Goal: Transaction & Acquisition: Purchase product/service

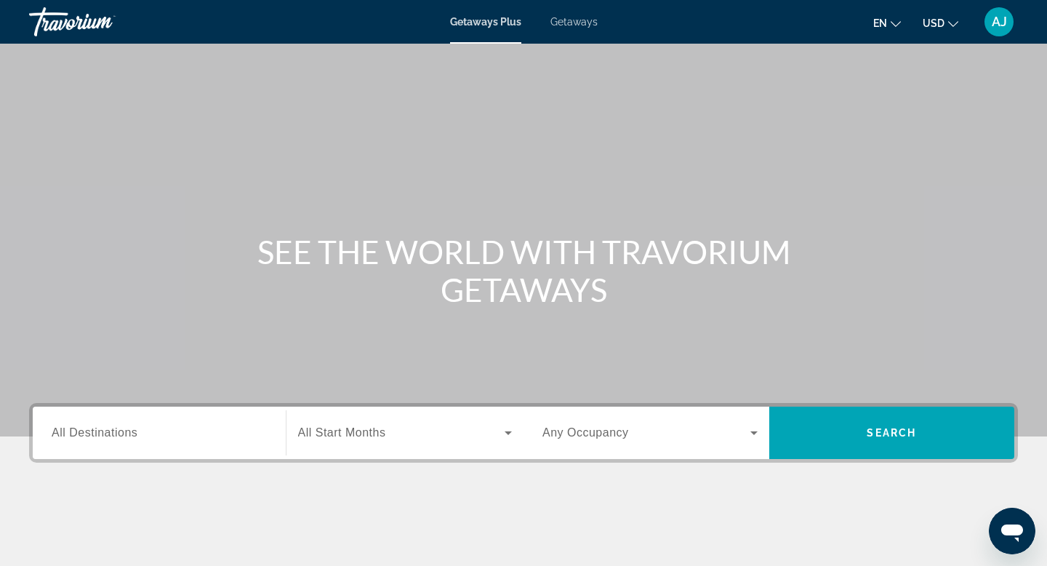
click at [119, 432] on span "All Destinations" at bounding box center [95, 432] width 86 height 12
click at [119, 432] on input "Destination All Destinations" at bounding box center [159, 433] width 215 height 17
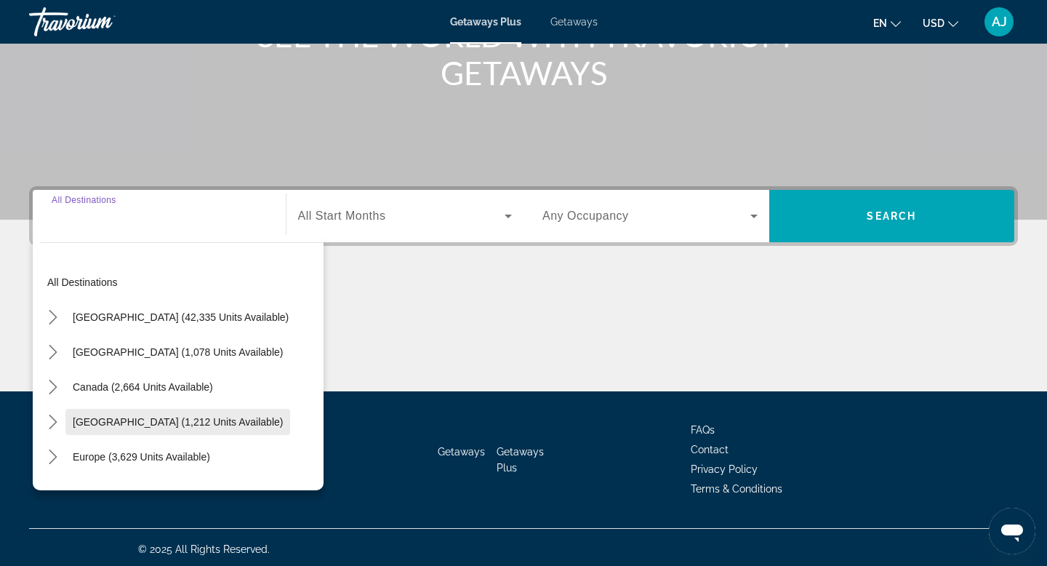
scroll to position [220, 0]
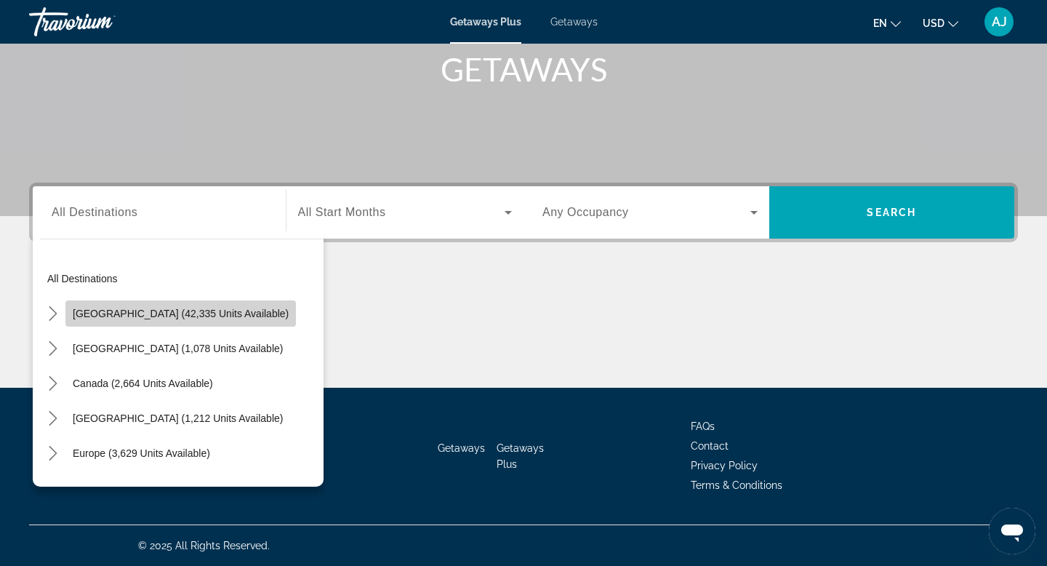
click at [195, 316] on span "United States (42,335 units available)" at bounding box center [181, 314] width 216 height 12
type input "**********"
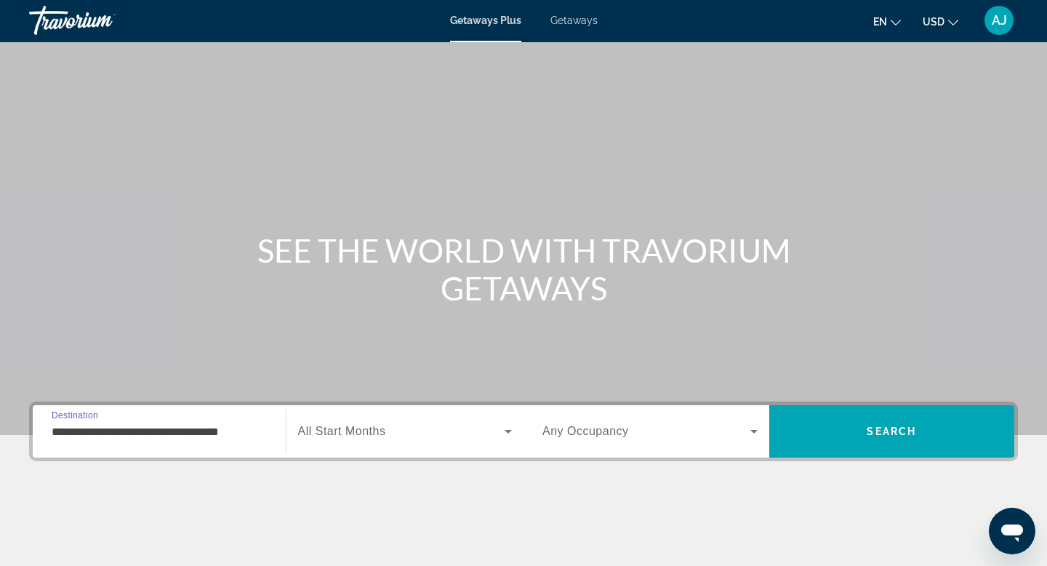
scroll to position [0, 0]
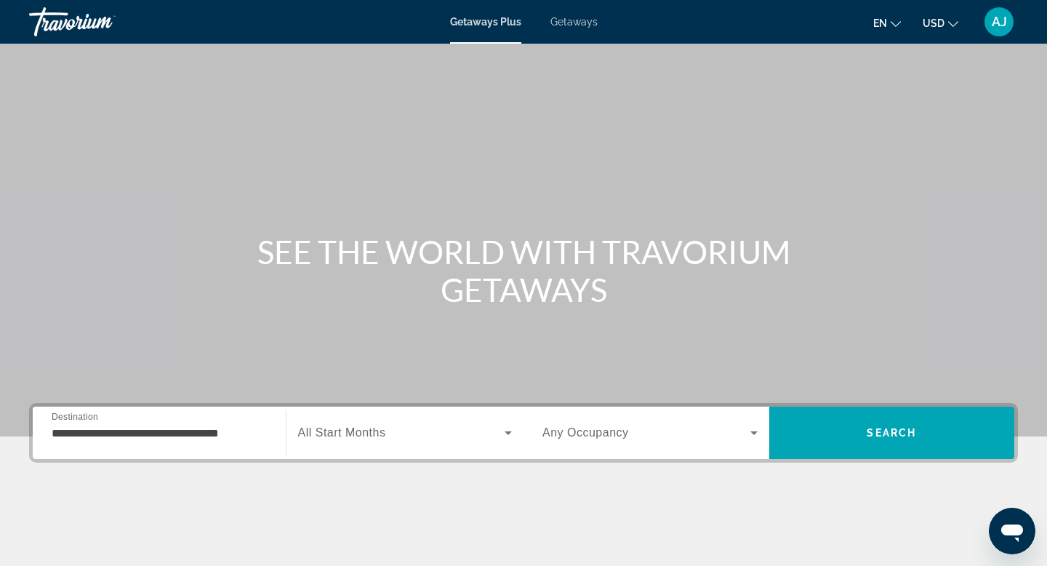
click at [565, 19] on span "Getaways" at bounding box center [573, 22] width 47 height 12
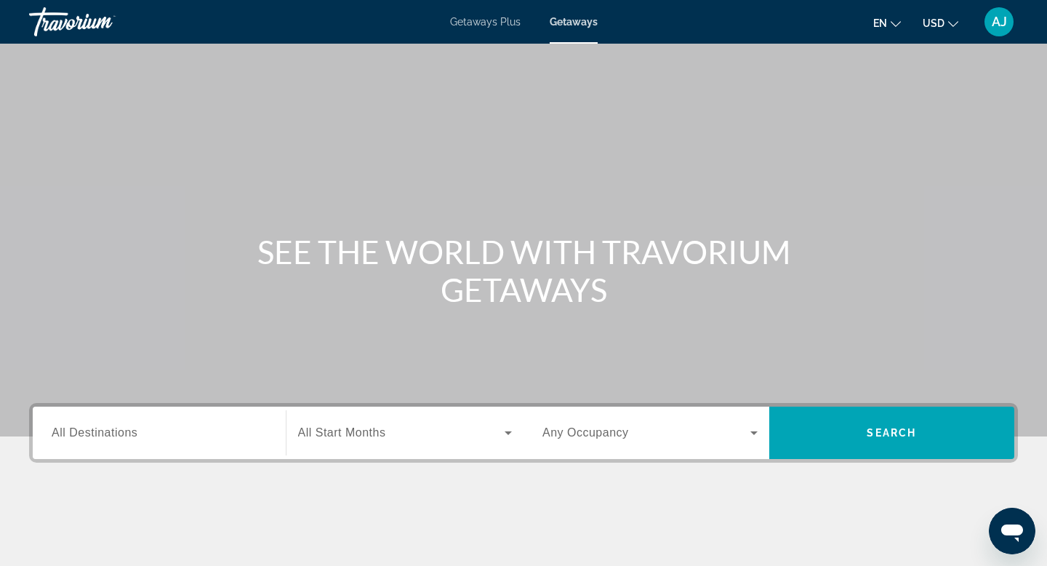
click at [228, 425] on input "Destination All Destinations" at bounding box center [159, 433] width 215 height 17
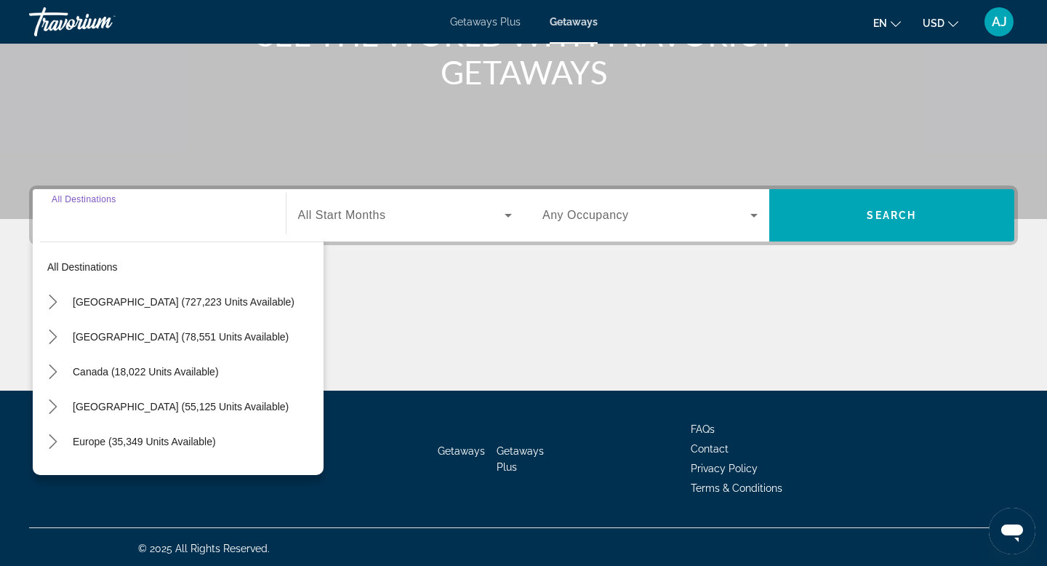
scroll to position [220, 0]
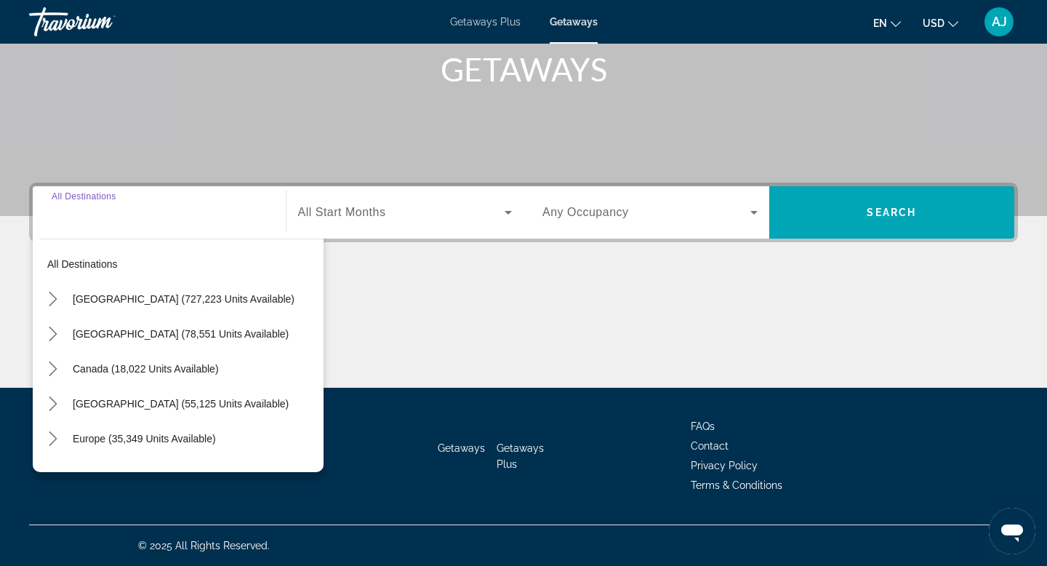
click at [483, 23] on span "Getaways Plus" at bounding box center [485, 22] width 71 height 12
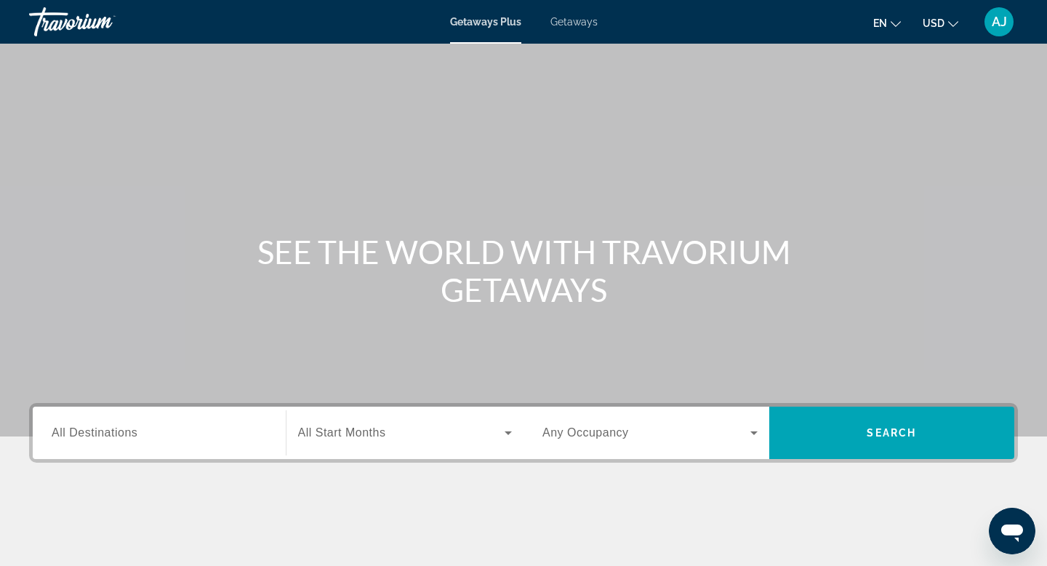
click at [139, 436] on input "Destination All Destinations" at bounding box center [159, 433] width 215 height 17
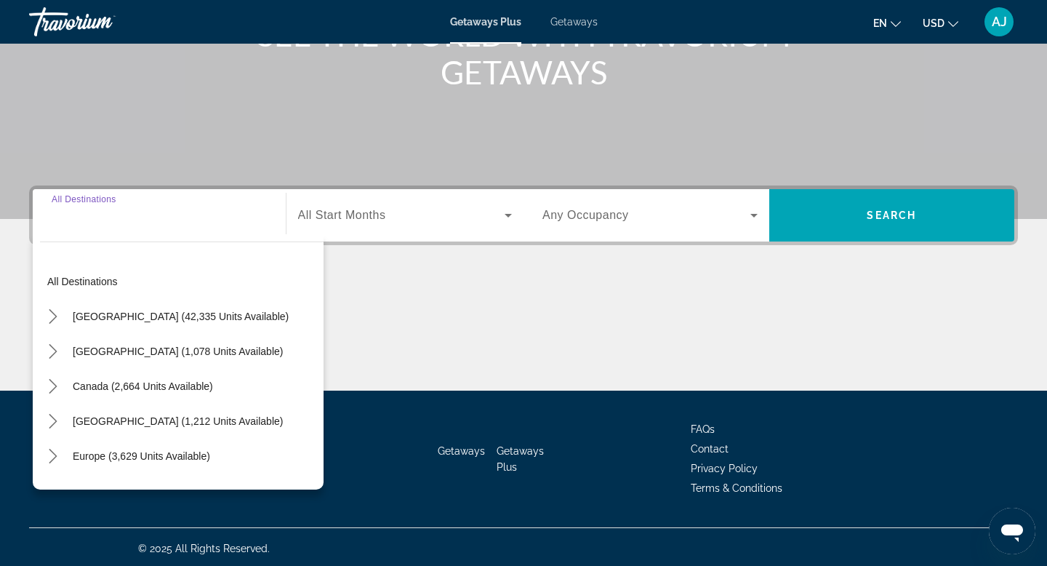
scroll to position [220, 0]
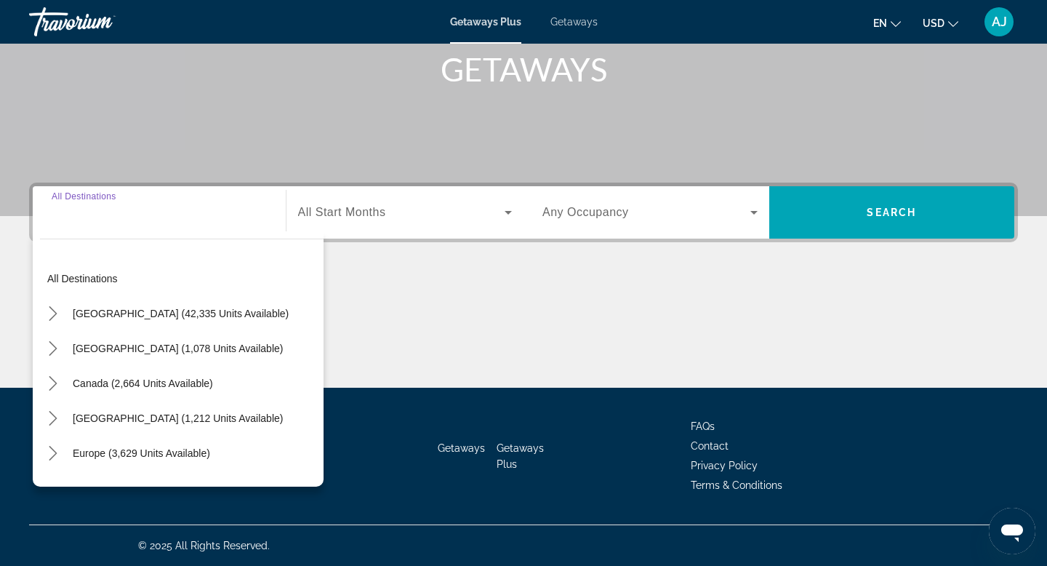
click at [566, 19] on span "Getaways" at bounding box center [573, 22] width 47 height 12
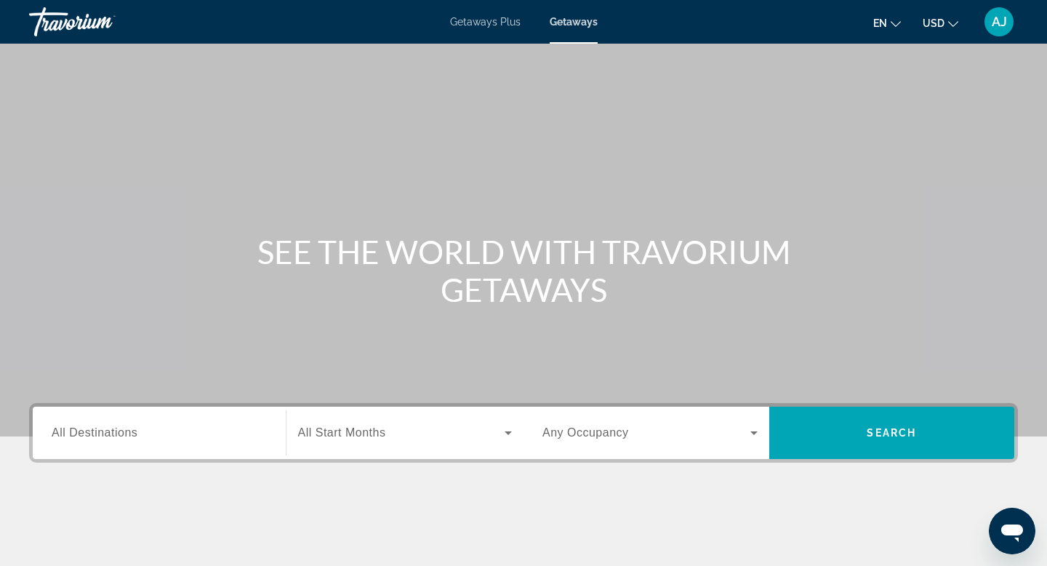
click at [90, 435] on span "All Destinations" at bounding box center [95, 432] width 86 height 12
click at [90, 435] on input "Destination All Destinations" at bounding box center [159, 433] width 215 height 17
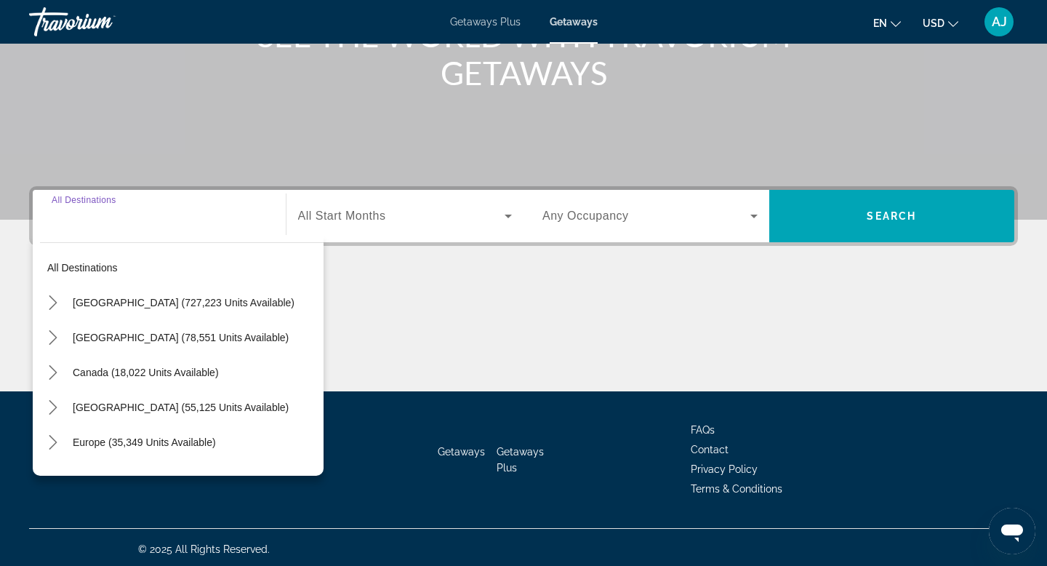
scroll to position [220, 0]
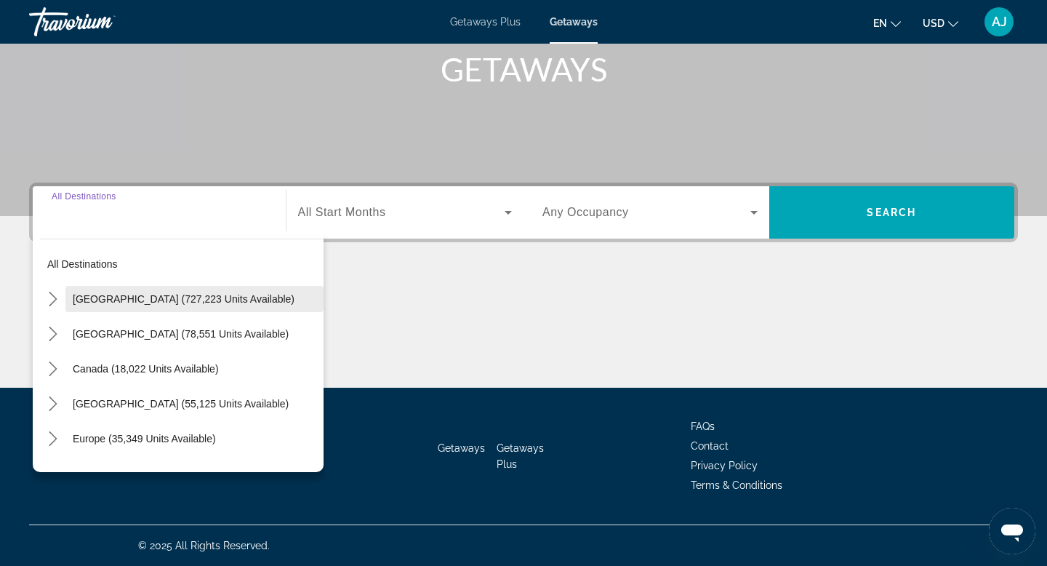
click at [153, 294] on span "[GEOGRAPHIC_DATA] (727,223 units available)" at bounding box center [184, 299] width 222 height 12
type input "**********"
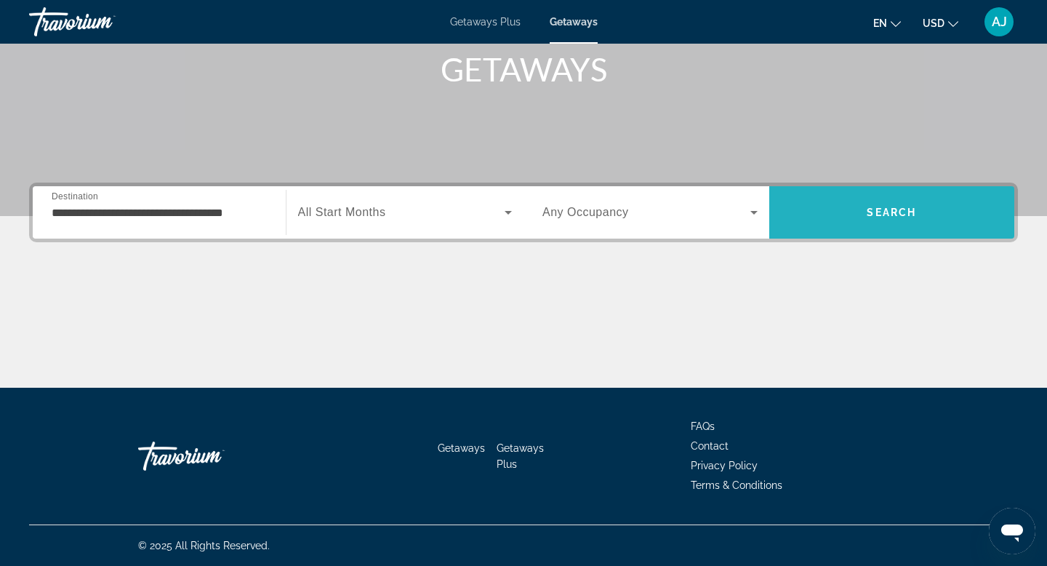
click at [895, 217] on span "Search" at bounding box center [891, 212] width 49 height 12
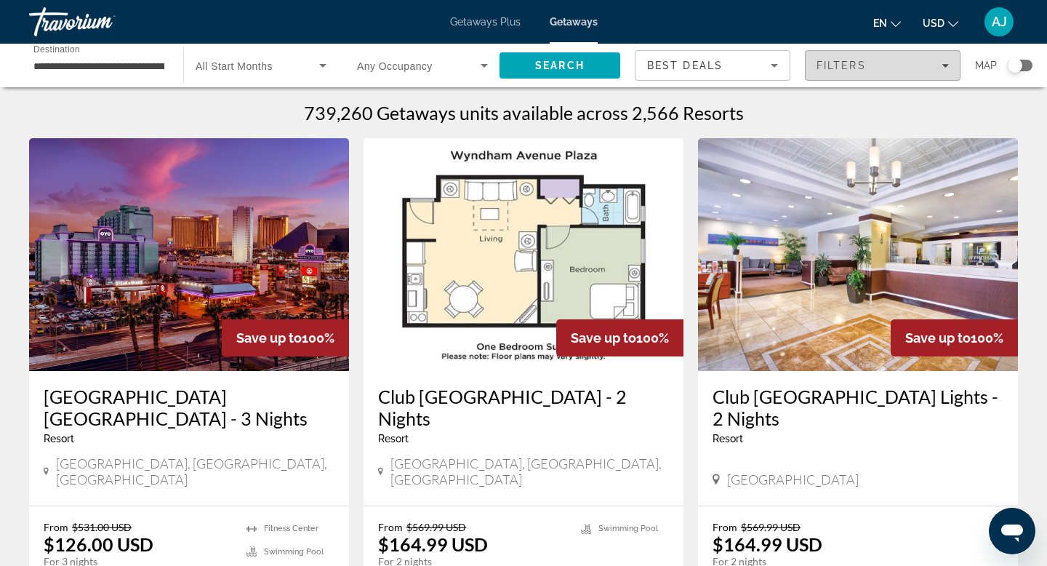
click at [945, 62] on icon "Filters" at bounding box center [944, 65] width 7 height 7
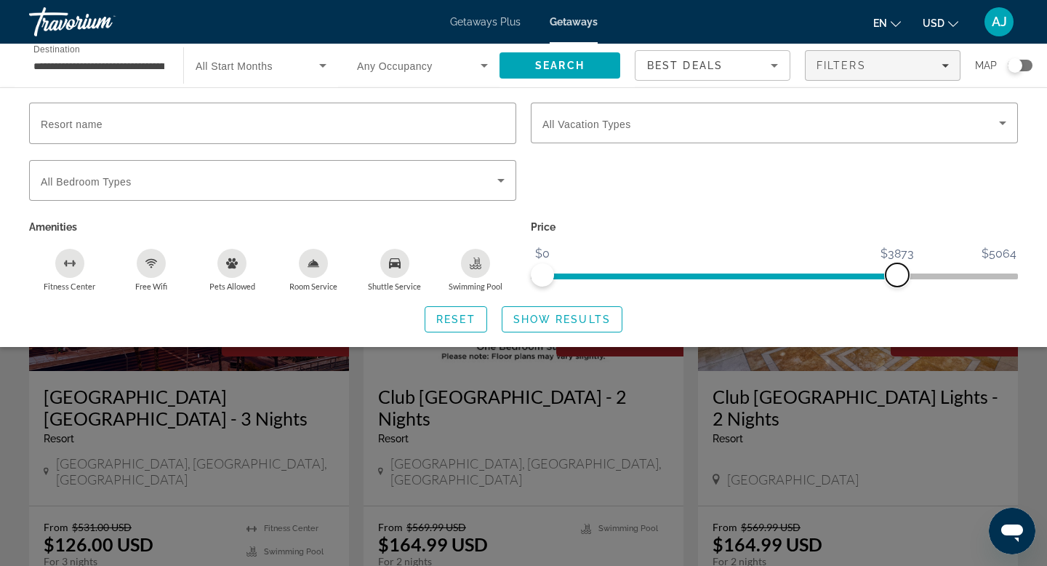
drag, startPoint x: 1005, startPoint y: 270, endPoint x: 896, endPoint y: 283, distance: 109.8
click at [896, 283] on span "ngx-slider-max" at bounding box center [897, 274] width 23 height 23
drag, startPoint x: 896, startPoint y: 273, endPoint x: 805, endPoint y: 273, distance: 90.9
click at [805, 273] on span "ngx-slider-max" at bounding box center [807, 274] width 23 height 23
drag, startPoint x: 800, startPoint y: 265, endPoint x: 713, endPoint y: 291, distance: 90.2
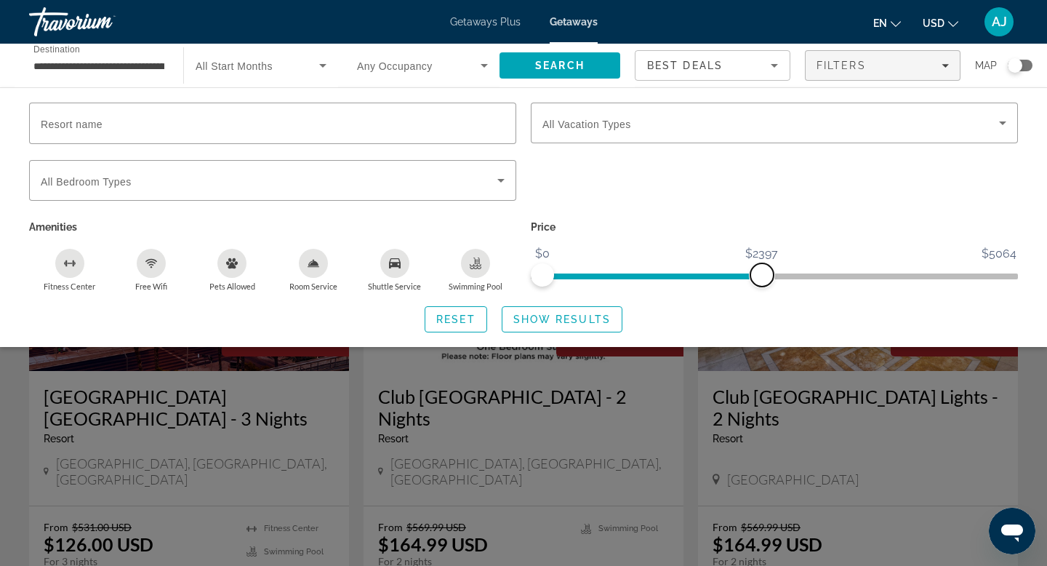
click at [713, 291] on div "Resort name Vacation Types All Vacation Types Bedroom Types All Bedroom Types A…" at bounding box center [523, 218] width 1047 height 230
drag, startPoint x: 715, startPoint y: 273, endPoint x: 680, endPoint y: 272, distance: 34.9
click at [680, 273] on span "ngx-slider-max" at bounding box center [682, 274] width 23 height 23
click at [325, 65] on icon "Search widget" at bounding box center [322, 66] width 7 height 4
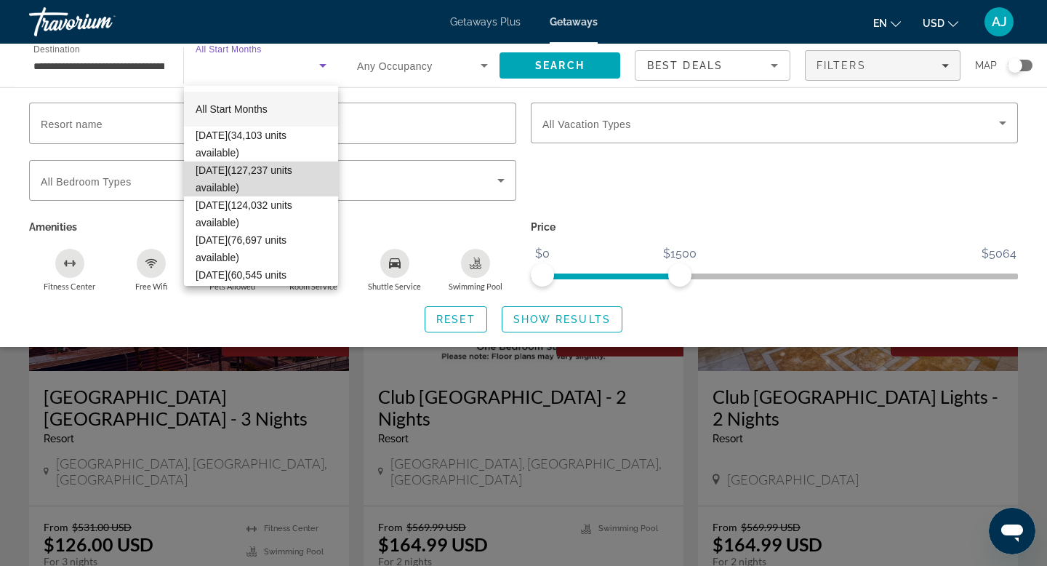
click at [266, 170] on span "November 2025 (127,237 units available)" at bounding box center [261, 178] width 131 height 35
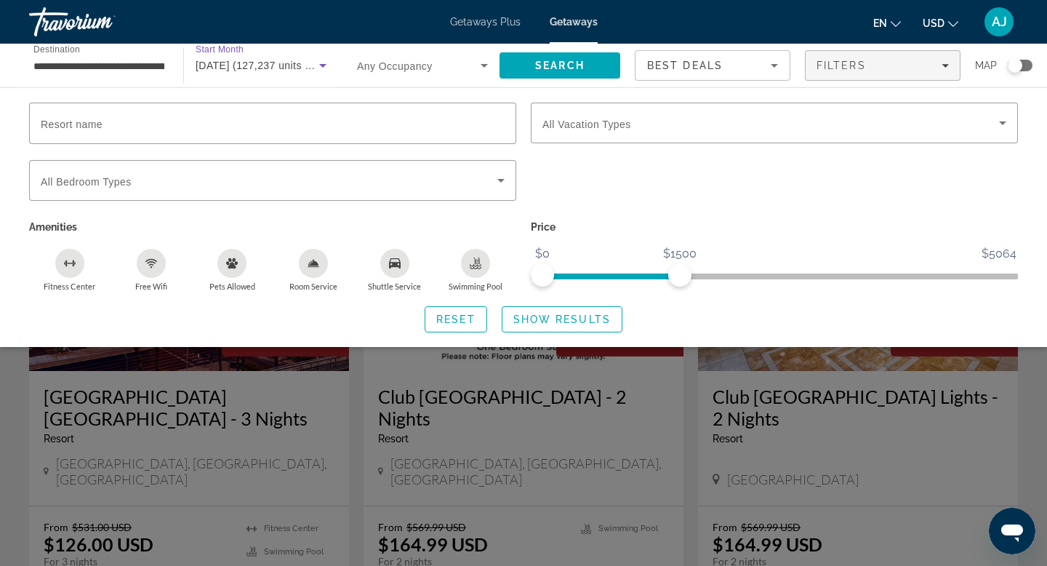
click at [1020, 67] on div "Search widget" at bounding box center [1015, 65] width 15 height 15
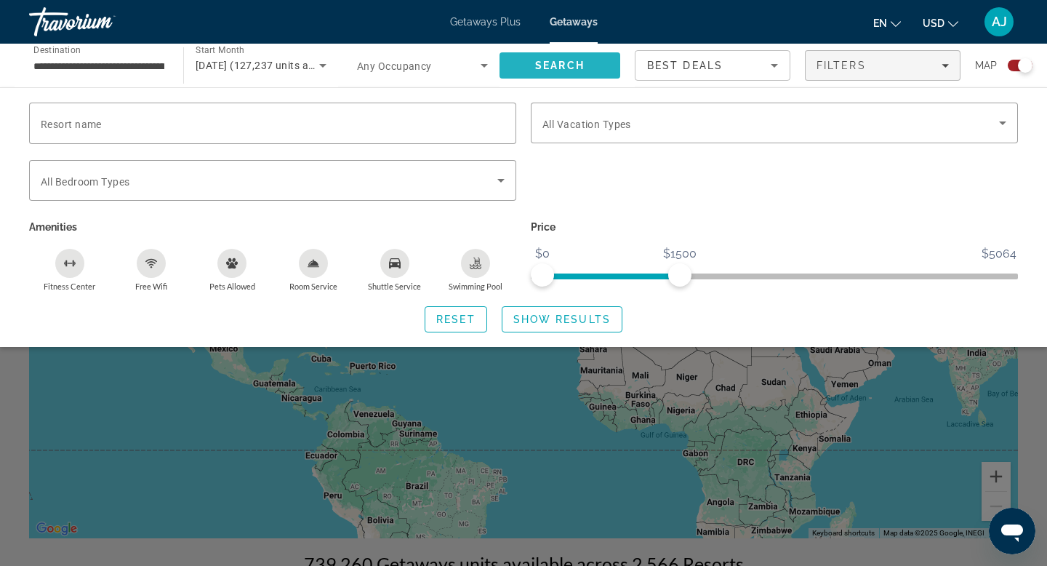
click at [584, 68] on span "Search" at bounding box center [559, 66] width 49 height 12
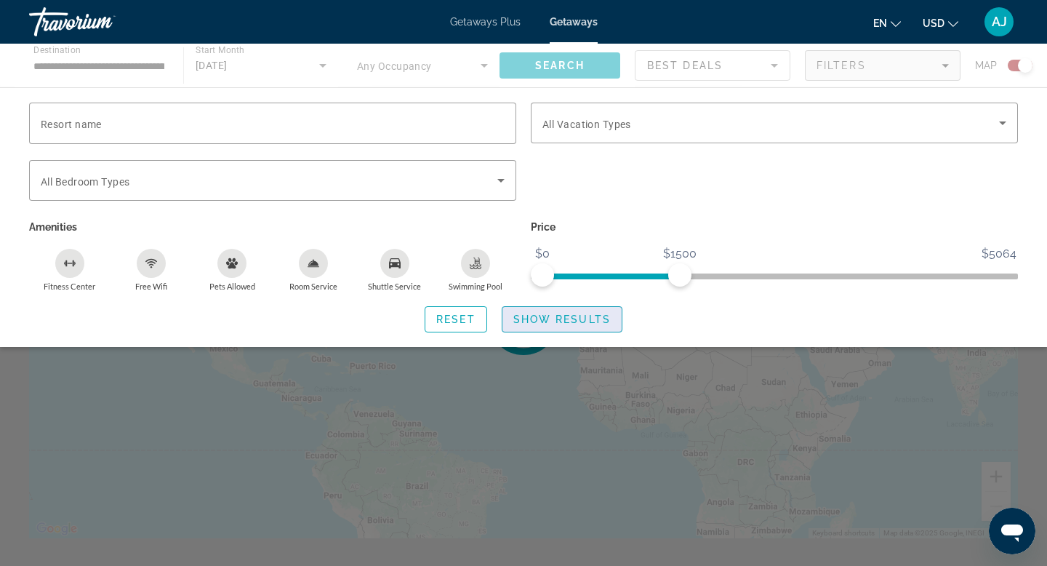
click at [578, 318] on span "Show Results" at bounding box center [561, 319] width 97 height 12
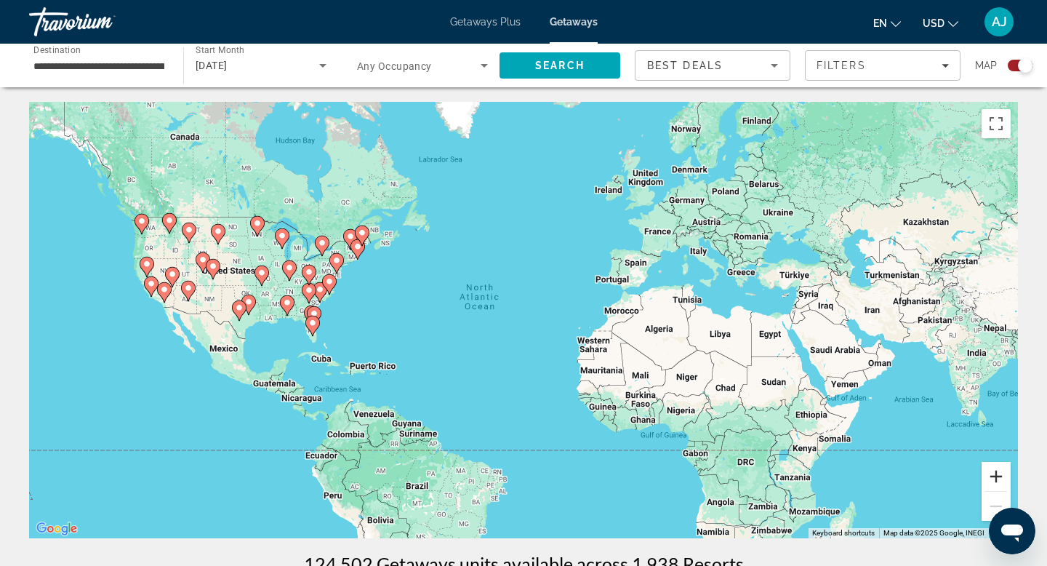
click at [995, 475] on button "Zoom in" at bounding box center [995, 476] width 29 height 29
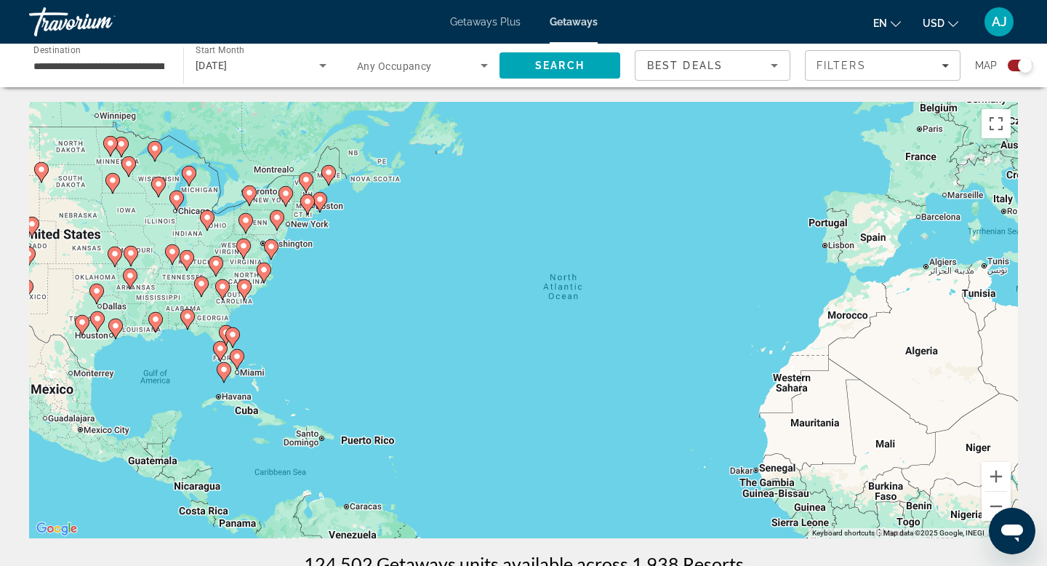
drag, startPoint x: 110, startPoint y: 291, endPoint x: 349, endPoint y: 326, distance: 241.7
click at [349, 326] on div "To activate drag with keyboard, press Alt + Enter. Once in keyboard drag state,…" at bounding box center [523, 320] width 989 height 436
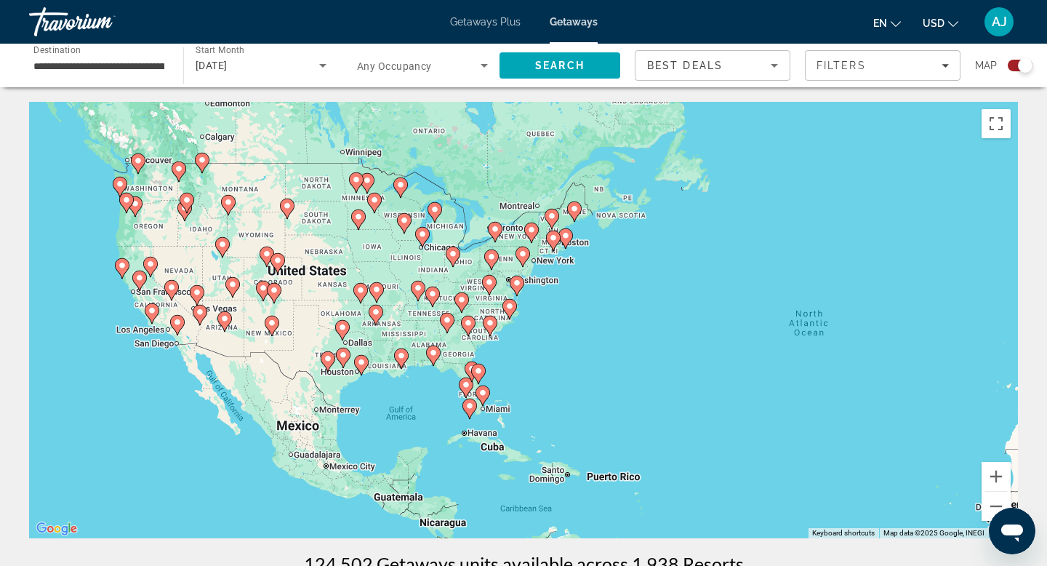
drag, startPoint x: 349, startPoint y: 326, endPoint x: 494, endPoint y: 332, distance: 145.6
click at [492, 332] on div "To activate drag with keyboard, press Alt + Enter. Once in keyboard drag state,…" at bounding box center [523, 320] width 989 height 436
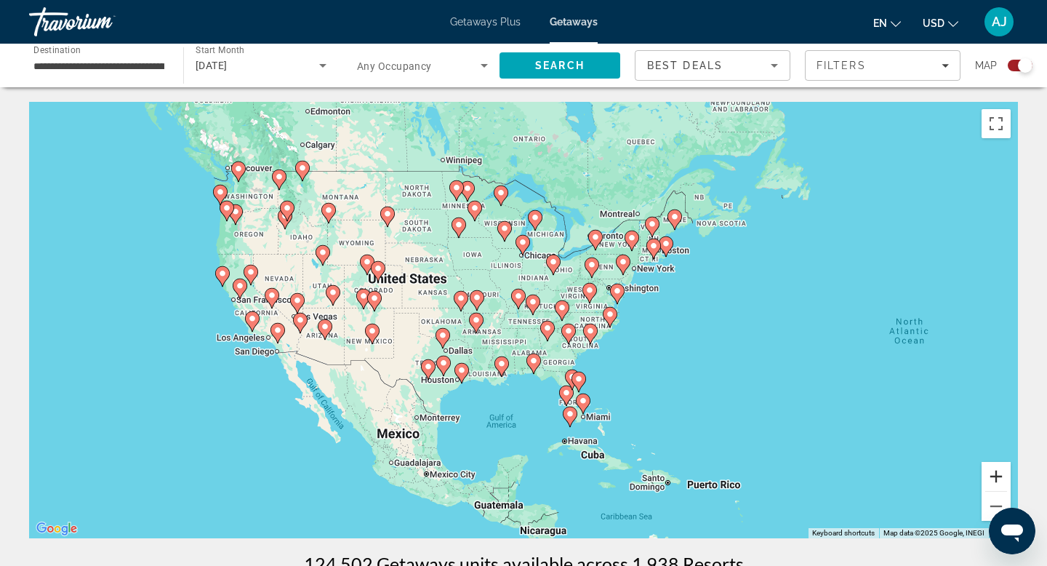
click at [1003, 475] on button "Zoom in" at bounding box center [995, 476] width 29 height 29
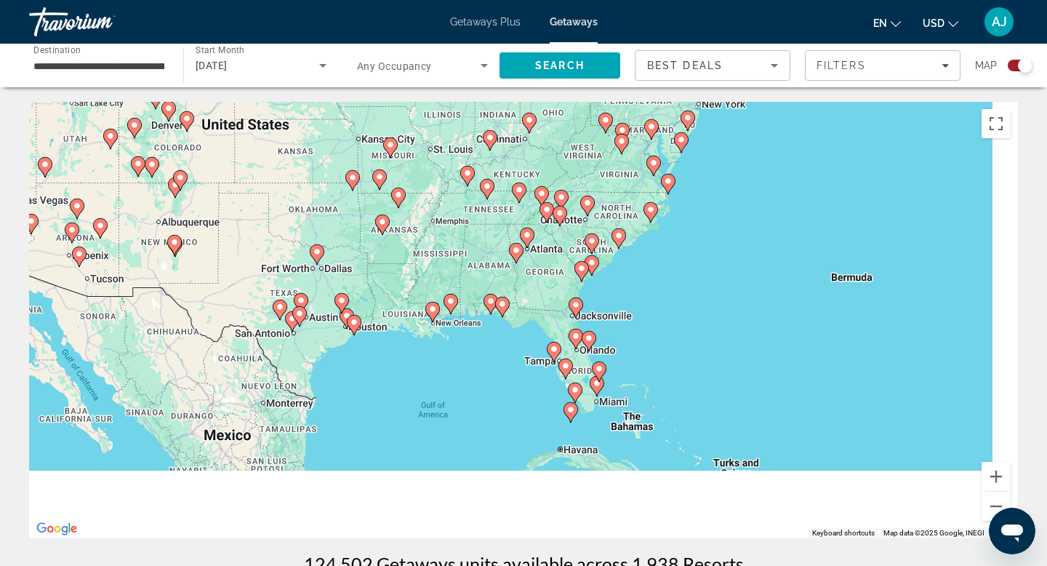
drag, startPoint x: 758, startPoint y: 473, endPoint x: 686, endPoint y: 283, distance: 202.9
click at [686, 287] on div "To activate drag with keyboard, press Alt + Enter. Once in keyboard drag state,…" at bounding box center [523, 320] width 989 height 436
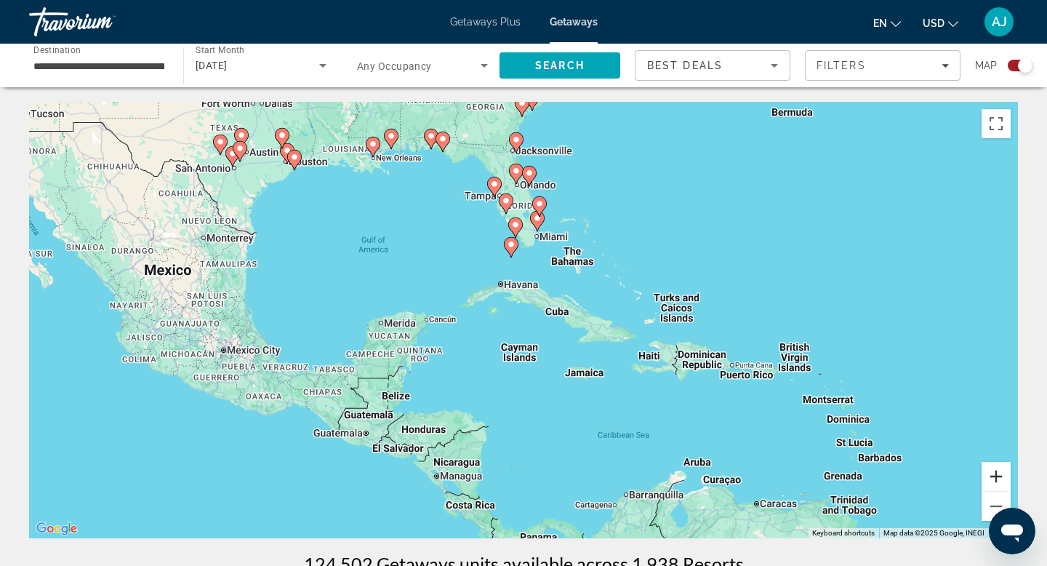
click at [993, 475] on button "Zoom in" at bounding box center [995, 476] width 29 height 29
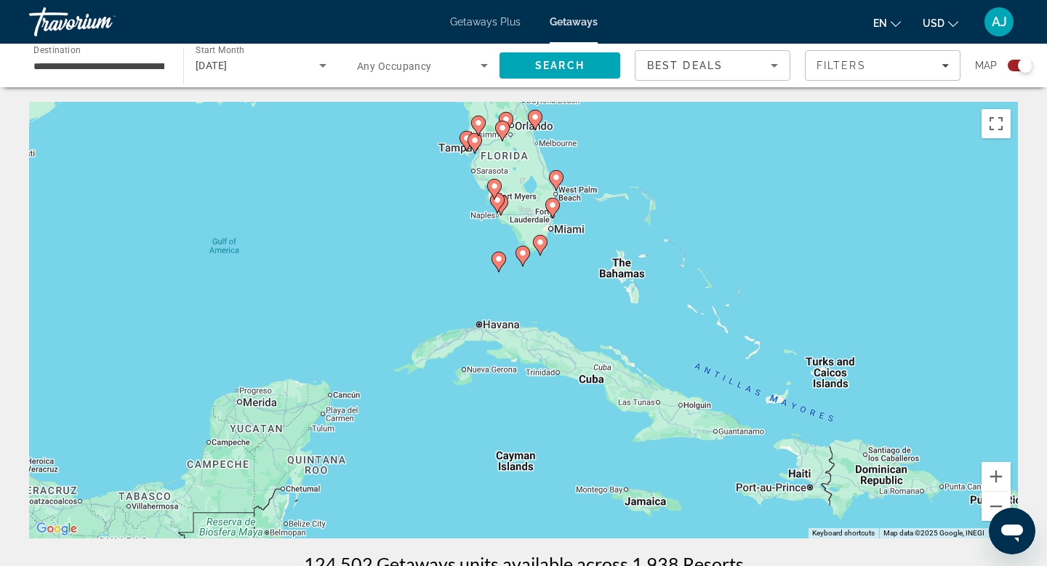
drag, startPoint x: 575, startPoint y: 218, endPoint x: 575, endPoint y: 323, distance: 104.7
click at [575, 323] on div "To activate drag with keyboard, press Alt + Enter. Once in keyboard drag state,…" at bounding box center [523, 320] width 989 height 436
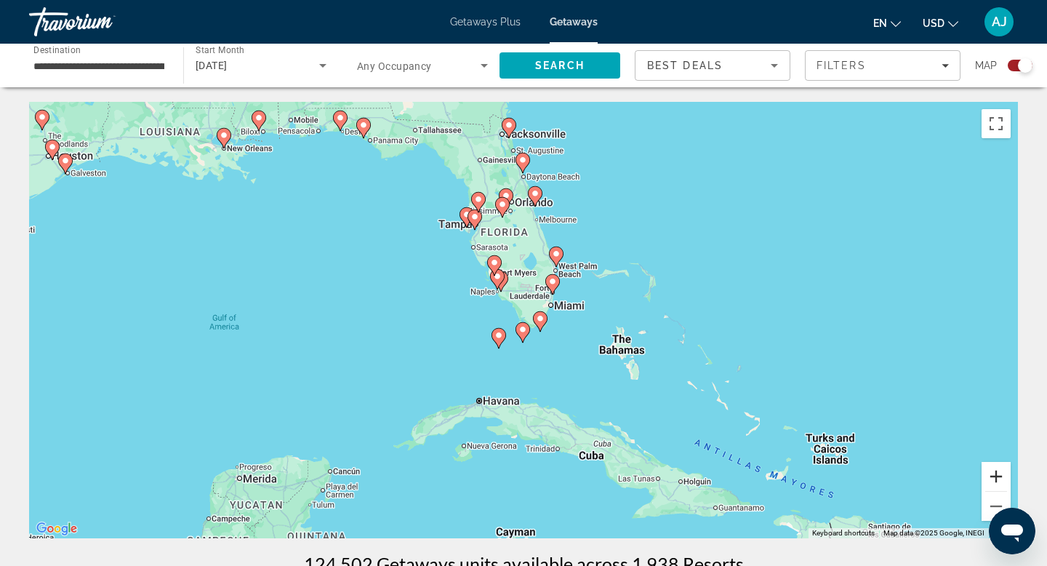
click at [1003, 473] on button "Zoom in" at bounding box center [995, 476] width 29 height 29
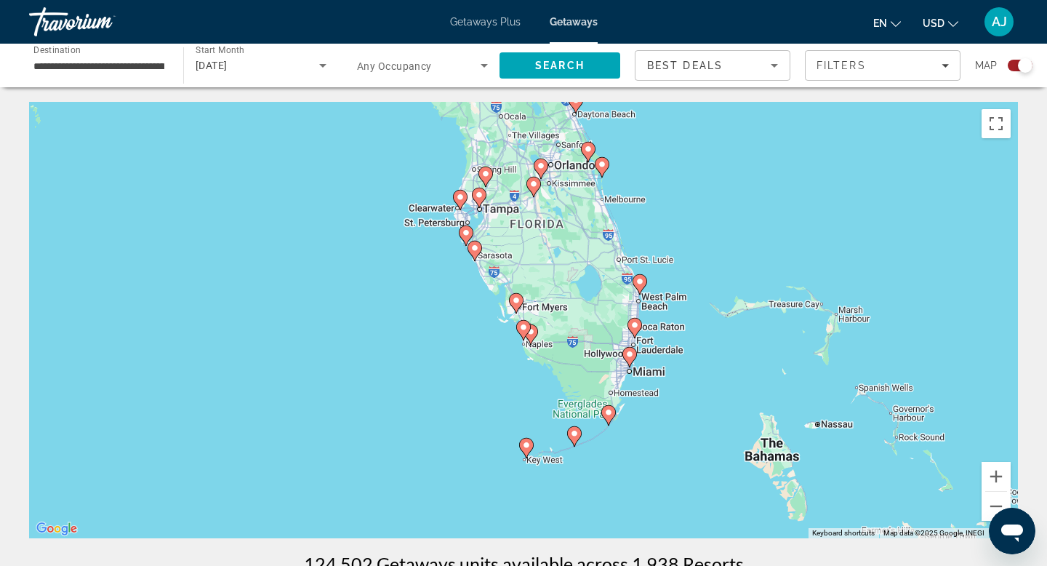
drag, startPoint x: 511, startPoint y: 203, endPoint x: 590, endPoint y: 312, distance: 134.4
click at [574, 297] on div "To activate drag with keyboard, press Alt + Enter. Once in keyboard drag state,…" at bounding box center [523, 320] width 989 height 436
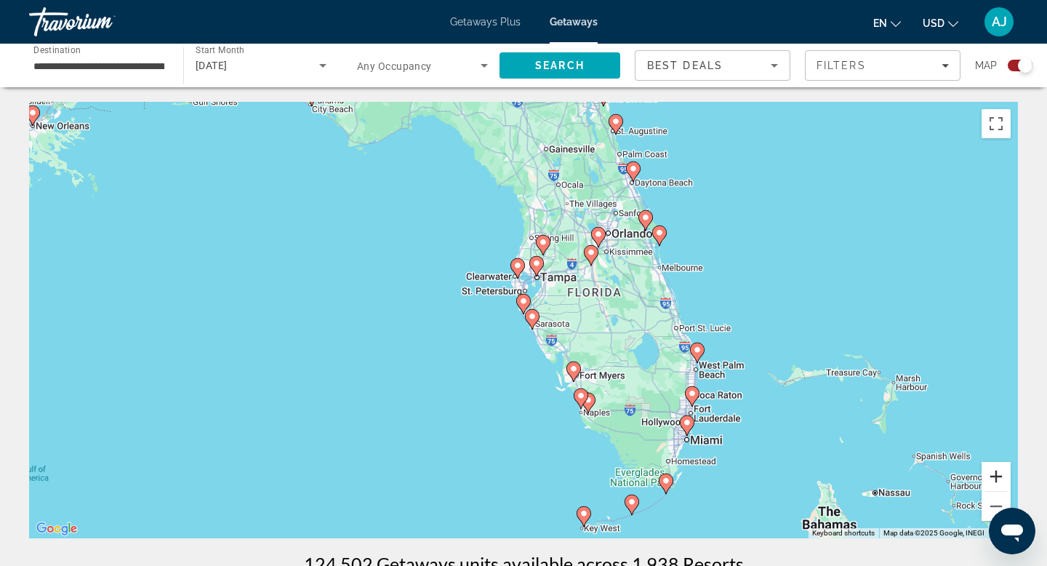
click at [995, 473] on button "Zoom in" at bounding box center [995, 476] width 29 height 29
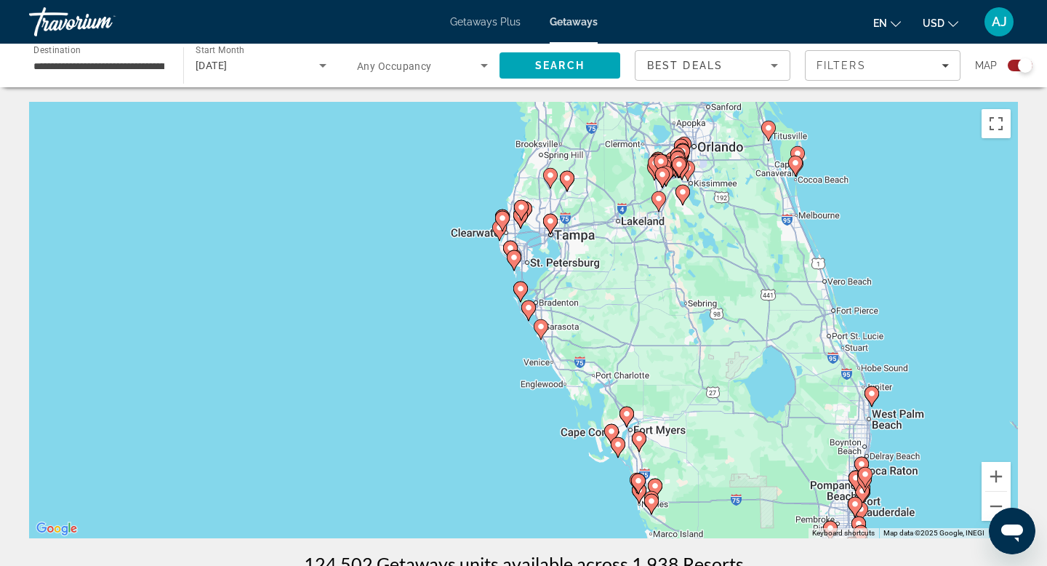
drag, startPoint x: 728, startPoint y: 217, endPoint x: 718, endPoint y: 306, distance: 90.0
click at [719, 305] on div "To activate drag with keyboard, press Alt + Enter. Once in keyboard drag state,…" at bounding box center [523, 320] width 989 height 436
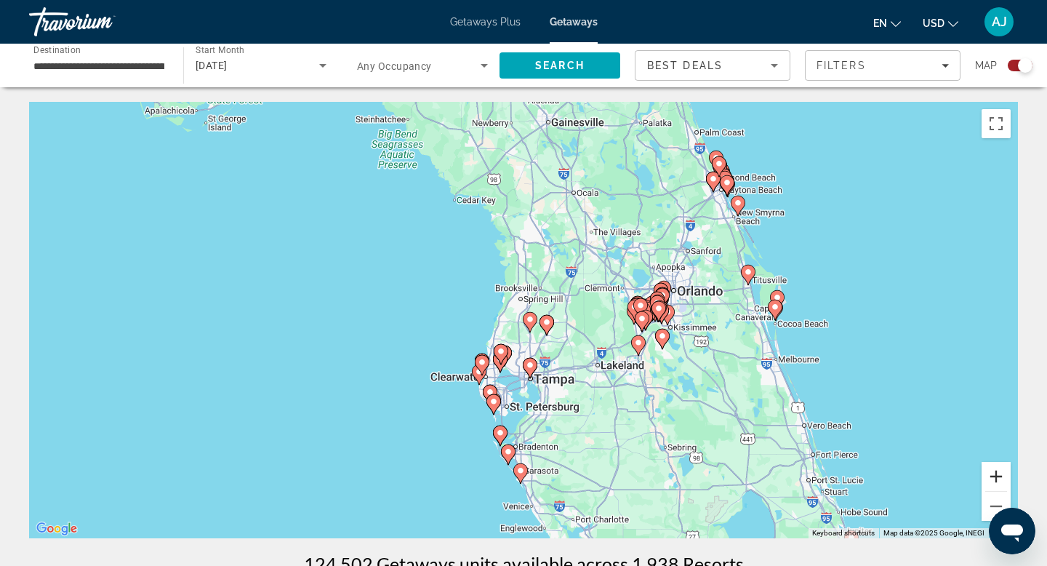
click at [995, 477] on button "Zoom in" at bounding box center [995, 476] width 29 height 29
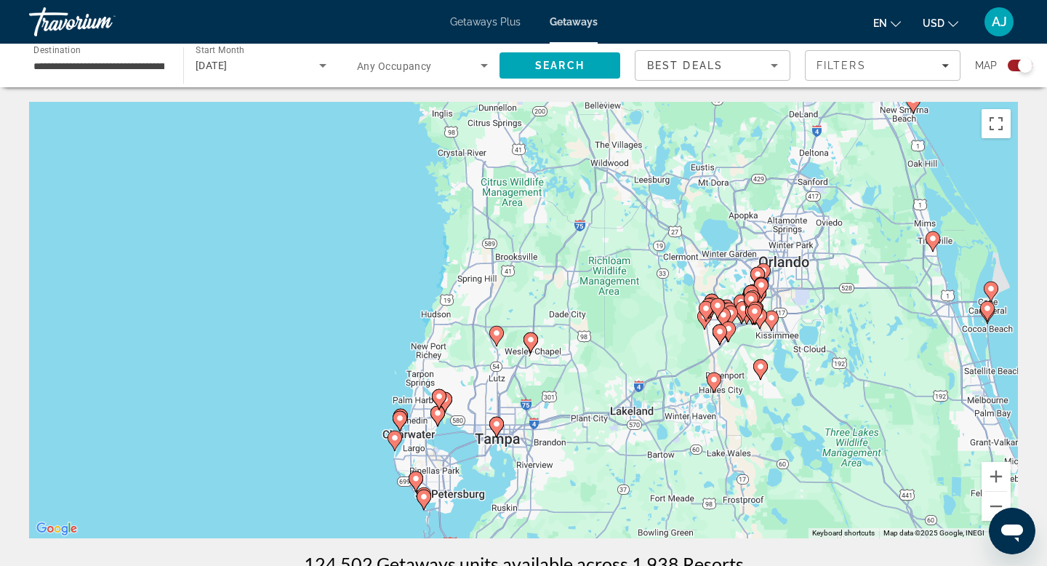
drag, startPoint x: 905, startPoint y: 404, endPoint x: 790, endPoint y: 412, distance: 115.9
click at [804, 411] on div "To activate drag with keyboard, press Alt + Enter. Once in keyboard drag state,…" at bounding box center [523, 320] width 989 height 436
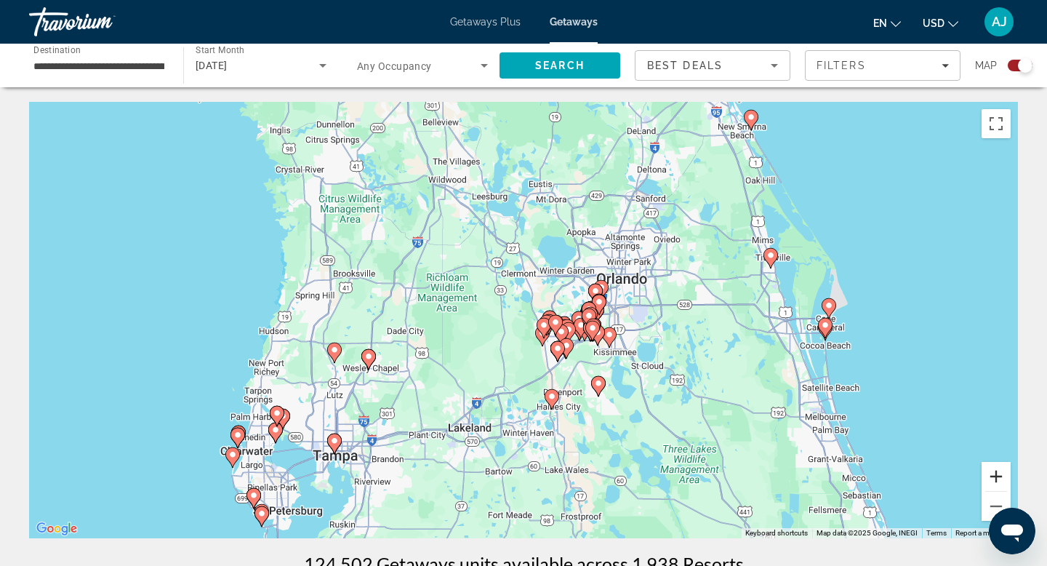
click at [997, 475] on button "Zoom in" at bounding box center [995, 476] width 29 height 29
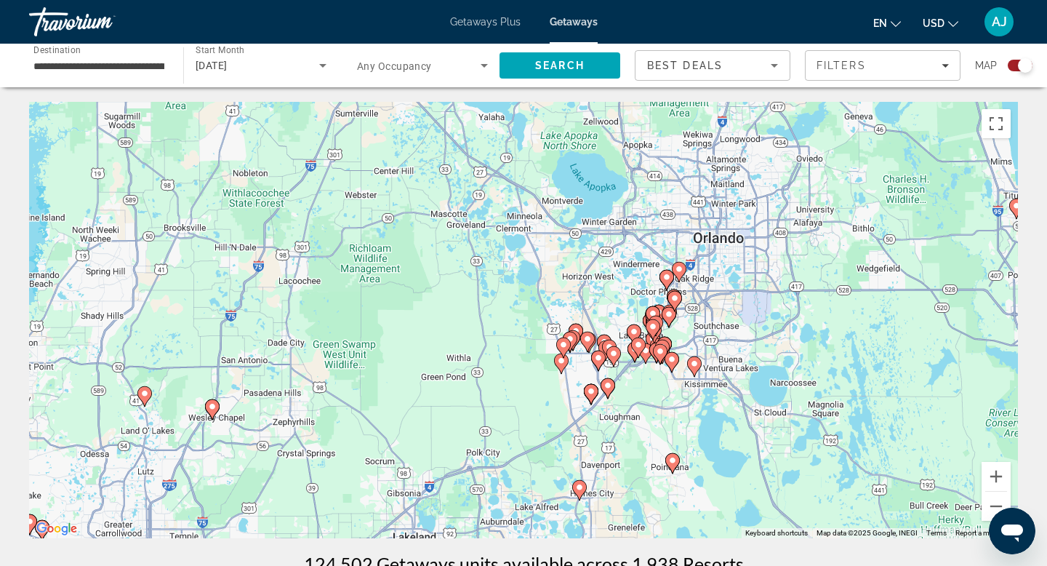
drag, startPoint x: 766, startPoint y: 331, endPoint x: 725, endPoint y: 354, distance: 46.9
click at [730, 353] on div "To activate drag with keyboard, press Alt + Enter. Once in keyboard drag state,…" at bounding box center [523, 320] width 989 height 436
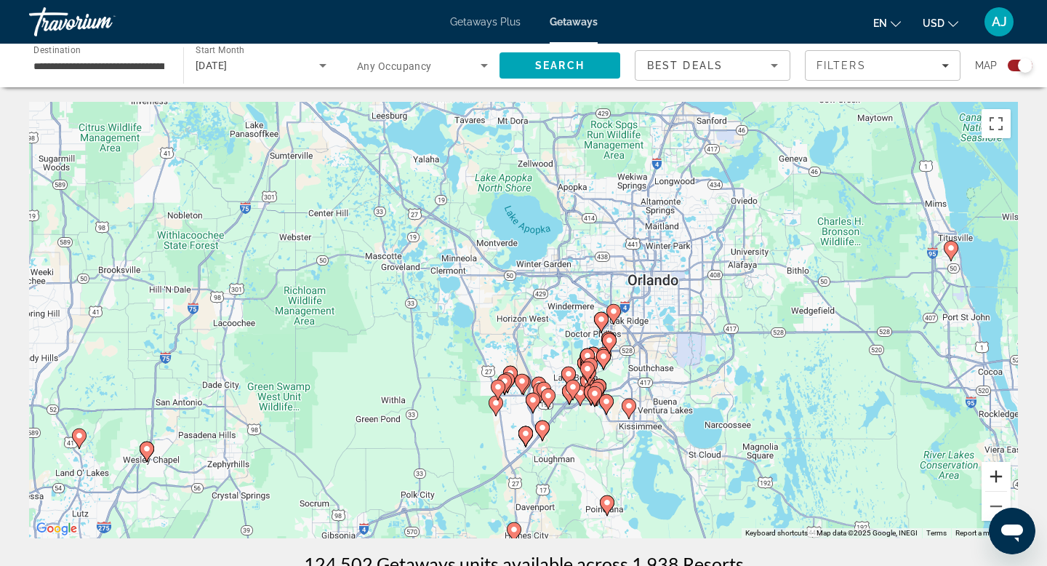
click at [997, 478] on button "Zoom in" at bounding box center [995, 476] width 29 height 29
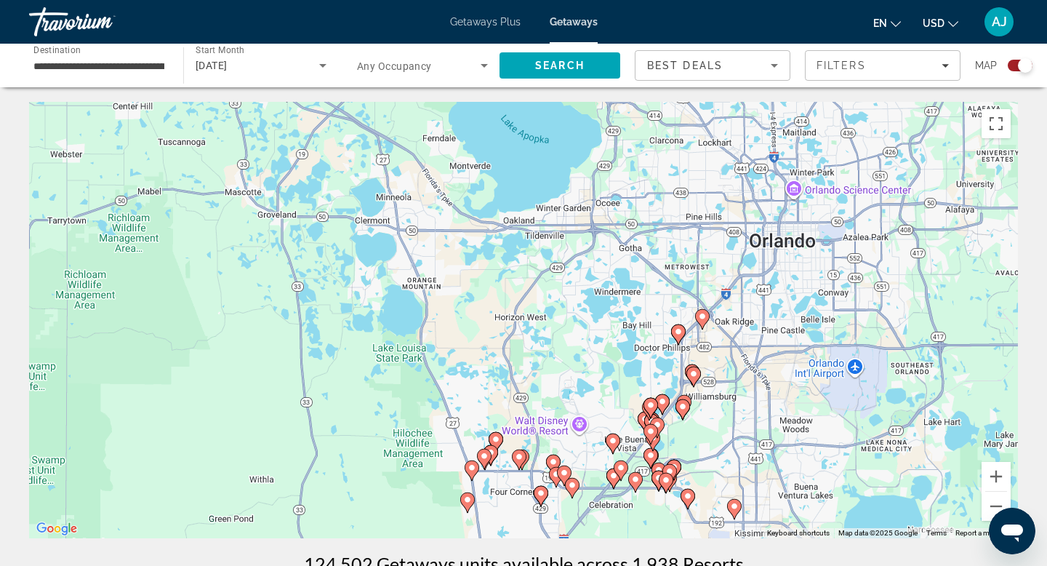
click at [703, 316] on image "Main content" at bounding box center [702, 316] width 9 height 9
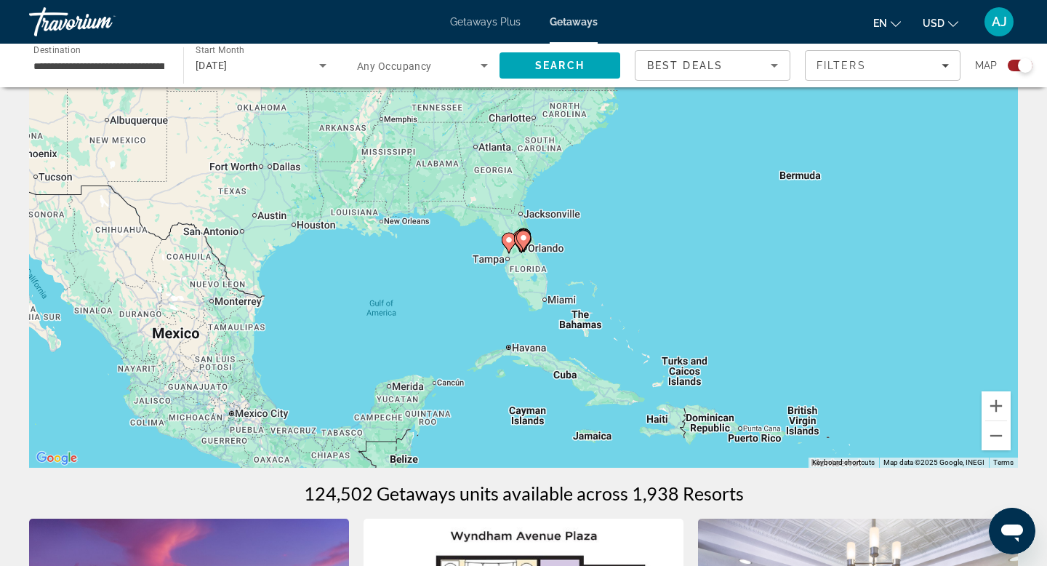
scroll to position [33, 0]
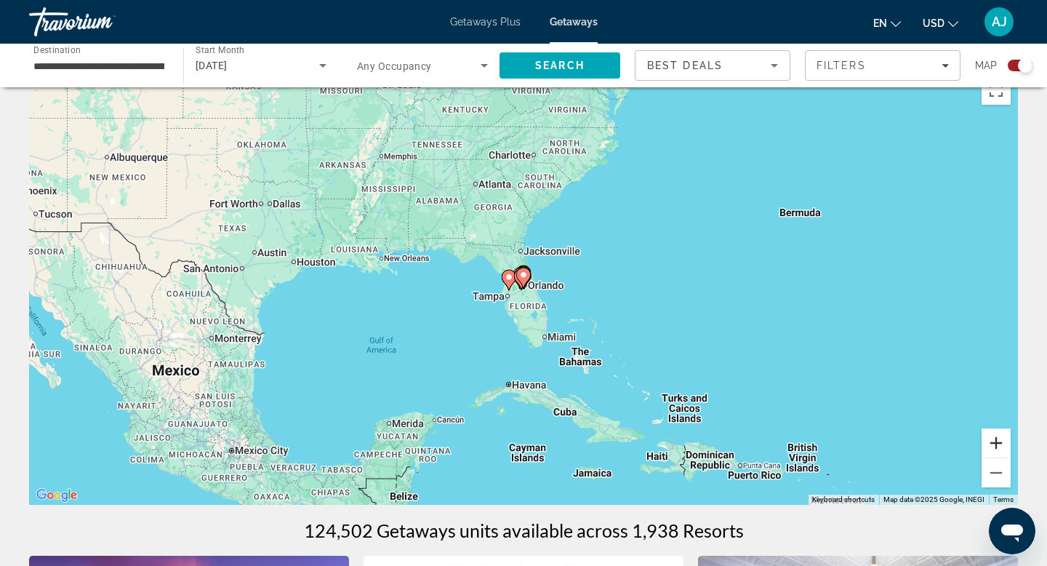
click at [998, 446] on button "Zoom in" at bounding box center [995, 442] width 29 height 29
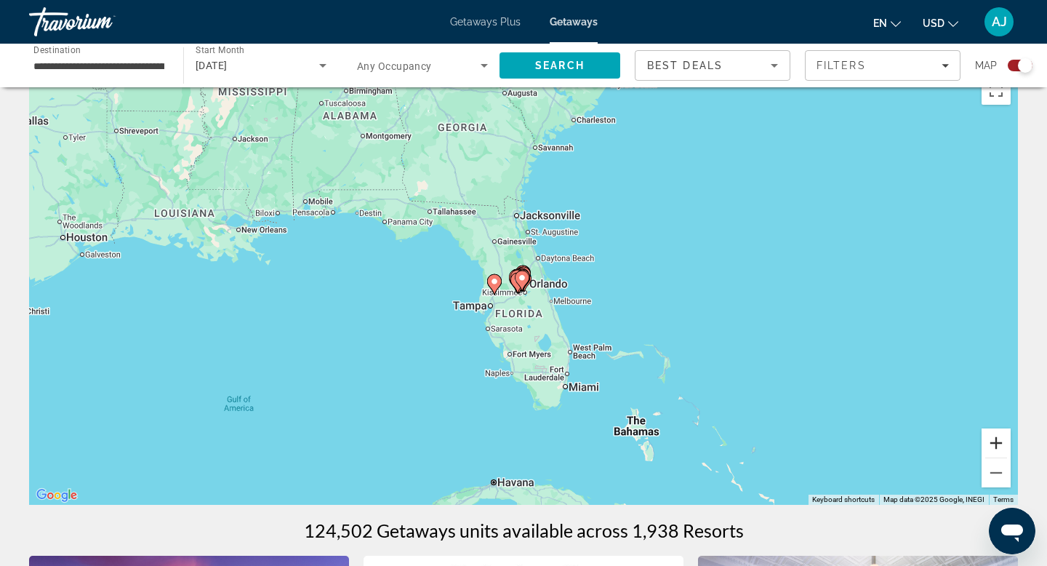
click at [998, 446] on button "Zoom in" at bounding box center [995, 442] width 29 height 29
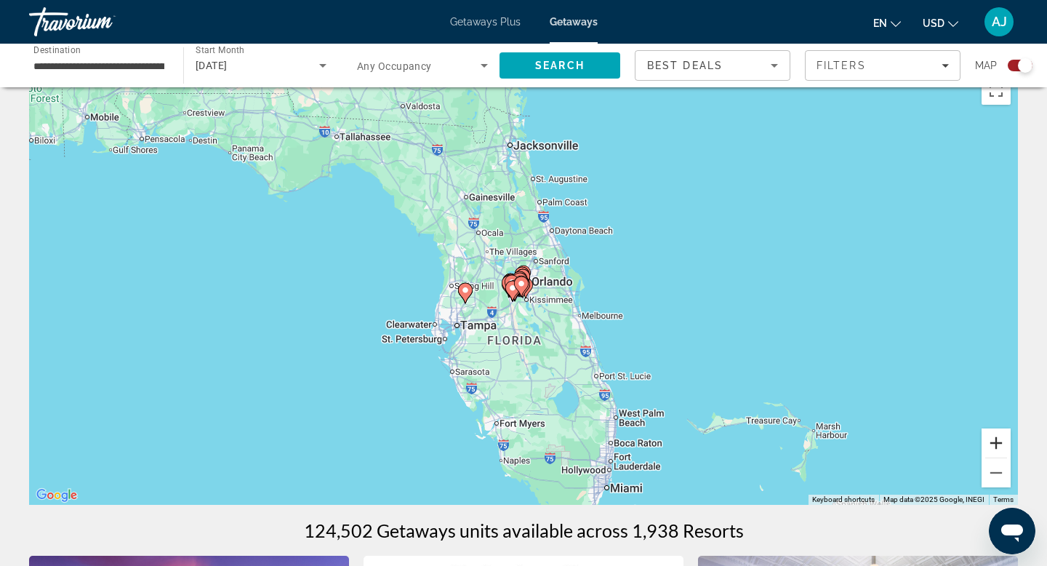
click at [998, 446] on button "Zoom in" at bounding box center [995, 442] width 29 height 29
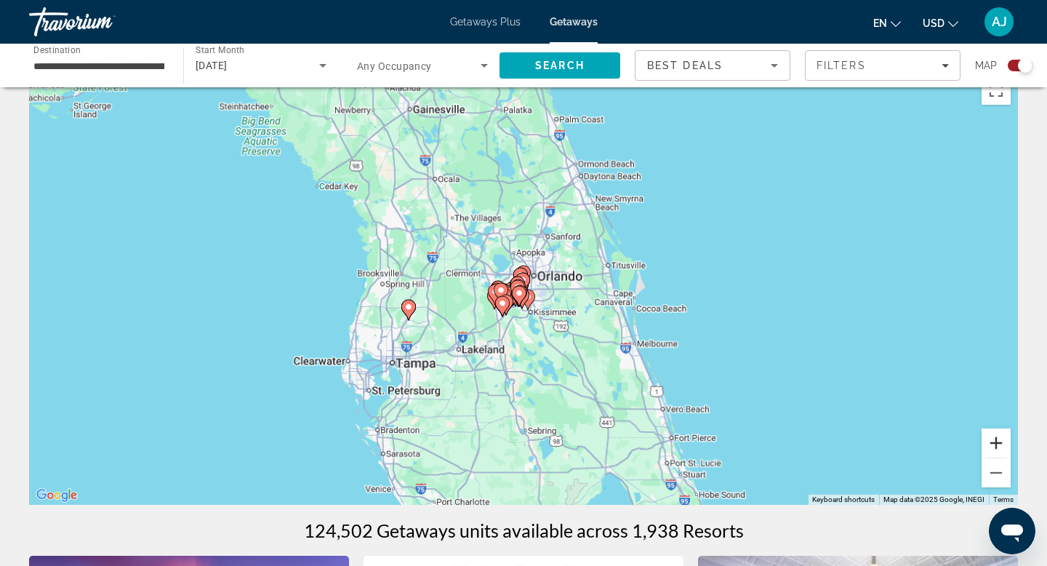
click at [998, 446] on button "Zoom in" at bounding box center [995, 442] width 29 height 29
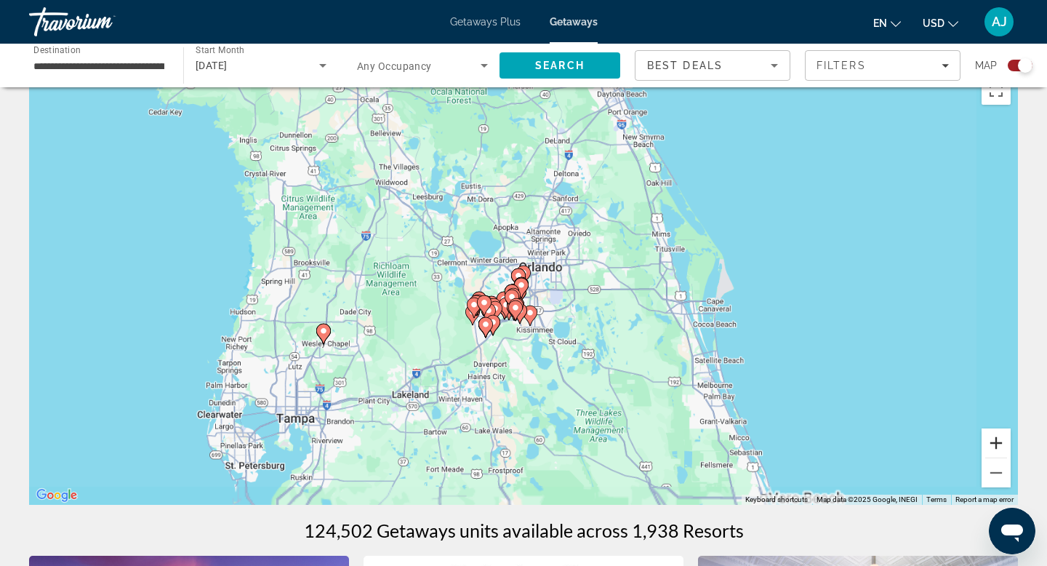
click at [998, 446] on button "Zoom in" at bounding box center [995, 442] width 29 height 29
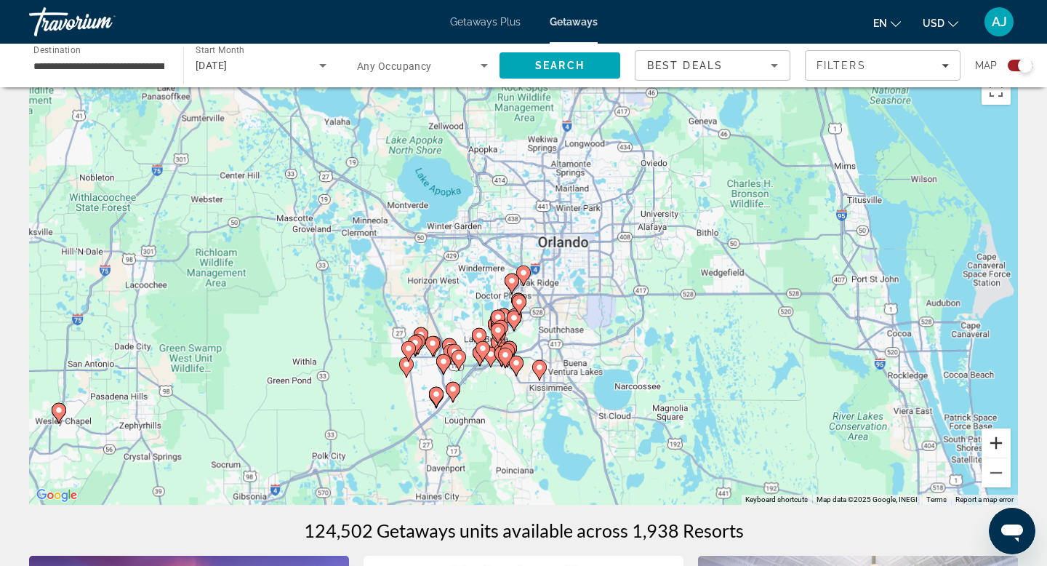
click at [998, 446] on button "Zoom in" at bounding box center [995, 442] width 29 height 29
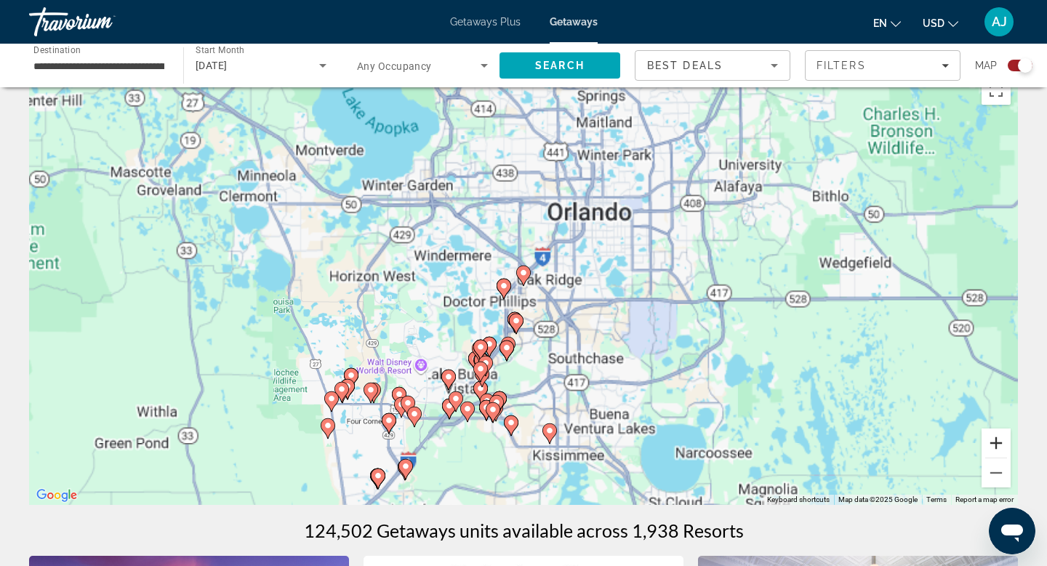
click at [998, 446] on button "Zoom in" at bounding box center [995, 442] width 29 height 29
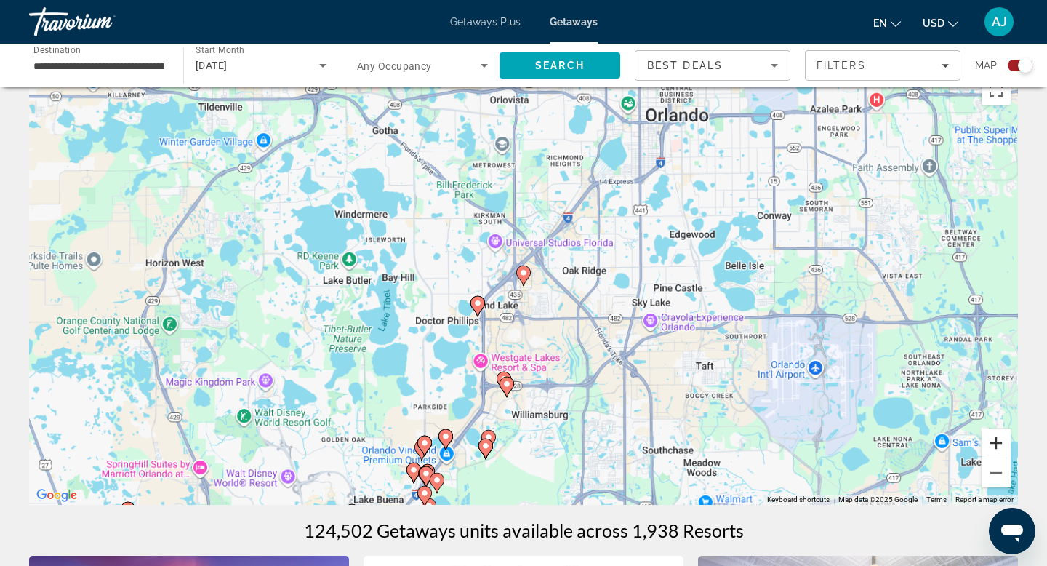
click at [998, 446] on button "Zoom in" at bounding box center [995, 442] width 29 height 29
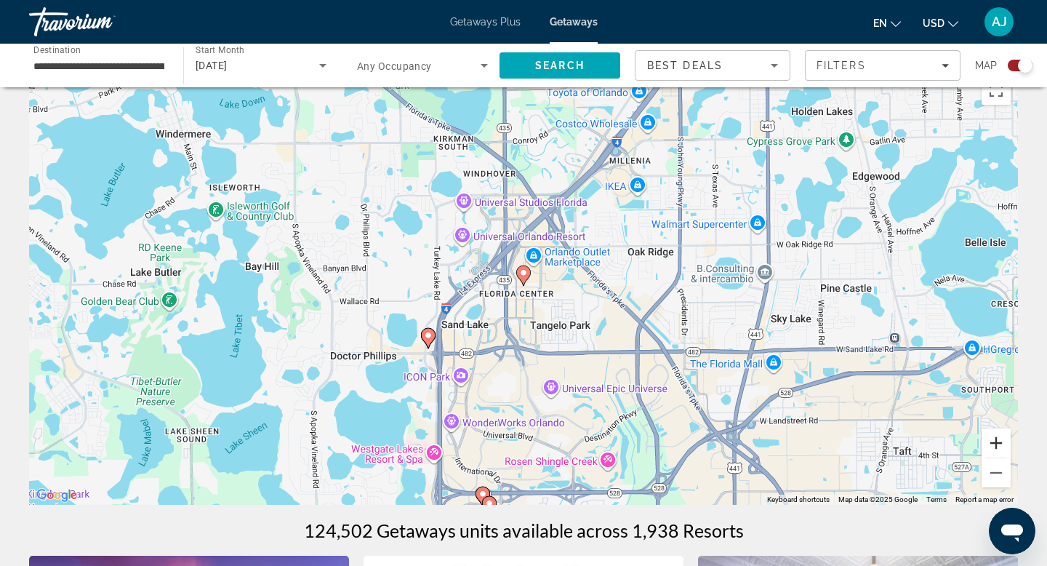
click at [998, 446] on button "Zoom in" at bounding box center [995, 442] width 29 height 29
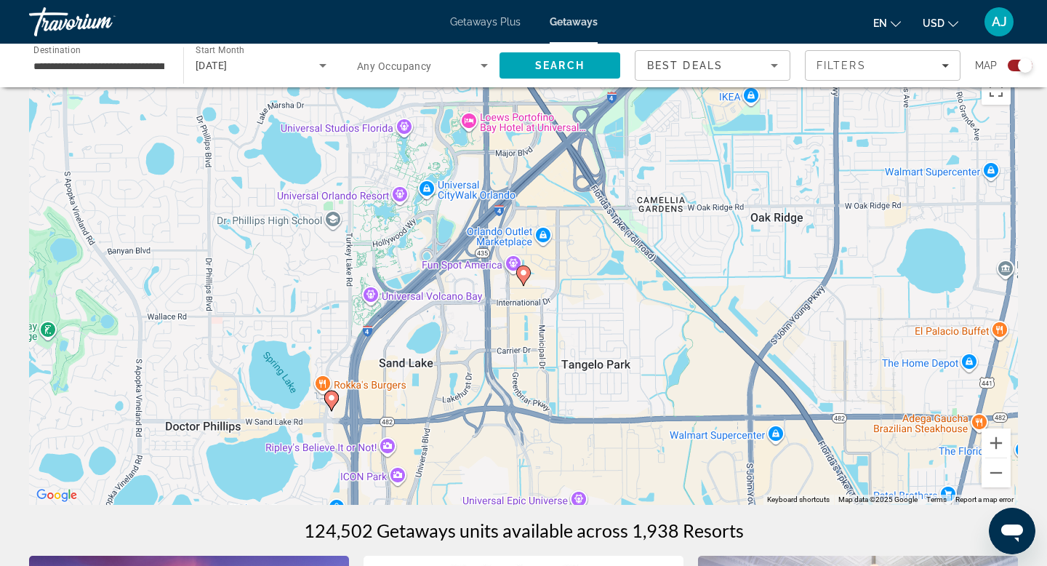
click at [525, 273] on image "Main content" at bounding box center [523, 272] width 9 height 9
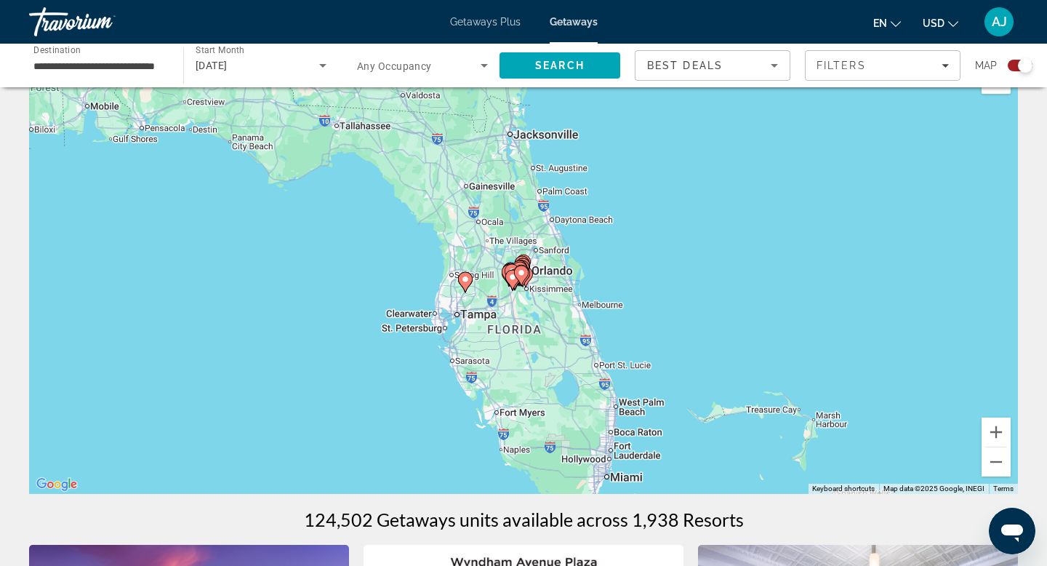
scroll to position [12, 0]
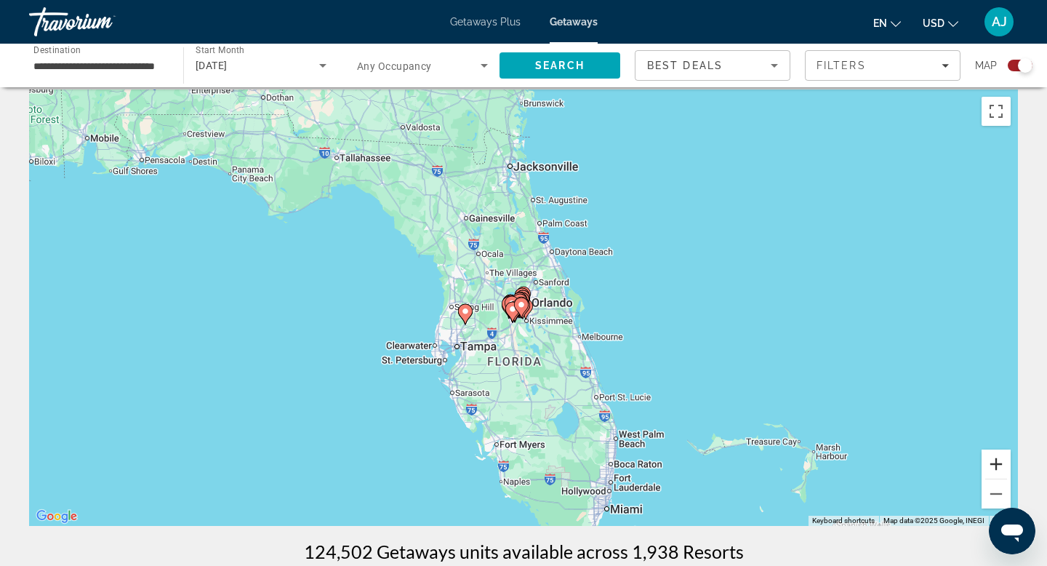
click at [994, 461] on button "Zoom in" at bounding box center [995, 463] width 29 height 29
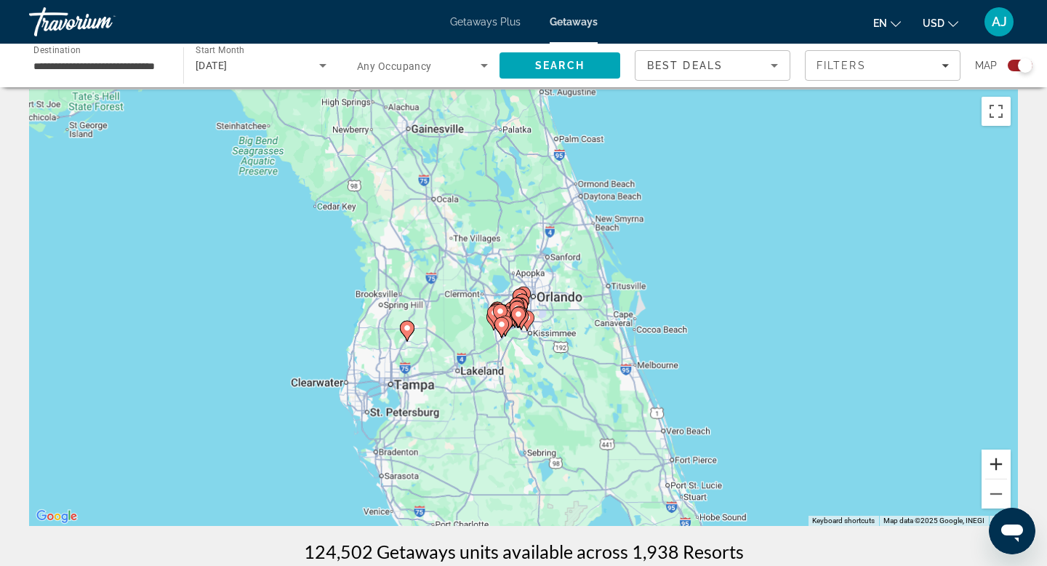
click at [994, 461] on button "Zoom in" at bounding box center [995, 463] width 29 height 29
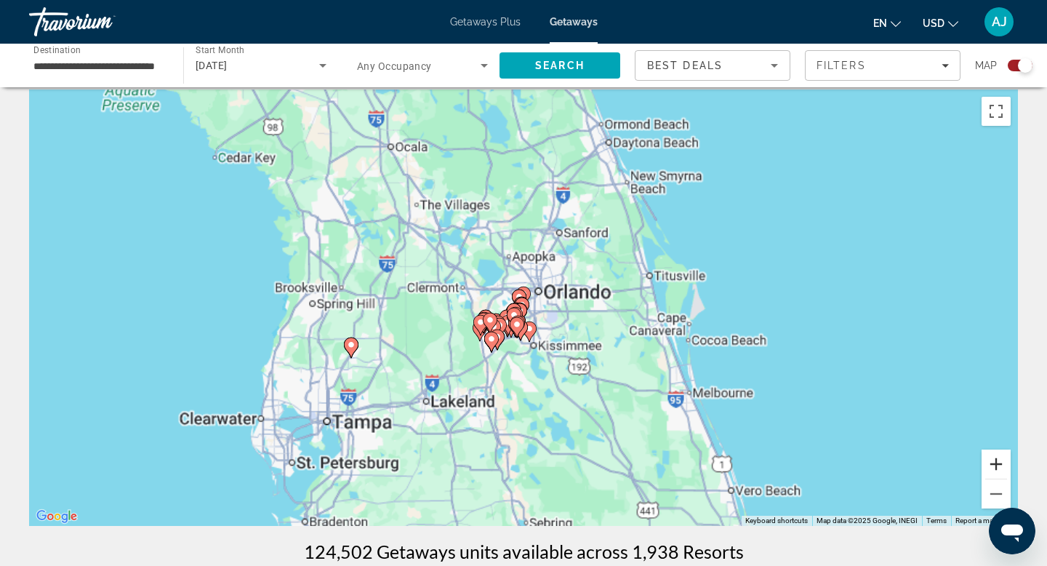
click at [994, 461] on button "Zoom in" at bounding box center [995, 463] width 29 height 29
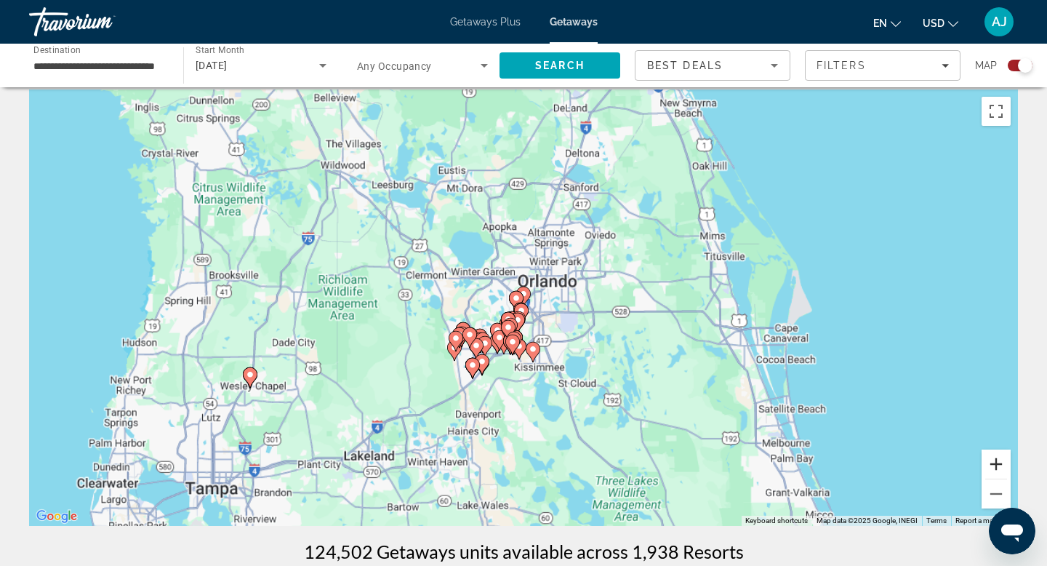
click at [994, 461] on button "Zoom in" at bounding box center [995, 463] width 29 height 29
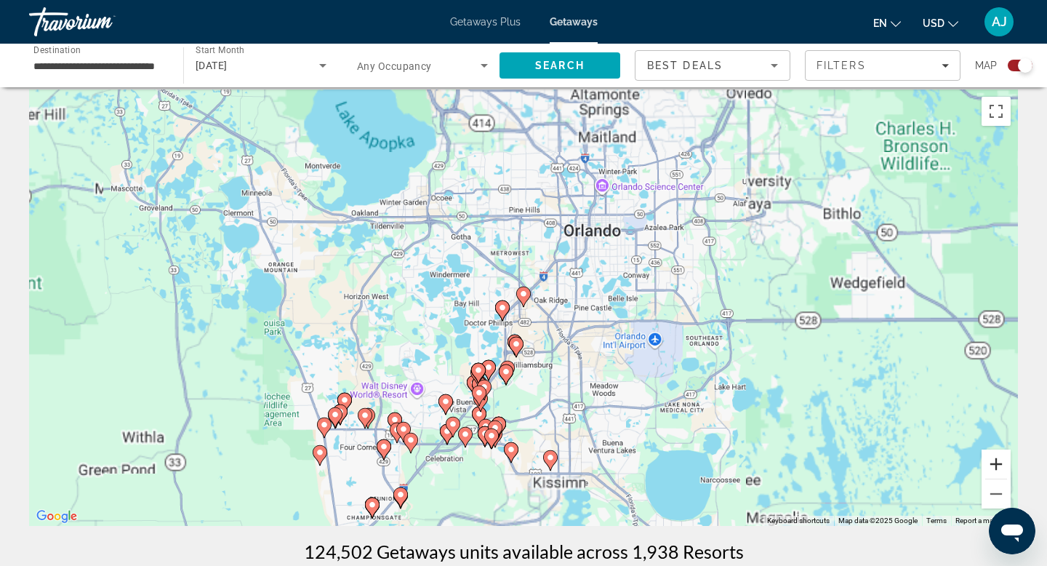
click at [994, 461] on button "Zoom in" at bounding box center [995, 463] width 29 height 29
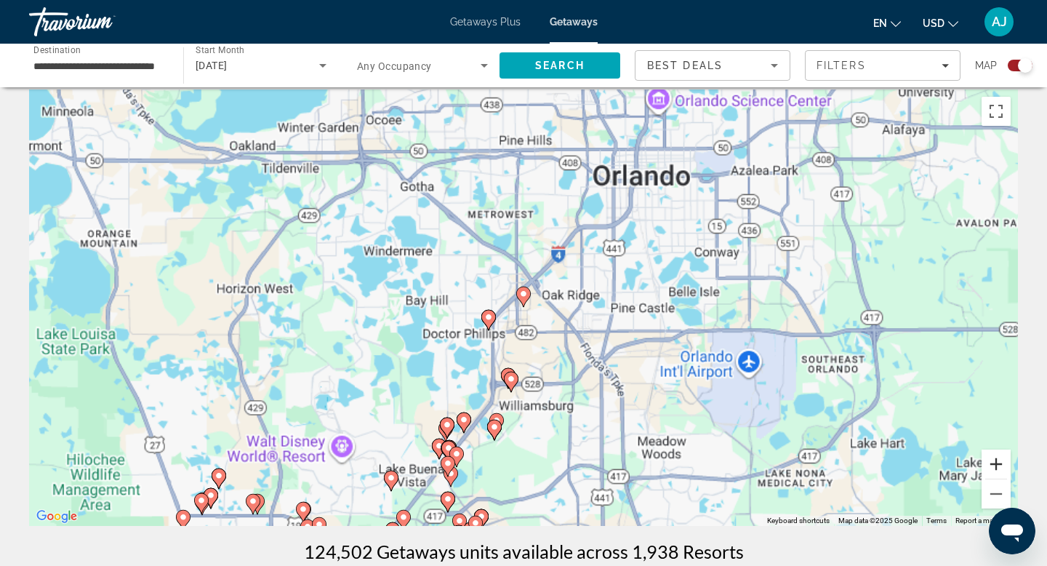
click at [994, 461] on button "Zoom in" at bounding box center [995, 463] width 29 height 29
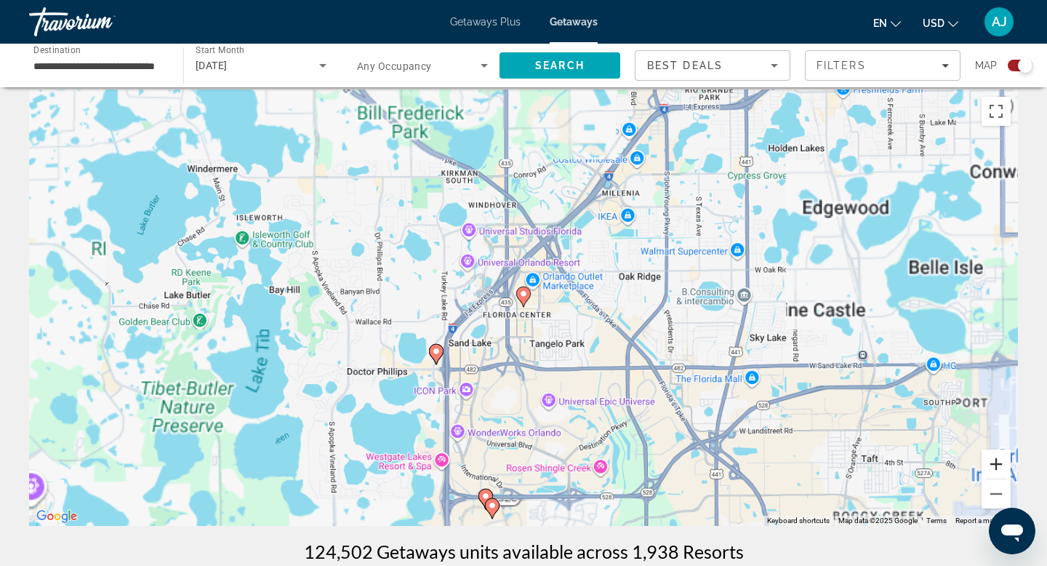
click at [994, 461] on button "Zoom in" at bounding box center [995, 463] width 29 height 29
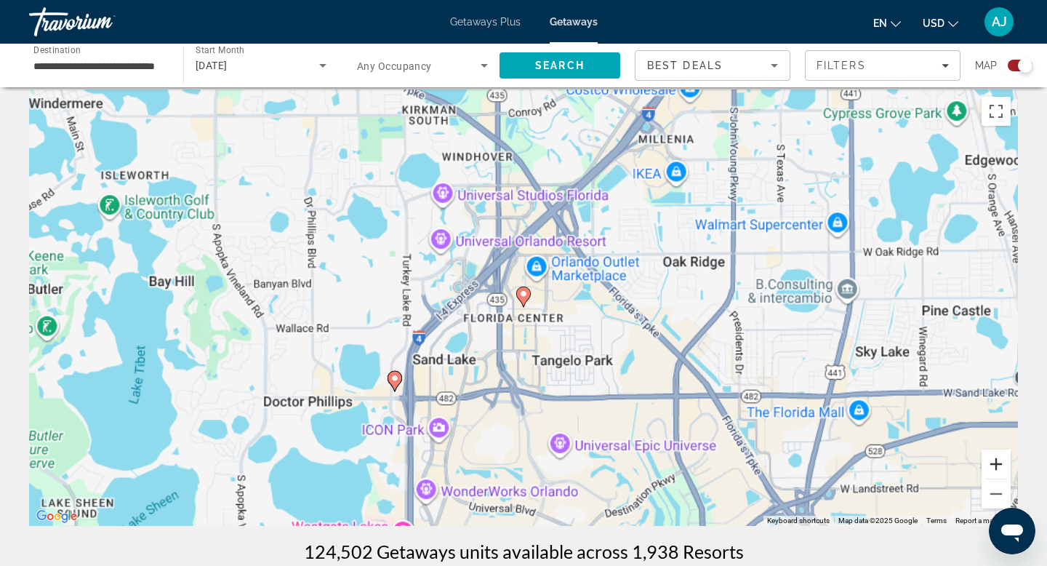
click at [994, 461] on button "Zoom in" at bounding box center [995, 463] width 29 height 29
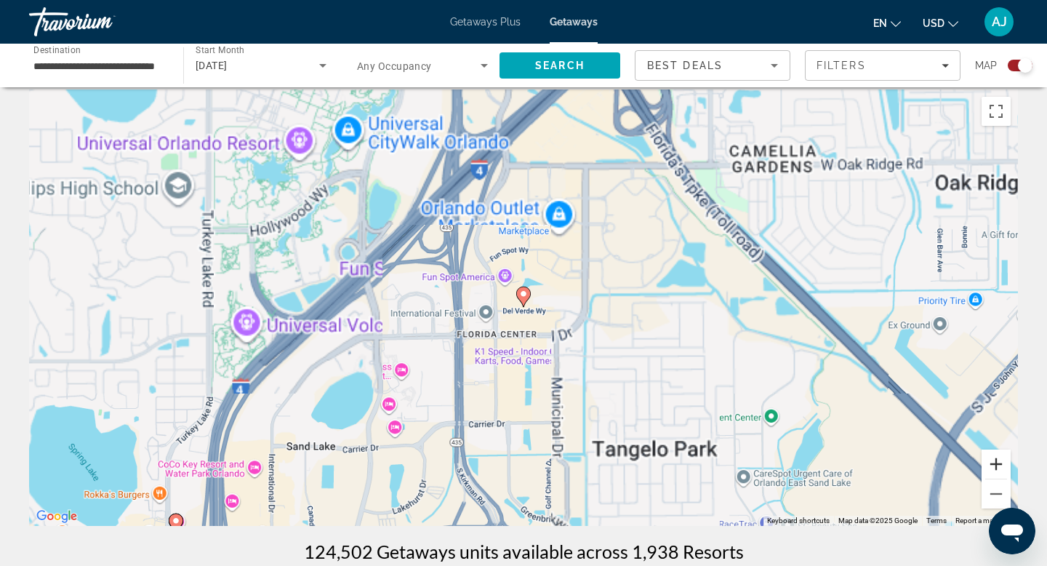
click at [994, 461] on button "Zoom in" at bounding box center [995, 463] width 29 height 29
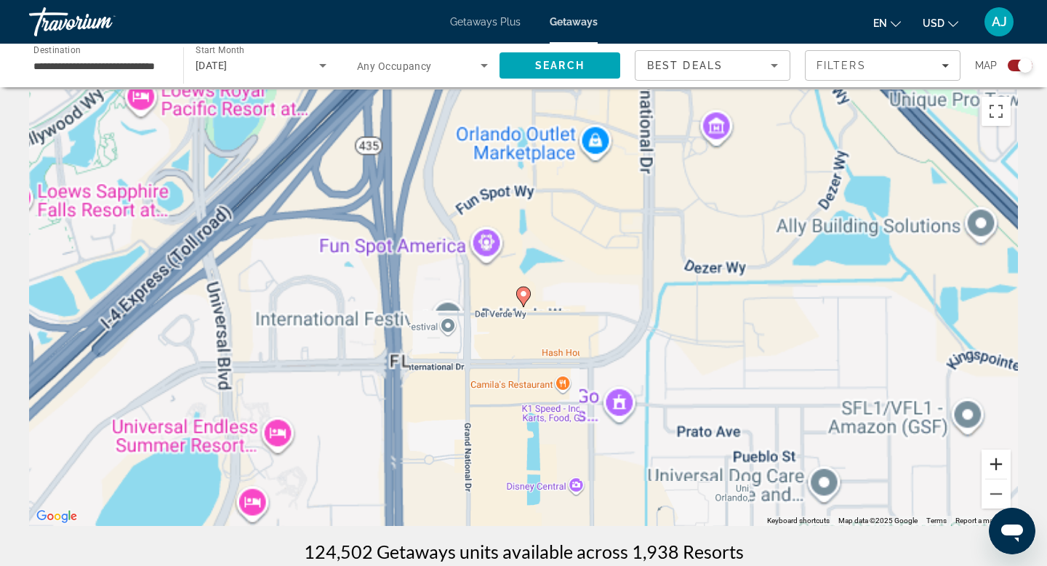
click at [994, 461] on button "Zoom in" at bounding box center [995, 463] width 29 height 29
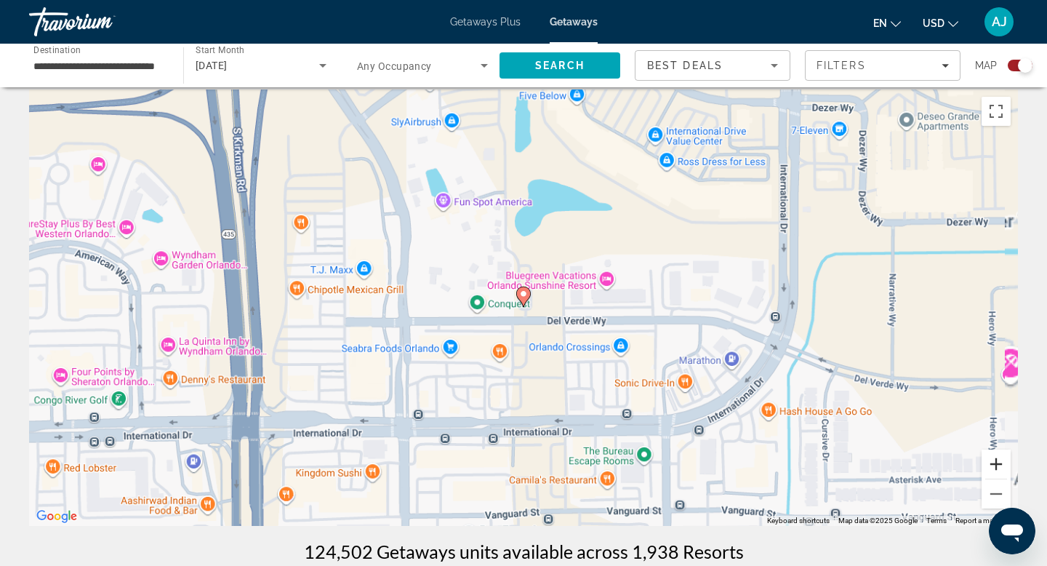
click at [994, 461] on button "Zoom in" at bounding box center [995, 463] width 29 height 29
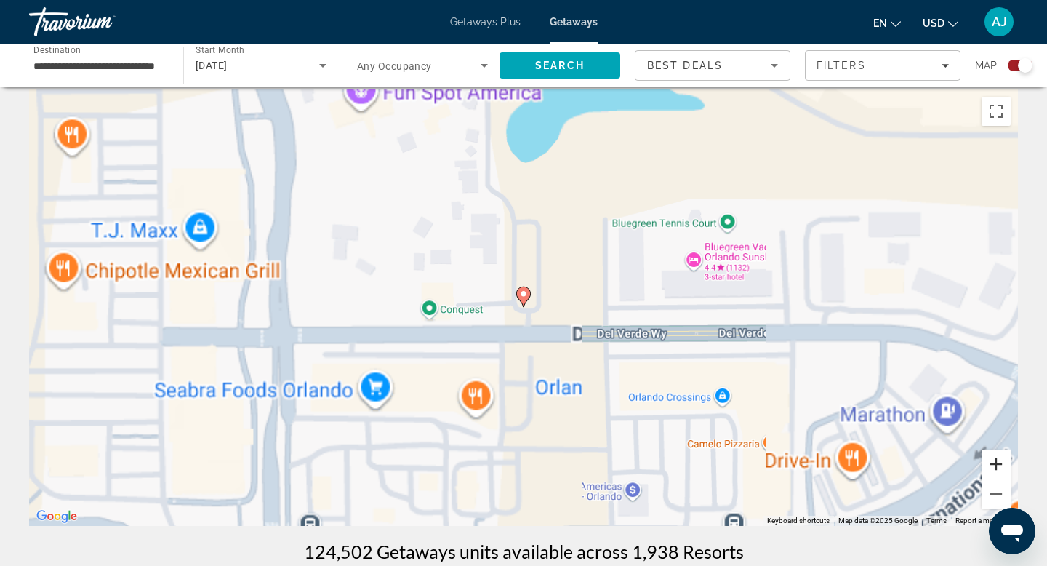
click at [994, 461] on button "Zoom in" at bounding box center [995, 463] width 29 height 29
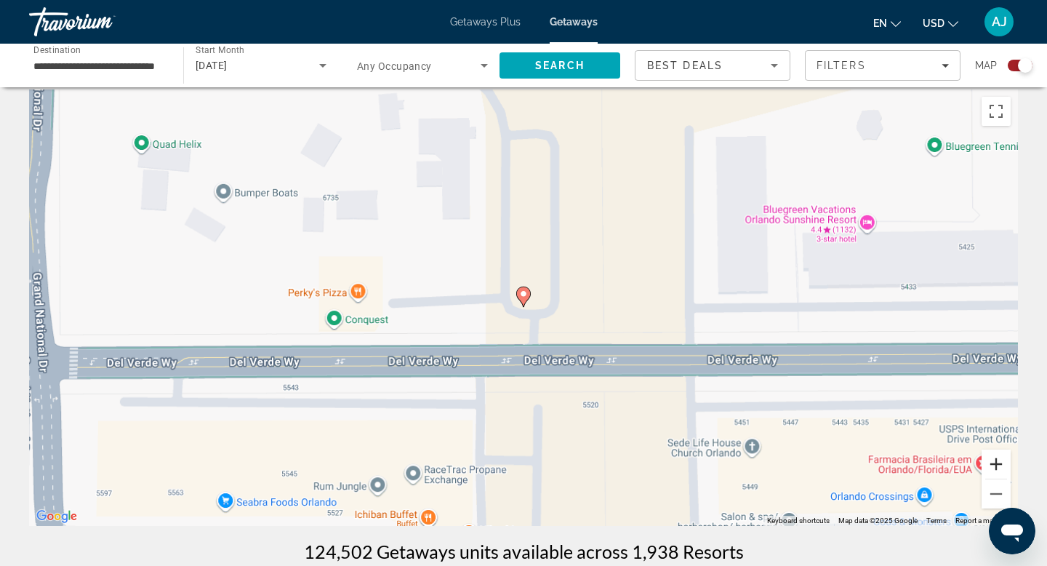
click at [994, 461] on button "Zoom in" at bounding box center [995, 463] width 29 height 29
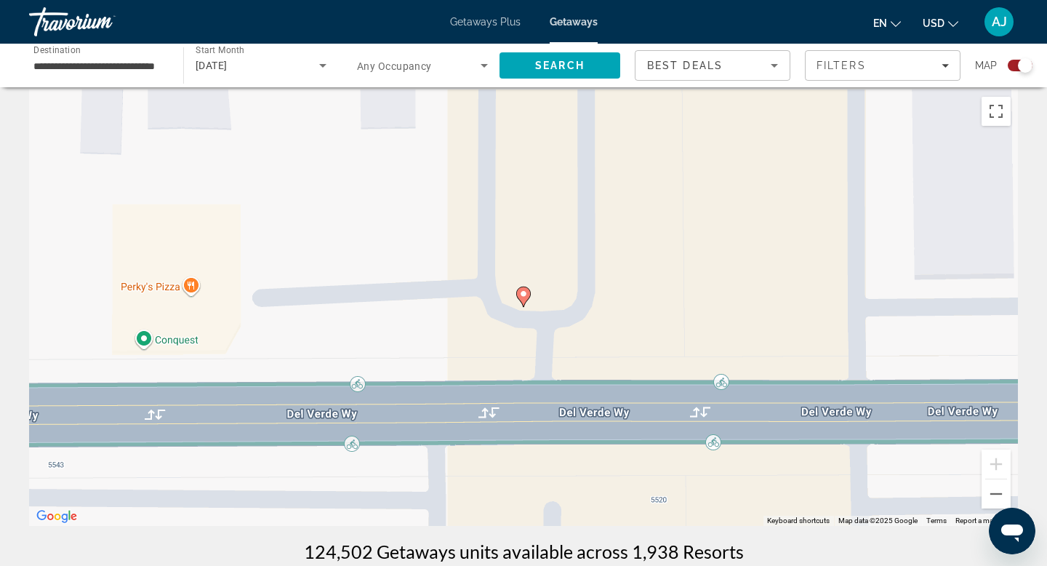
click at [524, 292] on image "Main content" at bounding box center [523, 293] width 9 height 9
type input "**********"
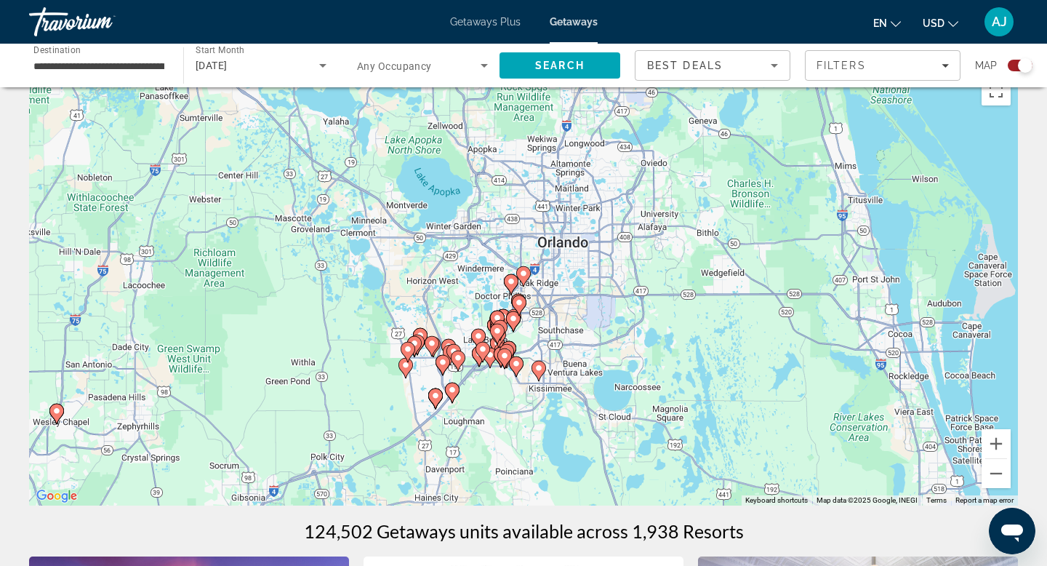
scroll to position [0, 0]
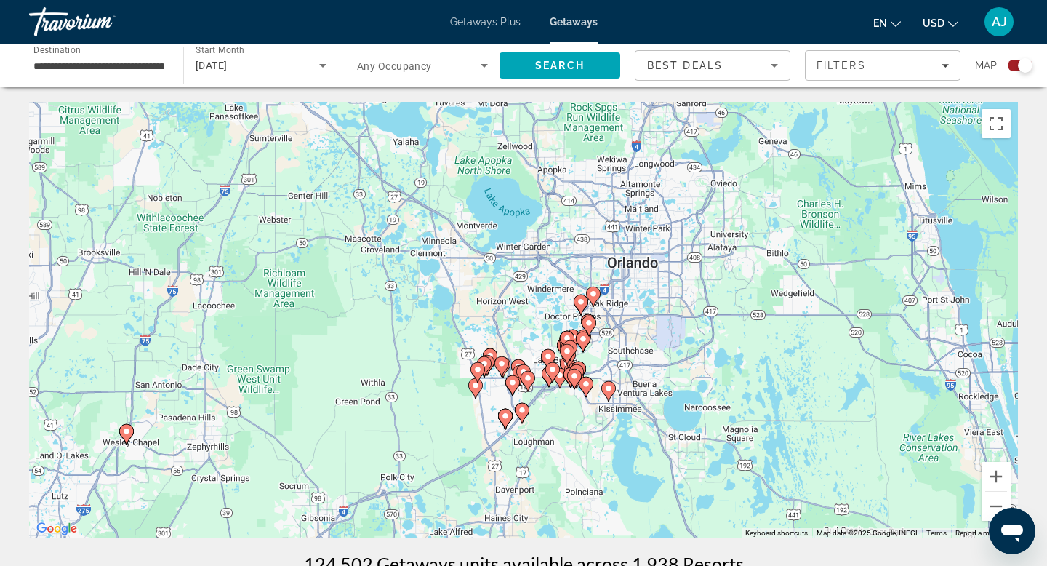
drag, startPoint x: 513, startPoint y: 280, endPoint x: 582, endPoint y: 268, distance: 70.2
click at [582, 268] on div "To activate drag with keyboard, press Alt + Enter. Once in keyboard drag state,…" at bounding box center [523, 320] width 989 height 436
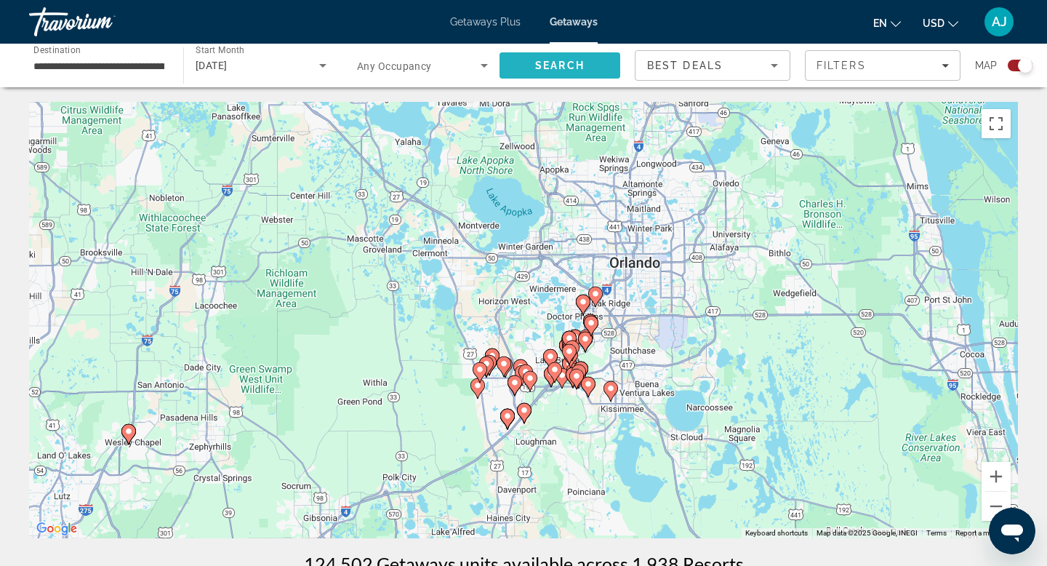
click at [546, 63] on span "Search" at bounding box center [559, 66] width 49 height 12
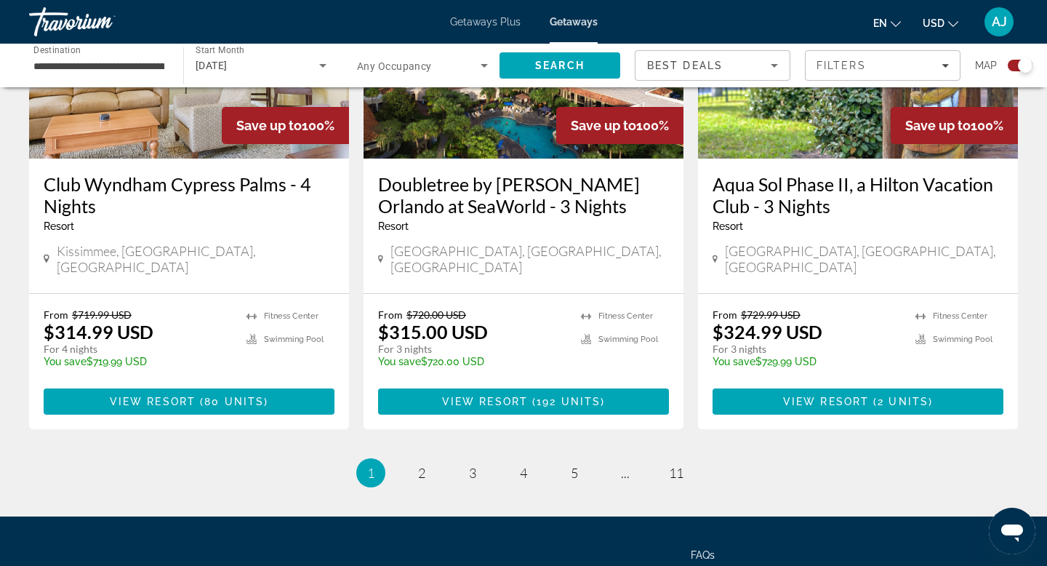
scroll to position [2346, 0]
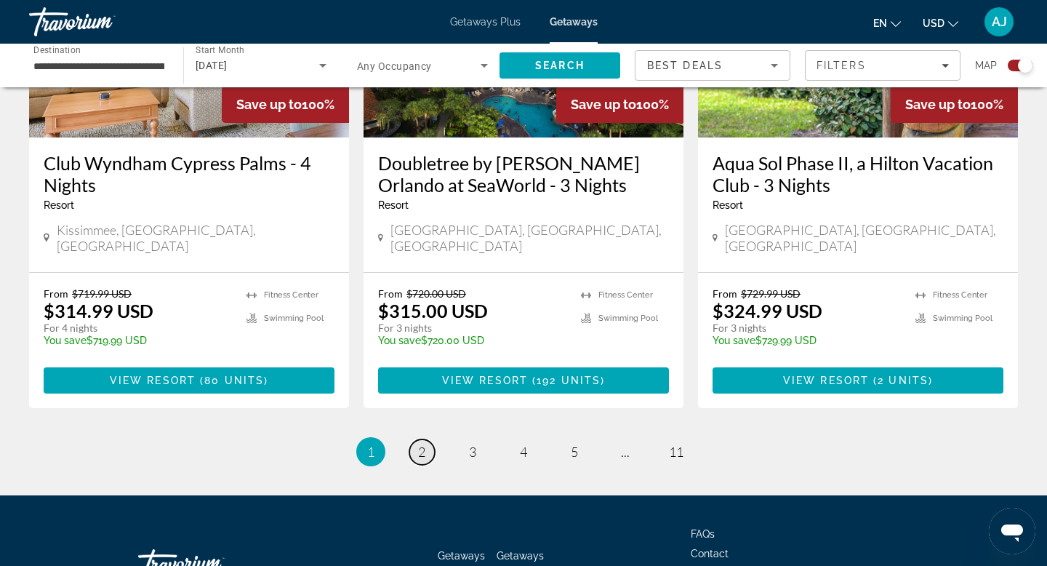
click at [423, 443] on span "2" at bounding box center [421, 451] width 7 height 16
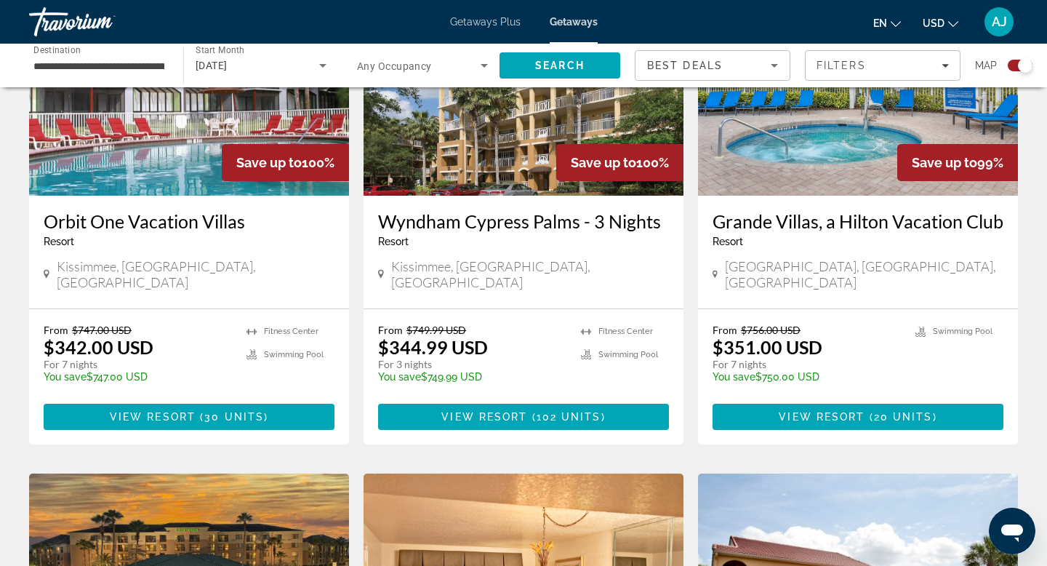
scroll to position [1693, 0]
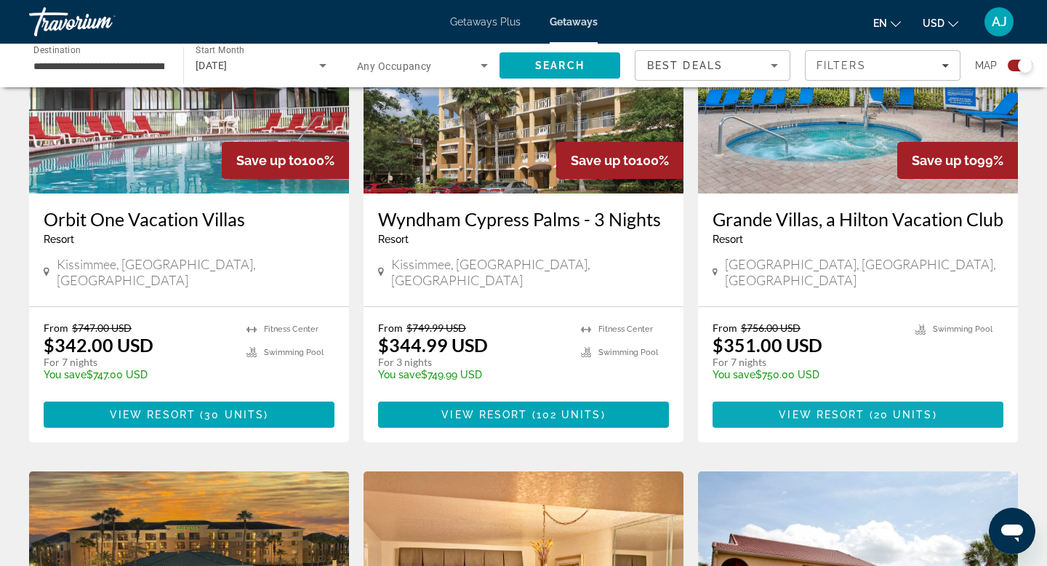
click at [869, 409] on span "( 20 units )" at bounding box center [900, 415] width 72 height 12
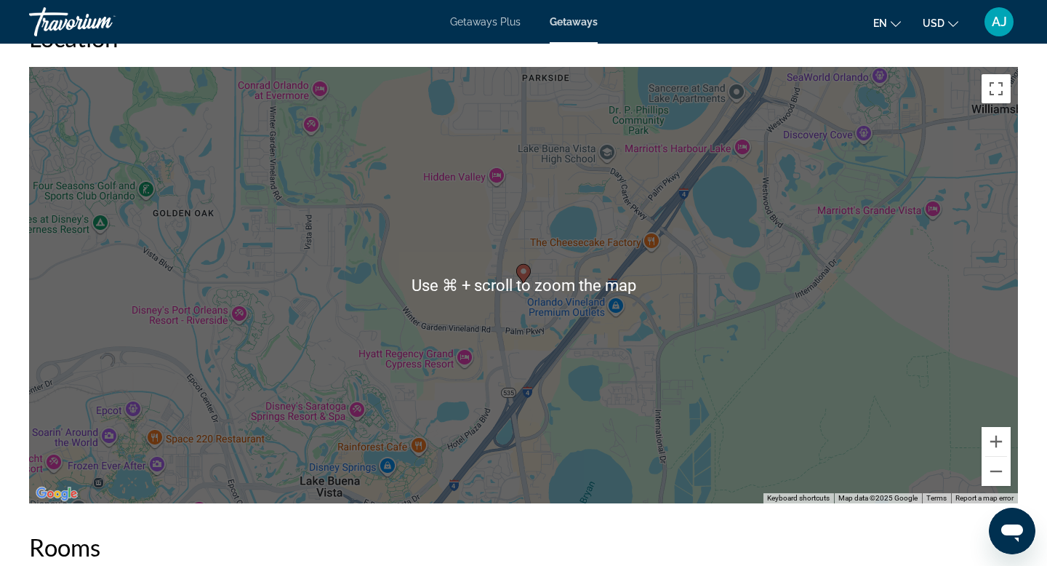
scroll to position [1785, 0]
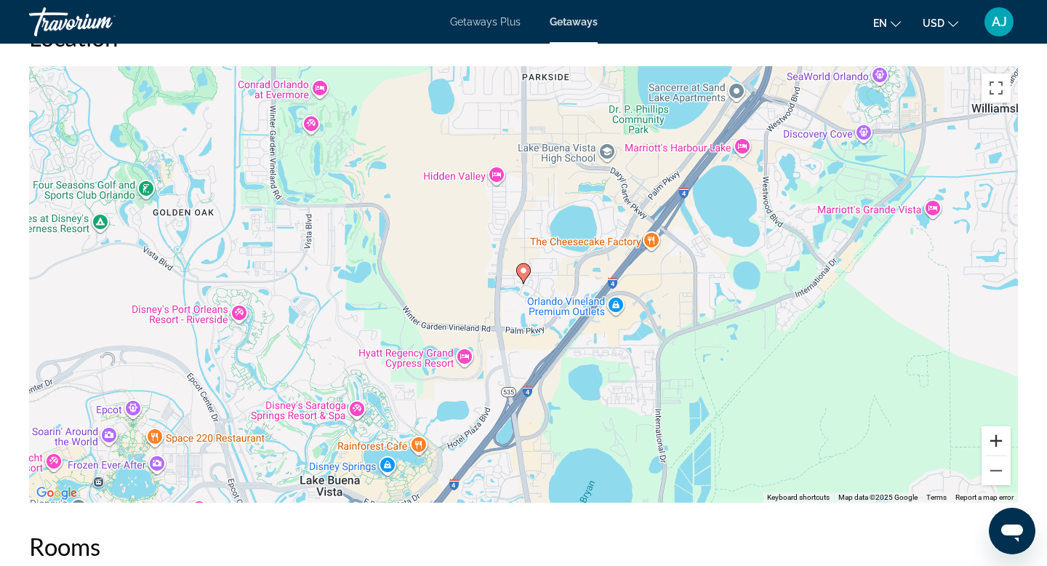
click at [999, 435] on button "Zoom in" at bounding box center [995, 440] width 29 height 29
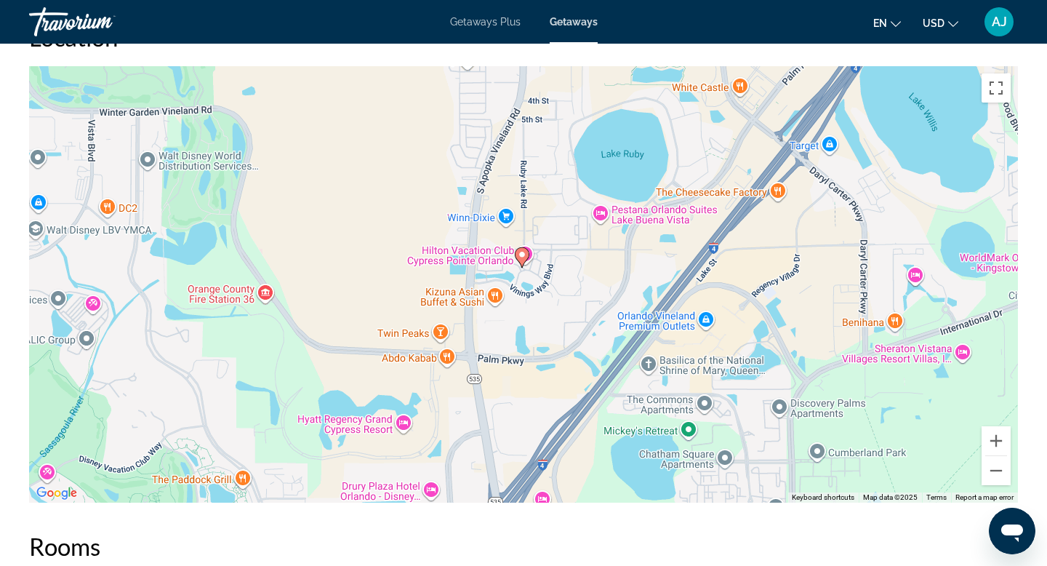
drag, startPoint x: 819, startPoint y: 438, endPoint x: 779, endPoint y: 273, distance: 169.8
click at [779, 273] on div "To activate drag with keyboard, press Alt + Enter. Once in keyboard drag state,…" at bounding box center [523, 284] width 989 height 436
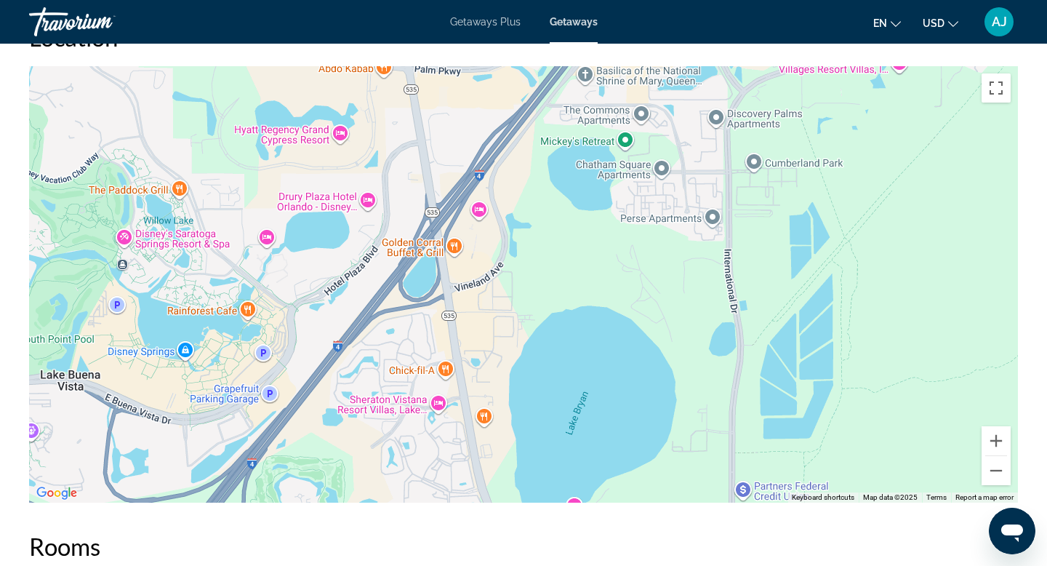
drag, startPoint x: 441, startPoint y: 320, endPoint x: 513, endPoint y: 244, distance: 104.4
click at [506, 268] on div "To activate drag with keyboard, press Alt + Enter. Once in keyboard drag state,…" at bounding box center [523, 284] width 989 height 436
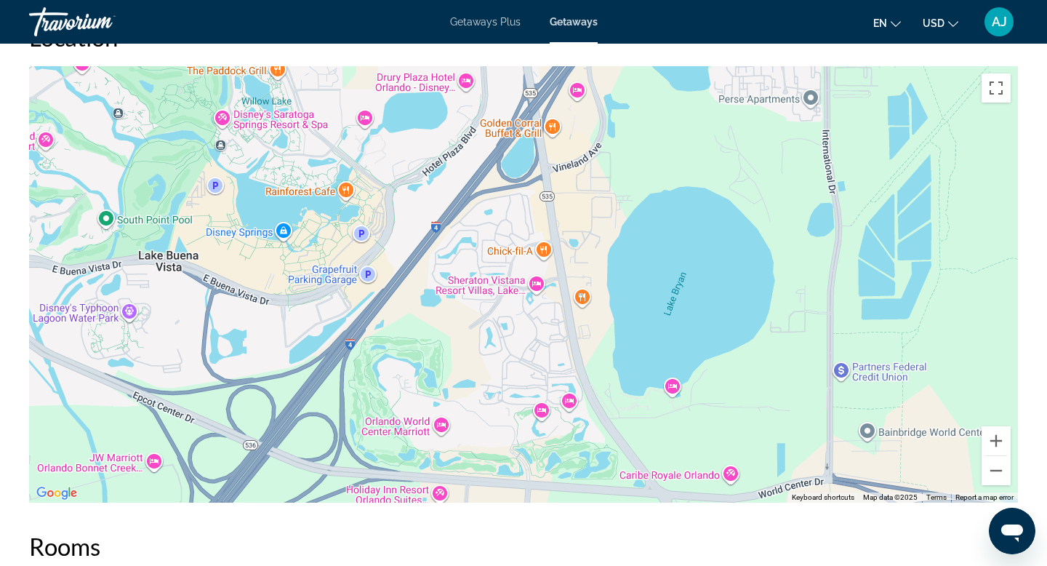
drag, startPoint x: 510, startPoint y: 359, endPoint x: 510, endPoint y: 218, distance: 141.0
click at [510, 244] on div "Main content" at bounding box center [523, 284] width 989 height 436
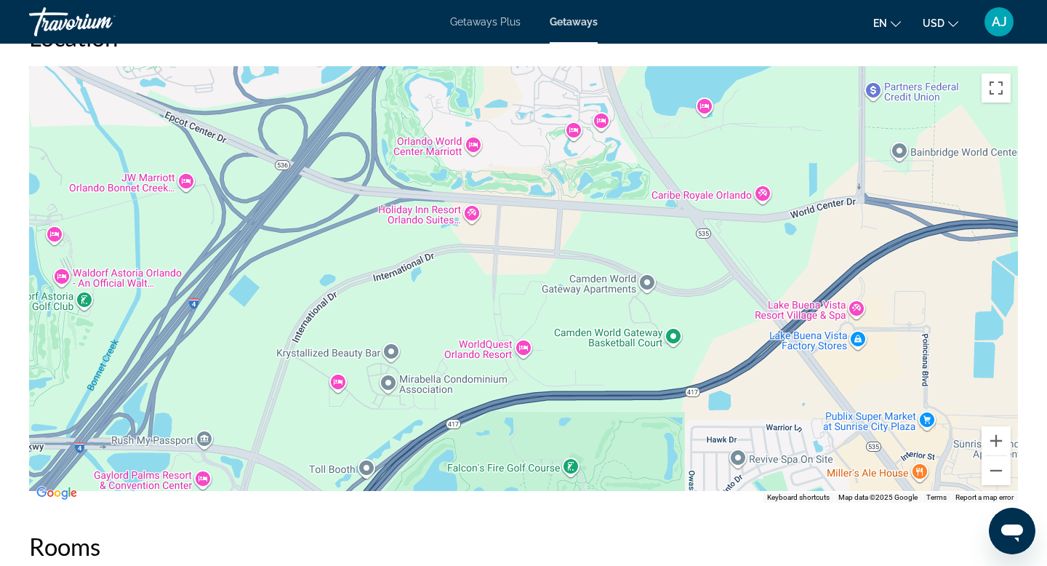
drag, startPoint x: 429, startPoint y: 310, endPoint x: 466, endPoint y: 223, distance: 94.8
click at [465, 247] on div "Main content" at bounding box center [523, 284] width 989 height 436
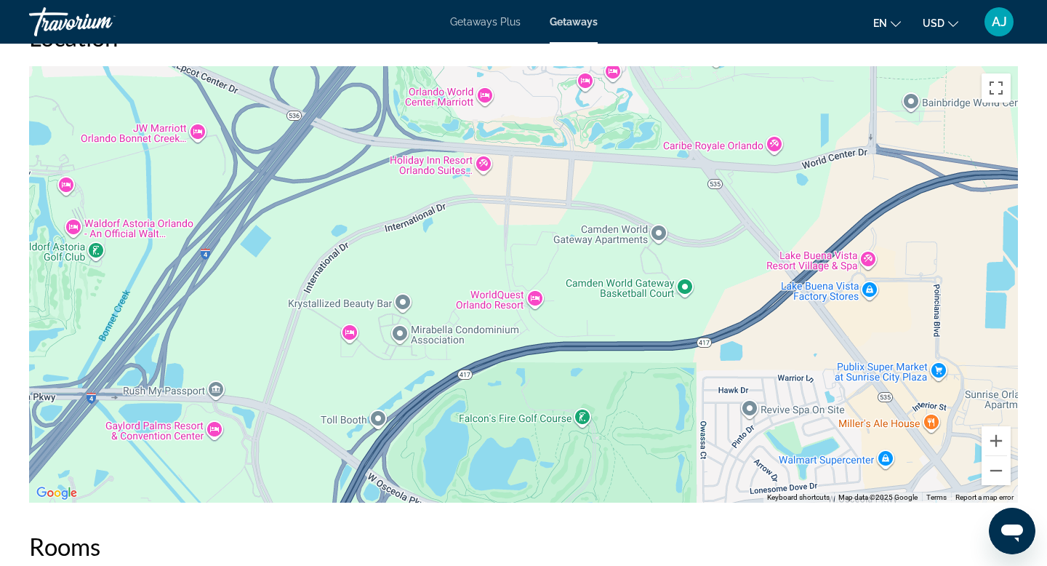
drag, startPoint x: 375, startPoint y: 395, endPoint x: 372, endPoint y: 219, distance: 176.0
click at [374, 254] on div "Main content" at bounding box center [523, 284] width 989 height 436
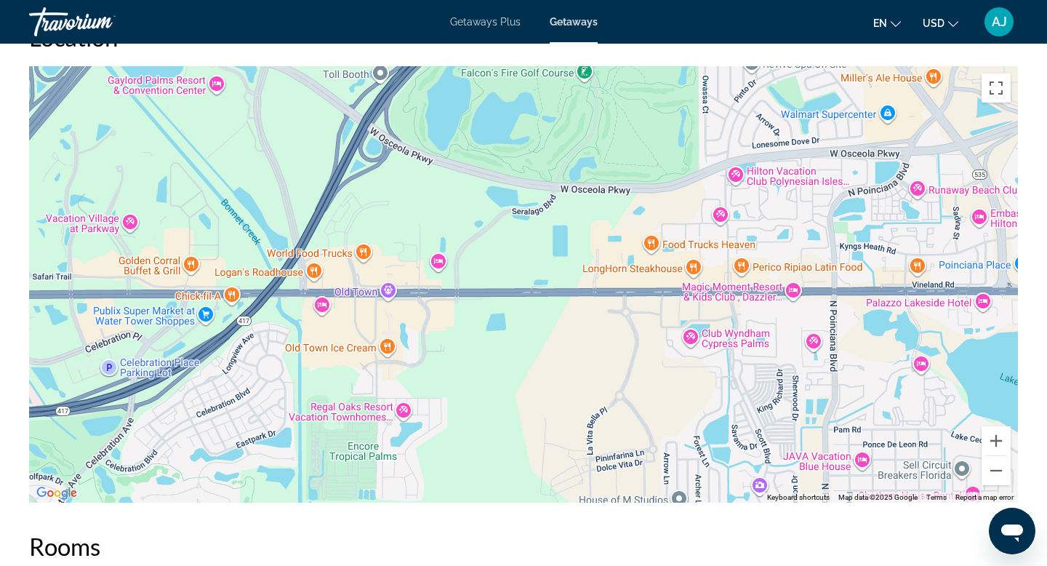
drag, startPoint x: 322, startPoint y: 320, endPoint x: 438, endPoint y: 321, distance: 116.3
click at [430, 321] on div "Main content" at bounding box center [523, 284] width 989 height 436
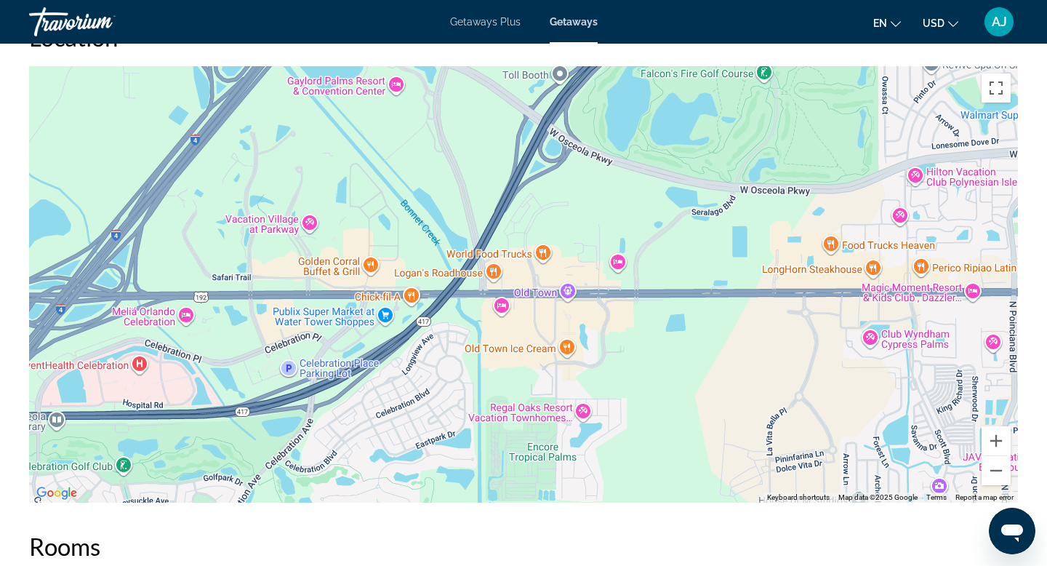
drag, startPoint x: 531, startPoint y: 378, endPoint x: 546, endPoint y: 256, distance: 123.1
click at [541, 291] on div "Main content" at bounding box center [523, 284] width 989 height 436
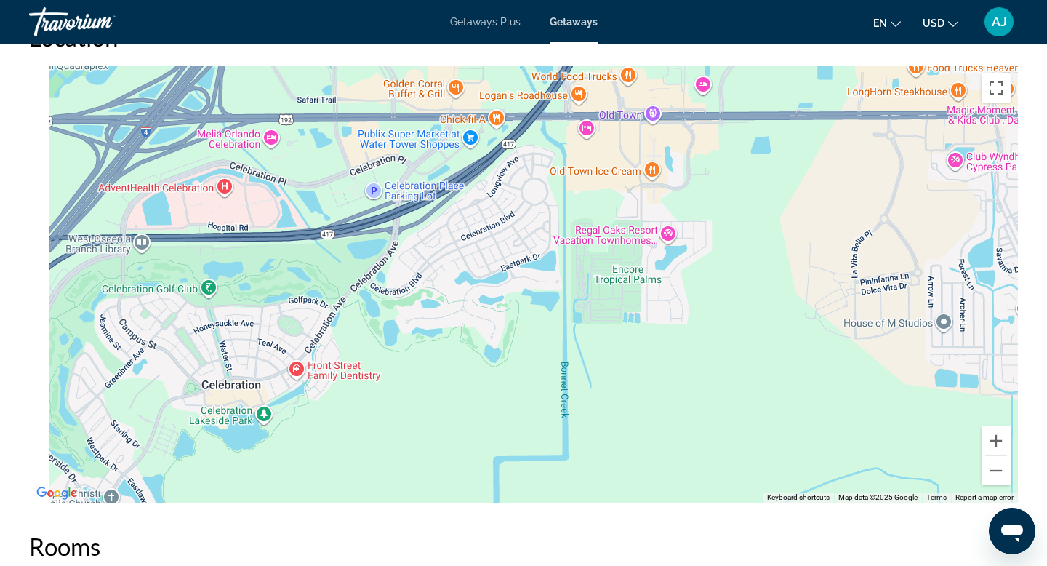
drag, startPoint x: 342, startPoint y: 273, endPoint x: 465, endPoint y: 253, distance: 123.8
click at [454, 260] on div "Main content" at bounding box center [523, 284] width 989 height 436
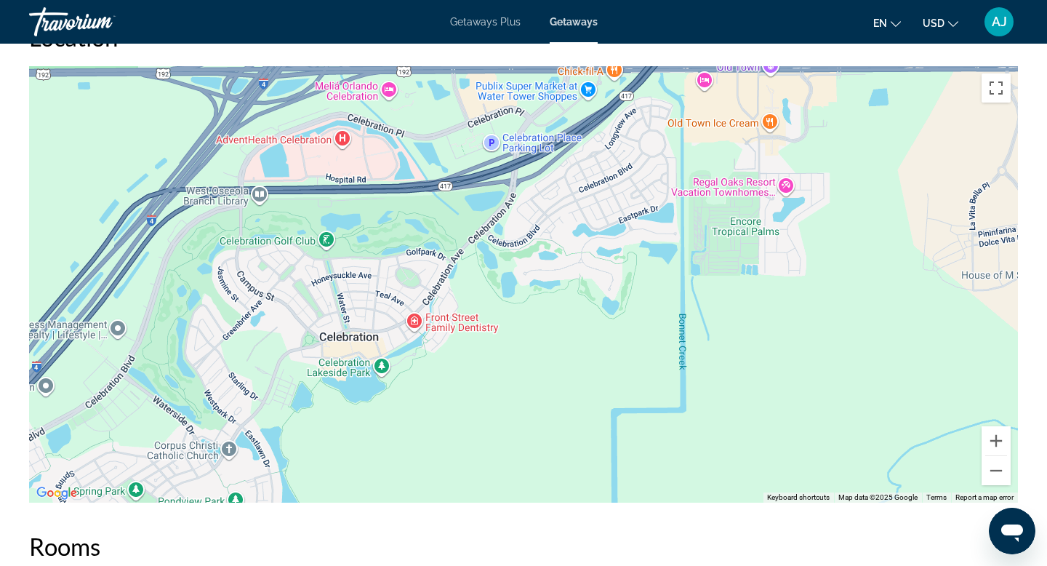
drag, startPoint x: 309, startPoint y: 321, endPoint x: 329, endPoint y: 235, distance: 88.0
click at [326, 268] on div "Main content" at bounding box center [523, 284] width 989 height 436
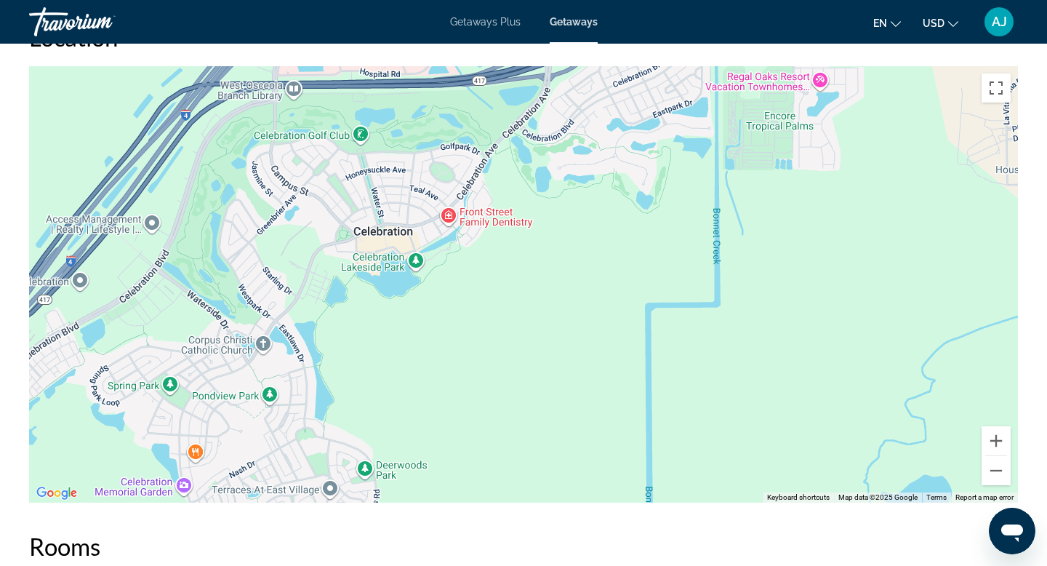
drag, startPoint x: 326, startPoint y: 340, endPoint x: 388, endPoint y: 192, distance: 161.0
click at [372, 244] on div "Main content" at bounding box center [523, 284] width 989 height 436
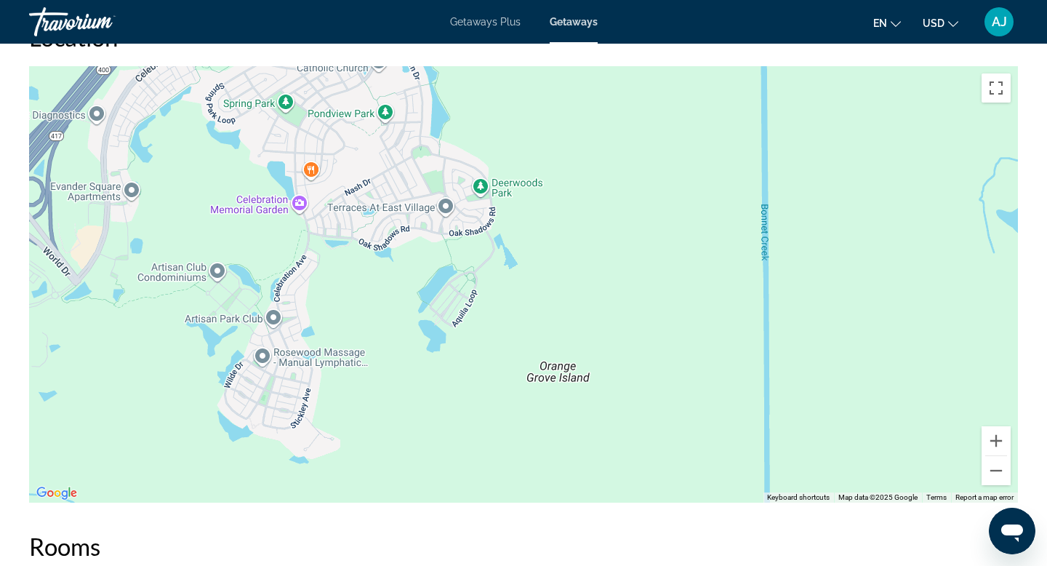
drag, startPoint x: 390, startPoint y: 345, endPoint x: 371, endPoint y: 198, distance: 148.1
click at [376, 235] on div "Main content" at bounding box center [523, 284] width 989 height 436
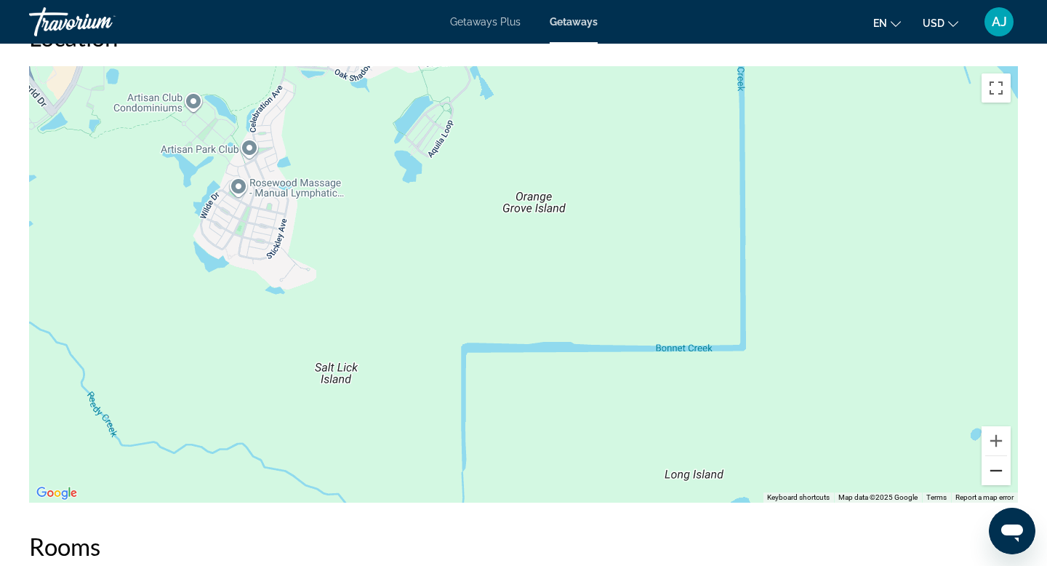
click at [993, 467] on button "Zoom out" at bounding box center [995, 470] width 29 height 29
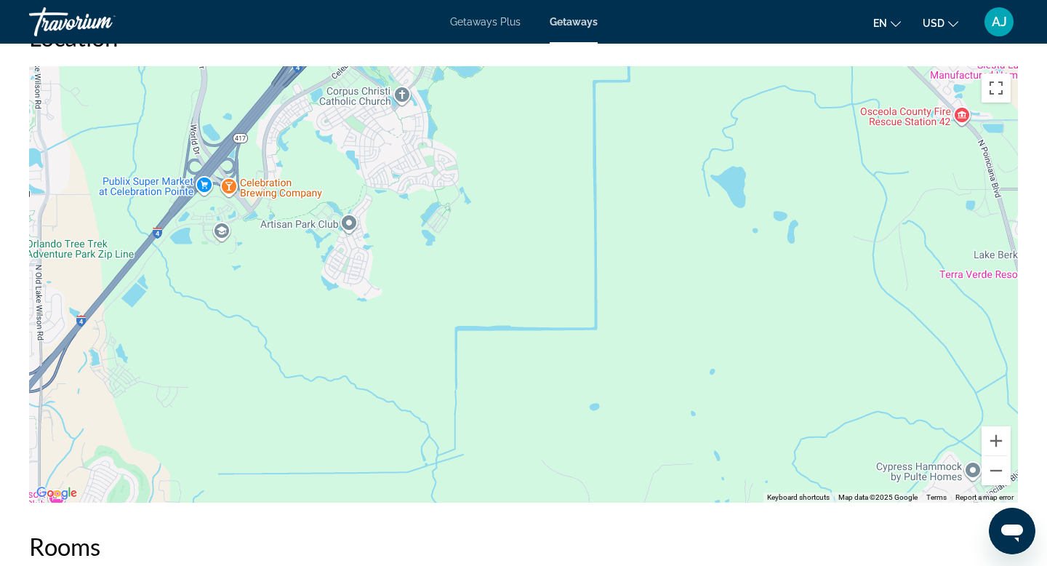
drag, startPoint x: 643, startPoint y: 324, endPoint x: 481, endPoint y: 380, distance: 171.3
click at [499, 372] on div "Main content" at bounding box center [523, 284] width 989 height 436
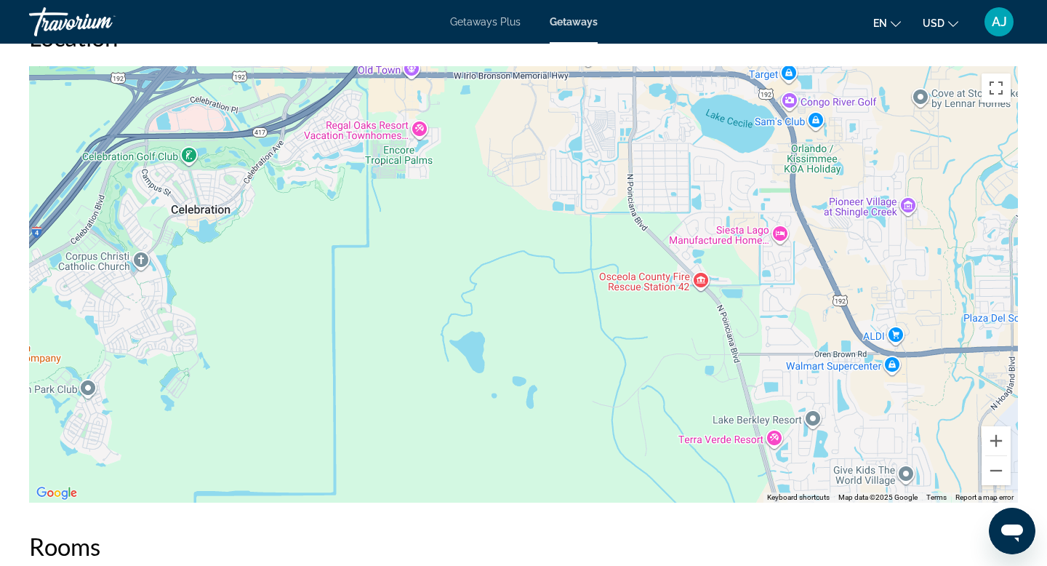
drag, startPoint x: 473, startPoint y: 281, endPoint x: 470, endPoint y: 403, distance: 122.2
click at [472, 388] on div "Main content" at bounding box center [523, 284] width 989 height 436
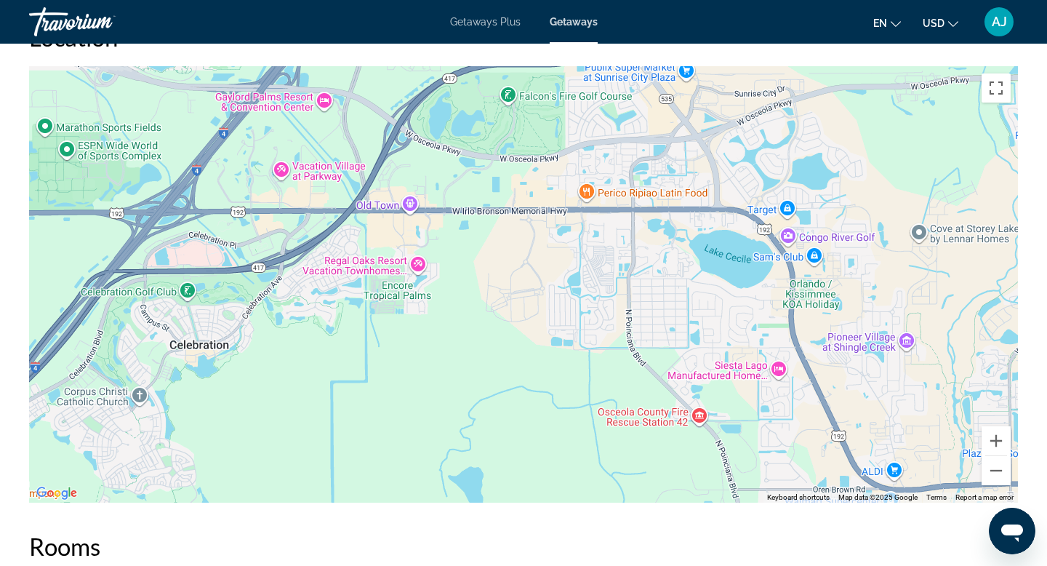
drag, startPoint x: 326, startPoint y: 346, endPoint x: 332, endPoint y: 380, distance: 34.1
click at [331, 376] on div "Main content" at bounding box center [523, 284] width 989 height 436
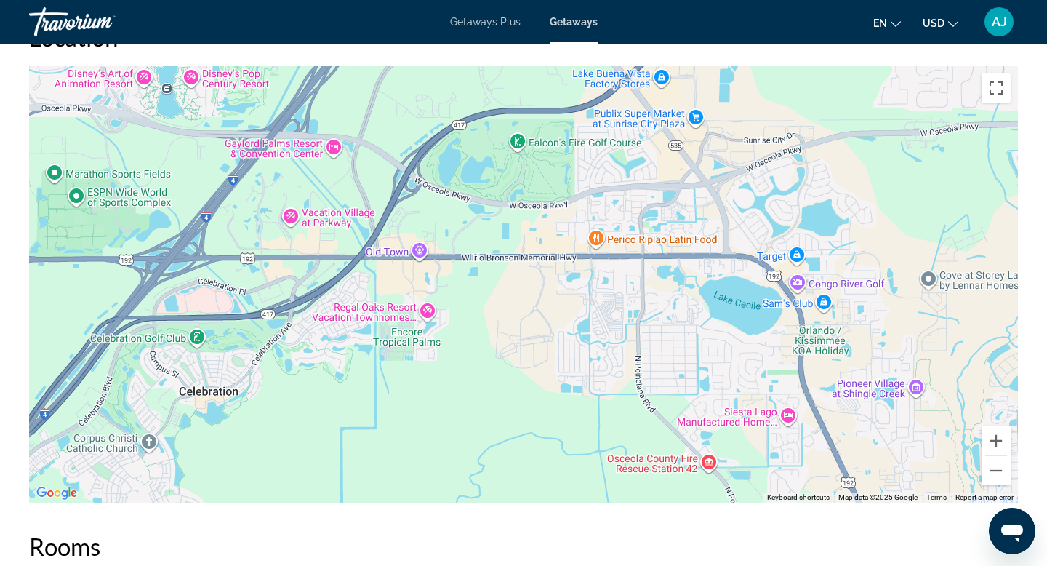
drag, startPoint x: 335, startPoint y: 291, endPoint x: 346, endPoint y: 427, distance: 137.1
click at [346, 427] on div "Main content" at bounding box center [523, 284] width 989 height 436
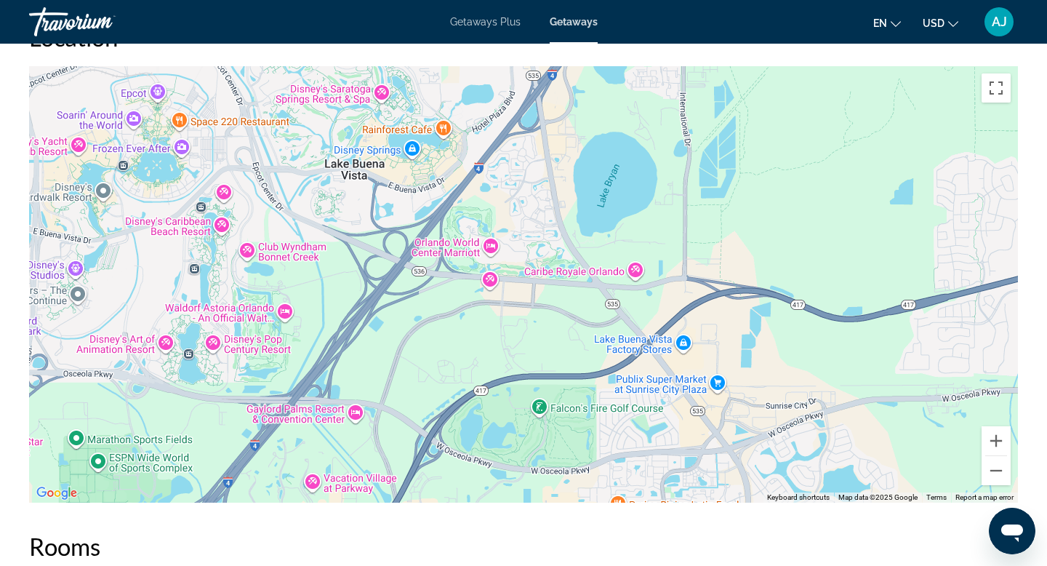
drag, startPoint x: 419, startPoint y: 385, endPoint x: 412, endPoint y: 385, distance: 7.3
click at [412, 385] on div "To activate drag with keyboard, press Alt + Enter. Once in keyboard drag state,…" at bounding box center [523, 284] width 989 height 436
click at [997, 439] on button "Zoom in" at bounding box center [995, 440] width 29 height 29
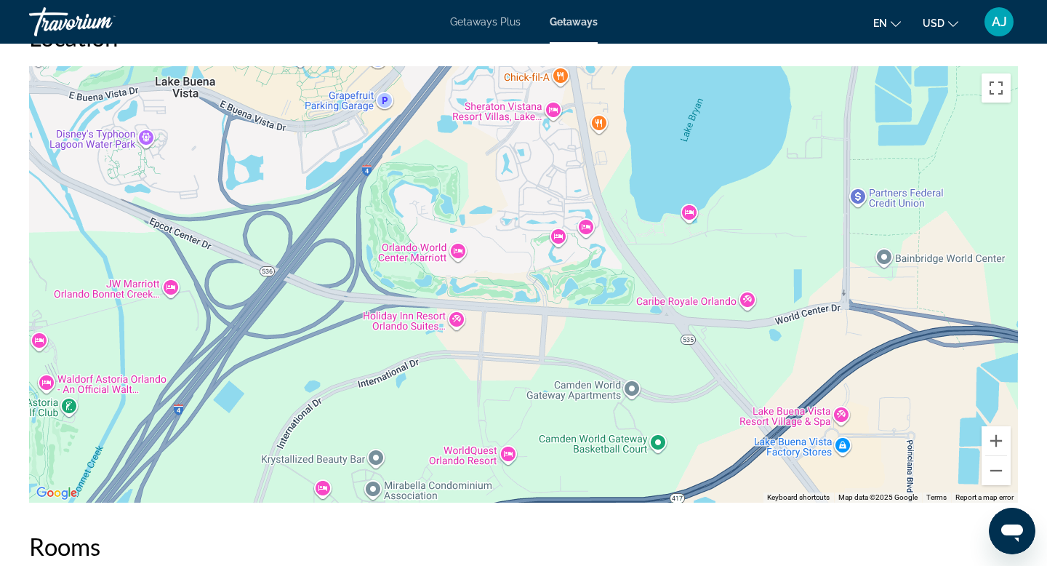
drag, startPoint x: 529, startPoint y: 330, endPoint x: 529, endPoint y: 427, distance: 96.7
click at [529, 421] on div "Main content" at bounding box center [523, 284] width 989 height 436
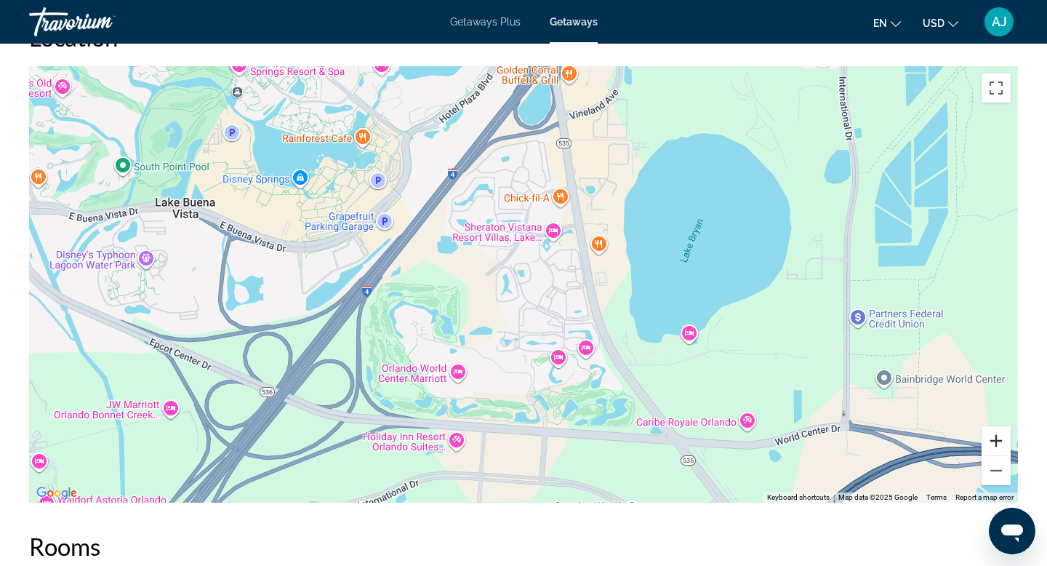
click at [997, 431] on button "Zoom in" at bounding box center [995, 440] width 29 height 29
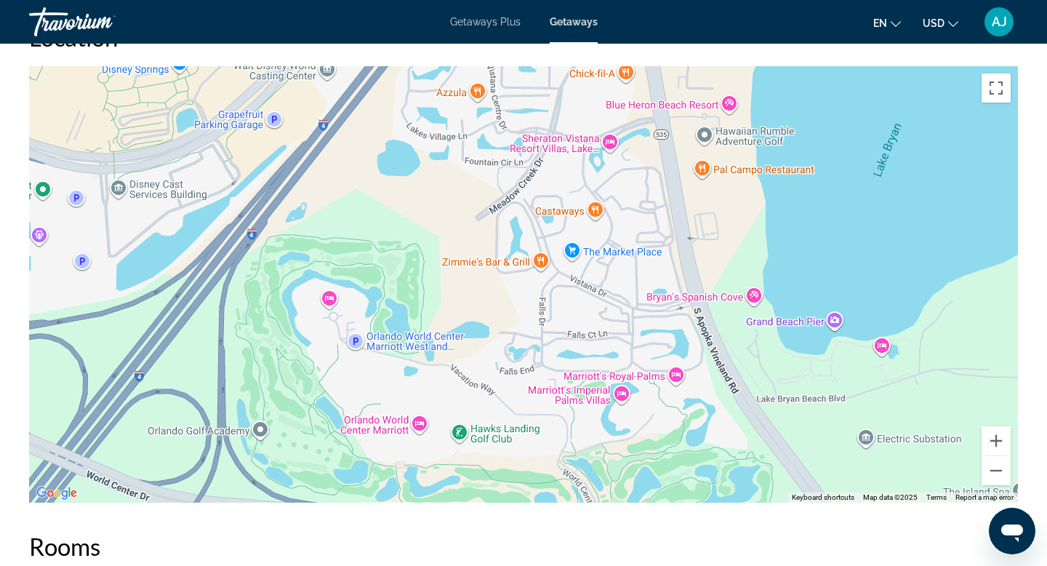
drag, startPoint x: 416, startPoint y: 257, endPoint x: 472, endPoint y: 161, distance: 111.1
click at [460, 181] on div "Main content" at bounding box center [523, 284] width 989 height 436
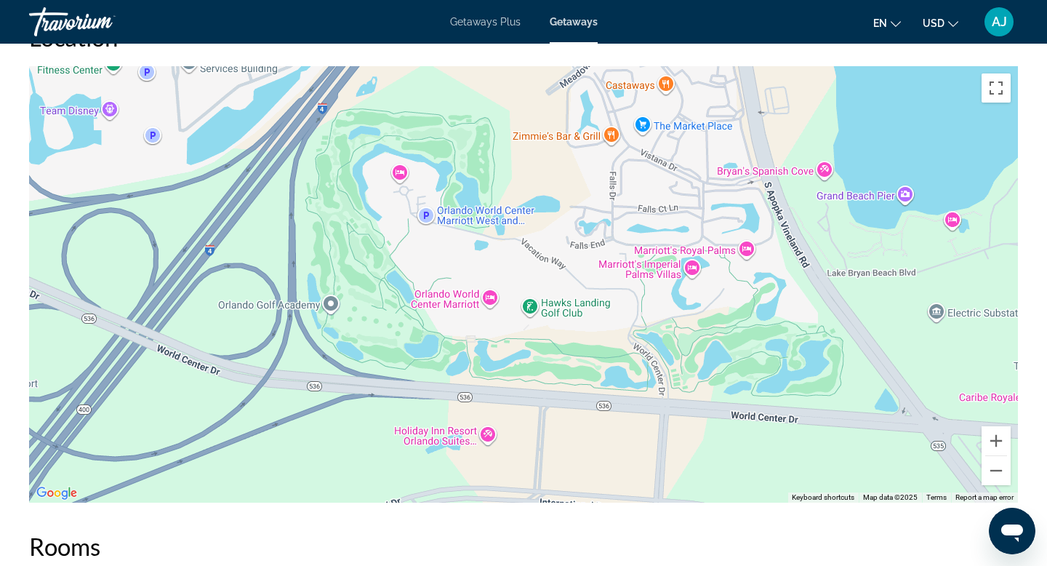
drag, startPoint x: 625, startPoint y: 206, endPoint x: 625, endPoint y: 237, distance: 31.3
click at [625, 230] on div "Main content" at bounding box center [523, 284] width 989 height 436
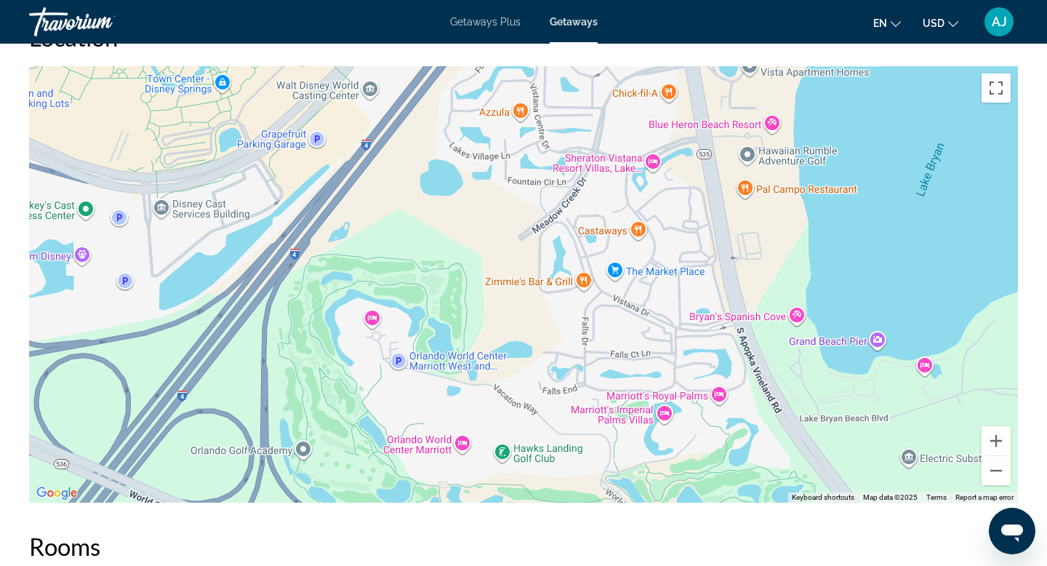
drag, startPoint x: 657, startPoint y: 136, endPoint x: 606, endPoint y: 262, distance: 136.0
click at [614, 256] on div "Main content" at bounding box center [523, 284] width 989 height 436
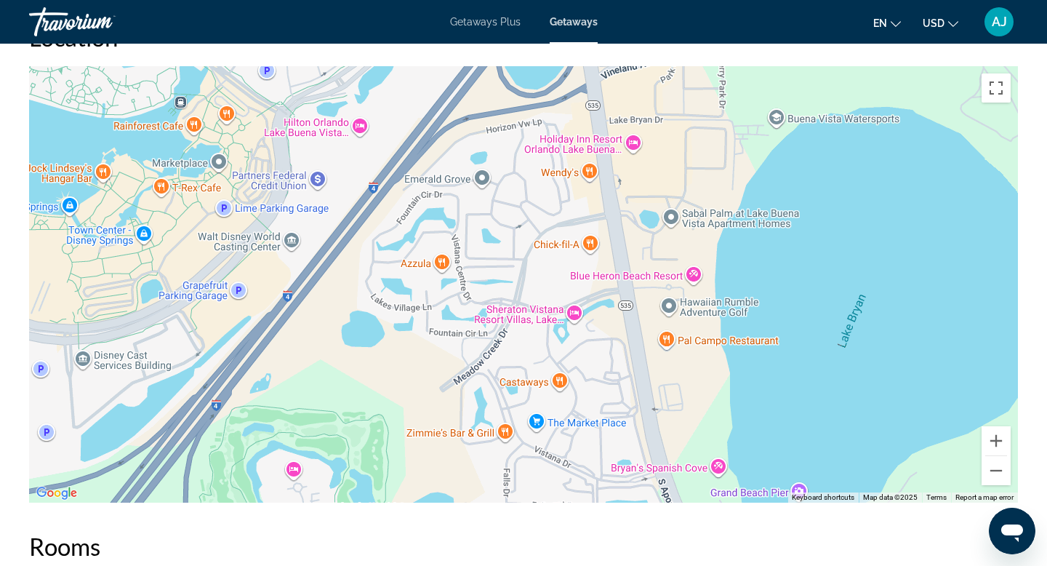
drag, startPoint x: 603, startPoint y: 244, endPoint x: 573, endPoint y: 324, distance: 86.0
click at [574, 318] on div "Main content" at bounding box center [523, 284] width 989 height 436
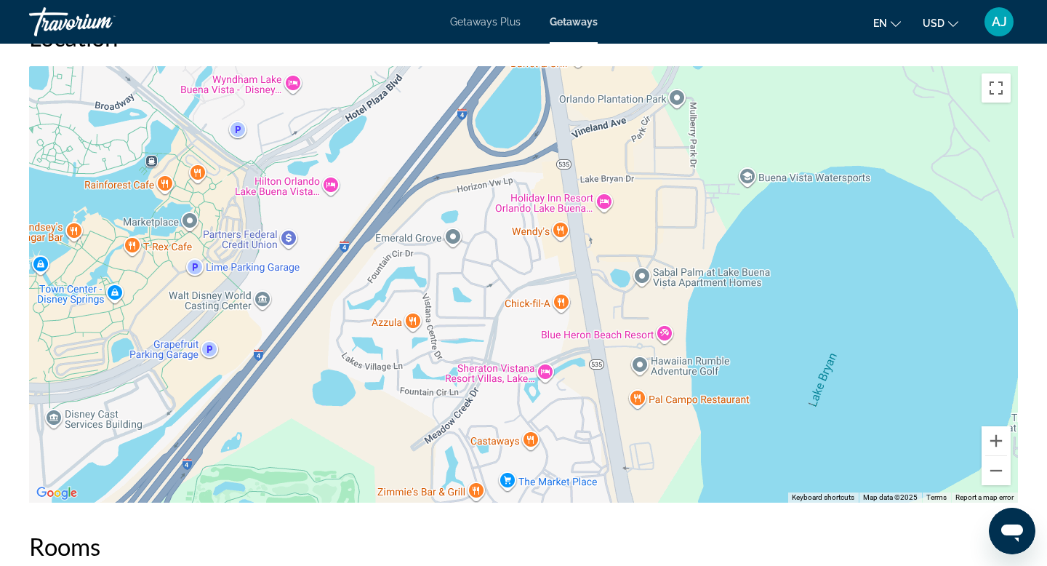
drag, startPoint x: 571, startPoint y: 315, endPoint x: 486, endPoint y: 398, distance: 119.3
click at [488, 396] on div "Main content" at bounding box center [523, 284] width 989 height 436
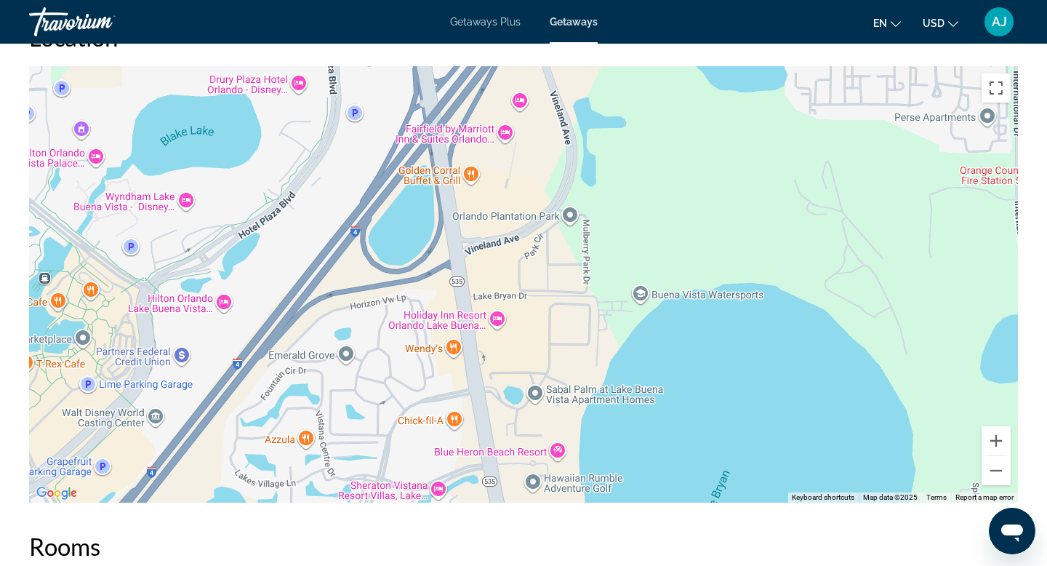
drag, startPoint x: 486, startPoint y: 398, endPoint x: 583, endPoint y: 209, distance: 213.3
click at [582, 220] on div "Main content" at bounding box center [523, 284] width 989 height 436
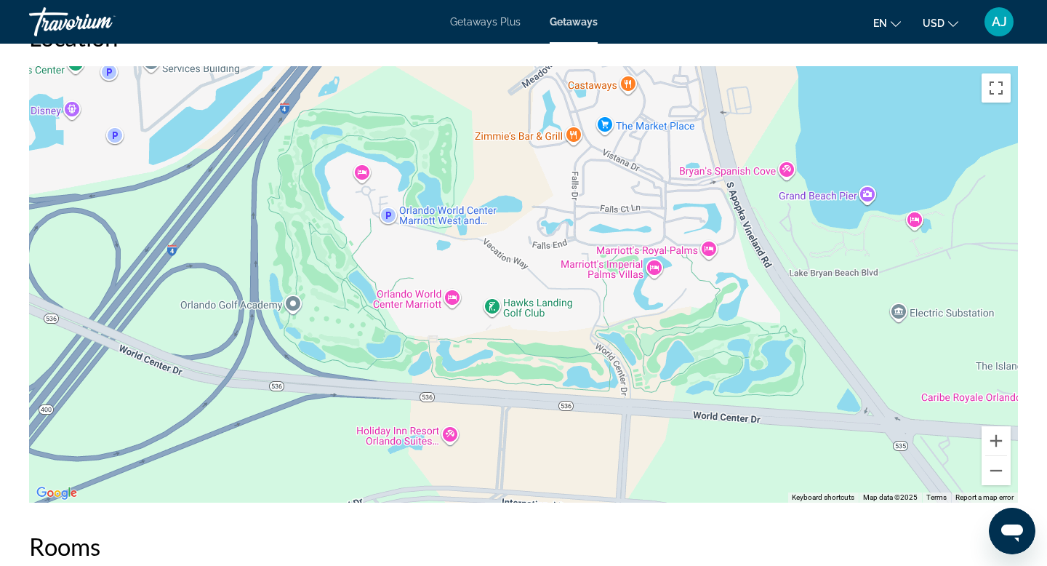
drag, startPoint x: 539, startPoint y: 305, endPoint x: 550, endPoint y: 197, distance: 108.9
click at [550, 212] on div "Main content" at bounding box center [523, 284] width 989 height 436
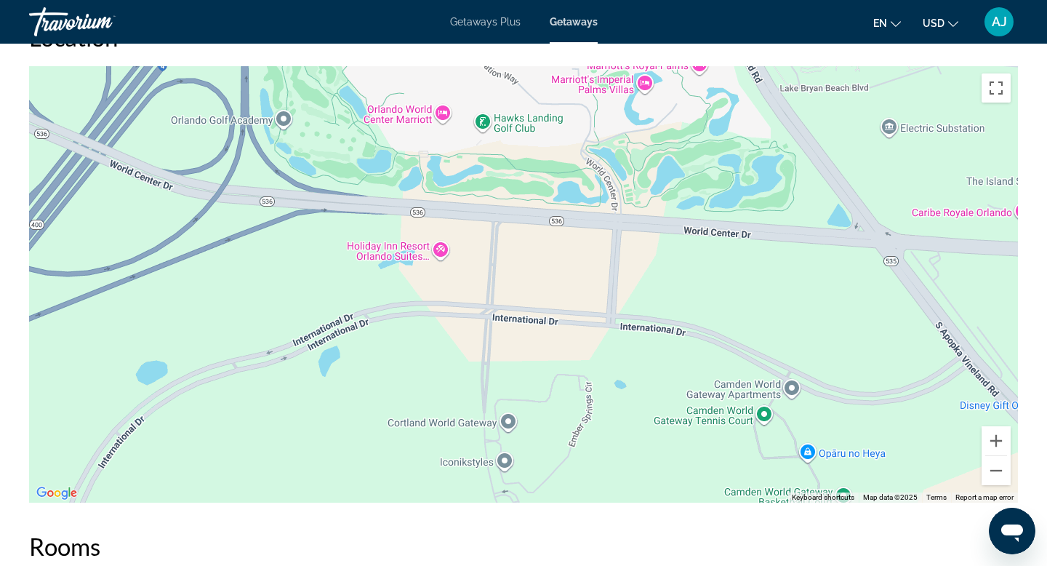
drag, startPoint x: 567, startPoint y: 348, endPoint x: 489, endPoint y: 229, distance: 142.4
click at [491, 231] on div "Main content" at bounding box center [523, 284] width 989 height 436
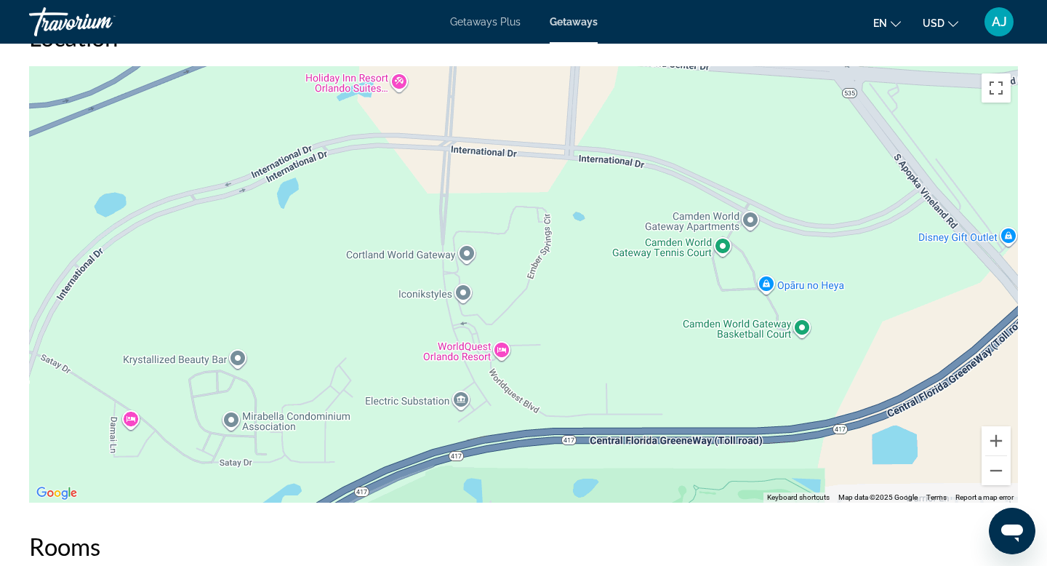
drag, startPoint x: 342, startPoint y: 263, endPoint x: 487, endPoint y: 207, distance: 155.1
click at [471, 217] on div "Main content" at bounding box center [523, 284] width 989 height 436
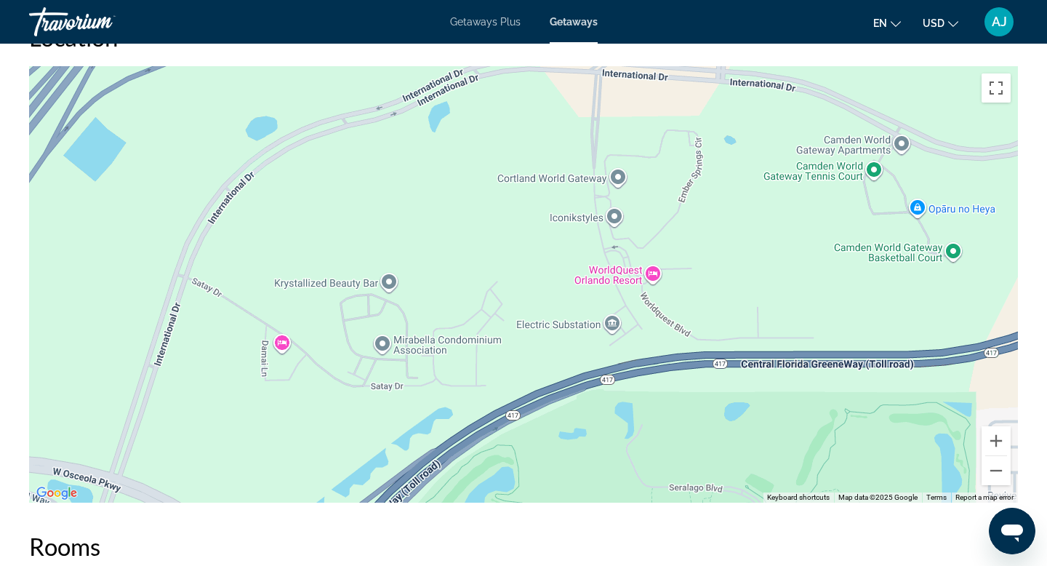
drag, startPoint x: 372, startPoint y: 344, endPoint x: 409, endPoint y: 181, distance: 167.0
click at [400, 218] on div "Main content" at bounding box center [523, 284] width 989 height 436
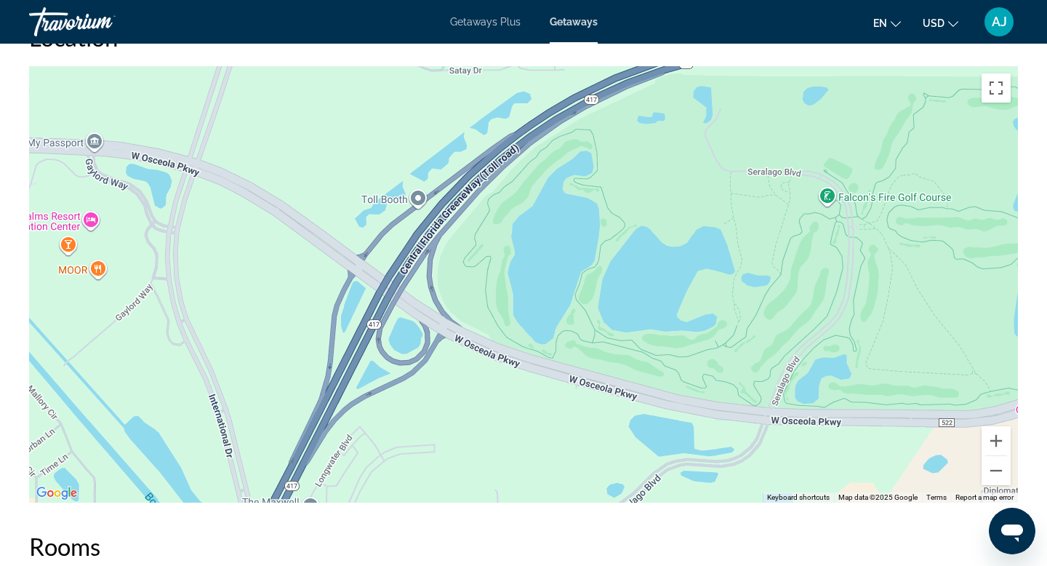
drag, startPoint x: 328, startPoint y: 245, endPoint x: 361, endPoint y: 128, distance: 121.7
click at [361, 148] on div "Main content" at bounding box center [523, 284] width 989 height 436
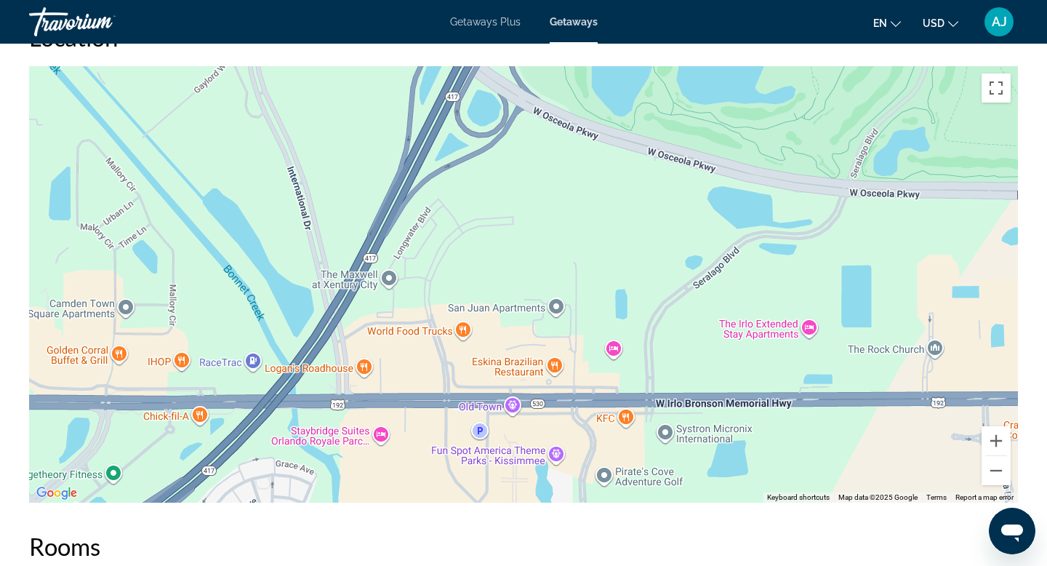
drag, startPoint x: 355, startPoint y: 112, endPoint x: 386, endPoint y: 22, distance: 95.4
click at [380, 49] on div "Location ← Move left → Move right ↑ Move up ↓ Move down + Zoom in - Zoom out Ho…" at bounding box center [523, 263] width 989 height 480
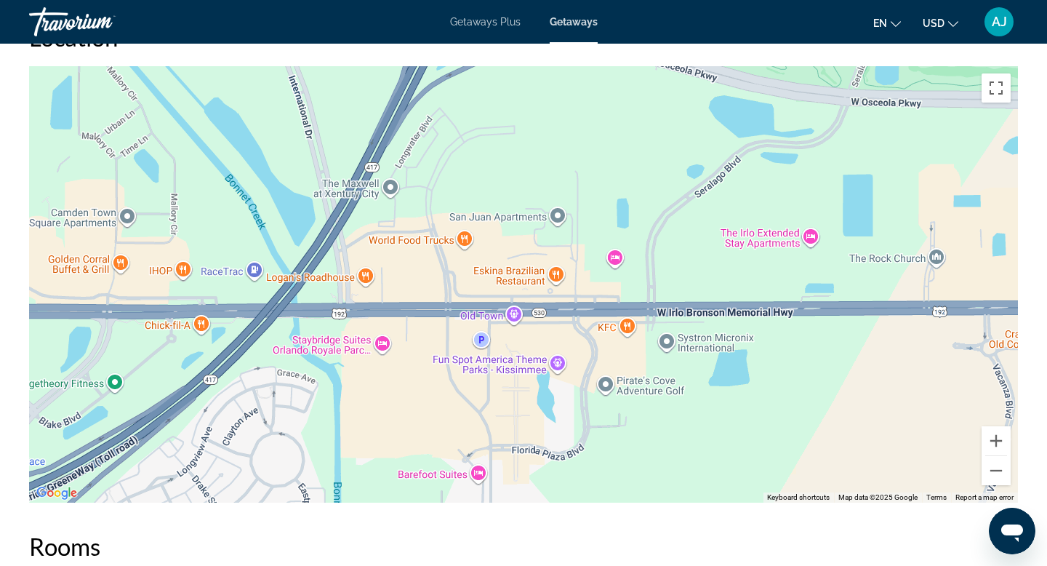
drag, startPoint x: 547, startPoint y: 220, endPoint x: 491, endPoint y: 262, distance: 69.7
click at [496, 252] on div "Main content" at bounding box center [523, 284] width 989 height 436
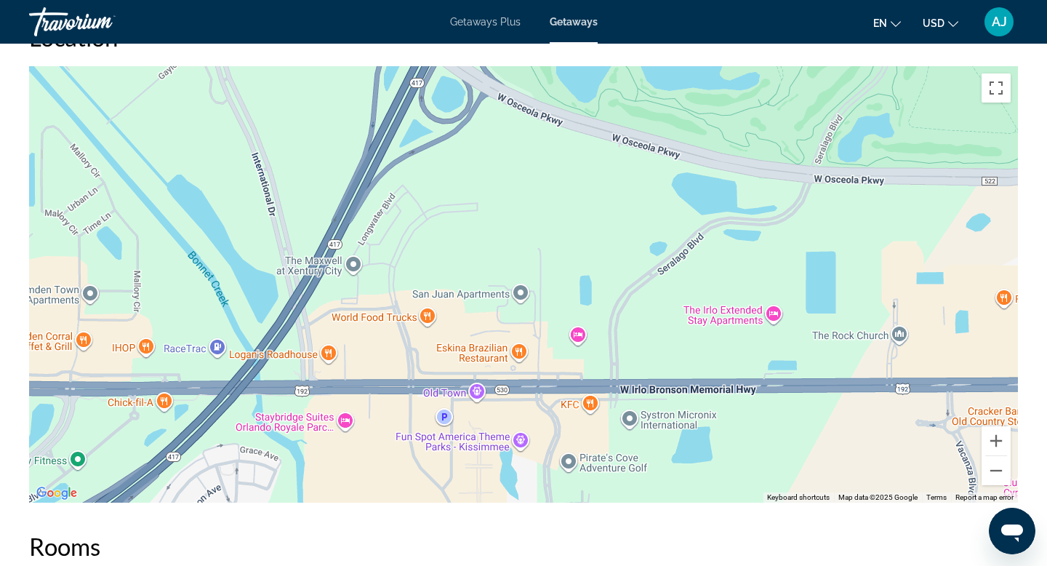
drag, startPoint x: 491, startPoint y: 262, endPoint x: 489, endPoint y: 316, distance: 53.8
click at [489, 316] on div "Main content" at bounding box center [523, 284] width 989 height 436
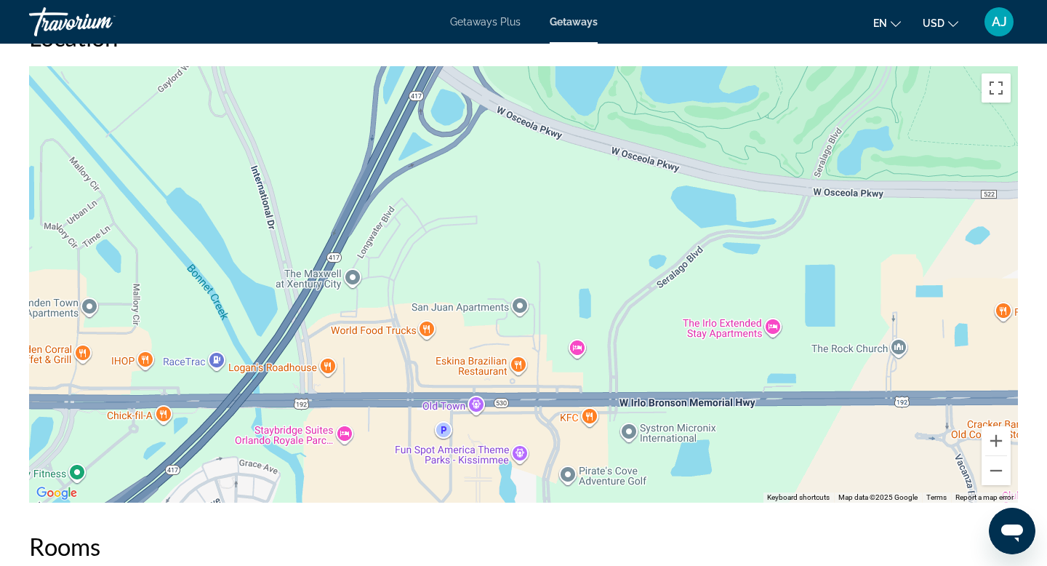
click at [463, 362] on div "Main content" at bounding box center [523, 284] width 989 height 436
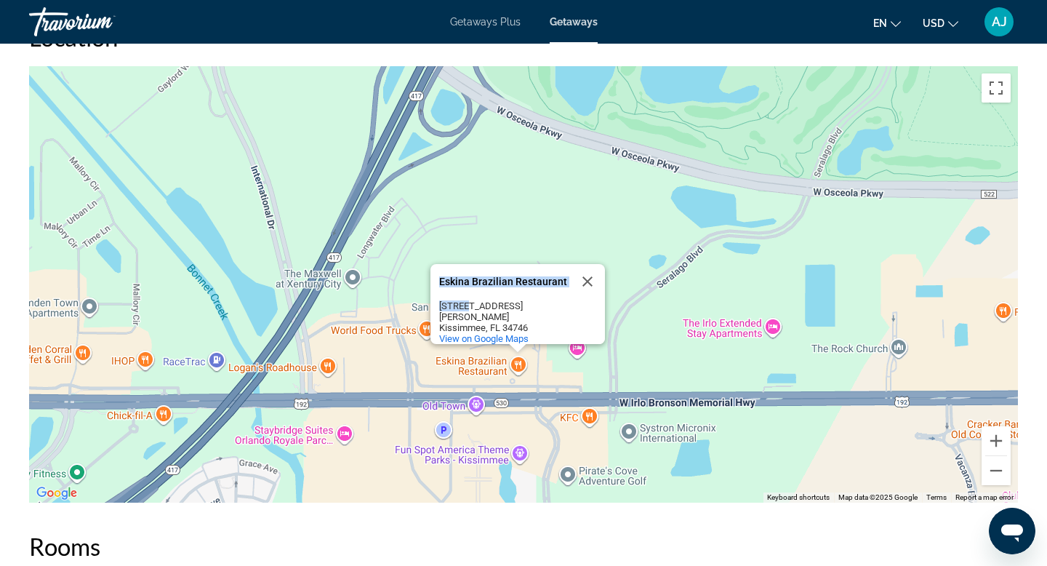
drag, startPoint x: 467, startPoint y: 299, endPoint x: 473, endPoint y: 137, distance: 162.2
click at [473, 158] on div "Eskina Brazilian Restaurant Eskina Brazilian Restaurant 5749 W Irlo Bronson Mem…" at bounding box center [523, 284] width 989 height 436
click at [674, 286] on div "Eskina Brazilian Restaurant Eskina Brazilian Restaurant 5749 W Irlo Bronson Mem…" at bounding box center [523, 284] width 989 height 436
click at [590, 273] on button "Close" at bounding box center [587, 281] width 35 height 35
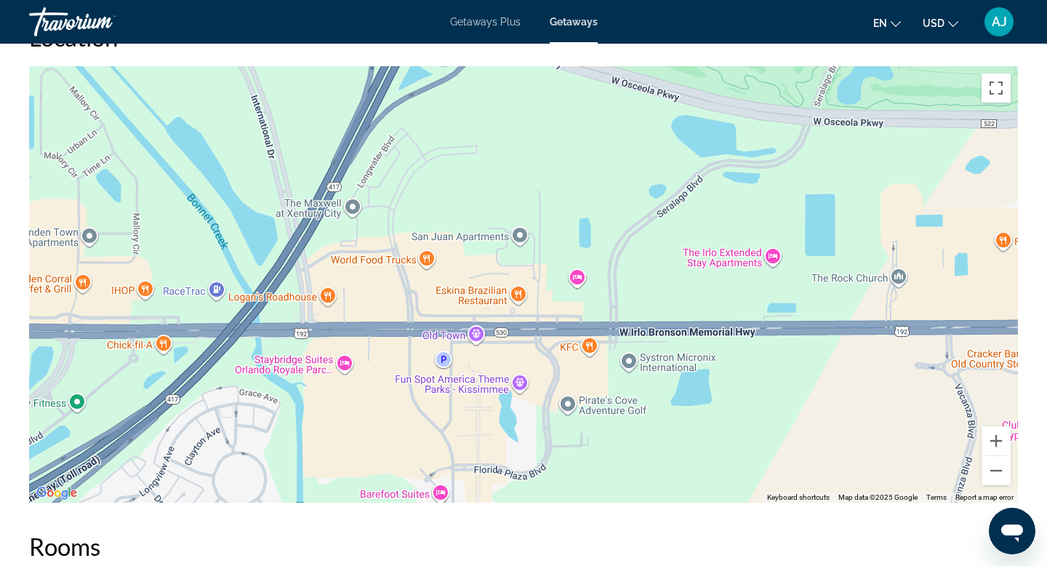
drag, startPoint x: 555, startPoint y: 342, endPoint x: 560, endPoint y: 118, distance: 224.7
click at [556, 185] on div "Main content" at bounding box center [523, 284] width 989 height 436
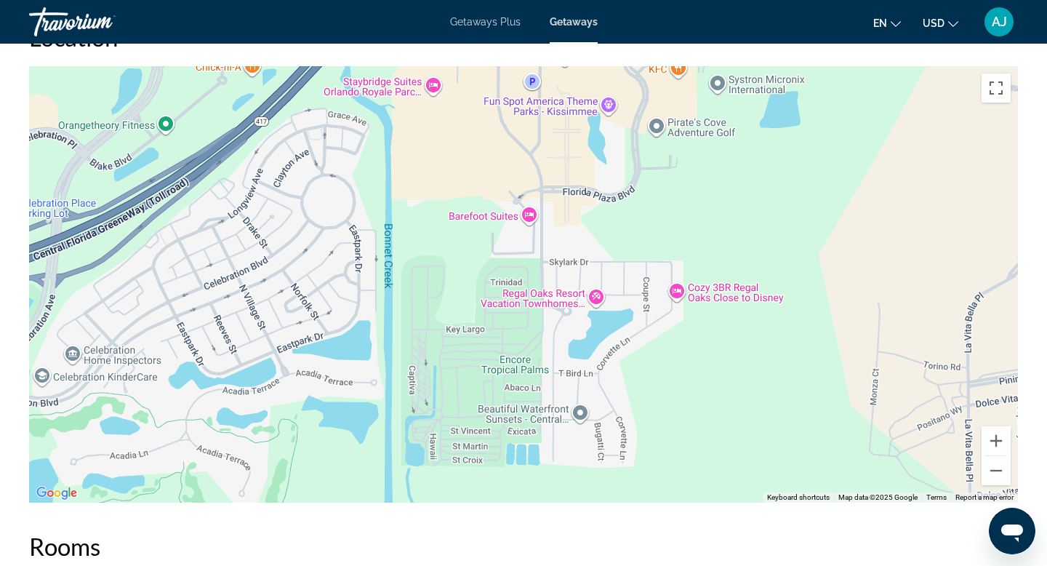
drag, startPoint x: 355, startPoint y: 286, endPoint x: 449, endPoint y: 268, distance: 96.2
click at [448, 270] on div "Main content" at bounding box center [523, 284] width 989 height 436
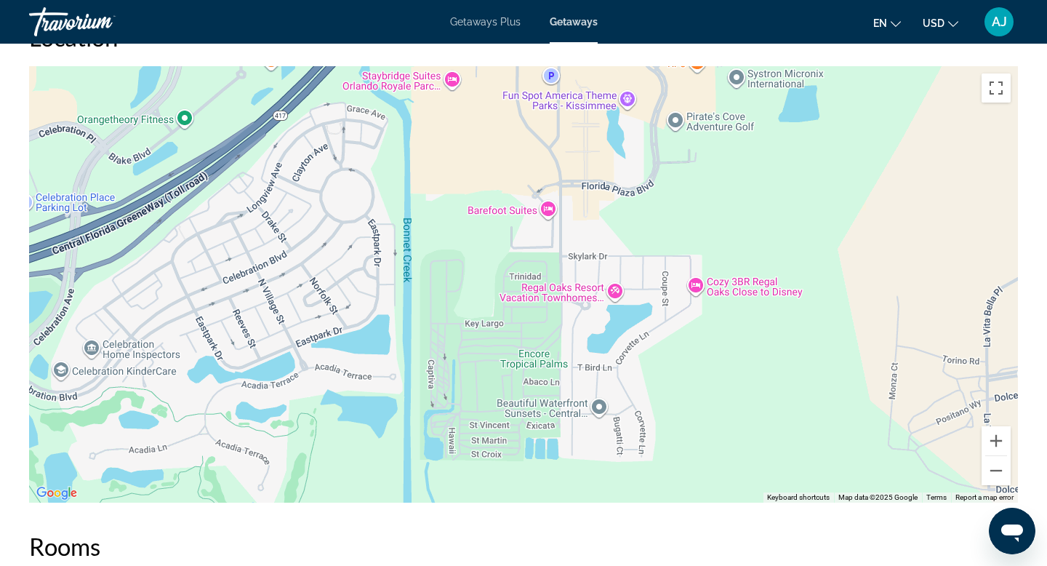
drag, startPoint x: 449, startPoint y: 268, endPoint x: 533, endPoint y: 259, distance: 84.1
click at [521, 262] on div "Main content" at bounding box center [523, 284] width 989 height 436
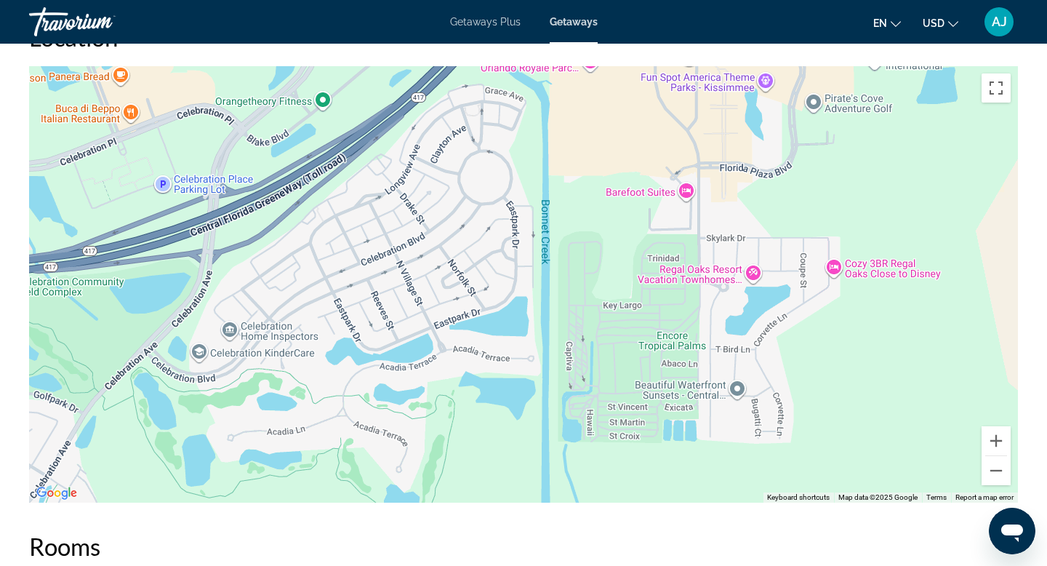
drag, startPoint x: 358, startPoint y: 381, endPoint x: 443, endPoint y: 229, distance: 174.1
click at [430, 256] on div "Main content" at bounding box center [523, 284] width 989 height 436
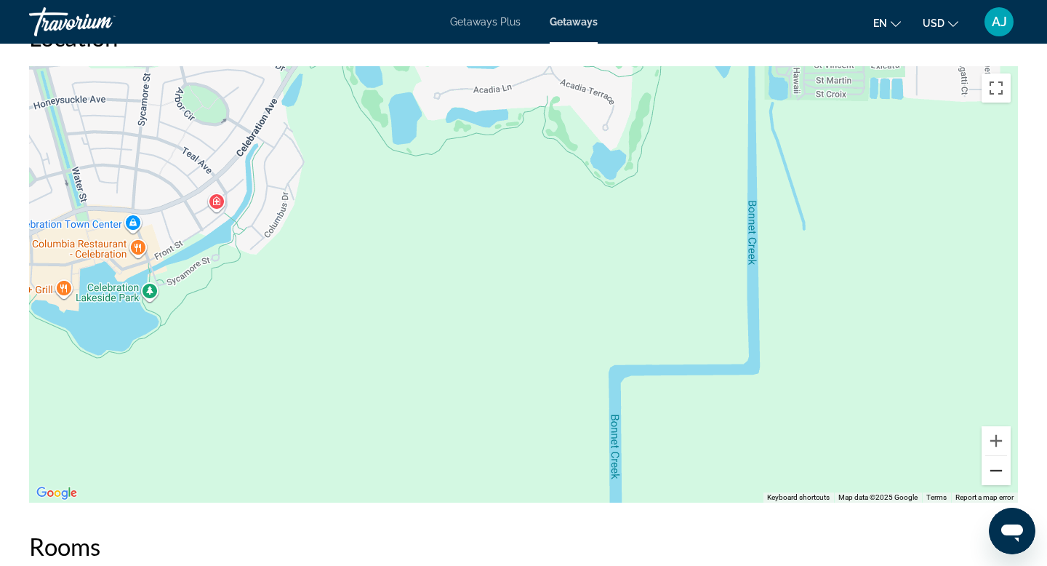
click at [997, 470] on button "Zoom out" at bounding box center [995, 470] width 29 height 29
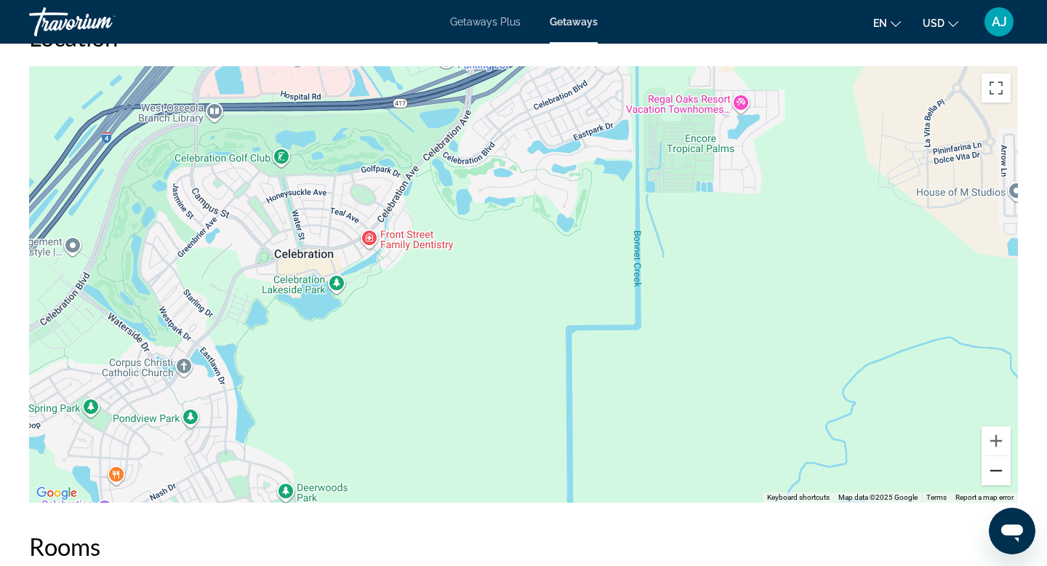
click at [997, 470] on button "Zoom out" at bounding box center [995, 470] width 29 height 29
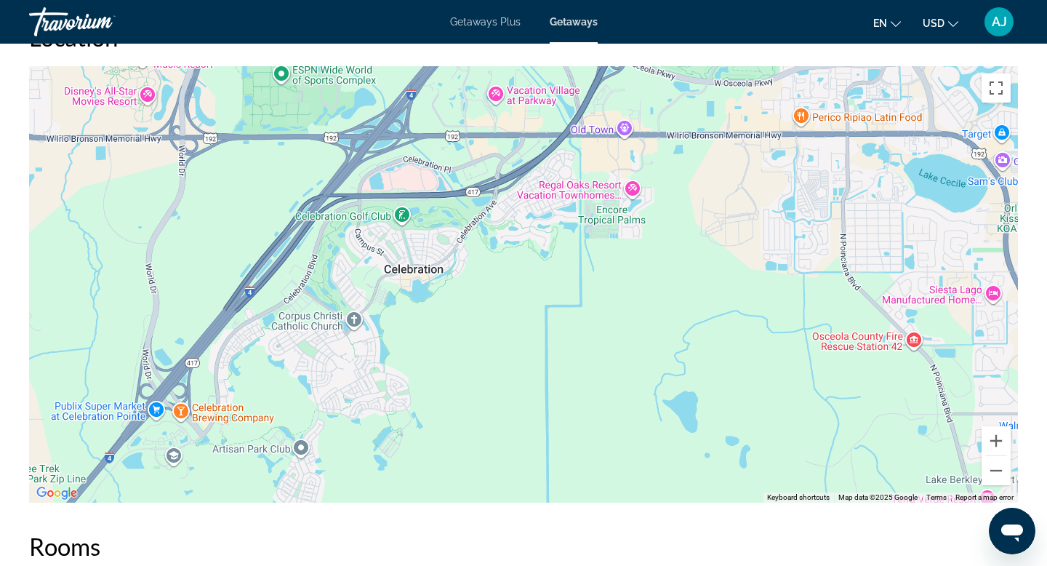
drag, startPoint x: 571, startPoint y: 241, endPoint x: 569, endPoint y: 316, distance: 75.6
click at [568, 313] on div "Main content" at bounding box center [523, 284] width 989 height 436
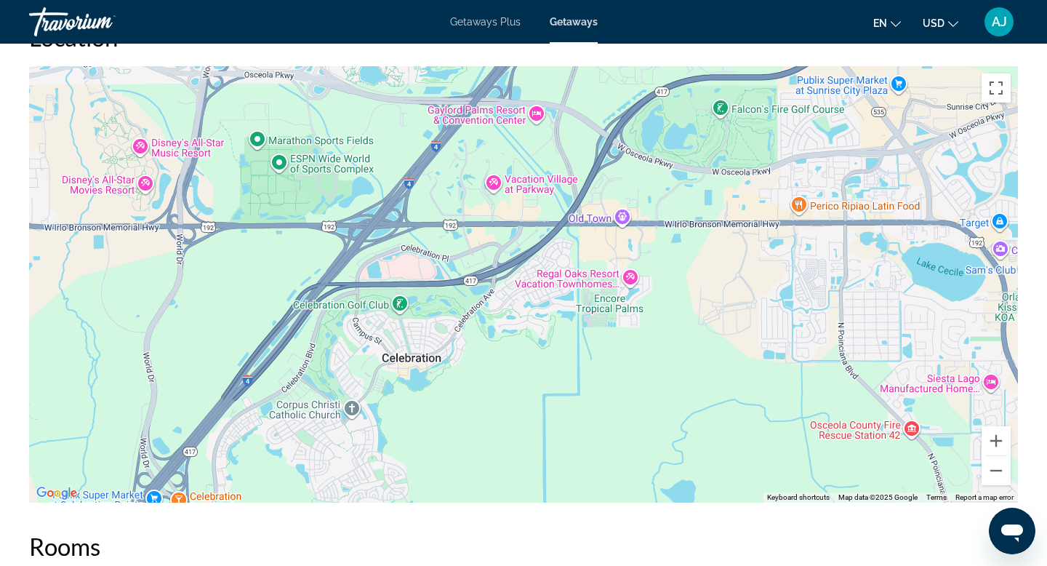
drag, startPoint x: 566, startPoint y: 238, endPoint x: 558, endPoint y: 366, distance: 128.2
click at [558, 362] on div "Main content" at bounding box center [523, 284] width 989 height 436
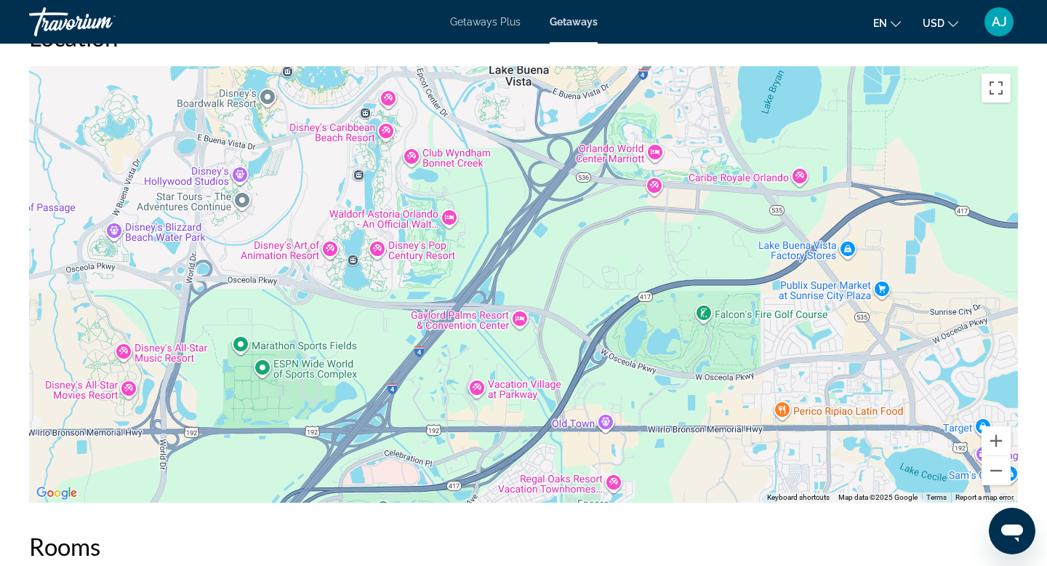
drag, startPoint x: 550, startPoint y: 313, endPoint x: 550, endPoint y: 355, distance: 42.2
click at [550, 354] on div "Main content" at bounding box center [523, 284] width 989 height 436
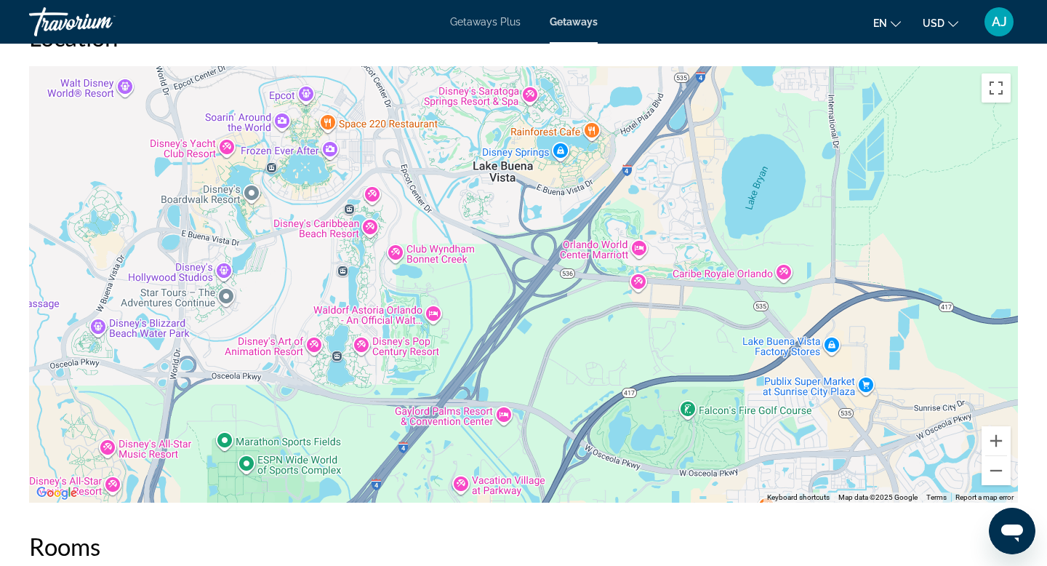
drag, startPoint x: 638, startPoint y: 269, endPoint x: 580, endPoint y: 364, distance: 111.0
click at [597, 345] on div "To activate drag with keyboard, press Alt + Enter. Once in keyboard drag state,…" at bounding box center [523, 284] width 989 height 436
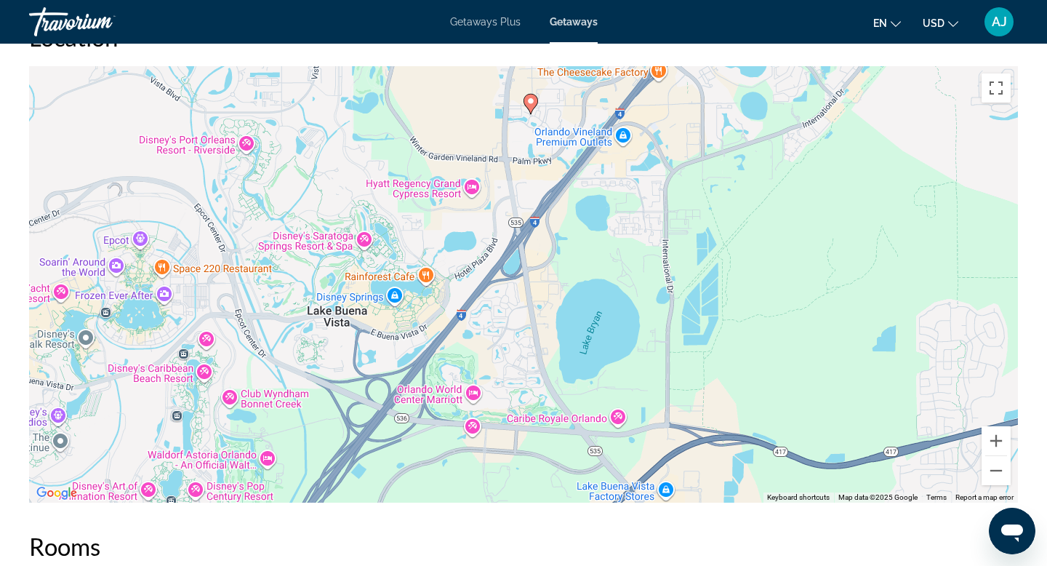
drag, startPoint x: 747, startPoint y: 300, endPoint x: 642, endPoint y: 340, distance: 112.7
click at [642, 340] on div "To activate drag with keyboard, press Alt + Enter. Once in keyboard drag state,…" at bounding box center [523, 284] width 989 height 436
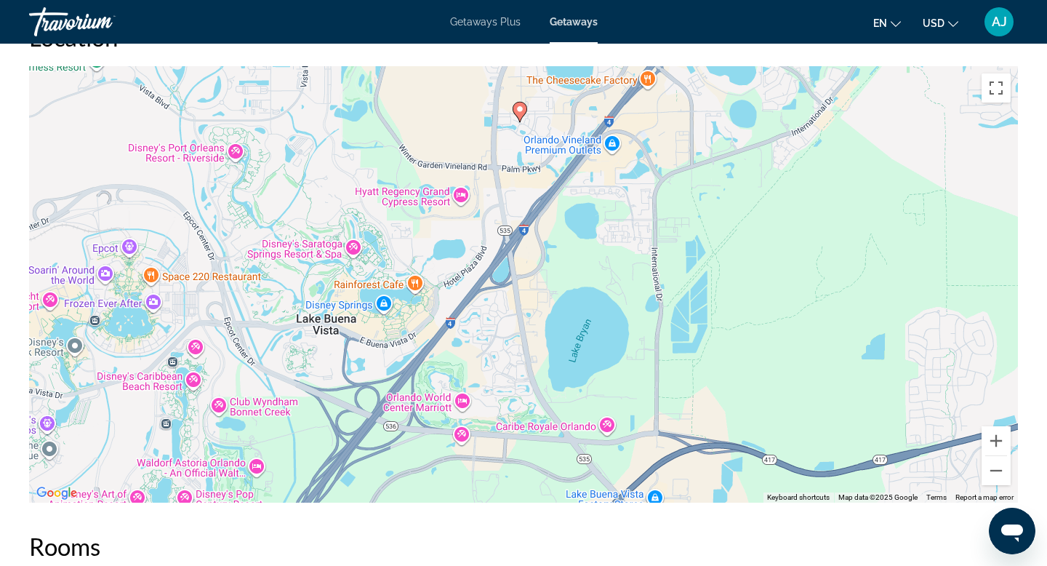
drag, startPoint x: 704, startPoint y: 311, endPoint x: 593, endPoint y: 353, distance: 118.3
click at [598, 353] on div "To activate drag with keyboard, press Alt + Enter. Once in keyboard drag state,…" at bounding box center [523, 284] width 989 height 436
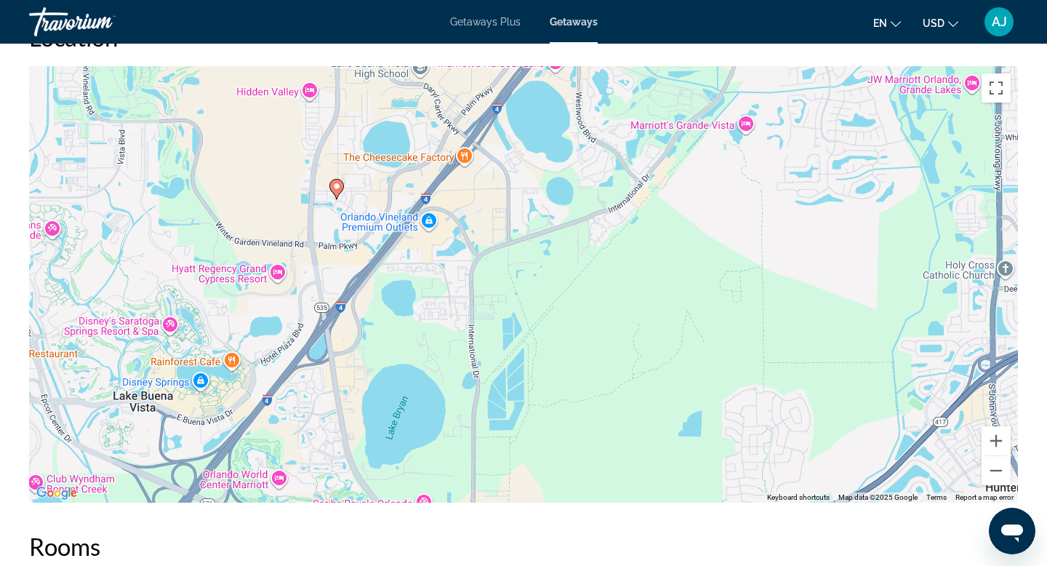
drag, startPoint x: 636, startPoint y: 321, endPoint x: 567, endPoint y: 390, distance: 97.7
click at [573, 381] on div "To activate drag with keyboard, press Alt + Enter. Once in keyboard drag state,…" at bounding box center [523, 284] width 989 height 436
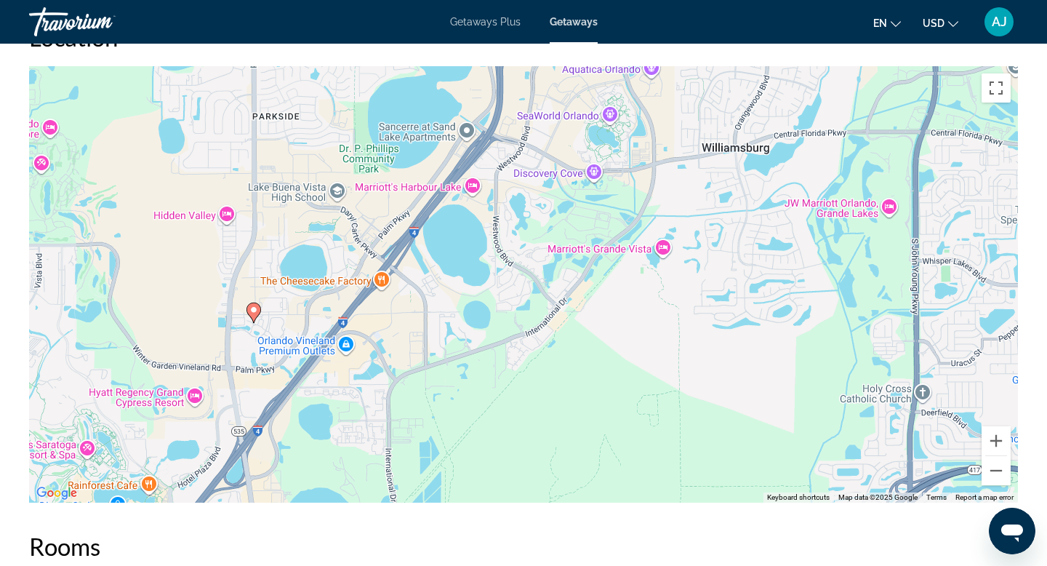
drag, startPoint x: 566, startPoint y: 390, endPoint x: 541, endPoint y: 457, distance: 71.6
click at [541, 454] on div "To activate drag with keyboard, press Alt + Enter. Once in keyboard drag state,…" at bounding box center [523, 284] width 989 height 436
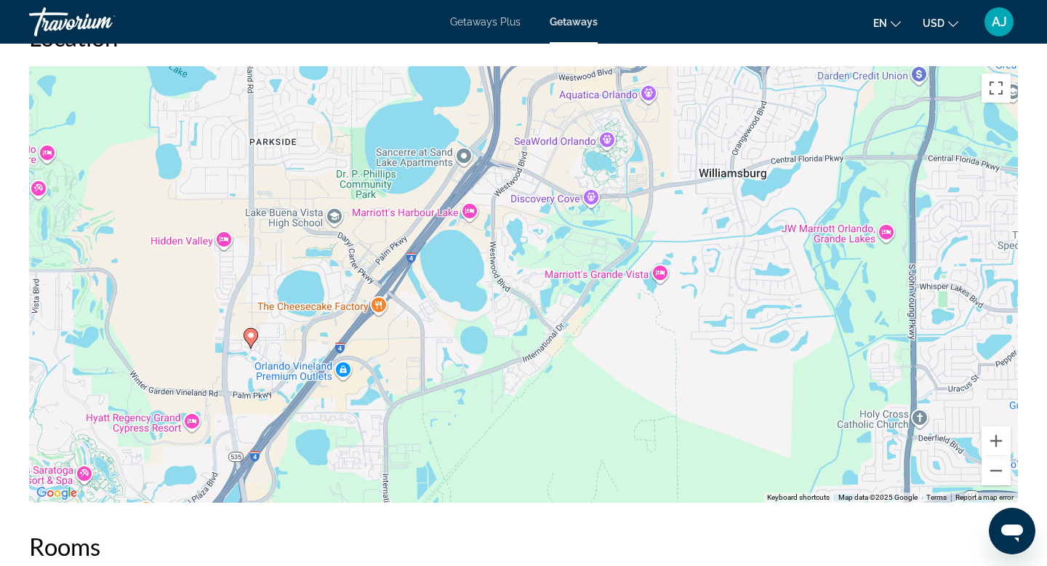
drag, startPoint x: 565, startPoint y: 284, endPoint x: 539, endPoint y: 402, distance: 121.2
click at [541, 396] on div "To activate drag with keyboard, press Alt + Enter. Once in keyboard drag state,…" at bounding box center [523, 284] width 989 height 436
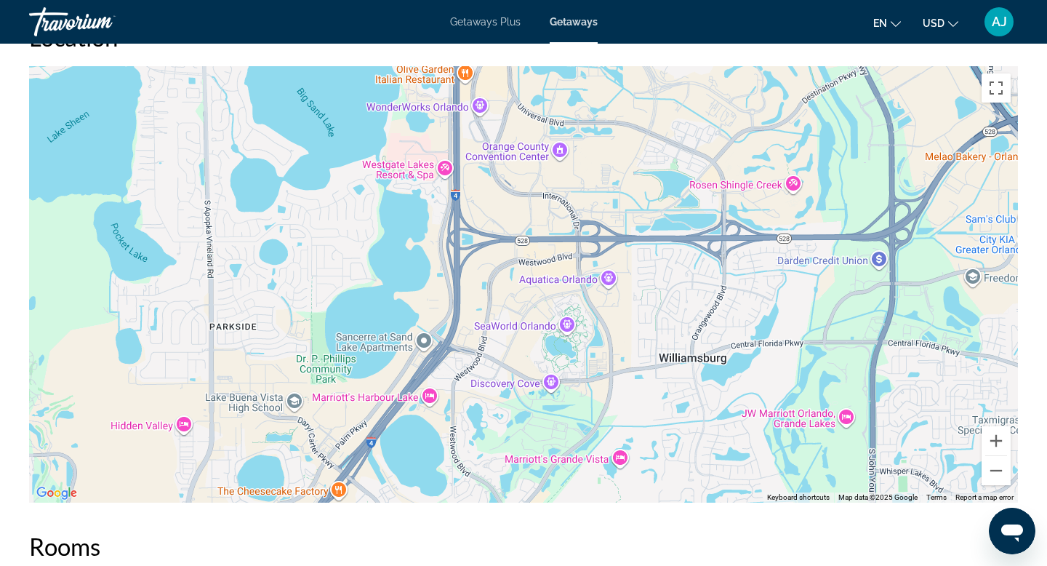
drag, startPoint x: 552, startPoint y: 317, endPoint x: 547, endPoint y: 406, distance: 88.8
click at [545, 401] on div "To activate drag with keyboard, press Alt + Enter. Once in keyboard drag state,…" at bounding box center [523, 284] width 989 height 436
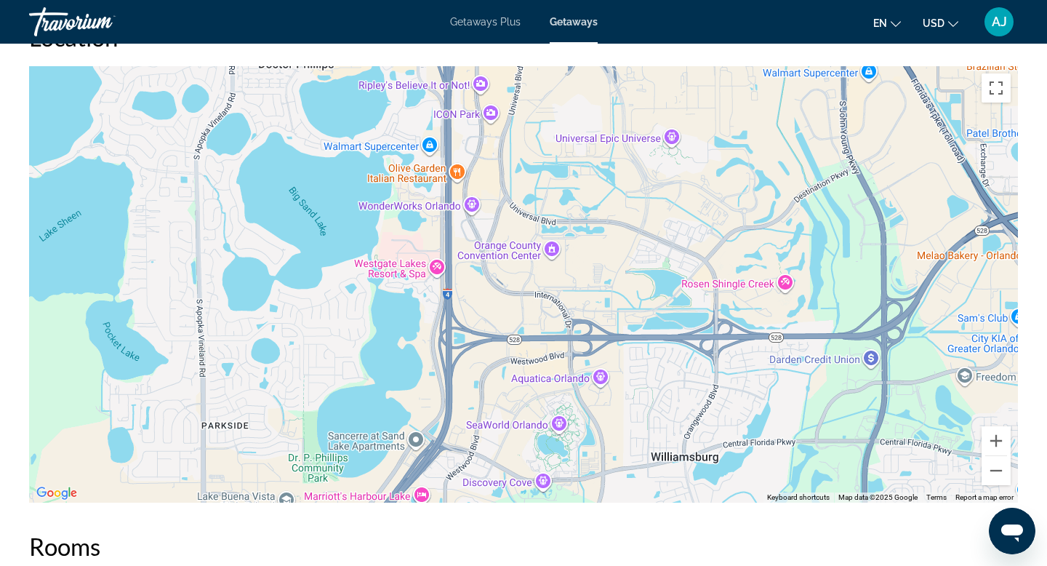
drag, startPoint x: 590, startPoint y: 285, endPoint x: 556, endPoint y: 355, distance: 77.7
click at [561, 345] on div "To activate drag with keyboard, press Alt + Enter. Once in keyboard drag state,…" at bounding box center [523, 284] width 989 height 436
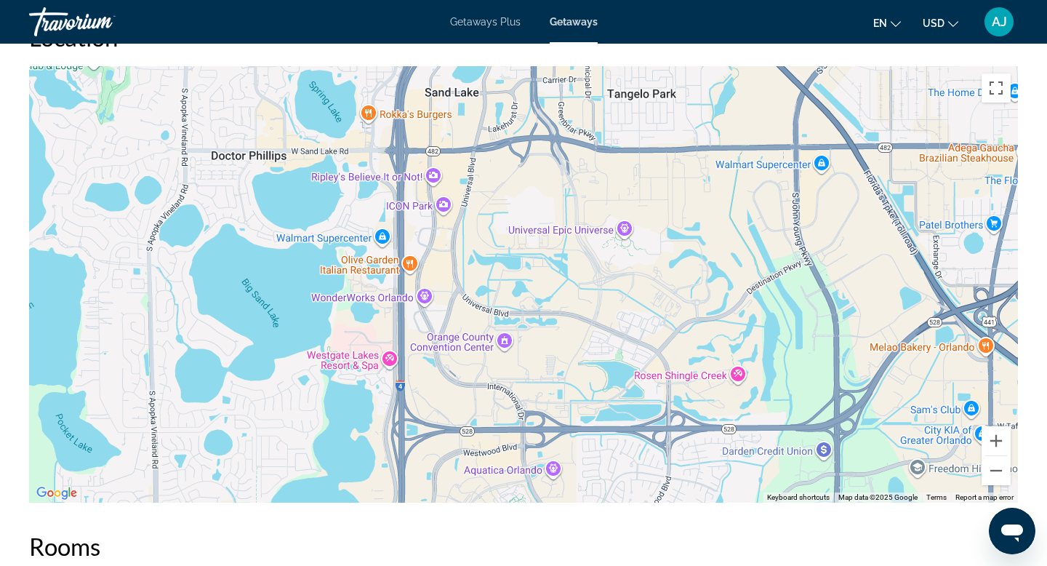
click at [734, 372] on div "Main content" at bounding box center [523, 284] width 989 height 436
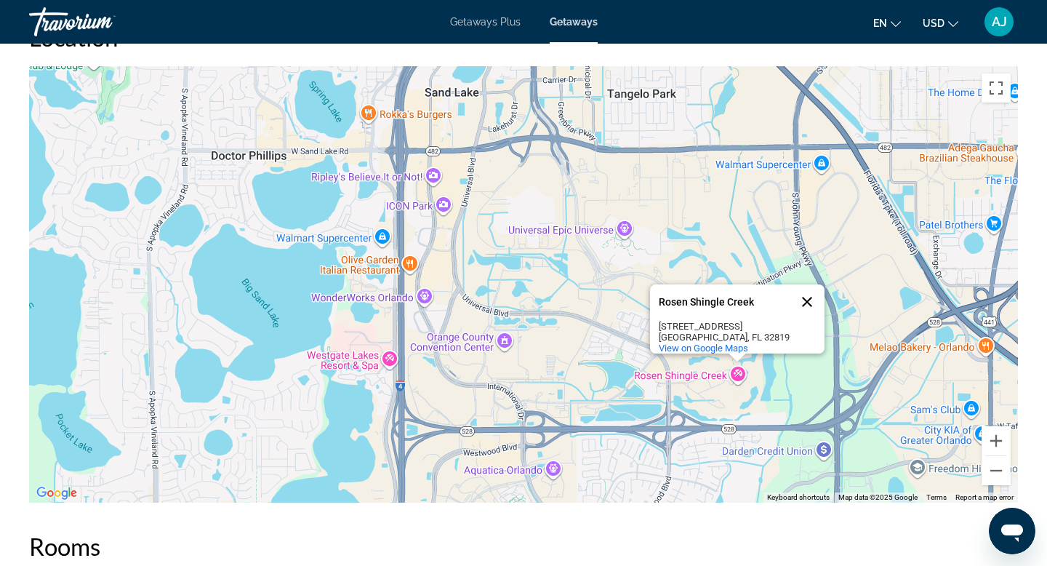
click at [808, 290] on button "Close" at bounding box center [807, 301] width 35 height 35
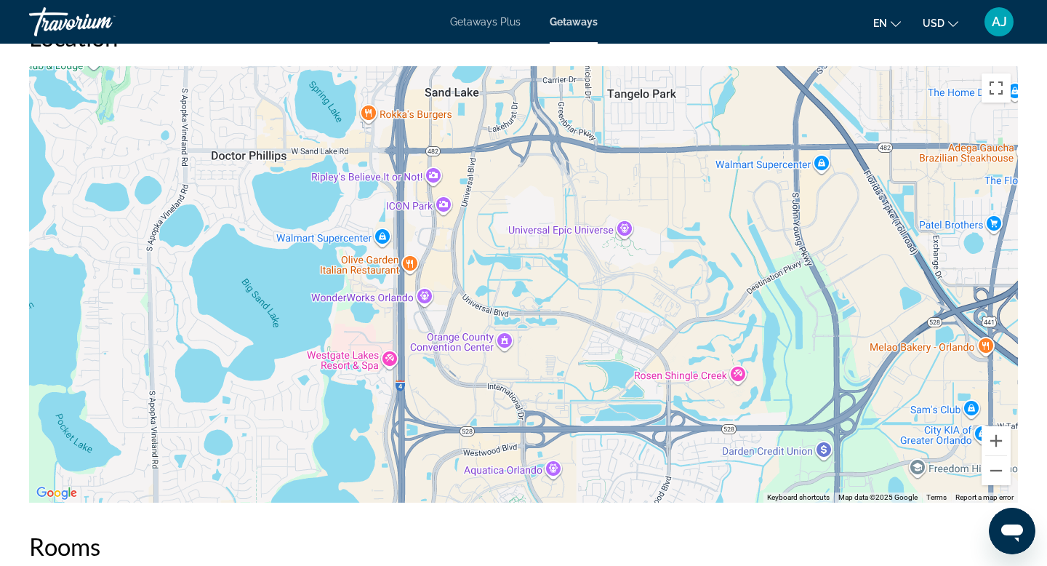
click at [353, 359] on div "Main content" at bounding box center [523, 284] width 989 height 436
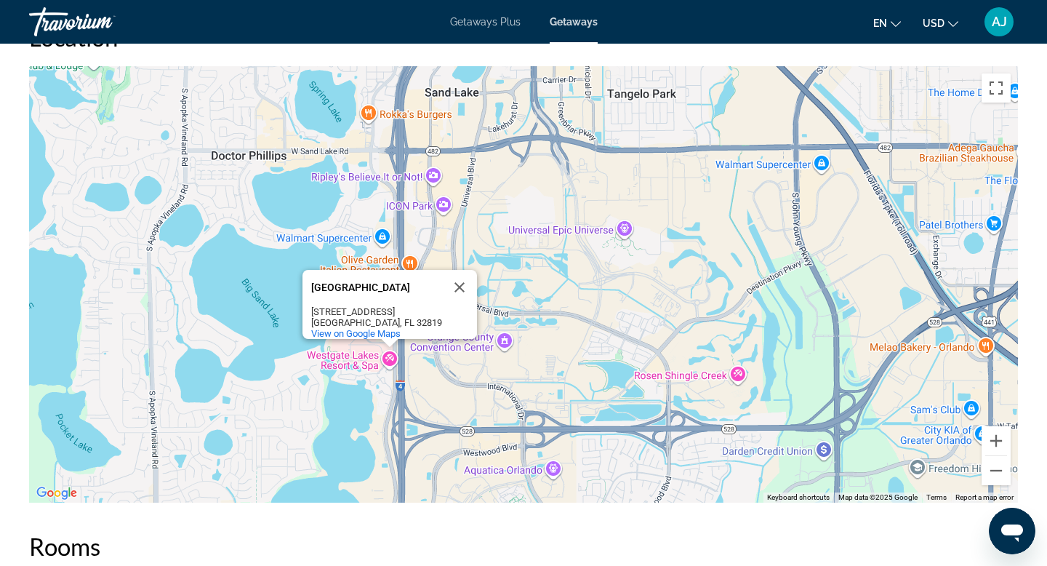
click at [353, 359] on div "Westgate Lakes Resort & Spa Westgate Lakes Resort & Spa 9500 Turkey Lake Rd Orl…" at bounding box center [523, 284] width 989 height 436
click at [680, 369] on div "Westgate Lakes Resort & Spa Westgate Lakes Resort & Spa 9500 Turkey Lake Rd Orl…" at bounding box center [523, 284] width 989 height 436
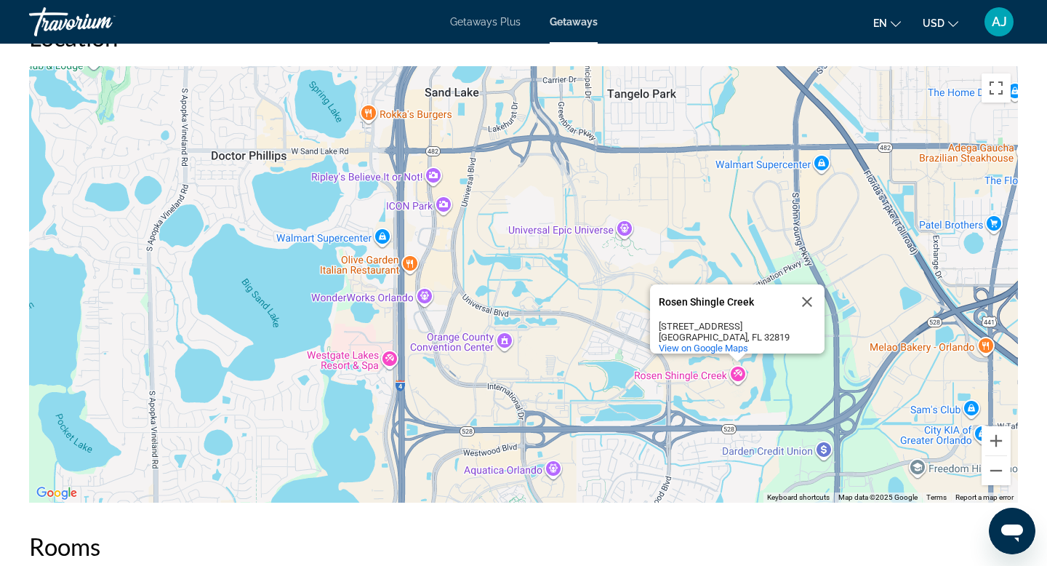
click at [674, 297] on div "Rosen Shingle Creek" at bounding box center [724, 302] width 131 height 11
click at [694, 342] on span "View on Google Maps" at bounding box center [703, 347] width 89 height 11
click at [806, 292] on button "Close" at bounding box center [807, 301] width 35 height 35
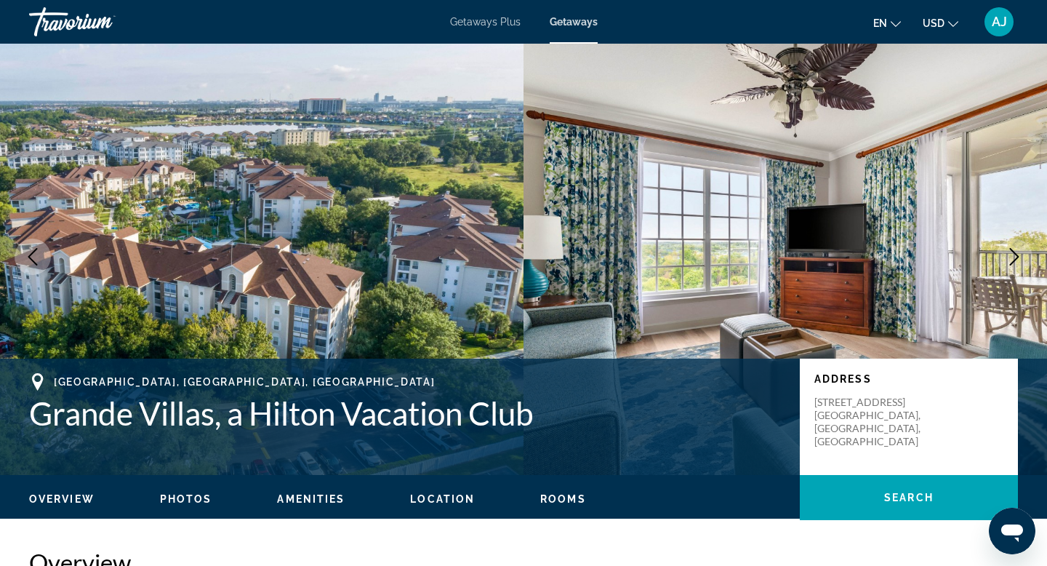
scroll to position [6, 0]
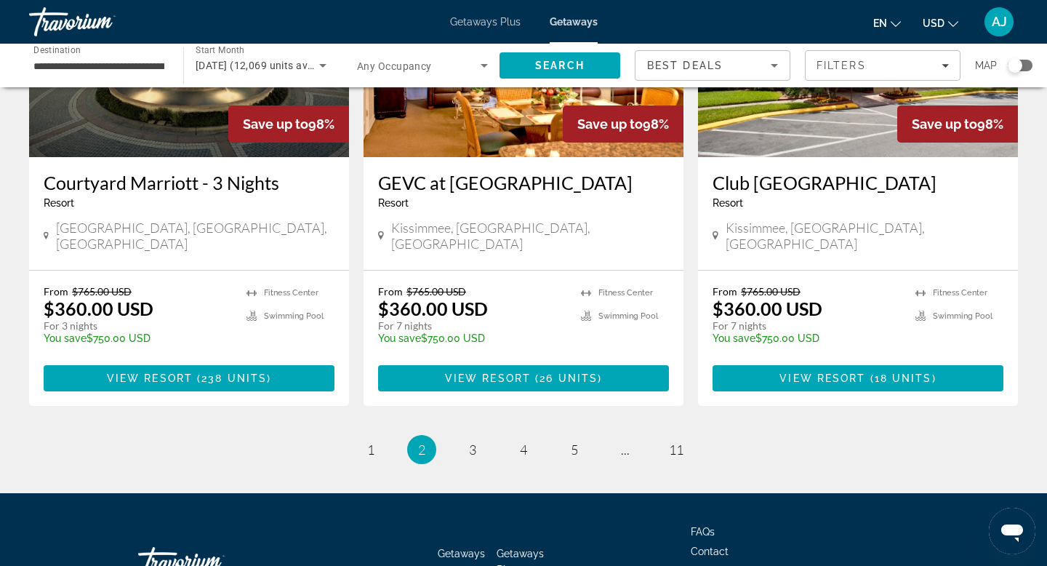
scroll to position [1808, 0]
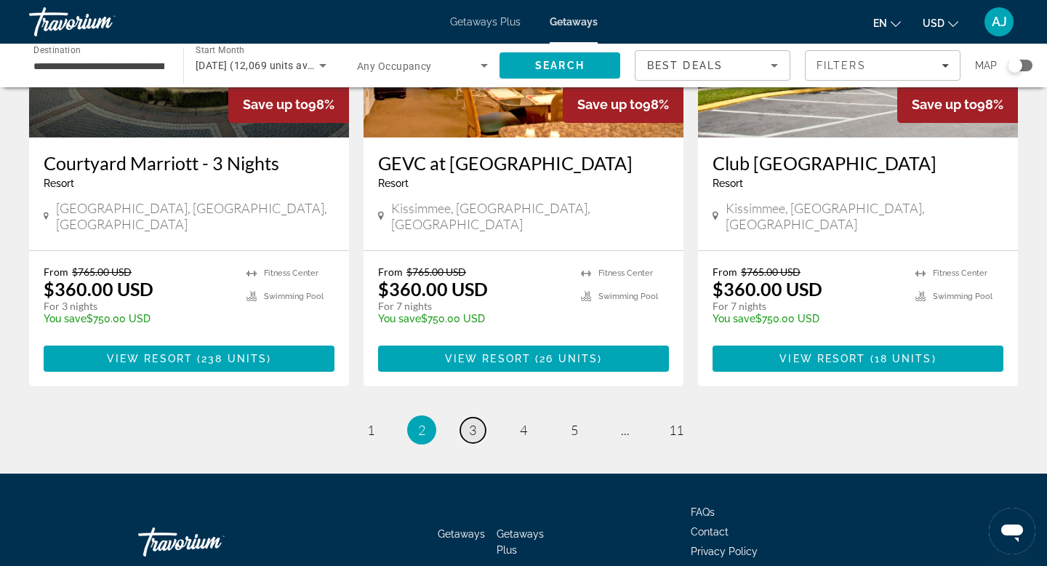
click at [474, 422] on span "3" at bounding box center [472, 430] width 7 height 16
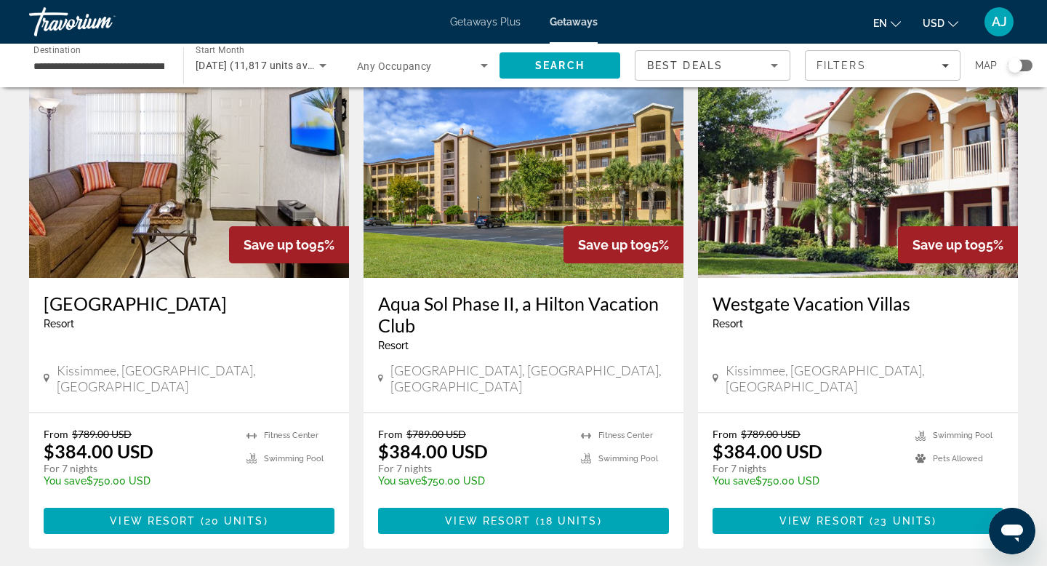
scroll to position [1717, 0]
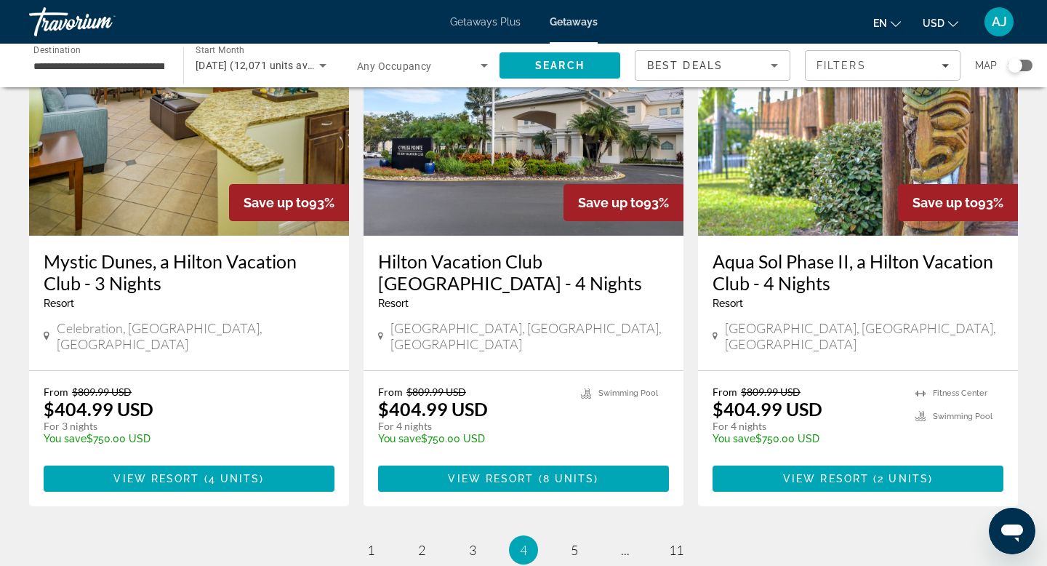
scroll to position [1756, 0]
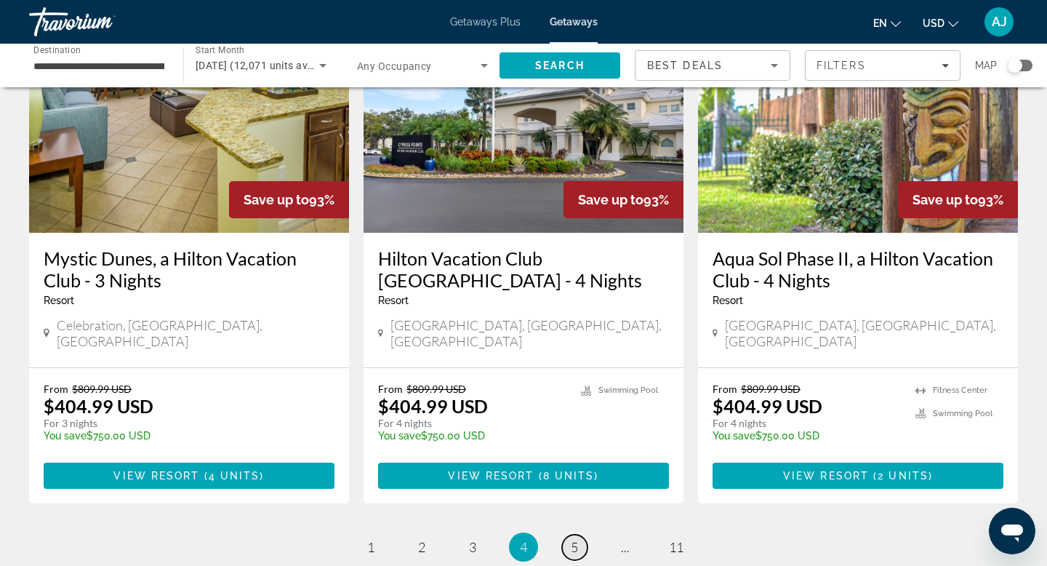
click at [575, 539] on span "5" at bounding box center [574, 547] width 7 height 16
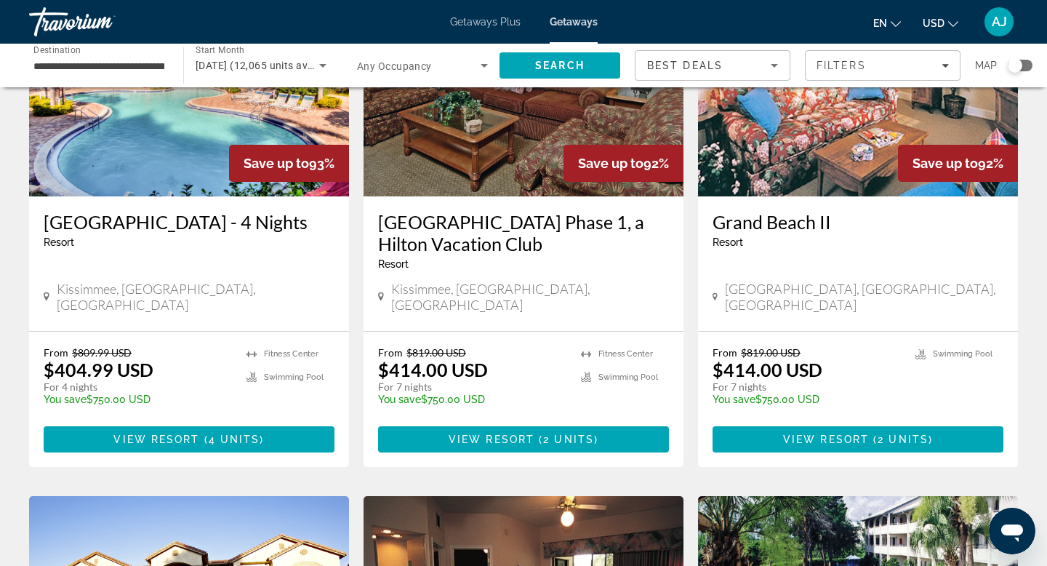
scroll to position [185, 0]
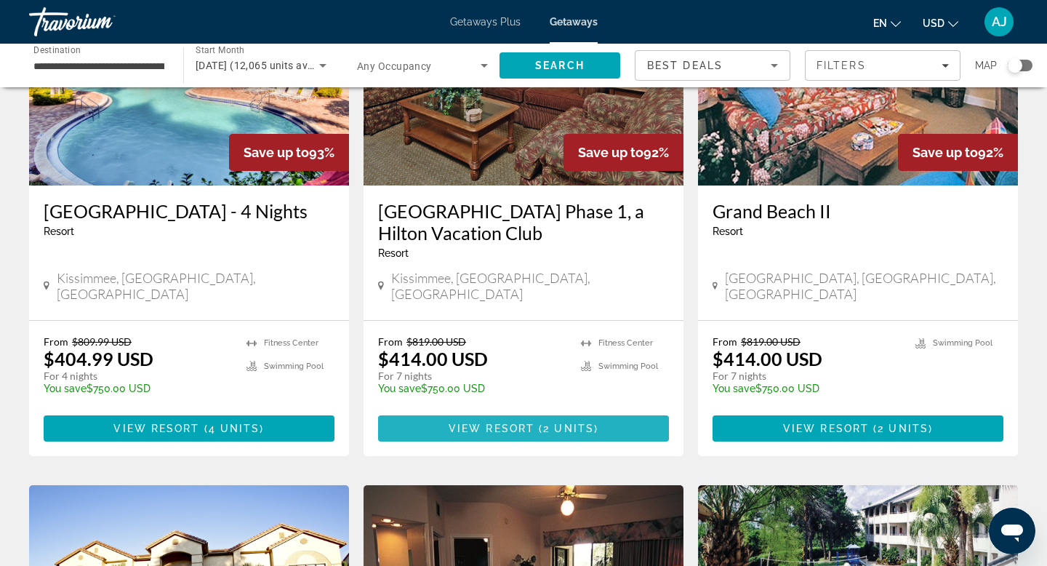
click at [523, 422] on span "View Resort" at bounding box center [492, 428] width 86 height 12
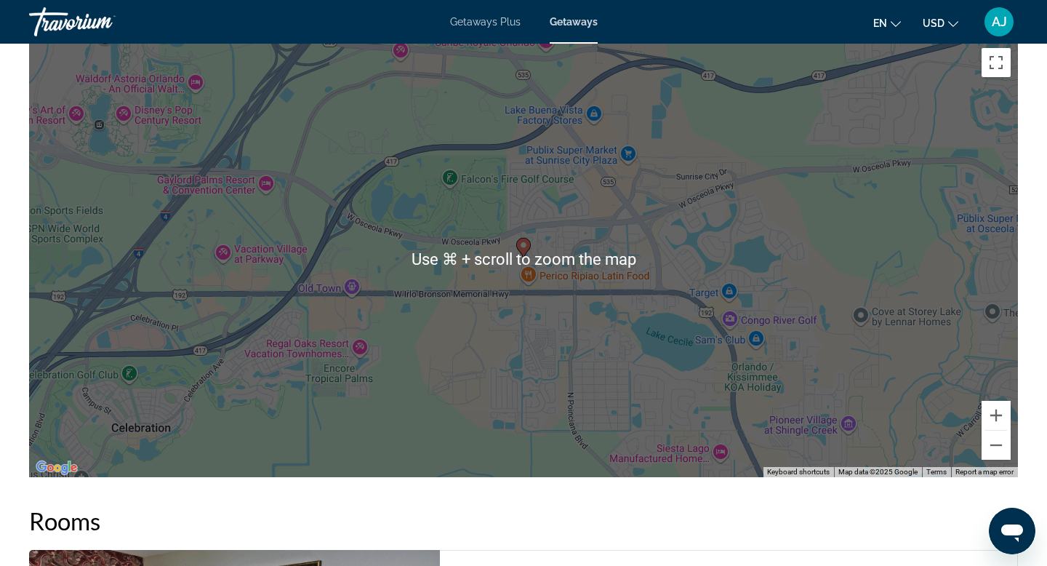
scroll to position [1898, 0]
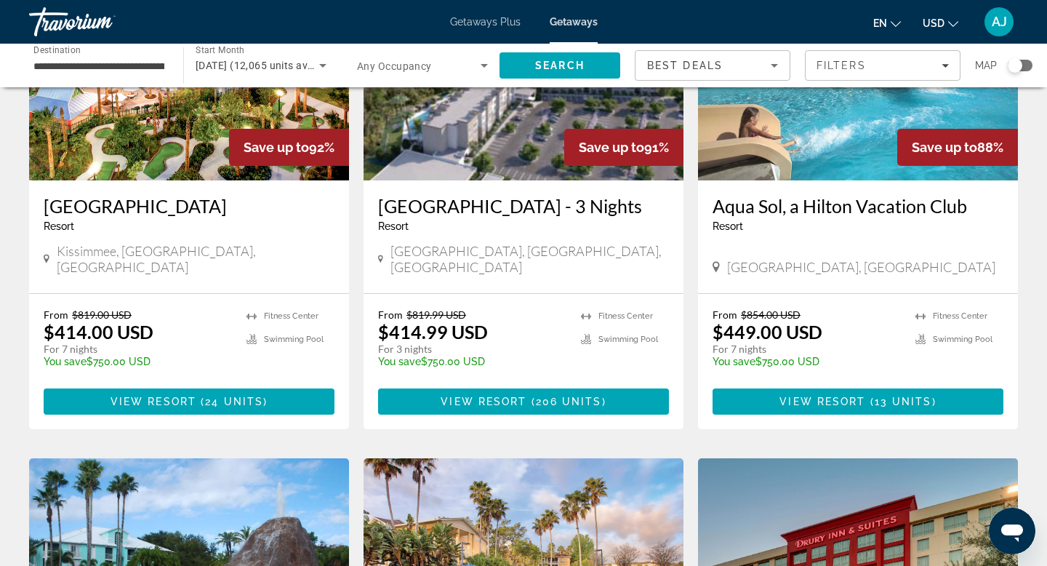
scroll to position [1257, 0]
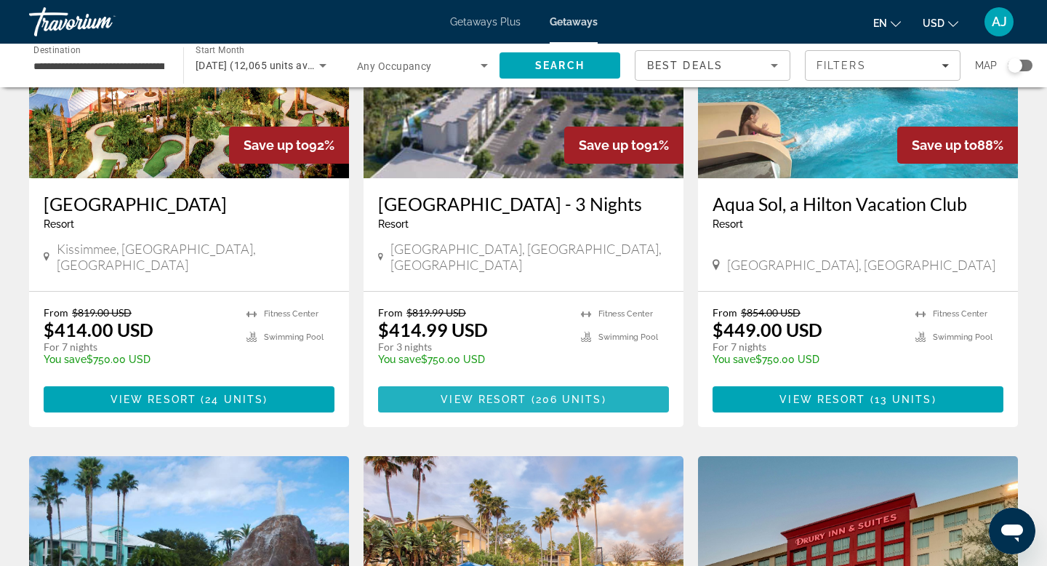
click at [495, 393] on span "View Resort" at bounding box center [484, 399] width 86 height 12
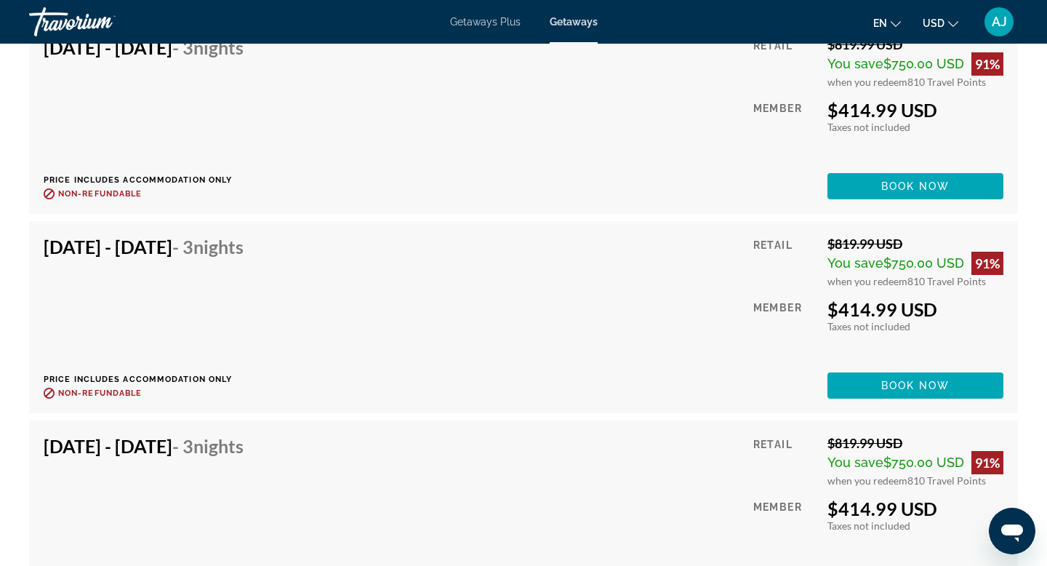
scroll to position [3494, 0]
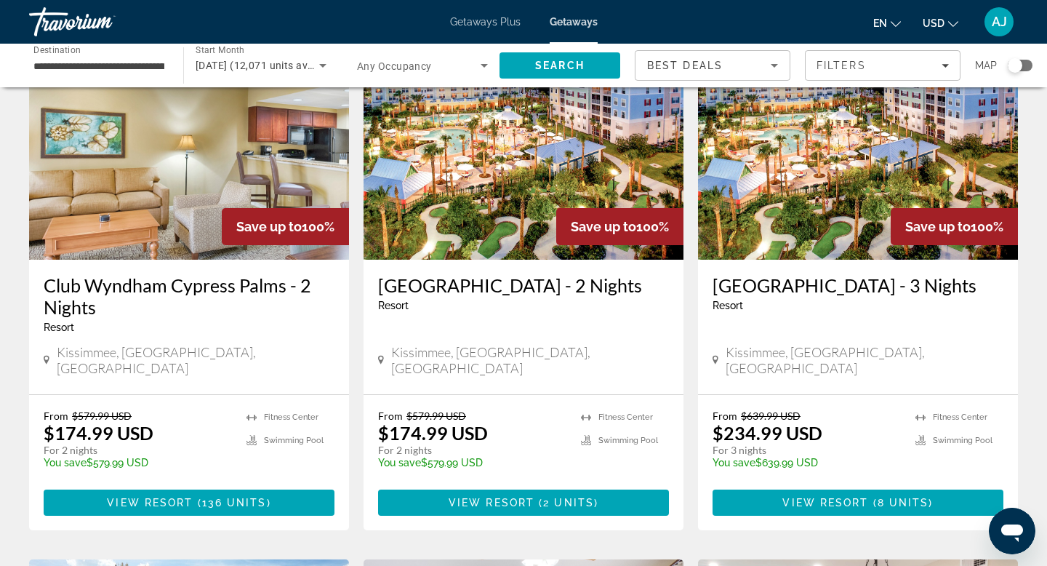
scroll to position [116, 0]
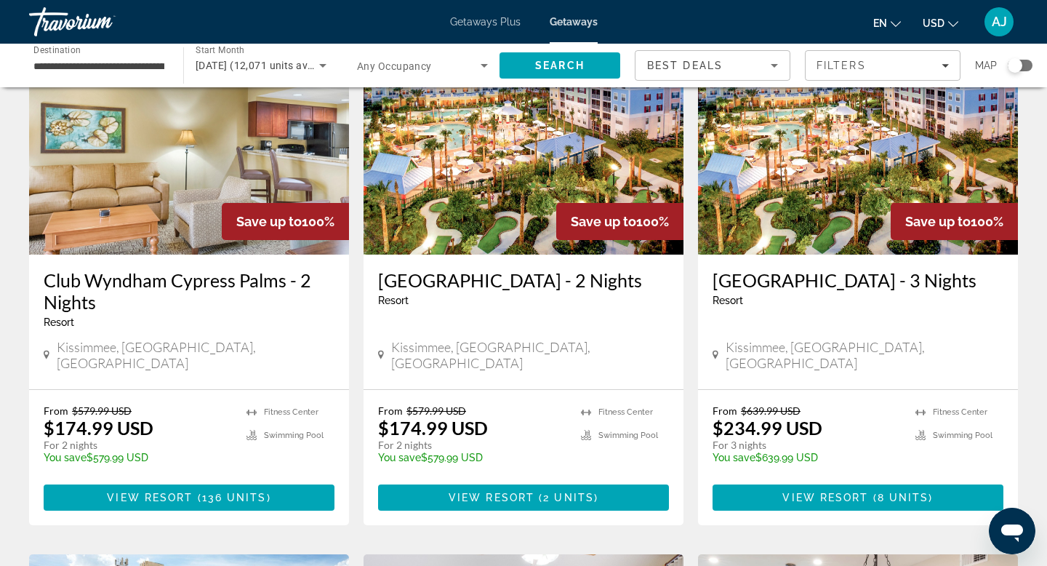
click at [782, 196] on img "Main content" at bounding box center [858, 138] width 320 height 233
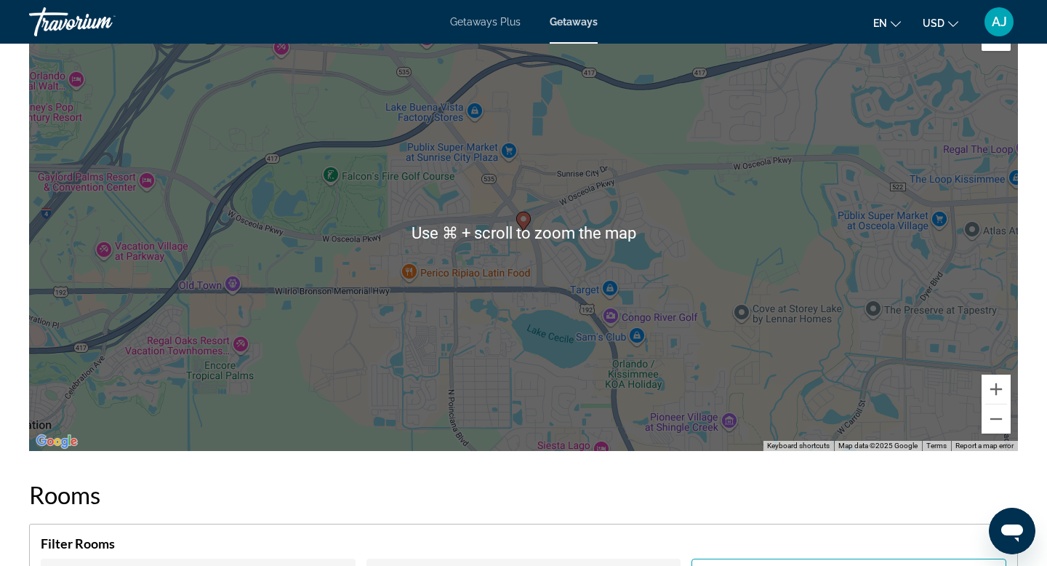
scroll to position [1825, 0]
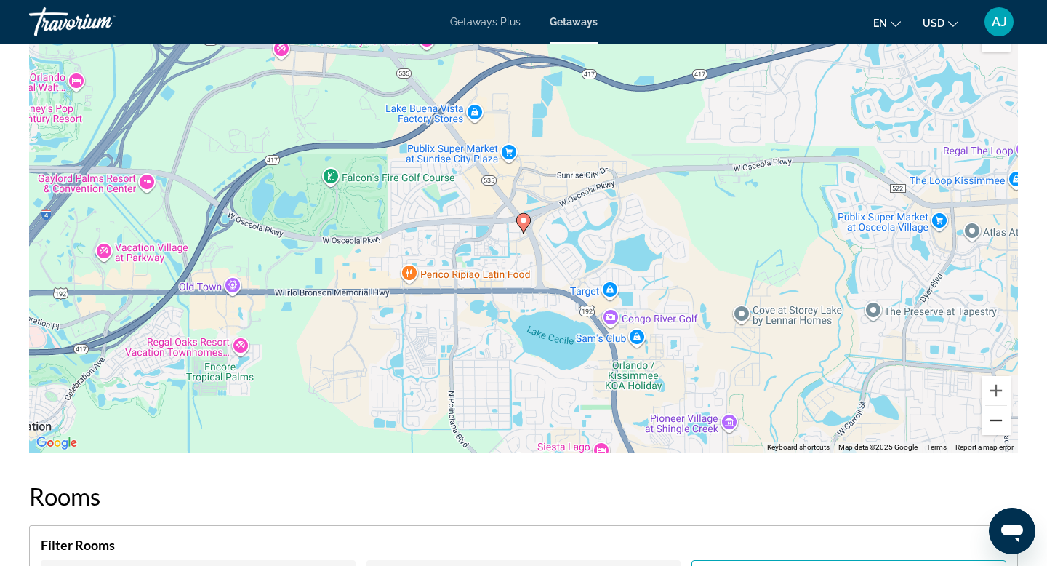
click at [996, 420] on button "Zoom out" at bounding box center [995, 420] width 29 height 29
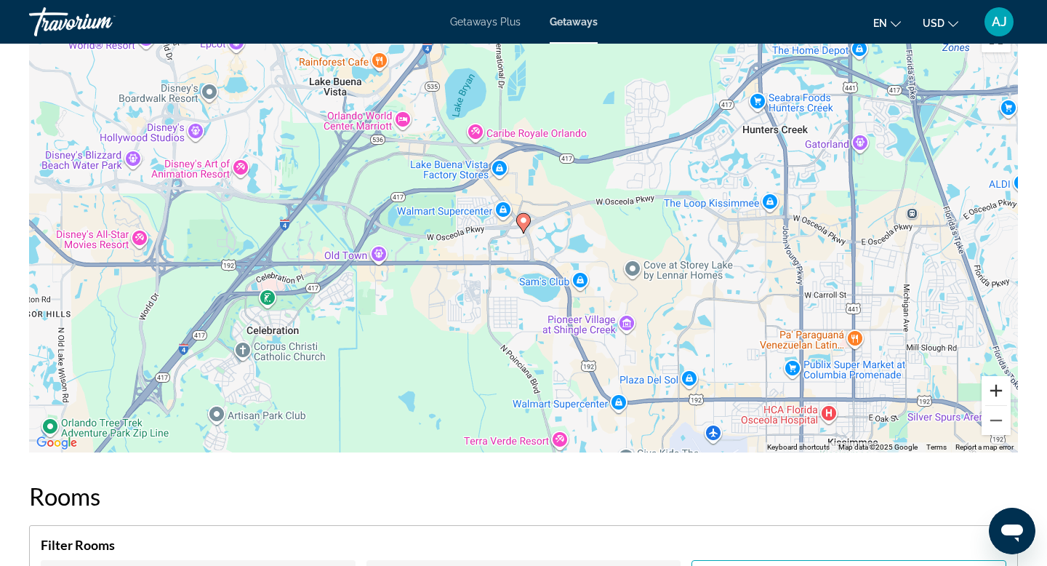
click at [1000, 390] on button "Zoom in" at bounding box center [995, 390] width 29 height 29
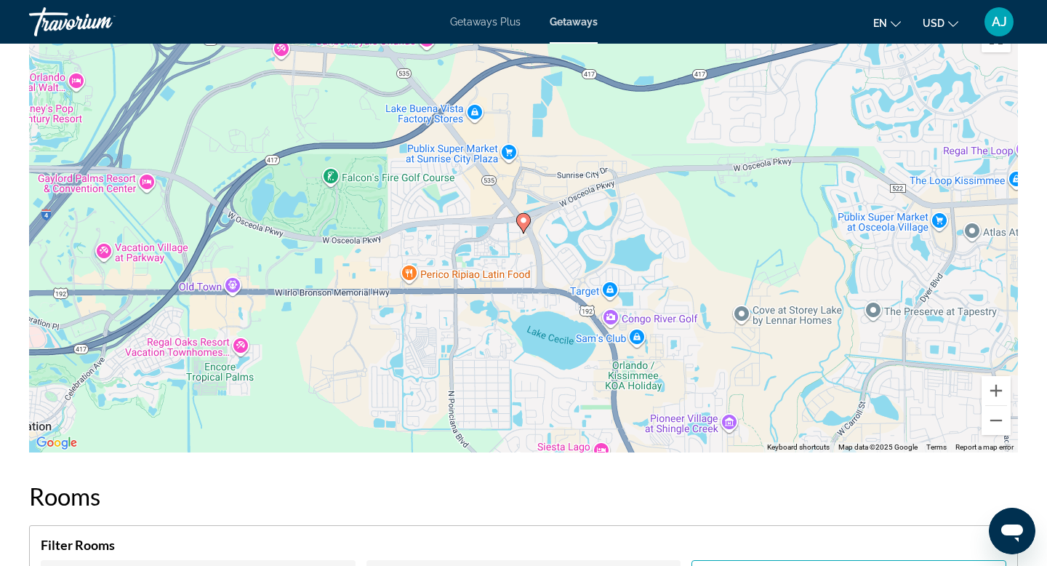
drag, startPoint x: 458, startPoint y: 160, endPoint x: 479, endPoint y: 231, distance: 74.3
click at [475, 223] on div "To activate drag with keyboard, press Alt + Enter. Once in keyboard drag state,…" at bounding box center [523, 234] width 989 height 436
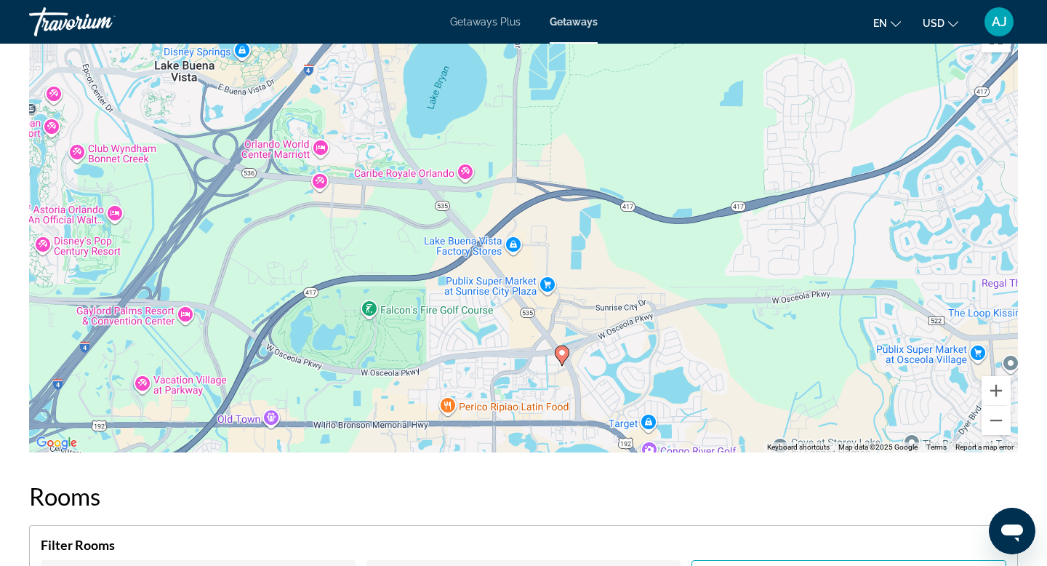
drag, startPoint x: 479, startPoint y: 233, endPoint x: 518, endPoint y: 287, distance: 67.2
click at [517, 286] on div "To activate drag with keyboard, press Alt + Enter. Once in keyboard drag state,…" at bounding box center [523, 234] width 989 height 436
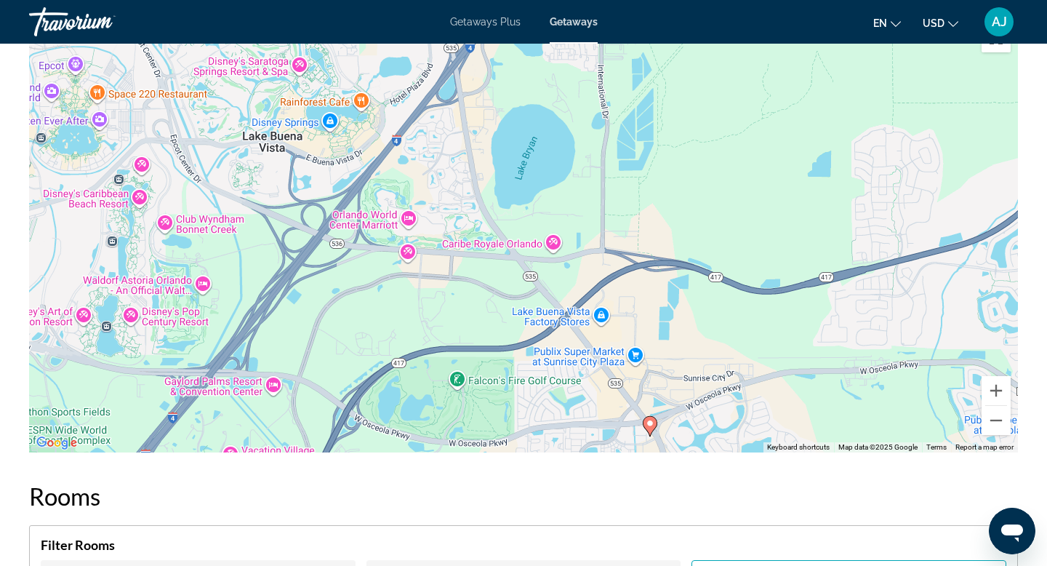
drag, startPoint x: 430, startPoint y: 214, endPoint x: 535, endPoint y: 174, distance: 111.8
click at [528, 183] on div "To activate drag with keyboard, press Alt + Enter. Once in keyboard drag state,…" at bounding box center [523, 234] width 989 height 436
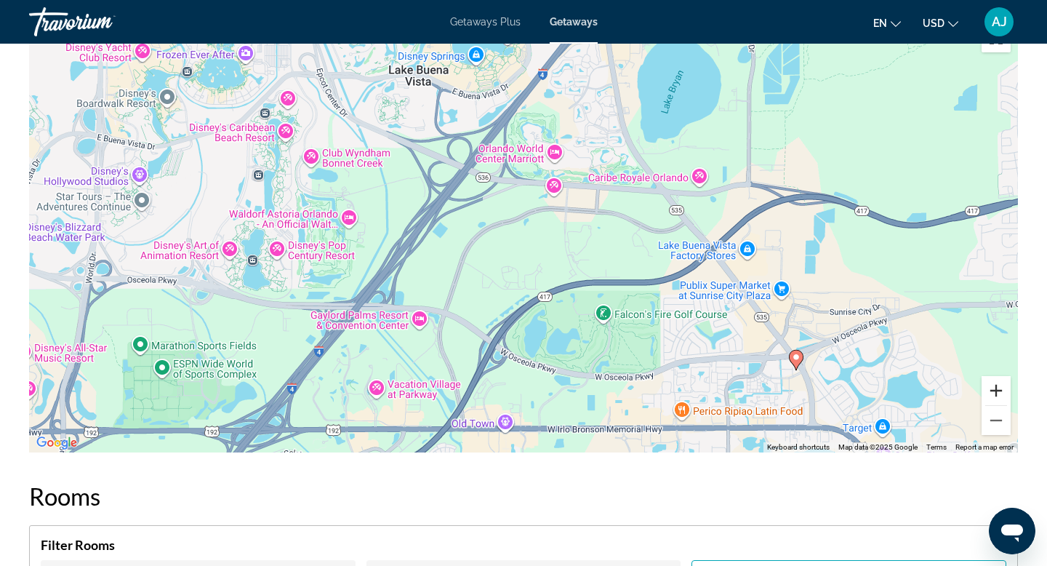
click at [995, 386] on button "Zoom in" at bounding box center [995, 390] width 29 height 29
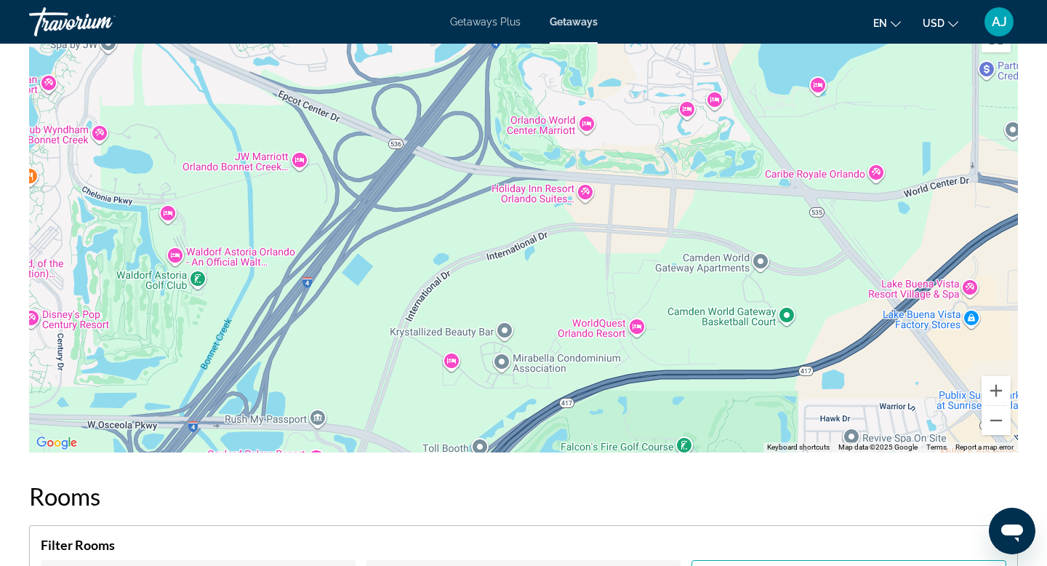
drag, startPoint x: 846, startPoint y: 212, endPoint x: 854, endPoint y: 304, distance: 92.6
click at [852, 297] on div "To activate drag with keyboard, press Alt + Enter. Once in keyboard drag state,…" at bounding box center [523, 234] width 989 height 436
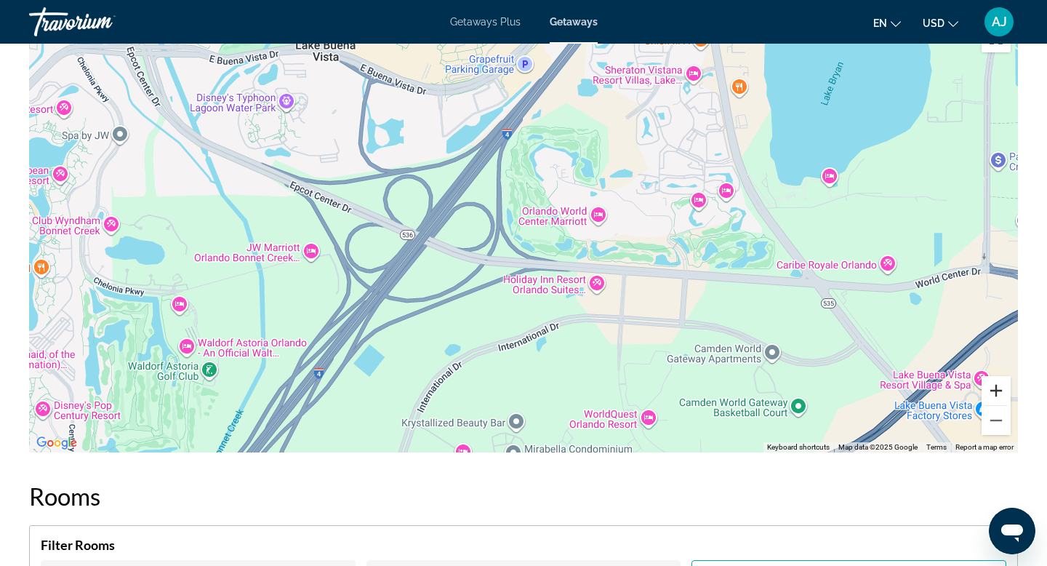
click at [997, 391] on button "Zoom in" at bounding box center [995, 390] width 29 height 29
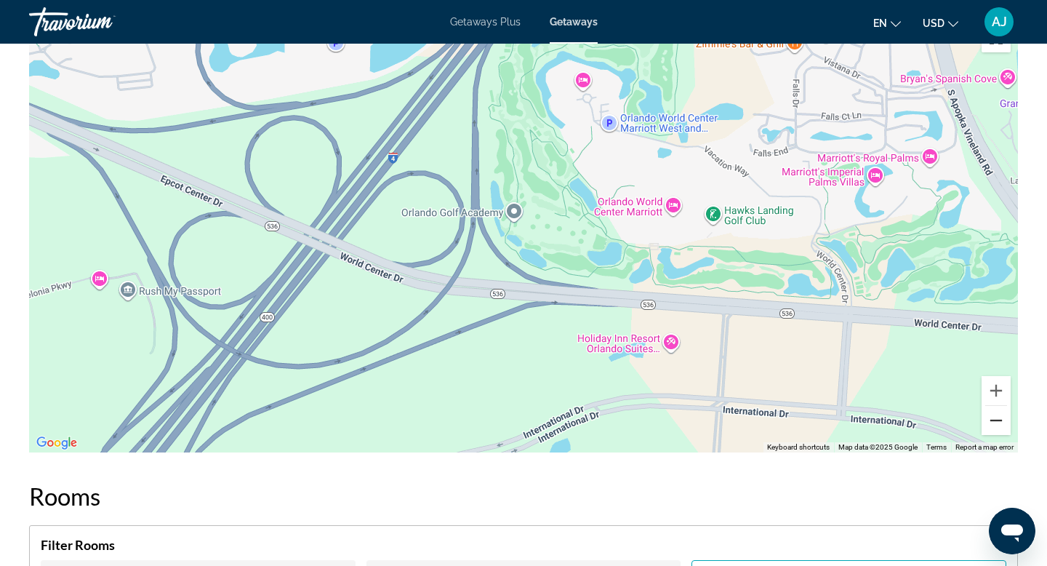
click at [998, 417] on button "Zoom out" at bounding box center [995, 420] width 29 height 29
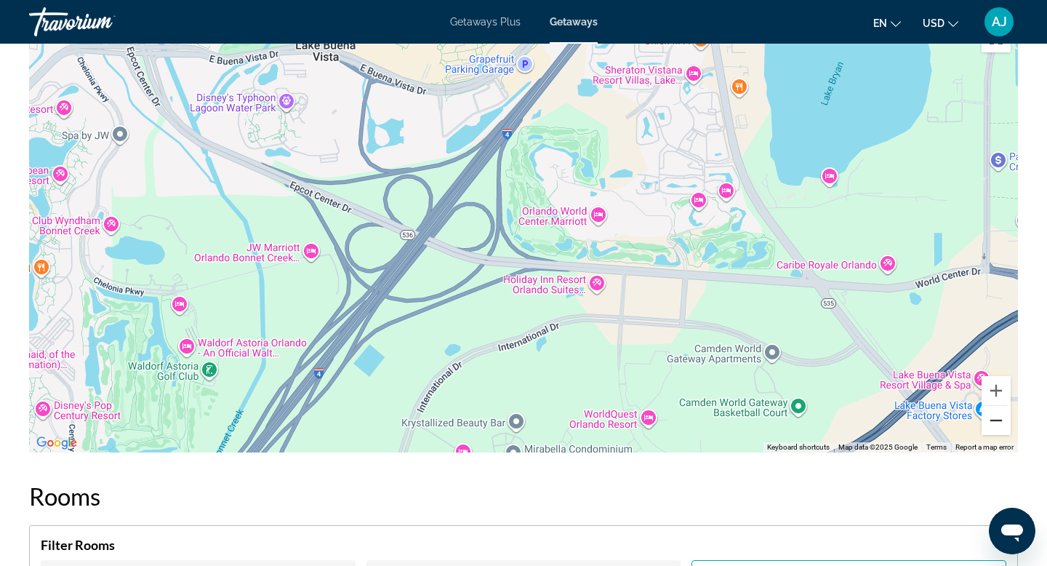
click at [997, 416] on button "Zoom out" at bounding box center [995, 420] width 29 height 29
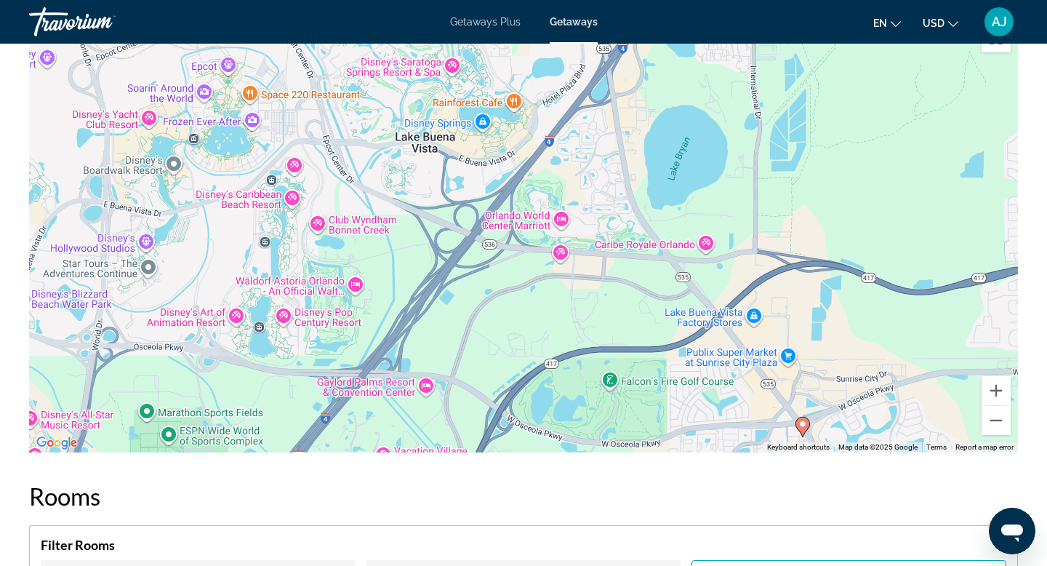
drag, startPoint x: 635, startPoint y: 321, endPoint x: 695, endPoint y: 267, distance: 81.3
click at [689, 276] on div "To activate drag with keyboard, press Alt + Enter. Once in keyboard drag state,…" at bounding box center [523, 234] width 989 height 436
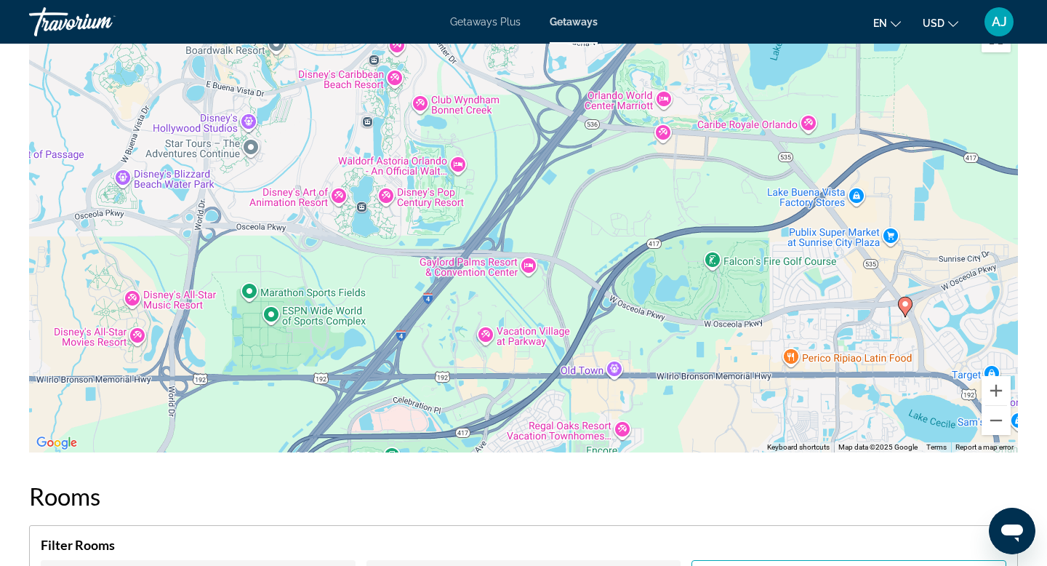
drag, startPoint x: 734, startPoint y: 263, endPoint x: 727, endPoint y: 214, distance: 50.0
click at [728, 222] on div "To activate drag with keyboard, press Alt + Enter. Once in keyboard drag state,…" at bounding box center [523, 234] width 989 height 436
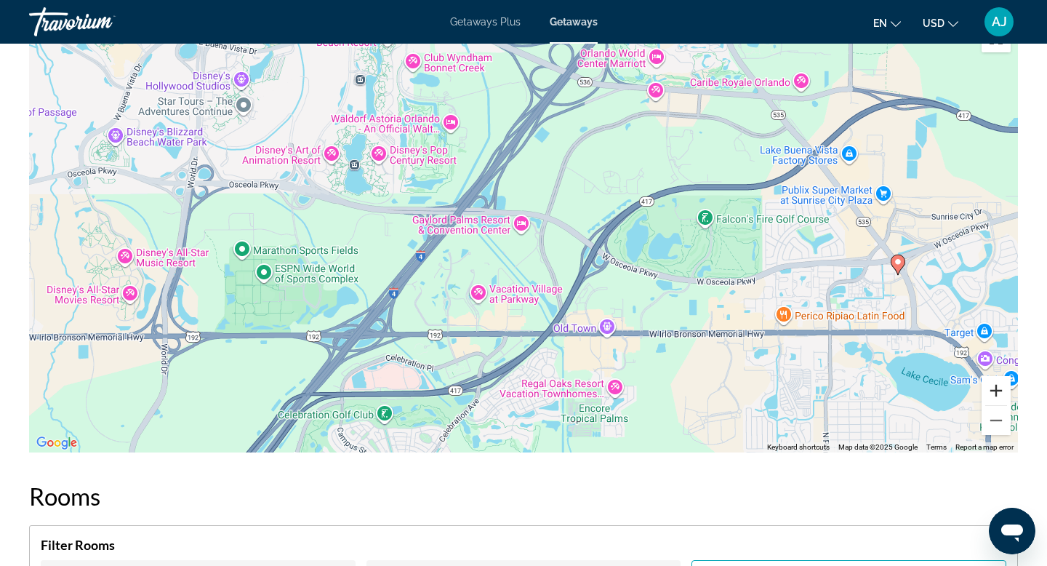
click at [996, 391] on button "Zoom in" at bounding box center [995, 390] width 29 height 29
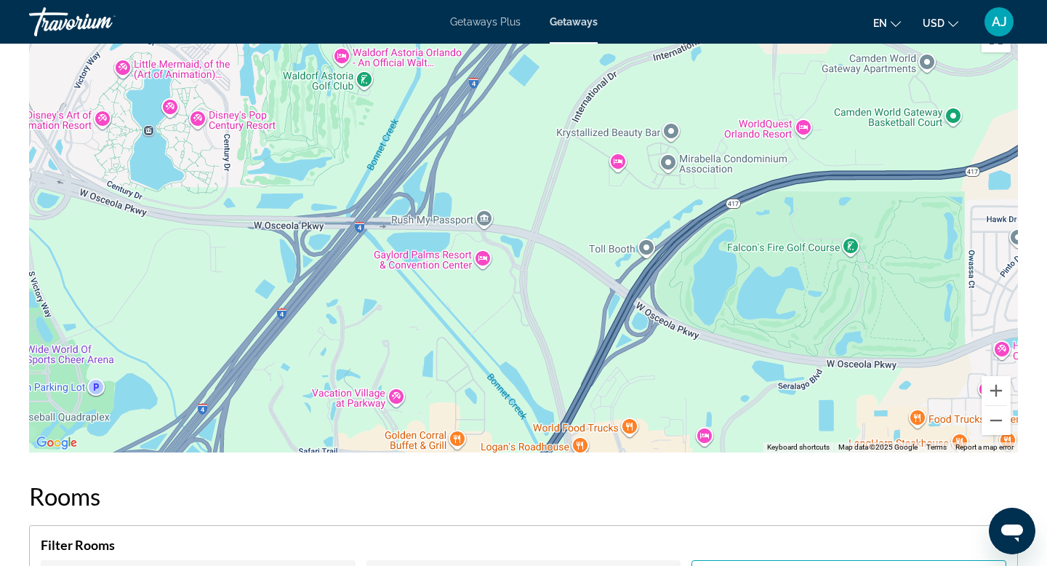
drag, startPoint x: 936, startPoint y: 245, endPoint x: 884, endPoint y: 309, distance: 82.7
click at [885, 308] on div "To activate drag with keyboard, press Alt + Enter. Once in keyboard drag state,…" at bounding box center [523, 234] width 989 height 436
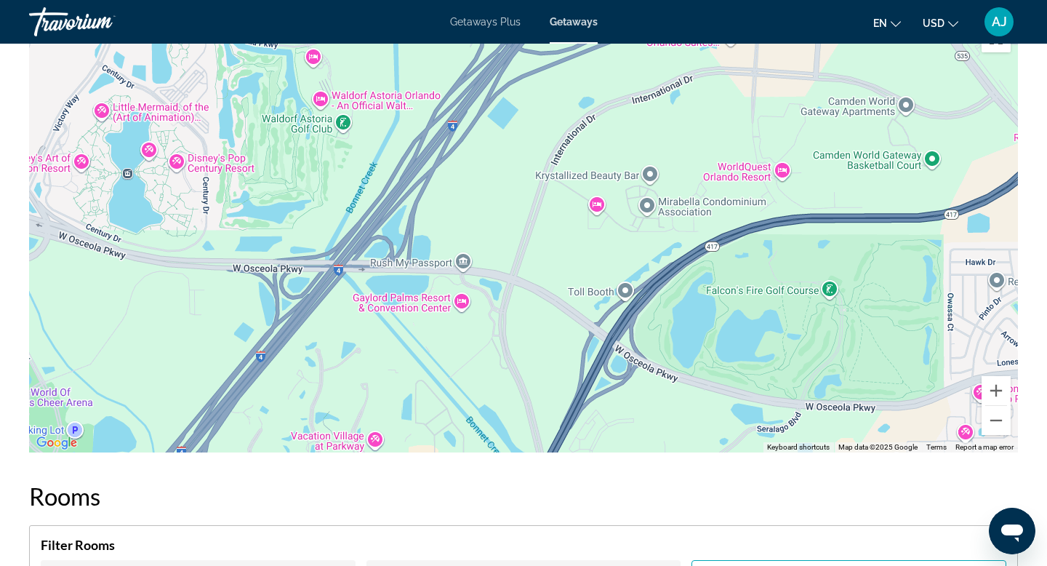
drag, startPoint x: 881, startPoint y: 300, endPoint x: 852, endPoint y: 356, distance: 63.1
click at [859, 348] on div "To activate drag with keyboard, press Alt + Enter. Once in keyboard drag state,…" at bounding box center [523, 234] width 989 height 436
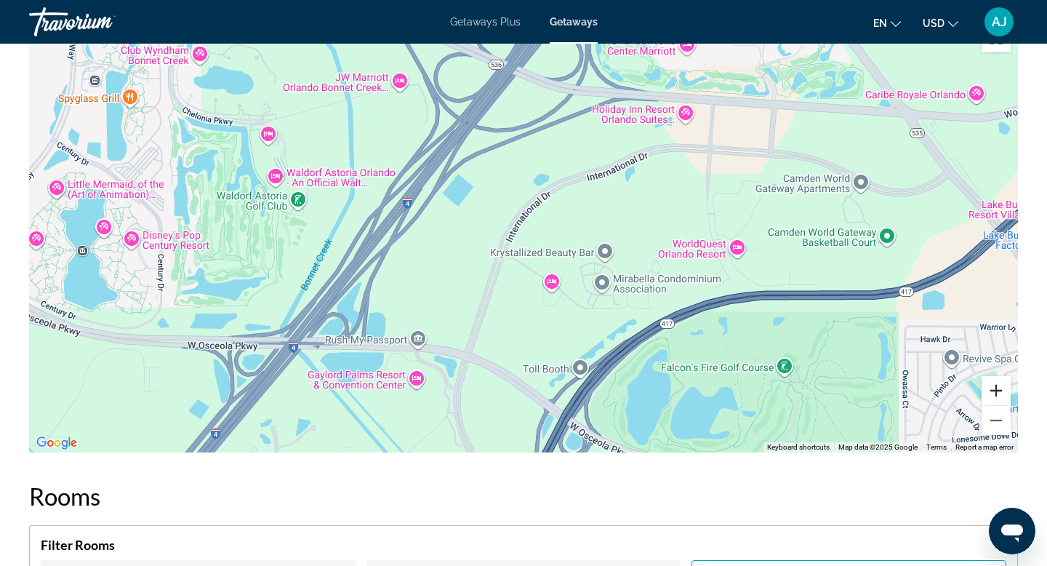
click at [995, 393] on button "Zoom in" at bounding box center [995, 390] width 29 height 29
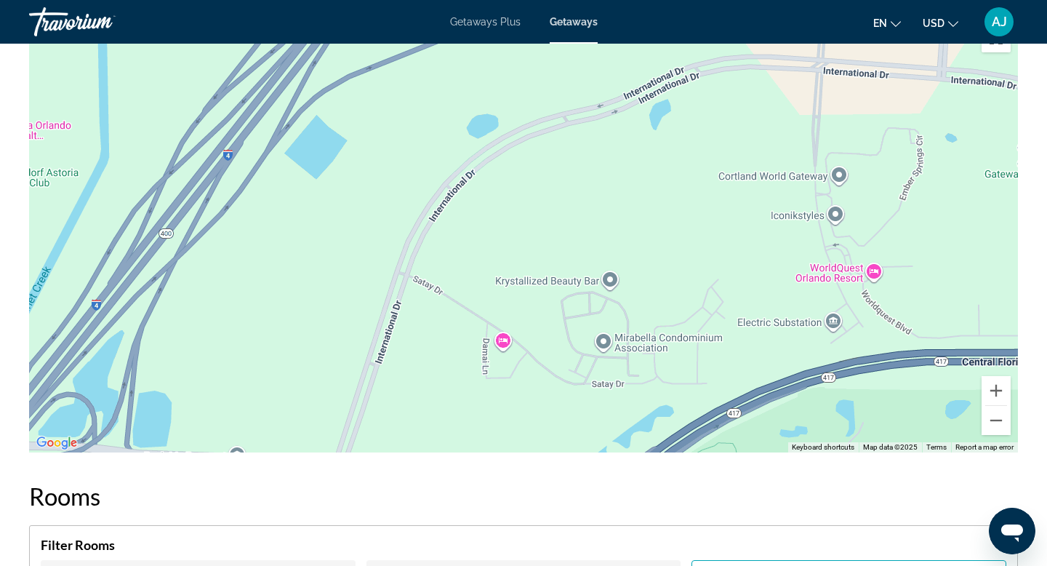
drag, startPoint x: 955, startPoint y: 326, endPoint x: 859, endPoint y: 329, distance: 95.3
click at [870, 327] on div "Main content" at bounding box center [523, 234] width 989 height 436
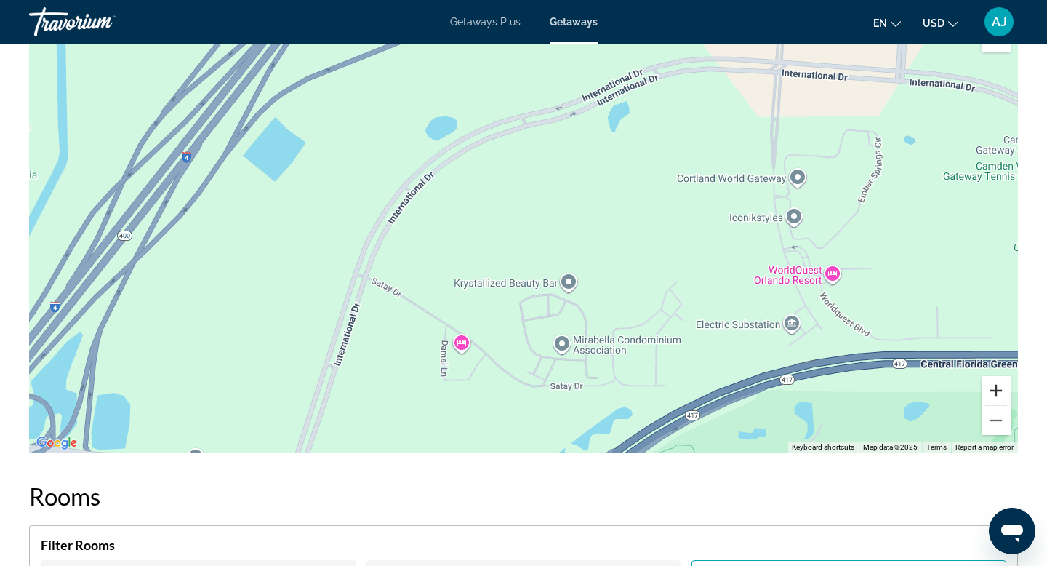
click at [995, 391] on button "Zoom in" at bounding box center [995, 390] width 29 height 29
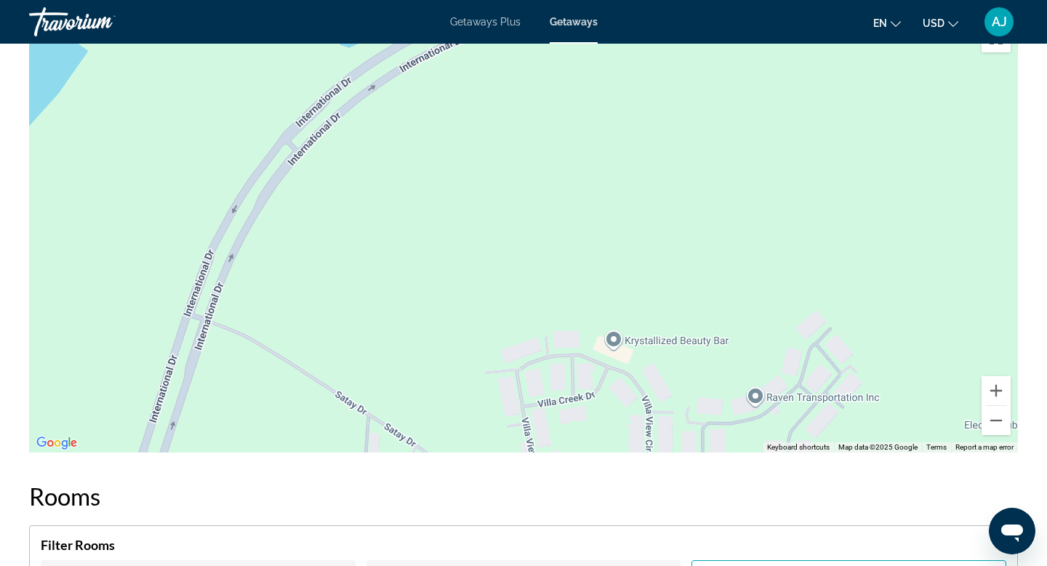
drag, startPoint x: 906, startPoint y: 298, endPoint x: 803, endPoint y: 300, distance: 103.3
click at [816, 300] on div "Main content" at bounding box center [523, 234] width 989 height 436
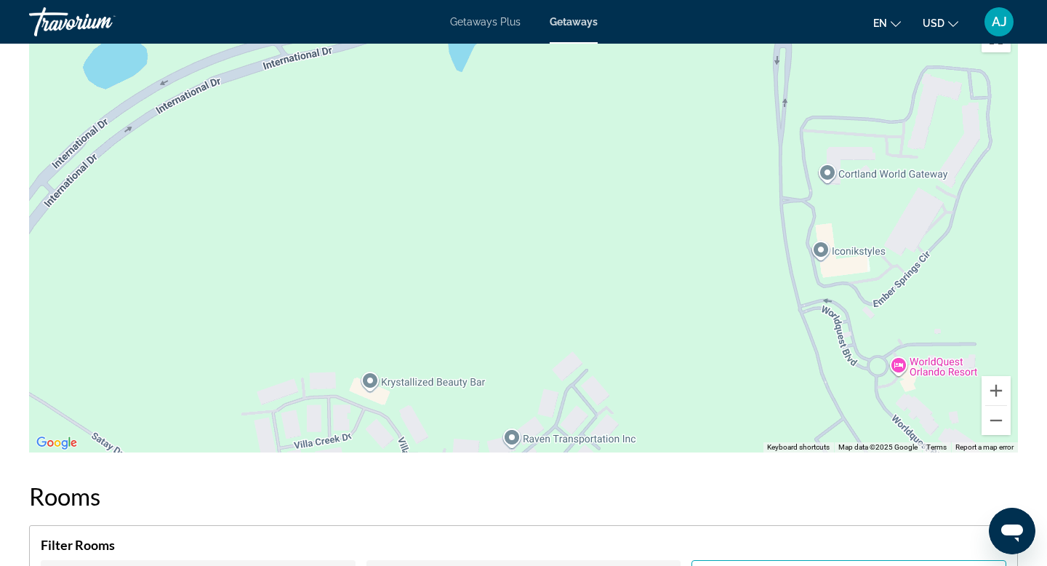
drag, startPoint x: 816, startPoint y: 257, endPoint x: 760, endPoint y: 326, distance: 88.3
click at [765, 318] on div "Main content" at bounding box center [523, 234] width 989 height 436
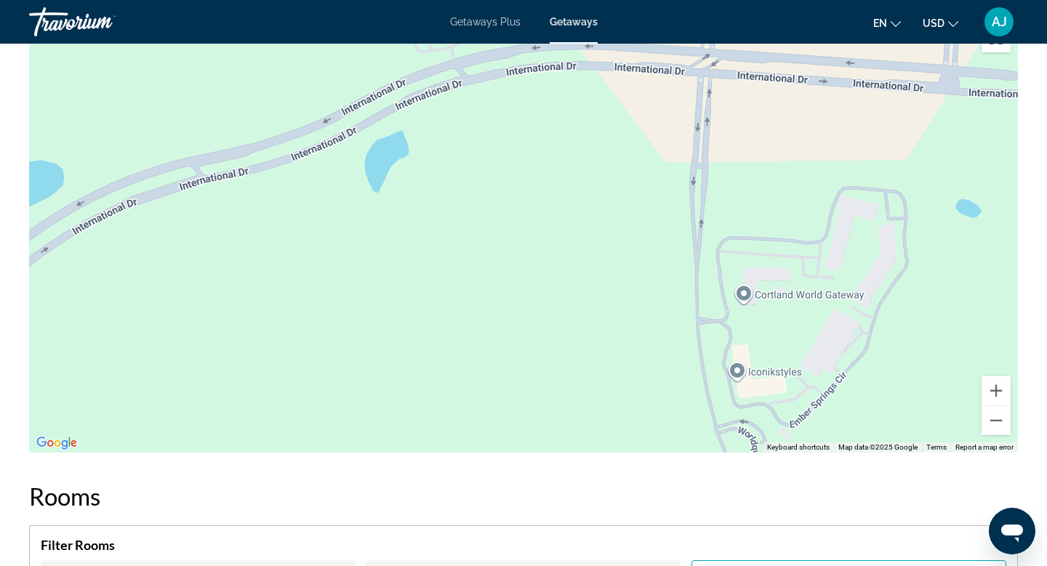
drag, startPoint x: 692, startPoint y: 254, endPoint x: 694, endPoint y: 327, distance: 73.5
click at [694, 319] on div "Main content" at bounding box center [523, 234] width 989 height 436
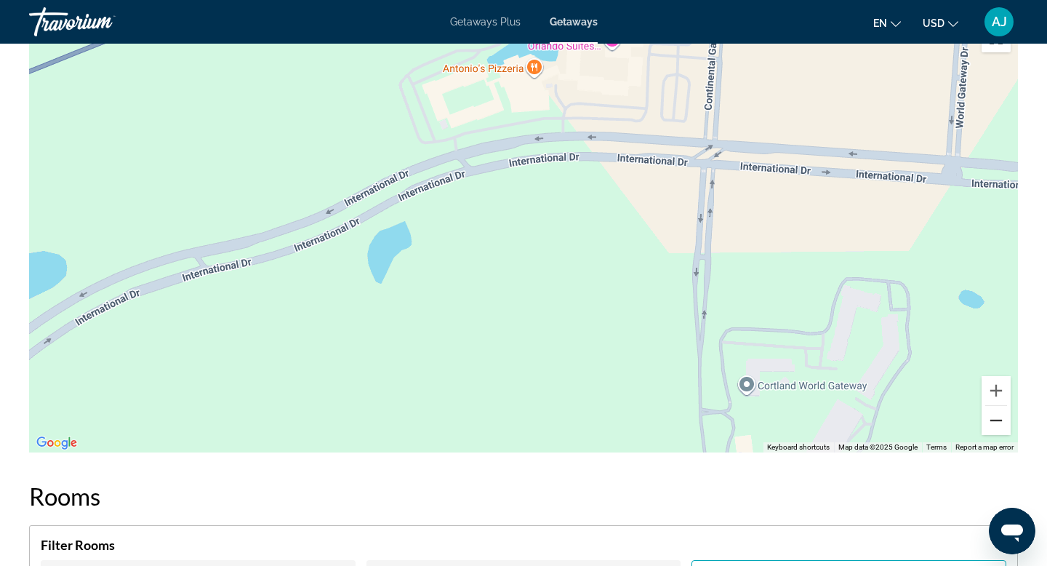
click at [997, 419] on button "Zoom out" at bounding box center [995, 420] width 29 height 29
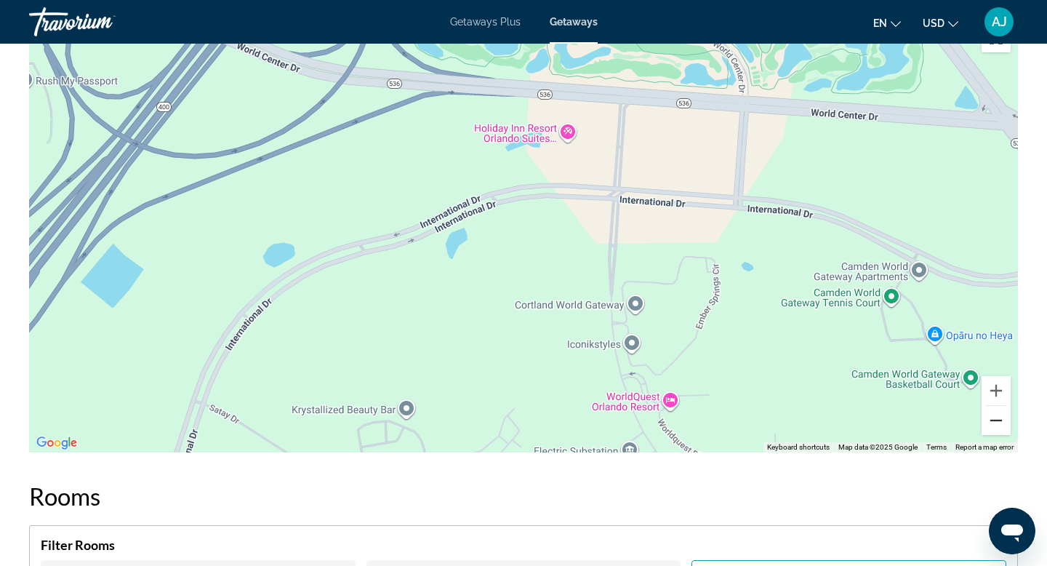
click at [995, 417] on button "Zoom out" at bounding box center [995, 420] width 29 height 29
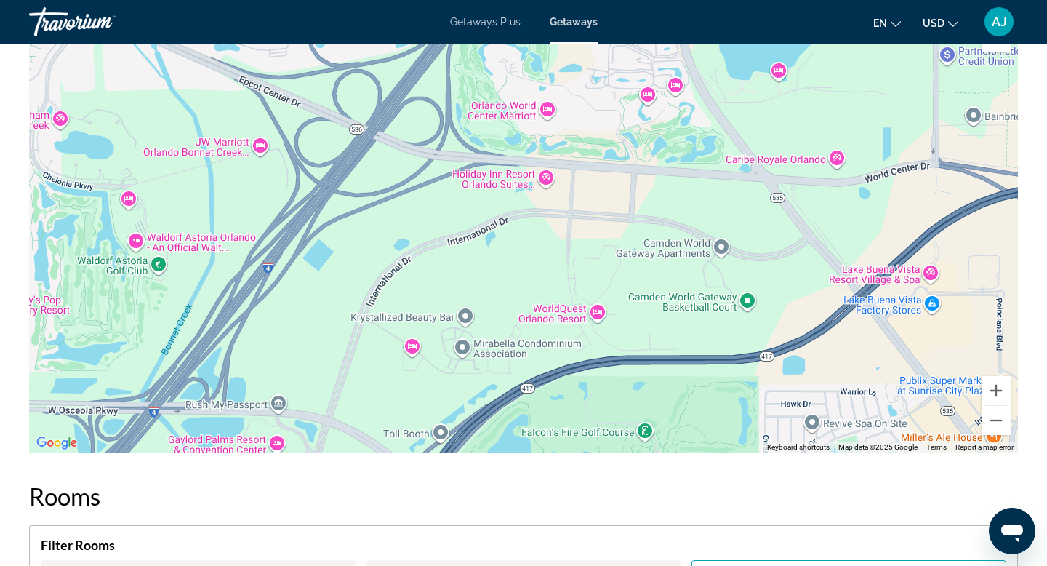
drag, startPoint x: 568, startPoint y: 343, endPoint x: 599, endPoint y: 268, distance: 81.8
click at [599, 268] on div "To activate drag with keyboard, press Alt + Enter. Once in keyboard drag state,…" at bounding box center [523, 234] width 989 height 436
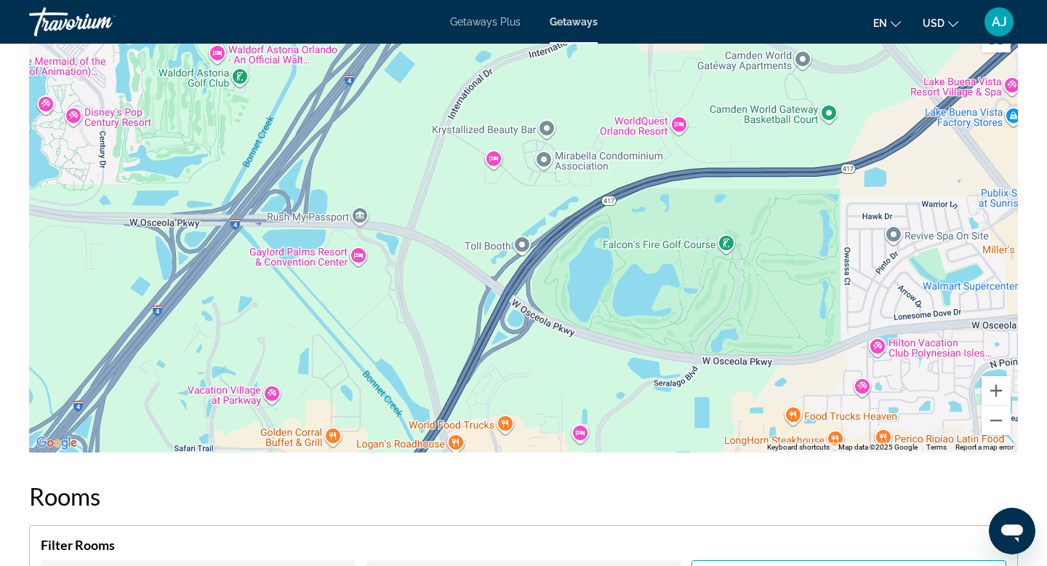
drag, startPoint x: 609, startPoint y: 246, endPoint x: 616, endPoint y: 165, distance: 81.0
click at [614, 182] on div "To activate drag with keyboard, press Alt + Enter. Once in keyboard drag state,…" at bounding box center [523, 234] width 989 height 436
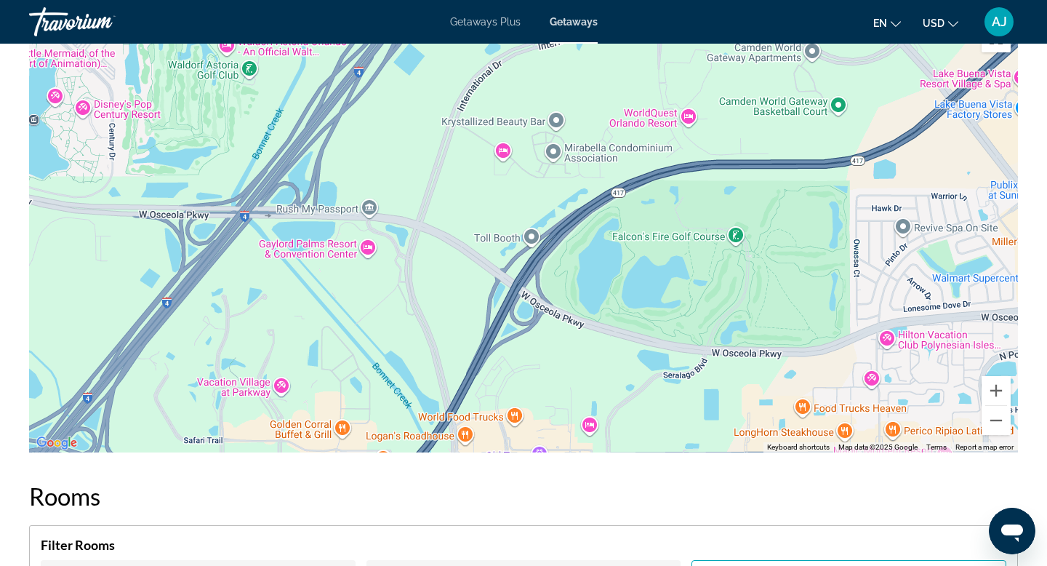
drag, startPoint x: 578, startPoint y: 263, endPoint x: 578, endPoint y: 392, distance: 128.7
click at [578, 391] on div "To activate drag with keyboard, press Alt + Enter. Once in keyboard drag state,…" at bounding box center [523, 234] width 989 height 436
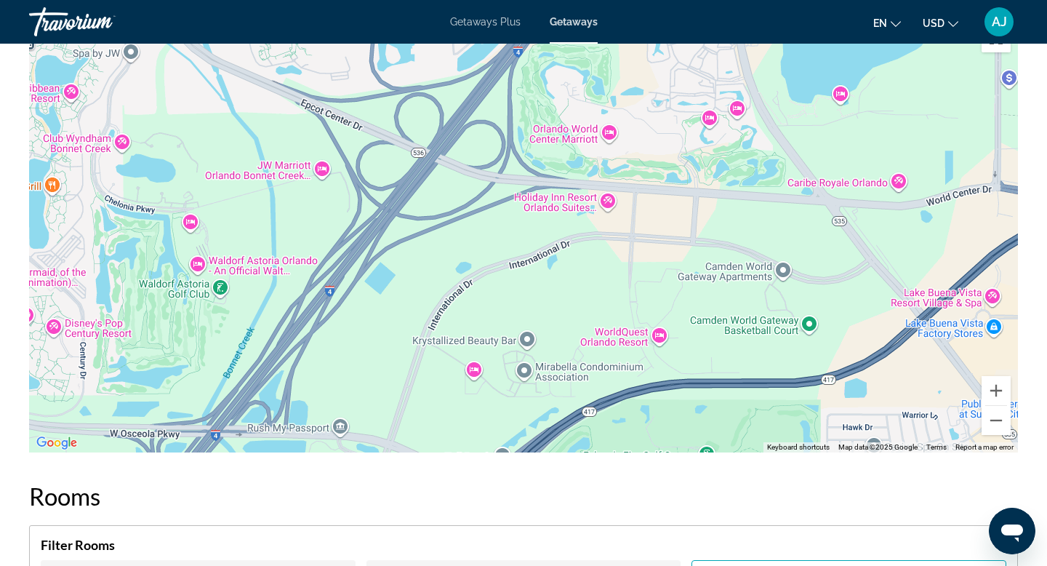
drag, startPoint x: 595, startPoint y: 280, endPoint x: 558, endPoint y: 445, distance: 169.0
click at [562, 433] on div "To activate drag with keyboard, press Alt + Enter. Once in keyboard drag state,…" at bounding box center [523, 234] width 989 height 436
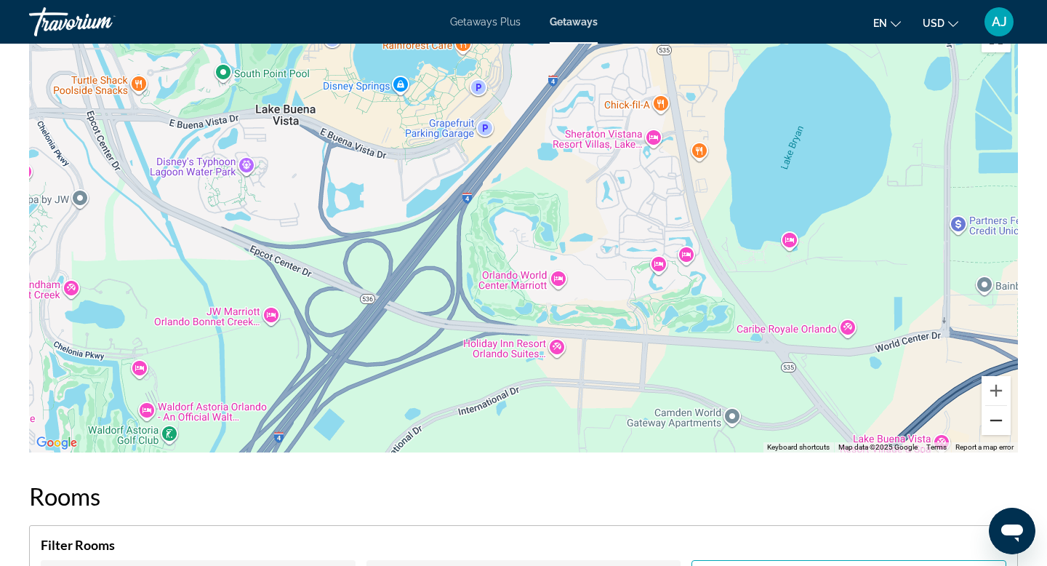
click at [997, 417] on button "Zoom out" at bounding box center [995, 420] width 29 height 29
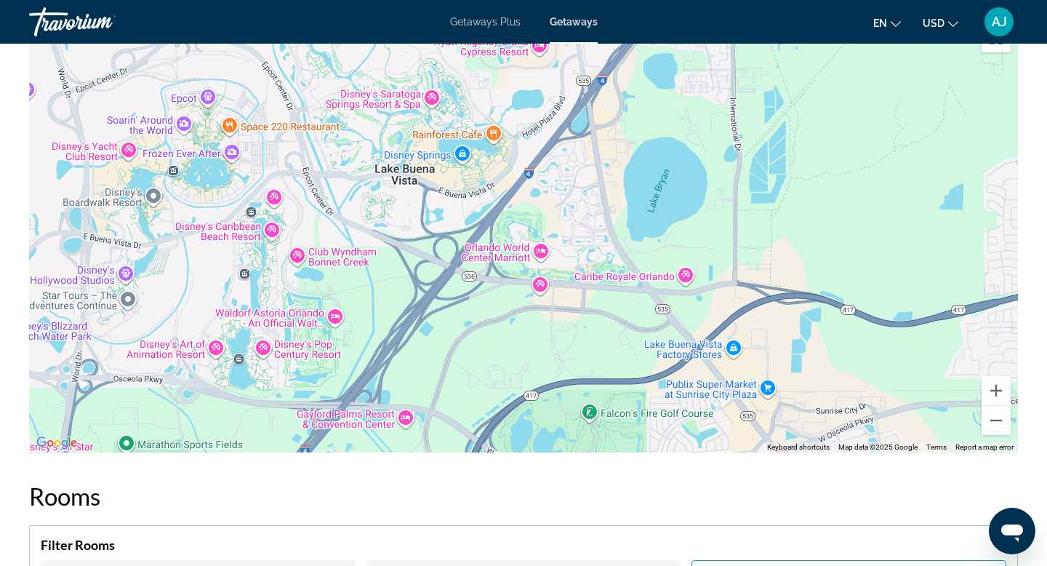
drag, startPoint x: 840, startPoint y: 202, endPoint x: 793, endPoint y: 293, distance: 102.4
click at [799, 284] on div "To activate drag with keyboard, press Alt + Enter. Once in keyboard drag state,…" at bounding box center [523, 234] width 989 height 436
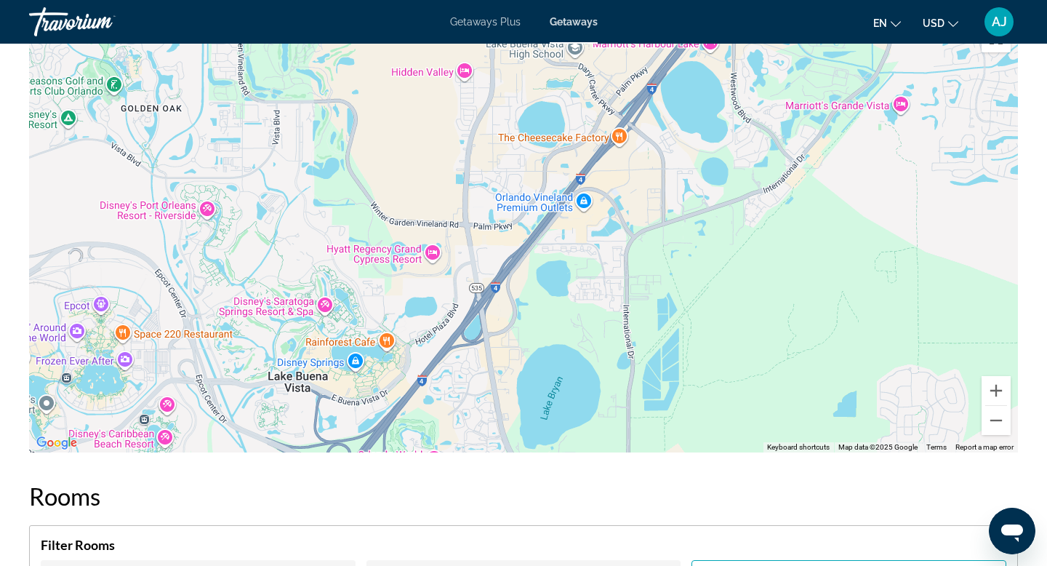
drag, startPoint x: 755, startPoint y: 193, endPoint x: 715, endPoint y: 281, distance: 97.0
click at [716, 279] on div "Main content" at bounding box center [523, 234] width 989 height 436
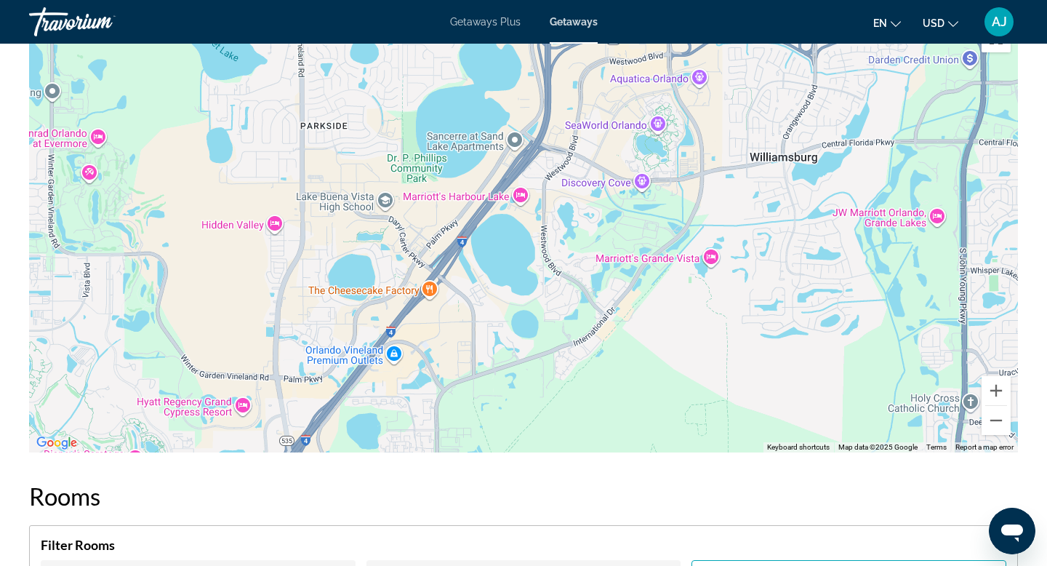
drag, startPoint x: 817, startPoint y: 238, endPoint x: 668, endPoint y: 301, distance: 161.6
click at [668, 301] on div "Main content" at bounding box center [523, 234] width 989 height 436
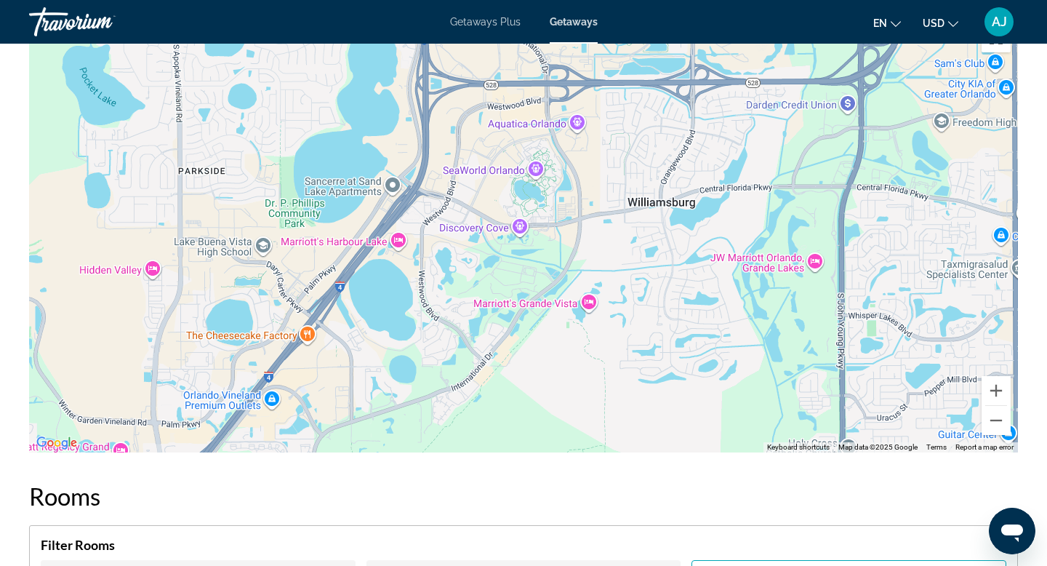
drag, startPoint x: 609, startPoint y: 153, endPoint x: 609, endPoint y: 255, distance: 102.5
click at [609, 253] on div "Main content" at bounding box center [523, 234] width 989 height 436
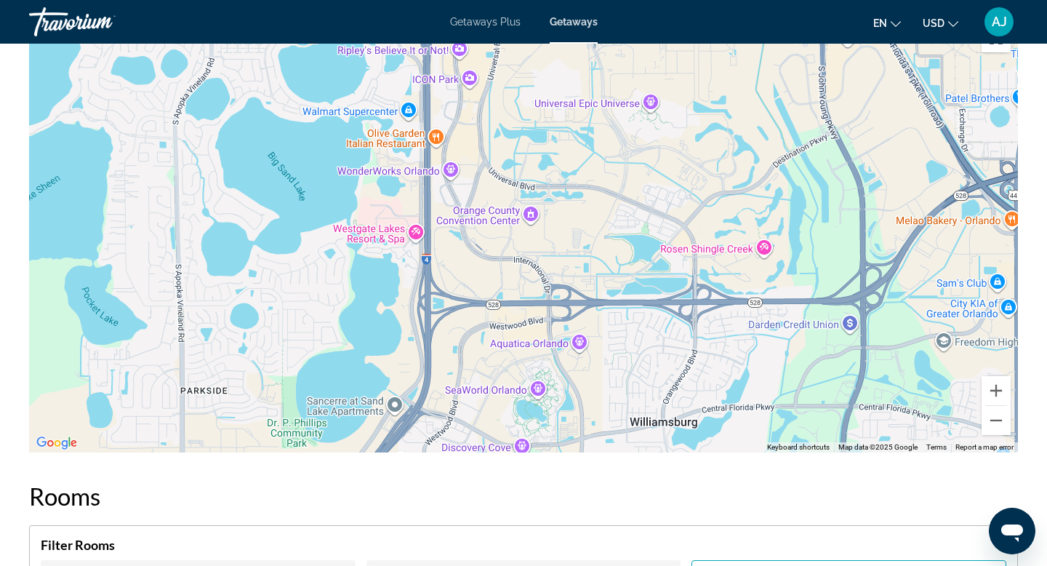
drag, startPoint x: 563, startPoint y: 170, endPoint x: 569, endPoint y: 284, distance: 114.3
click at [569, 279] on div "Main content" at bounding box center [523, 234] width 989 height 436
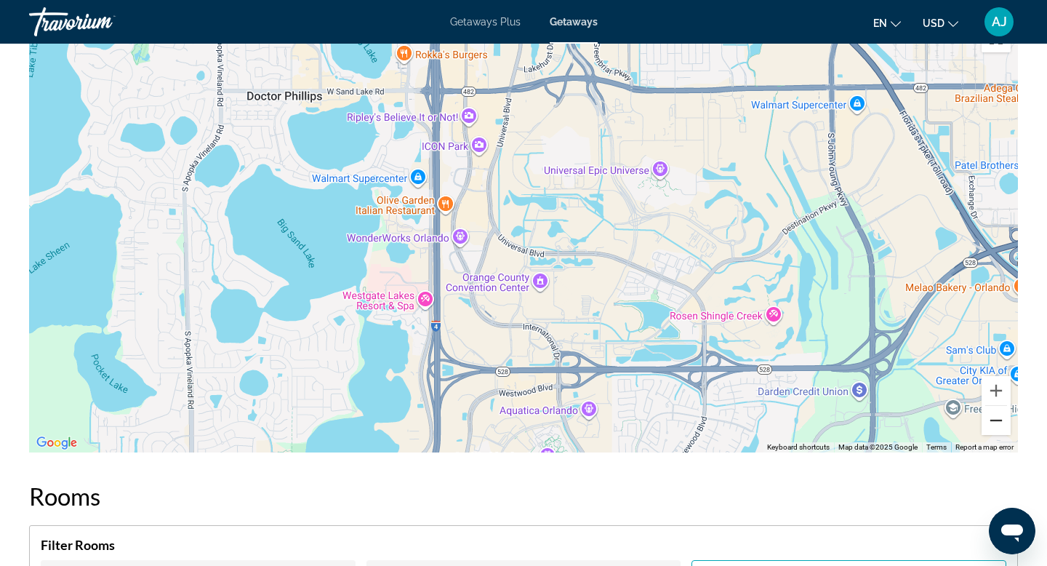
click at [994, 419] on button "Zoom out" at bounding box center [995, 420] width 29 height 29
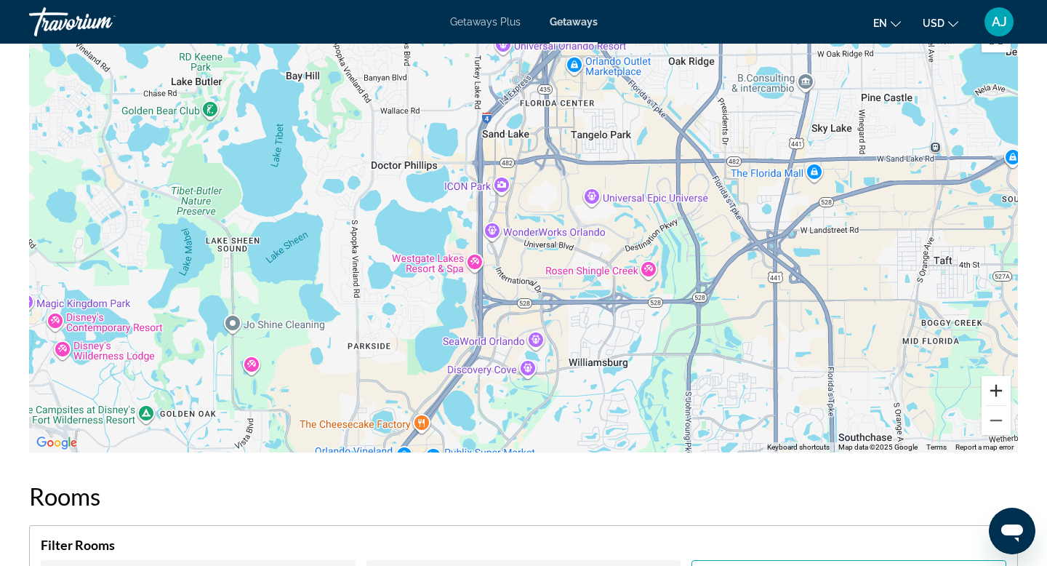
click at [998, 390] on button "Zoom in" at bounding box center [995, 390] width 29 height 29
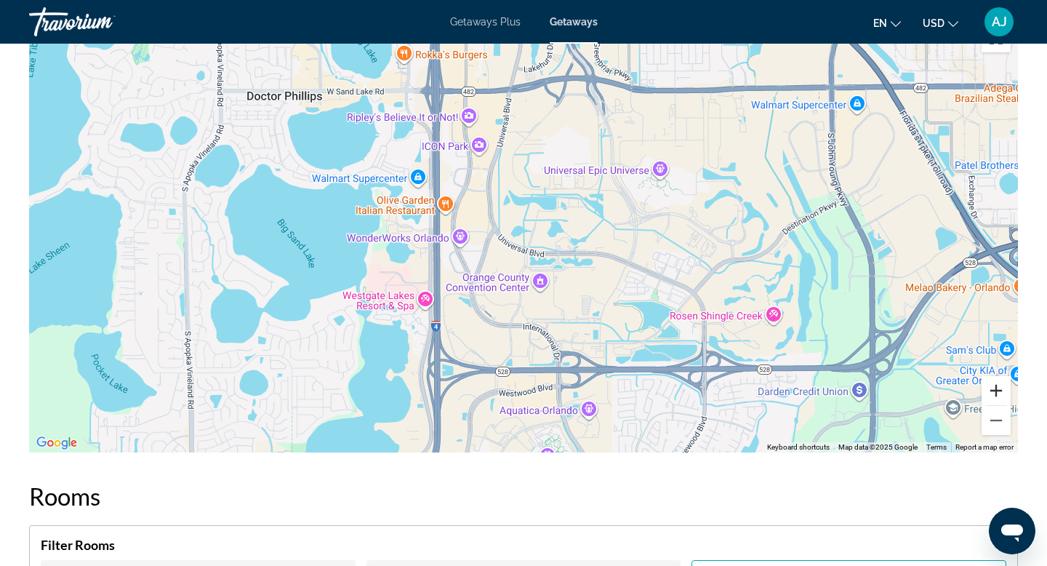
click at [999, 383] on button "Zoom in" at bounding box center [995, 390] width 29 height 29
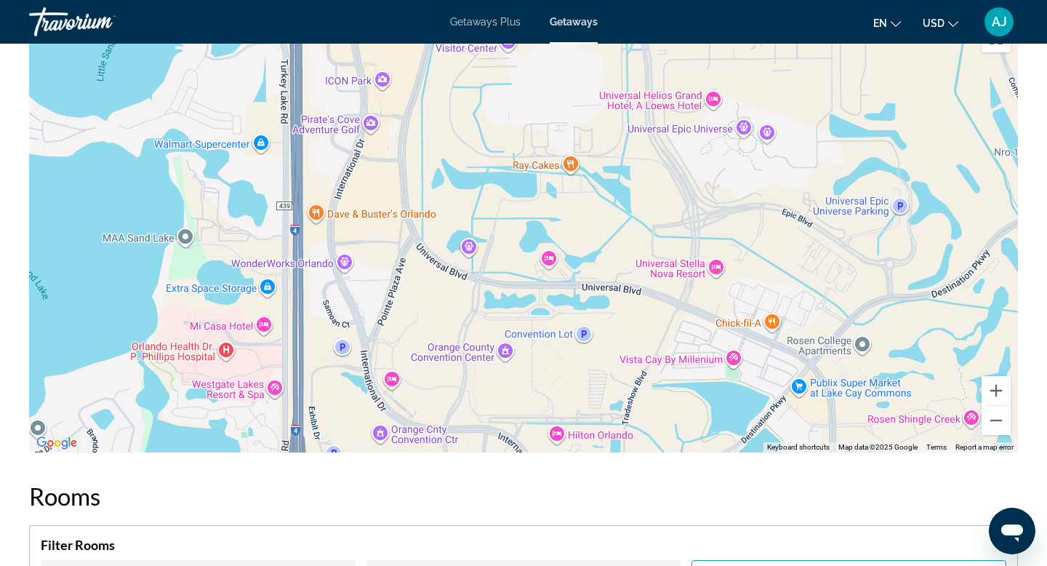
drag, startPoint x: 891, startPoint y: 252, endPoint x: 810, endPoint y: 275, distance: 84.5
click at [814, 273] on div "Main content" at bounding box center [523, 234] width 989 height 436
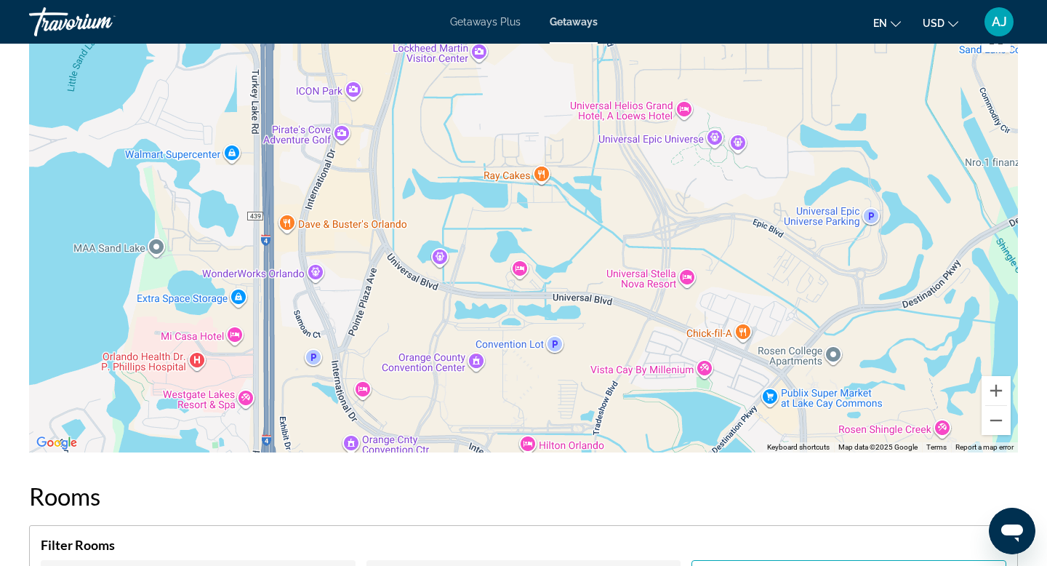
drag, startPoint x: 809, startPoint y: 275, endPoint x: 772, endPoint y: 287, distance: 39.1
click at [774, 285] on div "Main content" at bounding box center [523, 234] width 989 height 436
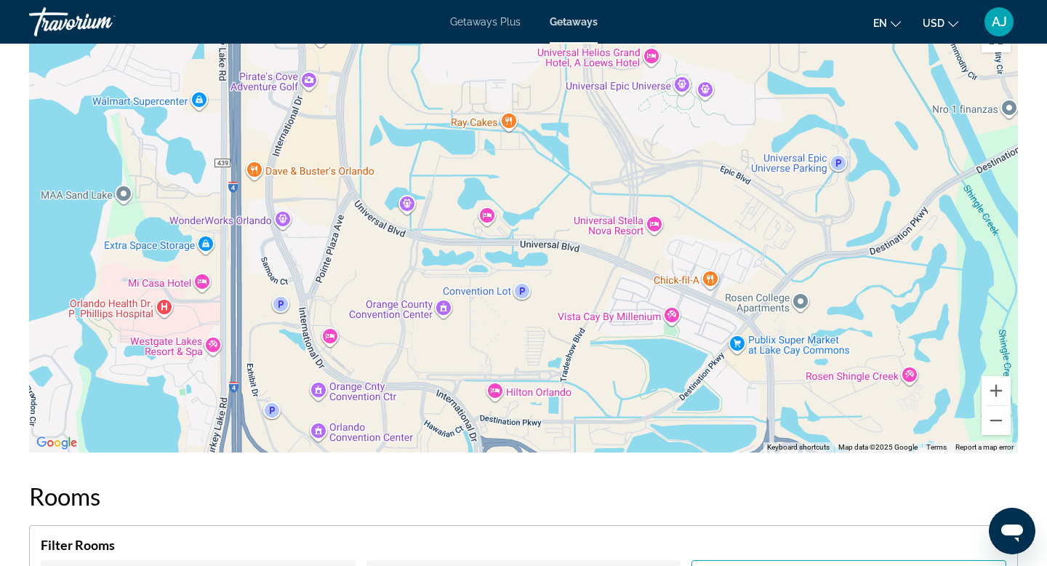
drag, startPoint x: 740, startPoint y: 289, endPoint x: 747, endPoint y: 204, distance: 85.3
click at [747, 215] on div "Main content" at bounding box center [523, 234] width 989 height 436
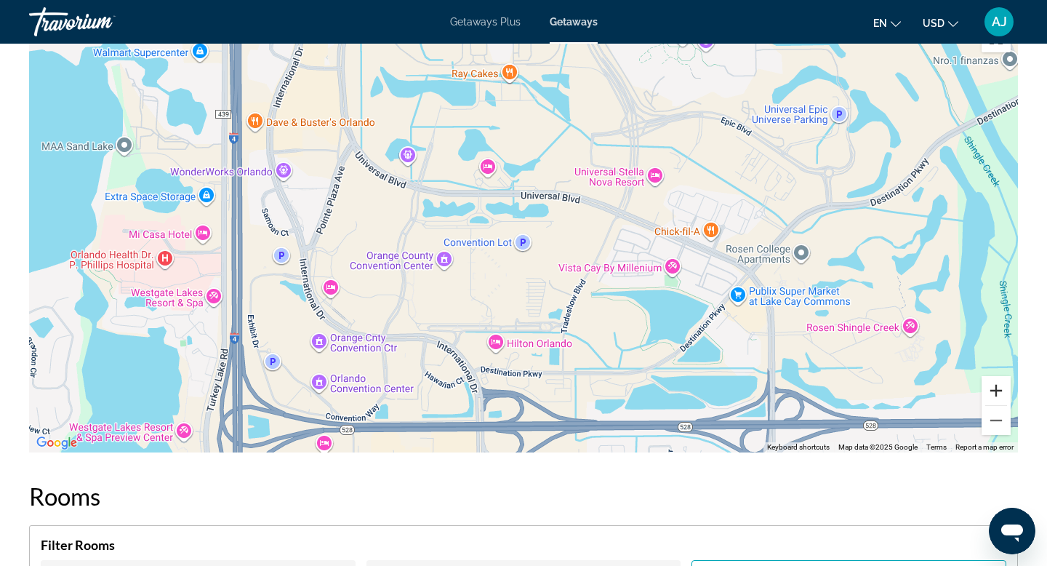
click at [998, 385] on button "Zoom in" at bounding box center [995, 390] width 29 height 29
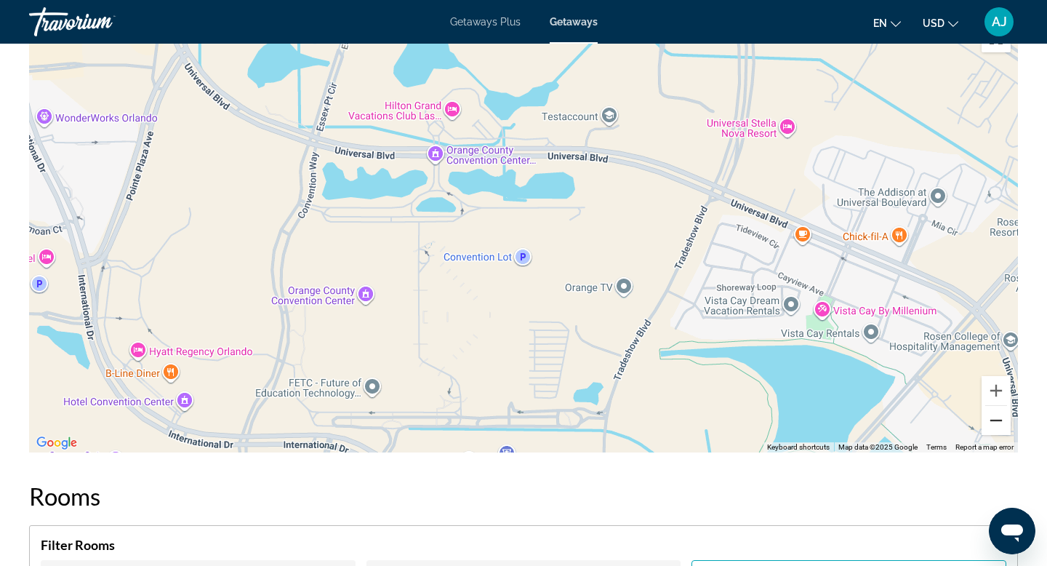
click at [995, 416] on button "Zoom out" at bounding box center [995, 420] width 29 height 29
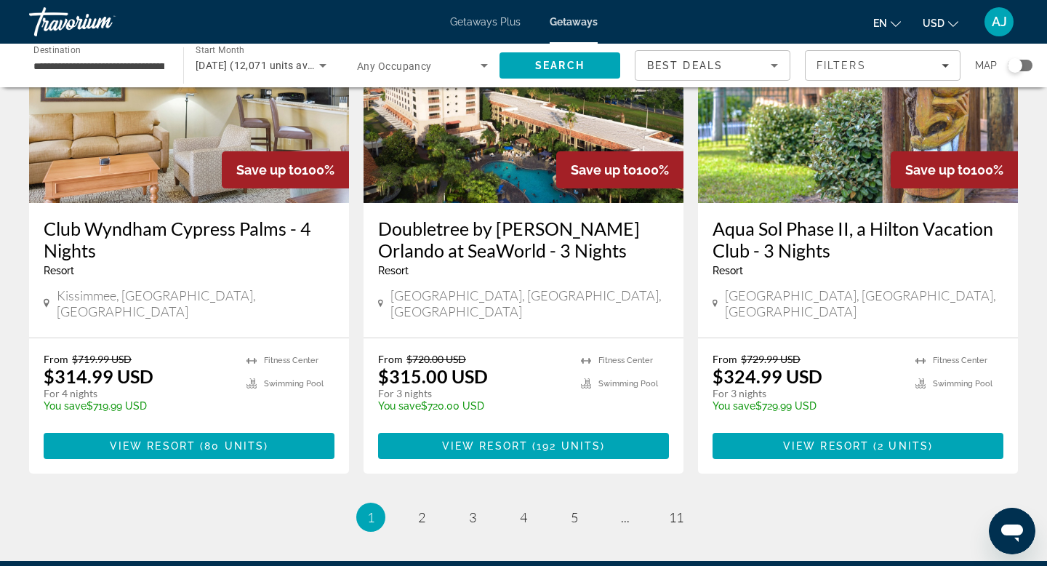
scroll to position [1834, 0]
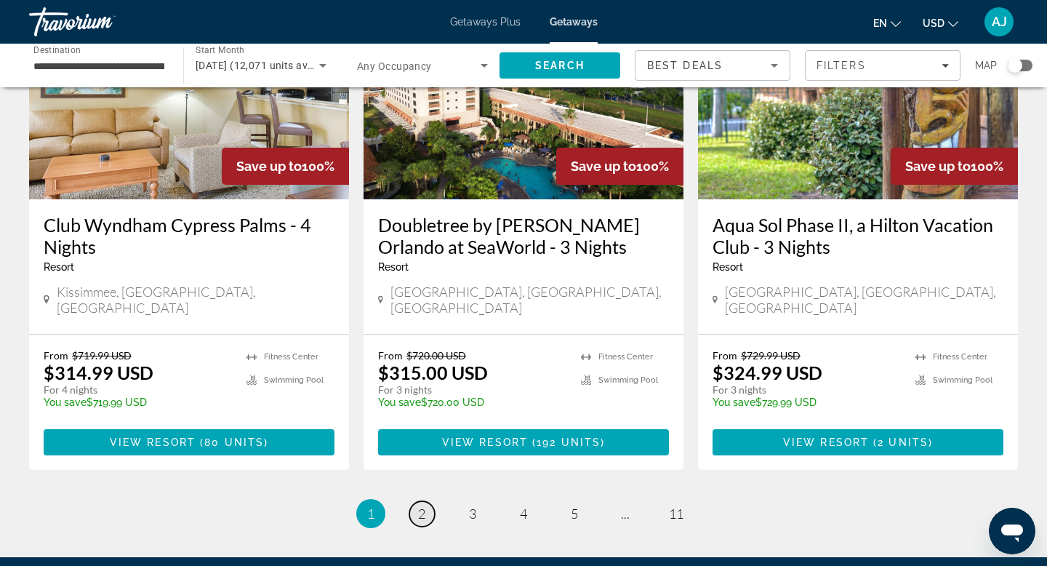
click at [417, 501] on link "page 2" at bounding box center [421, 513] width 25 height 25
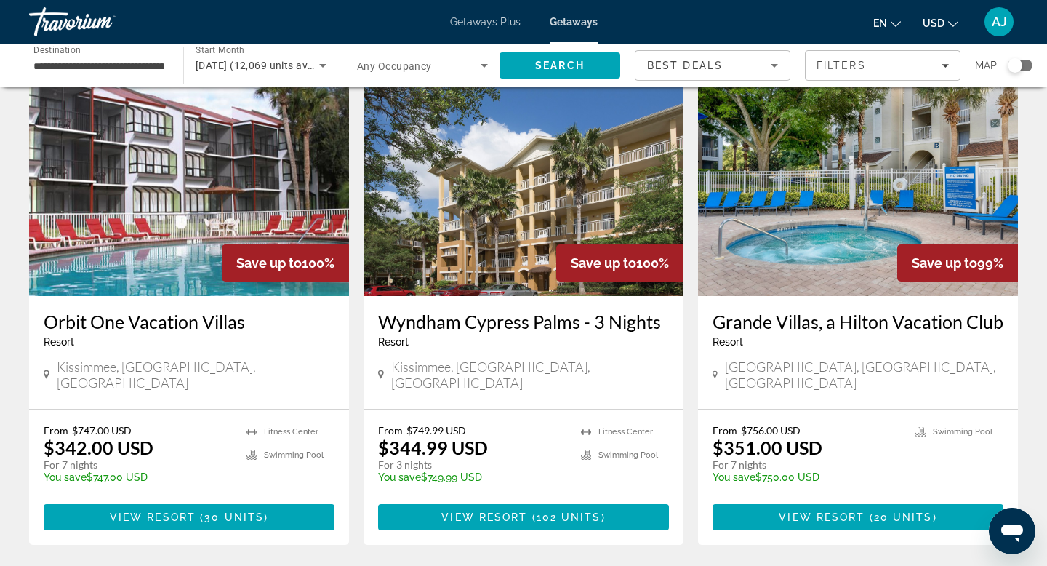
scroll to position [1142, 0]
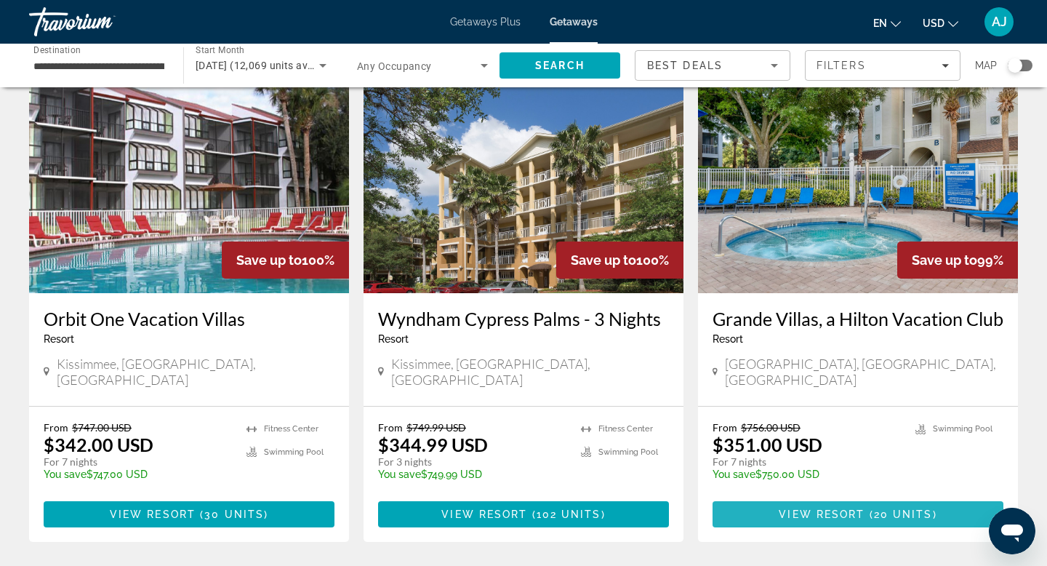
click at [867, 508] on span "Main content" at bounding box center [866, 514] width 4 height 12
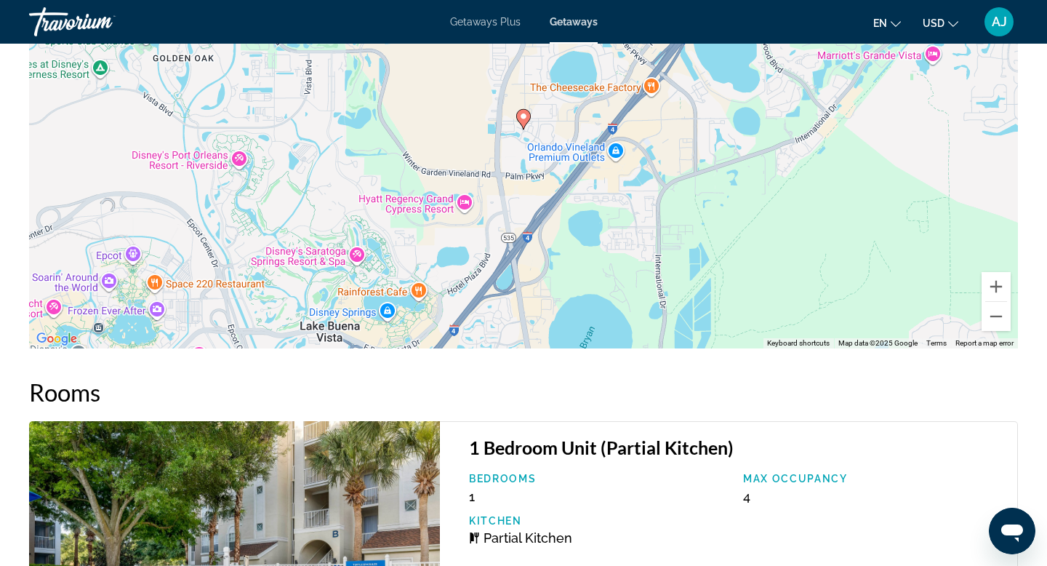
scroll to position [1928, 0]
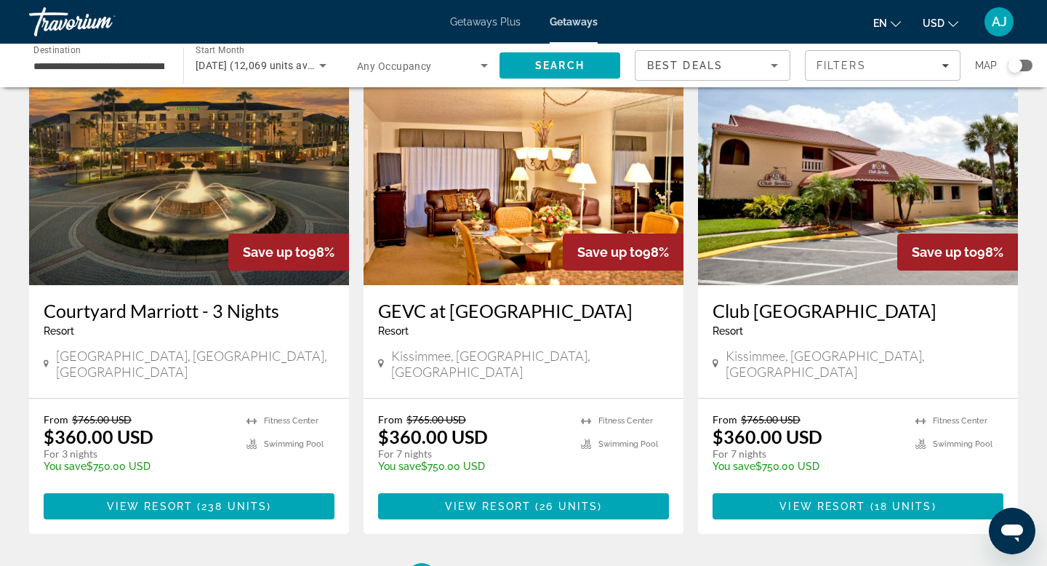
scroll to position [1682, 0]
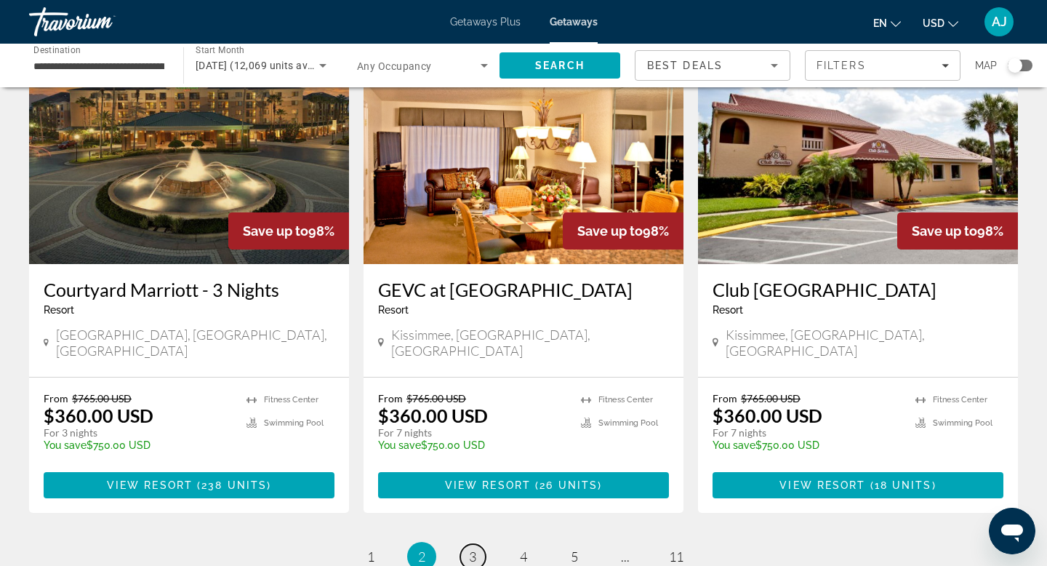
click at [472, 548] on span "3" at bounding box center [472, 556] width 7 height 16
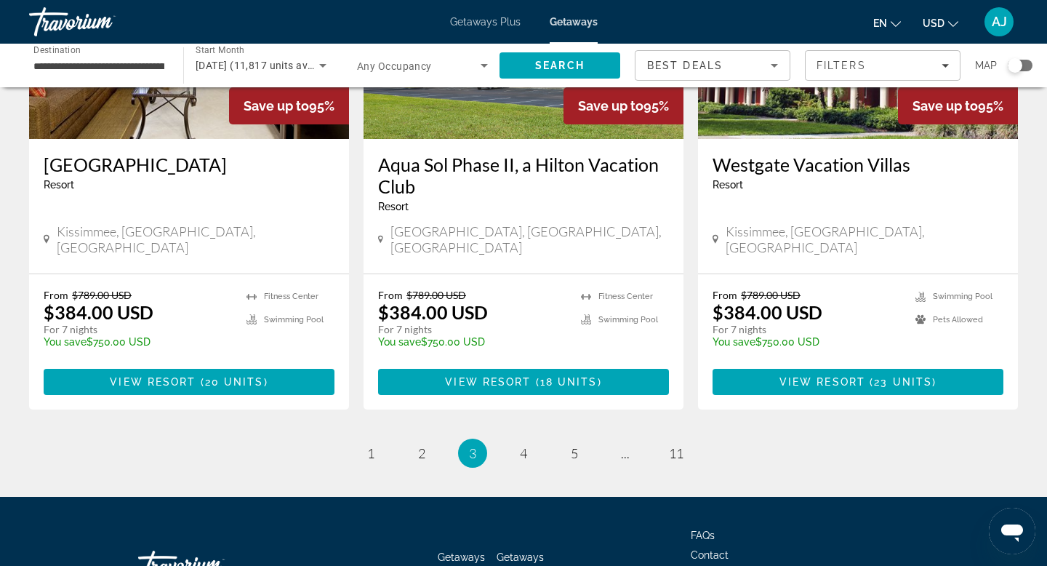
scroll to position [1854, 0]
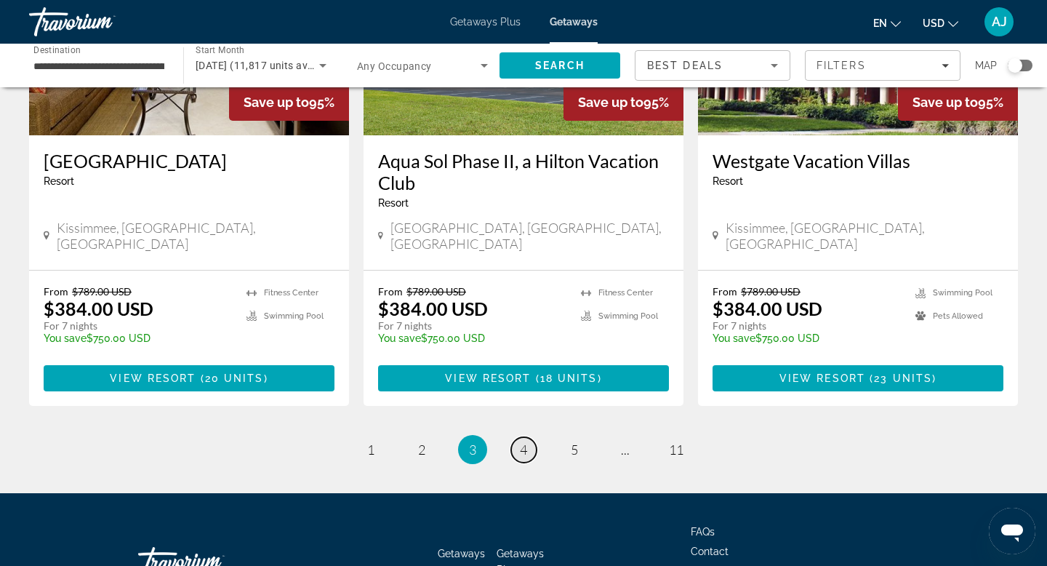
click at [521, 441] on span "4" at bounding box center [523, 449] width 7 height 16
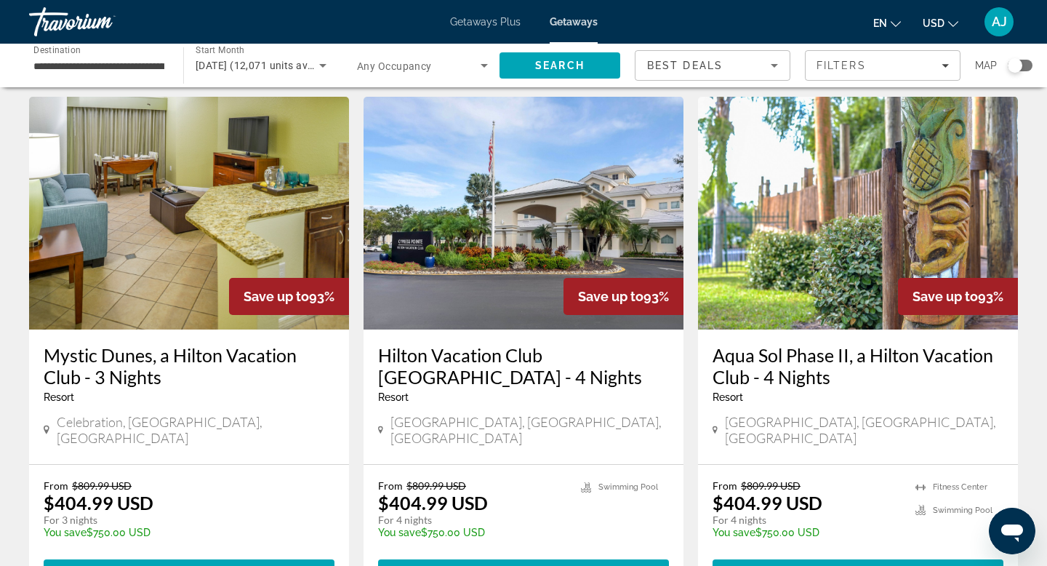
scroll to position [1661, 0]
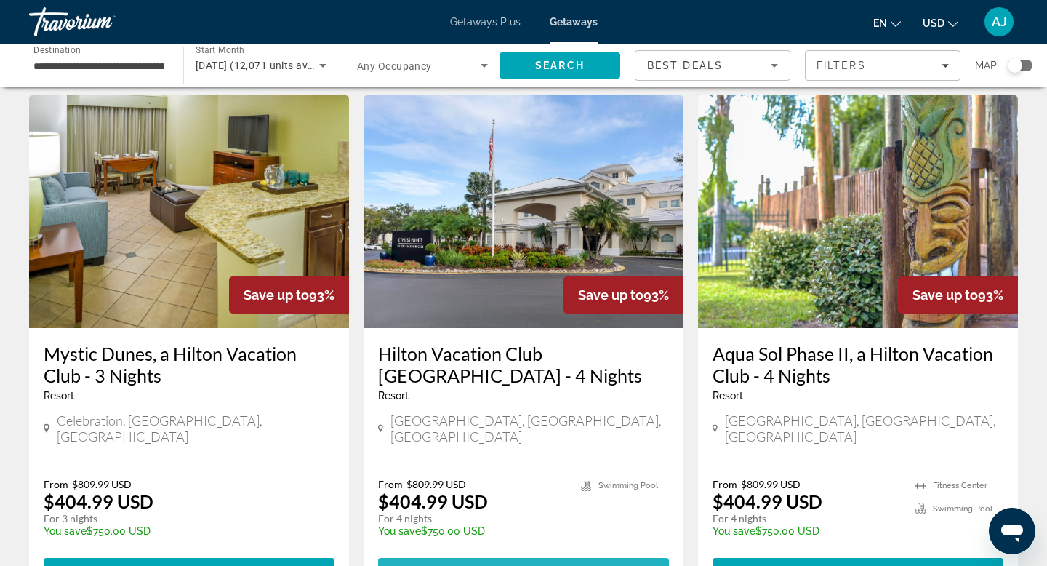
click at [540, 565] on span "( 8 units )" at bounding box center [566, 571] width 65 height 12
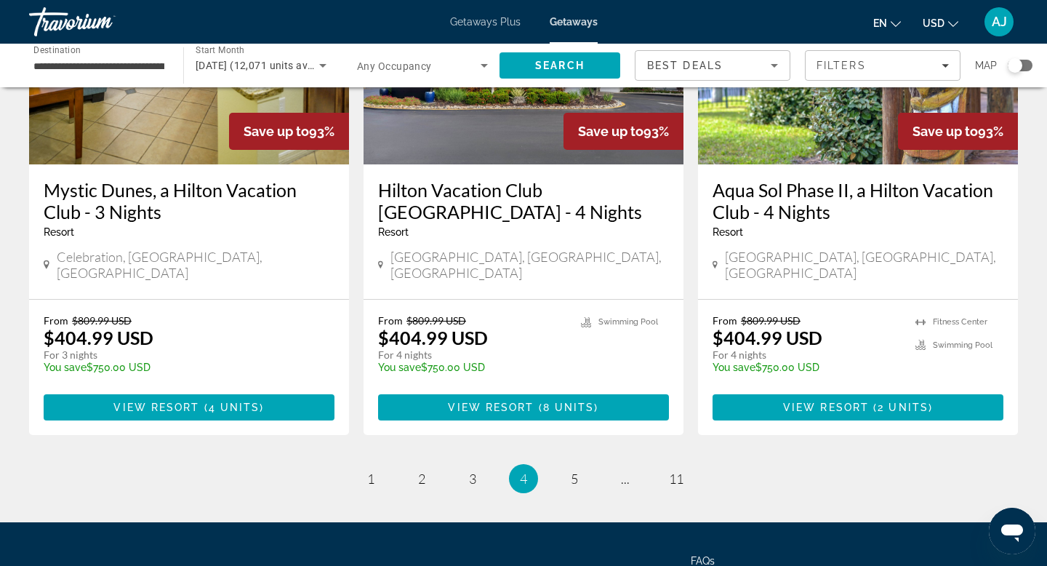
scroll to position [1874, 0]
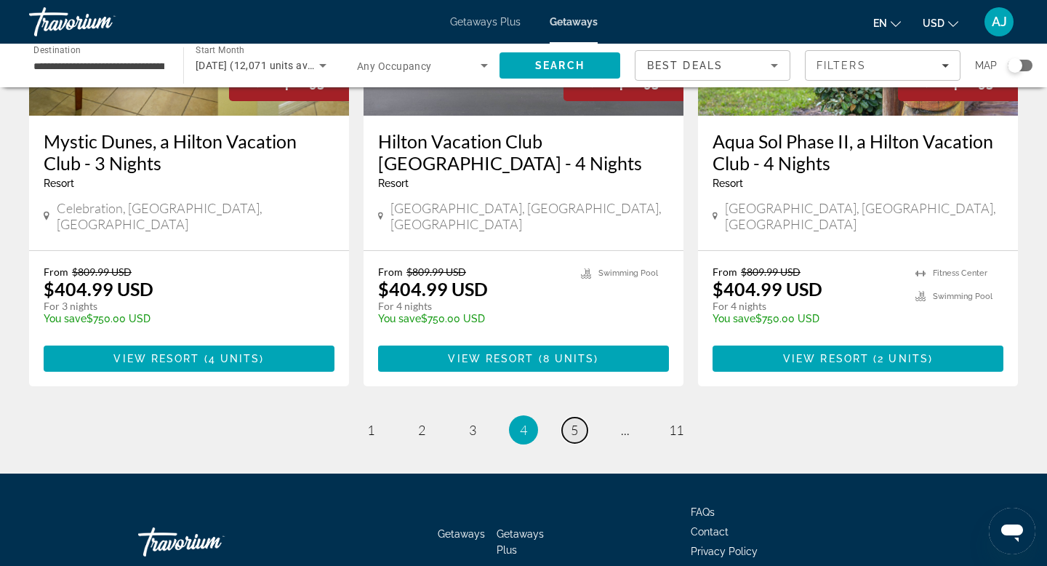
click at [574, 422] on span "5" at bounding box center [574, 430] width 7 height 16
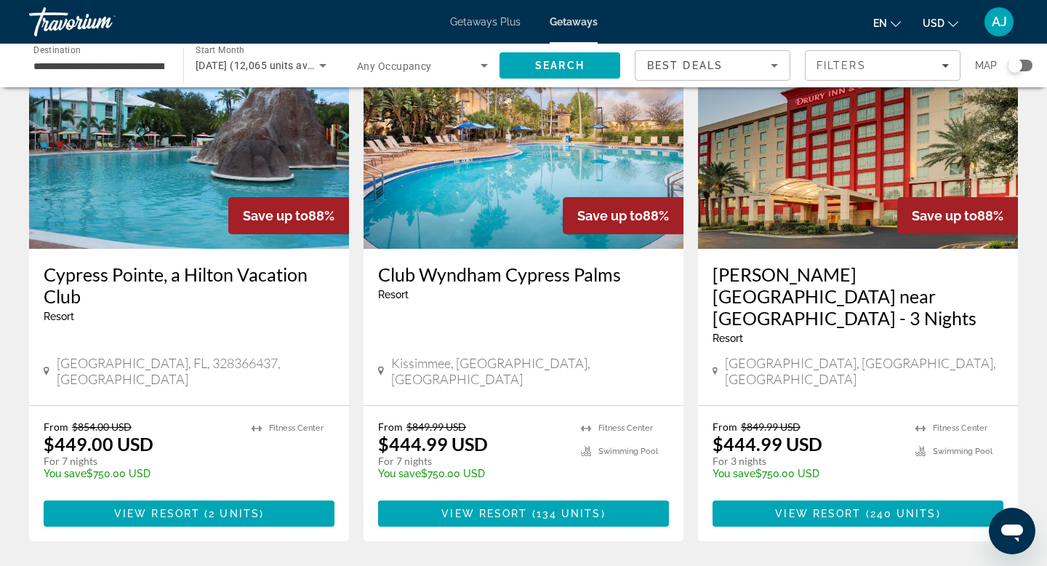
scroll to position [1699, 0]
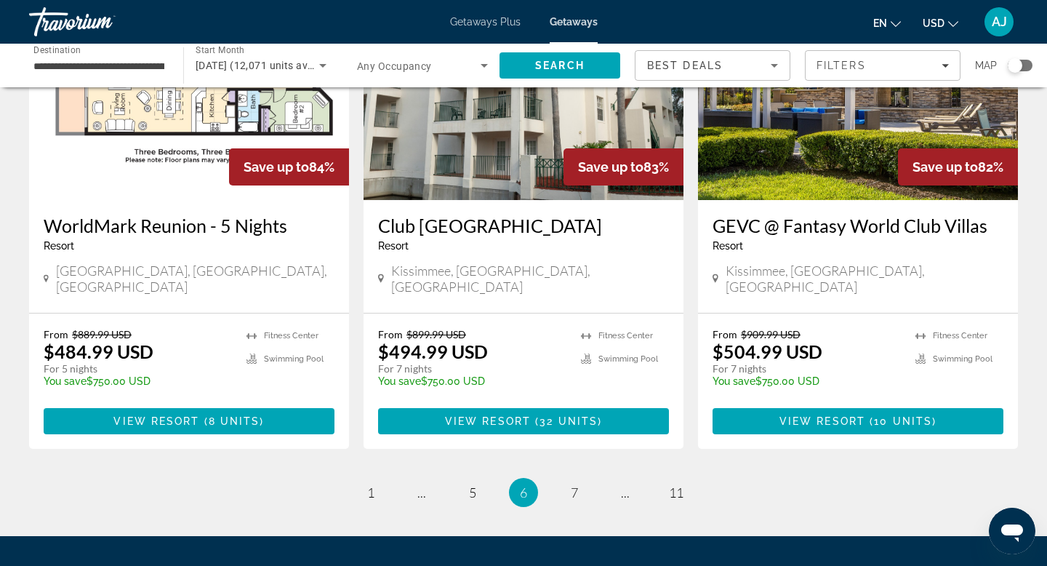
scroll to position [1813, 0]
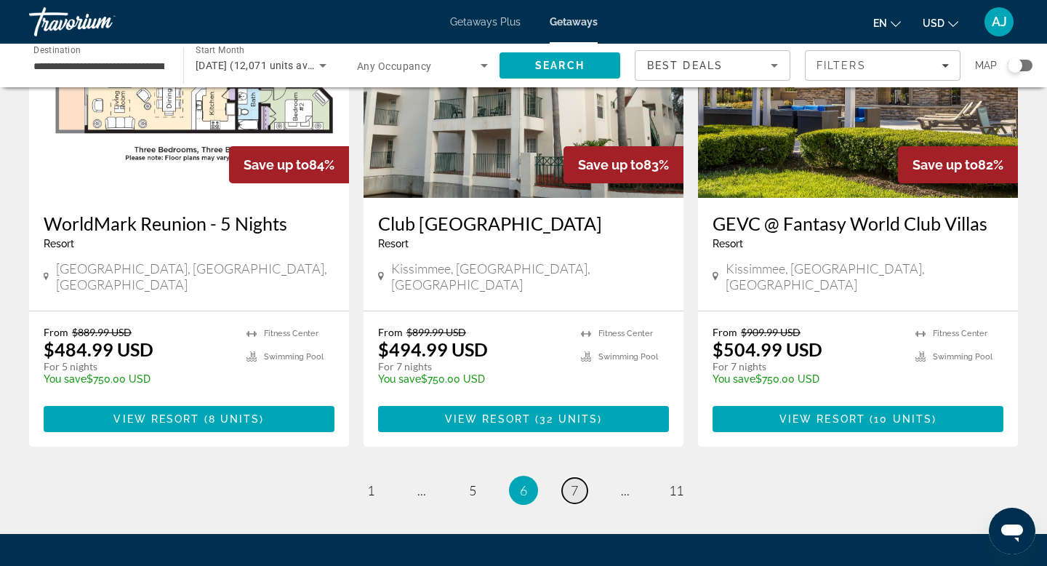
click at [577, 482] on span "7" at bounding box center [574, 490] width 7 height 16
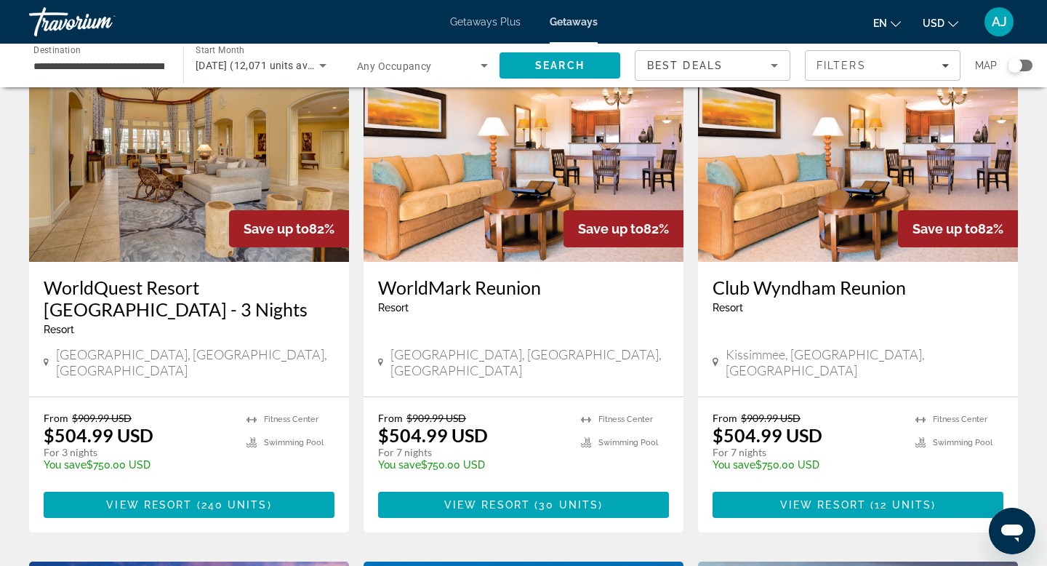
scroll to position [111, 0]
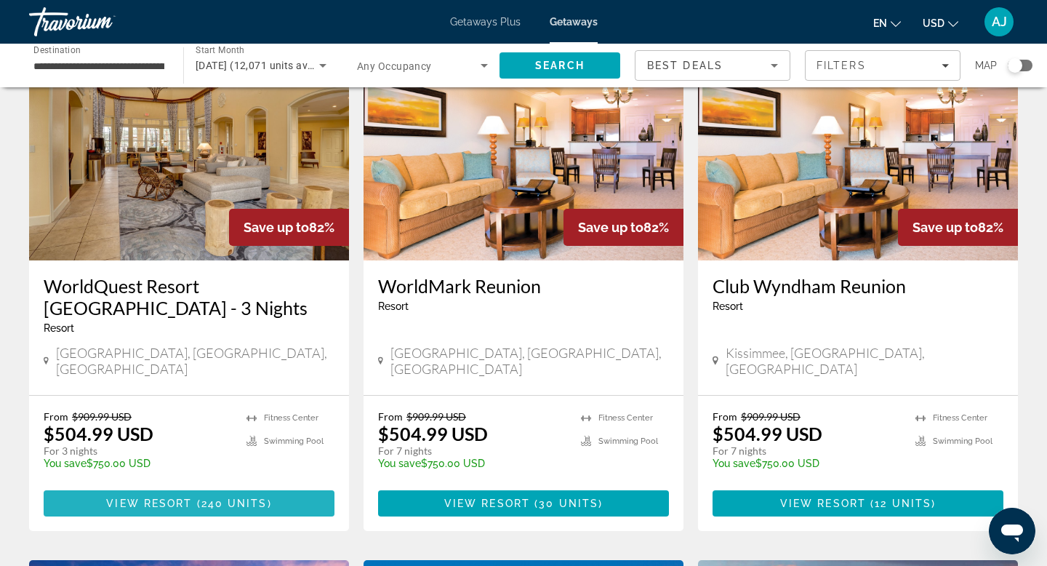
click at [201, 497] on span "240 units" at bounding box center [234, 503] width 66 height 12
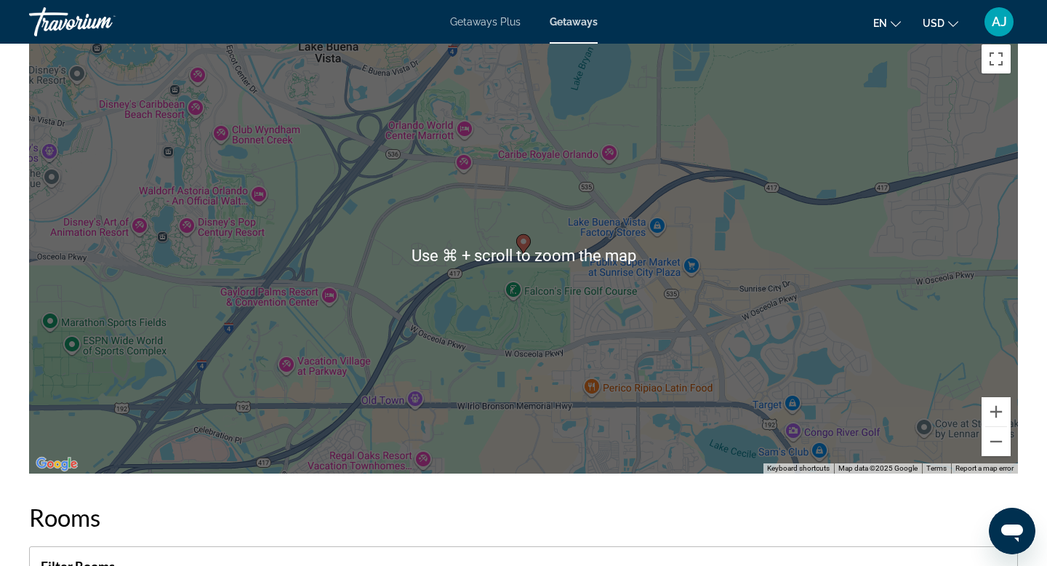
scroll to position [1682, 0]
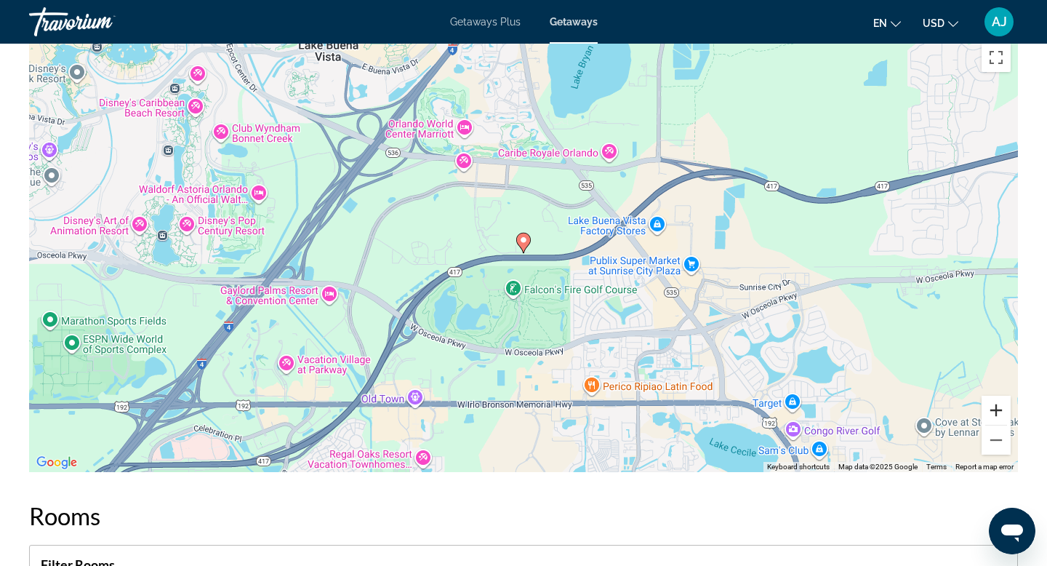
click at [997, 408] on button "Zoom in" at bounding box center [995, 410] width 29 height 29
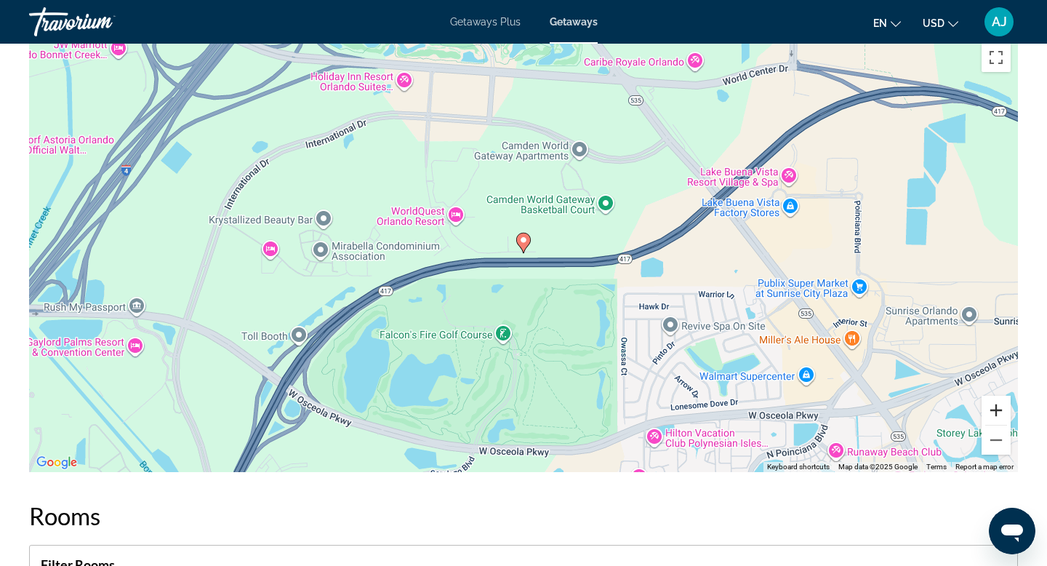
click at [997, 406] on button "Zoom in" at bounding box center [995, 410] width 29 height 29
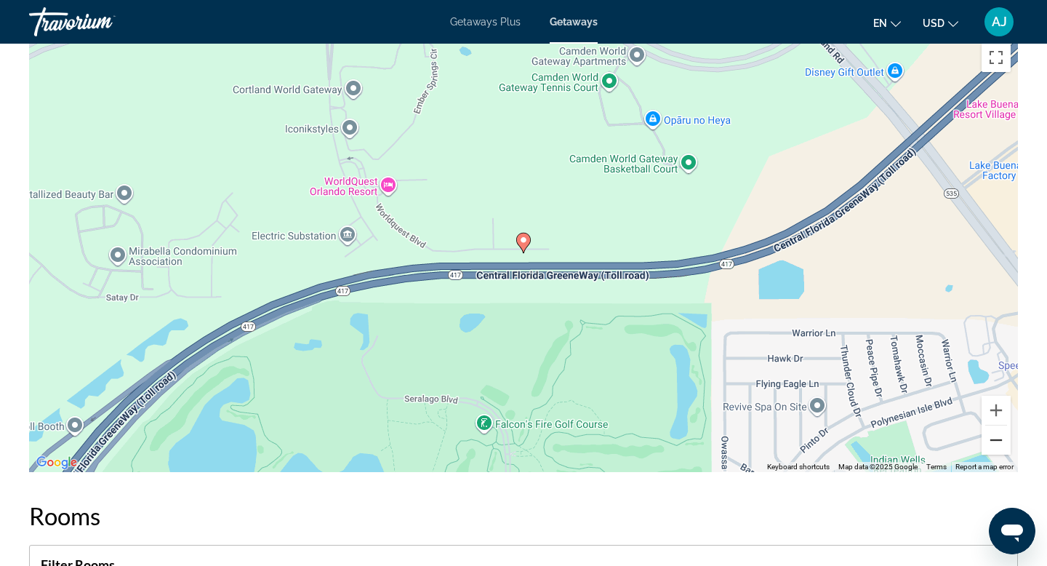
click at [996, 442] on button "Zoom out" at bounding box center [995, 439] width 29 height 29
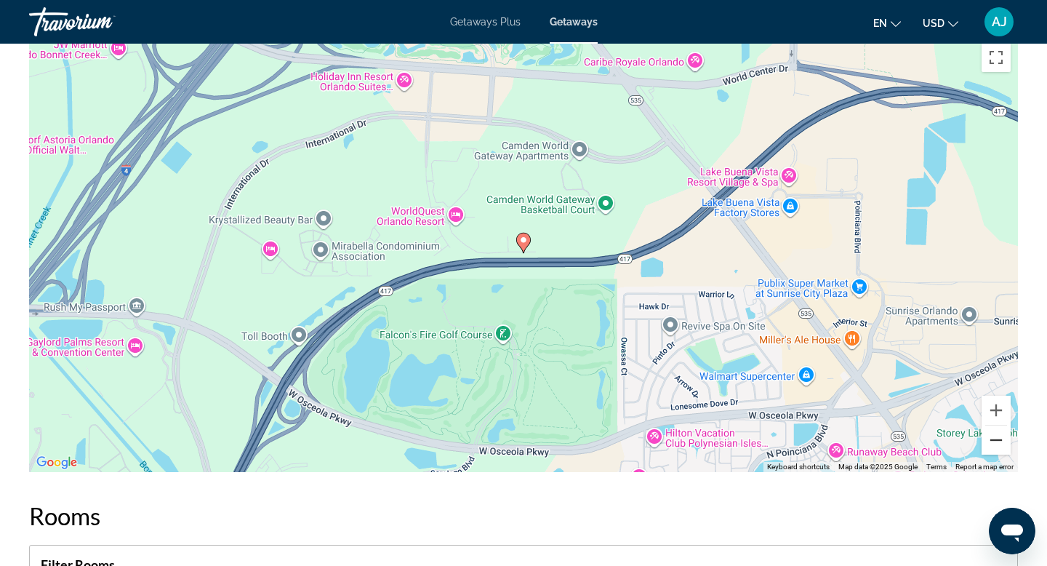
click at [995, 442] on button "Zoom out" at bounding box center [995, 439] width 29 height 29
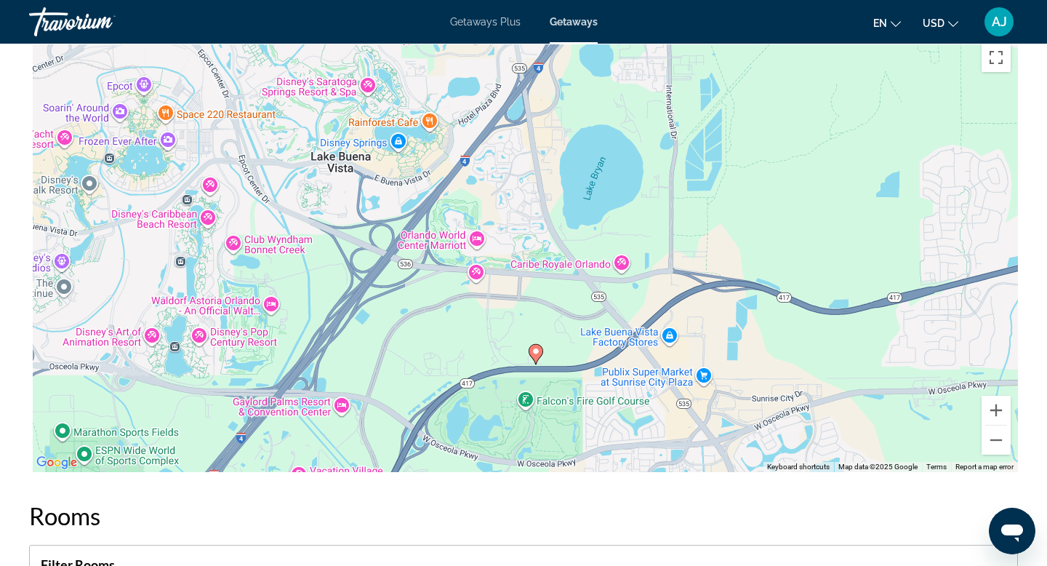
drag, startPoint x: 515, startPoint y: 171, endPoint x: 531, endPoint y: 294, distance: 124.6
click at [531, 293] on div "To activate drag with keyboard, press Alt + Enter. Once in keyboard drag state,…" at bounding box center [523, 254] width 989 height 436
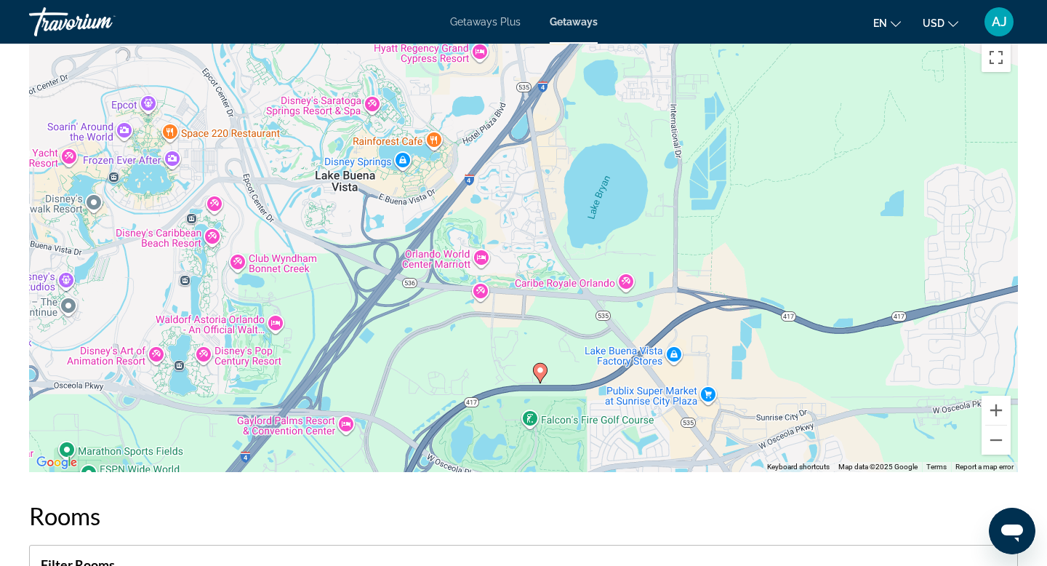
drag, startPoint x: 538, startPoint y: 230, endPoint x: 579, endPoint y: 320, distance: 98.6
click at [577, 318] on div "To activate drag with keyboard, press Alt + Enter. Once in keyboard drag state,…" at bounding box center [523, 254] width 989 height 436
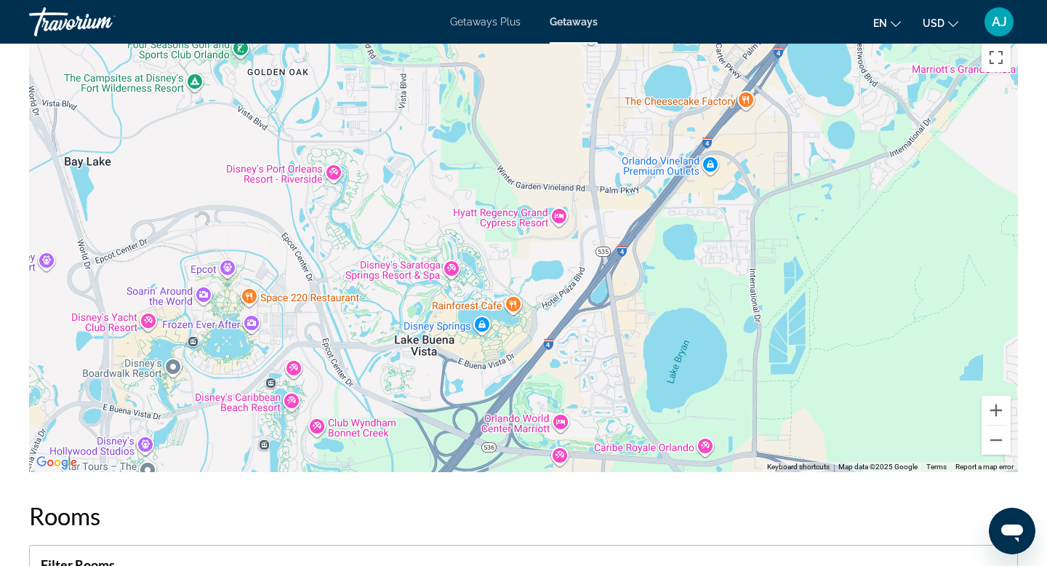
drag, startPoint x: 731, startPoint y: 272, endPoint x: 629, endPoint y: 274, distance: 101.8
click at [638, 274] on div "To activate drag with keyboard, press Alt + Enter. Once in keyboard drag state,…" at bounding box center [523, 254] width 989 height 436
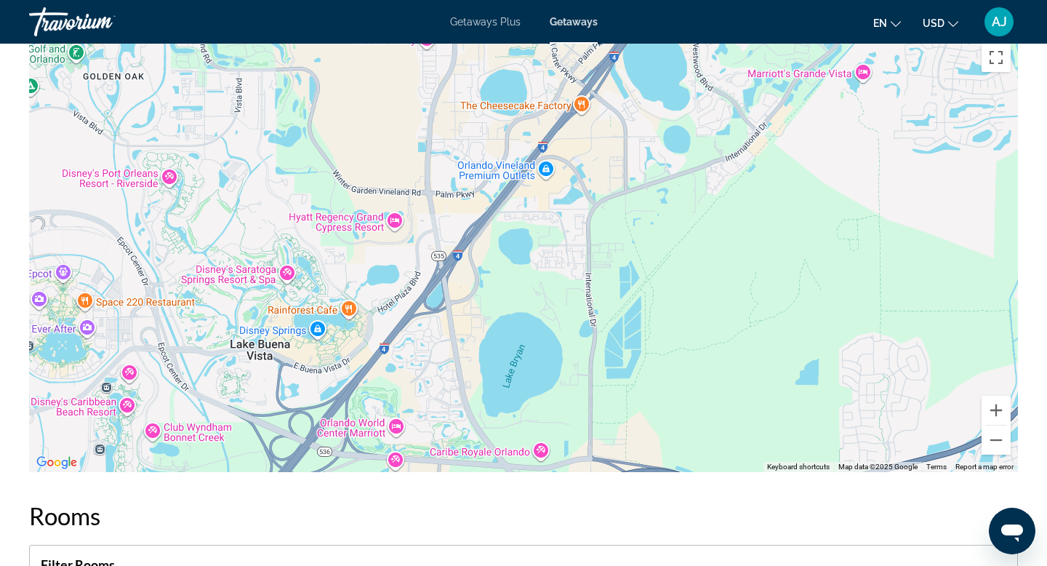
drag, startPoint x: 718, startPoint y: 265, endPoint x: 597, endPoint y: 284, distance: 122.8
click at [608, 278] on div "To activate drag with keyboard, press Alt + Enter. Once in keyboard drag state,…" at bounding box center [523, 254] width 989 height 436
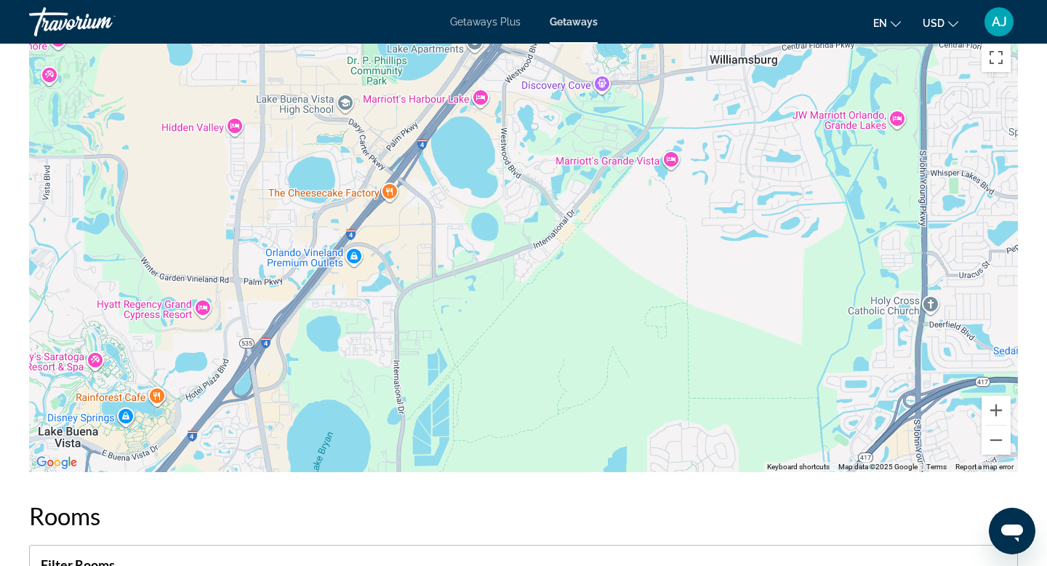
drag, startPoint x: 574, startPoint y: 177, endPoint x: 572, endPoint y: 329, distance: 152.0
click at [573, 305] on div "To activate drag with keyboard, press Alt + Enter. Once in keyboard drag state,…" at bounding box center [523, 254] width 989 height 436
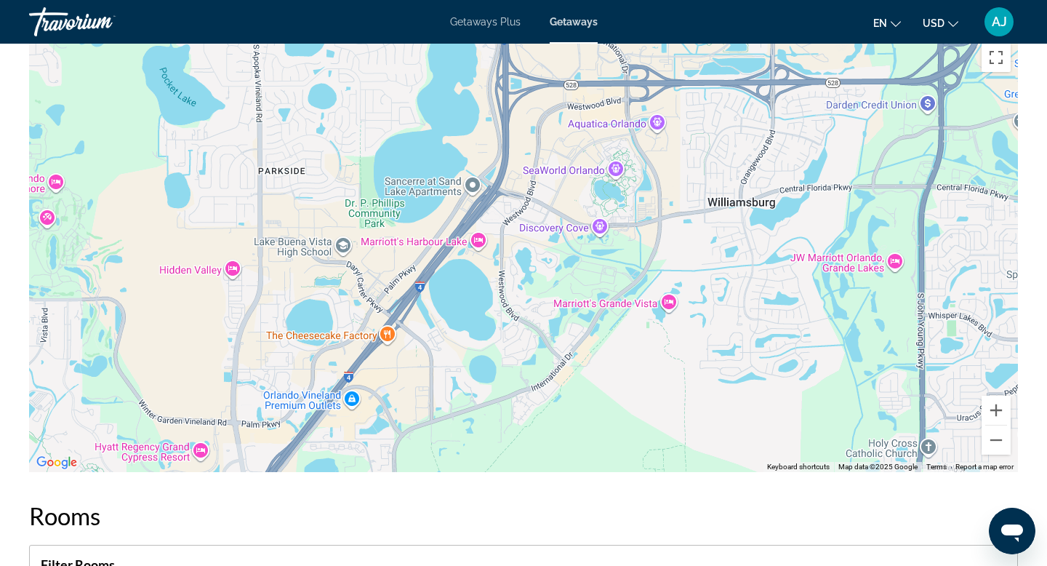
drag, startPoint x: 586, startPoint y: 230, endPoint x: 558, endPoint y: 342, distance: 114.6
click at [558, 341] on div "Main content" at bounding box center [523, 254] width 989 height 436
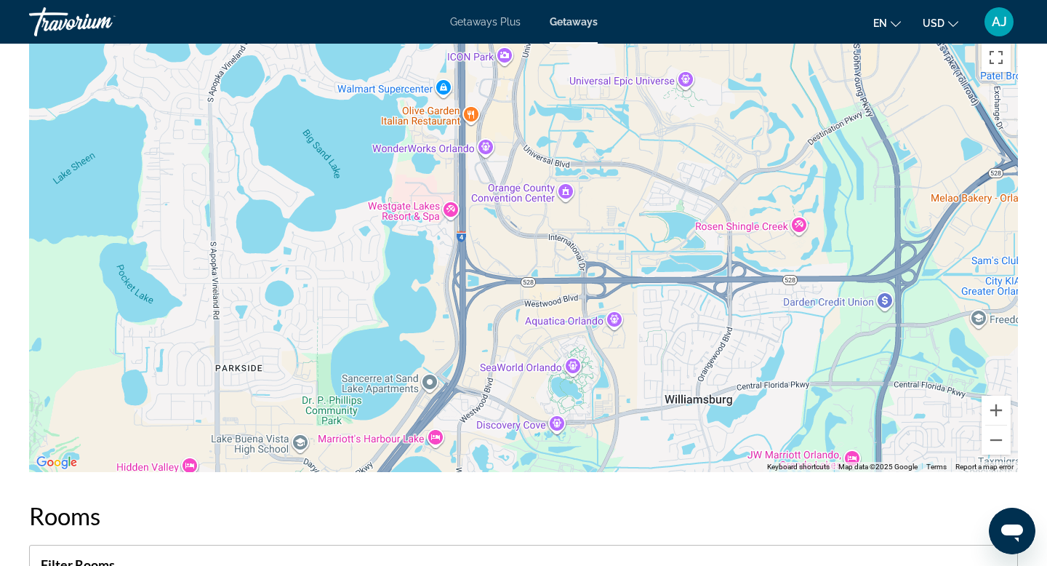
drag, startPoint x: 547, startPoint y: 258, endPoint x: 540, endPoint y: 341, distance: 83.2
click at [541, 340] on div "Main content" at bounding box center [523, 254] width 989 height 436
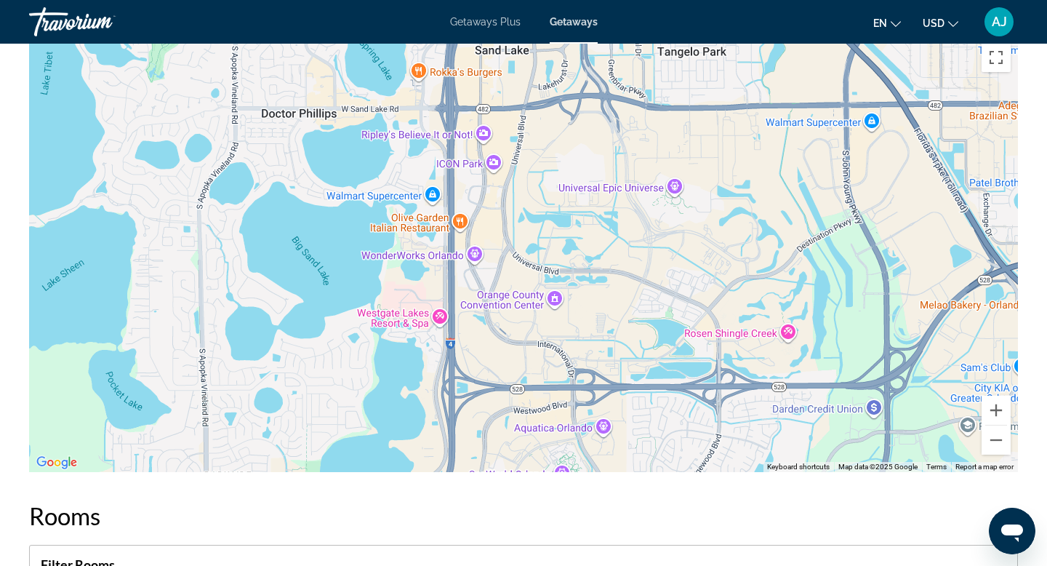
drag, startPoint x: 563, startPoint y: 326, endPoint x: 566, endPoint y: 193, distance: 133.8
click at [566, 237] on div "Main content" at bounding box center [523, 254] width 989 height 436
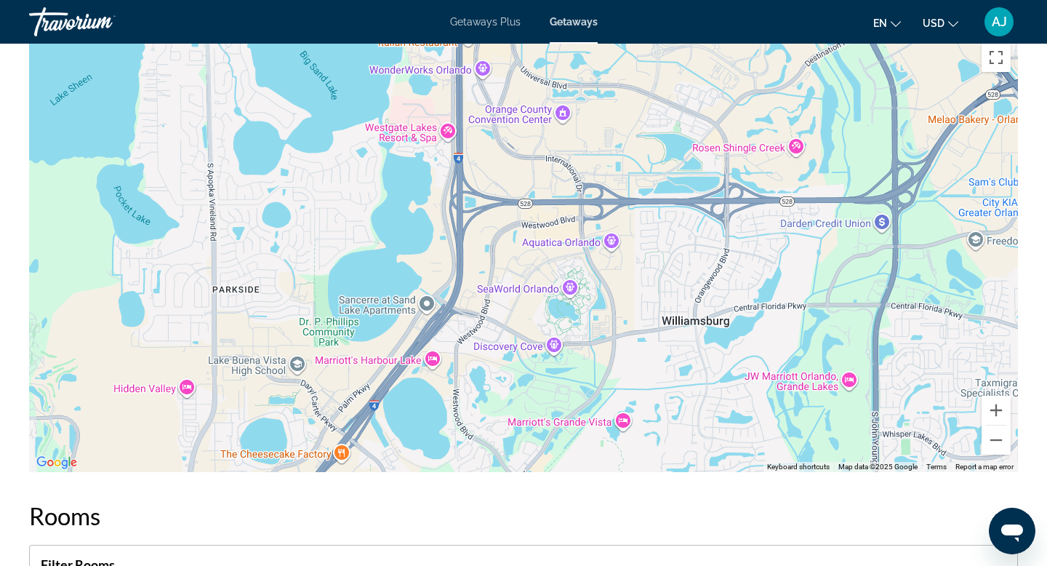
drag, startPoint x: 559, startPoint y: 292, endPoint x: 559, endPoint y: 193, distance: 98.1
click at [559, 241] on div "Main content" at bounding box center [523, 254] width 989 height 436
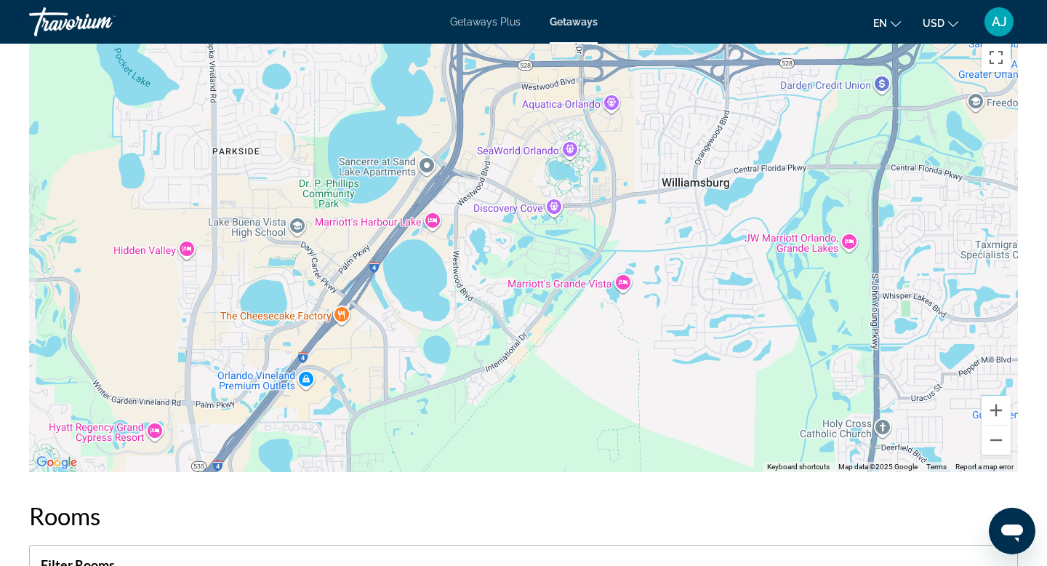
drag, startPoint x: 537, startPoint y: 282, endPoint x: 537, endPoint y: 188, distance: 94.5
click at [537, 209] on div "Main content" at bounding box center [523, 254] width 989 height 436
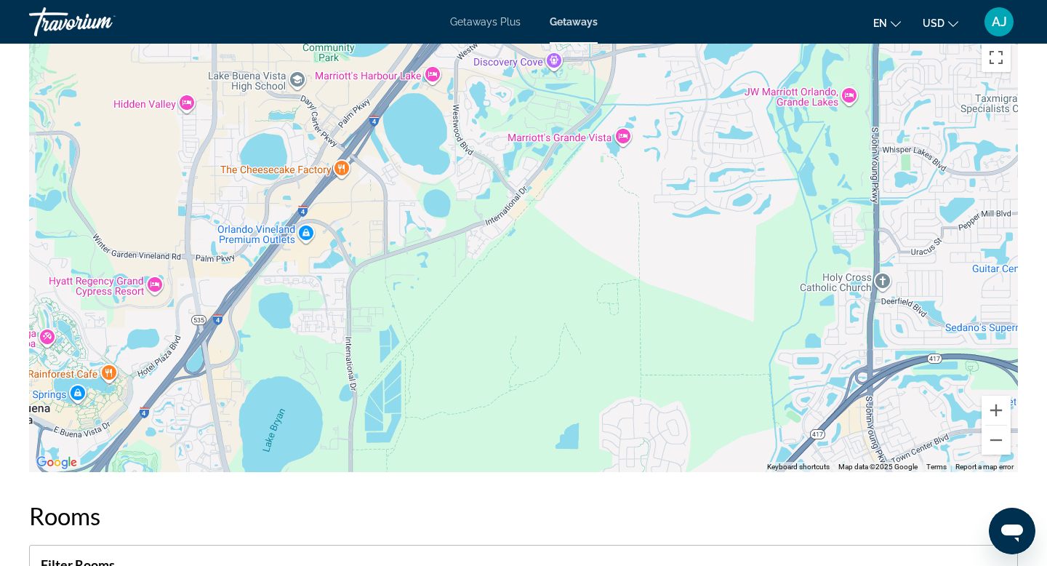
drag, startPoint x: 435, startPoint y: 382, endPoint x: 453, endPoint y: 278, distance: 105.4
click at [447, 319] on div "Main content" at bounding box center [523, 254] width 989 height 436
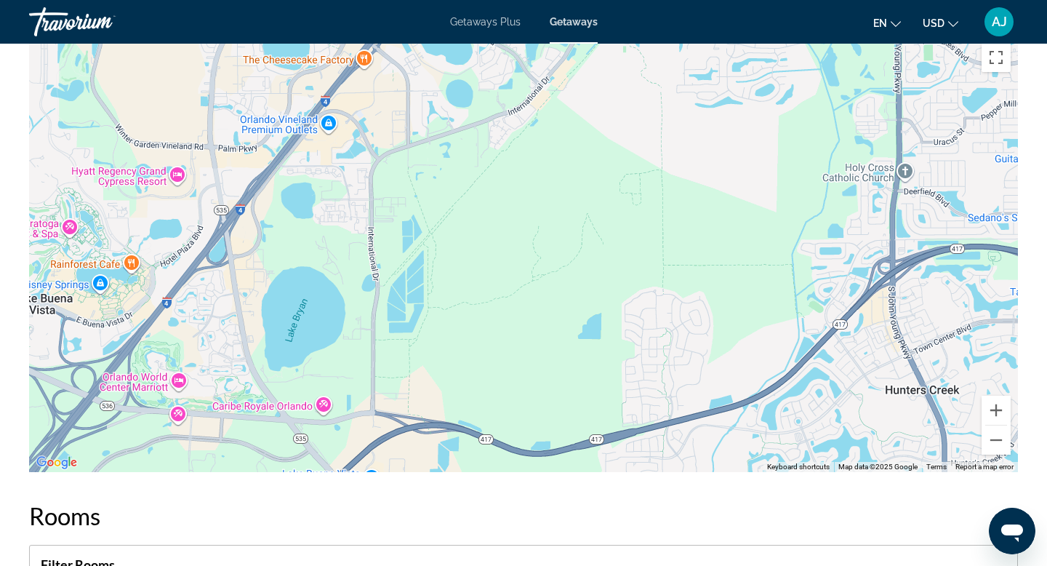
drag, startPoint x: 347, startPoint y: 419, endPoint x: 388, endPoint y: 393, distance: 49.0
click at [373, 407] on div "To activate drag with keyboard, press Alt + Enter. Once in keyboard drag state,…" at bounding box center [523, 254] width 989 height 436
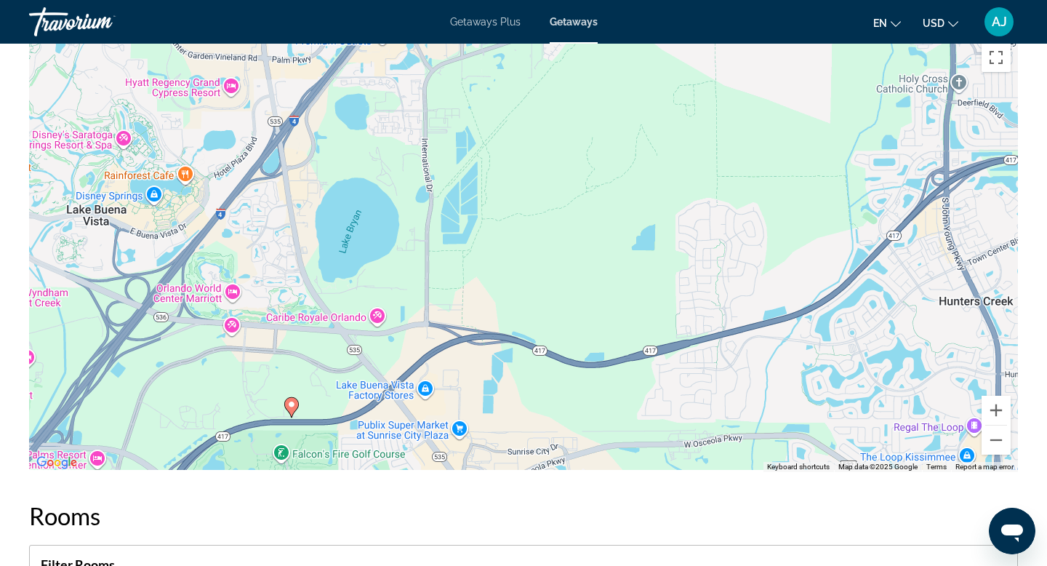
drag, startPoint x: 396, startPoint y: 371, endPoint x: 403, endPoint y: 288, distance: 83.2
click at [403, 295] on div "To activate drag with keyboard, press Alt + Enter. Once in keyboard drag state,…" at bounding box center [523, 254] width 989 height 436
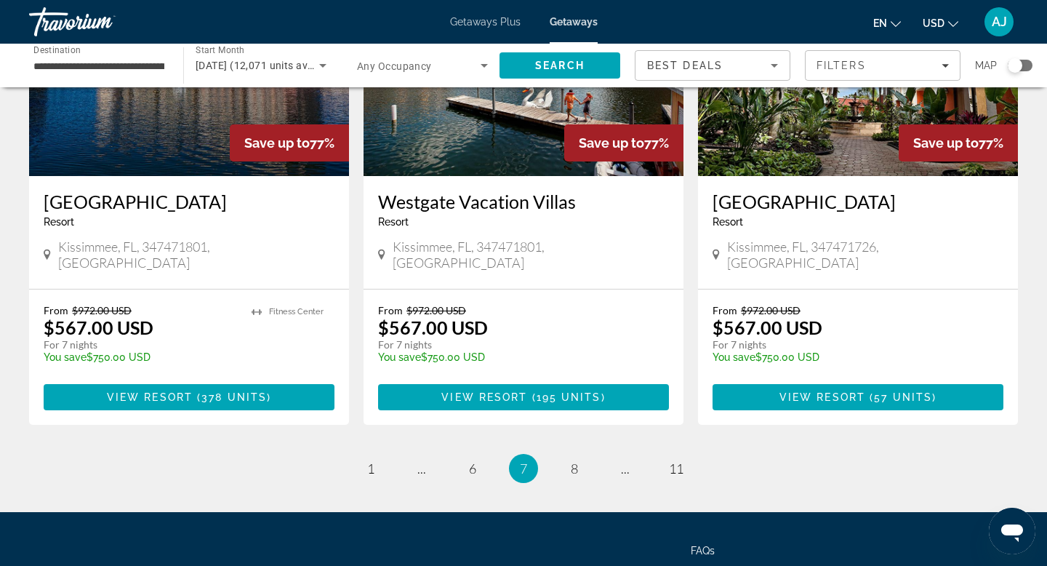
scroll to position [1839, 0]
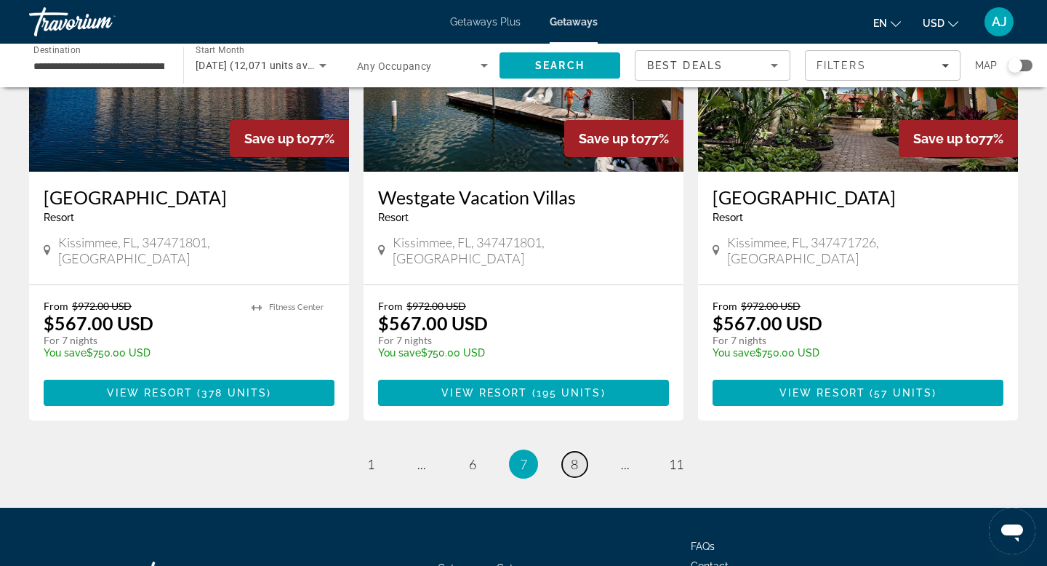
click at [574, 456] on span "8" at bounding box center [574, 464] width 7 height 16
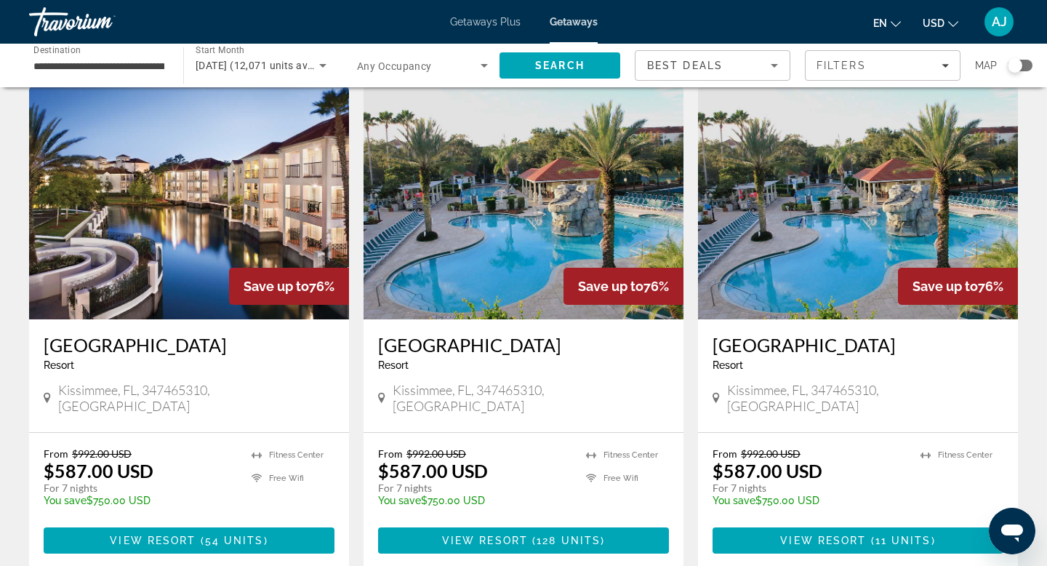
scroll to position [1641, 0]
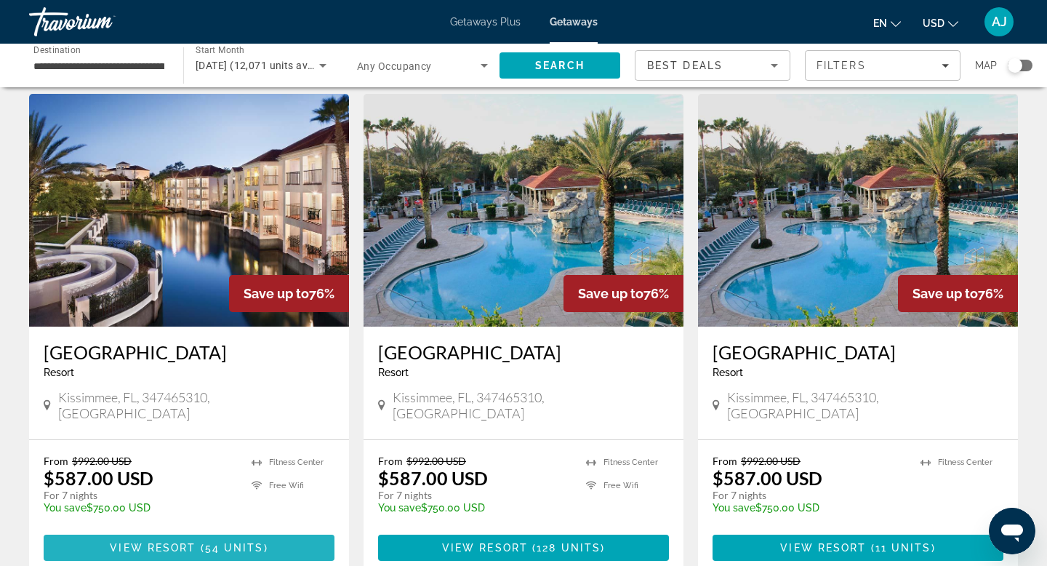
click at [219, 542] on span "54 units" at bounding box center [234, 548] width 59 height 12
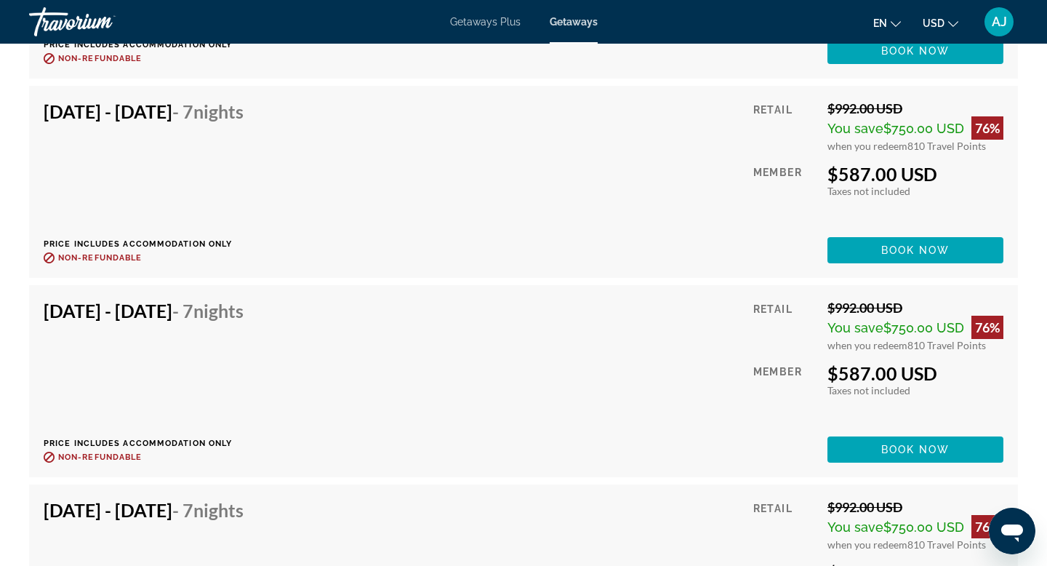
scroll to position [2638, 0]
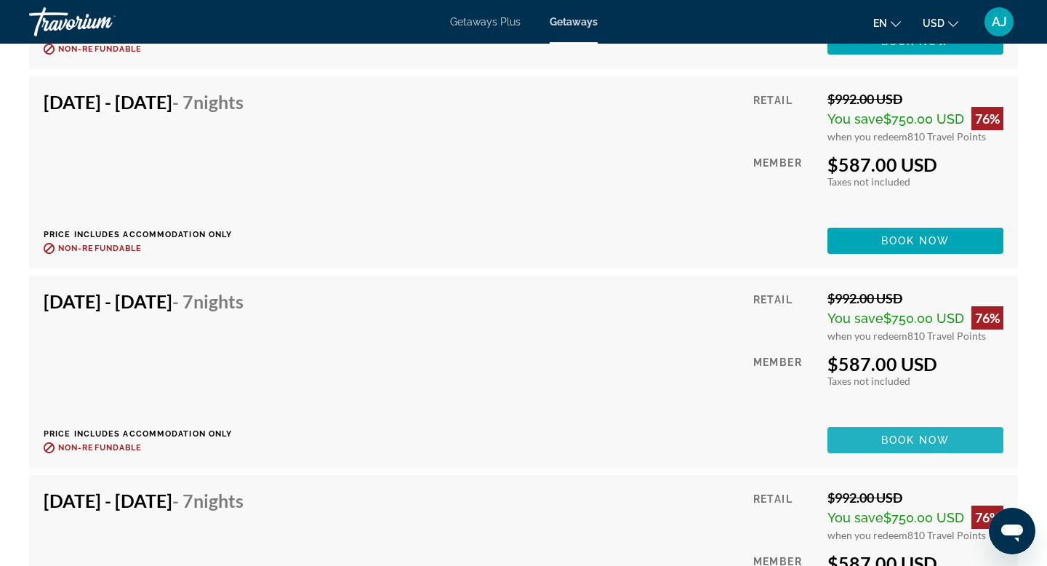
click at [861, 436] on span "Main content" at bounding box center [915, 439] width 176 height 35
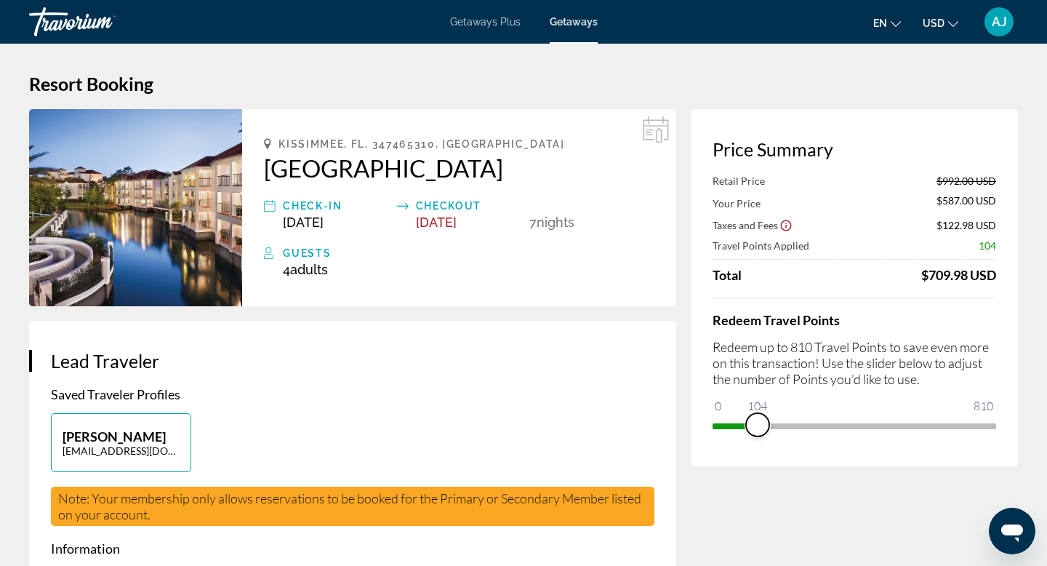
drag, startPoint x: 984, startPoint y: 423, endPoint x: 753, endPoint y: 431, distance: 230.6
click at [756, 431] on span "ngx-slider" at bounding box center [757, 424] width 23 height 23
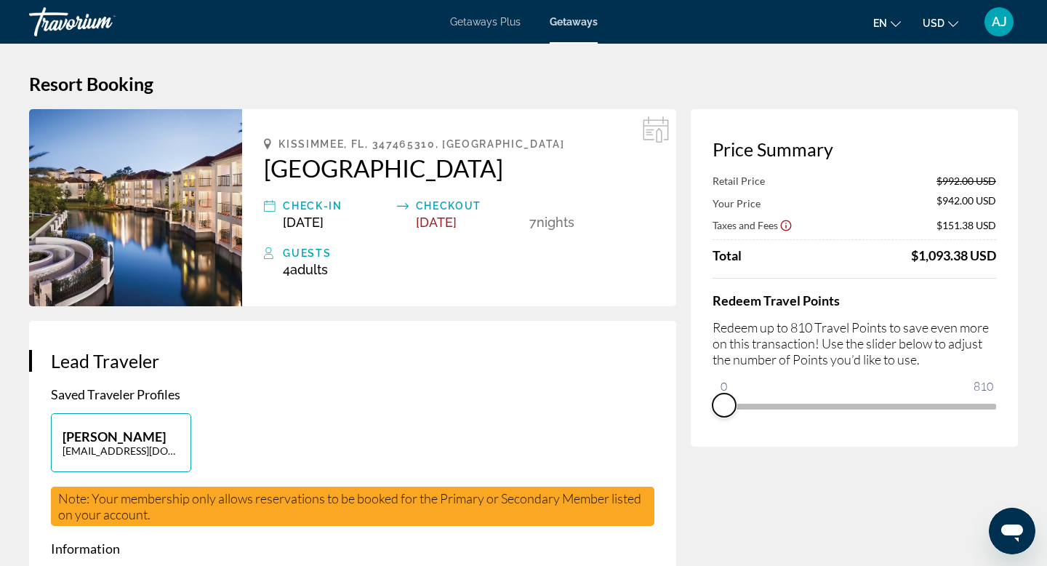
drag, startPoint x: 756, startPoint y: 431, endPoint x: 699, endPoint y: 427, distance: 56.9
click at [699, 427] on div "Price Summary Retail Price $992.00 USD Your Price $942.00 USD Taxes and Fees $1…" at bounding box center [854, 277] width 327 height 337
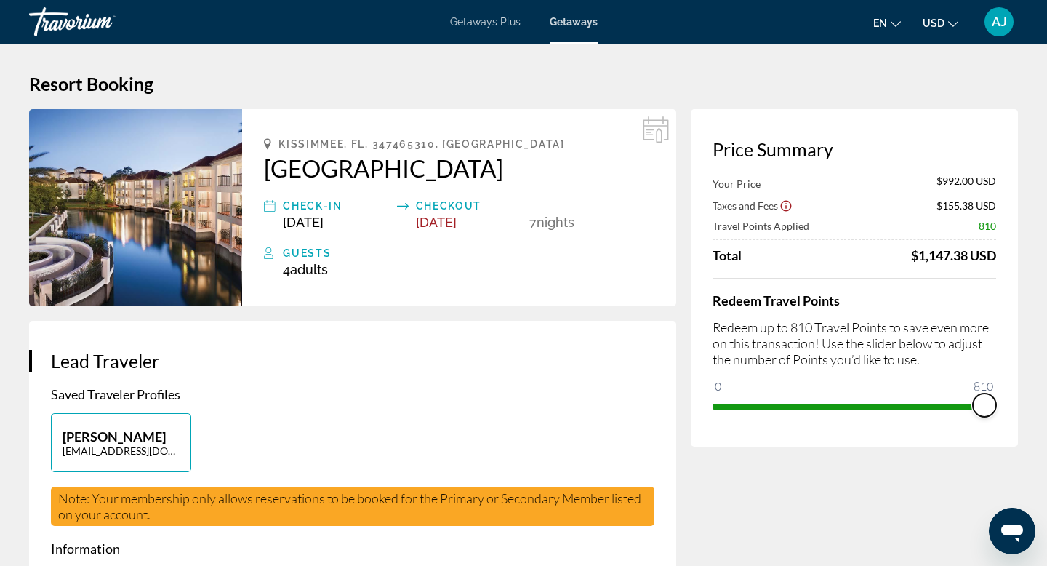
drag, startPoint x: 726, startPoint y: 386, endPoint x: 1011, endPoint y: 390, distance: 284.3
click at [1011, 390] on div "Price Summary Your Price $992.00 USD Taxes and Fees $155.38 USD Travel Points A…" at bounding box center [854, 277] width 327 height 337
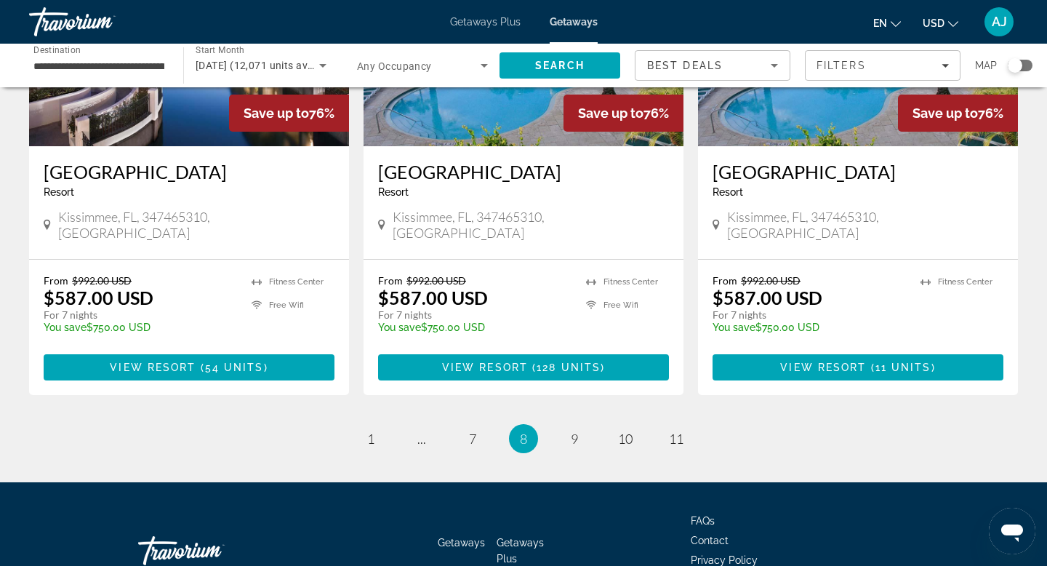
scroll to position [1822, 0]
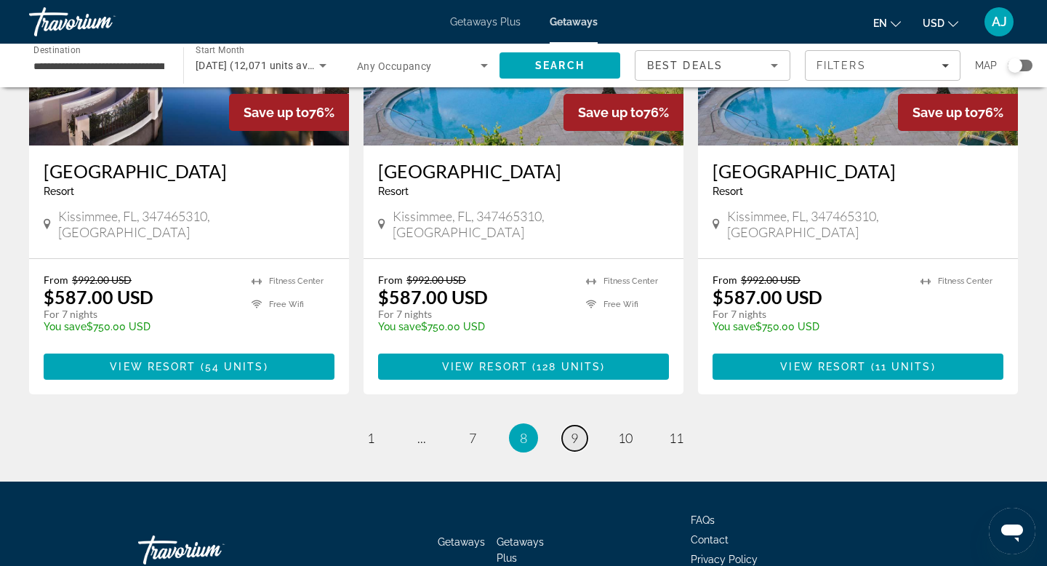
click at [573, 430] on span "9" at bounding box center [574, 438] width 7 height 16
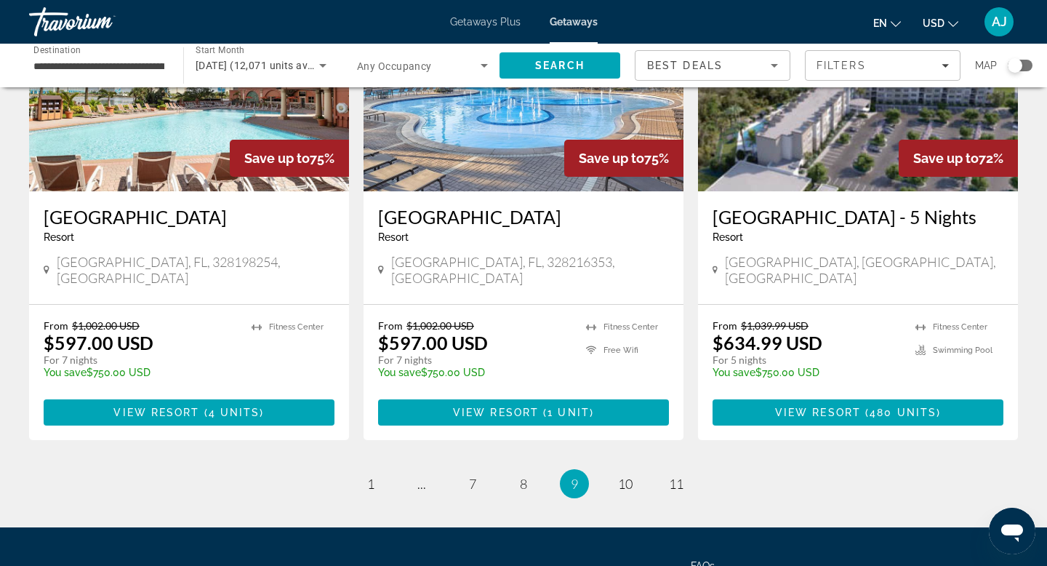
scroll to position [1759, 0]
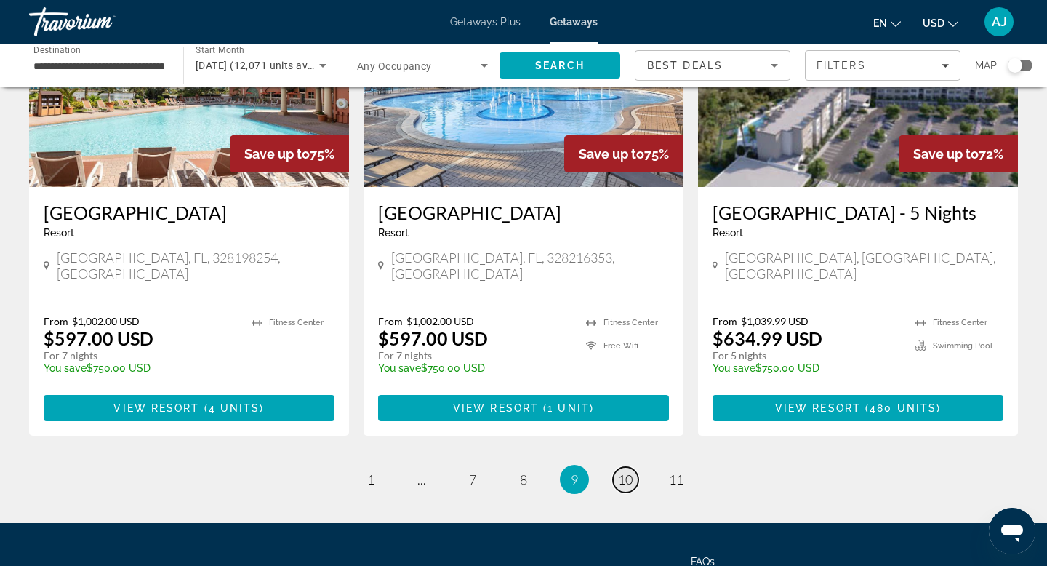
click at [622, 471] on span "10" at bounding box center [625, 479] width 15 height 16
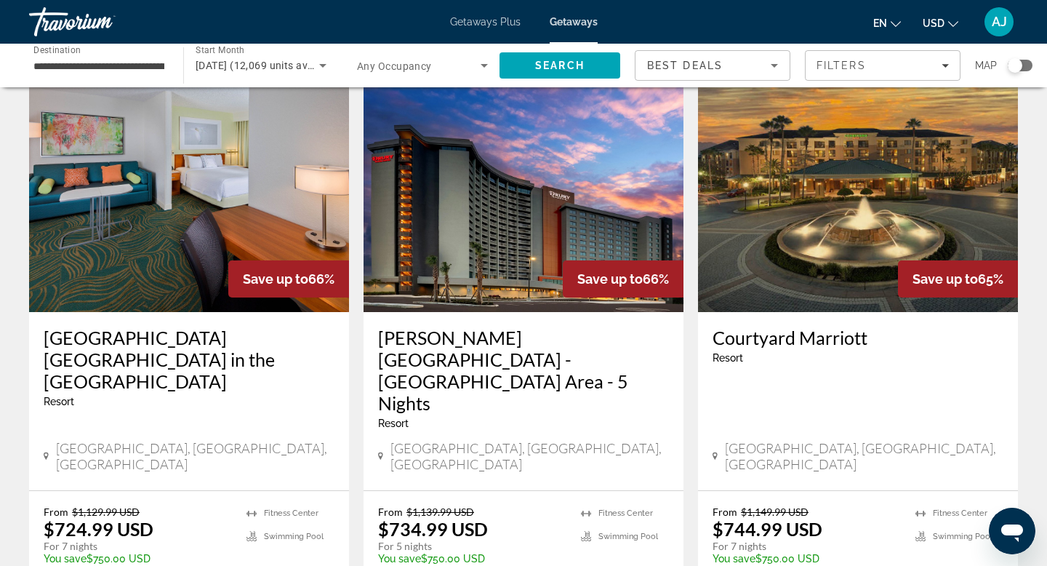
scroll to position [615, 0]
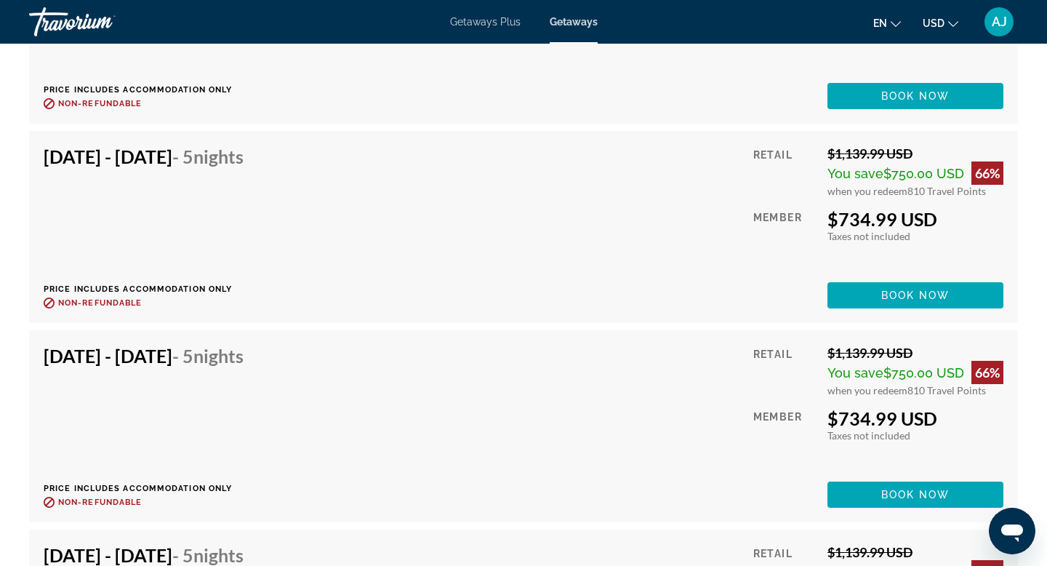
scroll to position [4346, 0]
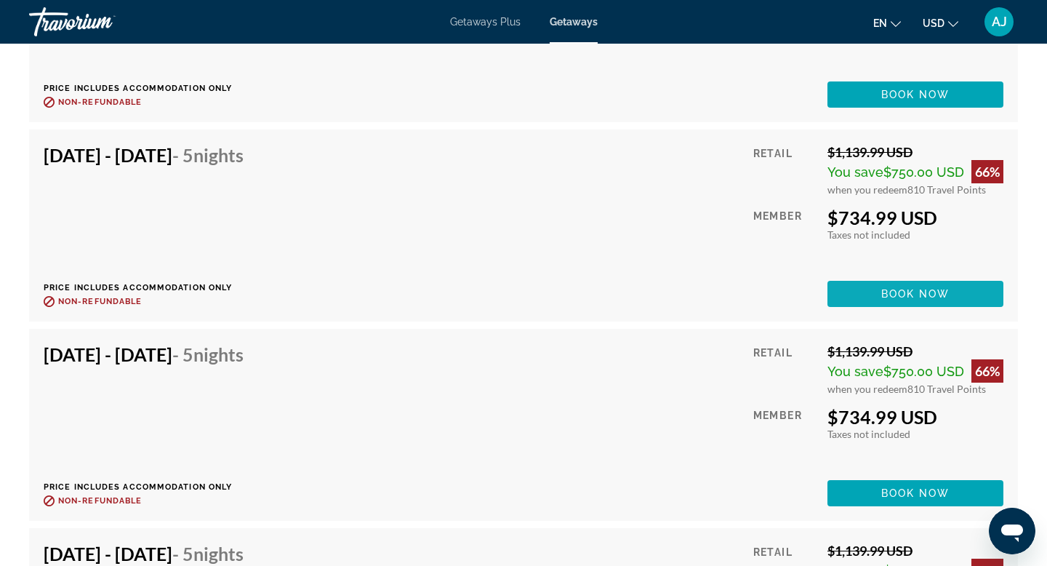
click at [916, 298] on span "Book now" at bounding box center [915, 294] width 69 height 12
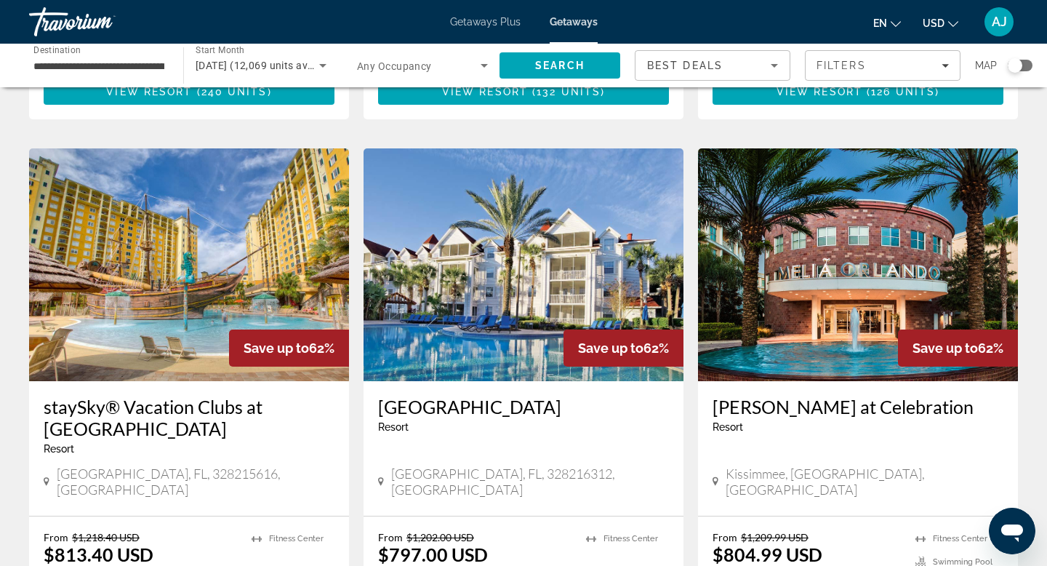
scroll to position [1657, 0]
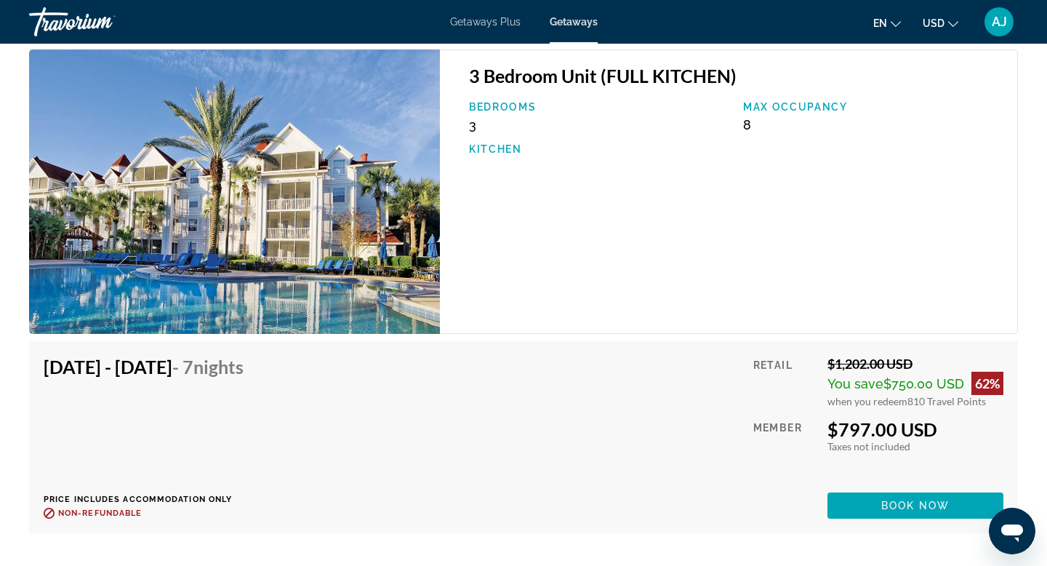
scroll to position [2124, 0]
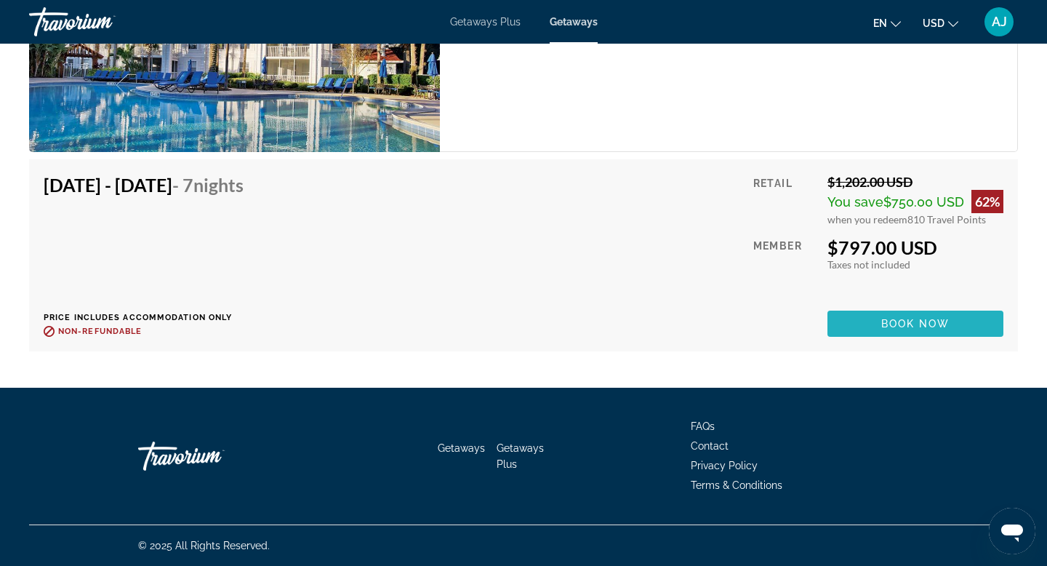
click at [904, 323] on span "Book now" at bounding box center [915, 324] width 69 height 12
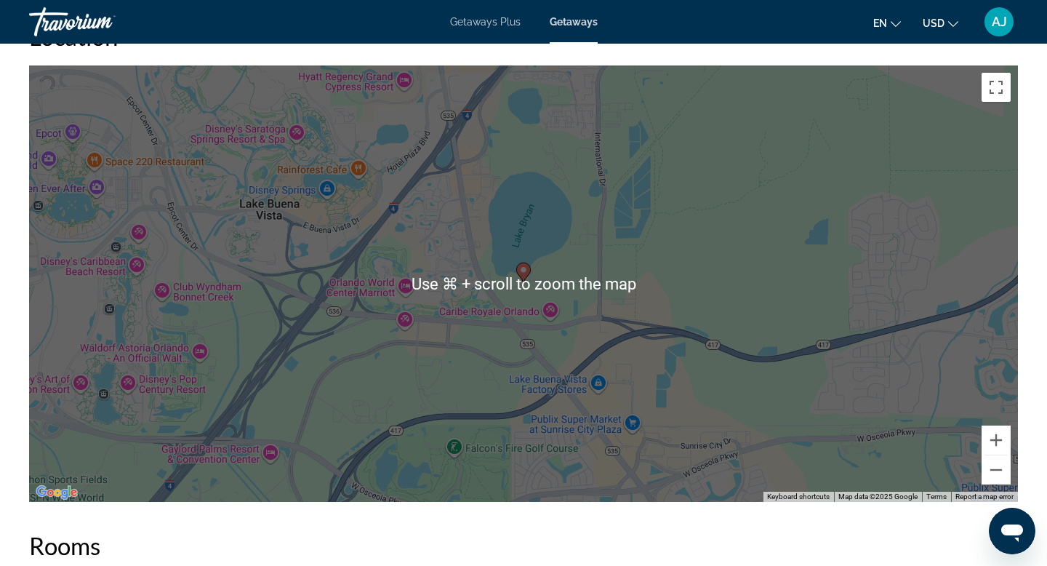
scroll to position [1435, 0]
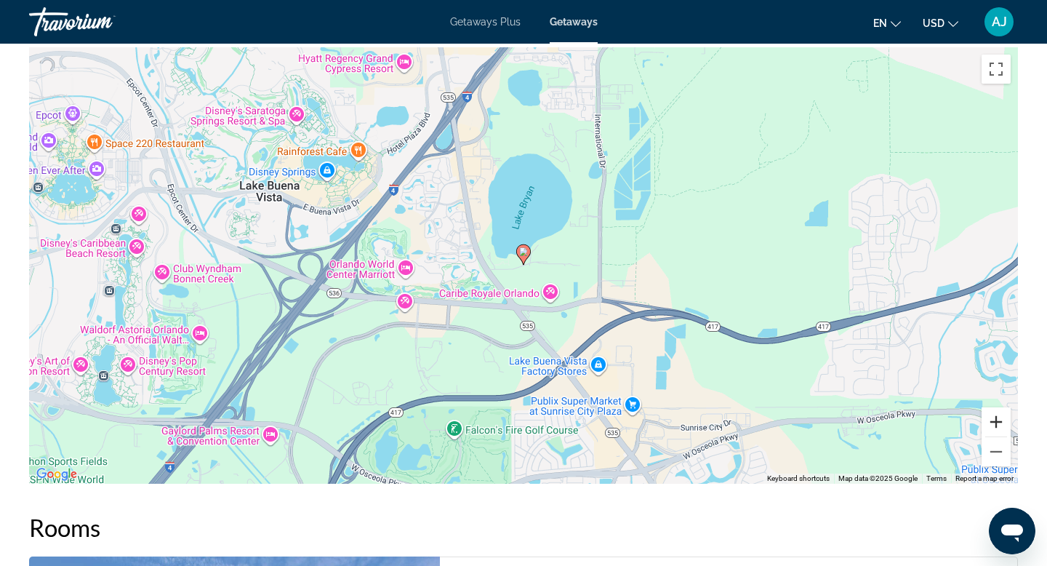
click at [1001, 425] on button "Zoom in" at bounding box center [995, 421] width 29 height 29
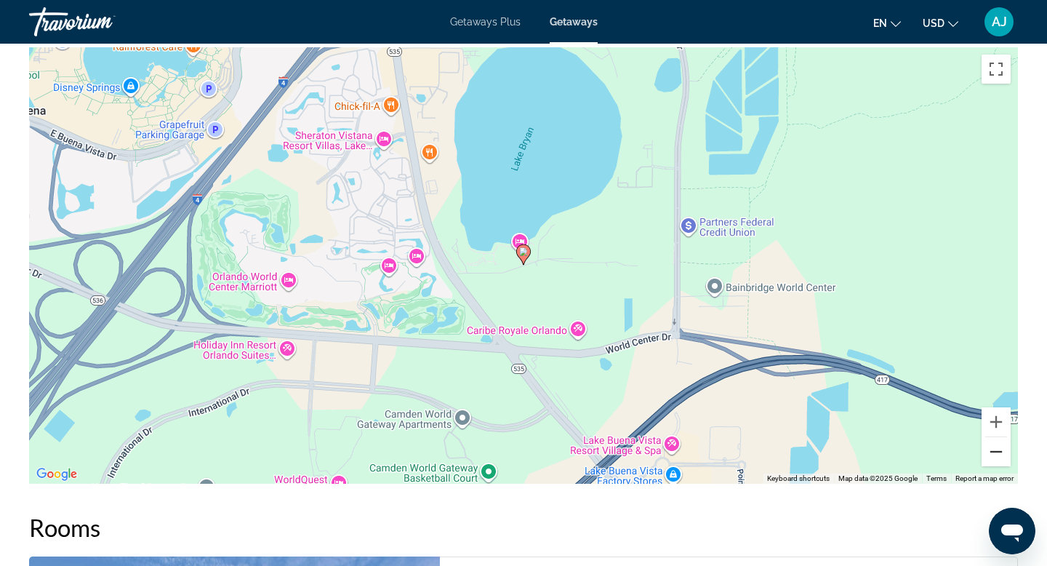
click at [990, 450] on button "Zoom out" at bounding box center [995, 451] width 29 height 29
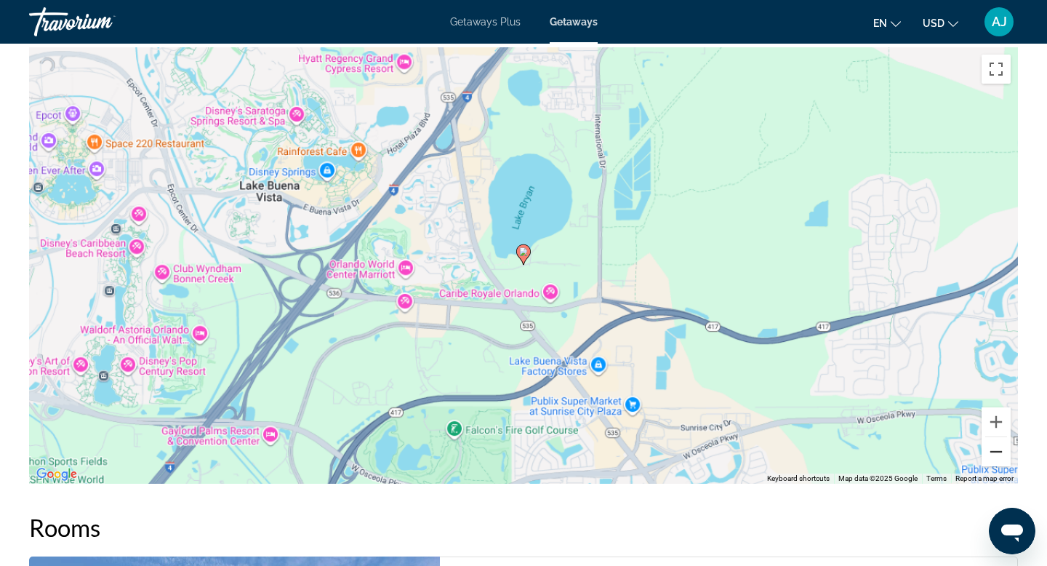
click at [989, 450] on button "Zoom out" at bounding box center [995, 451] width 29 height 29
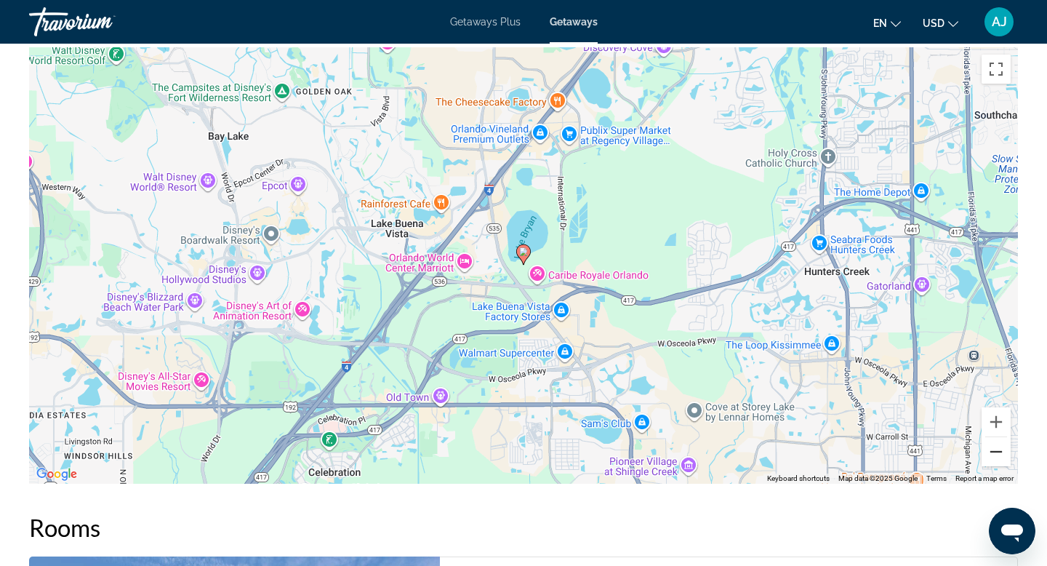
click at [987, 445] on button "Zoom out" at bounding box center [995, 451] width 29 height 29
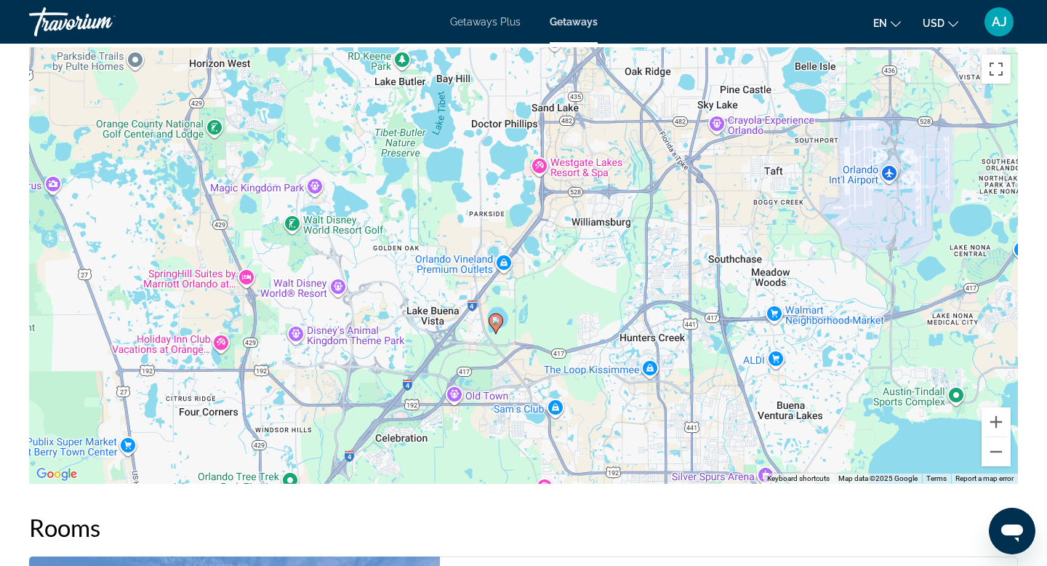
drag, startPoint x: 657, startPoint y: 124, endPoint x: 604, endPoint y: 247, distance: 134.5
click at [607, 244] on div "To activate drag with keyboard, press Alt + Enter. Once in keyboard drag state,…" at bounding box center [523, 265] width 989 height 436
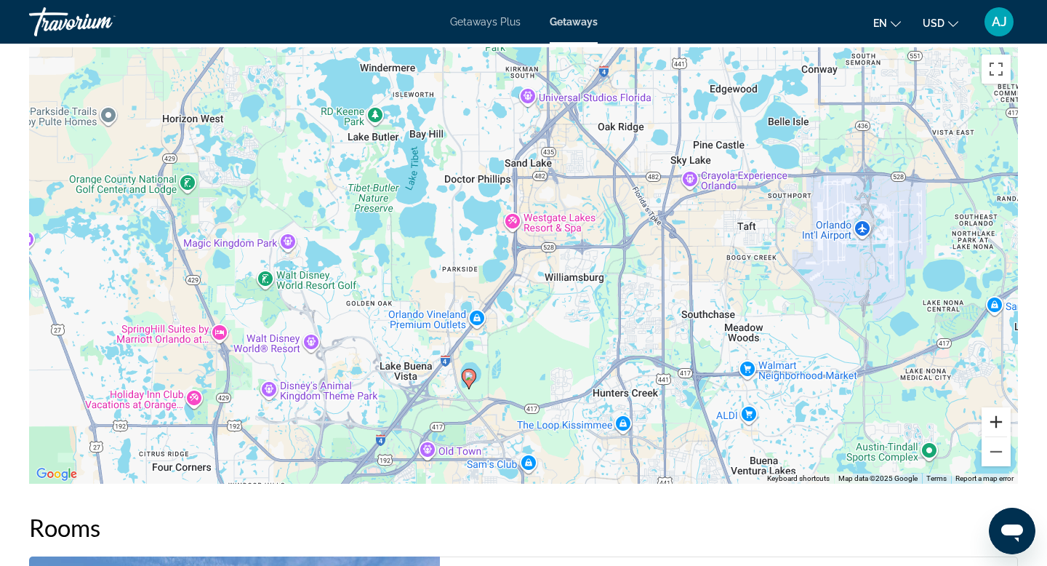
click at [993, 419] on button "Zoom in" at bounding box center [995, 421] width 29 height 29
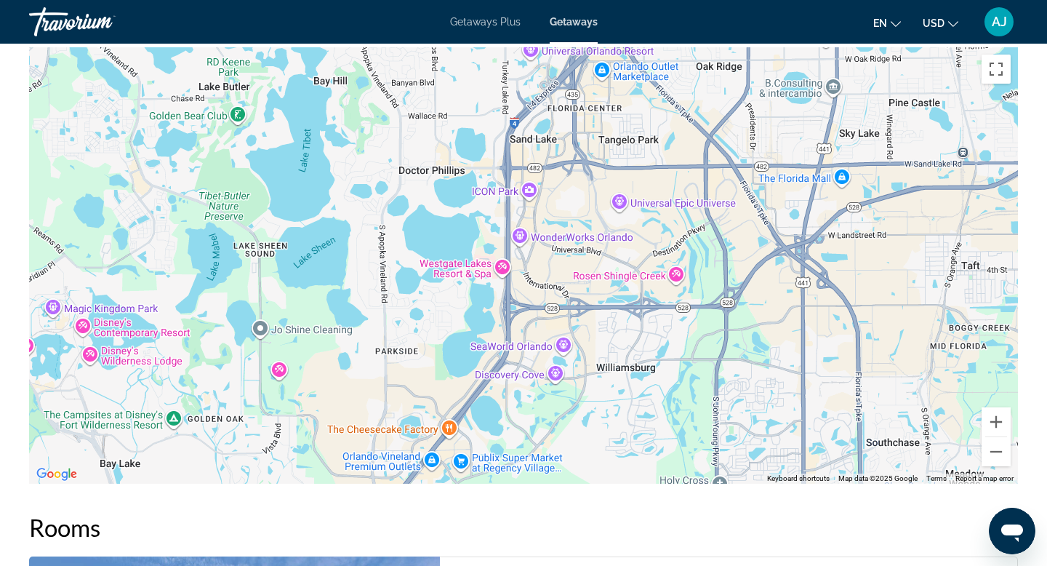
drag, startPoint x: 612, startPoint y: 187, endPoint x: 606, endPoint y: 284, distance: 97.6
click at [607, 284] on div "To activate drag with keyboard, press Alt + Enter. Once in keyboard drag state,…" at bounding box center [523, 265] width 989 height 436
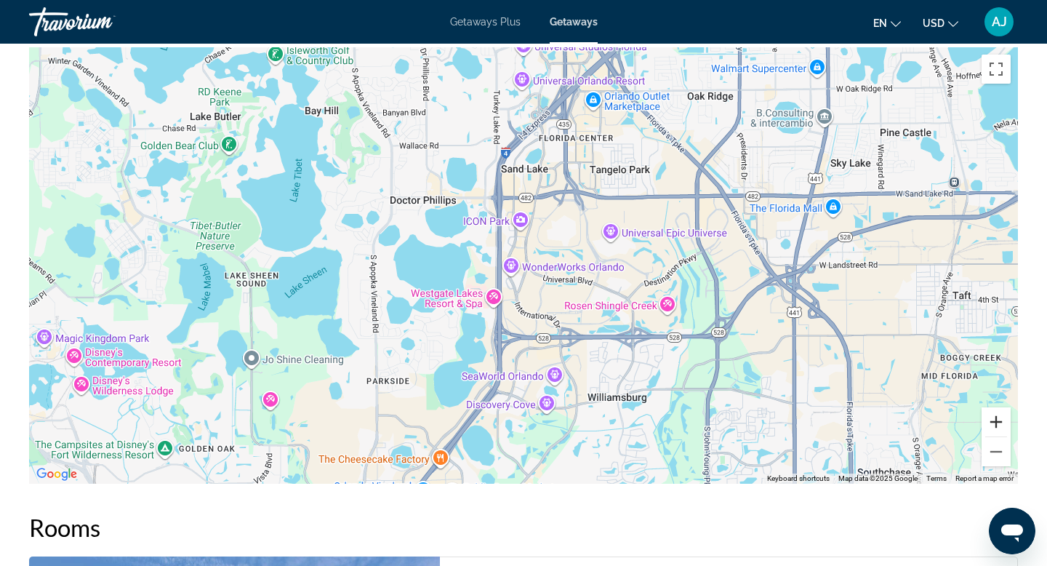
click at [999, 422] on button "Zoom in" at bounding box center [995, 421] width 29 height 29
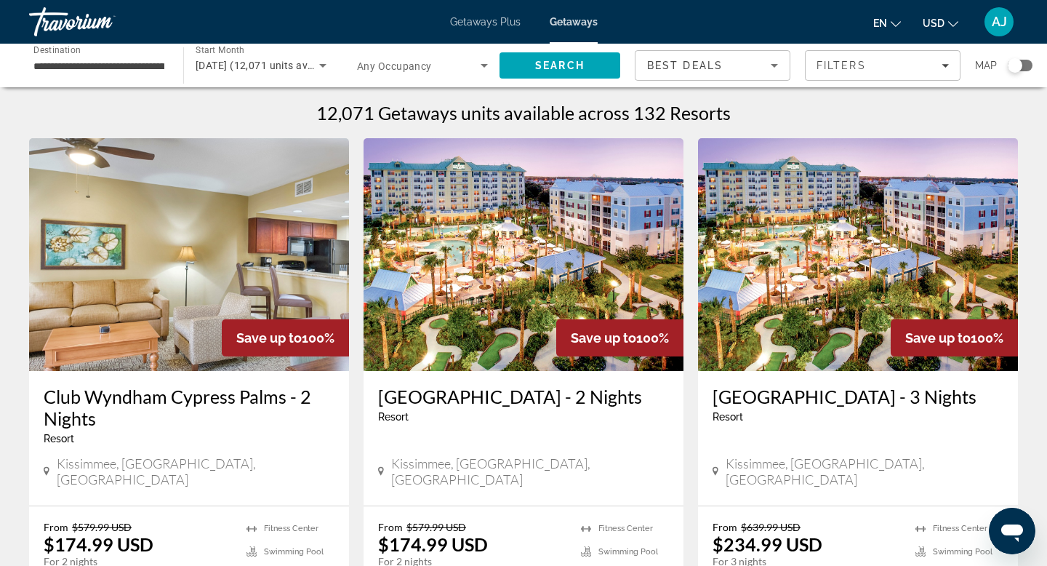
click at [482, 21] on span "Getaways Plus" at bounding box center [485, 22] width 71 height 12
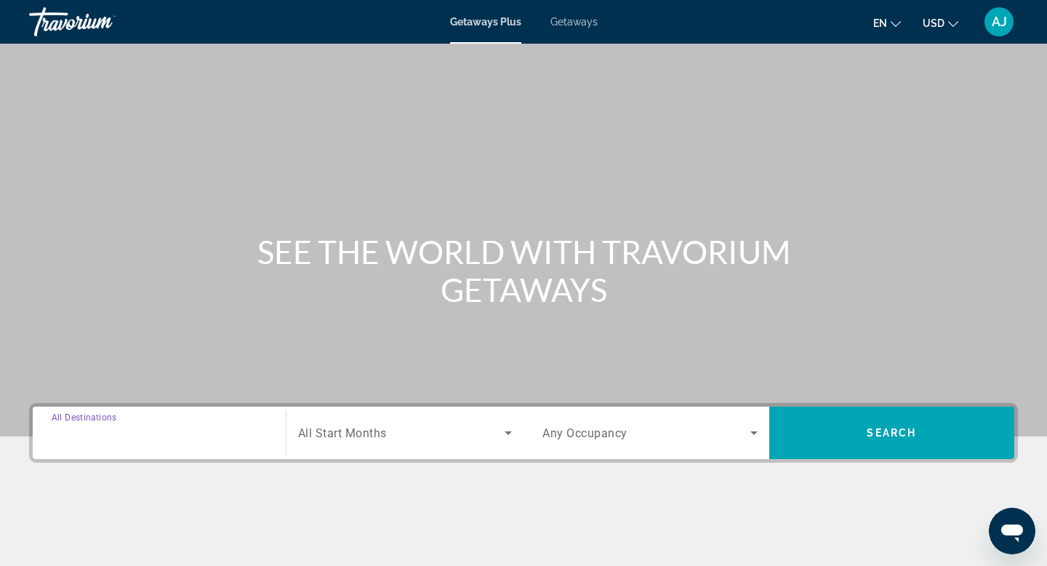
click at [146, 434] on input "Destination All Destinations" at bounding box center [159, 433] width 215 height 17
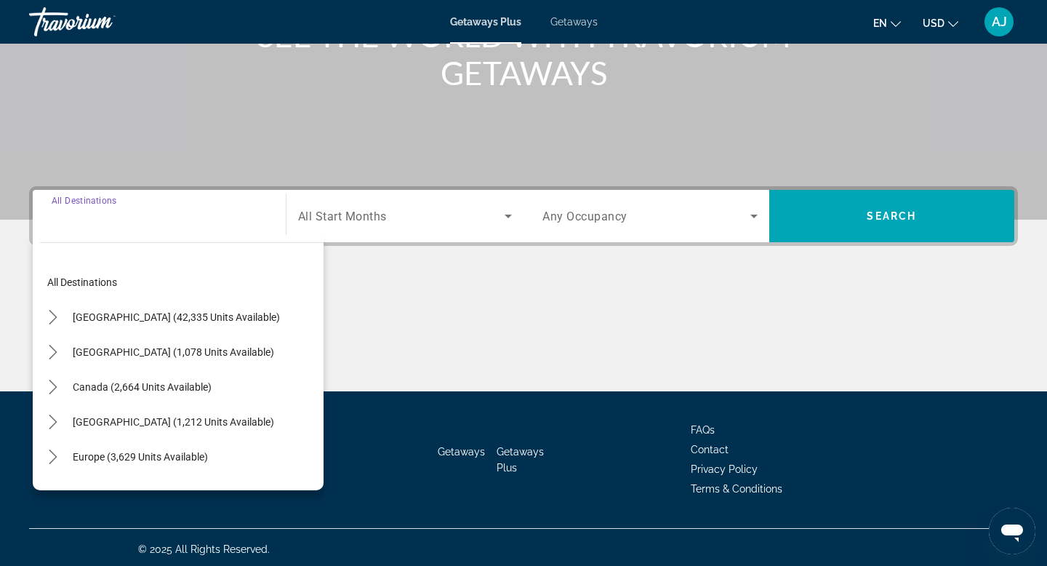
scroll to position [220, 0]
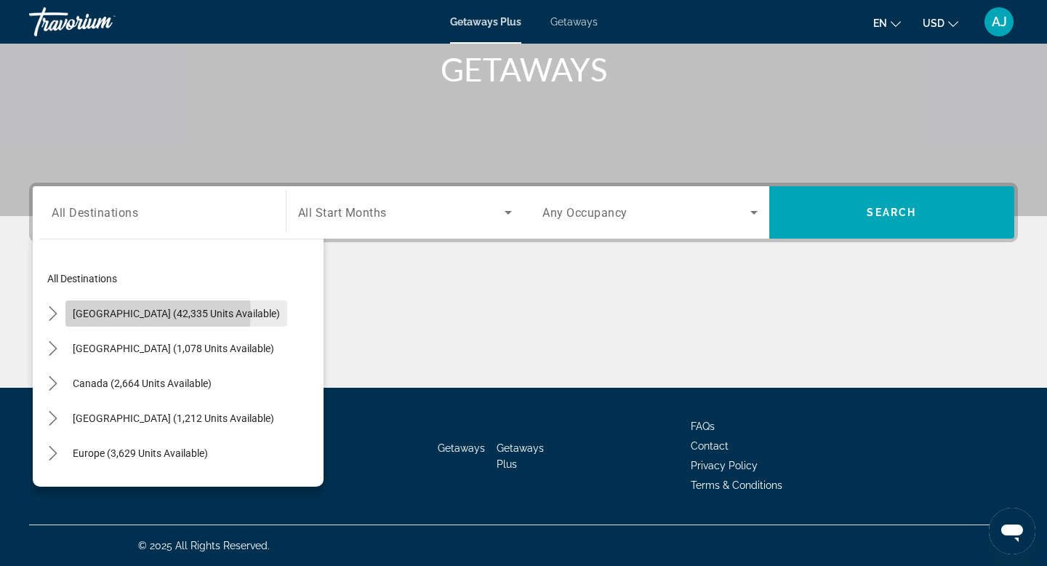
click at [142, 312] on span "United States (42,335 units available)" at bounding box center [176, 314] width 207 height 12
type input "**********"
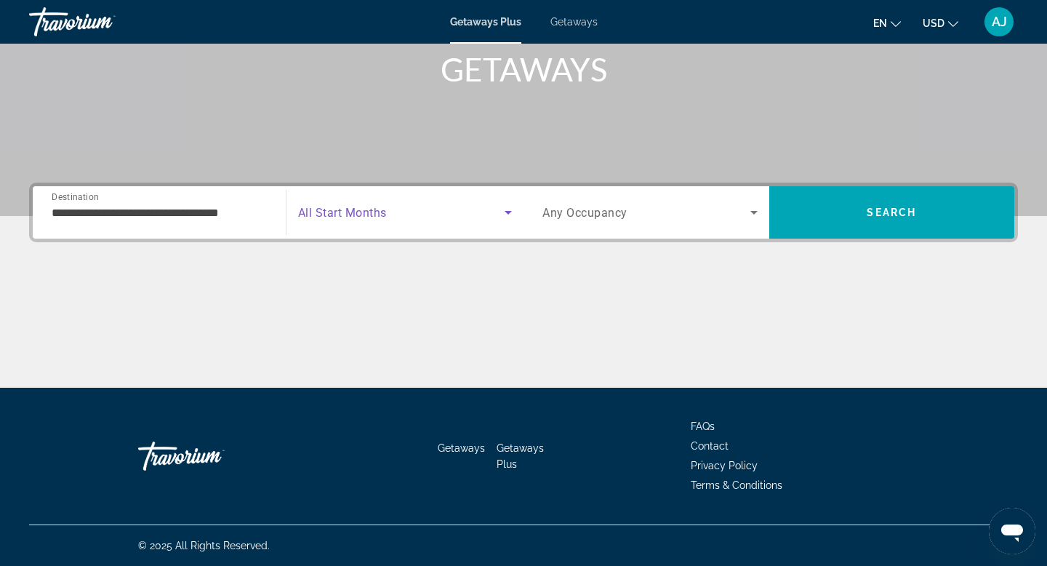
click at [513, 211] on icon "Search widget" at bounding box center [507, 212] width 17 height 17
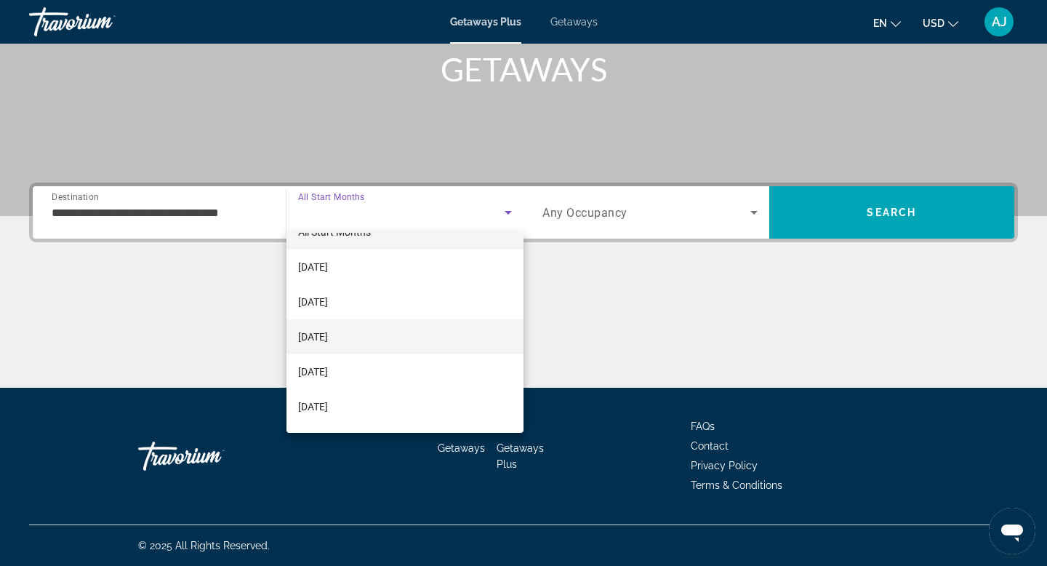
scroll to position [0, 0]
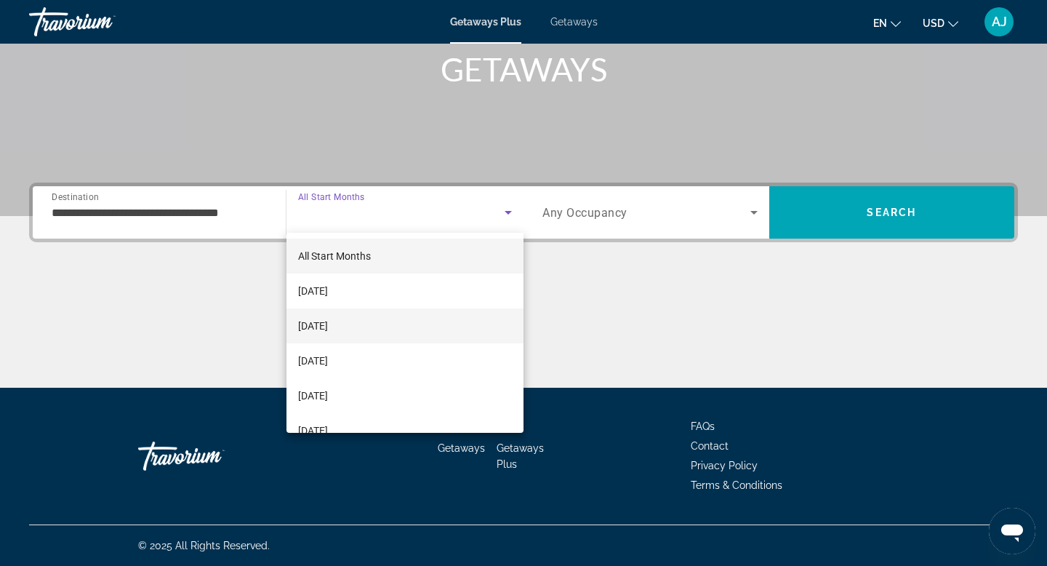
click at [401, 323] on mat-option "[DATE]" at bounding box center [405, 325] width 238 height 35
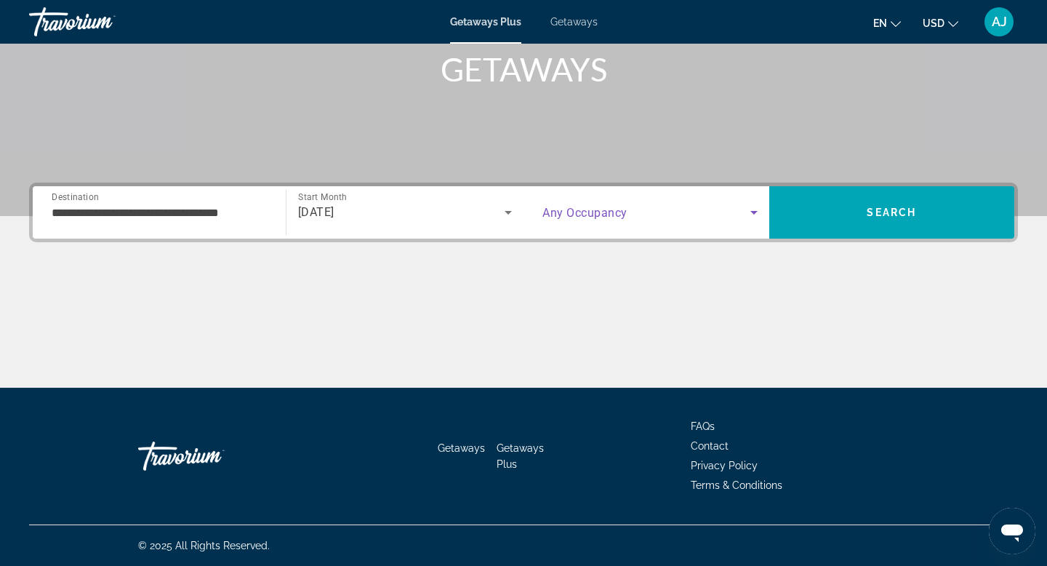
click at [755, 209] on icon "Search widget" at bounding box center [753, 212] width 17 height 17
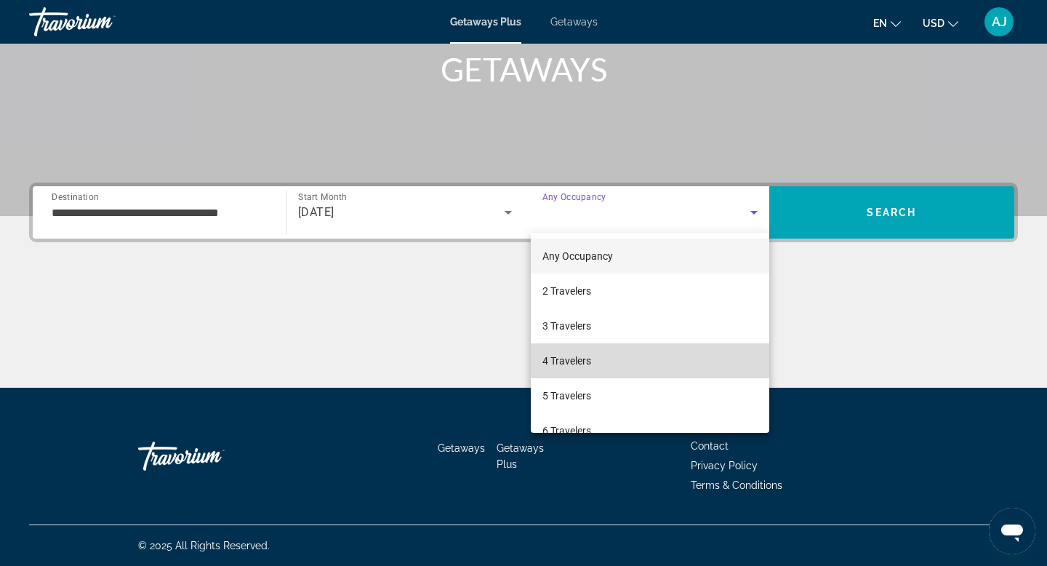
click at [667, 356] on mat-option "4 Travelers" at bounding box center [650, 360] width 238 height 35
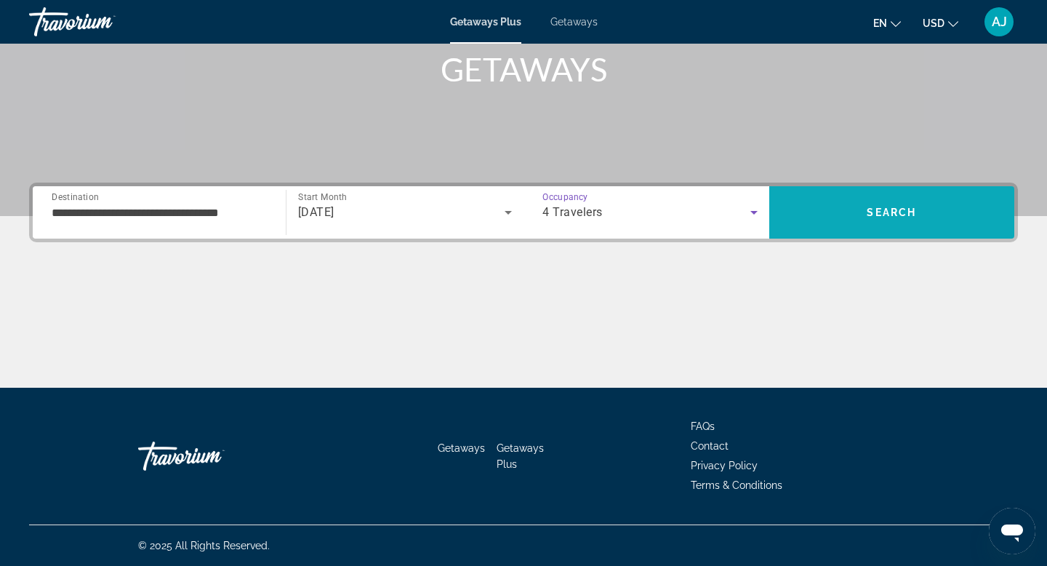
click at [899, 213] on span "Search" at bounding box center [891, 212] width 49 height 12
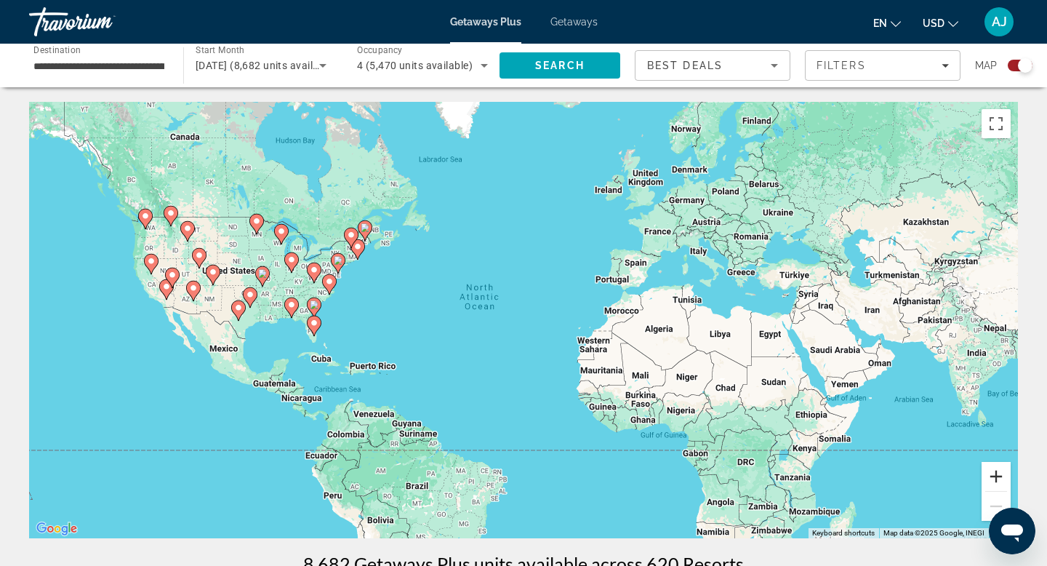
click at [992, 476] on button "Zoom in" at bounding box center [995, 476] width 29 height 29
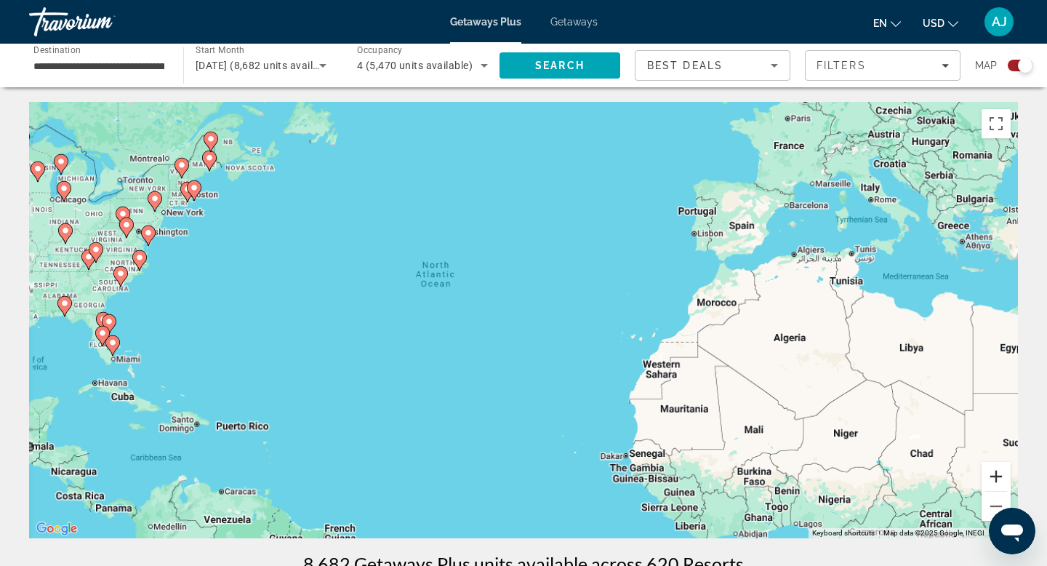
click at [992, 476] on button "Zoom in" at bounding box center [995, 476] width 29 height 29
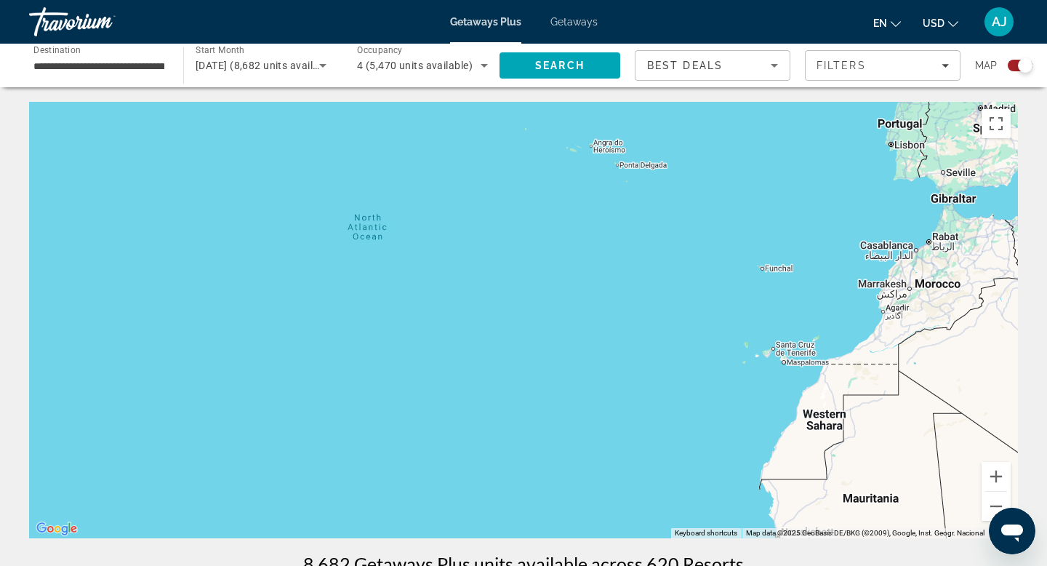
drag, startPoint x: 366, startPoint y: 398, endPoint x: 668, endPoint y: 420, distance: 303.3
click at [667, 420] on div "To activate drag with keyboard, press Alt + Enter. Once in keyboard drag state,…" at bounding box center [523, 320] width 989 height 436
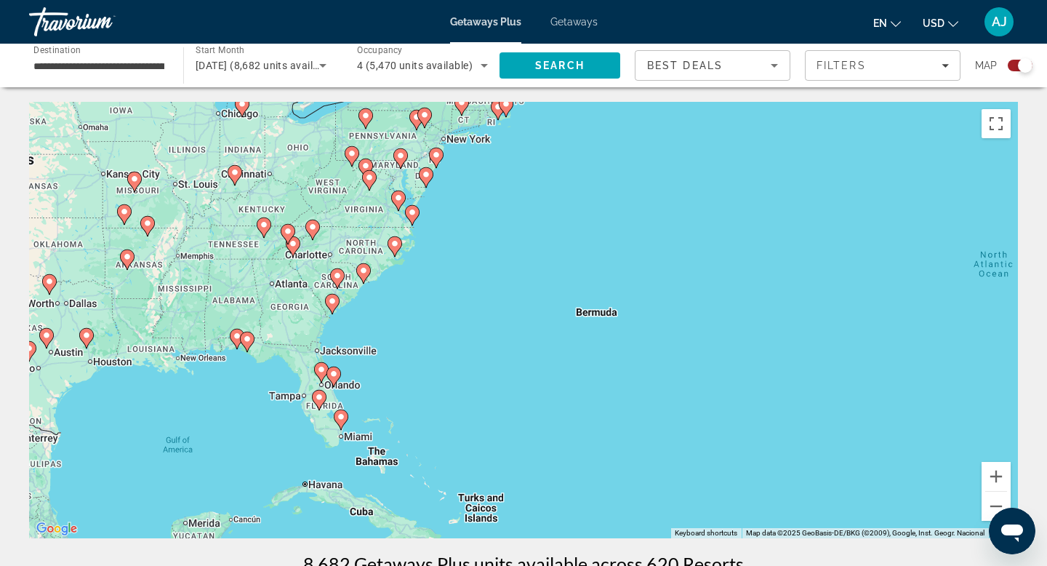
drag, startPoint x: 322, startPoint y: 340, endPoint x: 565, endPoint y: 339, distance: 242.8
click at [542, 340] on div "To activate drag with keyboard, press Alt + Enter. Once in keyboard drag state,…" at bounding box center [523, 320] width 989 height 436
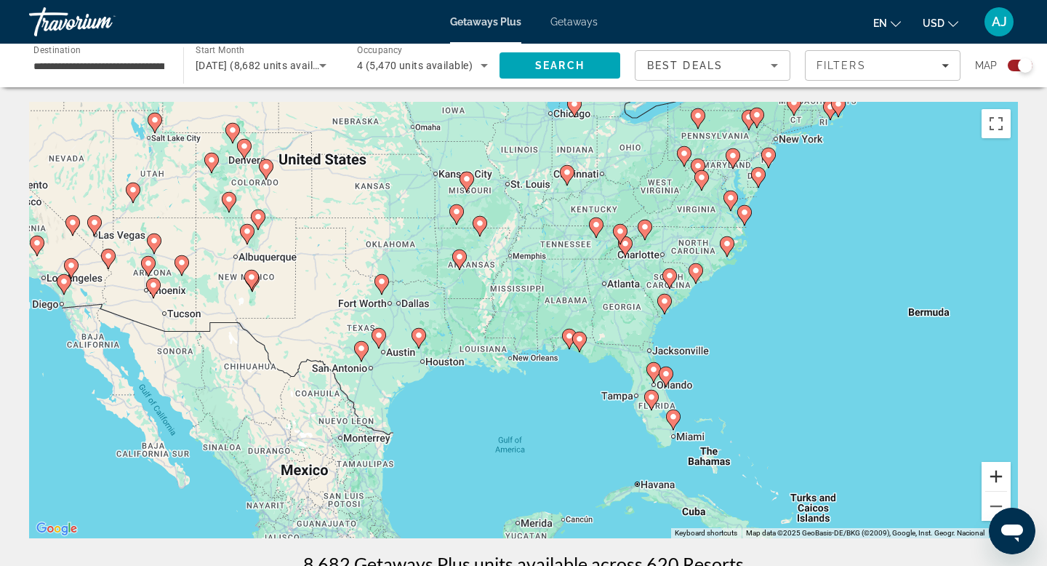
click at [1000, 473] on button "Zoom in" at bounding box center [995, 476] width 29 height 29
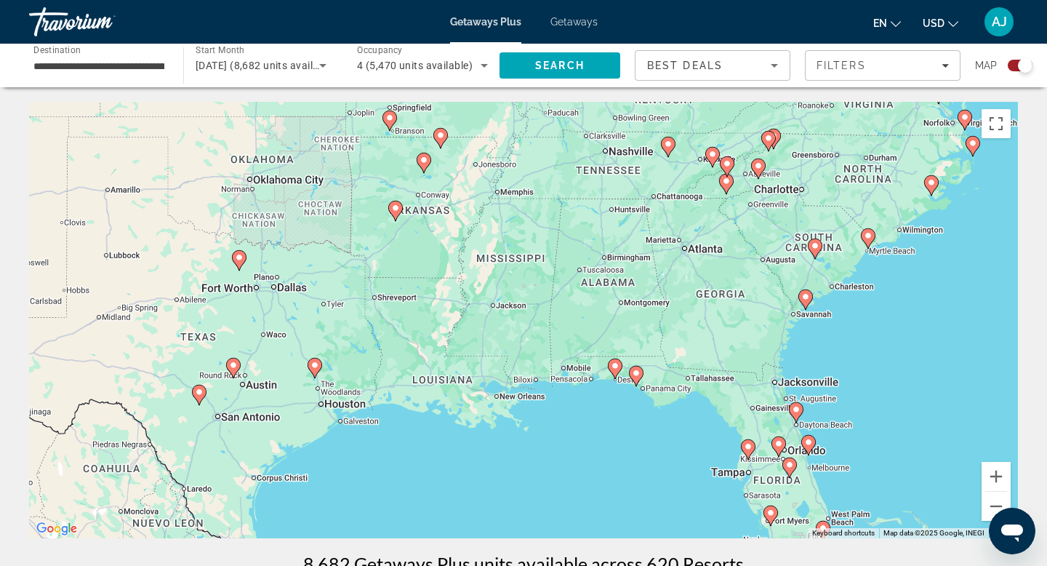
drag, startPoint x: 908, startPoint y: 444, endPoint x: 834, endPoint y: 410, distance: 81.7
click at [851, 421] on div "To activate drag with keyboard, press Alt + Enter. Once in keyboard drag state,…" at bounding box center [523, 320] width 989 height 436
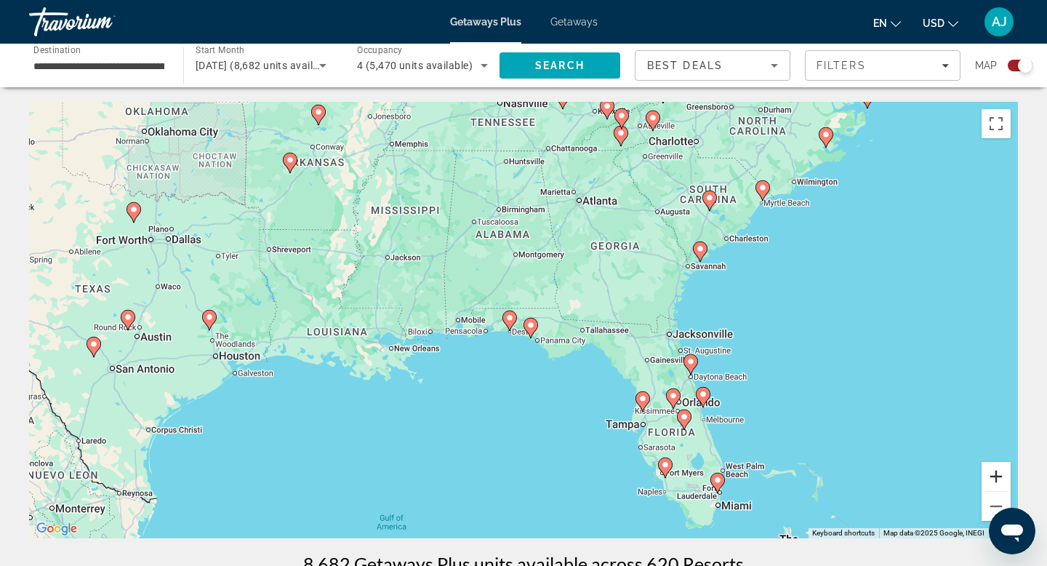
click at [994, 467] on button "Zoom in" at bounding box center [995, 476] width 29 height 29
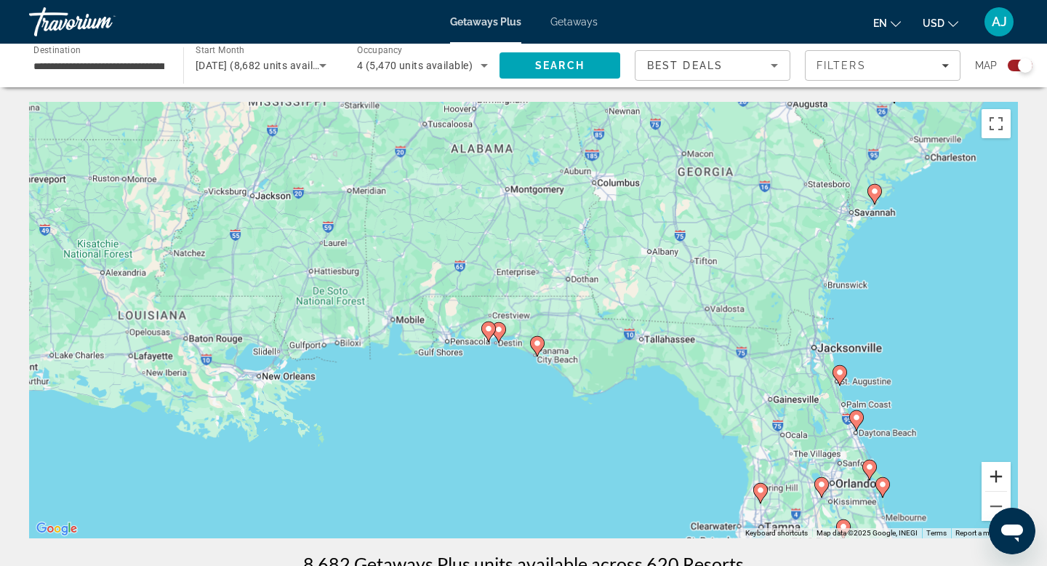
click at [994, 467] on button "Zoom in" at bounding box center [995, 476] width 29 height 29
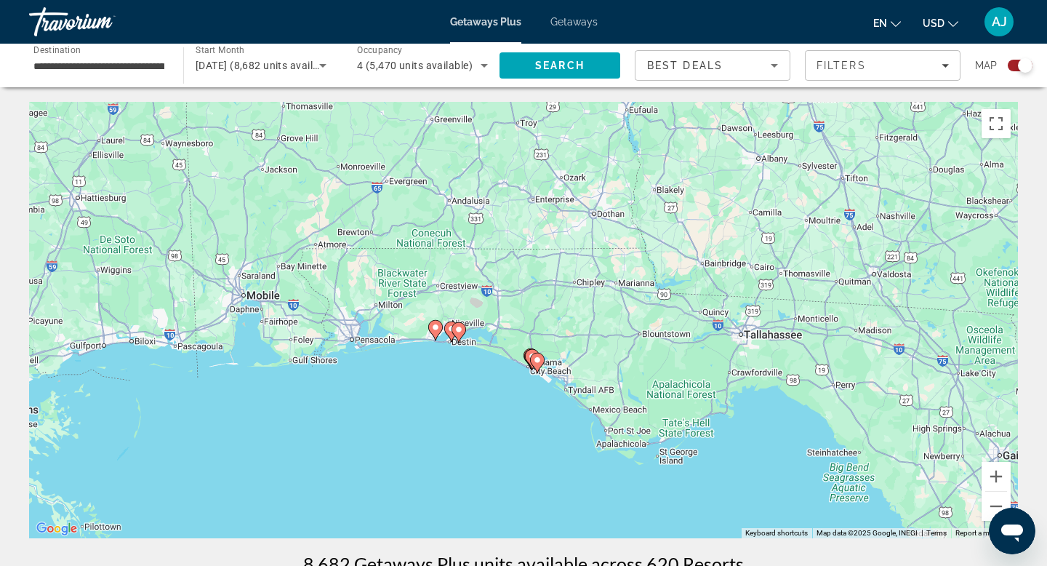
drag, startPoint x: 951, startPoint y: 455, endPoint x: 800, endPoint y: 276, distance: 233.7
click at [854, 334] on div "To activate drag with keyboard, press Alt + Enter. Once in keyboard drag state,…" at bounding box center [523, 320] width 989 height 436
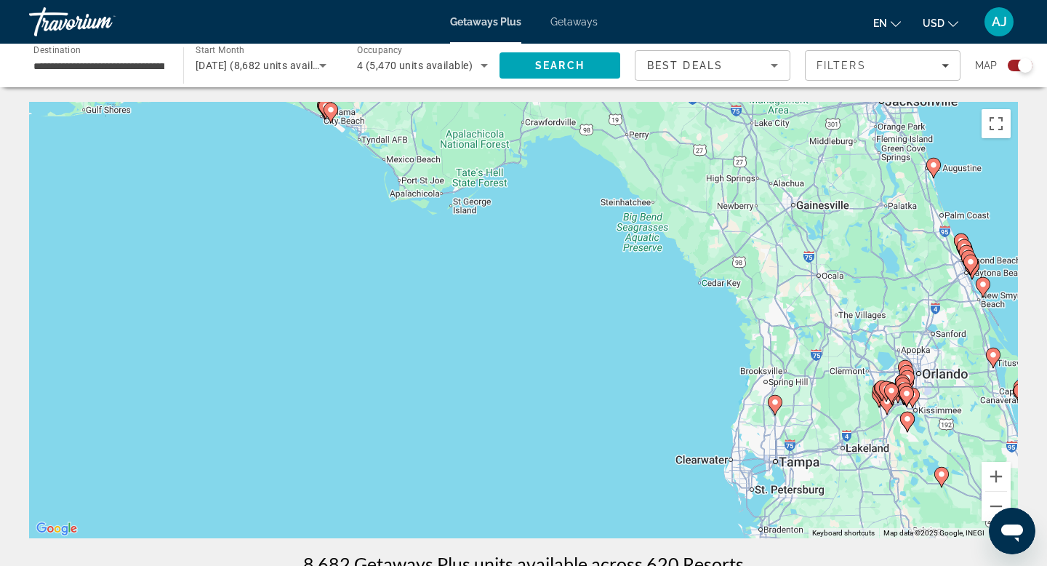
drag, startPoint x: 976, startPoint y: 335, endPoint x: 795, endPoint y: 320, distance: 180.9
click at [800, 321] on div "To activate drag with keyboard, press Alt + Enter. Once in keyboard drag state,…" at bounding box center [523, 320] width 989 height 436
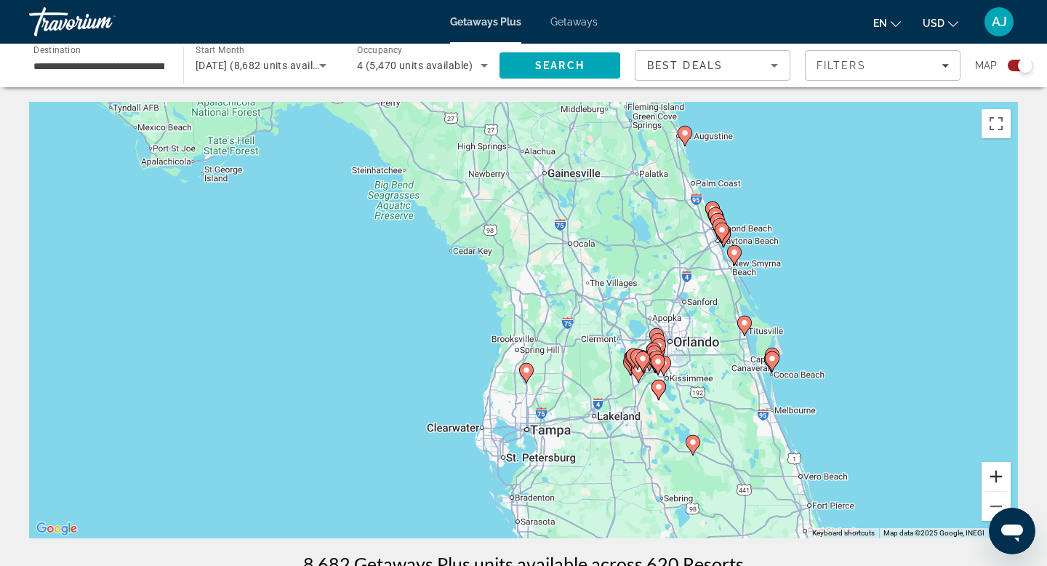
click at [997, 472] on button "Zoom in" at bounding box center [995, 476] width 29 height 29
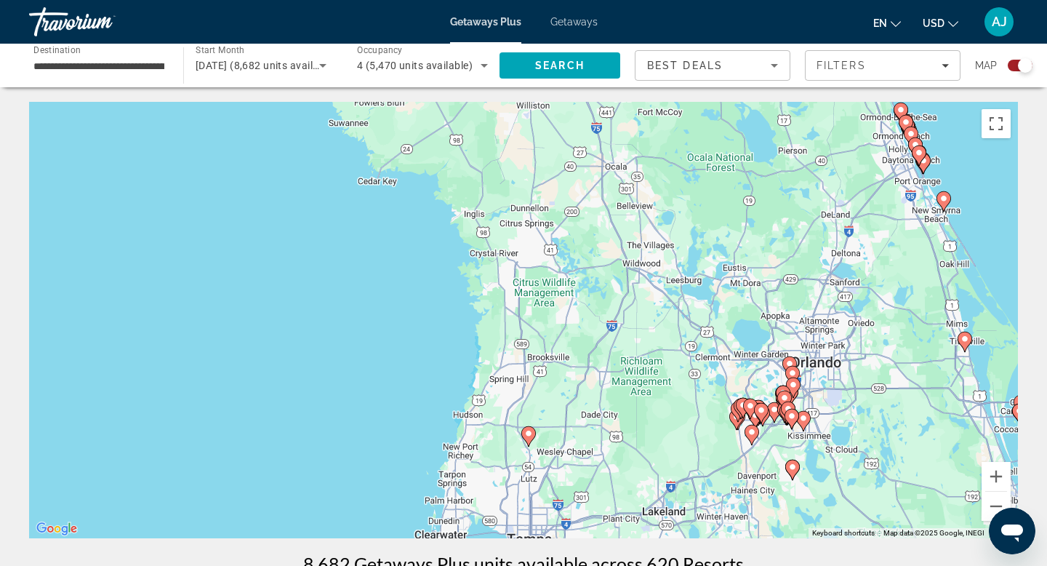
drag, startPoint x: 865, startPoint y: 402, endPoint x: 836, endPoint y: 374, distance: 40.6
click at [841, 380] on div "To activate drag with keyboard, press Alt + Enter. Once in keyboard drag state,…" at bounding box center [523, 320] width 989 height 436
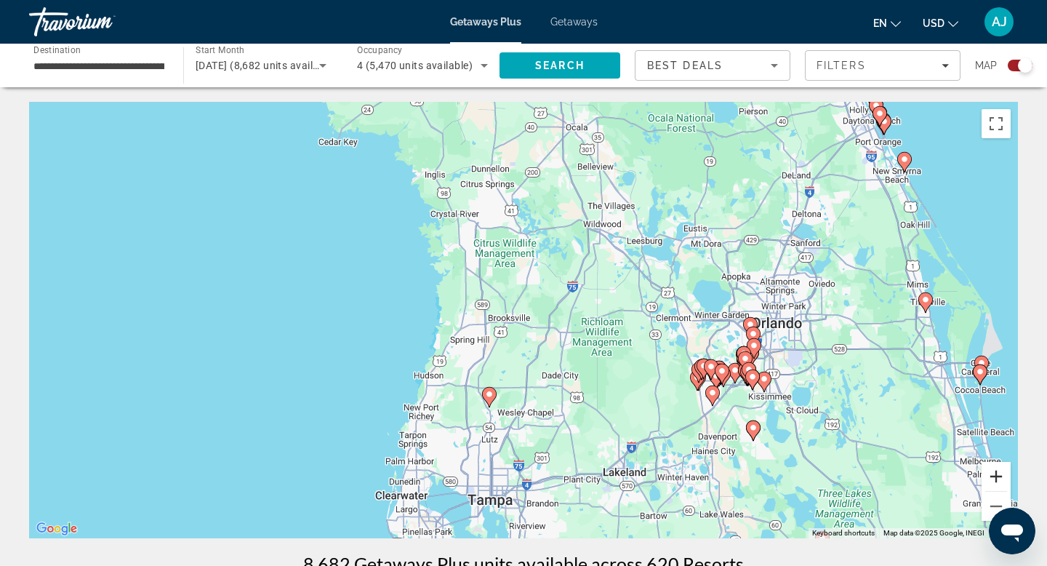
click at [994, 473] on button "Zoom in" at bounding box center [995, 476] width 29 height 29
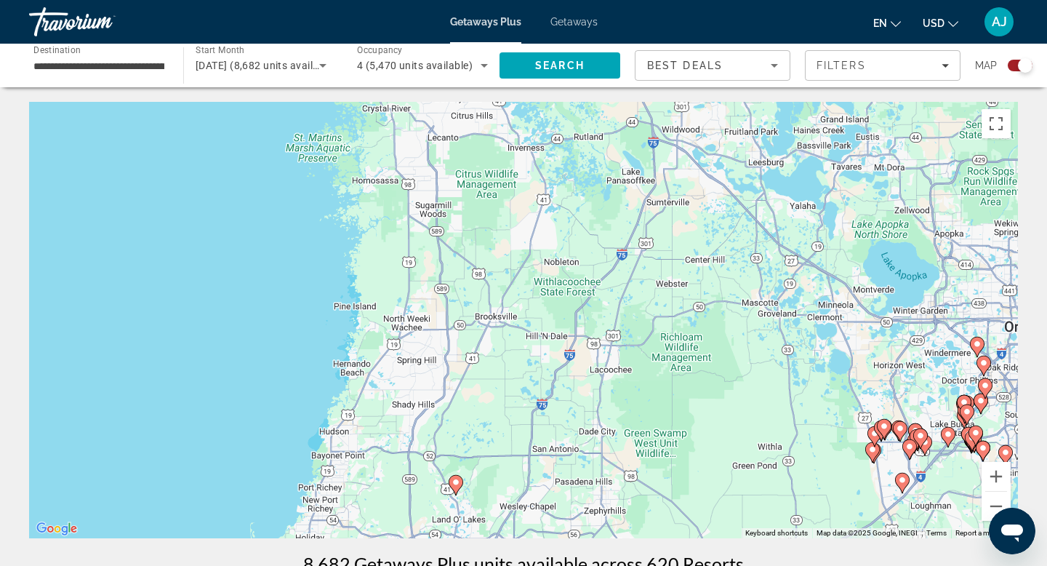
drag, startPoint x: 953, startPoint y: 369, endPoint x: 770, endPoint y: 305, distance: 194.3
click at [789, 309] on div "To activate drag with keyboard, press Alt + Enter. Once in keyboard drag state,…" at bounding box center [523, 320] width 989 height 436
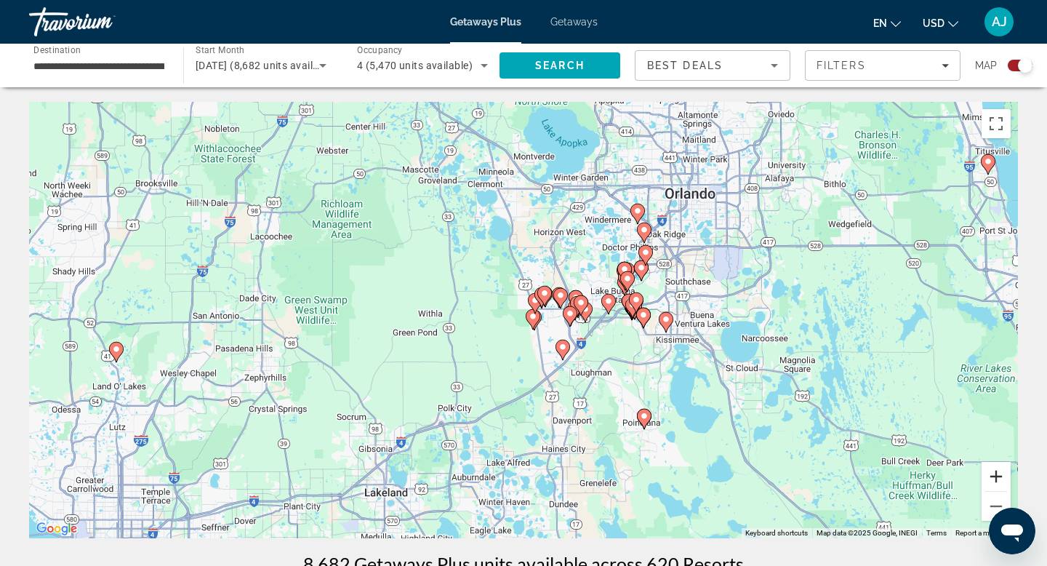
click at [997, 478] on button "Zoom in" at bounding box center [995, 476] width 29 height 29
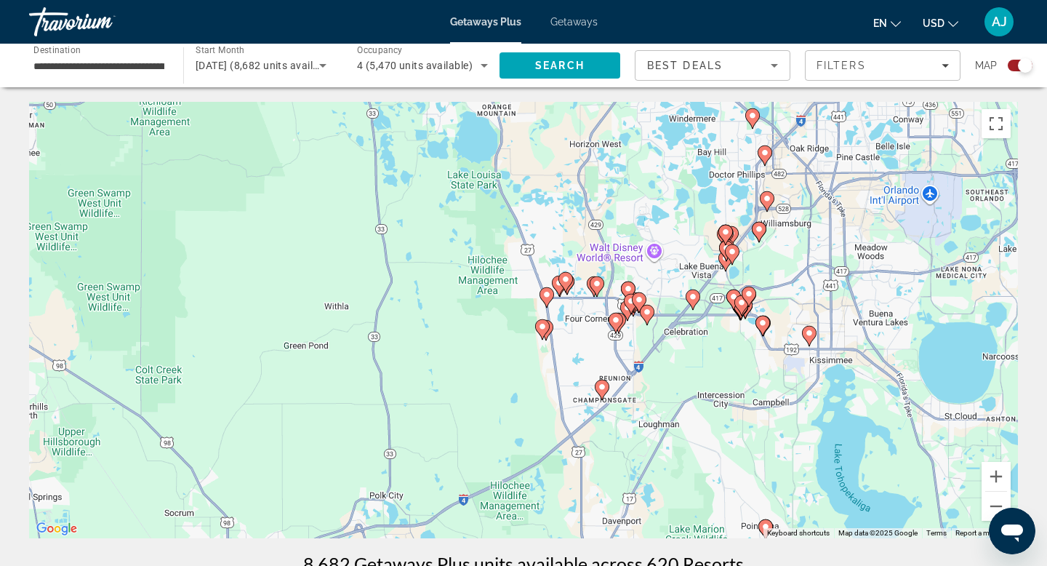
drag, startPoint x: 856, startPoint y: 252, endPoint x: 792, endPoint y: 246, distance: 63.5
click at [807, 249] on div "To activate drag with keyboard, press Alt + Enter. Once in keyboard drag state,…" at bounding box center [523, 320] width 989 height 436
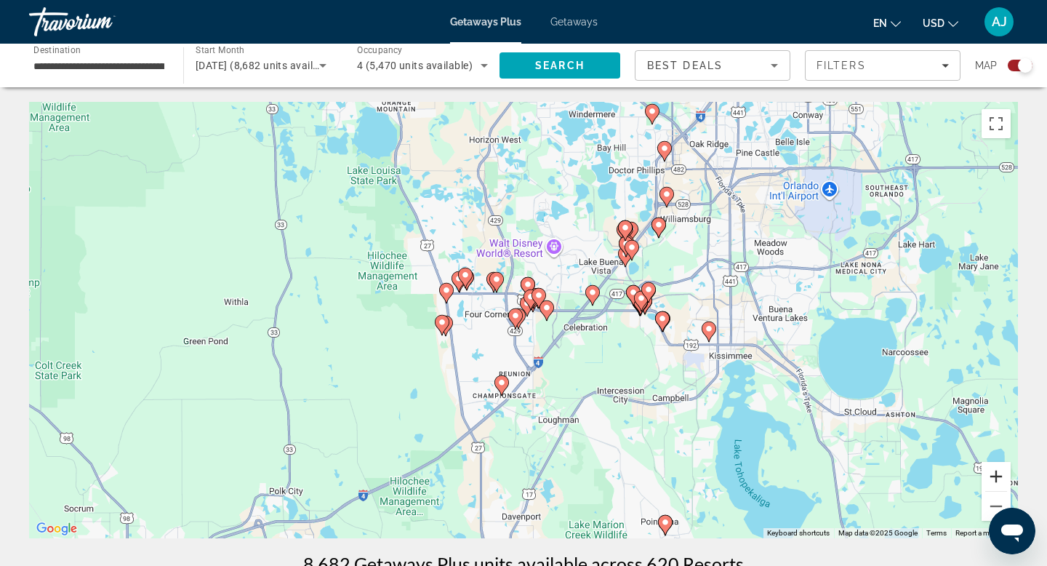
click at [998, 470] on button "Zoom in" at bounding box center [995, 476] width 29 height 29
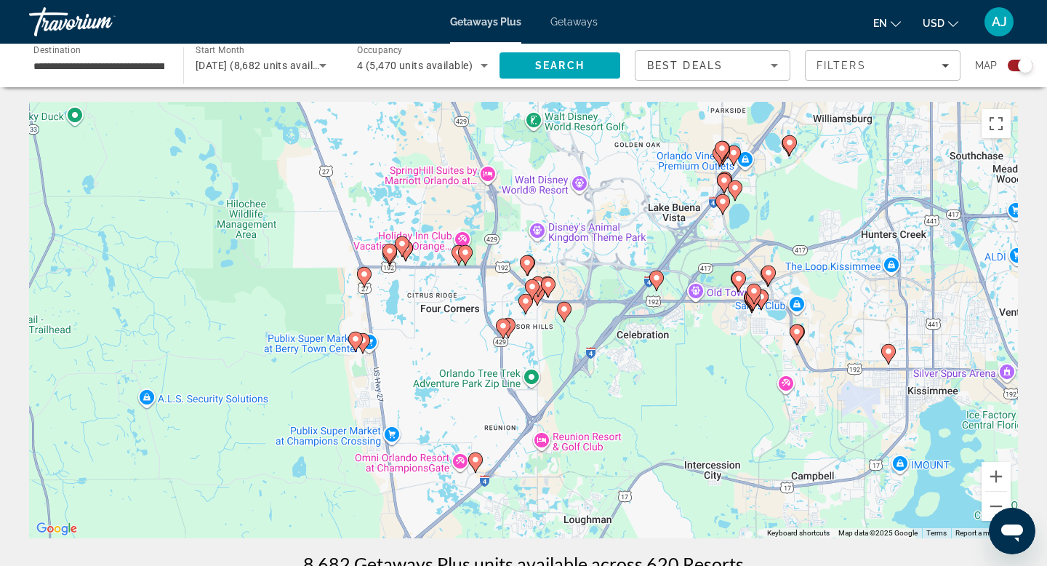
drag, startPoint x: 935, startPoint y: 222, endPoint x: 817, endPoint y: 331, distance: 160.5
click at [817, 331] on div "To activate drag with keyboard, press Alt + Enter. Once in keyboard drag state,…" at bounding box center [523, 320] width 989 height 436
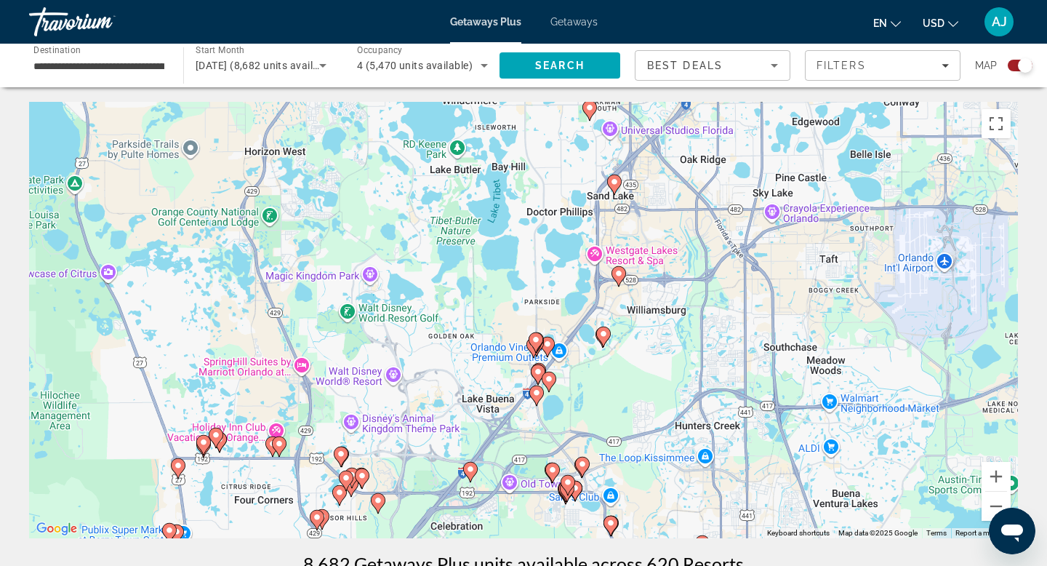
click at [614, 183] on image "Main content" at bounding box center [614, 181] width 9 height 9
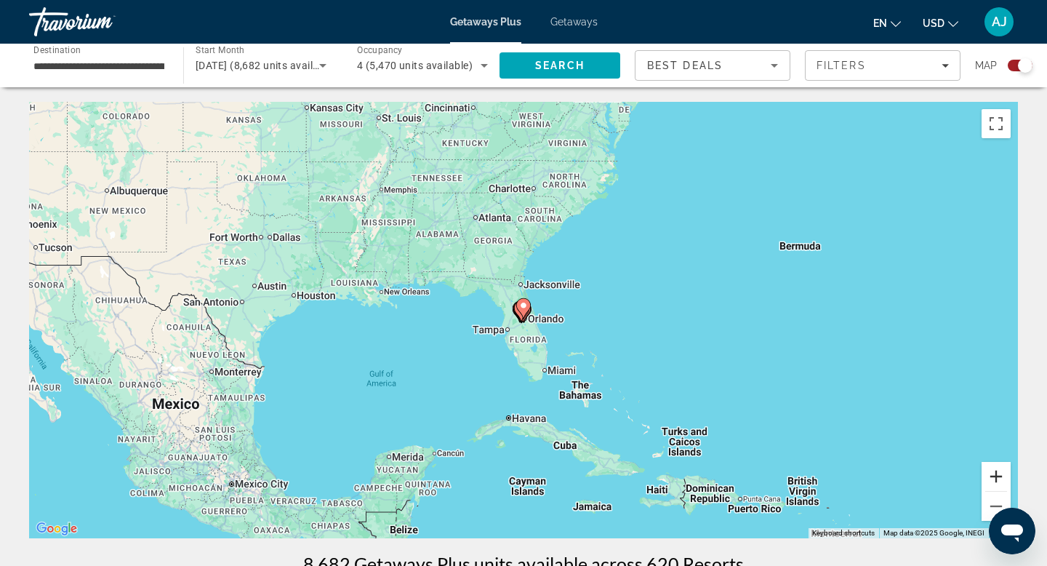
click at [996, 475] on button "Zoom in" at bounding box center [995, 476] width 29 height 29
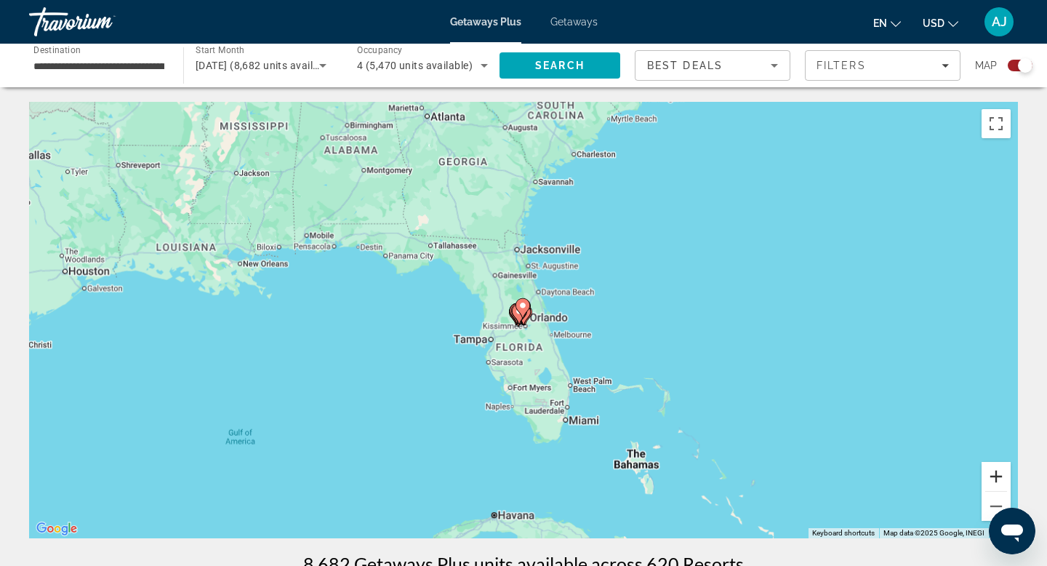
click at [996, 475] on button "Zoom in" at bounding box center [995, 476] width 29 height 29
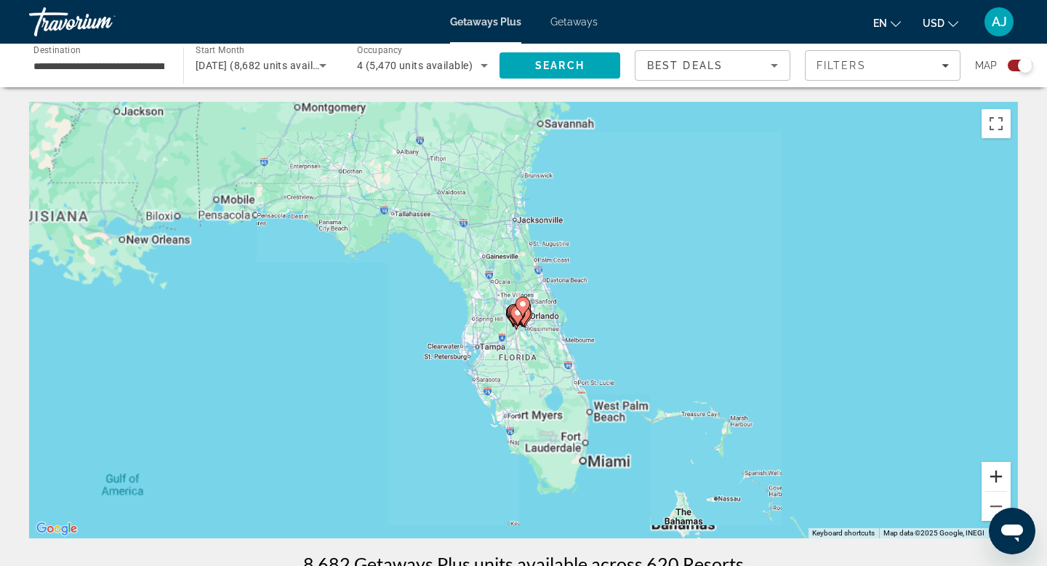
click at [996, 475] on button "Zoom in" at bounding box center [995, 476] width 29 height 29
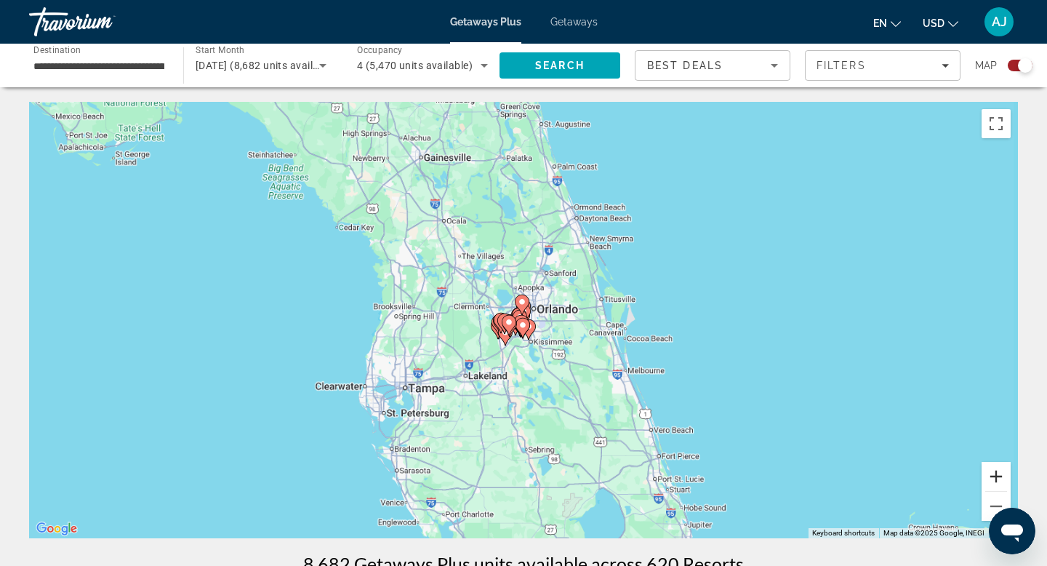
click at [996, 475] on button "Zoom in" at bounding box center [995, 476] width 29 height 29
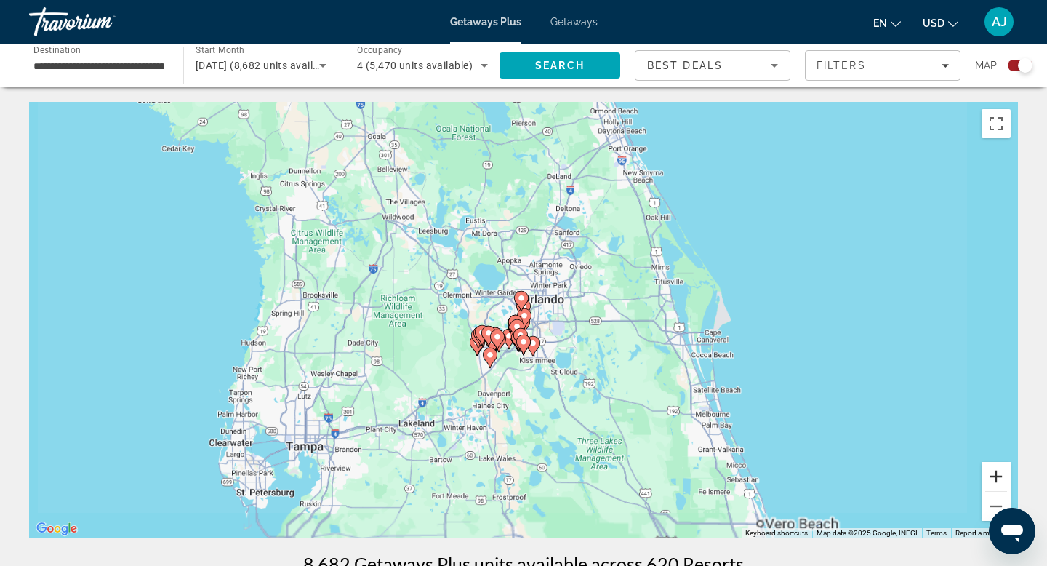
click at [996, 475] on button "Zoom in" at bounding box center [995, 476] width 29 height 29
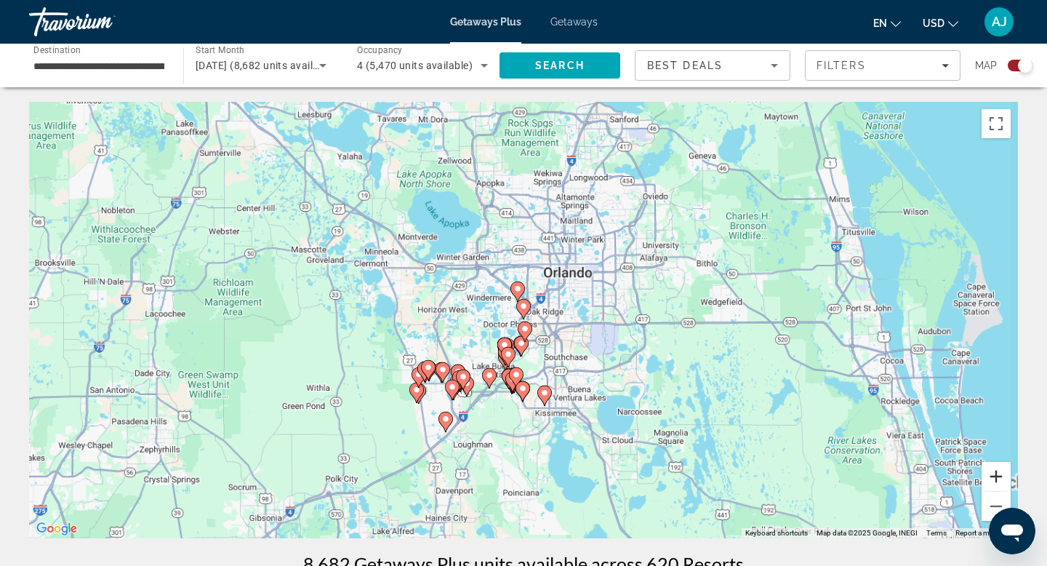
click at [996, 475] on button "Zoom in" at bounding box center [995, 476] width 29 height 29
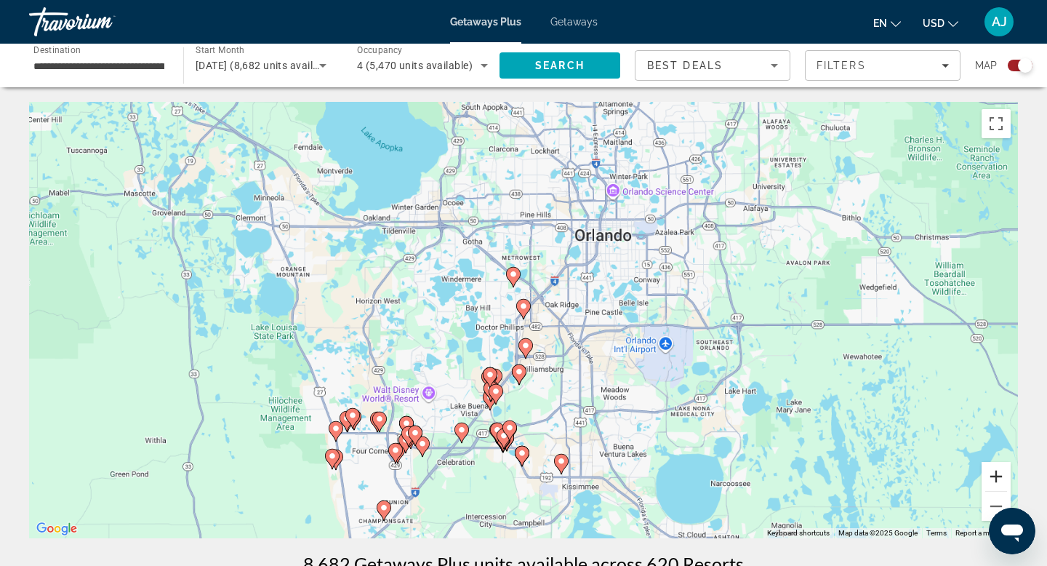
click at [996, 475] on button "Zoom in" at bounding box center [995, 476] width 29 height 29
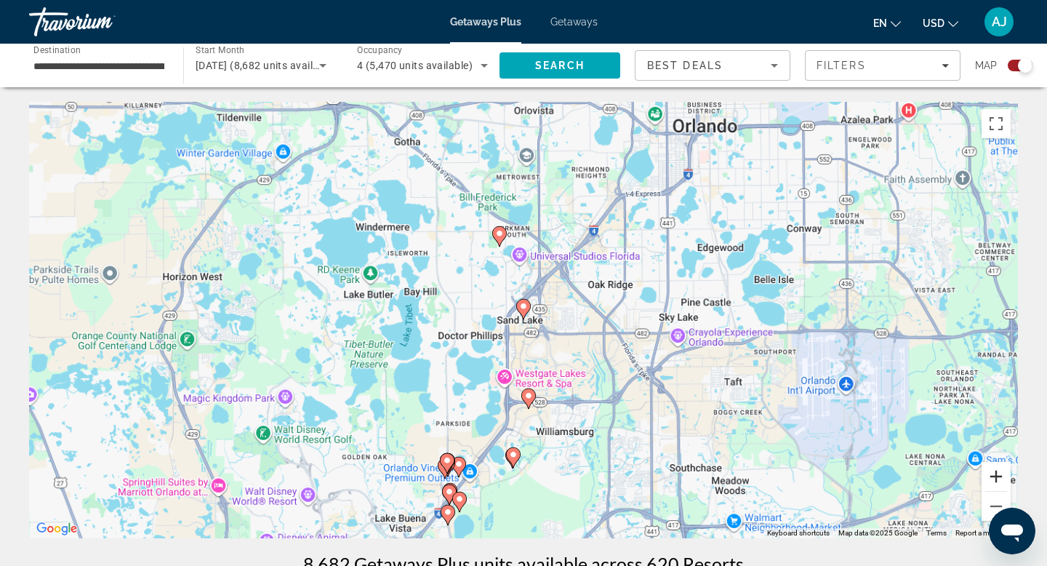
click at [996, 475] on button "Zoom in" at bounding box center [995, 476] width 29 height 29
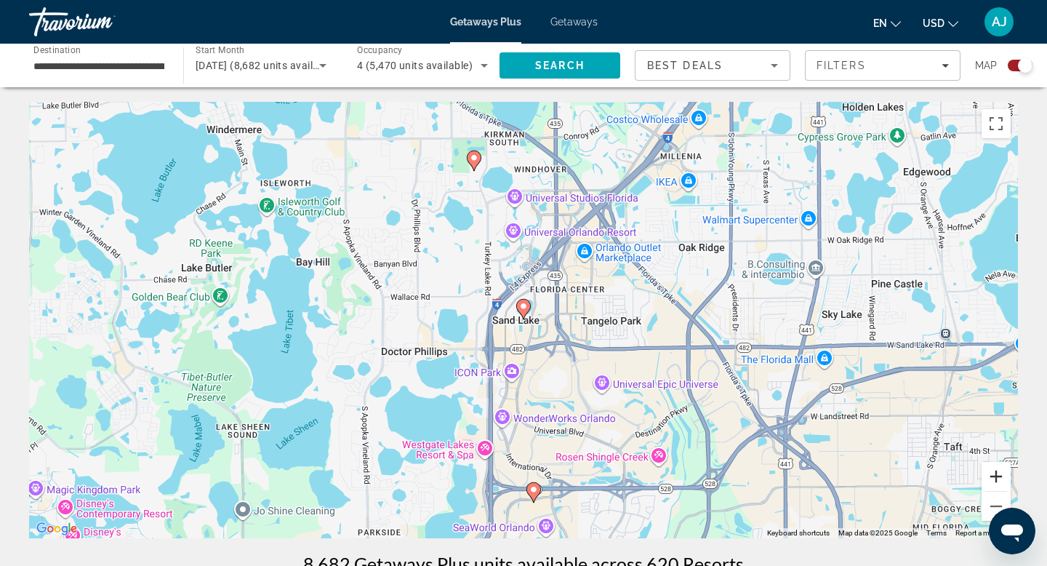
click at [996, 475] on button "Zoom in" at bounding box center [995, 476] width 29 height 29
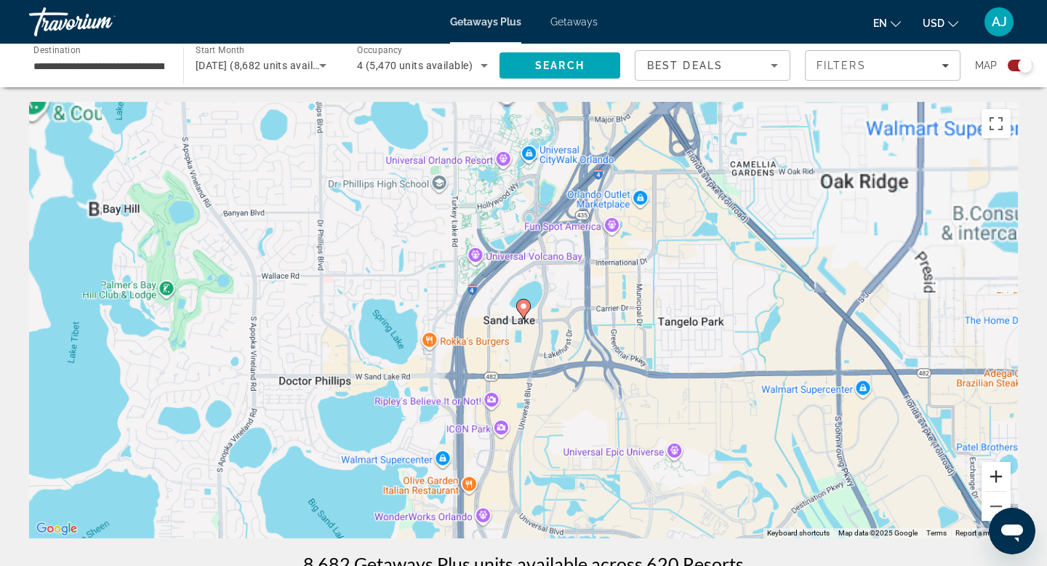
click at [996, 475] on button "Zoom in" at bounding box center [995, 476] width 29 height 29
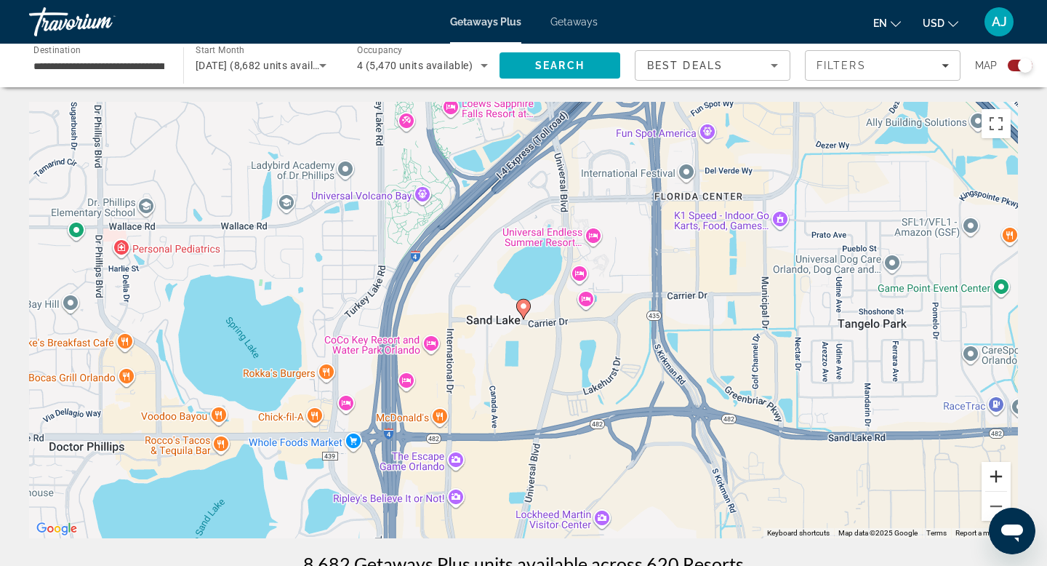
click at [996, 475] on button "Zoom in" at bounding box center [995, 476] width 29 height 29
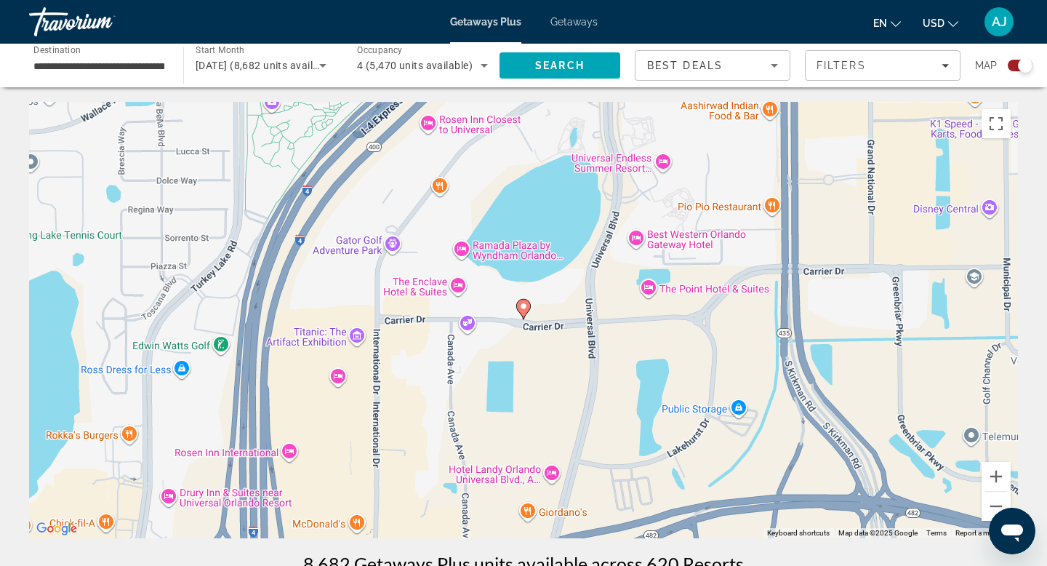
click at [524, 306] on image "Main content" at bounding box center [523, 306] width 9 height 9
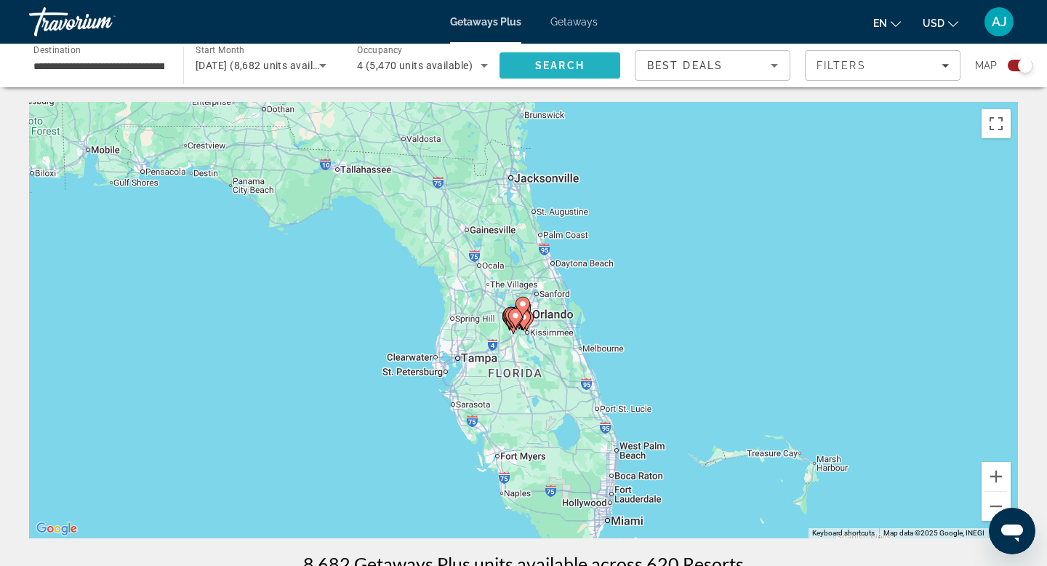
click at [553, 67] on span "Search" at bounding box center [559, 66] width 49 height 12
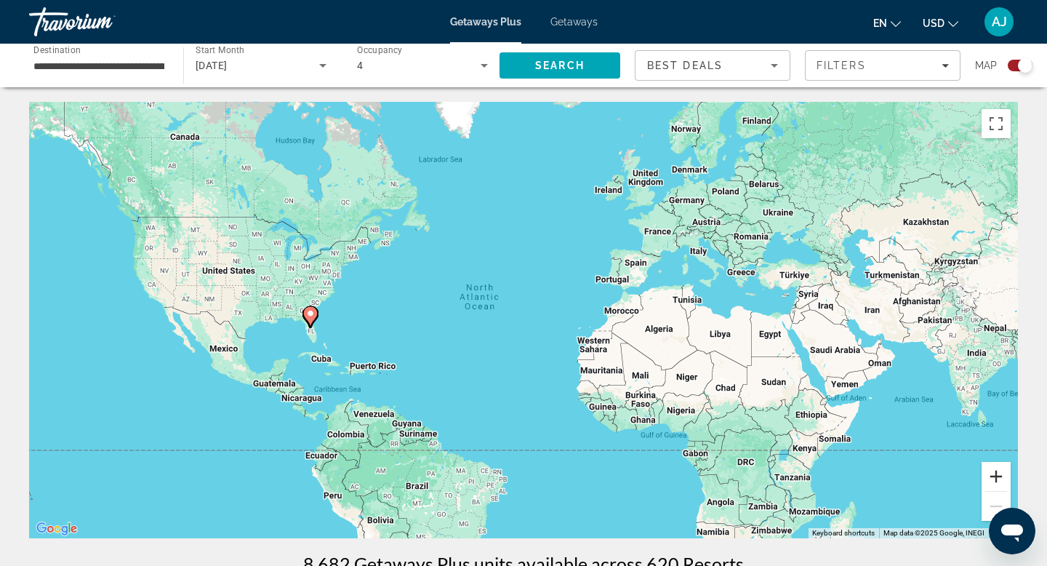
click at [994, 471] on button "Zoom in" at bounding box center [995, 476] width 29 height 29
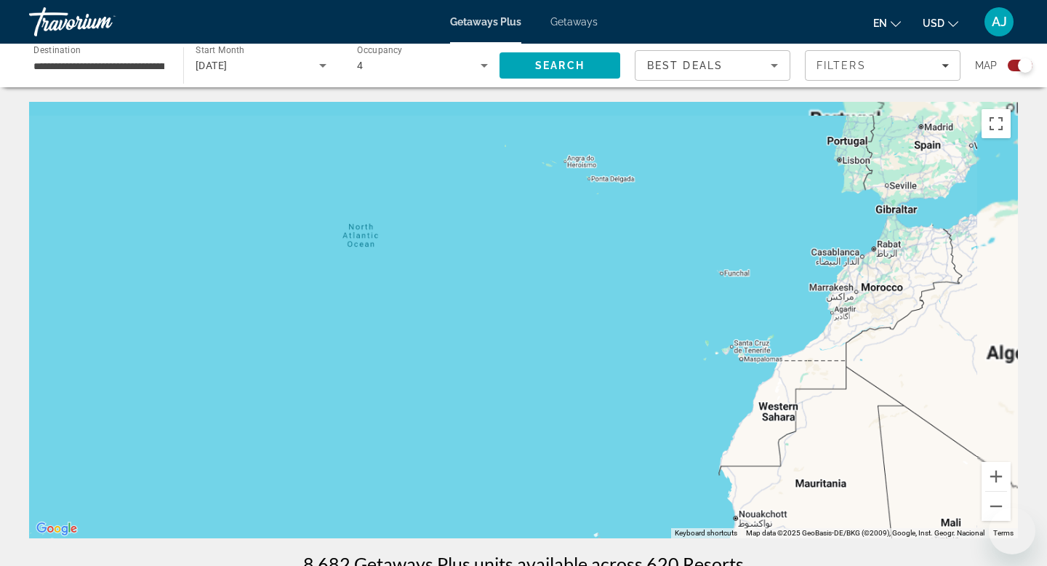
click at [994, 471] on button "Zoom in" at bounding box center [995, 476] width 29 height 29
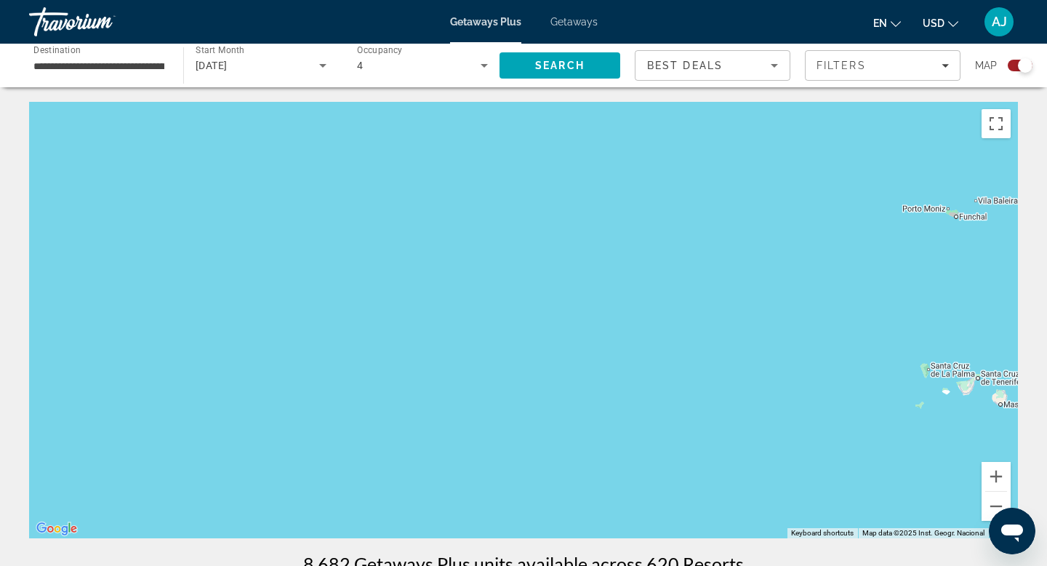
drag, startPoint x: 316, startPoint y: 326, endPoint x: 585, endPoint y: 367, distance: 272.8
click at [555, 361] on div "To activate drag with keyboard, press Alt + Enter. Once in keyboard drag state,…" at bounding box center [523, 320] width 989 height 436
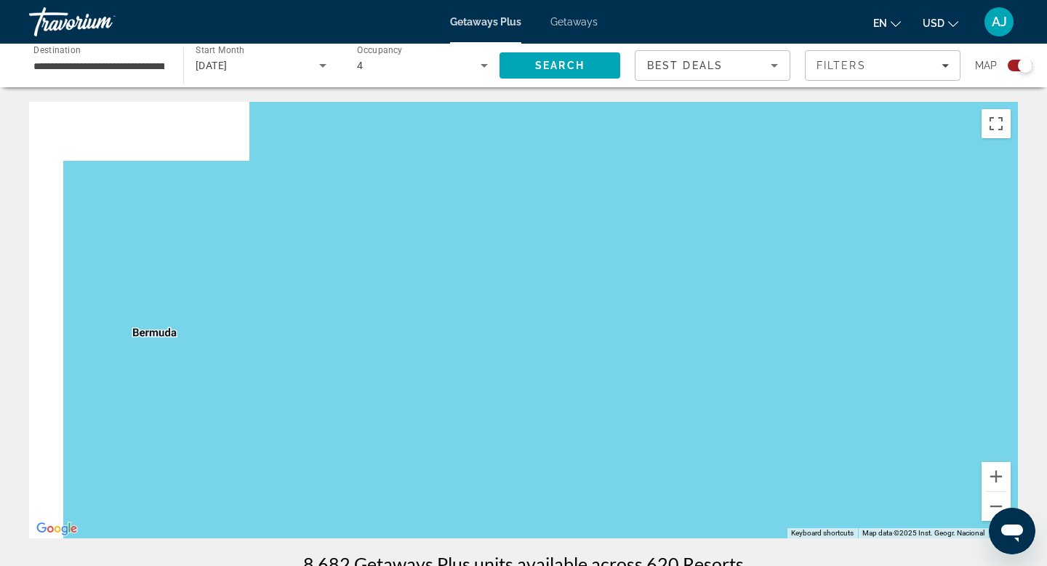
drag, startPoint x: 334, startPoint y: 323, endPoint x: 725, endPoint y: 337, distance: 391.4
click at [702, 336] on div "To activate drag with keyboard, press Alt + Enter. Once in keyboard drag state,…" at bounding box center [523, 320] width 989 height 436
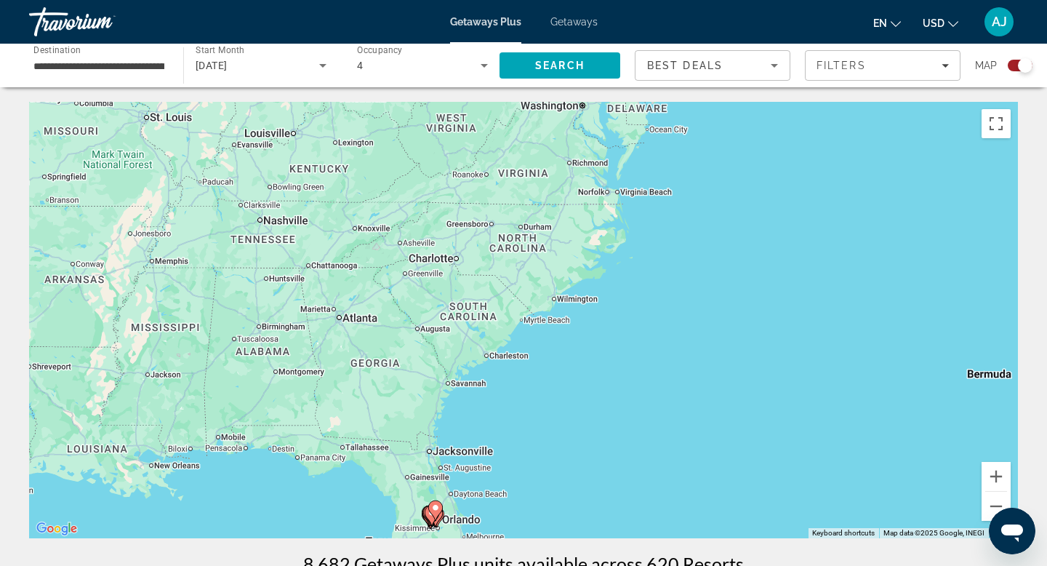
drag, startPoint x: 558, startPoint y: 332, endPoint x: 574, endPoint y: 248, distance: 85.8
click at [573, 294] on div "To activate drag with keyboard, press Alt + Enter. Once in keyboard drag state,…" at bounding box center [523, 320] width 989 height 436
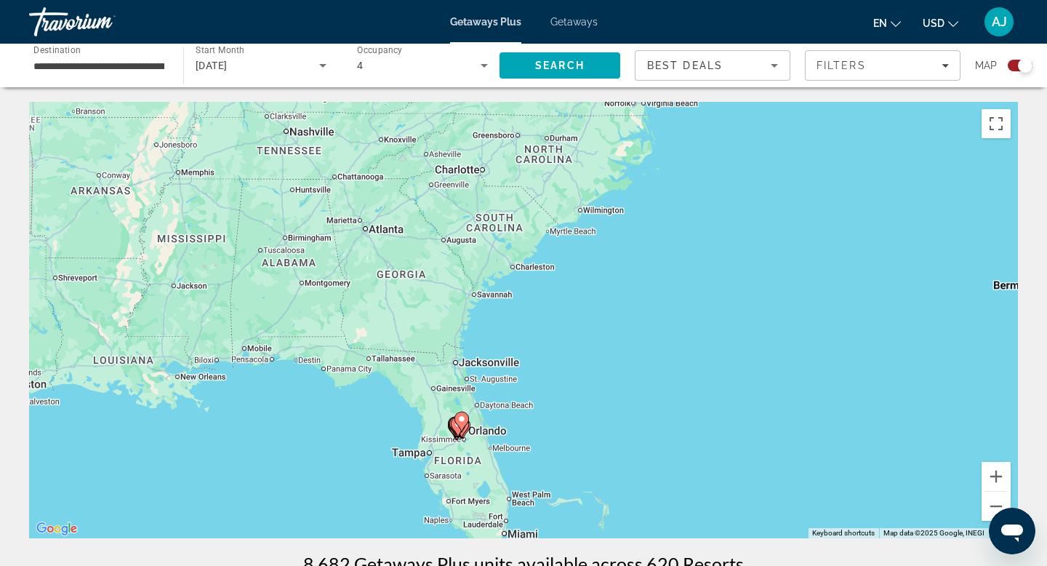
drag, startPoint x: 465, startPoint y: 391, endPoint x: 513, endPoint y: 323, distance: 83.9
click at [497, 348] on div "To activate drag with keyboard, press Alt + Enter. Once in keyboard drag state,…" at bounding box center [523, 320] width 989 height 436
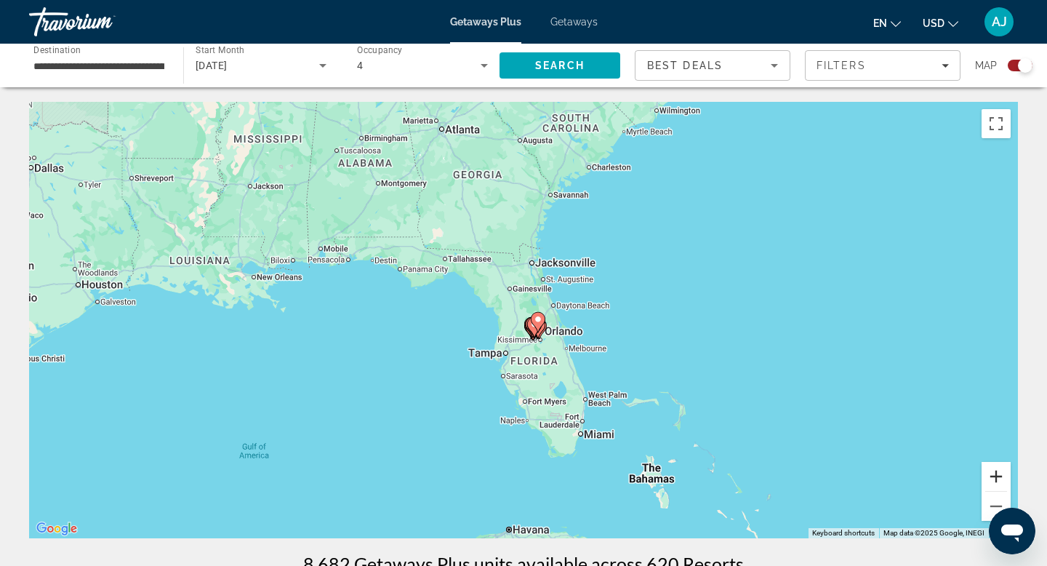
click at [995, 473] on button "Zoom in" at bounding box center [995, 476] width 29 height 29
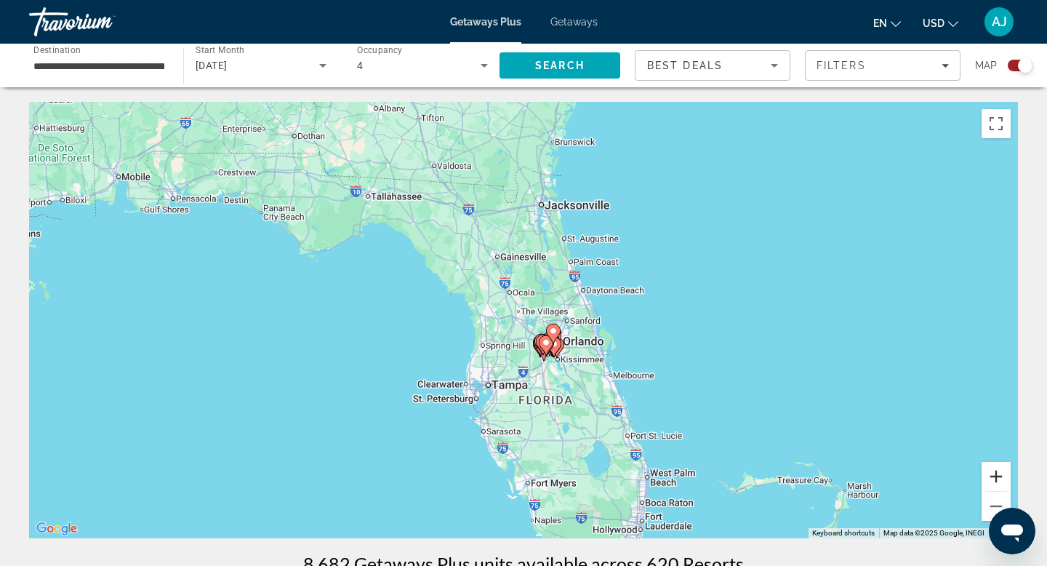
click at [994, 474] on button "Zoom in" at bounding box center [995, 476] width 29 height 29
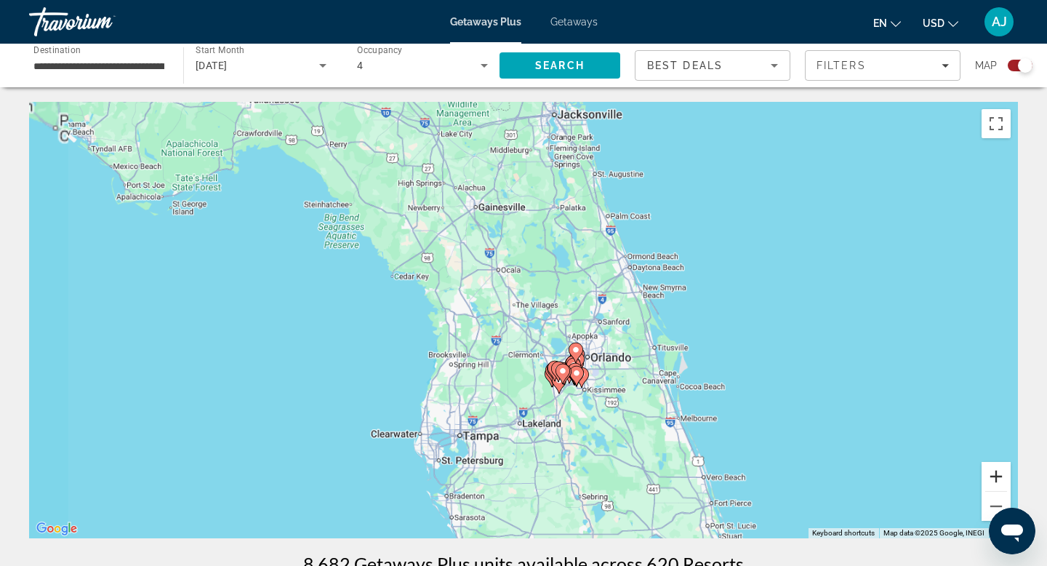
click at [994, 474] on button "Zoom in" at bounding box center [995, 476] width 29 height 29
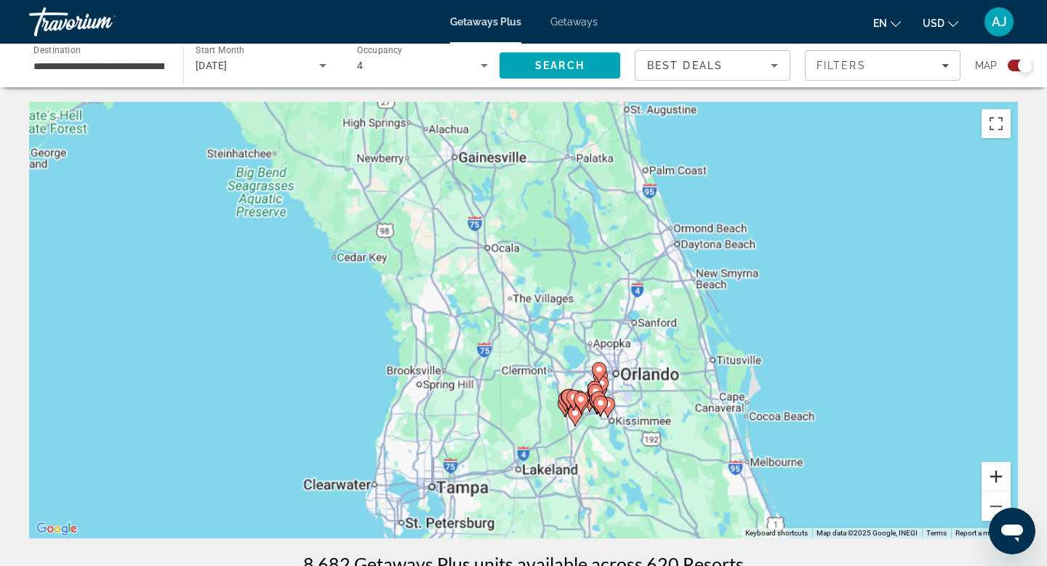
click at [994, 474] on button "Zoom in" at bounding box center [995, 476] width 29 height 29
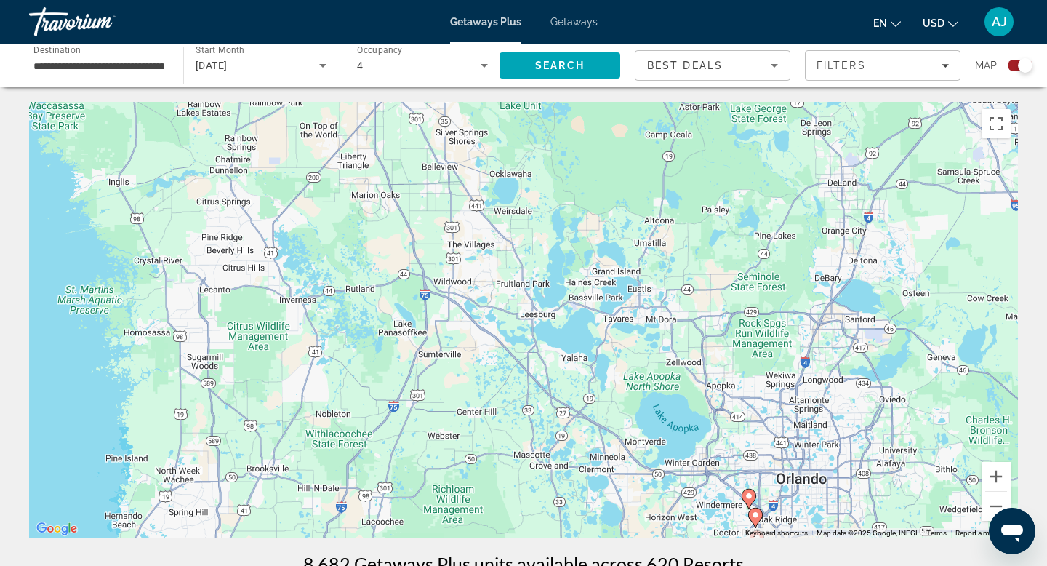
drag, startPoint x: 909, startPoint y: 497, endPoint x: 768, endPoint y: 346, distance: 206.8
click at [791, 372] on div "To activate drag with keyboard, press Alt + Enter. Once in keyboard drag state,…" at bounding box center [523, 320] width 989 height 436
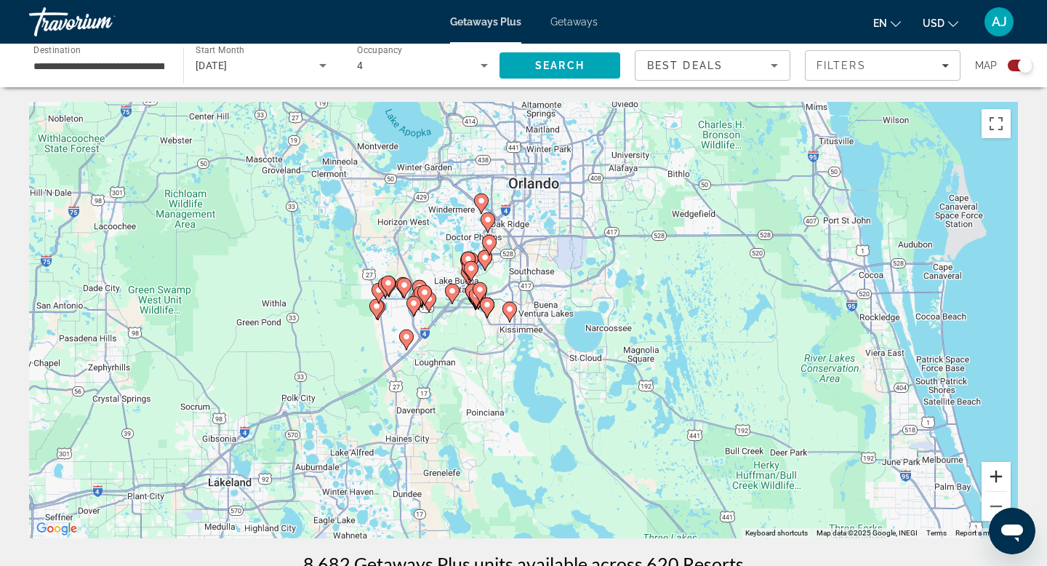
click at [999, 472] on button "Zoom in" at bounding box center [995, 476] width 29 height 29
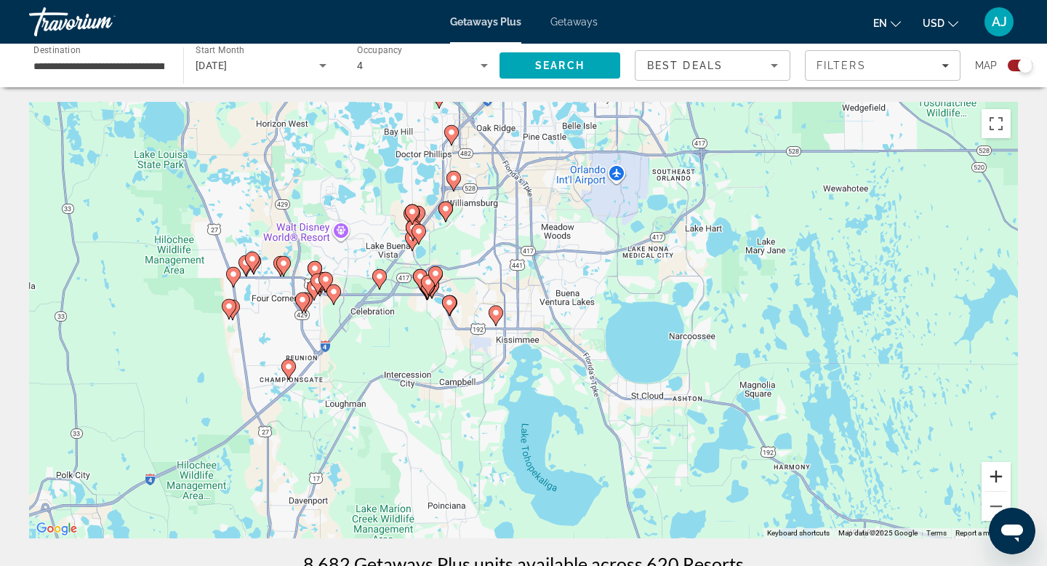
click at [999, 472] on button "Zoom in" at bounding box center [995, 476] width 29 height 29
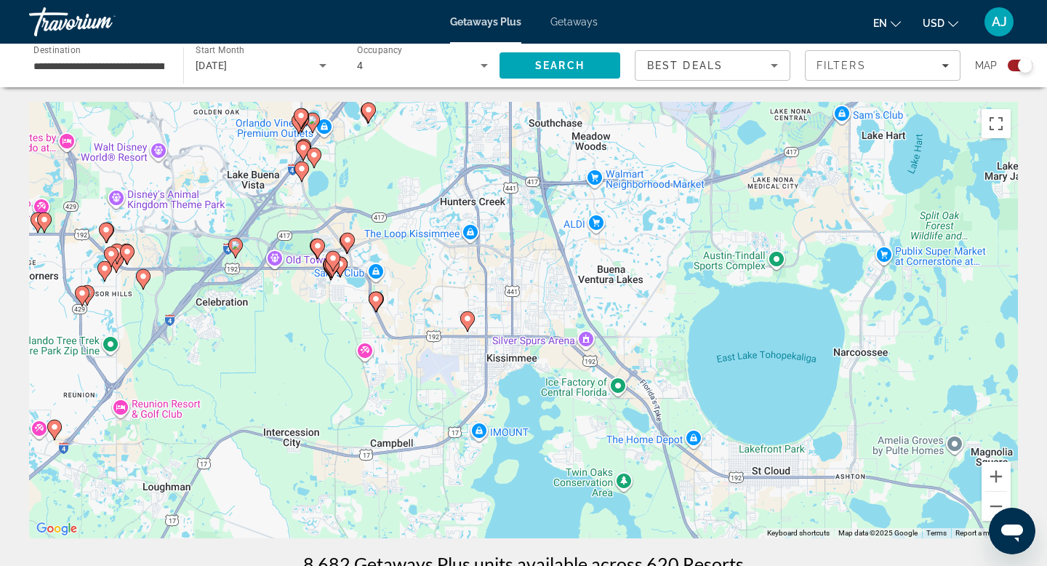
drag, startPoint x: 377, startPoint y: 153, endPoint x: 432, endPoint y: 262, distance: 121.3
click at [432, 262] on div "To activate drag with keyboard, press Alt + Enter. Once in keyboard drag state,…" at bounding box center [523, 320] width 989 height 436
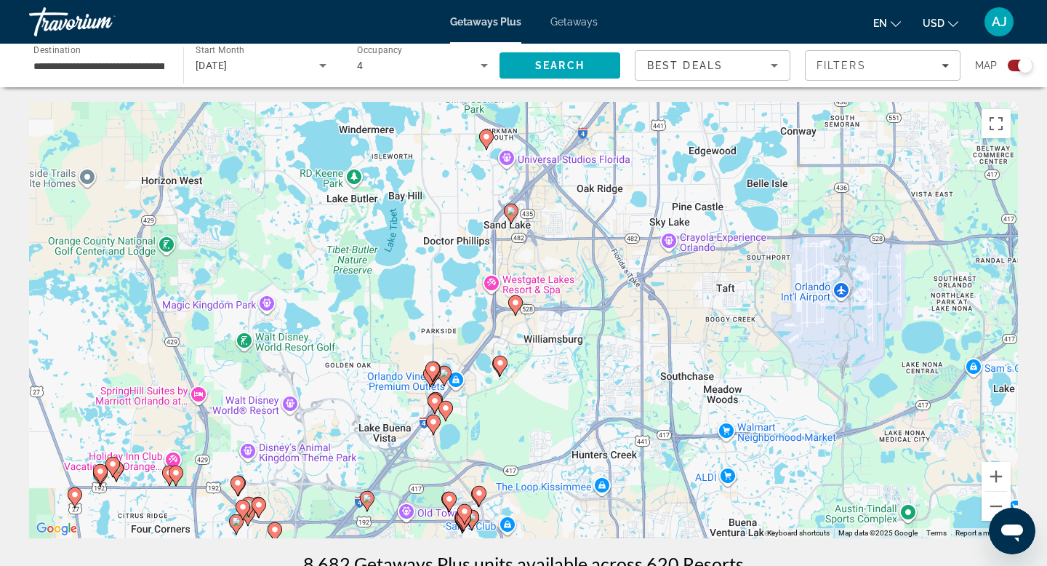
drag, startPoint x: 457, startPoint y: 254, endPoint x: 481, endPoint y: 272, distance: 30.3
click at [480, 270] on div "To activate drag with keyboard, press Alt + Enter. Once in keyboard drag state,…" at bounding box center [523, 320] width 989 height 436
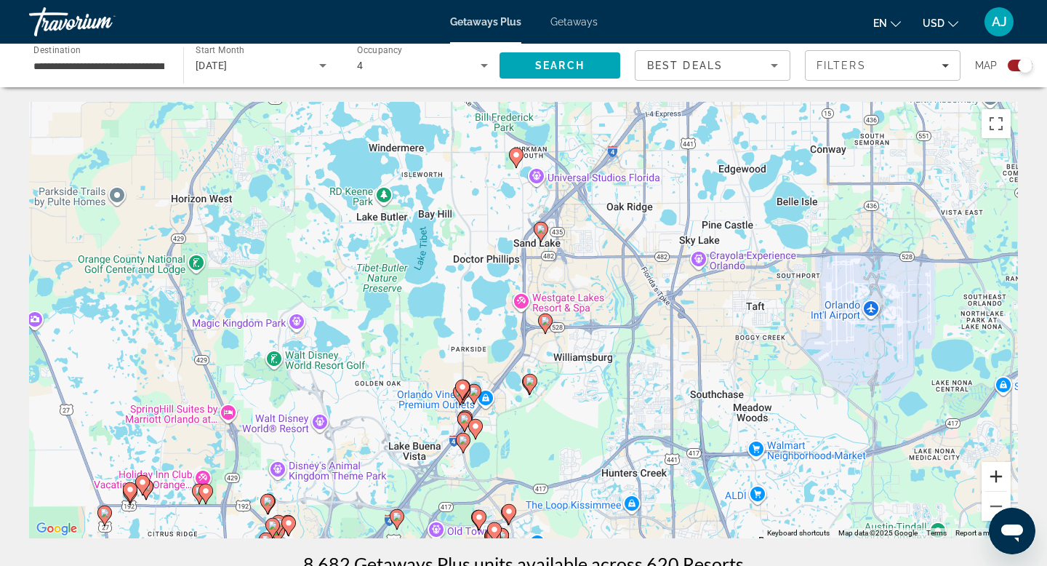
click at [993, 474] on button "Zoom in" at bounding box center [995, 476] width 29 height 29
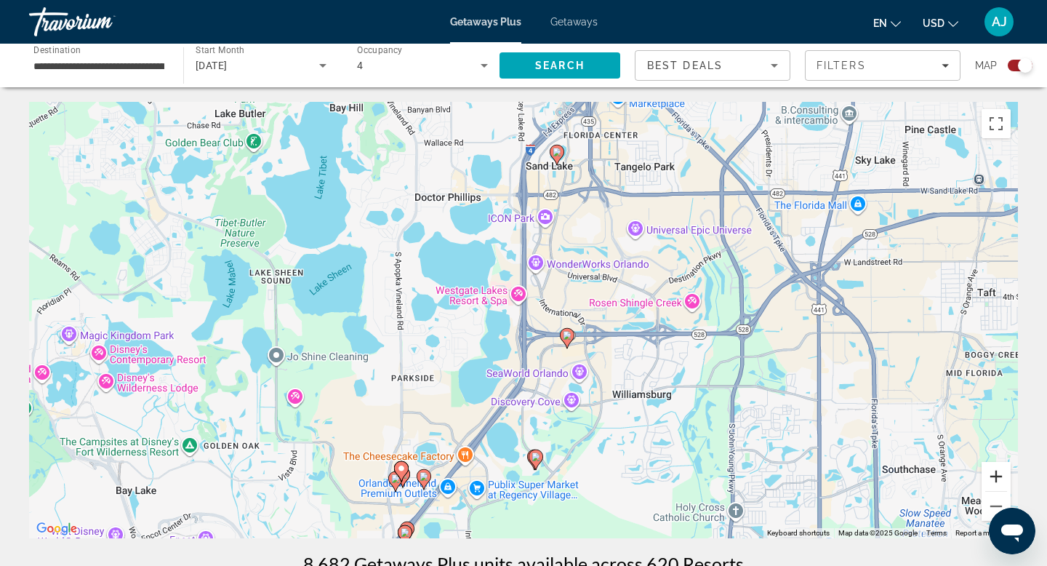
click at [994, 473] on button "Zoom in" at bounding box center [995, 476] width 29 height 29
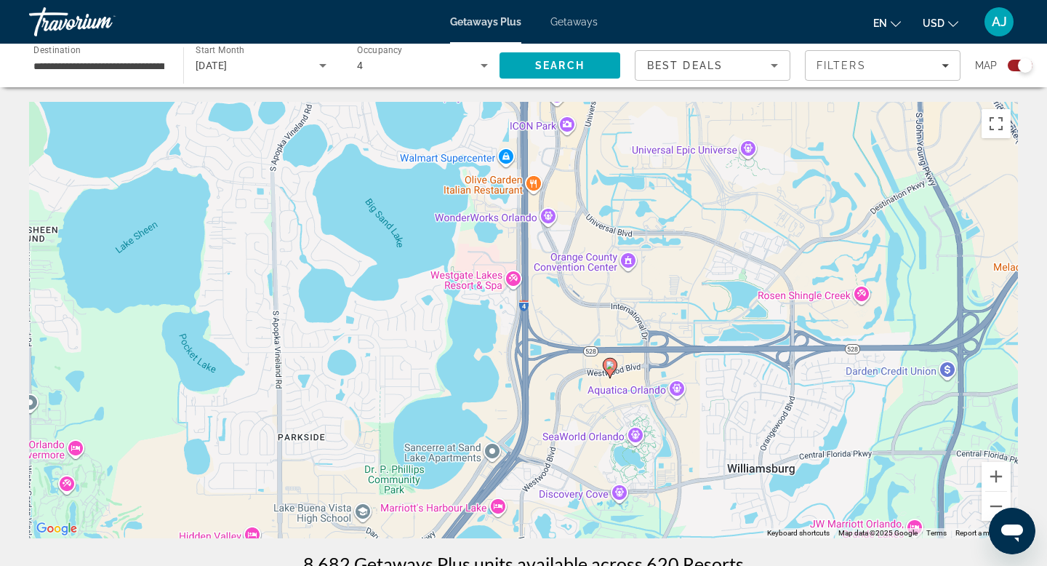
drag, startPoint x: 583, startPoint y: 161, endPoint x: 598, endPoint y: 232, distance: 72.9
click at [598, 227] on div "To activate drag with keyboard, press Alt + Enter. Once in keyboard drag state,…" at bounding box center [523, 320] width 989 height 436
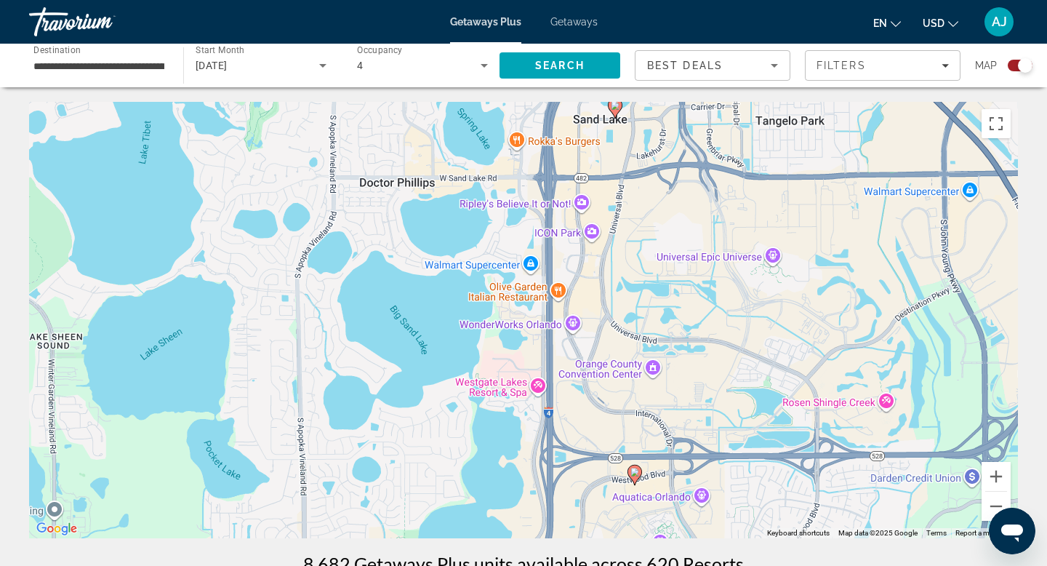
drag, startPoint x: 601, startPoint y: 165, endPoint x: 601, endPoint y: 219, distance: 53.8
click at [601, 214] on div "To activate drag with keyboard, press Alt + Enter. Once in keyboard drag state,…" at bounding box center [523, 320] width 989 height 436
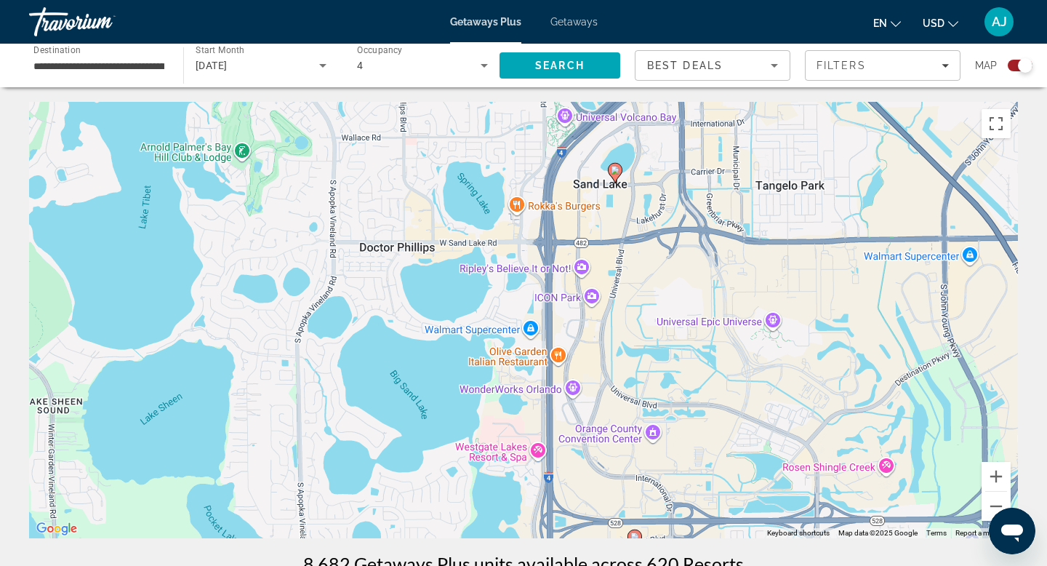
click at [615, 167] on image "Main content" at bounding box center [615, 170] width 9 height 9
type input "**********"
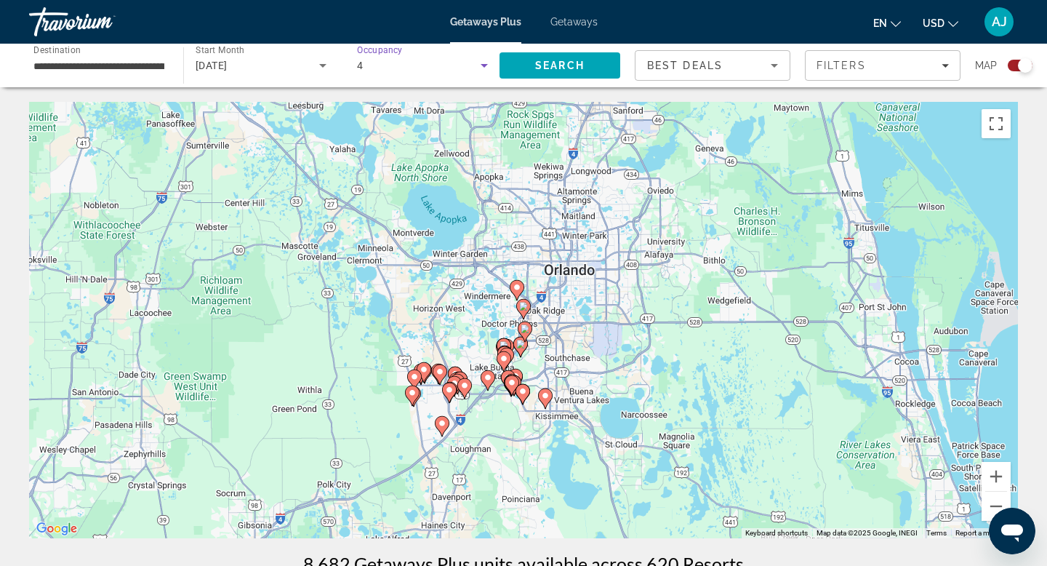
click at [363, 61] on div "4" at bounding box center [419, 65] width 124 height 17
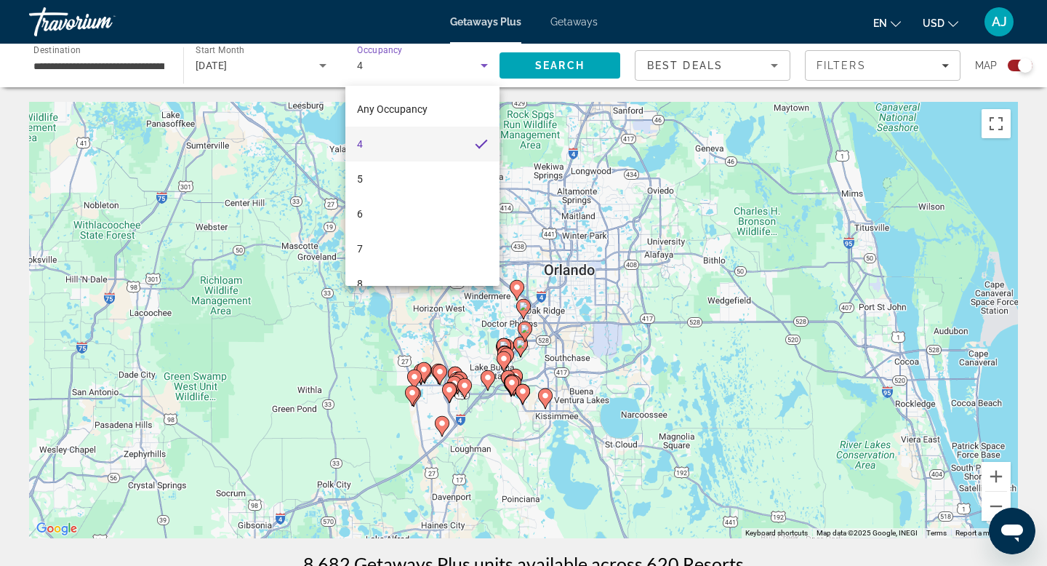
click at [555, 65] on div at bounding box center [523, 283] width 1047 height 566
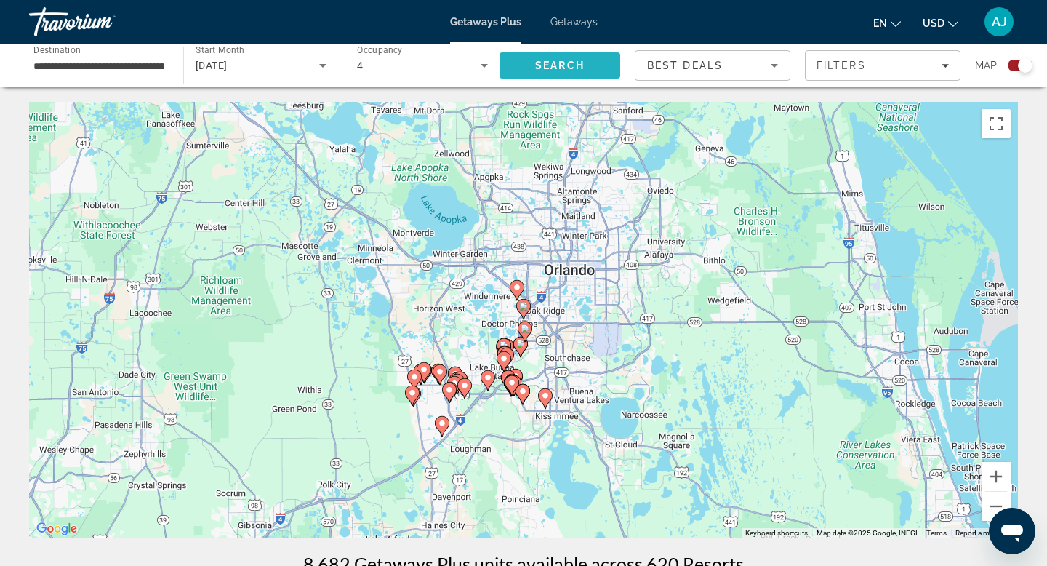
click at [561, 62] on span "Search" at bounding box center [559, 66] width 49 height 12
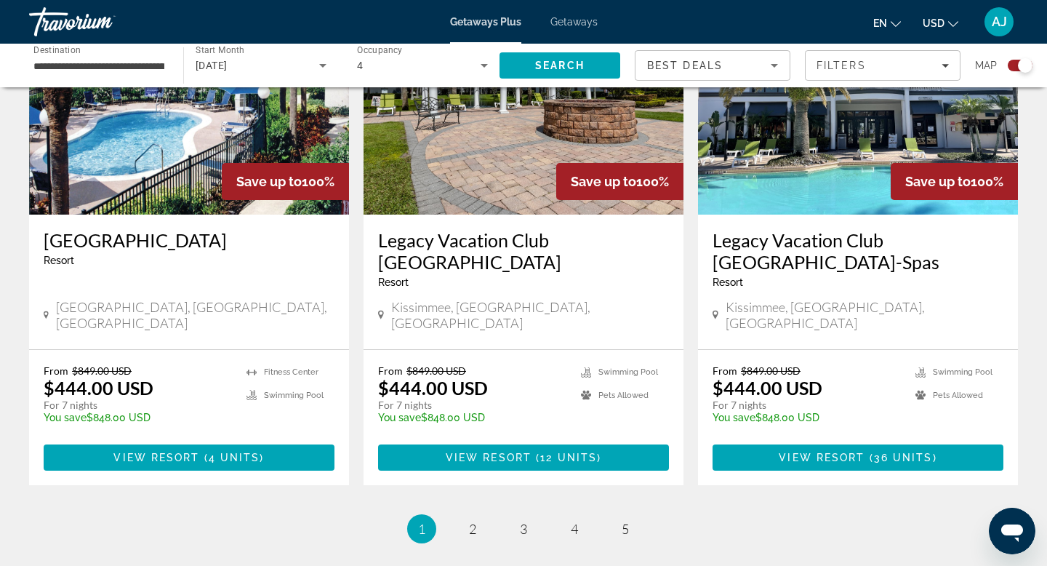
scroll to position [2207, 0]
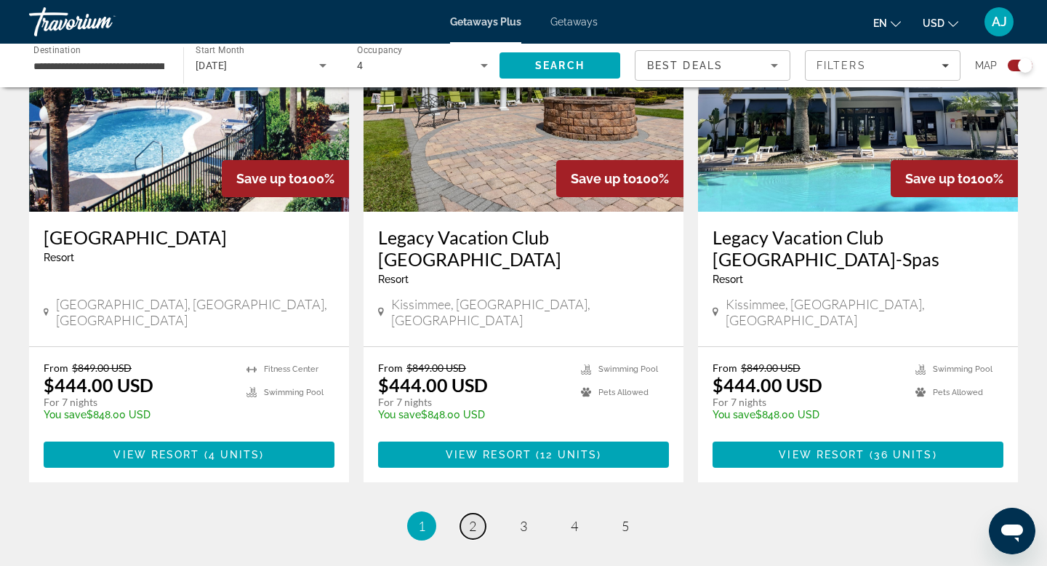
click at [470, 518] on span "2" at bounding box center [472, 526] width 7 height 16
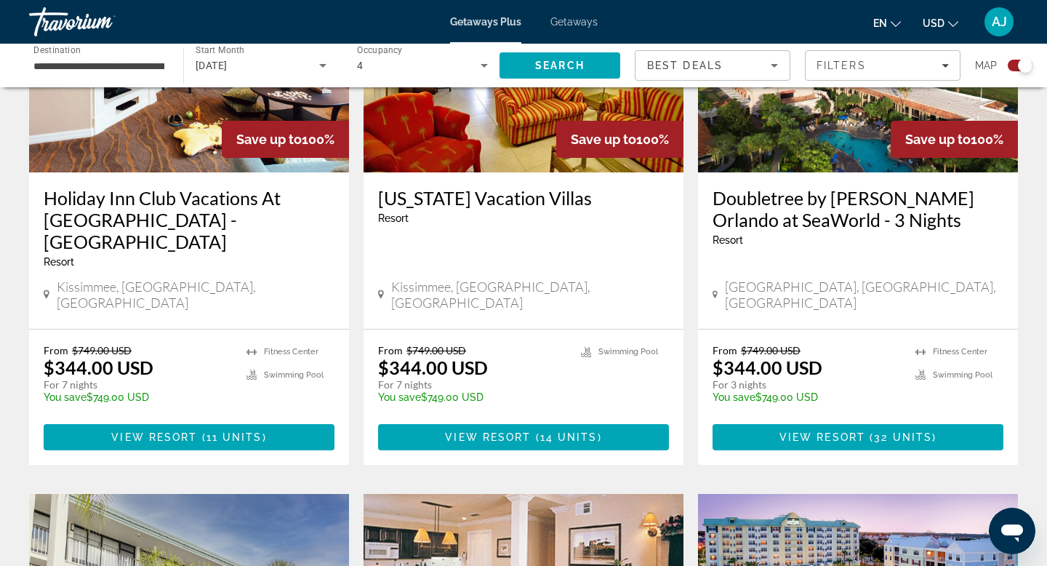
scroll to position [657, 0]
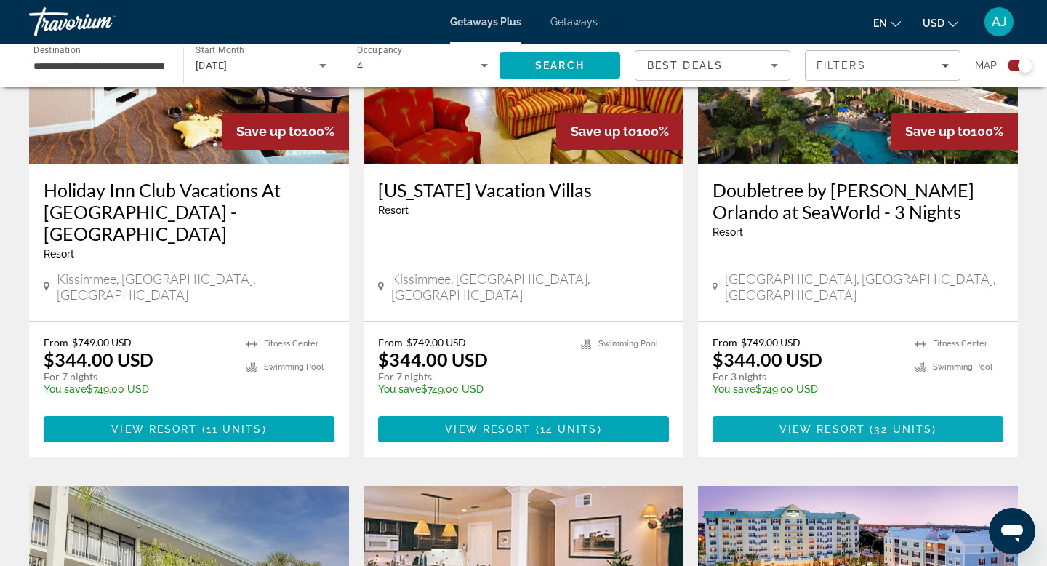
click at [811, 423] on span "View Resort" at bounding box center [822, 429] width 86 height 12
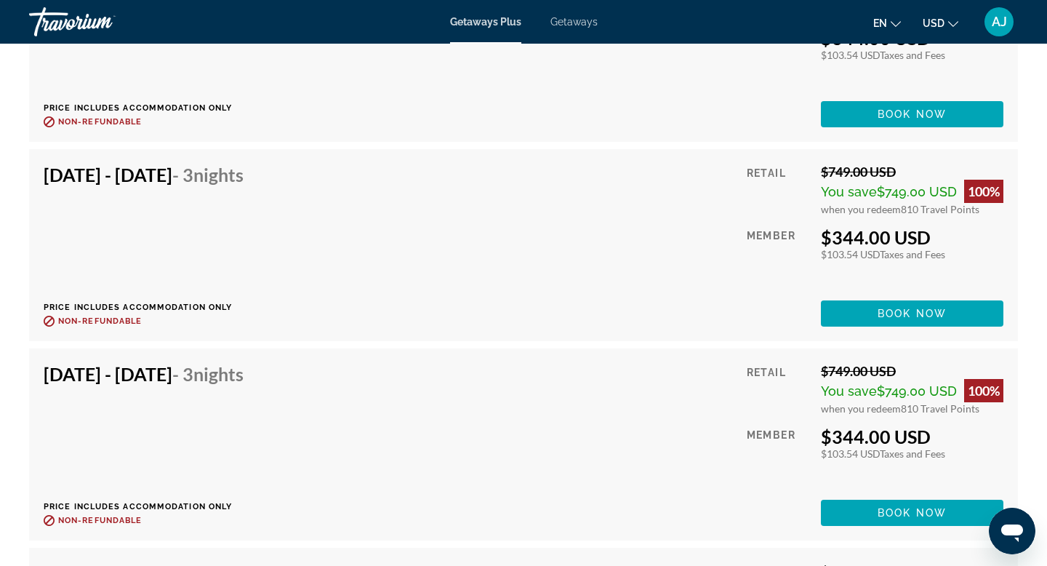
scroll to position [3349, 0]
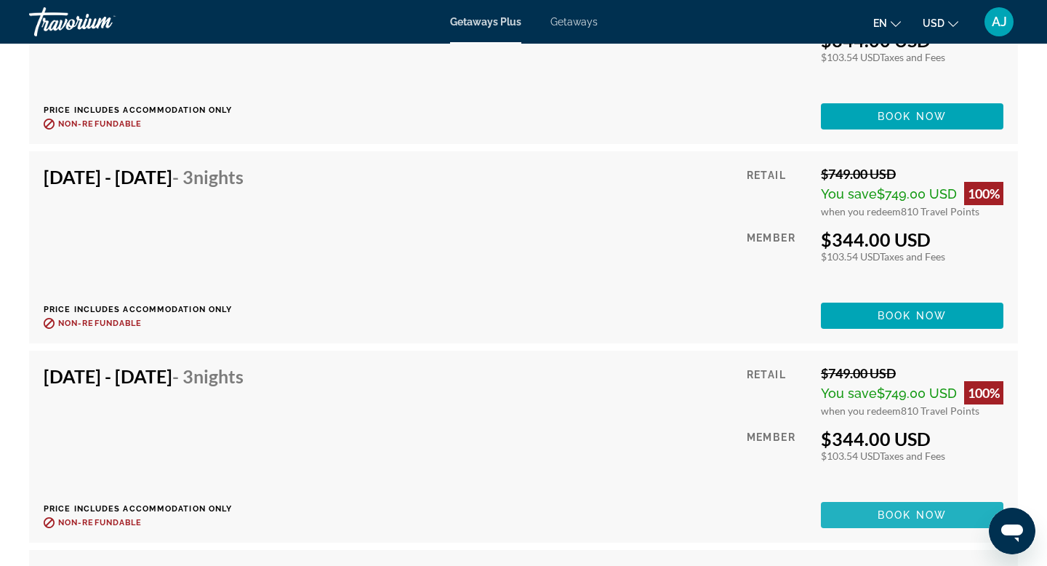
click at [920, 512] on span "Book now" at bounding box center [912, 515] width 69 height 12
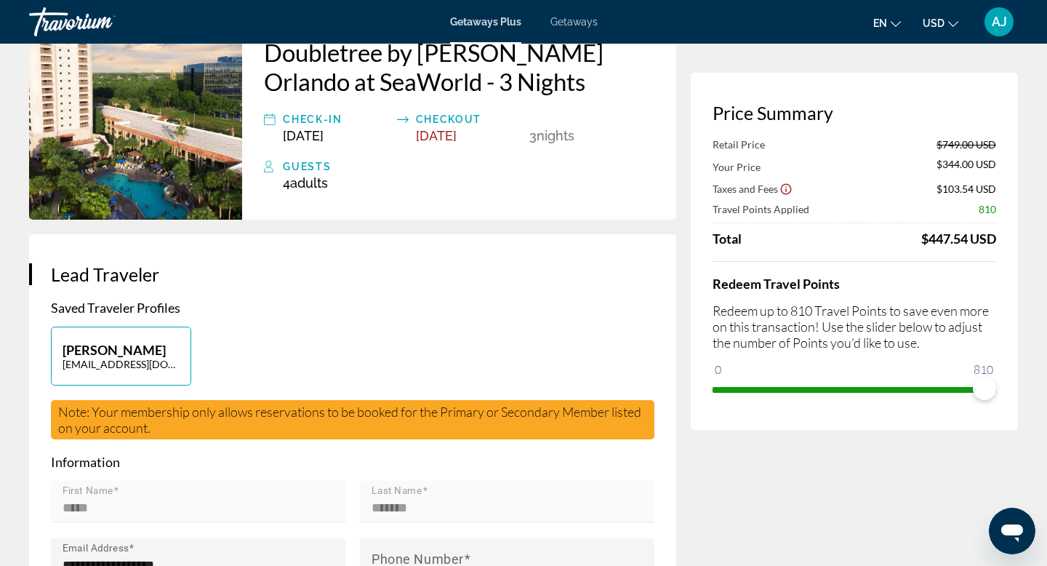
scroll to position [129, 0]
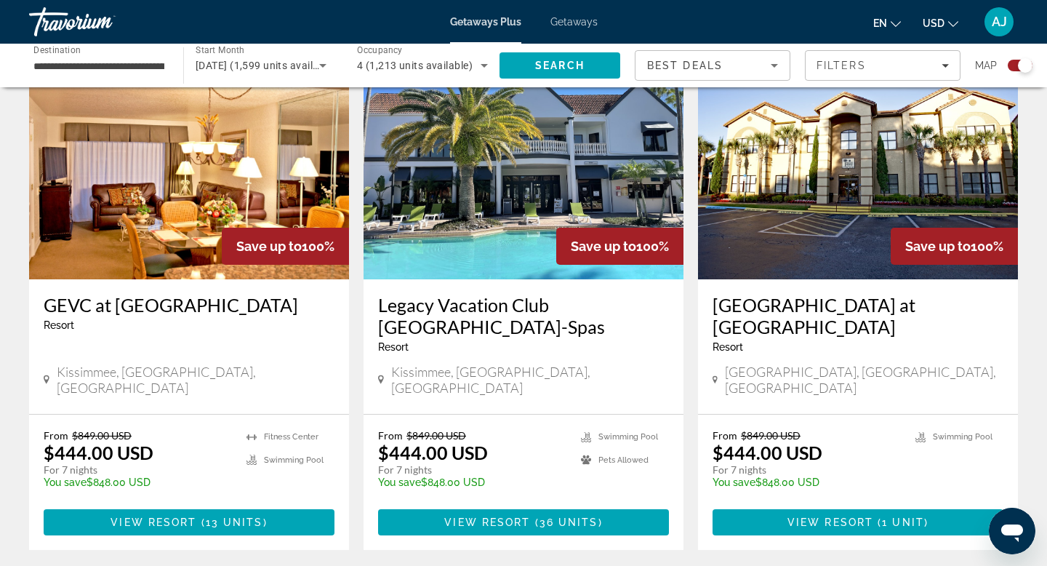
scroll to position [2165, 0]
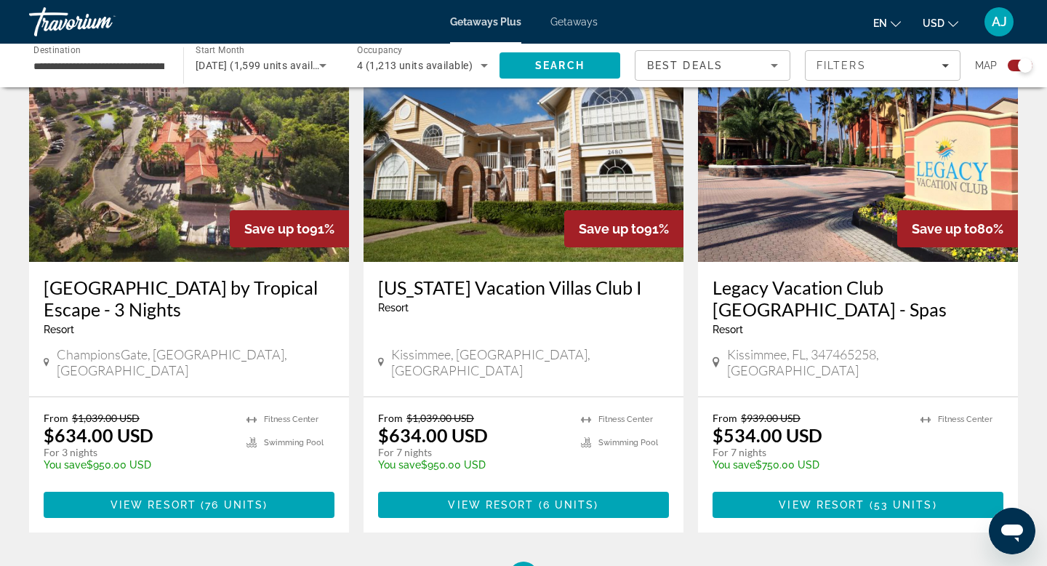
scroll to position [2213, 0]
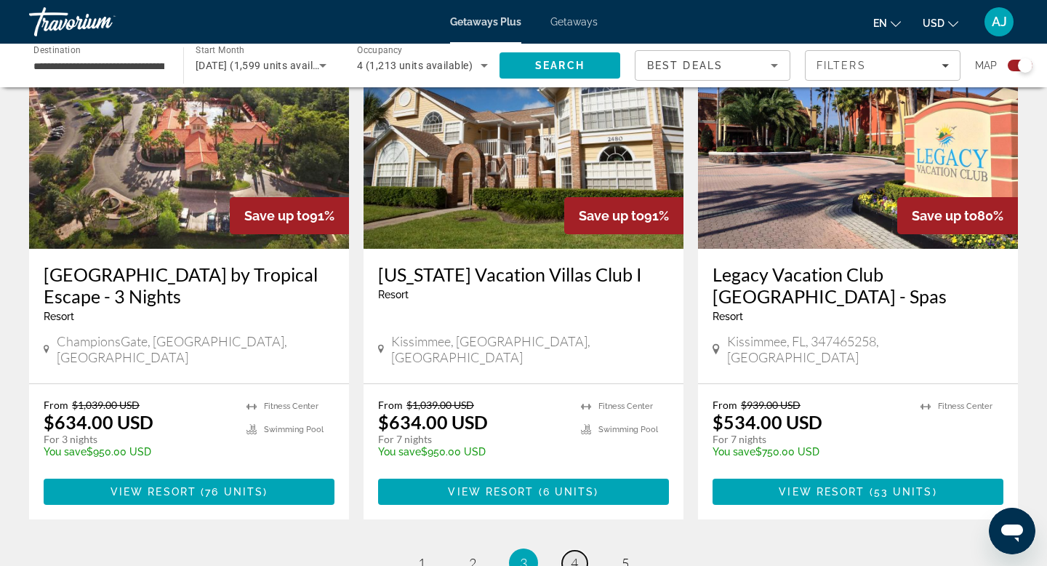
click at [571, 555] on span "4" at bounding box center [574, 563] width 7 height 16
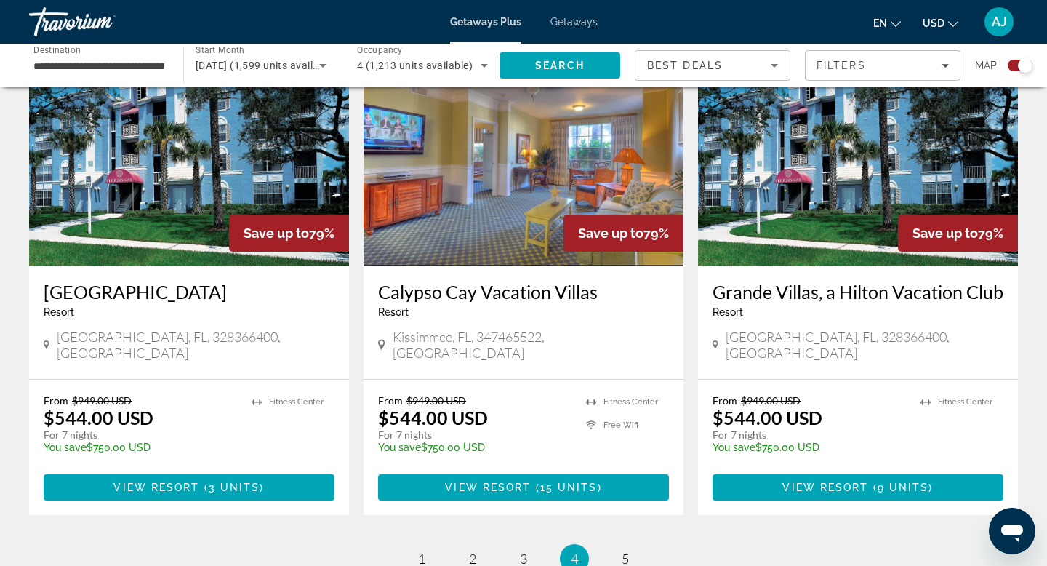
scroll to position [2157, 0]
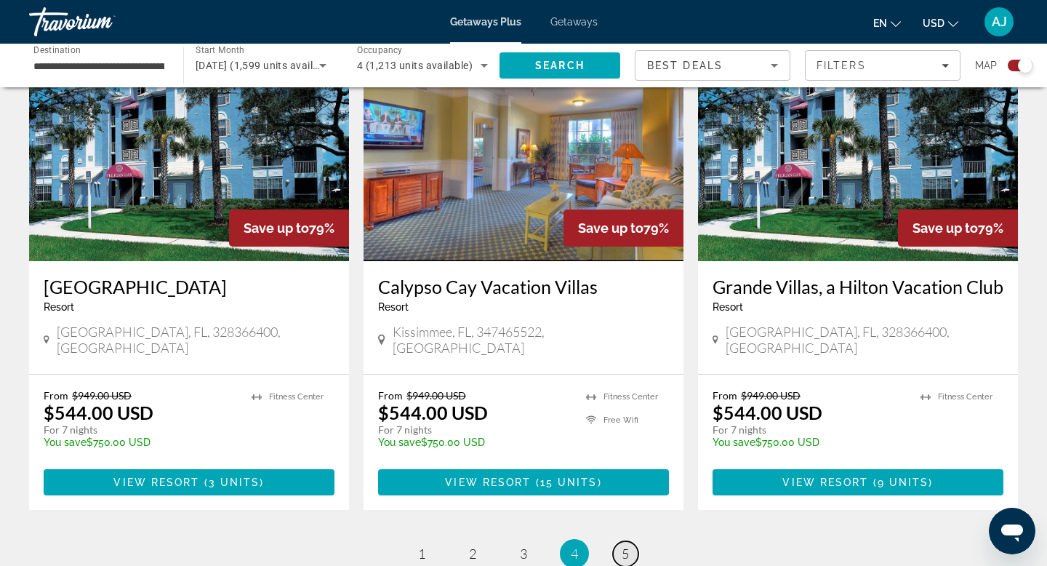
click at [627, 545] on span "5" at bounding box center [625, 553] width 7 height 16
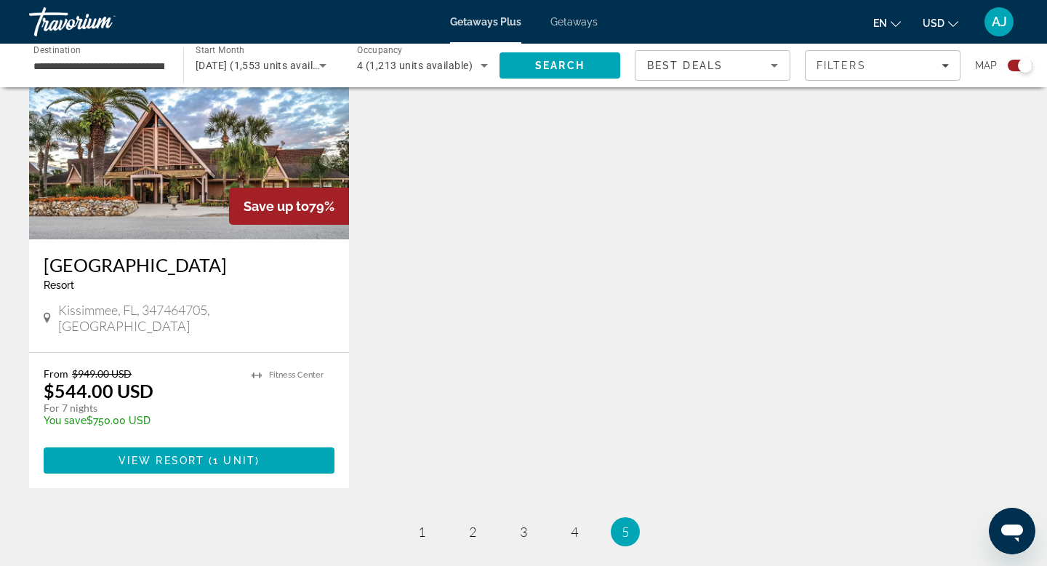
scroll to position [1094, 0]
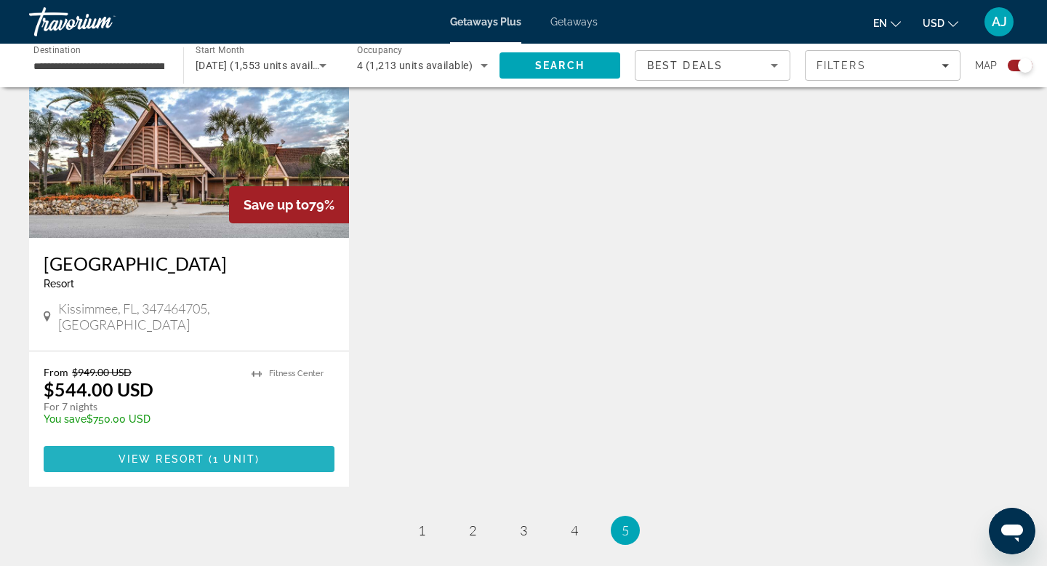
click at [184, 453] on span "View Resort" at bounding box center [162, 459] width 86 height 12
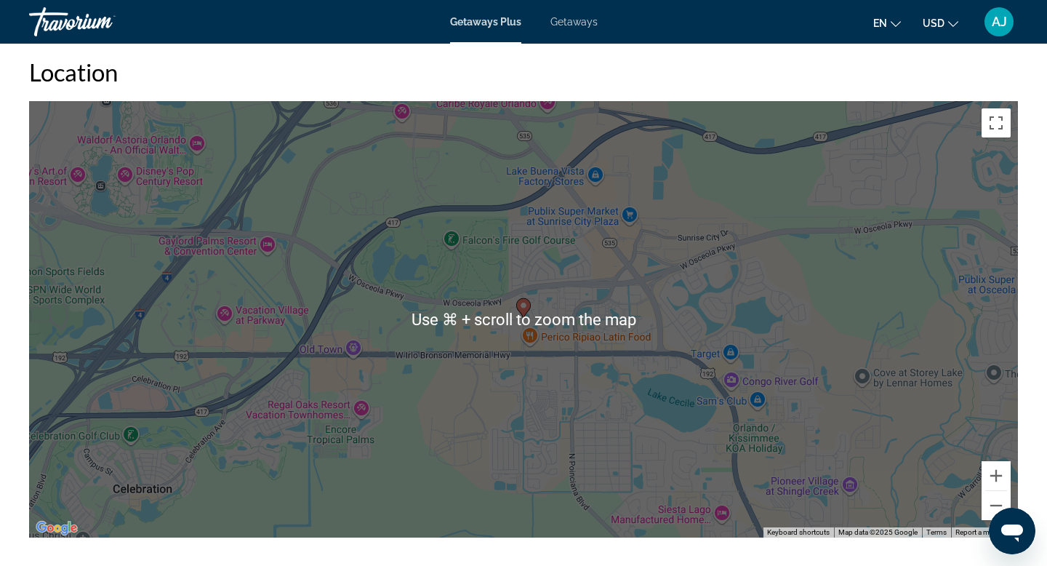
scroll to position [1400, 0]
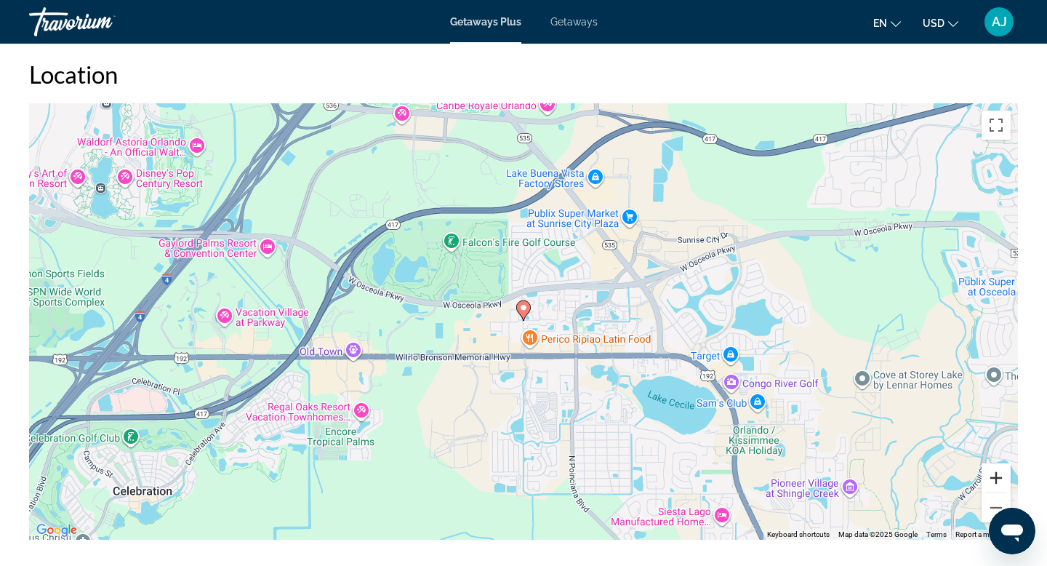
click at [1000, 481] on button "Zoom in" at bounding box center [995, 477] width 29 height 29
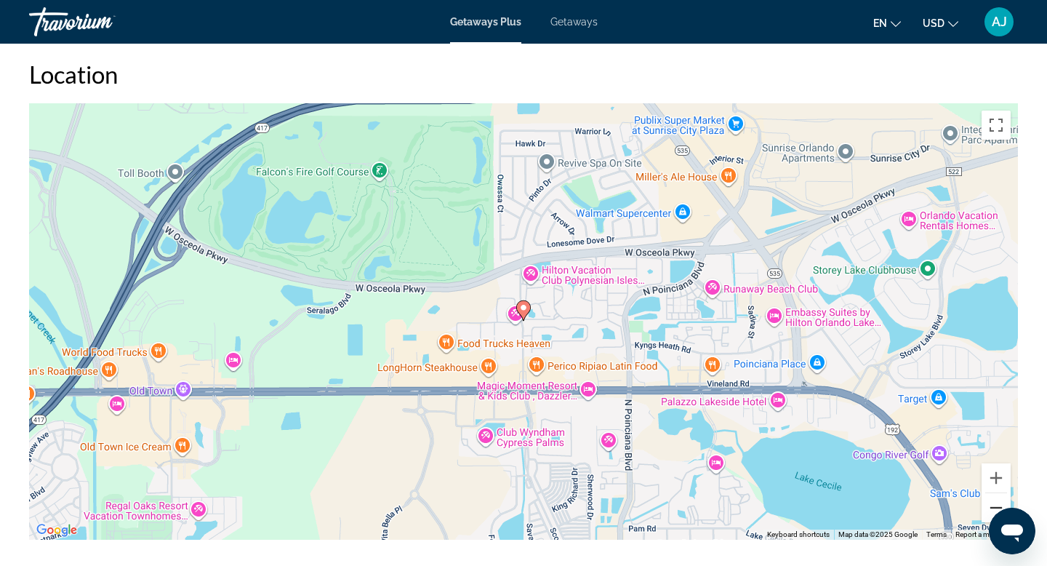
click at [993, 505] on button "Zoom out" at bounding box center [995, 507] width 29 height 29
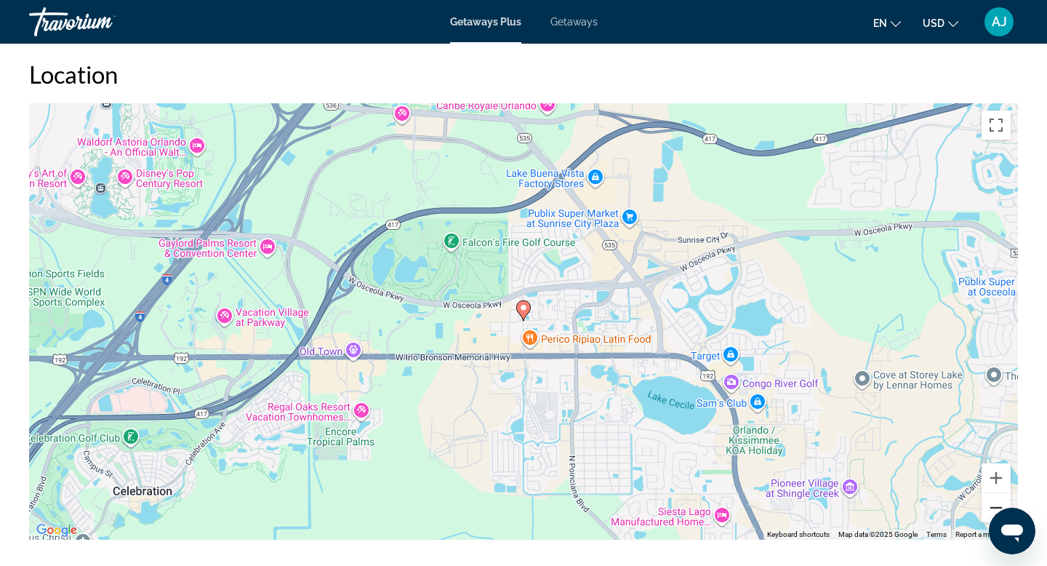
click at [992, 505] on button "Zoom out" at bounding box center [995, 507] width 29 height 29
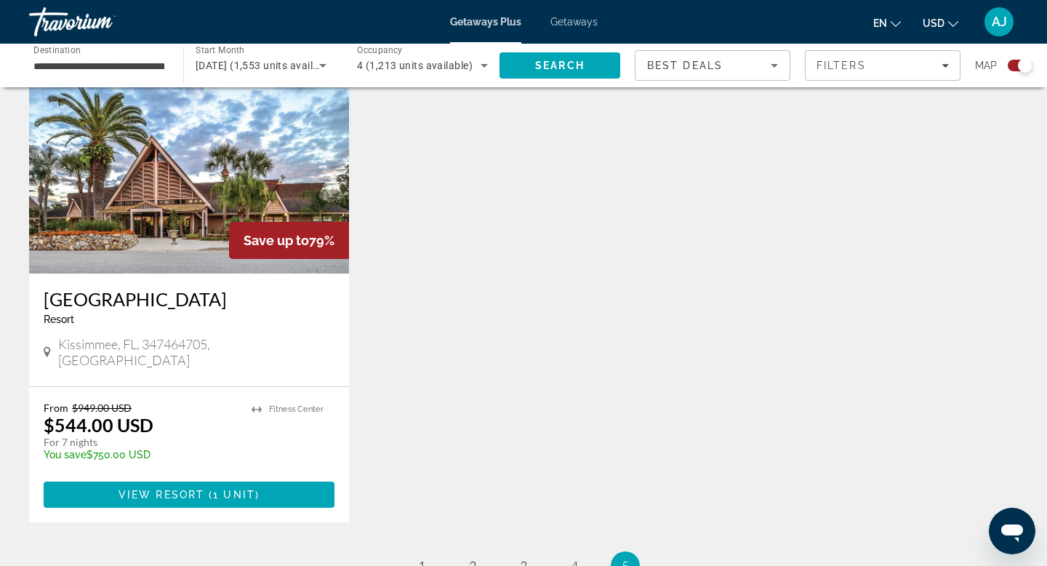
scroll to position [1248, 0]
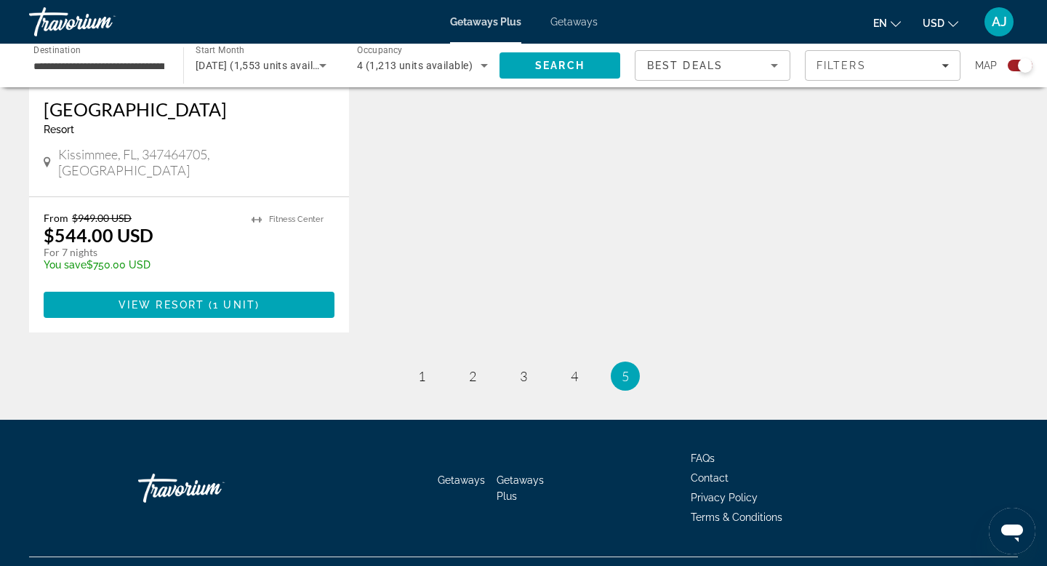
click at [566, 20] on span "Getaways" at bounding box center [573, 22] width 47 height 12
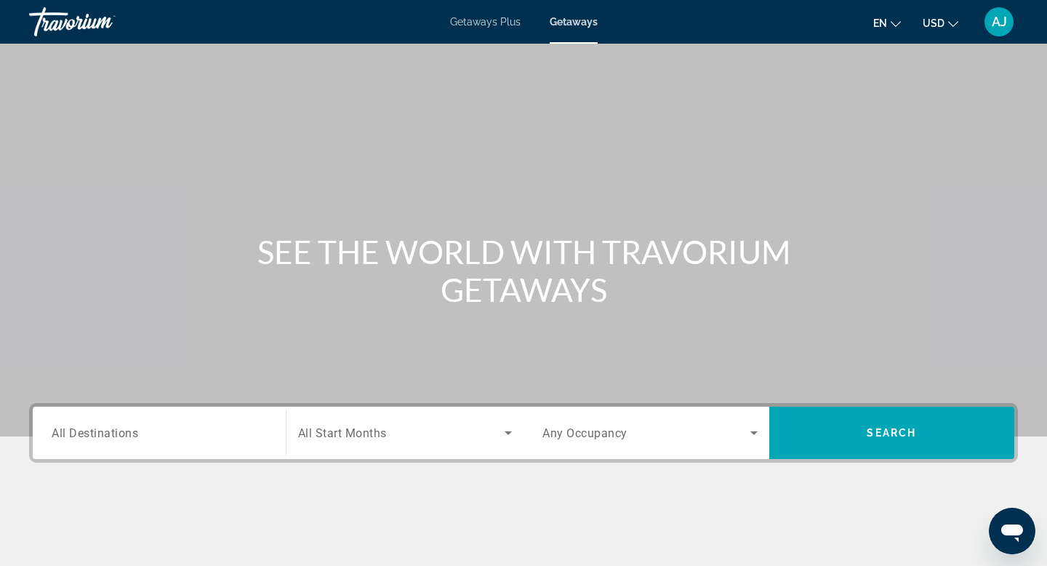
click at [573, 20] on span "Getaways" at bounding box center [574, 22] width 48 height 12
click at [136, 437] on span "All Destinations" at bounding box center [95, 432] width 87 height 14
click at [136, 437] on input "Destination All Destinations" at bounding box center [159, 433] width 215 height 17
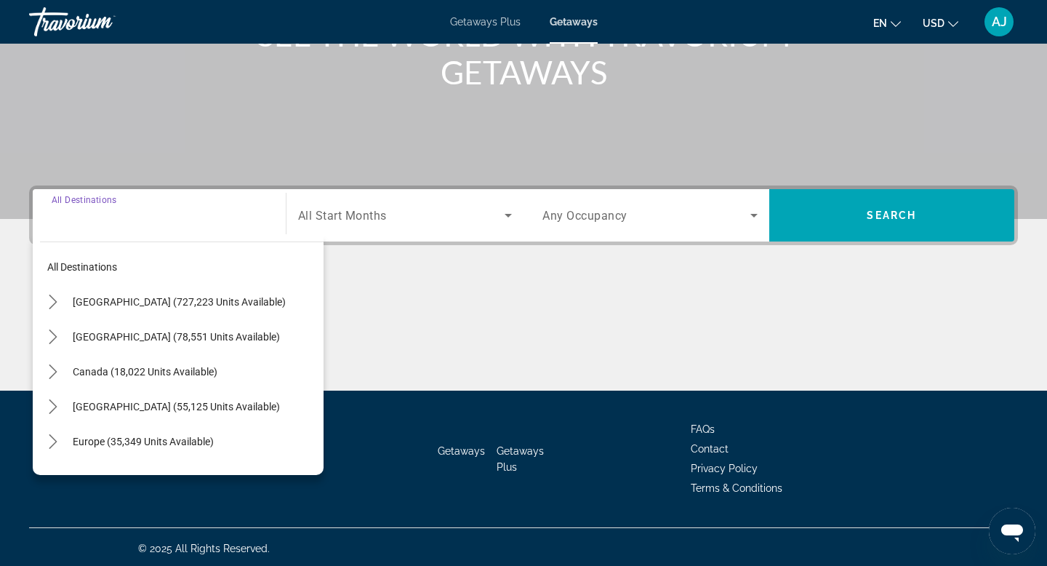
scroll to position [220, 0]
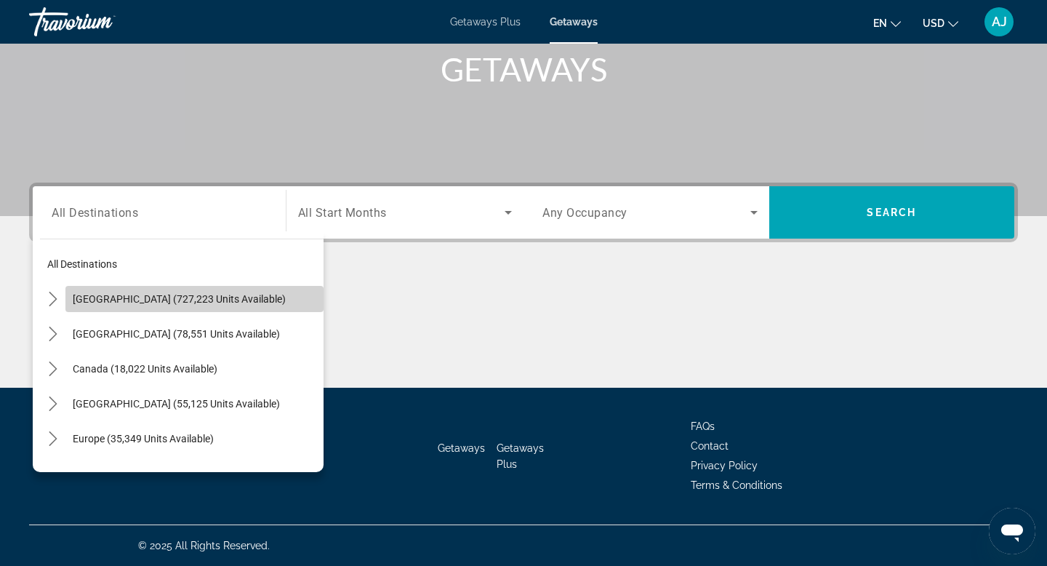
click at [157, 299] on span "[GEOGRAPHIC_DATA] (727,223 units available)" at bounding box center [179, 299] width 213 height 12
type input "**********"
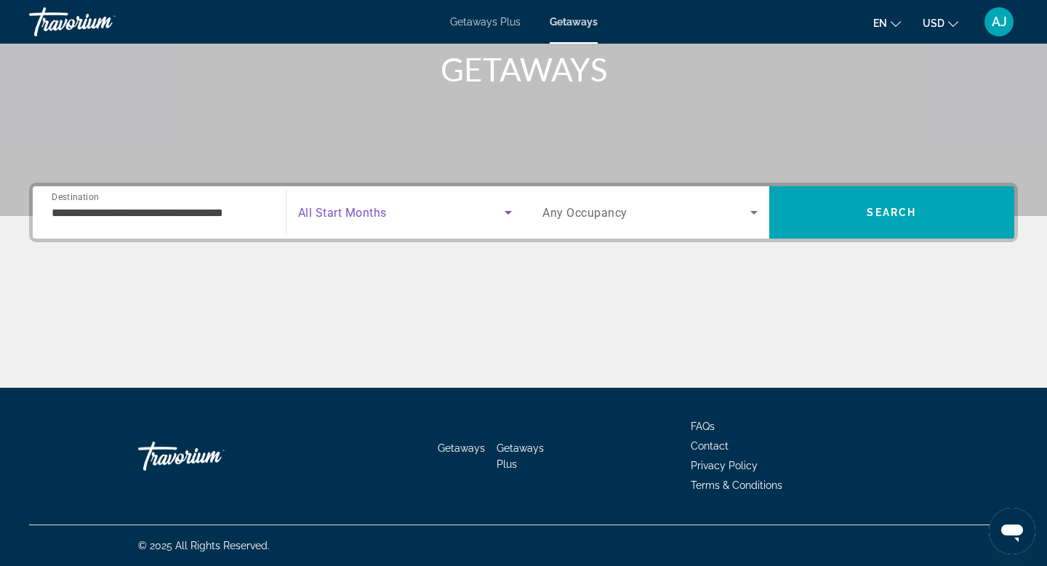
click at [507, 212] on icon "Search widget" at bounding box center [508, 213] width 7 height 4
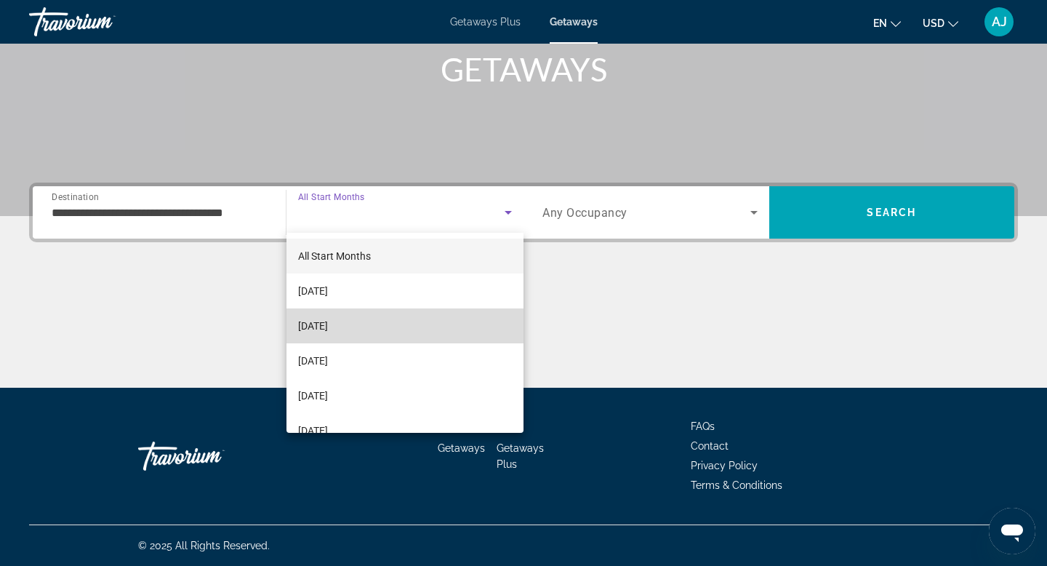
click at [470, 318] on mat-option "[DATE]" at bounding box center [405, 325] width 238 height 35
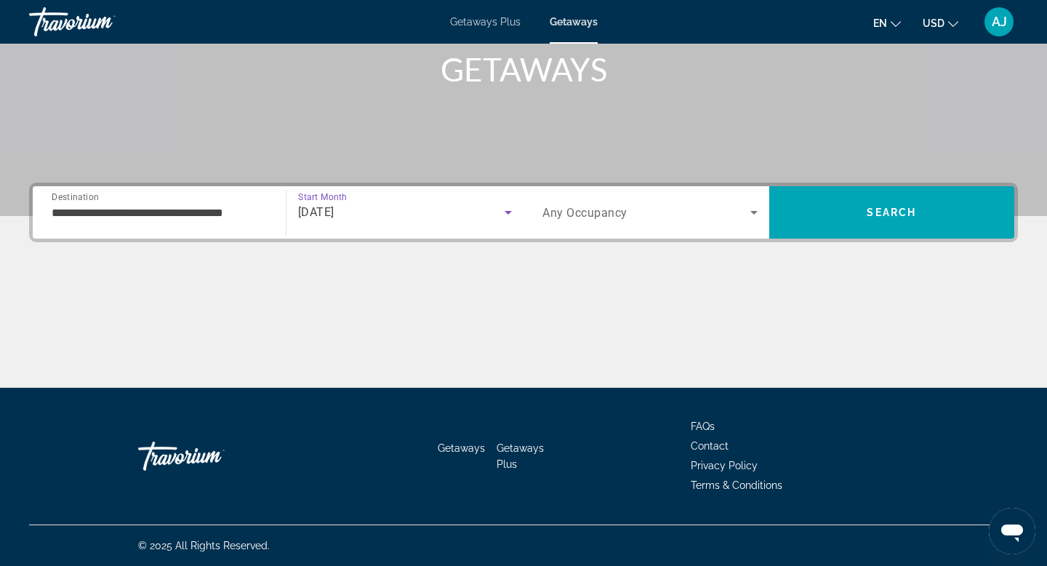
click at [760, 212] on icon "Search widget" at bounding box center [753, 212] width 17 height 17
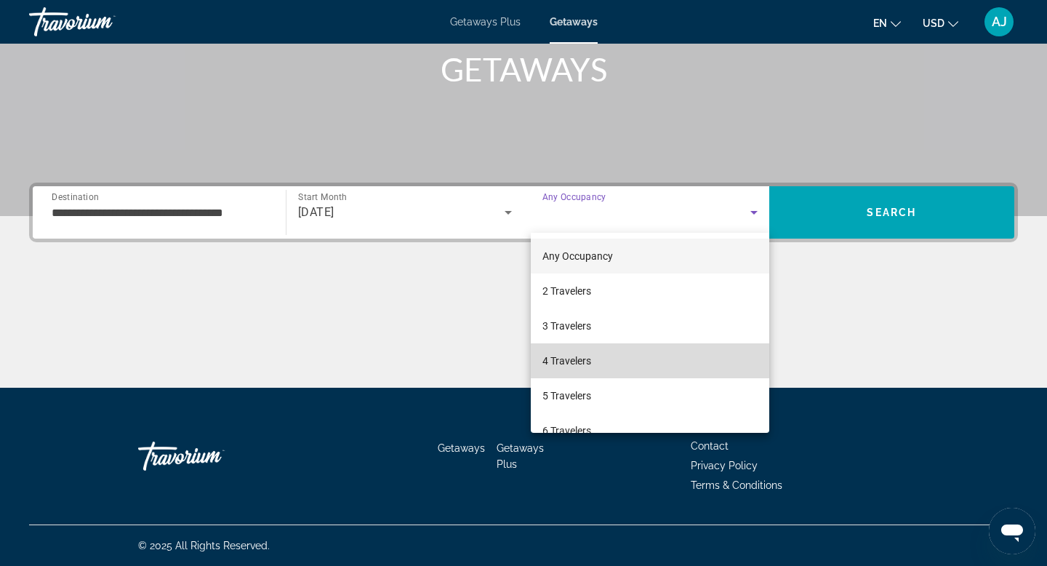
click at [675, 353] on mat-option "4 Travelers" at bounding box center [650, 360] width 238 height 35
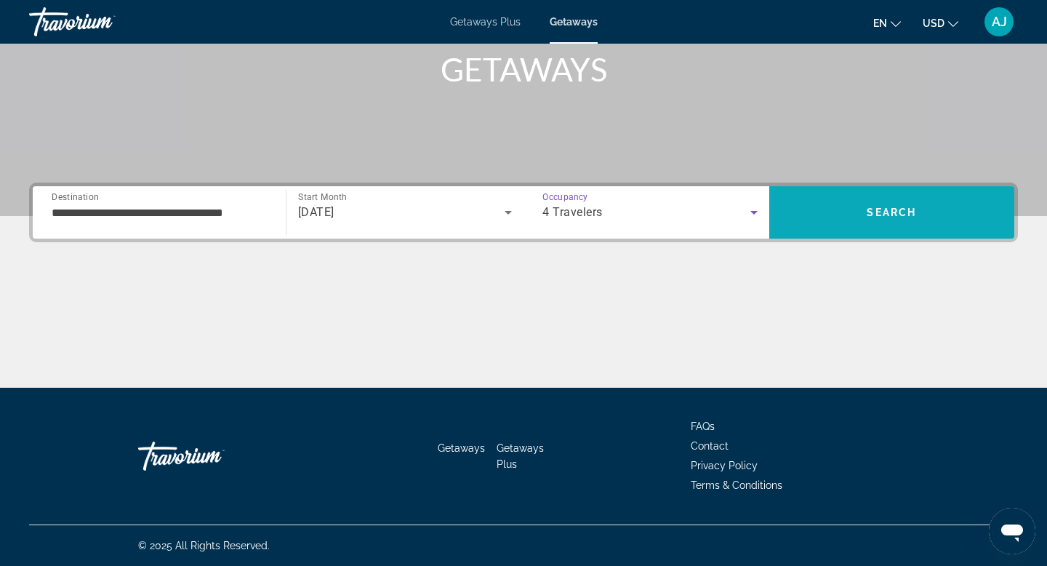
click at [887, 208] on span "Search" at bounding box center [891, 212] width 49 height 12
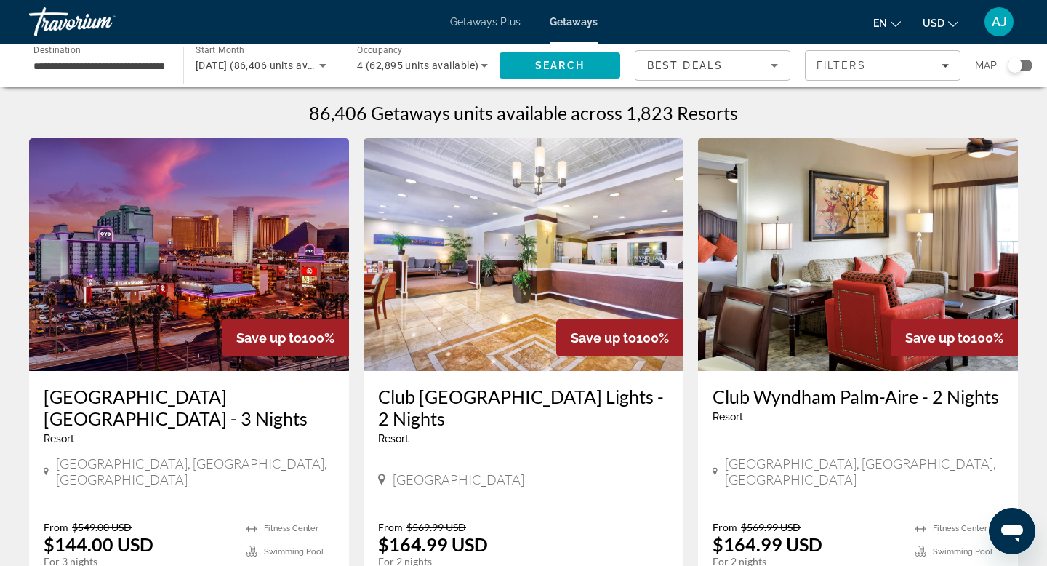
click at [1016, 69] on div "Search widget" at bounding box center [1015, 65] width 15 height 15
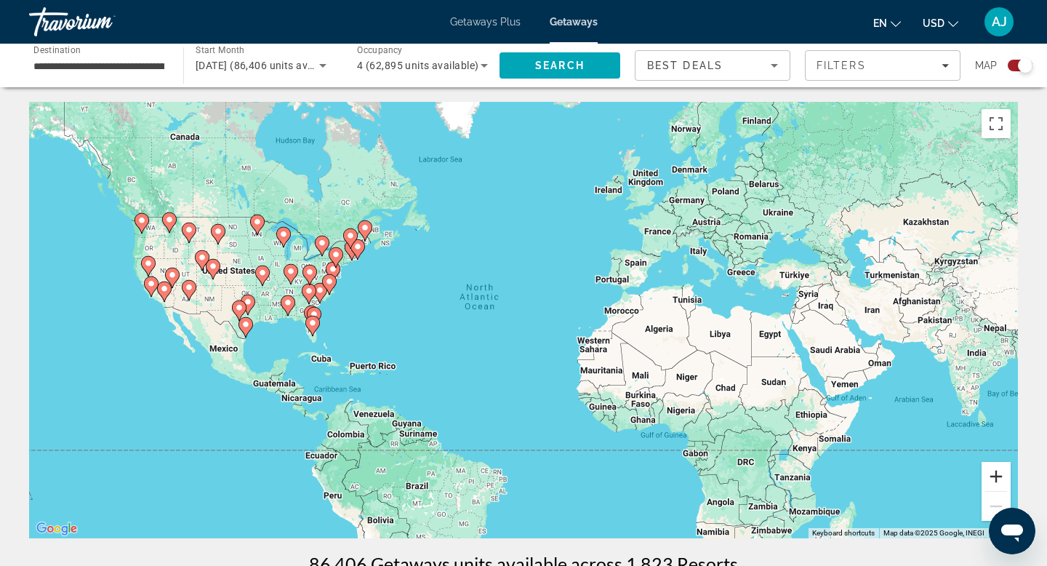
click at [996, 472] on button "Zoom in" at bounding box center [995, 476] width 29 height 29
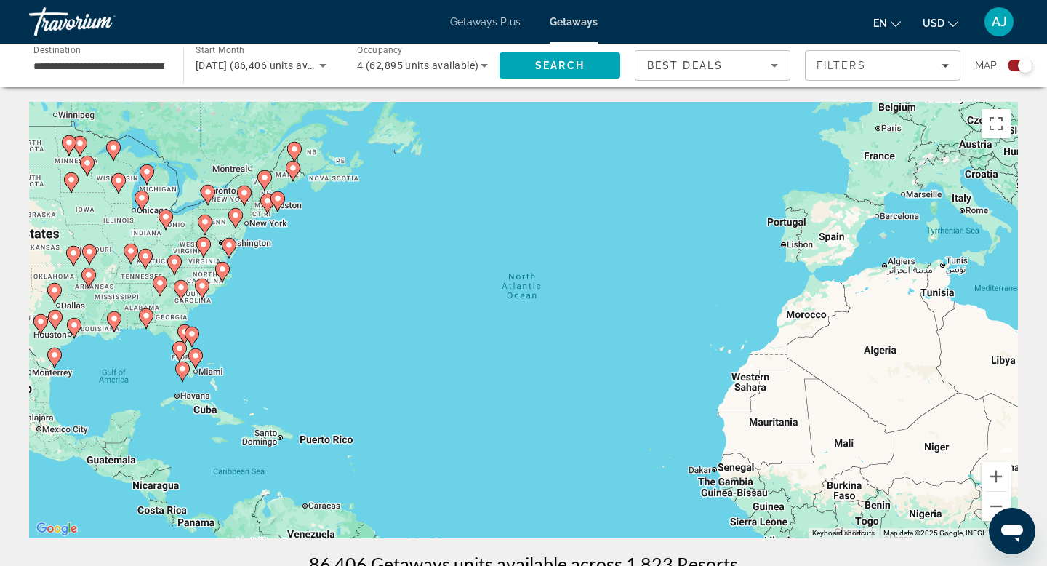
drag, startPoint x: 191, startPoint y: 310, endPoint x: 462, endPoint y: 363, distance: 275.5
click at [456, 362] on div "To activate drag with keyboard, press Alt + Enter. Once in keyboard drag state,…" at bounding box center [523, 320] width 989 height 436
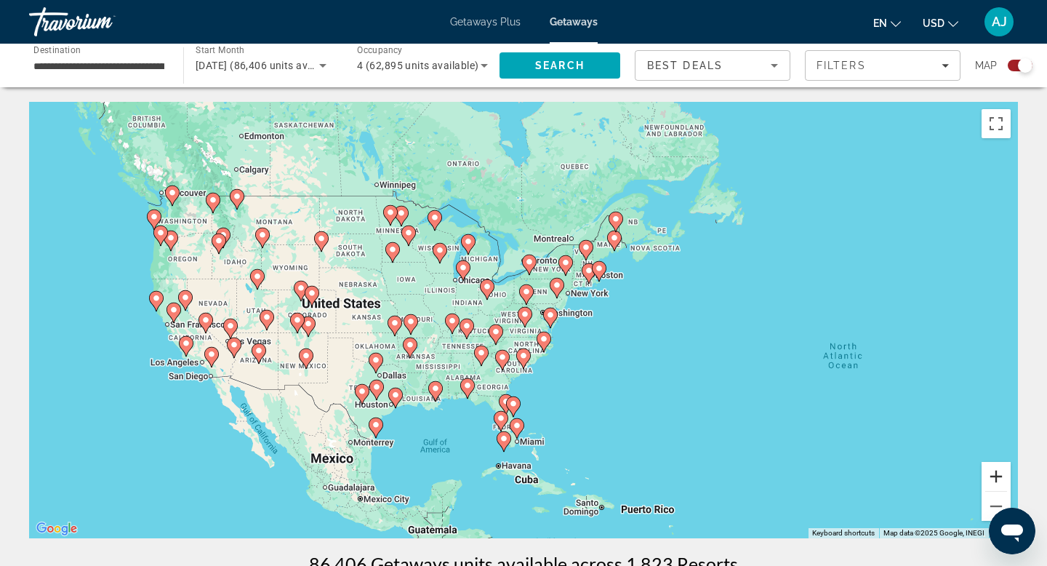
click at [995, 474] on button "Zoom in" at bounding box center [995, 476] width 29 height 29
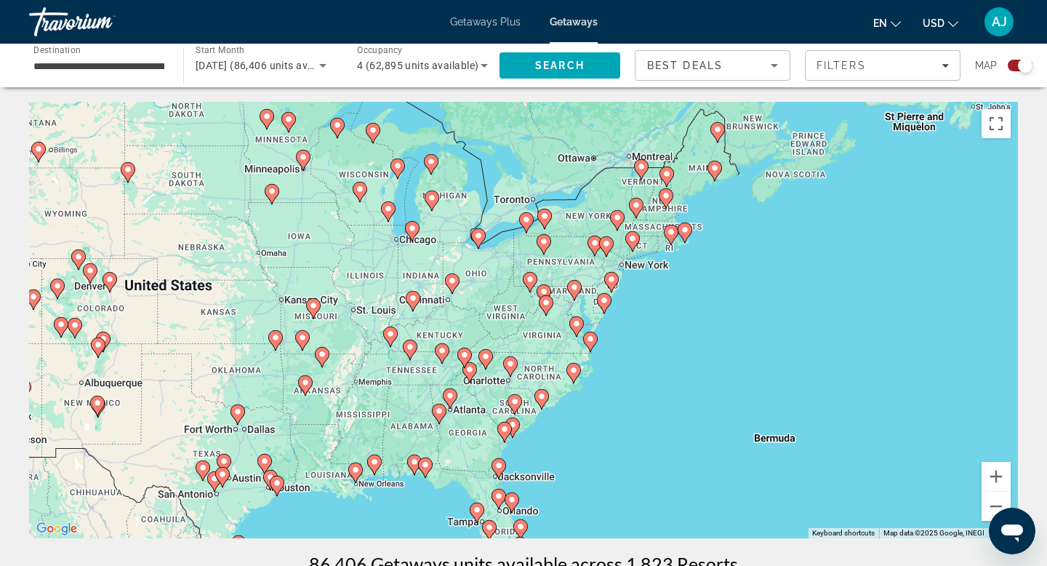
drag, startPoint x: 510, startPoint y: 449, endPoint x: 593, endPoint y: 384, distance: 105.0
click at [588, 394] on div "To activate drag with keyboard, press Alt + Enter. Once in keyboard drag state,…" at bounding box center [523, 320] width 989 height 436
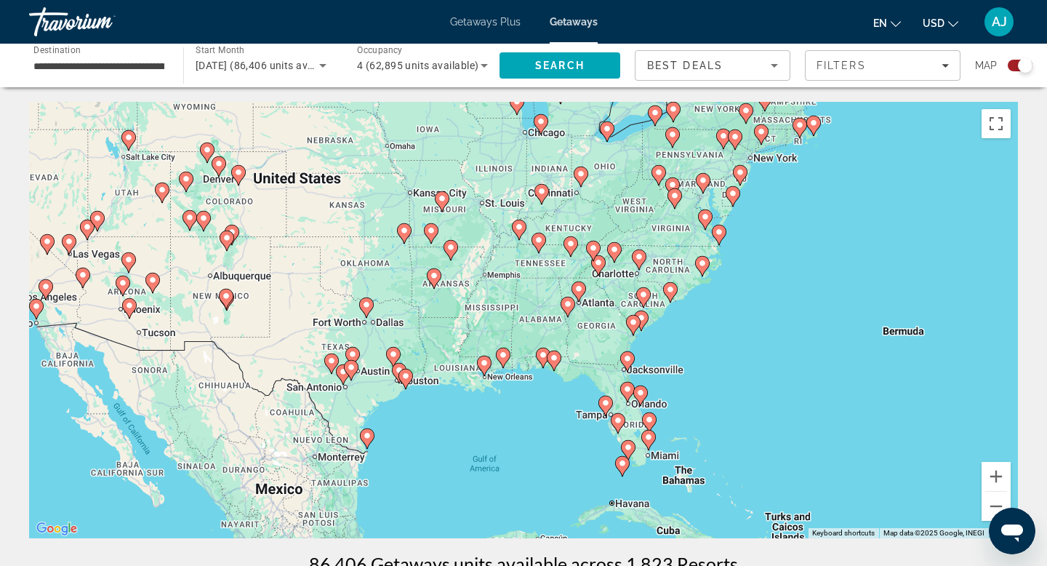
drag, startPoint x: 704, startPoint y: 369, endPoint x: 697, endPoint y: 290, distance: 79.6
click at [698, 305] on div "To activate drag with keyboard, press Alt + Enter. Once in keyboard drag state,…" at bounding box center [523, 320] width 989 height 436
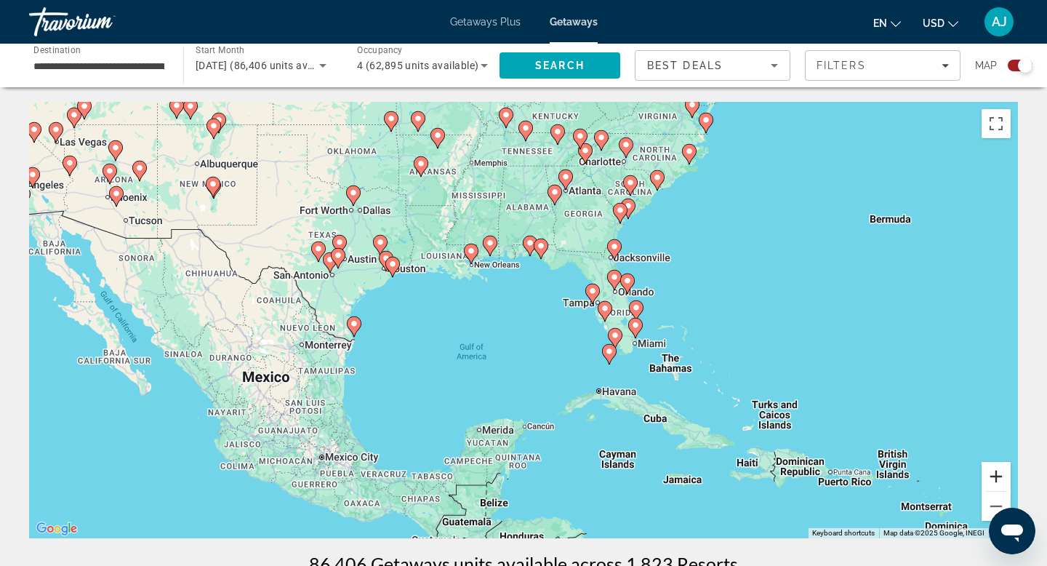
click at [989, 474] on button "Zoom in" at bounding box center [995, 476] width 29 height 29
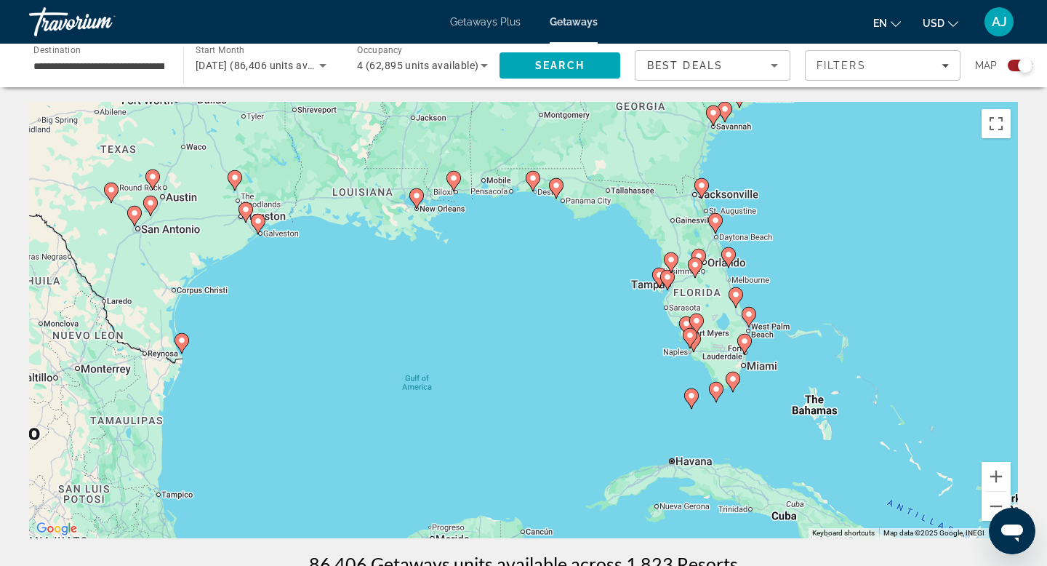
drag, startPoint x: 877, startPoint y: 274, endPoint x: 763, endPoint y: 305, distance: 117.5
click at [776, 302] on div "To activate drag with keyboard, press Alt + Enter. Once in keyboard drag state,…" at bounding box center [523, 320] width 989 height 436
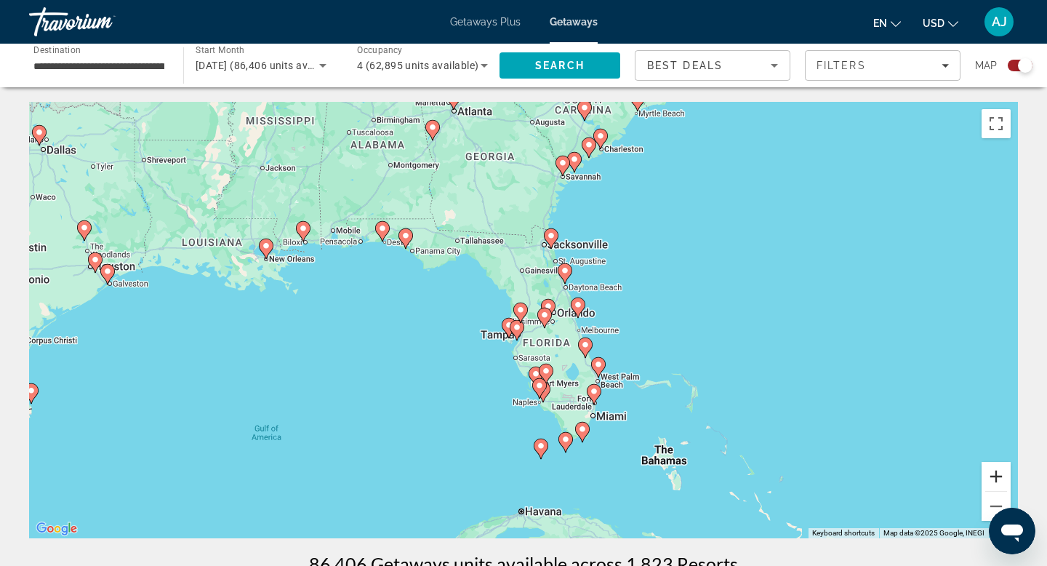
click at [998, 473] on button "Zoom in" at bounding box center [995, 476] width 29 height 29
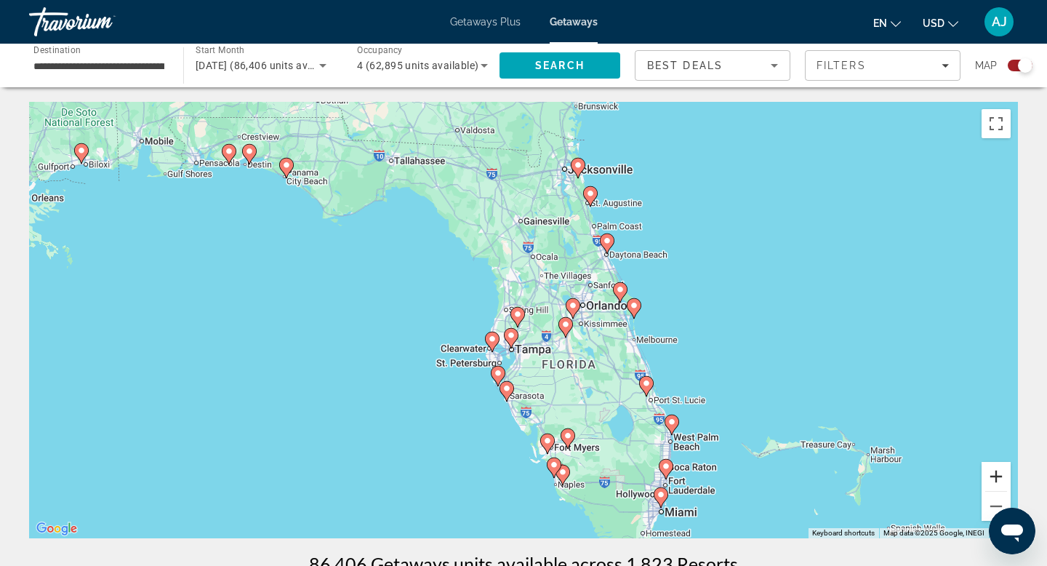
click at [997, 472] on button "Zoom in" at bounding box center [995, 476] width 29 height 29
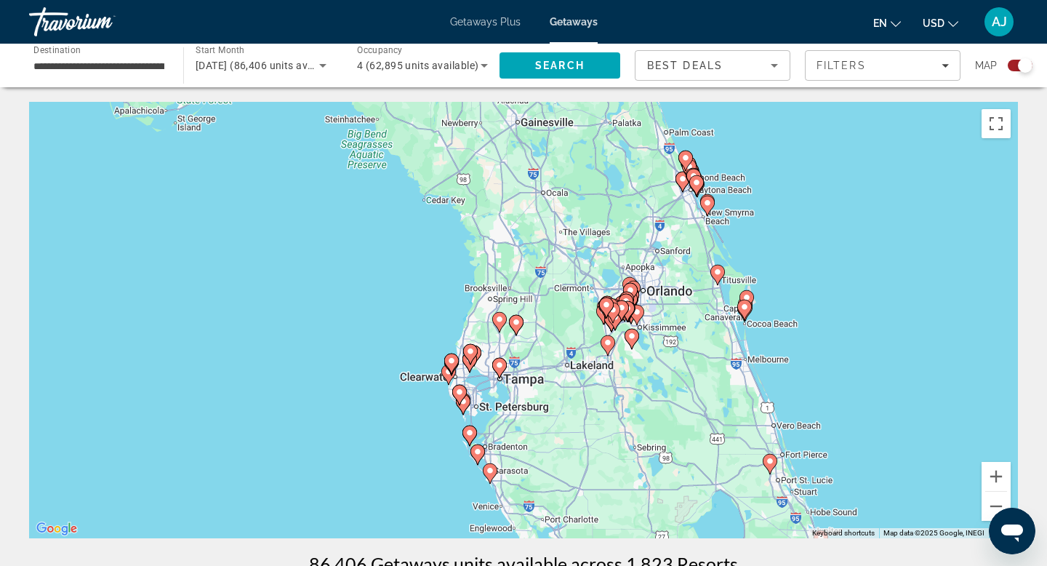
drag, startPoint x: 844, startPoint y: 377, endPoint x: 846, endPoint y: 313, distance: 63.3
click at [846, 315] on div "To activate drag with keyboard, press Alt + Enter. Once in keyboard drag state,…" at bounding box center [523, 320] width 989 height 436
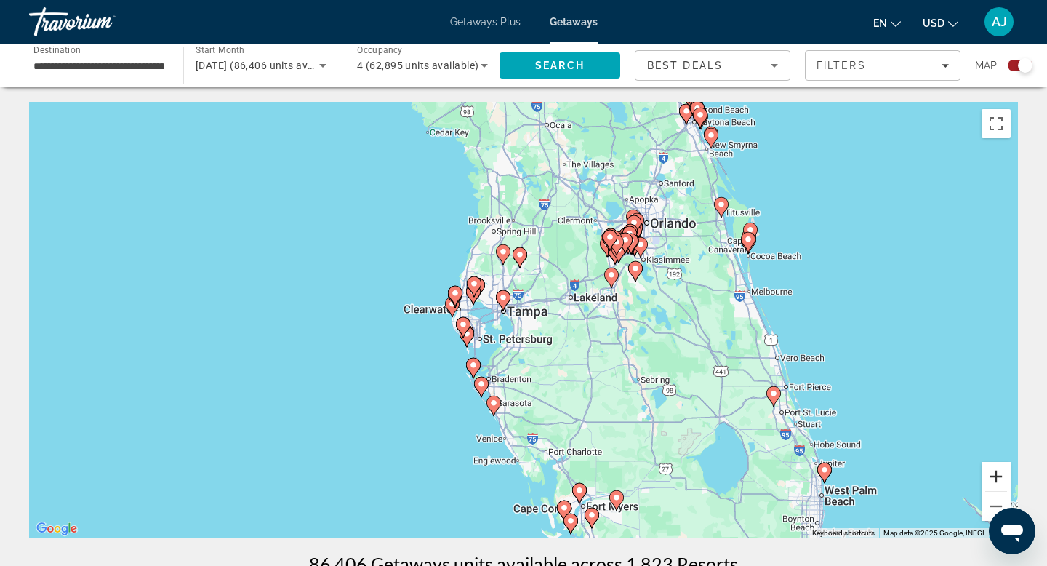
click at [995, 481] on button "Zoom in" at bounding box center [995, 476] width 29 height 29
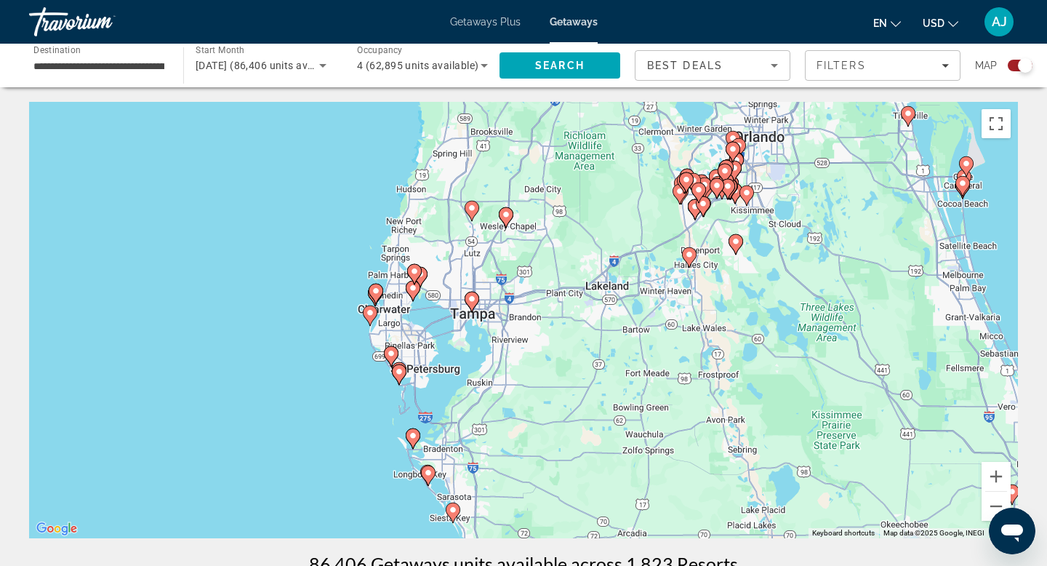
drag, startPoint x: 863, startPoint y: 257, endPoint x: 825, endPoint y: 275, distance: 41.6
click at [840, 273] on div "To activate drag with keyboard, press Alt + Enter. Once in keyboard drag state,…" at bounding box center [523, 320] width 989 height 436
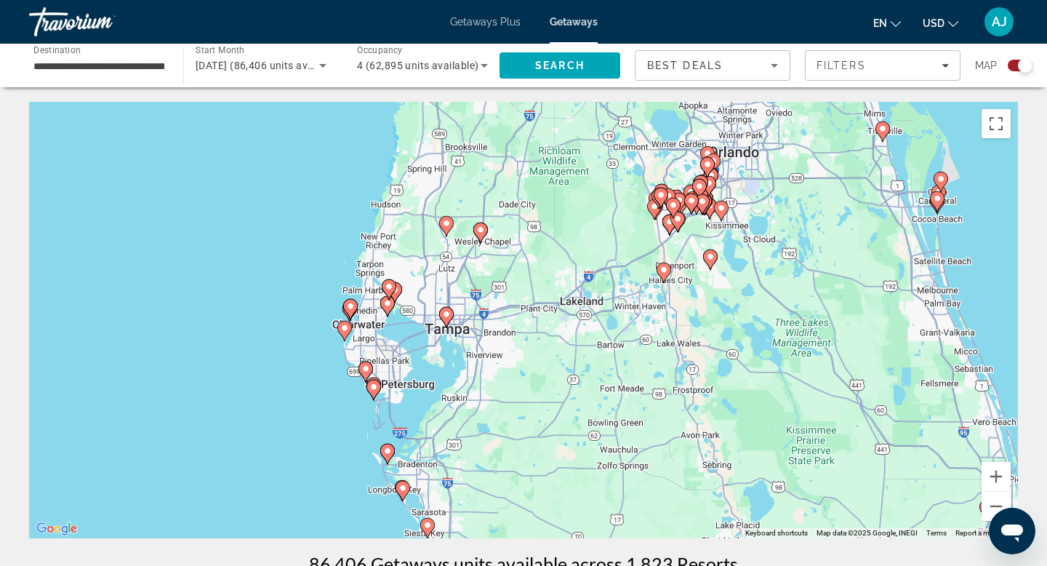
drag, startPoint x: 814, startPoint y: 268, endPoint x: 752, endPoint y: 320, distance: 80.5
click at [780, 309] on div "To activate drag with keyboard, press Alt + Enter. Once in keyboard drag state,…" at bounding box center [523, 320] width 989 height 436
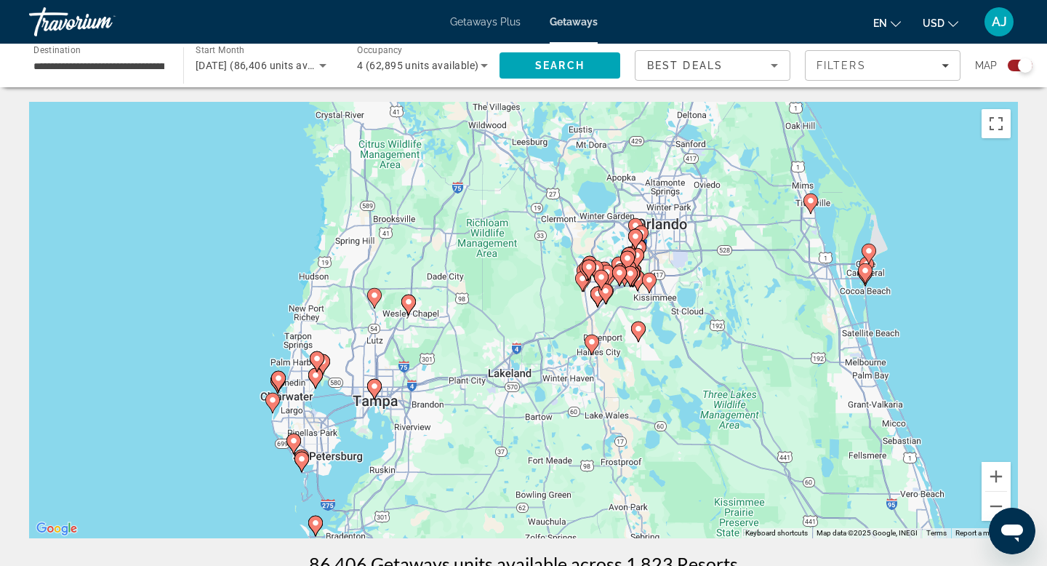
drag, startPoint x: 747, startPoint y: 320, endPoint x: 671, endPoint y: 356, distance: 84.2
click at [688, 345] on div "To activate drag with keyboard, press Alt + Enter. Once in keyboard drag state,…" at bounding box center [523, 320] width 989 height 436
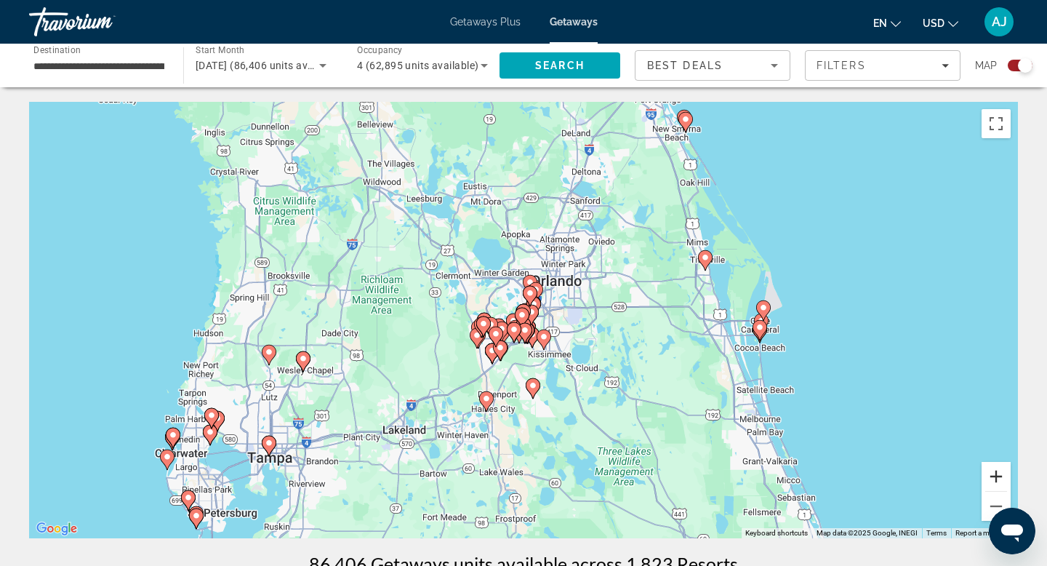
click at [995, 471] on button "Zoom in" at bounding box center [995, 476] width 29 height 29
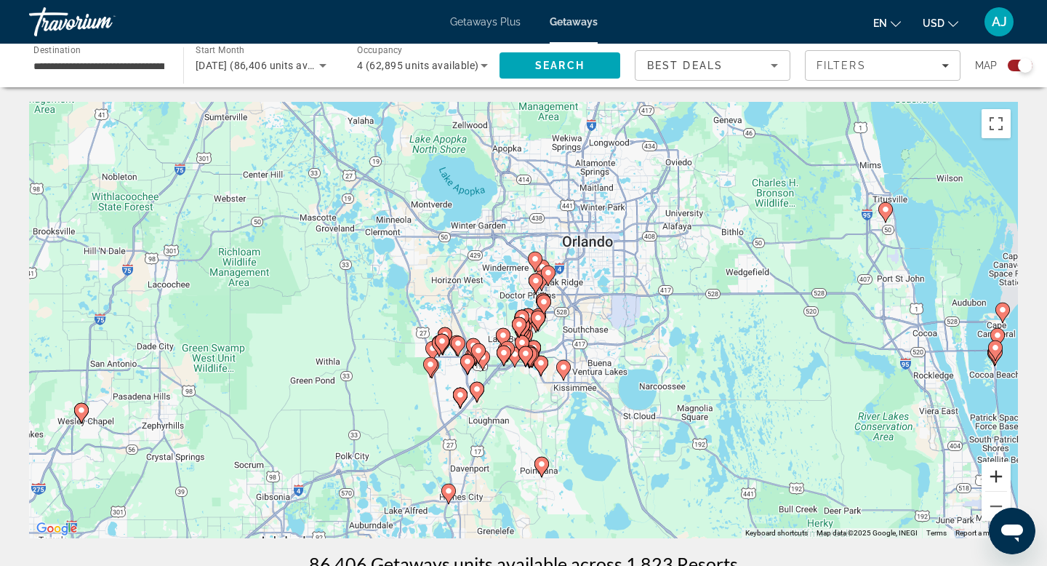
click at [995, 470] on button "Zoom in" at bounding box center [995, 476] width 29 height 29
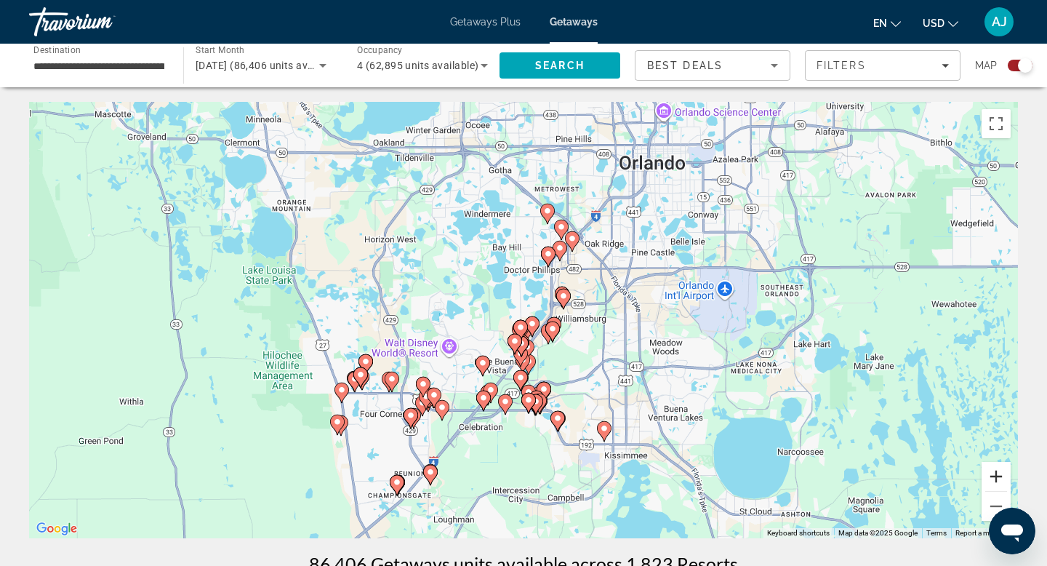
click at [995, 470] on button "Zoom in" at bounding box center [995, 476] width 29 height 29
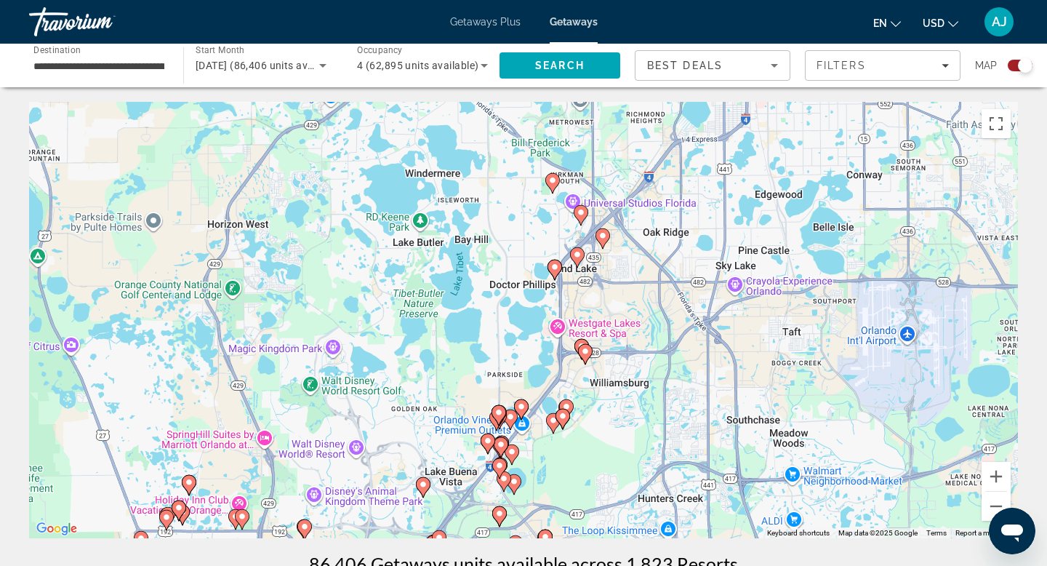
drag, startPoint x: 792, startPoint y: 257, endPoint x: 766, endPoint y: 332, distance: 80.3
click at [768, 329] on div "To activate drag with keyboard, press Alt + Enter. Once in keyboard drag state,…" at bounding box center [523, 320] width 989 height 436
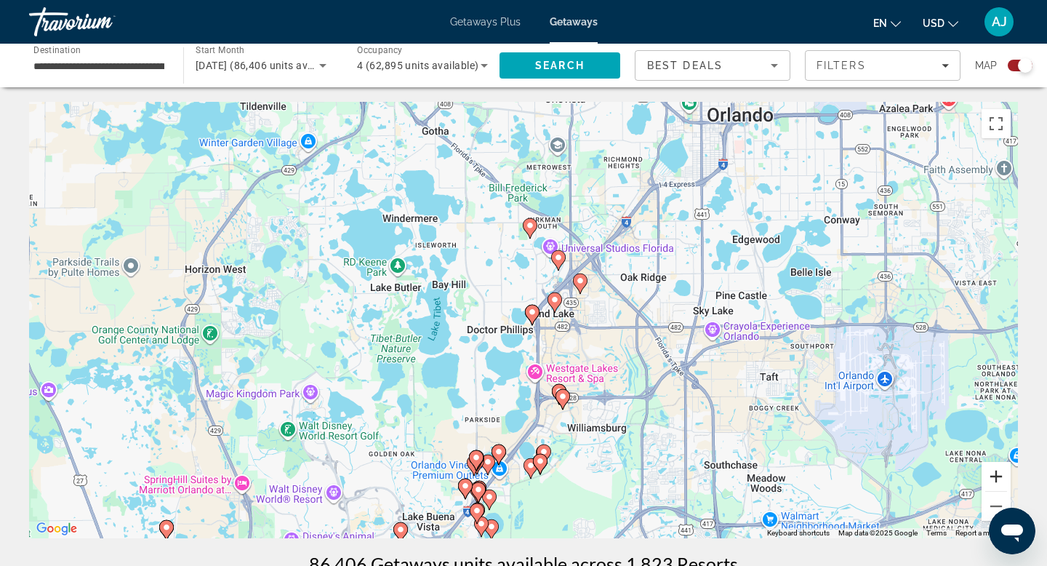
click at [998, 470] on button "Zoom in" at bounding box center [995, 476] width 29 height 29
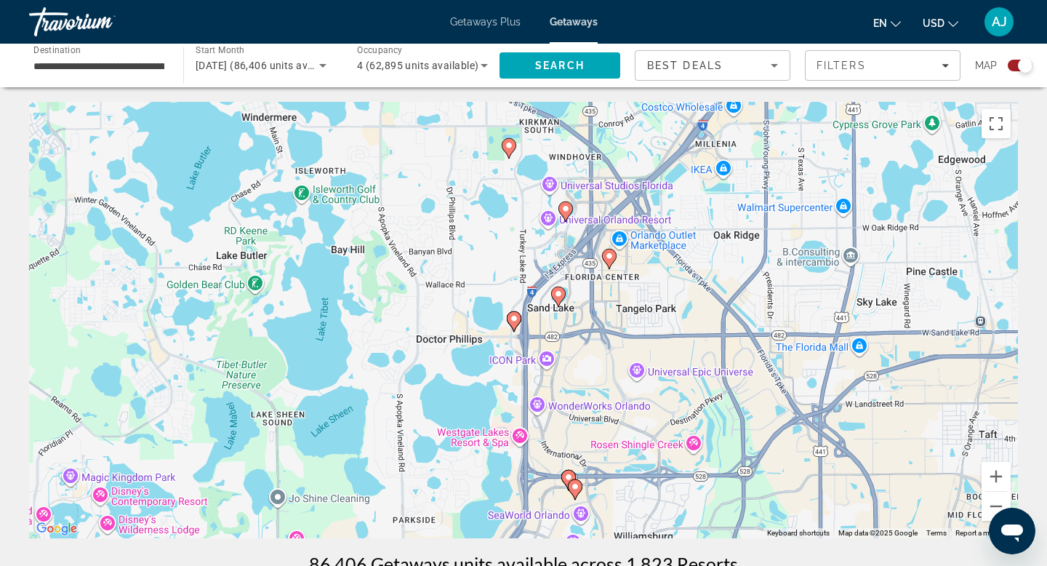
drag, startPoint x: 750, startPoint y: 327, endPoint x: 693, endPoint y: 329, distance: 57.5
click at [703, 329] on div "To activate drag with keyboard, press Alt + Enter. Once in keyboard drag state,…" at bounding box center [523, 320] width 989 height 436
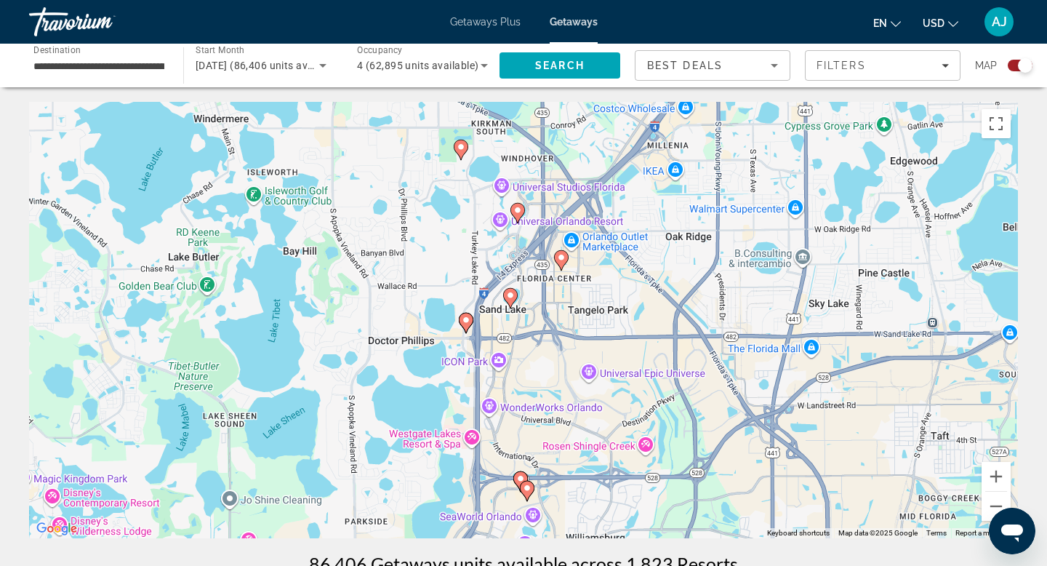
click at [562, 257] on image "Main content" at bounding box center [561, 257] width 9 height 9
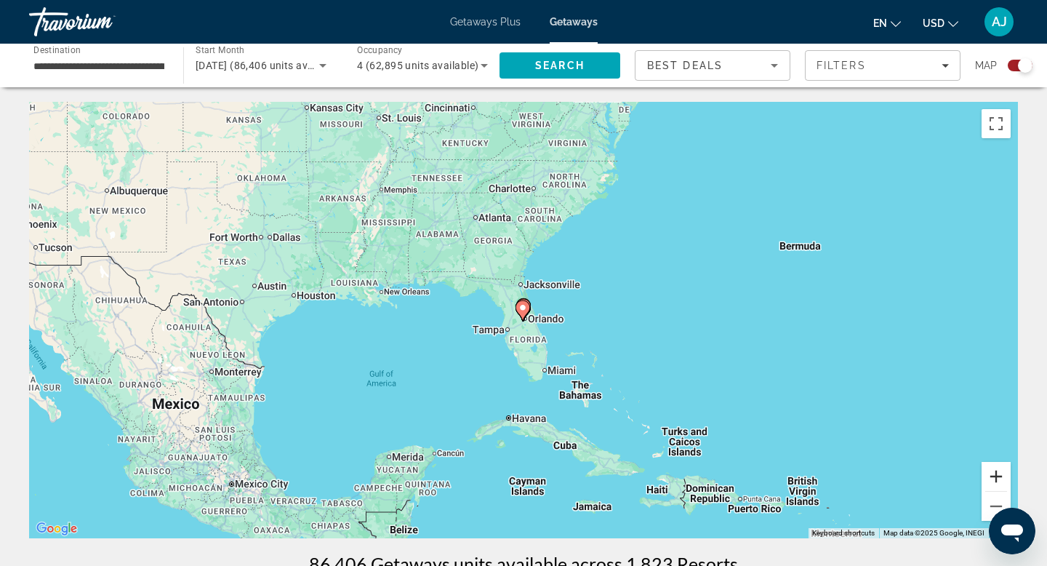
click at [995, 474] on button "Zoom in" at bounding box center [995, 476] width 29 height 29
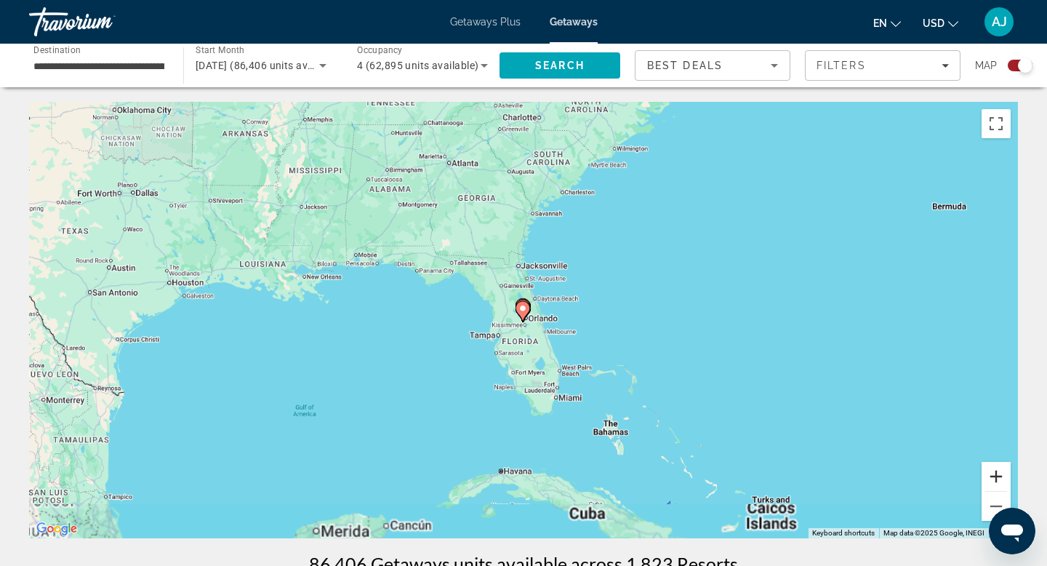
click at [995, 474] on button "Zoom in" at bounding box center [995, 476] width 29 height 29
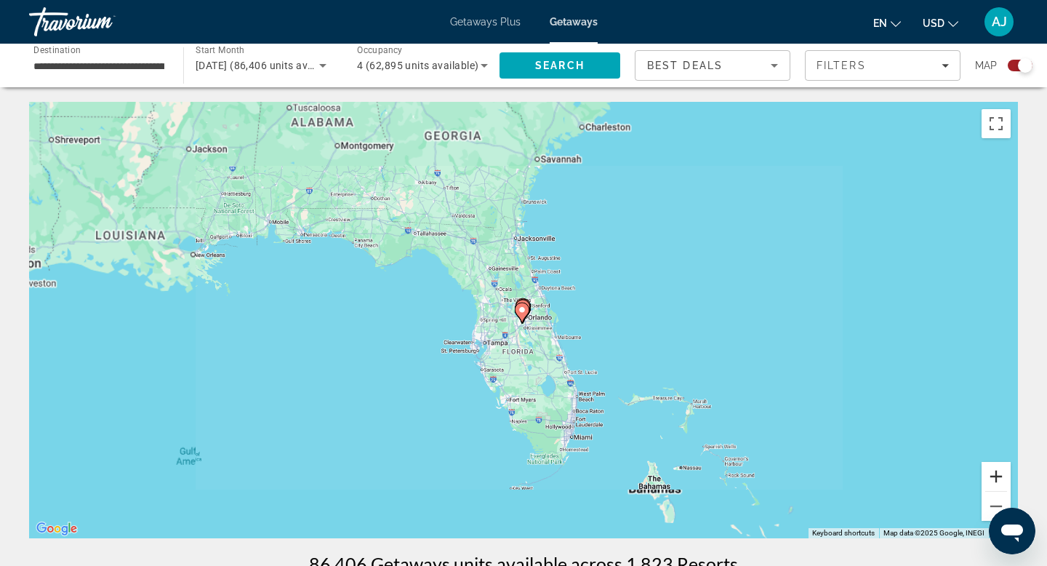
click at [995, 474] on button "Zoom in" at bounding box center [995, 476] width 29 height 29
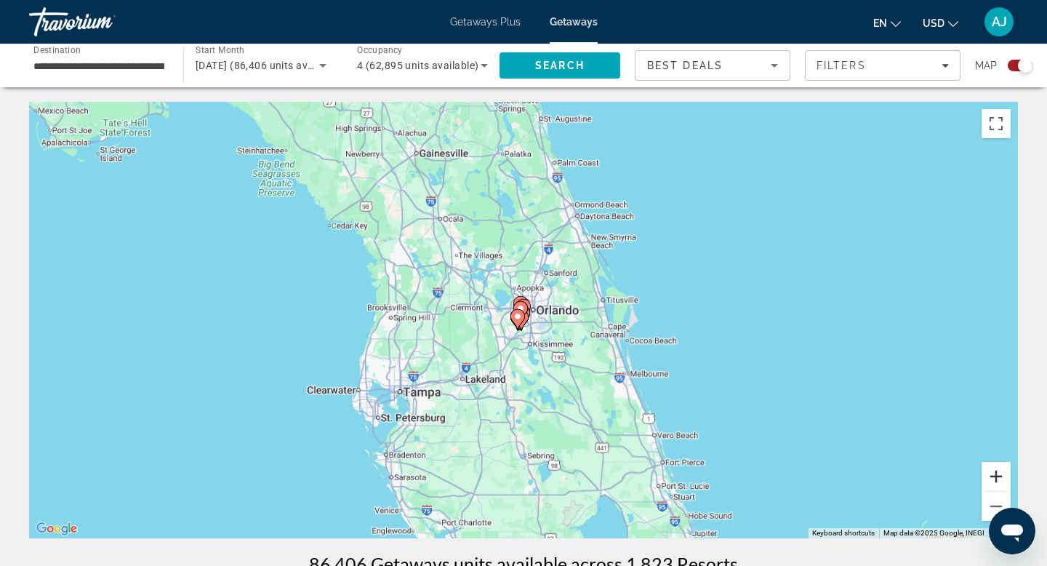
click at [995, 474] on button "Zoom in" at bounding box center [995, 476] width 29 height 29
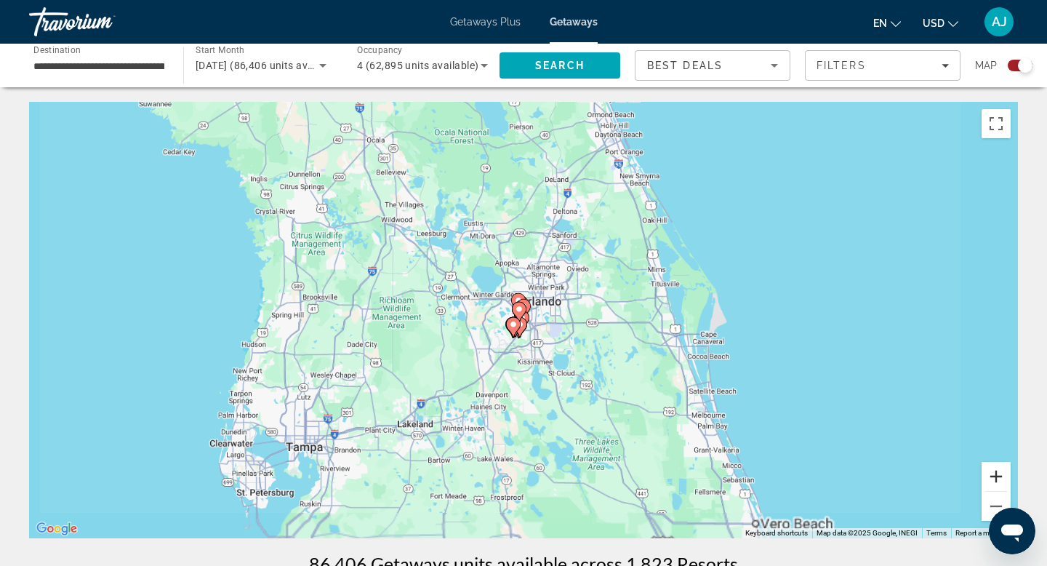
click at [995, 474] on button "Zoom in" at bounding box center [995, 476] width 29 height 29
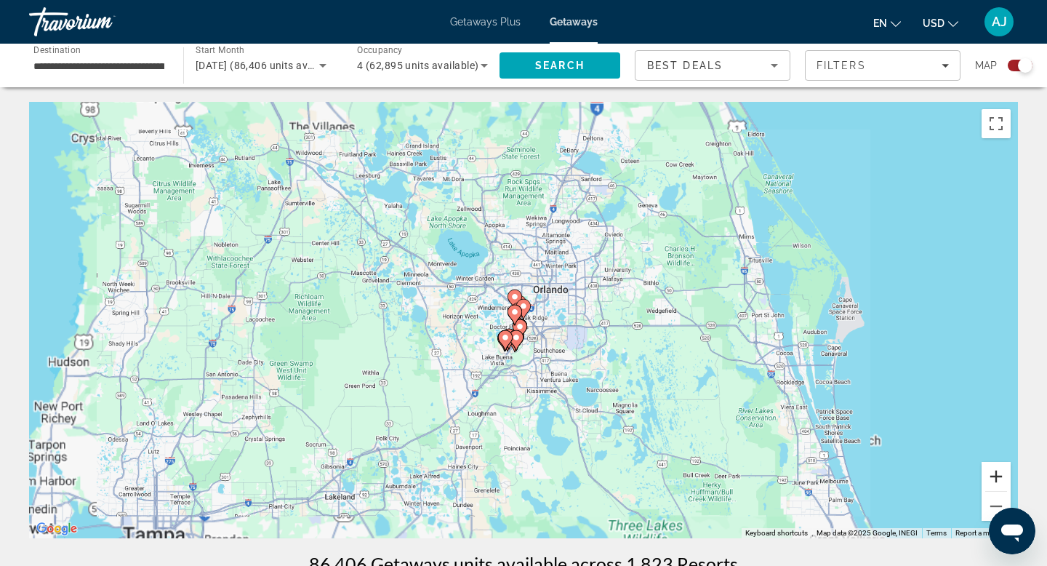
click at [995, 474] on button "Zoom in" at bounding box center [995, 476] width 29 height 29
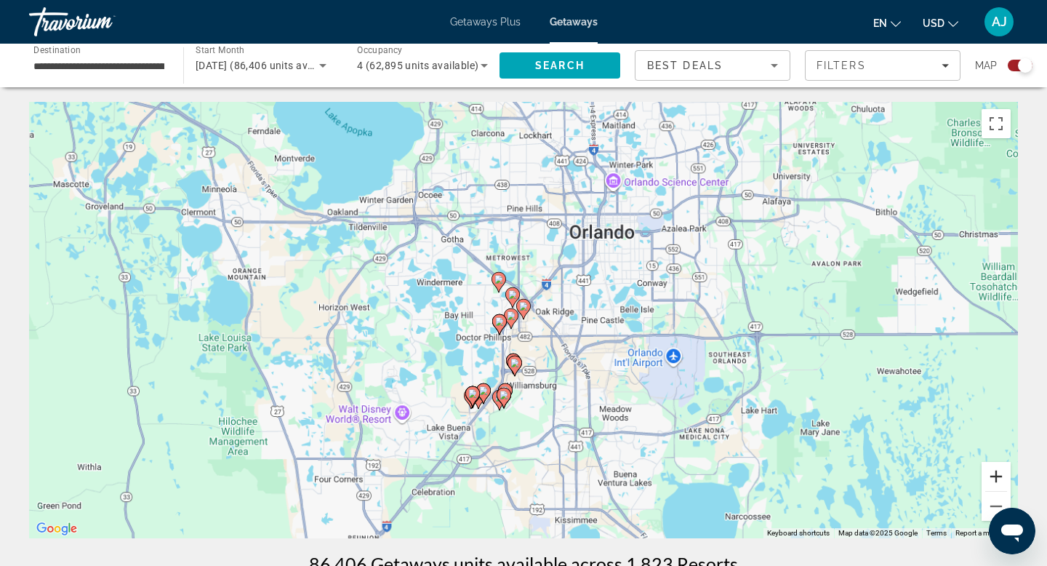
click at [995, 474] on button "Zoom in" at bounding box center [995, 476] width 29 height 29
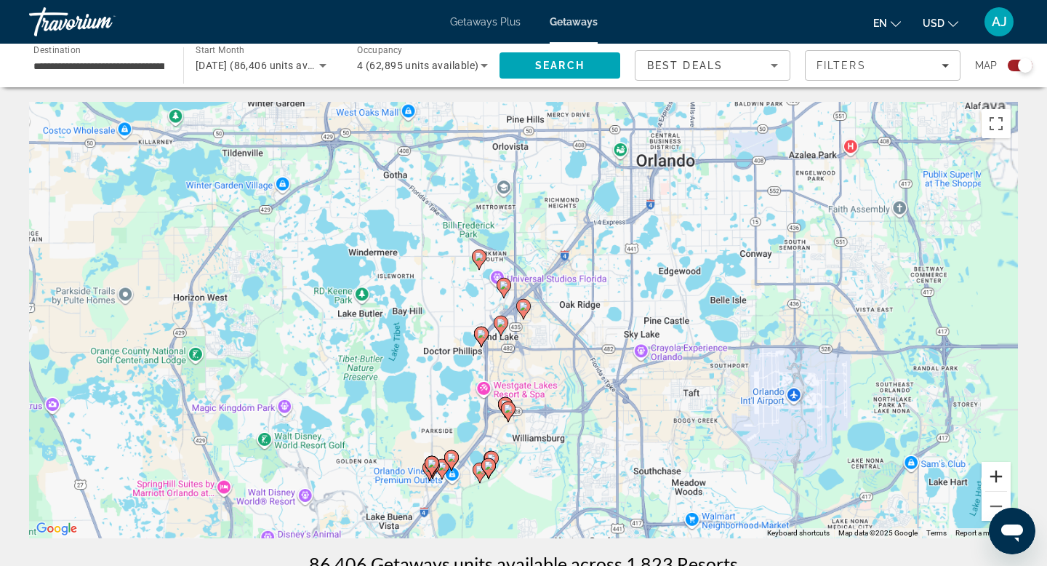
click at [995, 474] on button "Zoom in" at bounding box center [995, 476] width 29 height 29
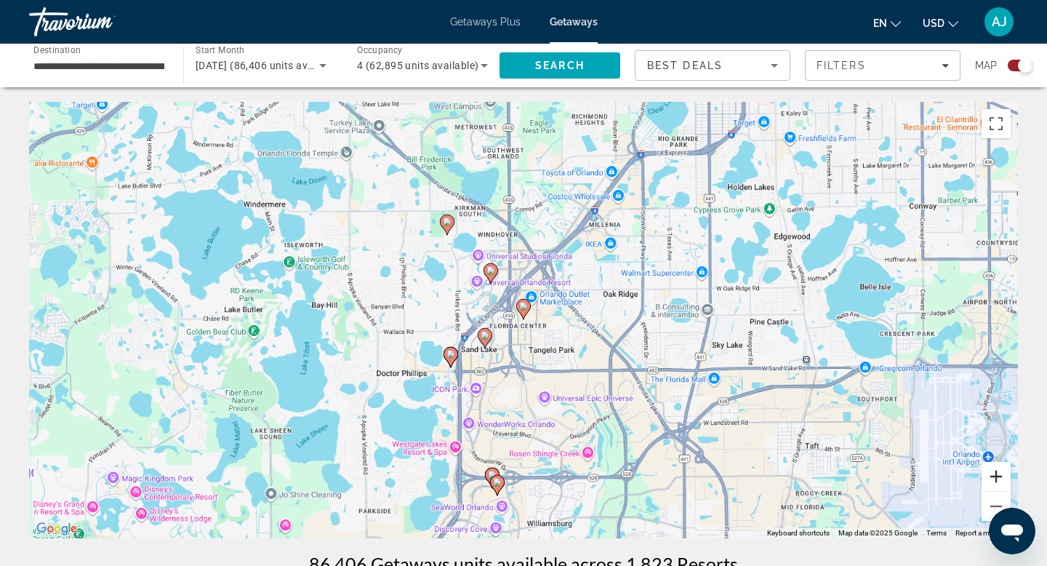
click at [995, 474] on button "Zoom in" at bounding box center [995, 476] width 29 height 29
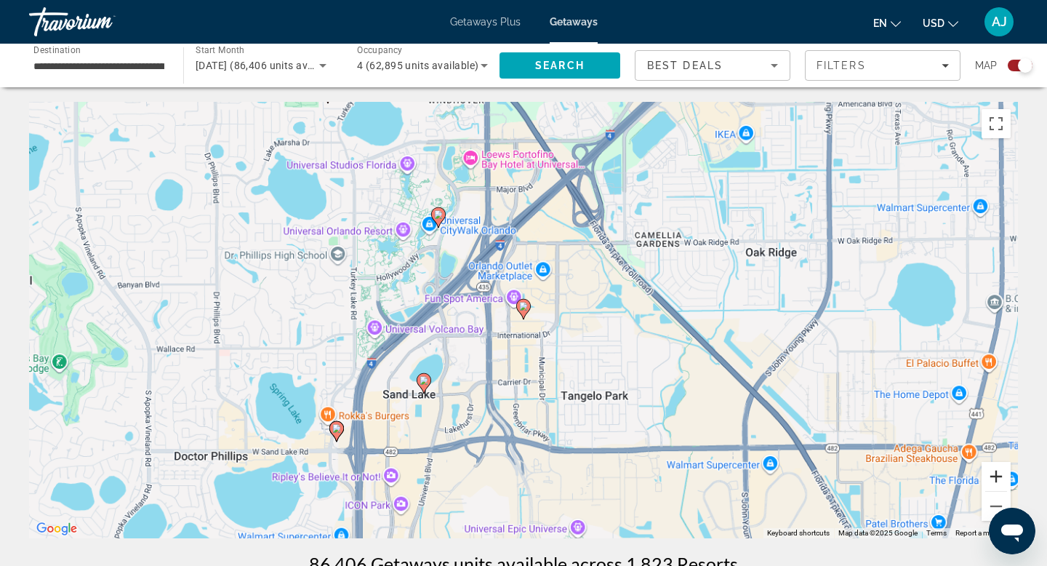
click at [995, 474] on button "Zoom in" at bounding box center [995, 476] width 29 height 29
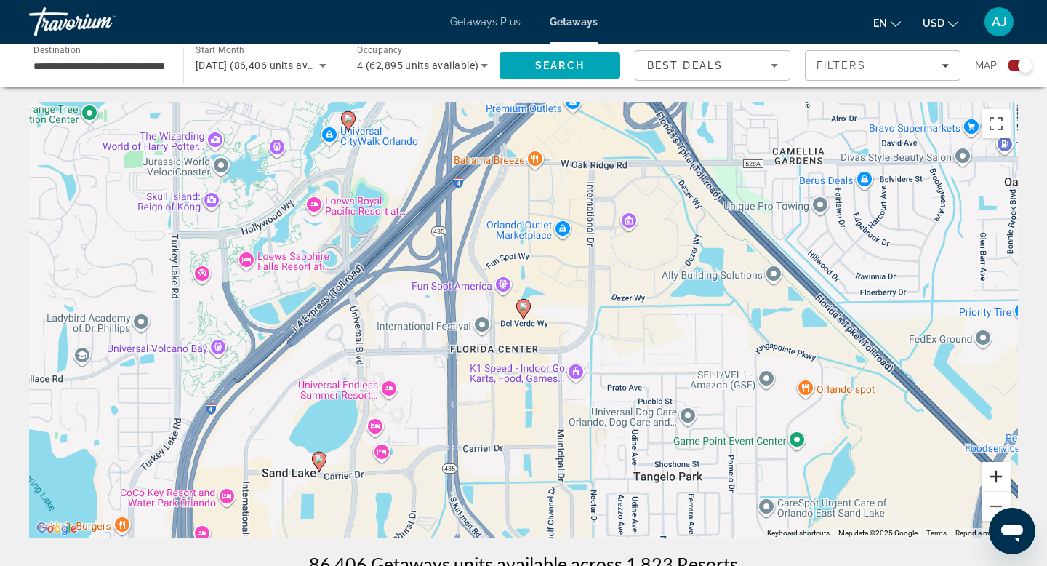
click at [995, 474] on button "Zoom in" at bounding box center [995, 476] width 29 height 29
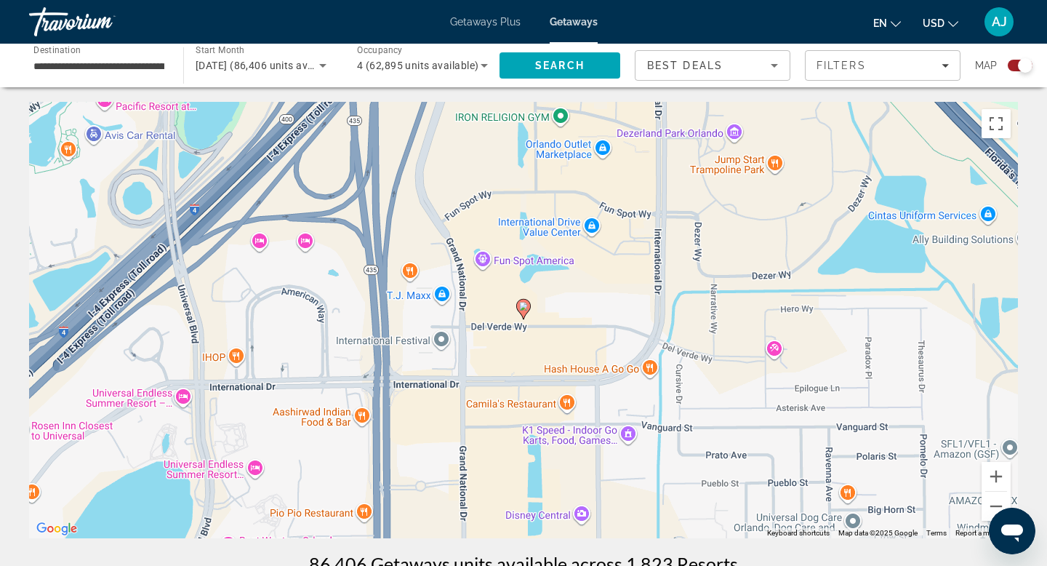
click at [525, 304] on image "Main content" at bounding box center [523, 306] width 9 height 9
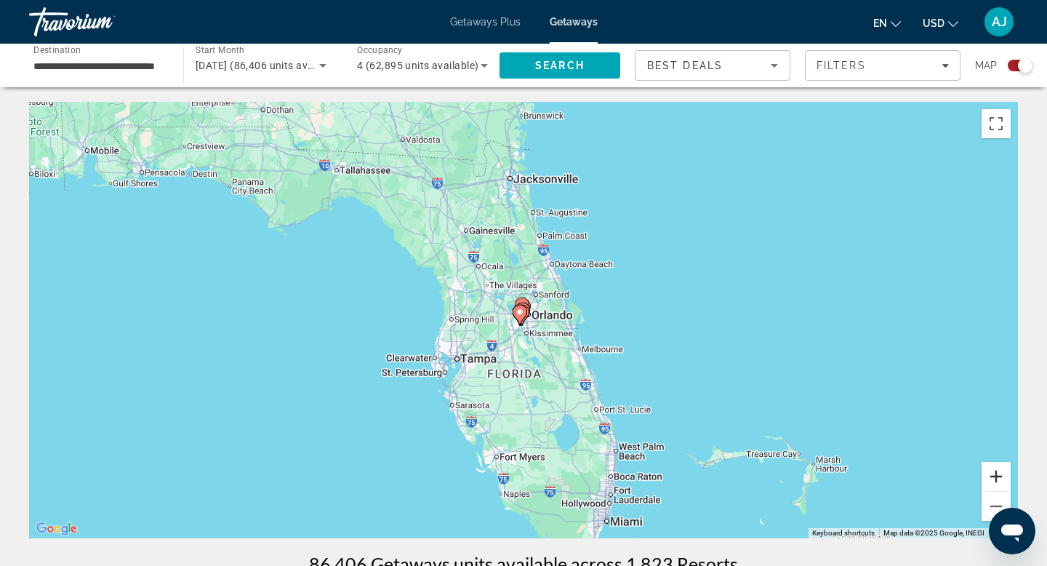
click at [997, 476] on button "Zoom in" at bounding box center [995, 476] width 29 height 29
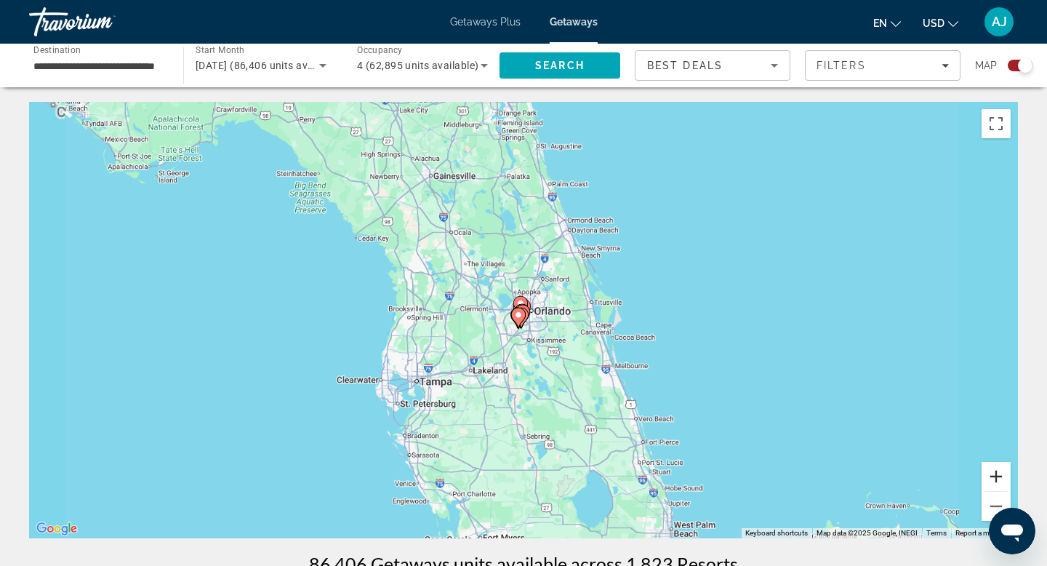
click at [997, 476] on button "Zoom in" at bounding box center [995, 476] width 29 height 29
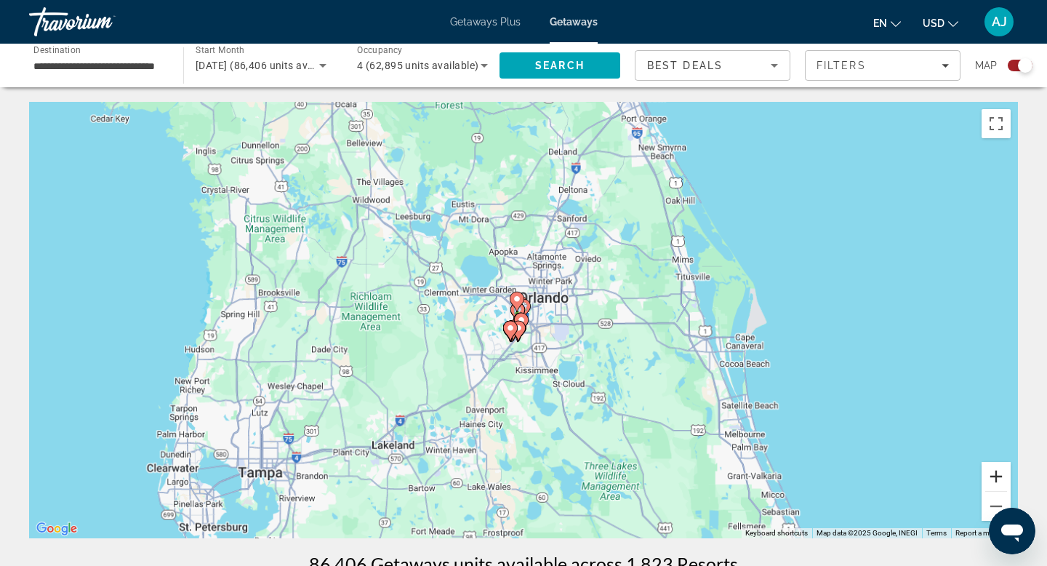
click at [997, 476] on button "Zoom in" at bounding box center [995, 476] width 29 height 29
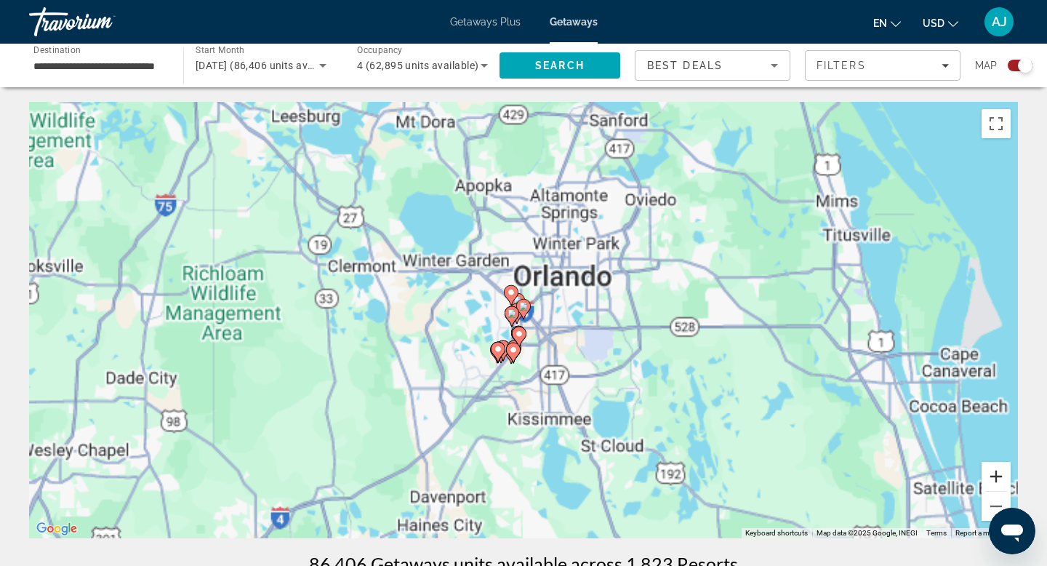
click at [997, 476] on button "Zoom in" at bounding box center [995, 476] width 29 height 29
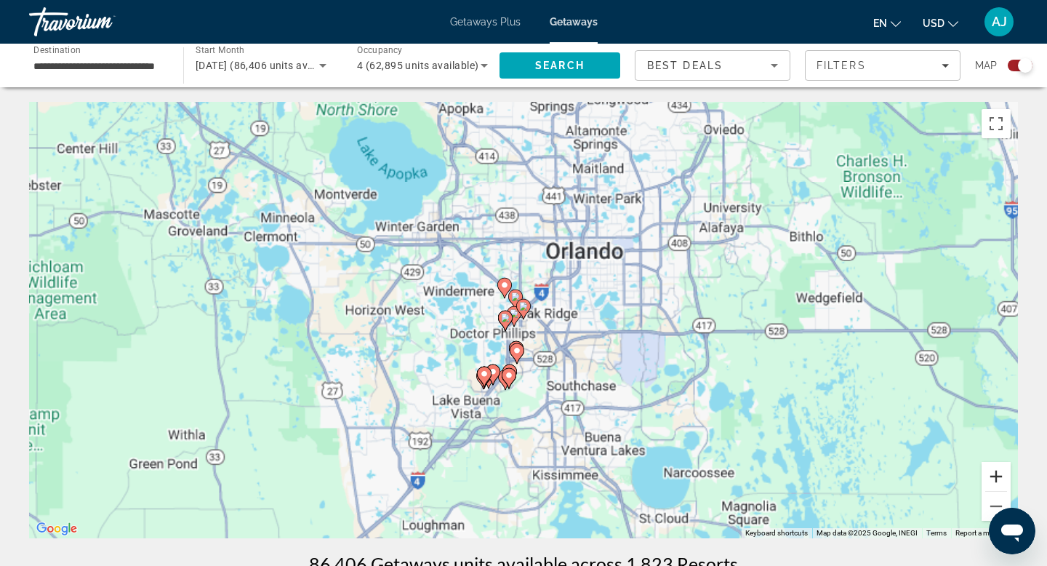
click at [997, 476] on button "Zoom in" at bounding box center [995, 476] width 29 height 29
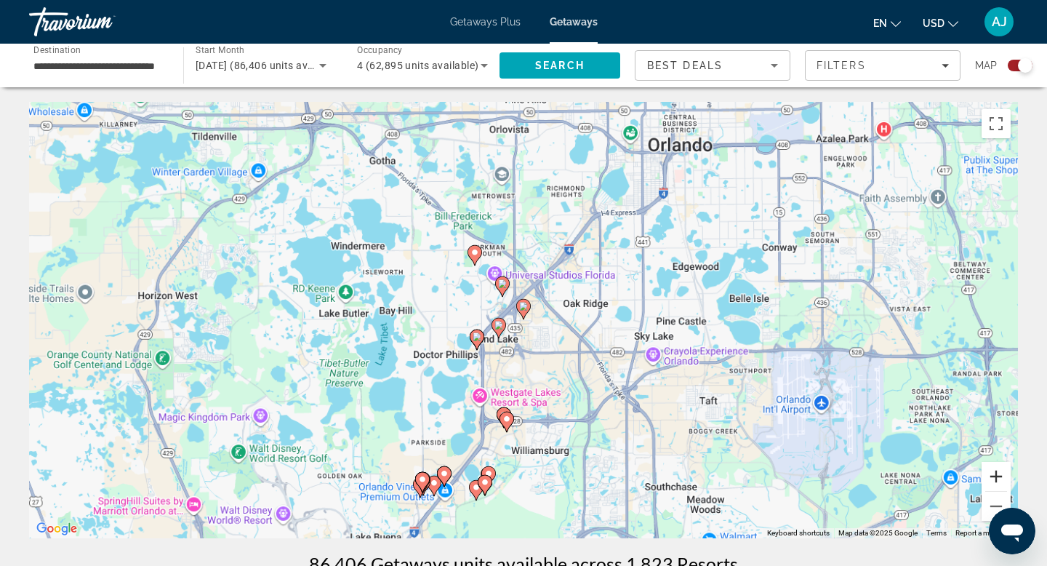
click at [997, 476] on button "Zoom in" at bounding box center [995, 476] width 29 height 29
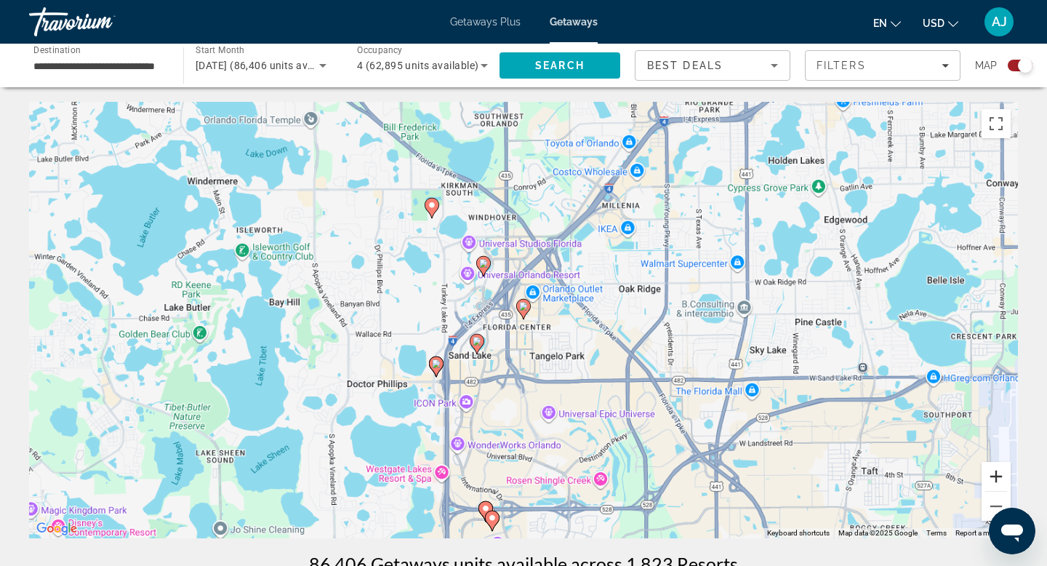
click at [997, 476] on button "Zoom in" at bounding box center [995, 476] width 29 height 29
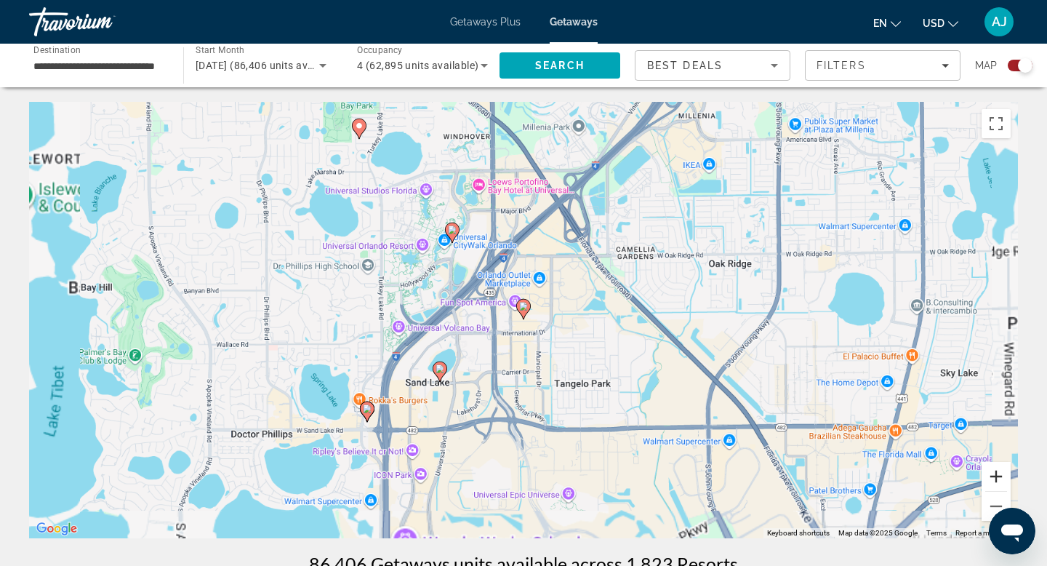
click at [997, 476] on button "Zoom in" at bounding box center [995, 476] width 29 height 29
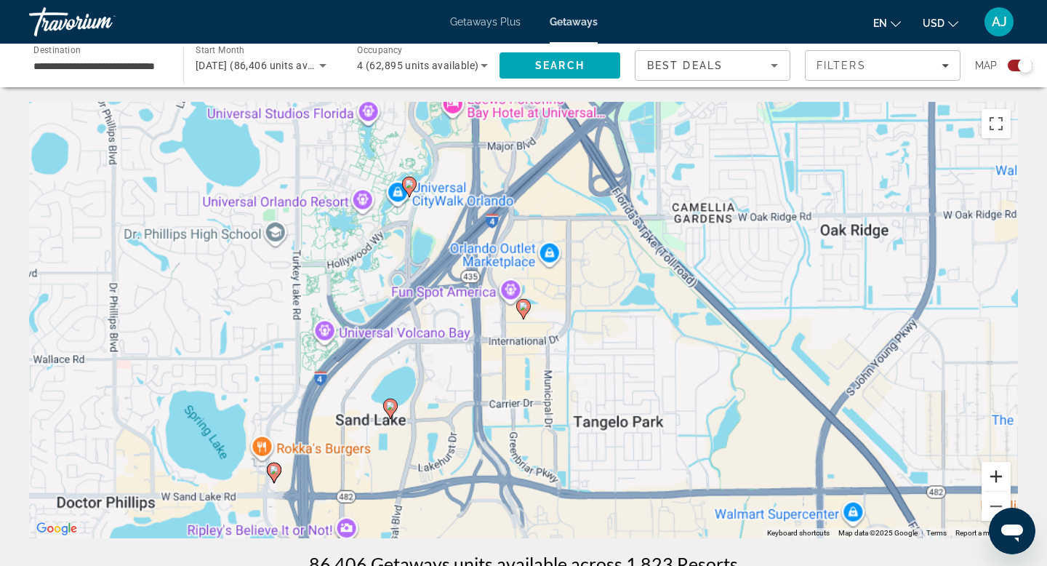
click at [997, 476] on button "Zoom in" at bounding box center [995, 476] width 29 height 29
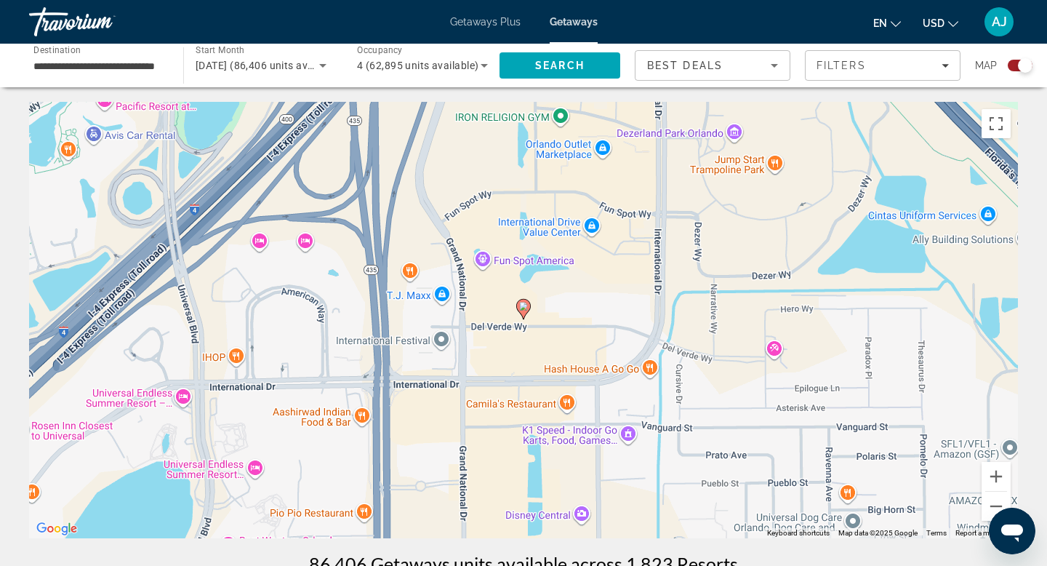
click at [523, 305] on image "Main content" at bounding box center [523, 306] width 9 height 9
type input "**********"
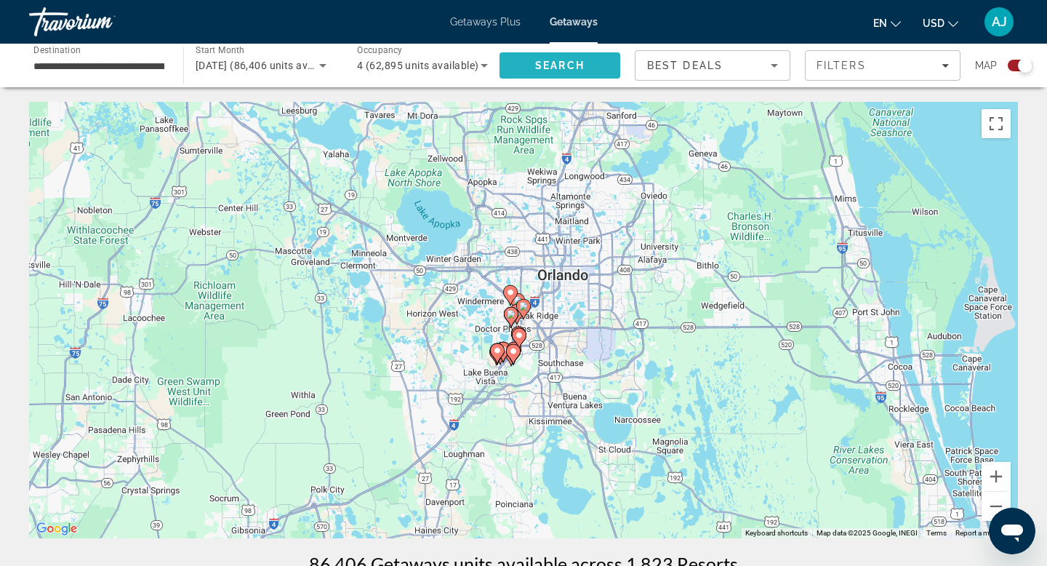
click at [551, 64] on span "Search" at bounding box center [559, 66] width 49 height 12
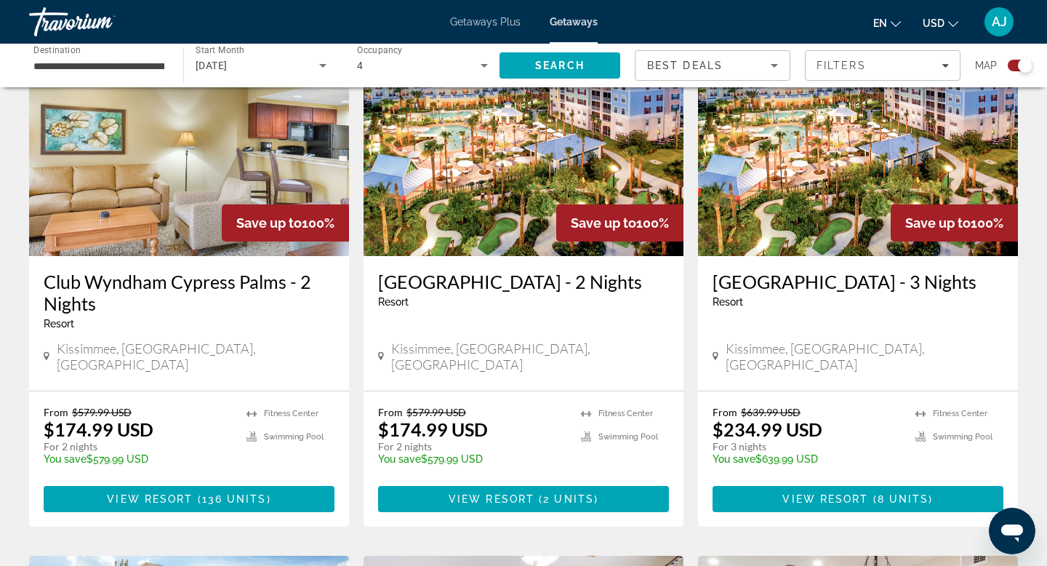
scroll to position [567, 0]
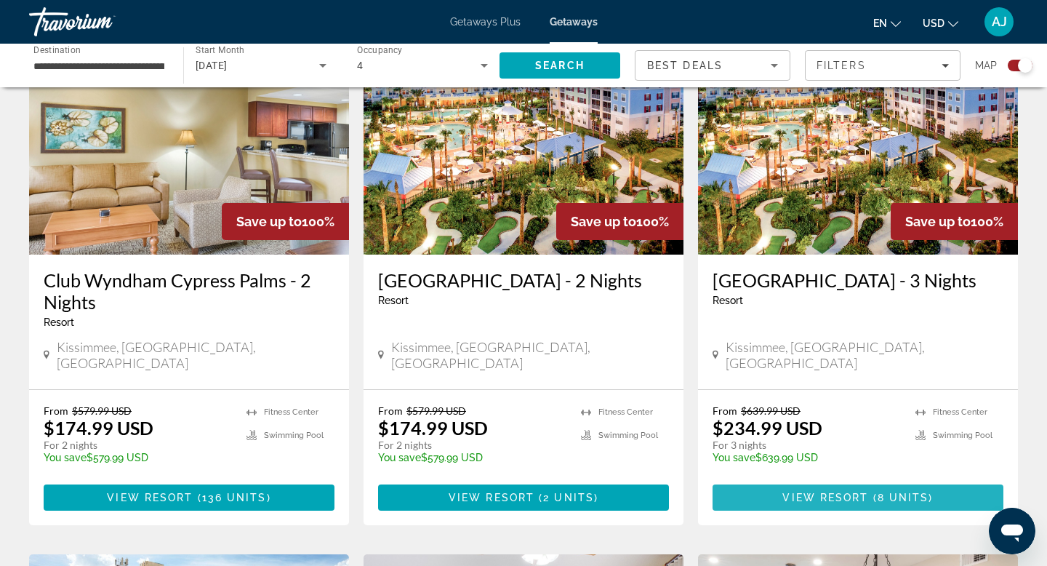
click at [848, 491] on span "View Resort" at bounding box center [825, 497] width 86 height 12
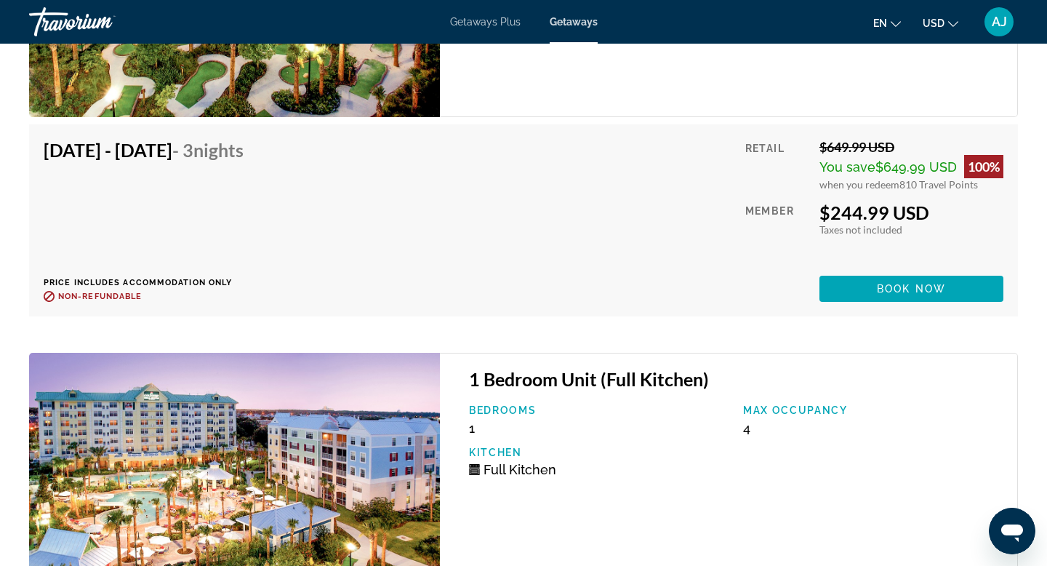
scroll to position [2630, 0]
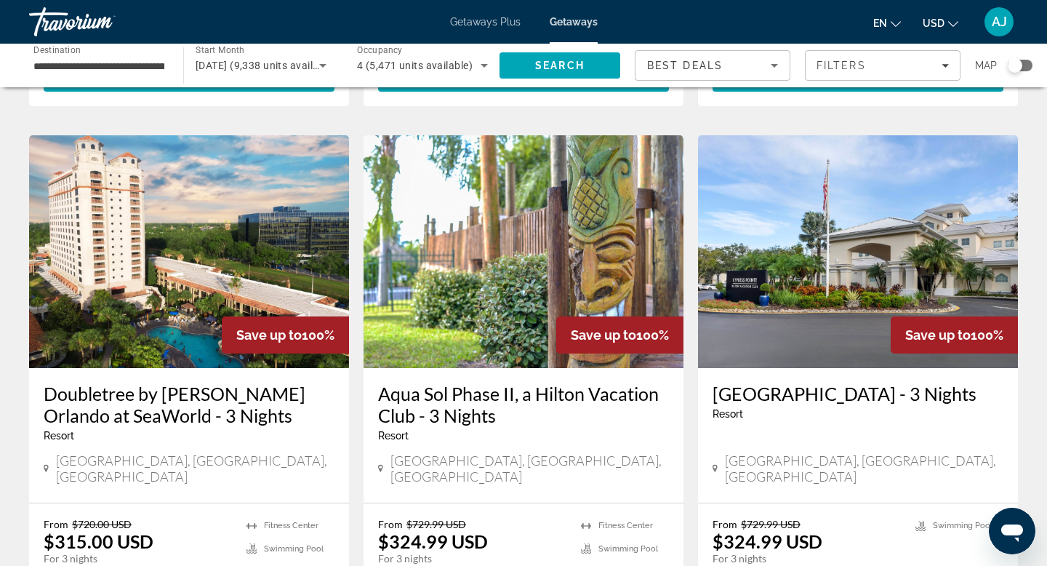
scroll to position [1666, 0]
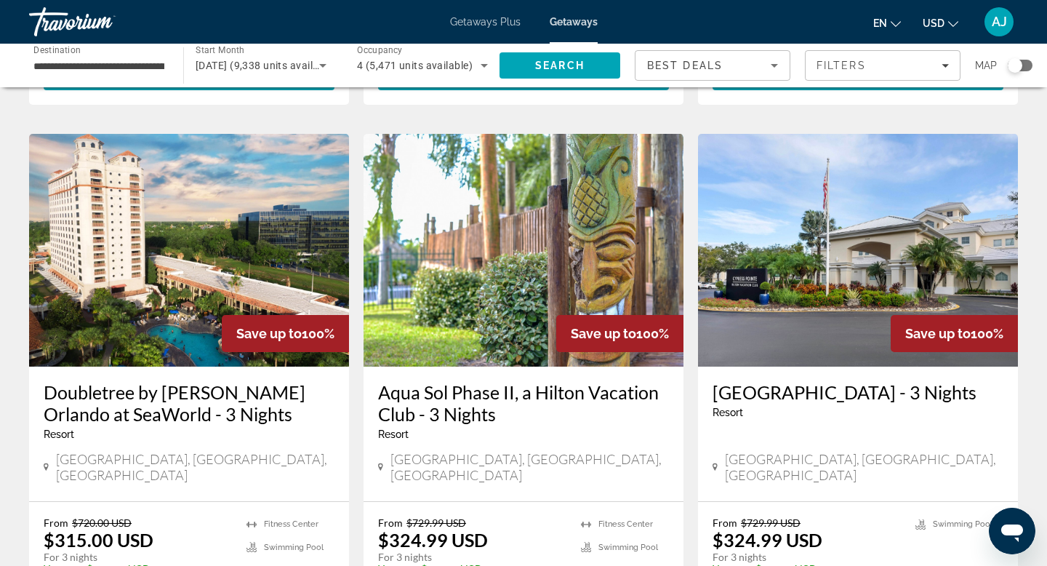
click at [206, 211] on img "Main content" at bounding box center [189, 250] width 320 height 233
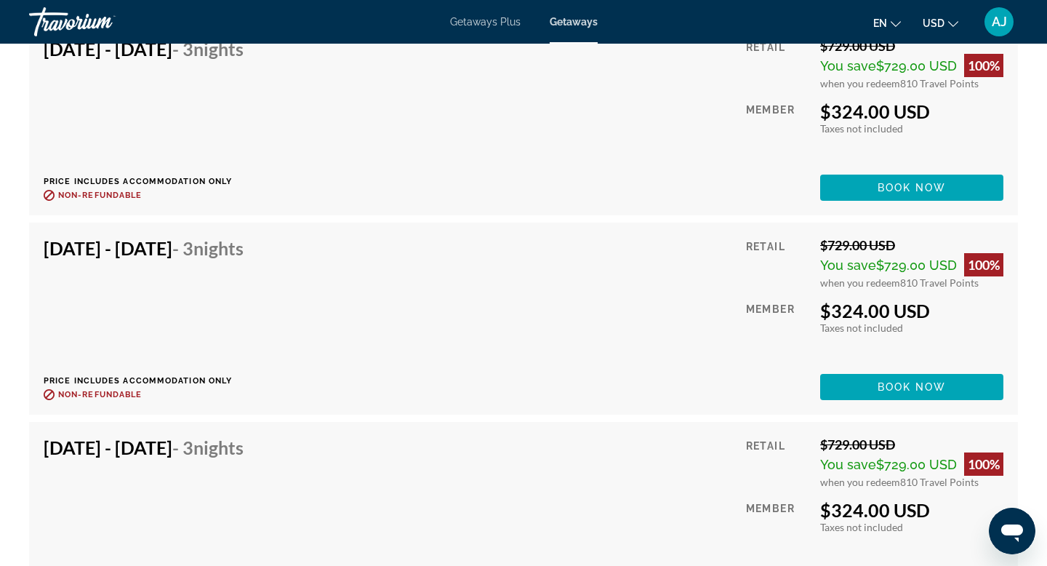
scroll to position [3392, 0]
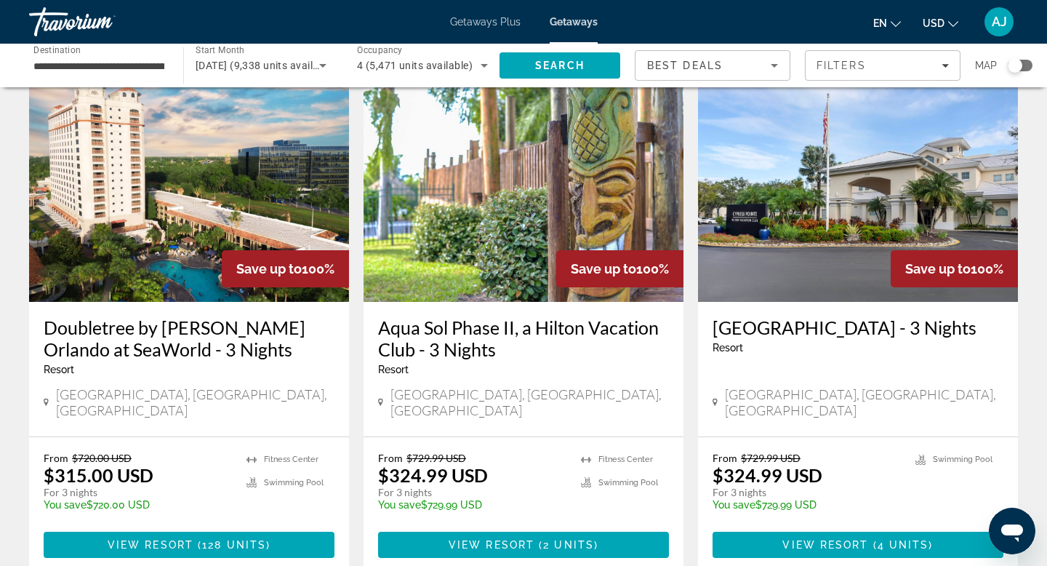
scroll to position [1735, 0]
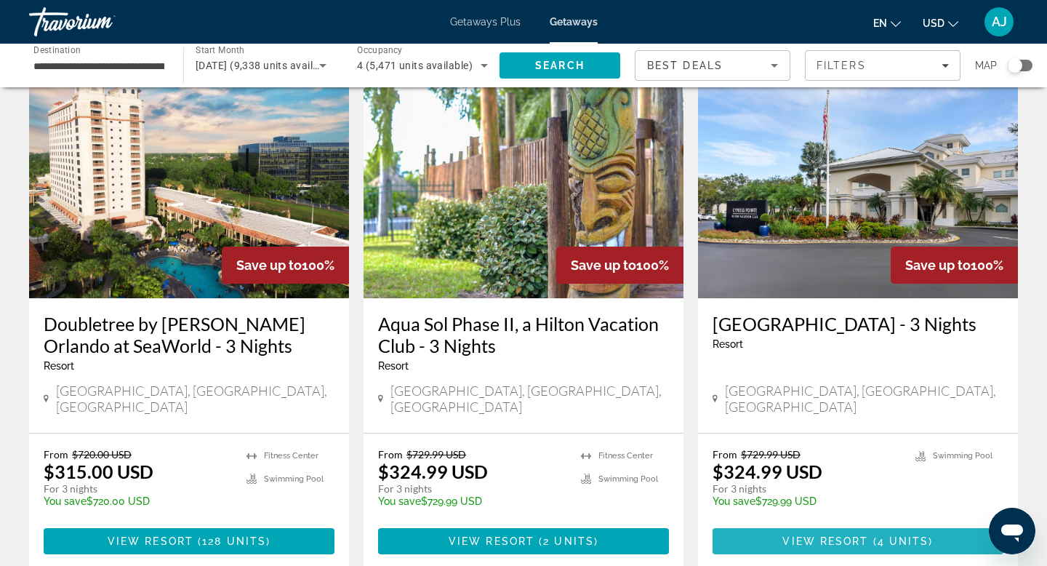
click at [851, 535] on span "View Resort" at bounding box center [825, 541] width 86 height 12
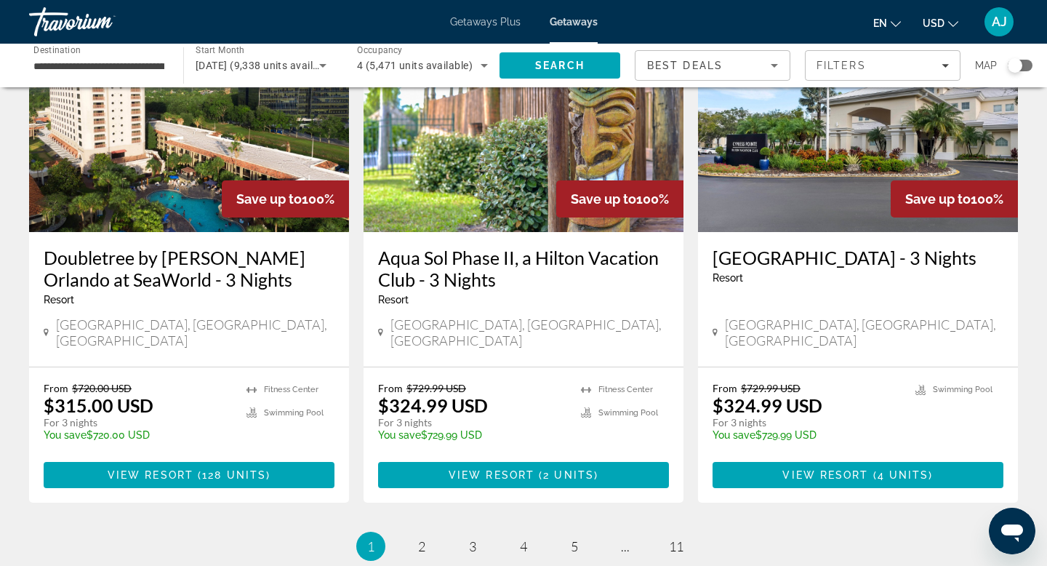
scroll to position [1797, 0]
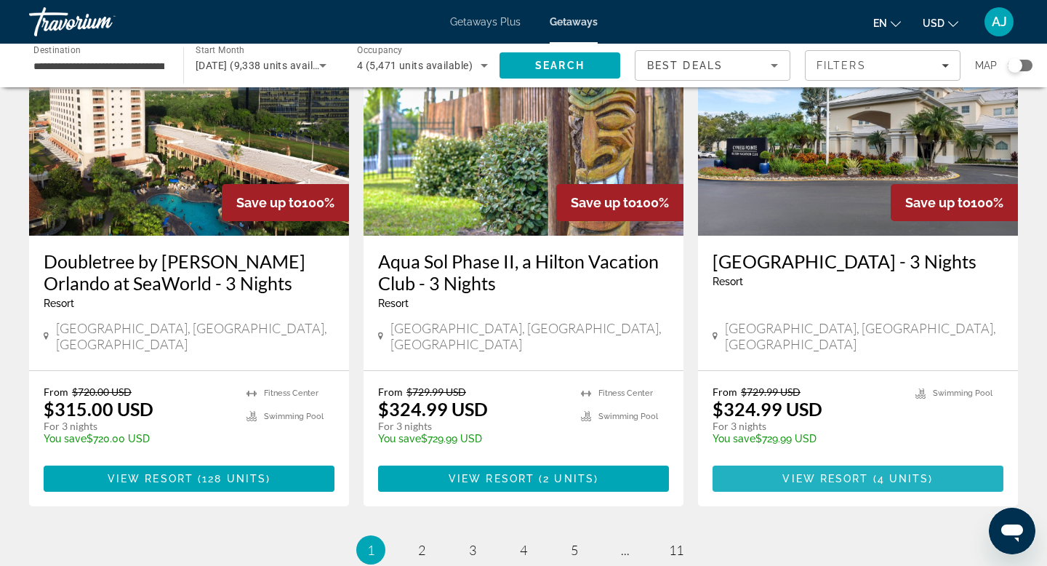
click at [835, 473] on span "View Resort" at bounding box center [825, 479] width 86 height 12
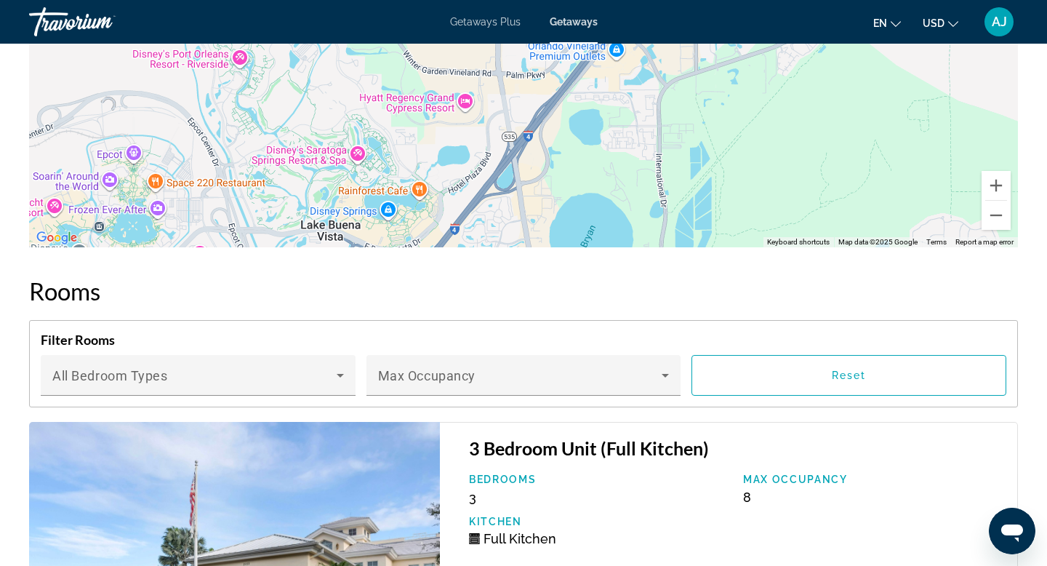
scroll to position [2225, 0]
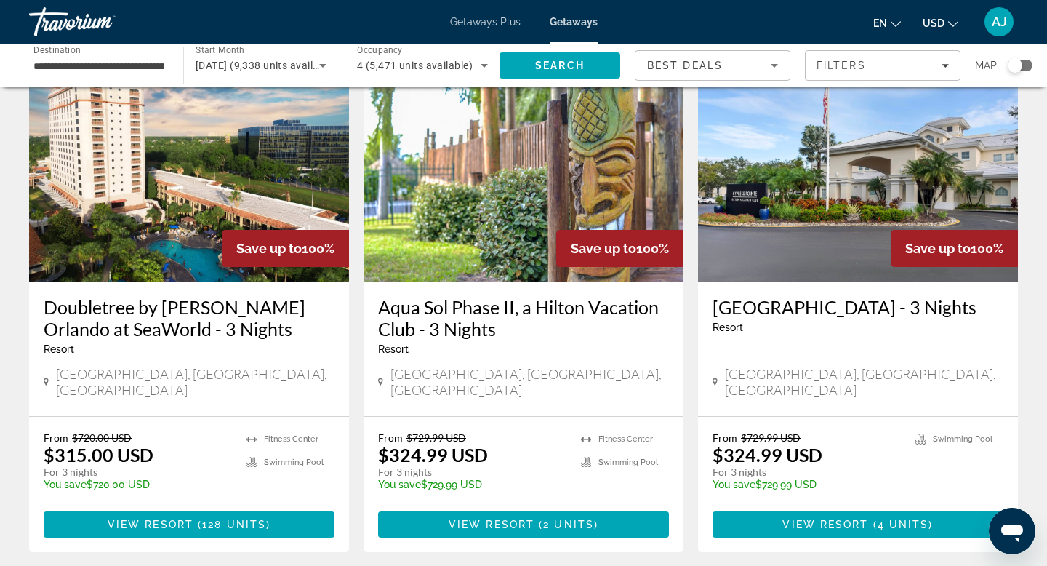
scroll to position [1747, 0]
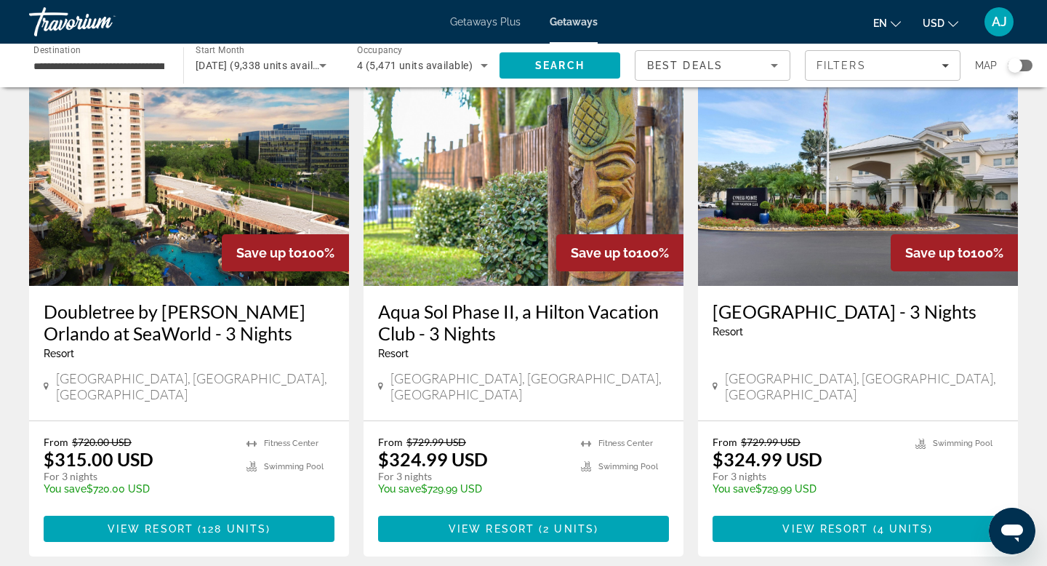
click at [510, 140] on img "Main content" at bounding box center [524, 169] width 320 height 233
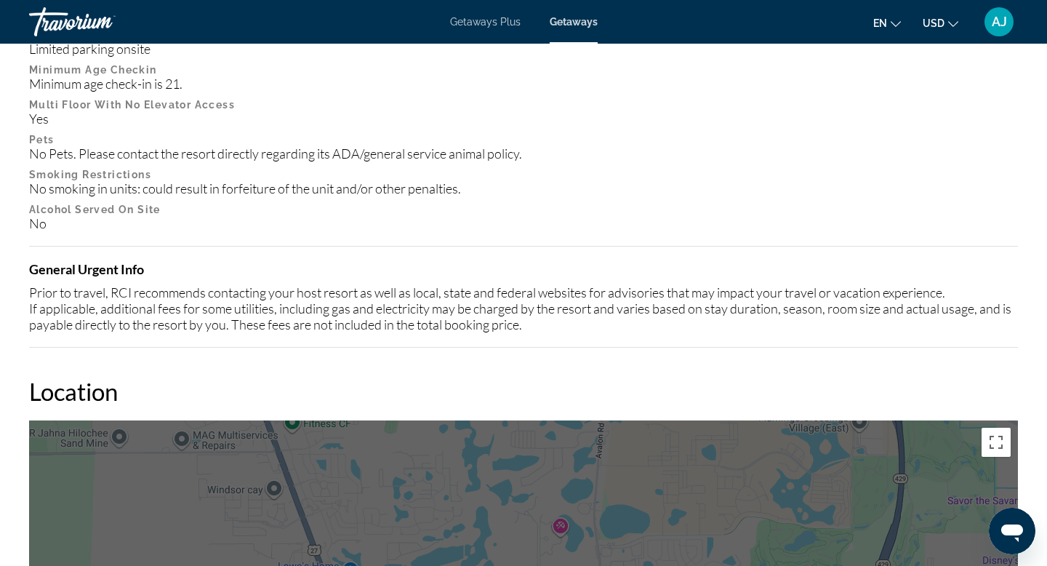
scroll to position [1655, 0]
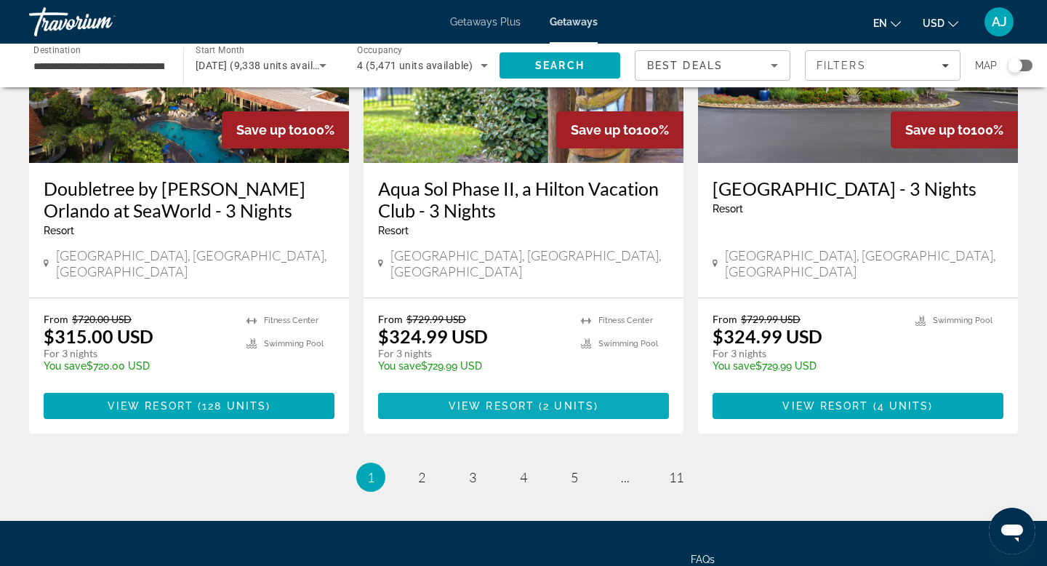
scroll to position [1874, 0]
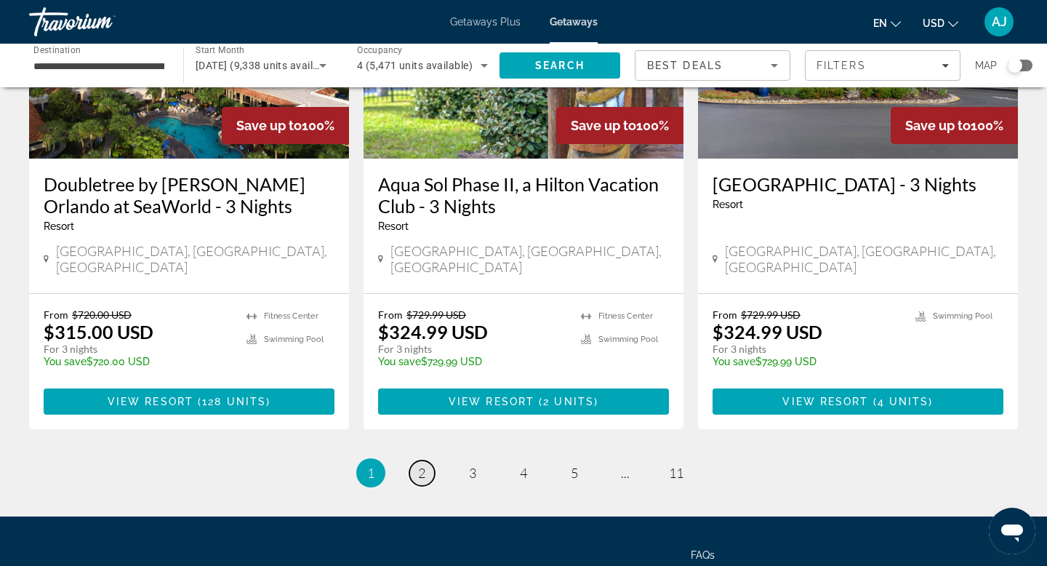
click at [425, 460] on link "page 2" at bounding box center [421, 472] width 25 height 25
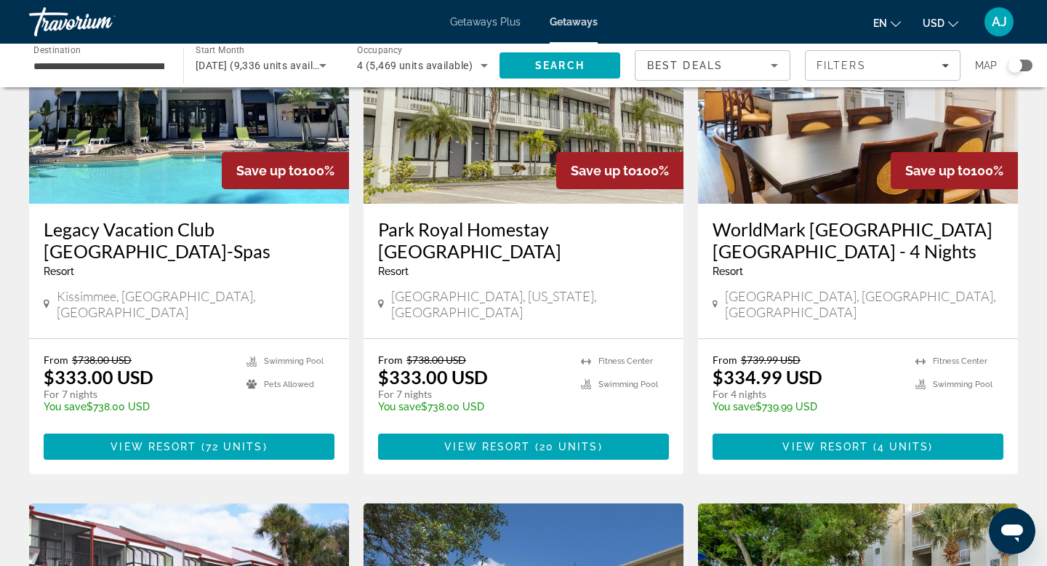
scroll to position [161, 0]
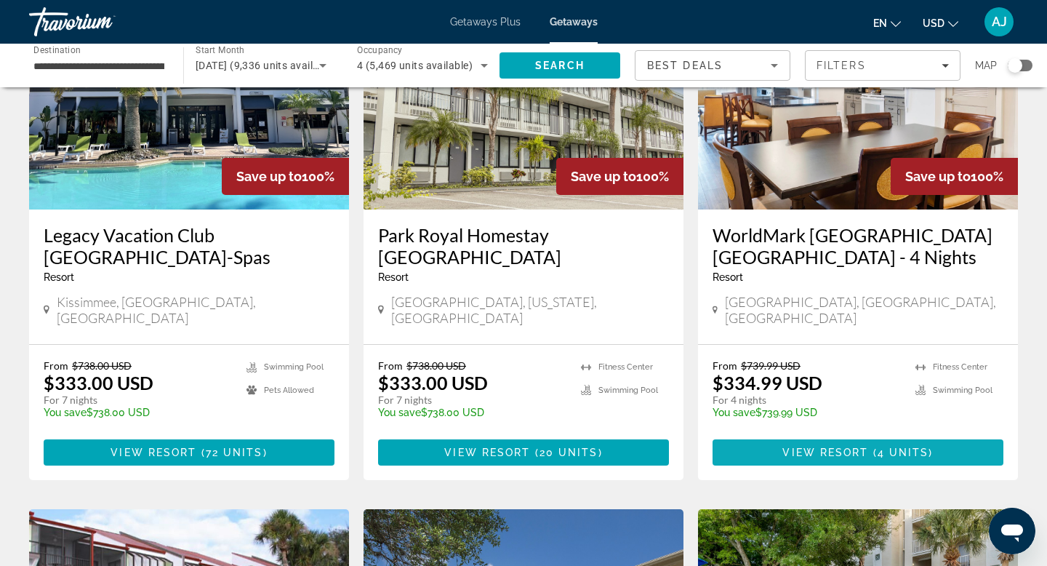
click at [833, 446] on span "View Resort" at bounding box center [825, 452] width 86 height 12
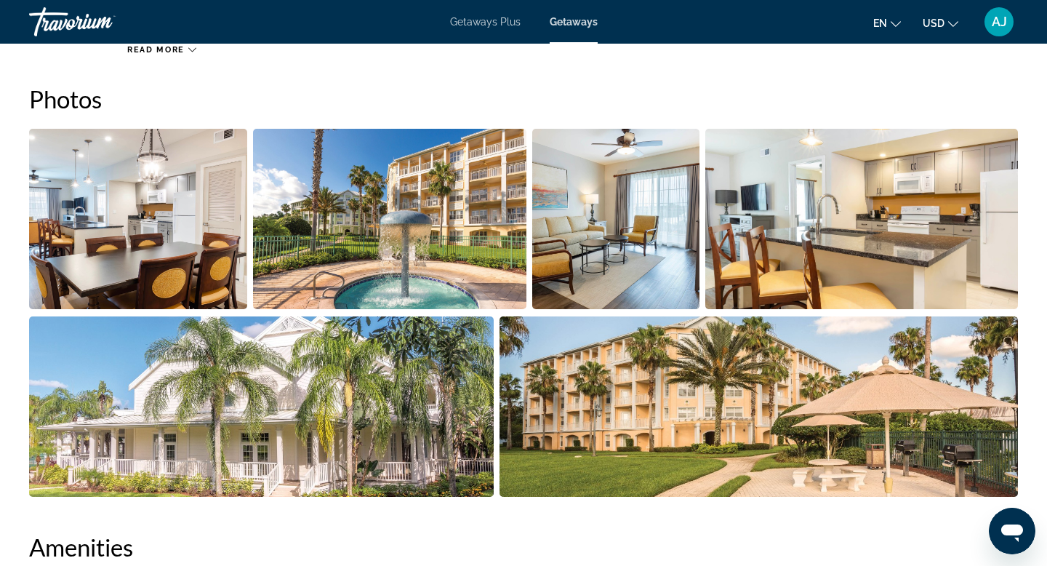
scroll to position [654, 0]
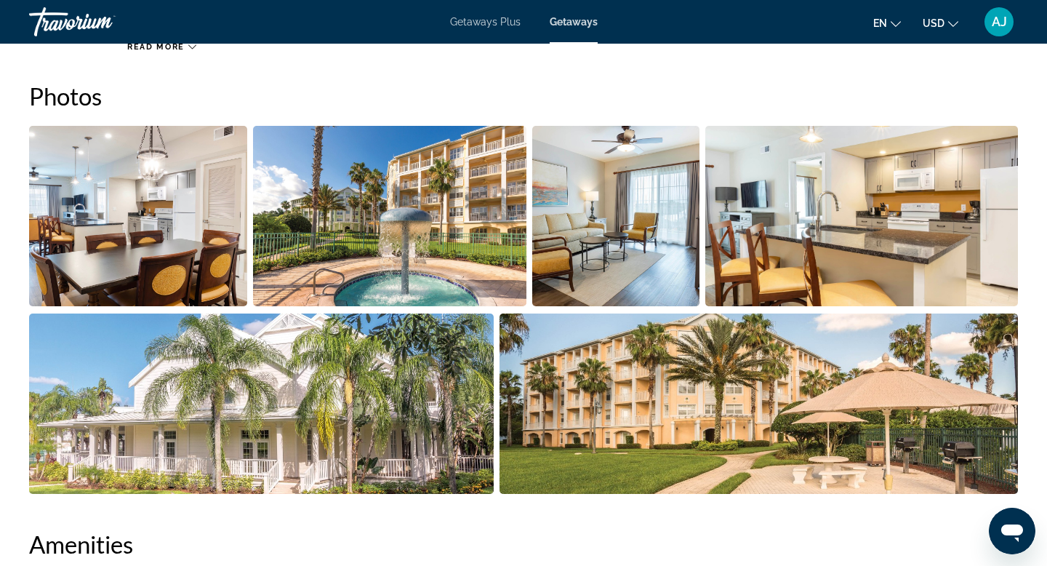
click at [204, 227] on img "Open full-screen image slider" at bounding box center [138, 216] width 218 height 180
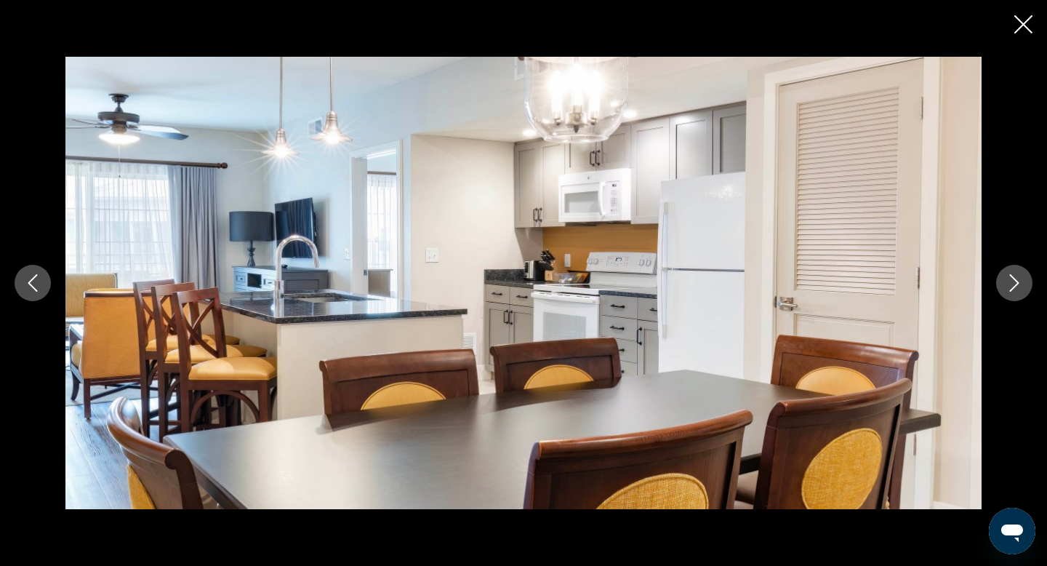
click at [1018, 282] on icon "Next image" at bounding box center [1014, 282] width 9 height 17
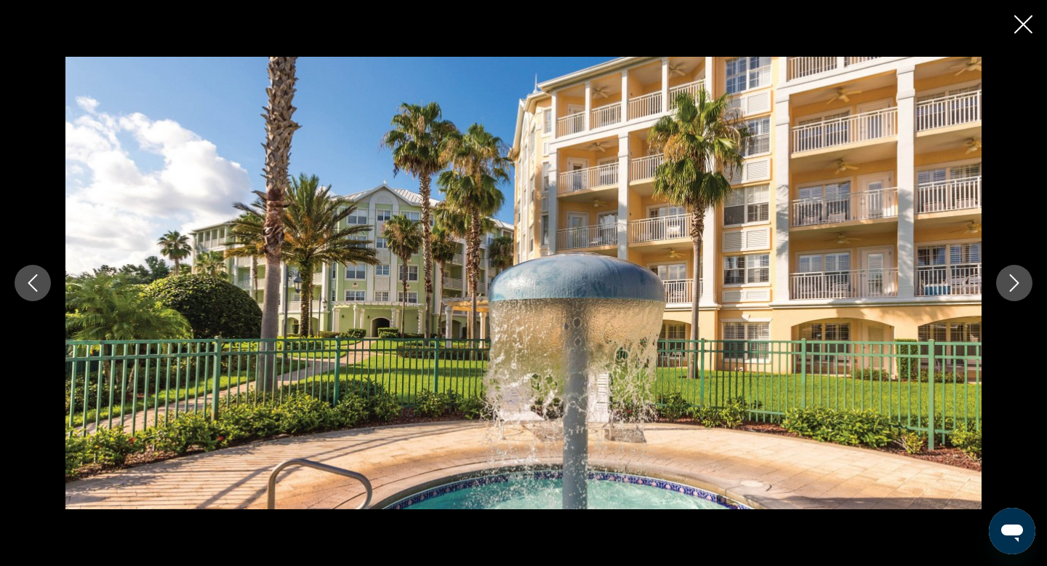
click at [1018, 282] on icon "Next image" at bounding box center [1014, 282] width 9 height 17
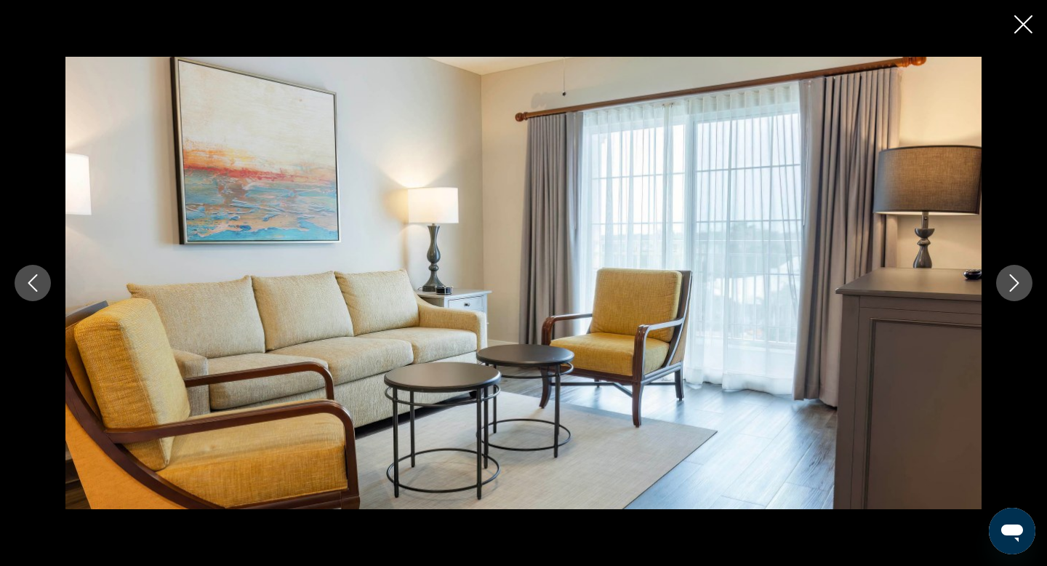
click at [1018, 282] on icon "Next image" at bounding box center [1014, 282] width 9 height 17
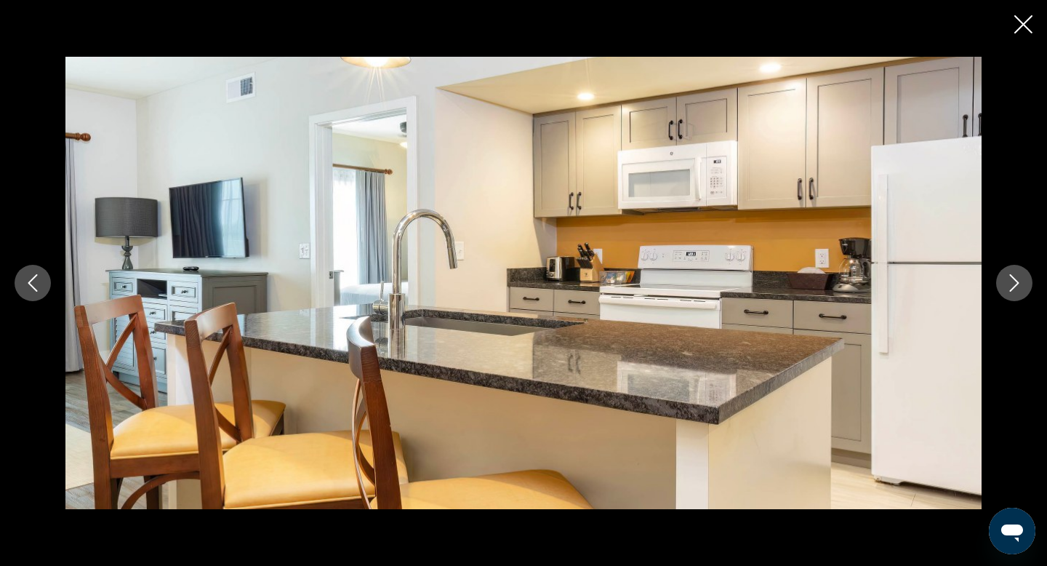
click at [1018, 282] on icon "Next image" at bounding box center [1014, 282] width 9 height 17
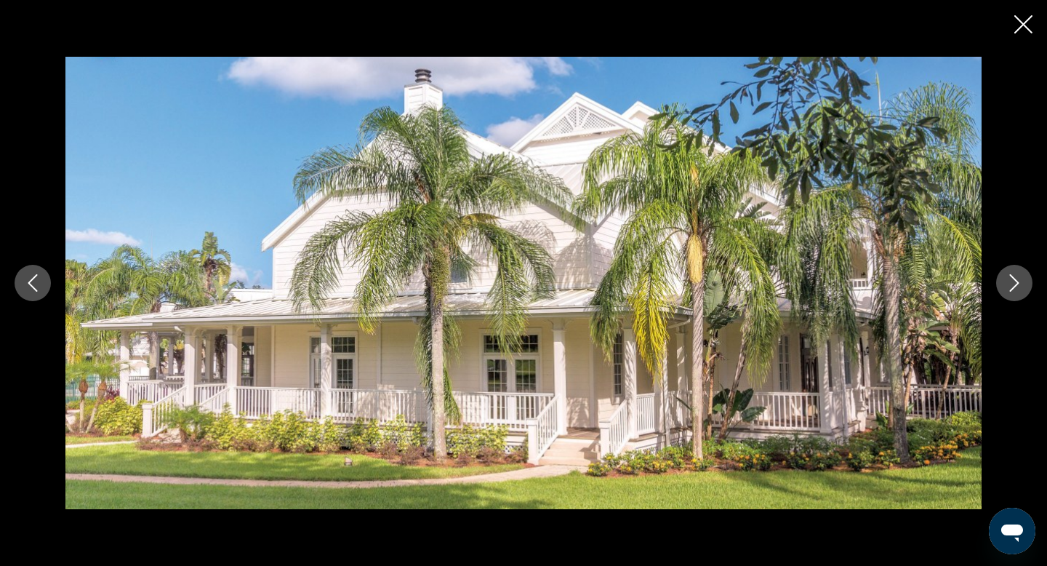
click at [1018, 282] on icon "Next image" at bounding box center [1014, 282] width 9 height 17
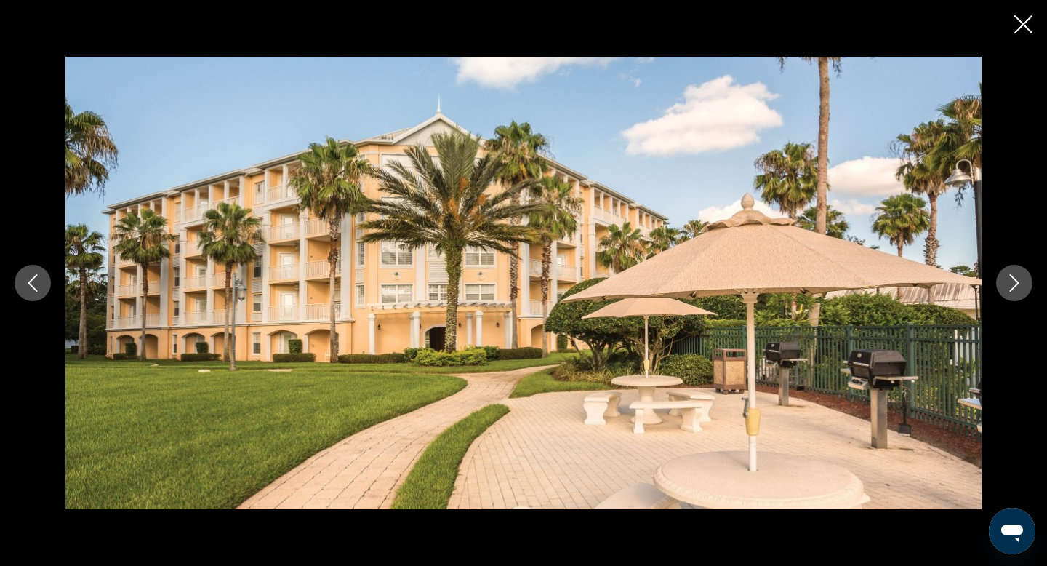
click at [1018, 282] on icon "Next image" at bounding box center [1014, 282] width 9 height 17
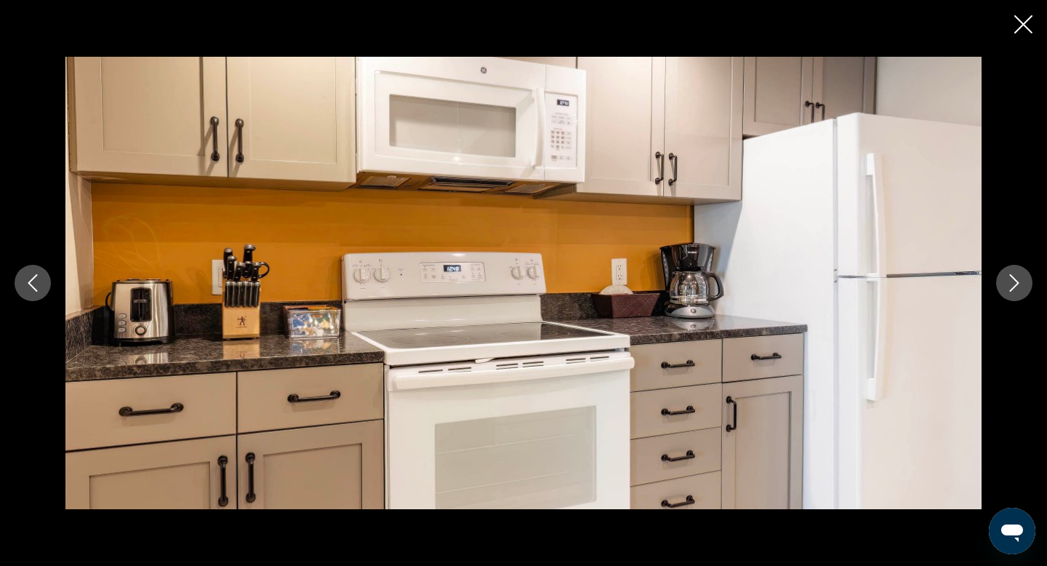
click at [1018, 282] on icon "Next image" at bounding box center [1014, 282] width 9 height 17
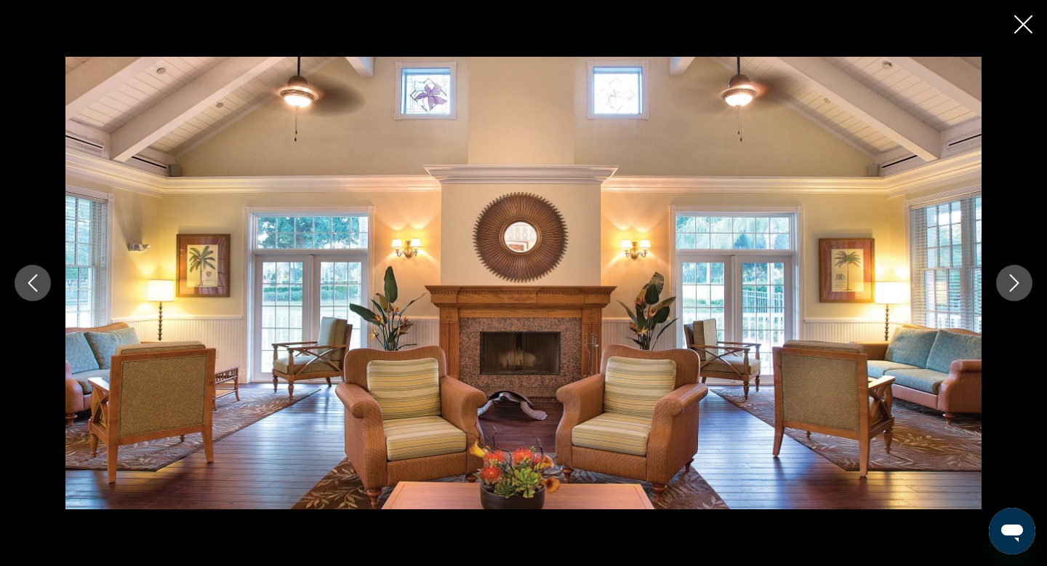
click at [1018, 282] on icon "Next image" at bounding box center [1014, 282] width 9 height 17
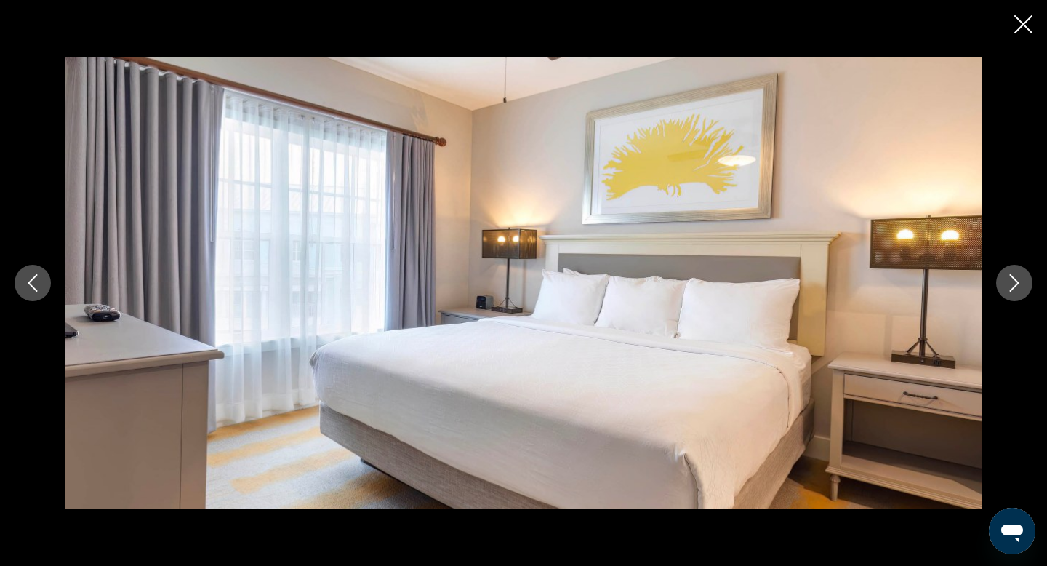
click at [1018, 282] on icon "Next image" at bounding box center [1014, 282] width 9 height 17
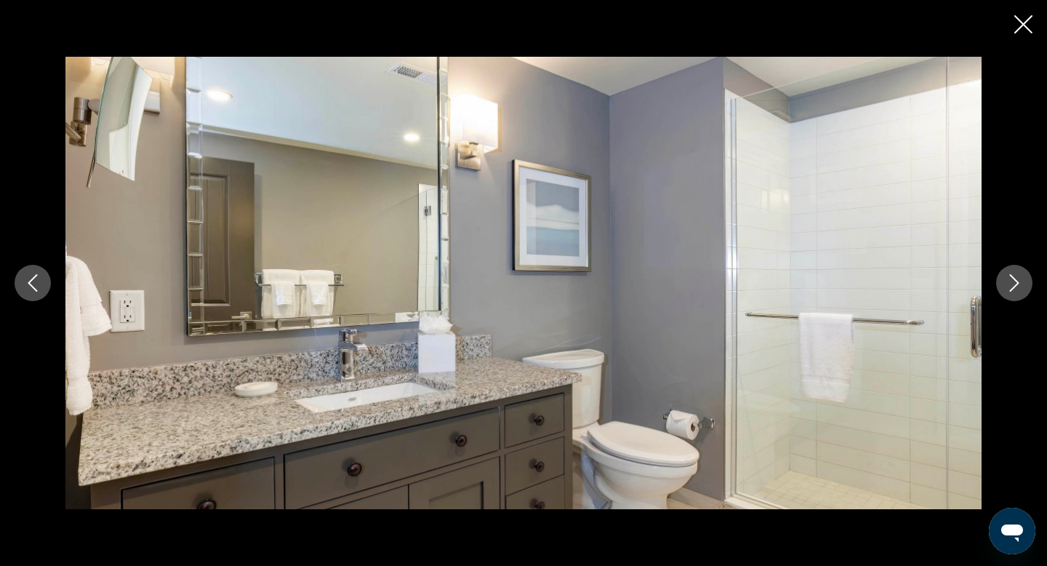
click at [1018, 281] on icon "Next image" at bounding box center [1013, 282] width 17 height 17
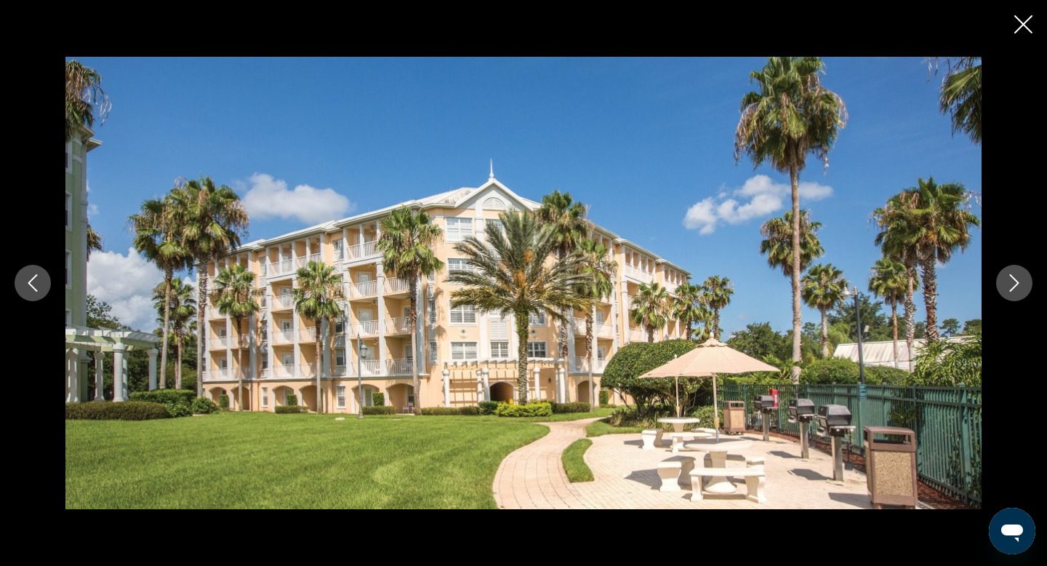
click at [1018, 281] on icon "Next image" at bounding box center [1013, 282] width 17 height 17
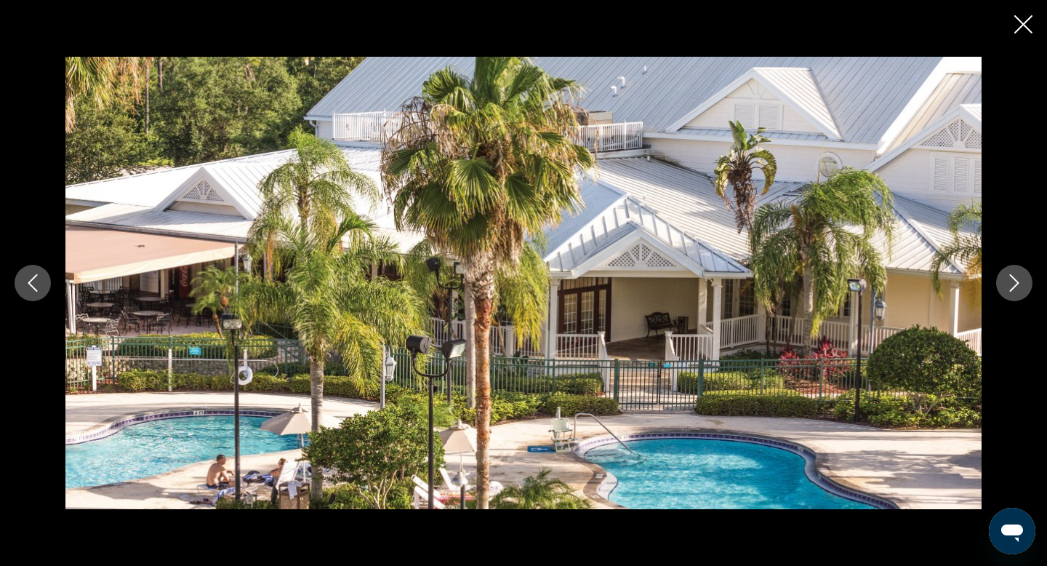
click at [1018, 281] on icon "Next image" at bounding box center [1013, 282] width 17 height 17
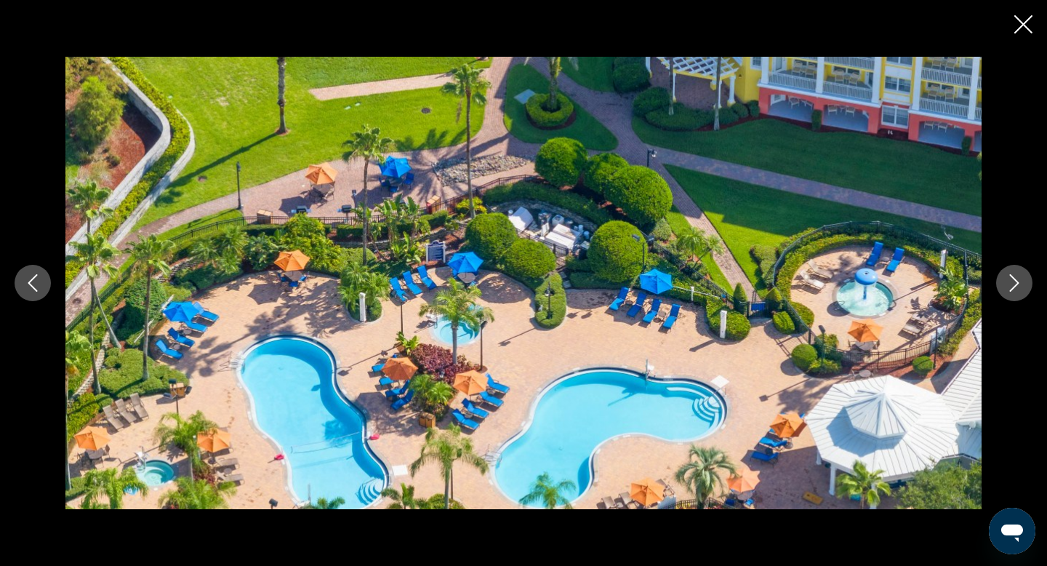
click at [1018, 281] on icon "Next image" at bounding box center [1013, 282] width 17 height 17
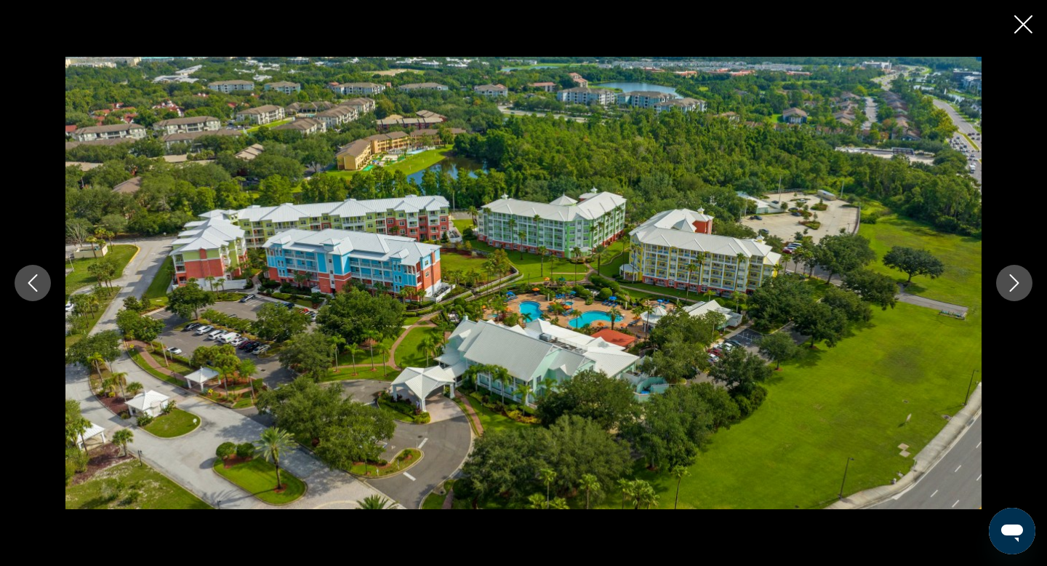
click at [1017, 281] on icon "Next image" at bounding box center [1014, 282] width 9 height 17
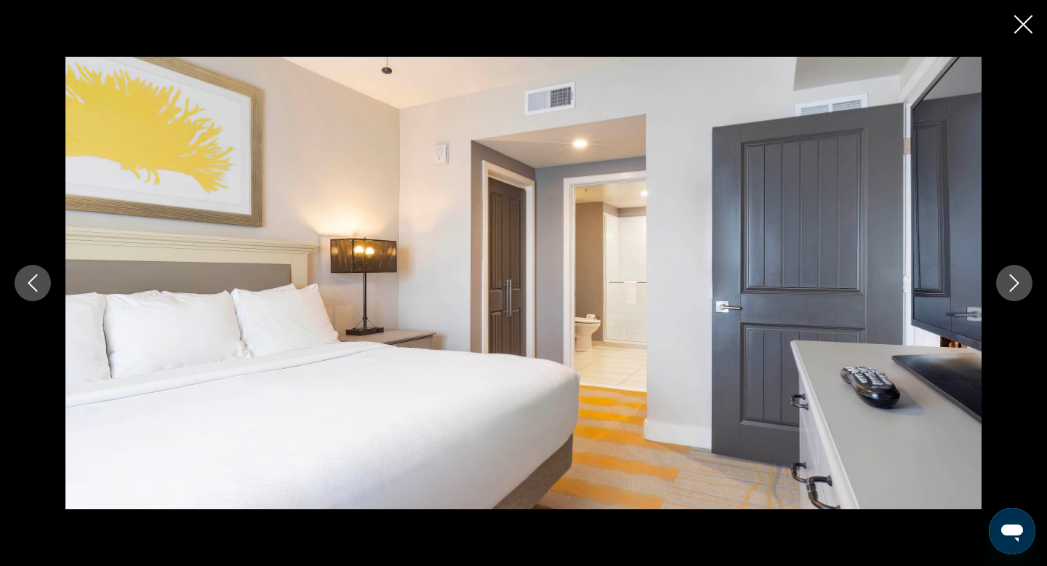
click at [1017, 281] on icon "Next image" at bounding box center [1014, 282] width 9 height 17
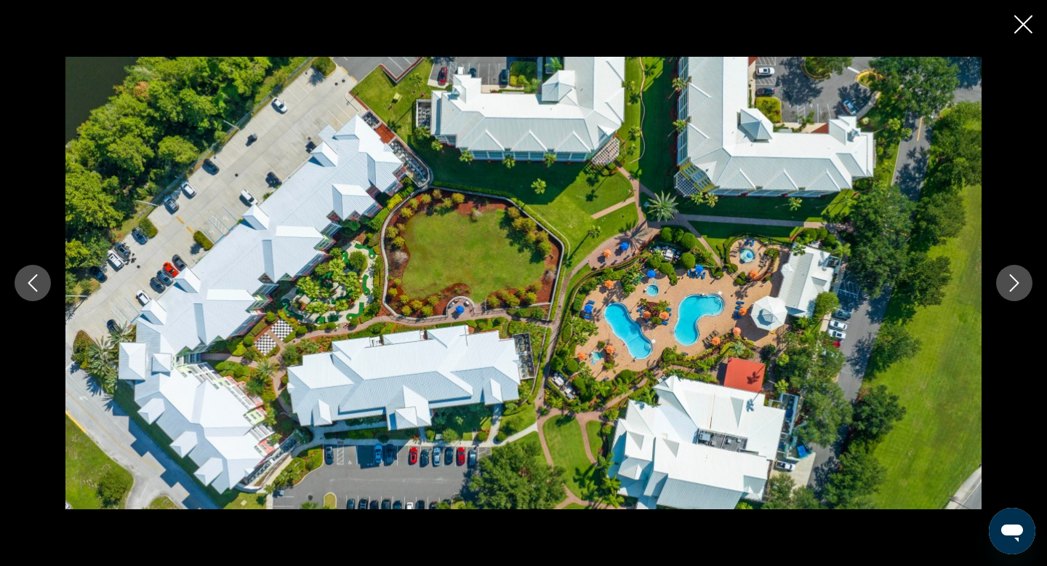
click at [1017, 281] on icon "Next image" at bounding box center [1014, 282] width 9 height 17
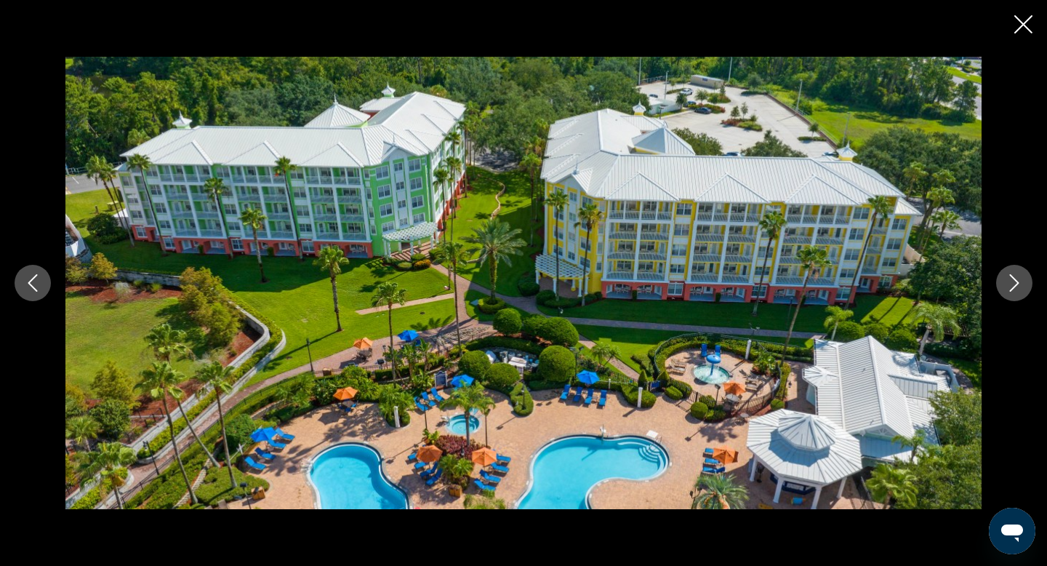
click at [1017, 281] on icon "Next image" at bounding box center [1014, 282] width 9 height 17
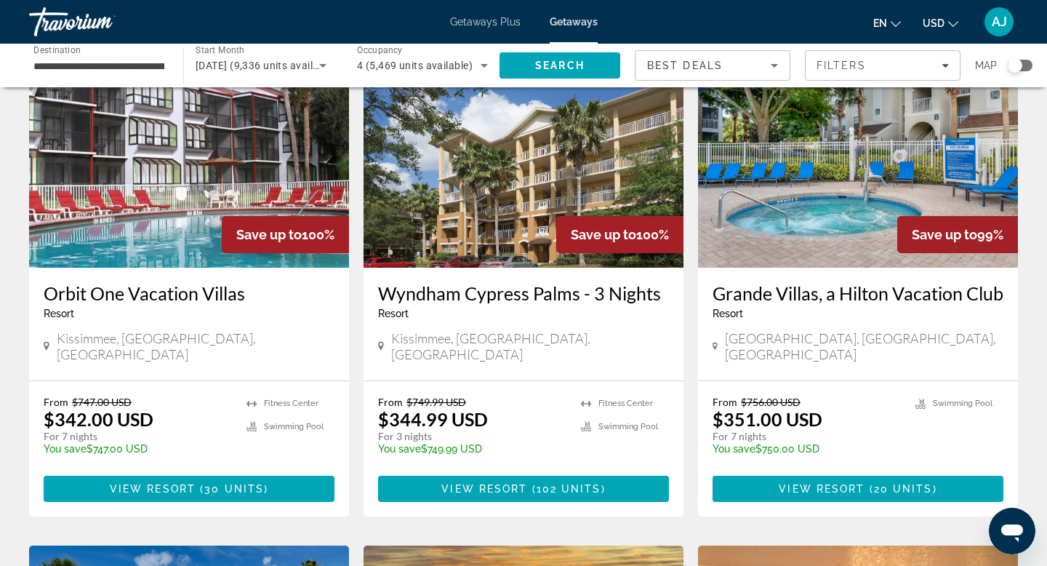
scroll to position [641, 0]
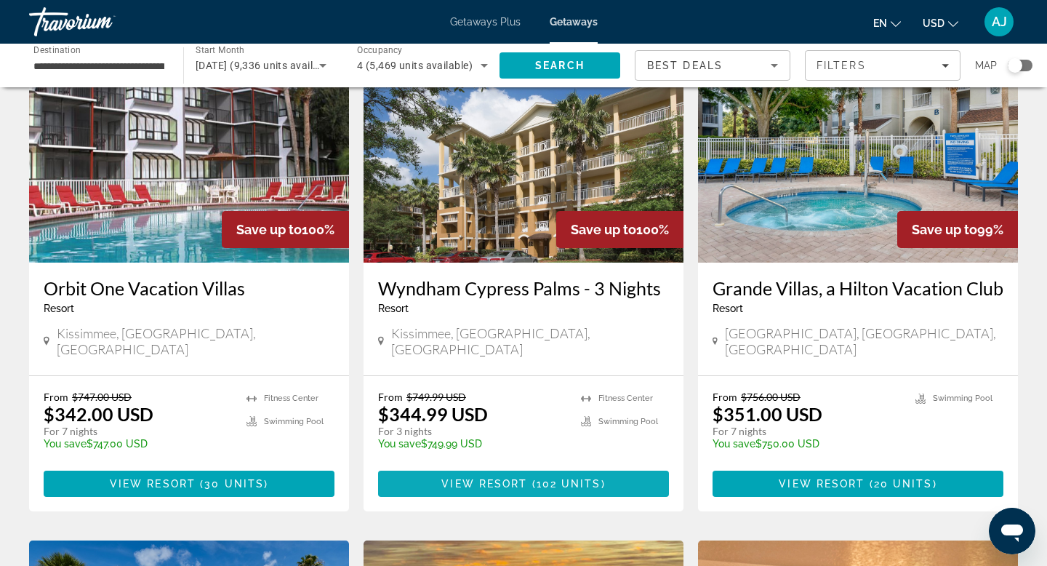
click at [515, 478] on span "View Resort" at bounding box center [484, 484] width 86 height 12
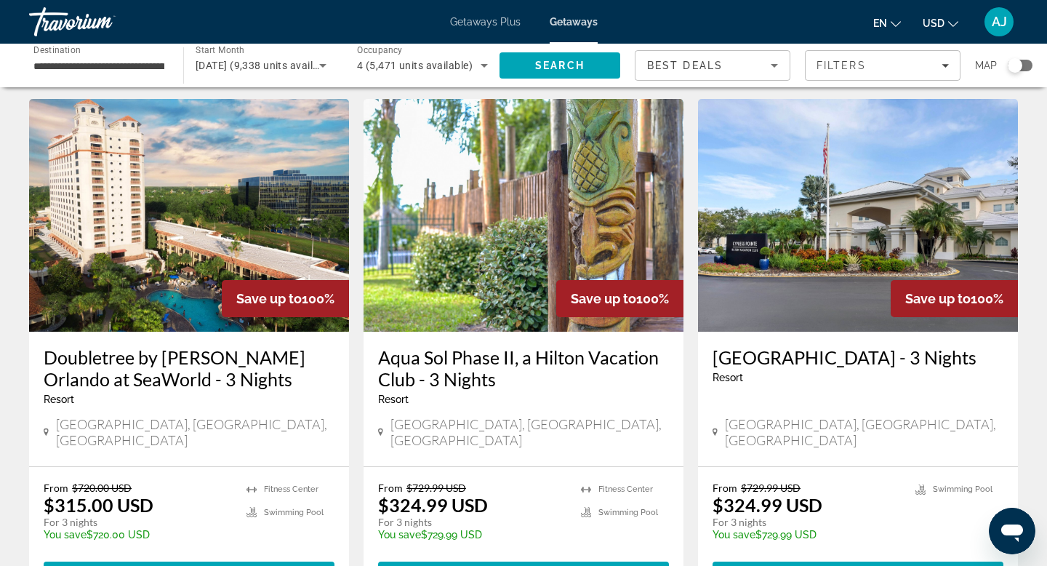
scroll to position [1735, 0]
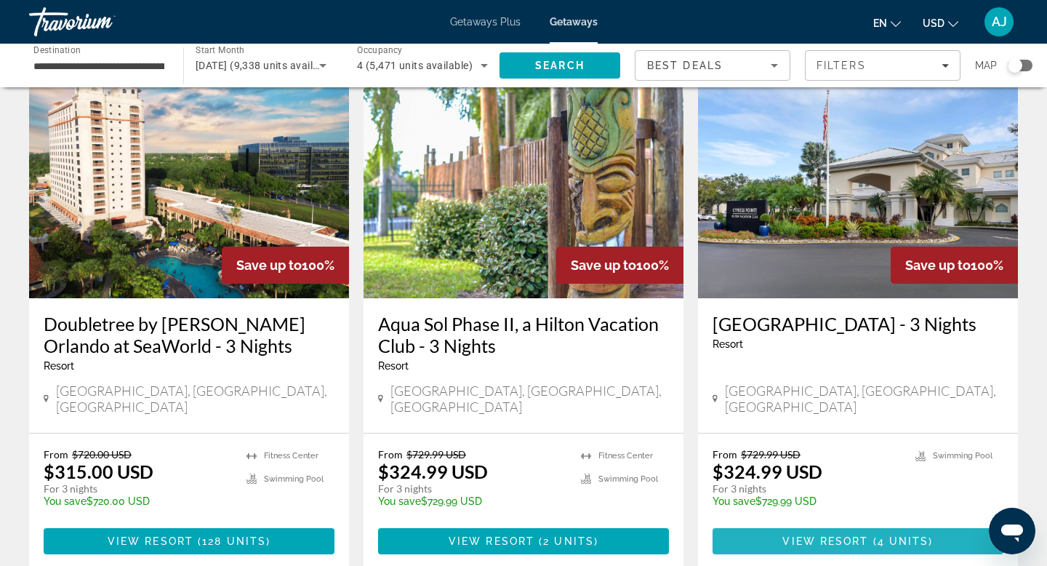
click at [848, 523] on span "Main content" at bounding box center [857, 540] width 291 height 35
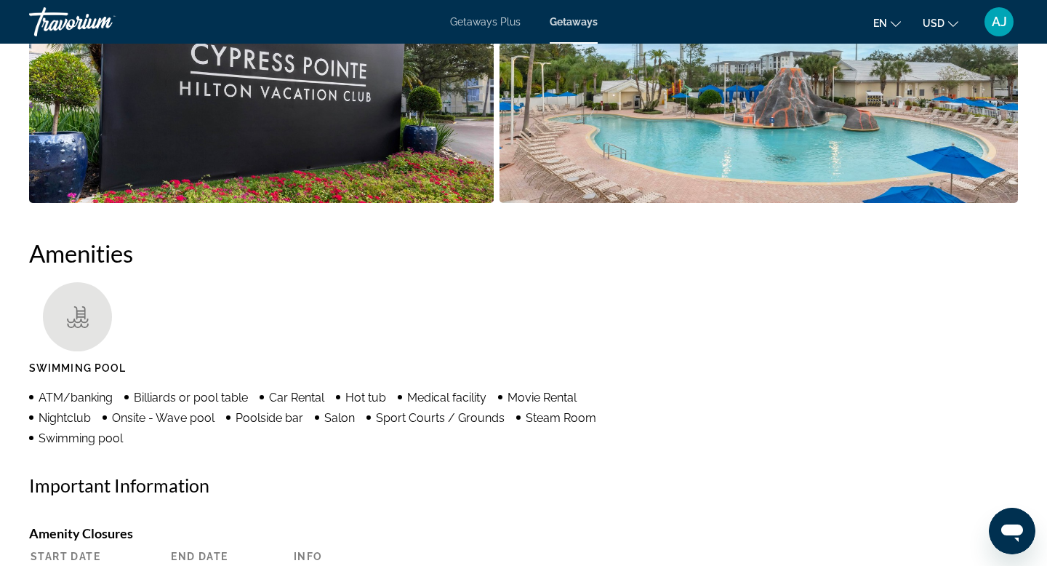
scroll to position [923, 0]
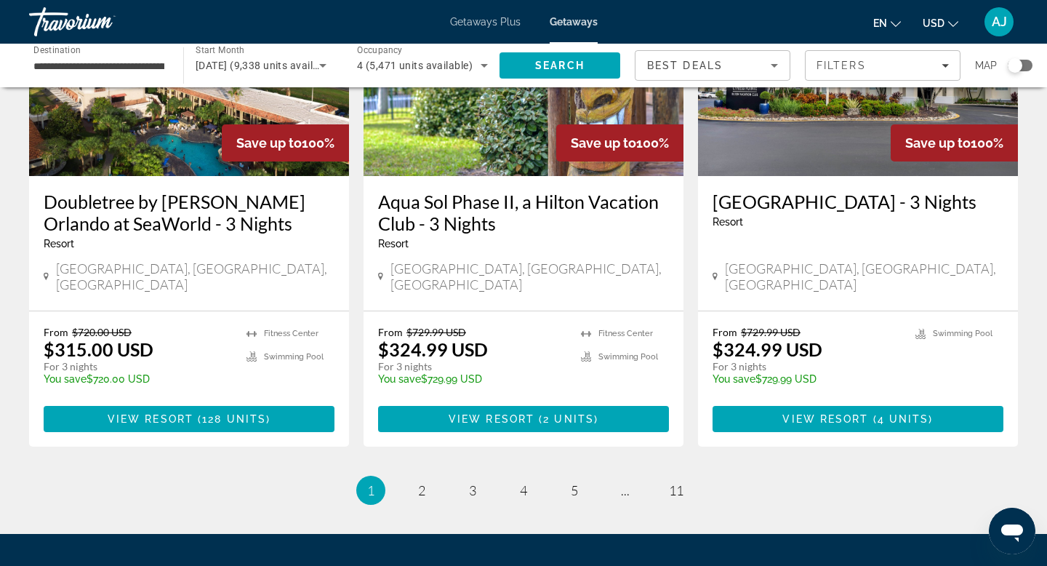
scroll to position [1895, 0]
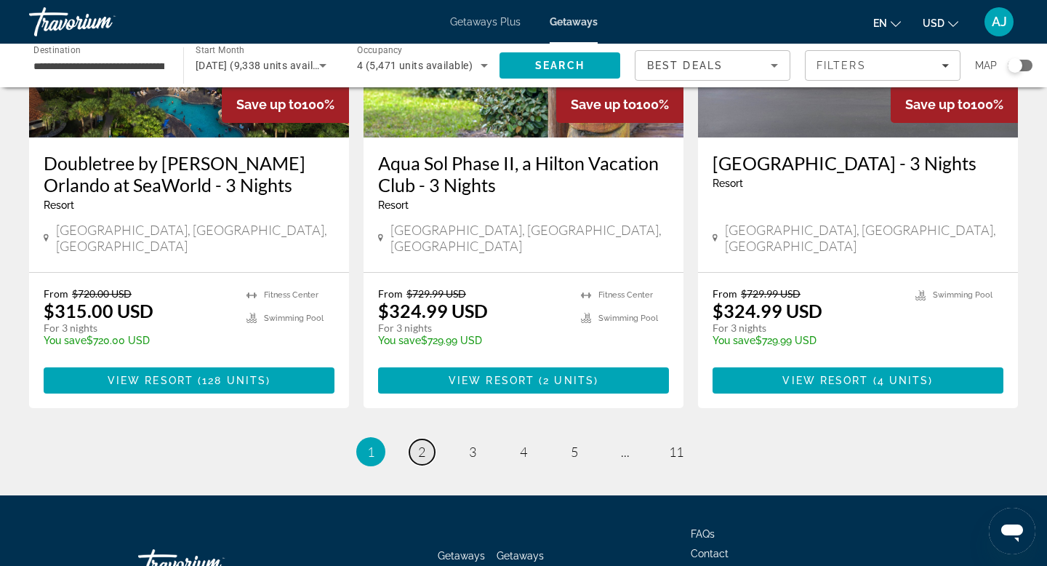
click at [420, 443] on span "2" at bounding box center [421, 451] width 7 height 16
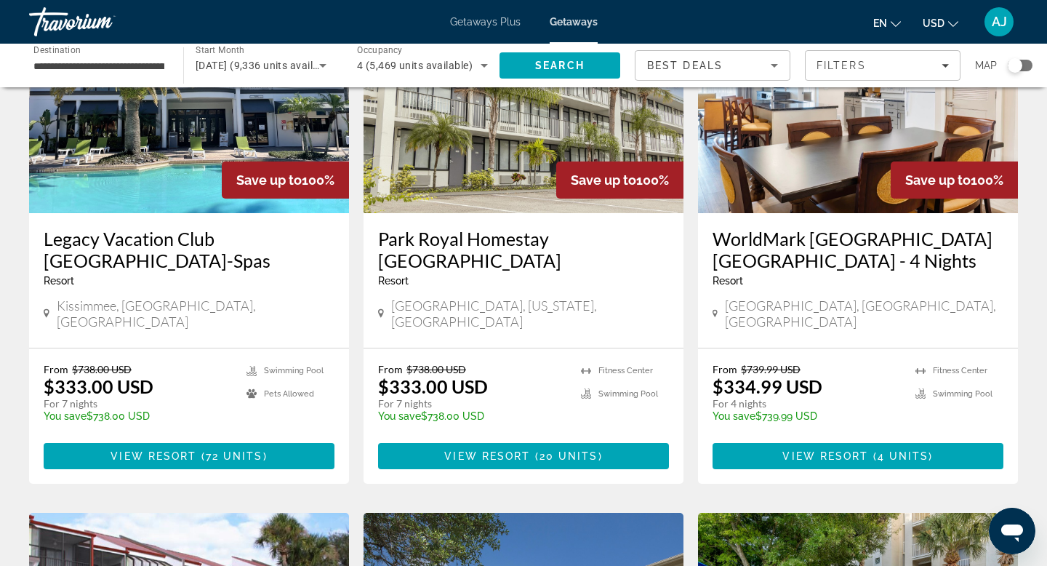
scroll to position [161, 0]
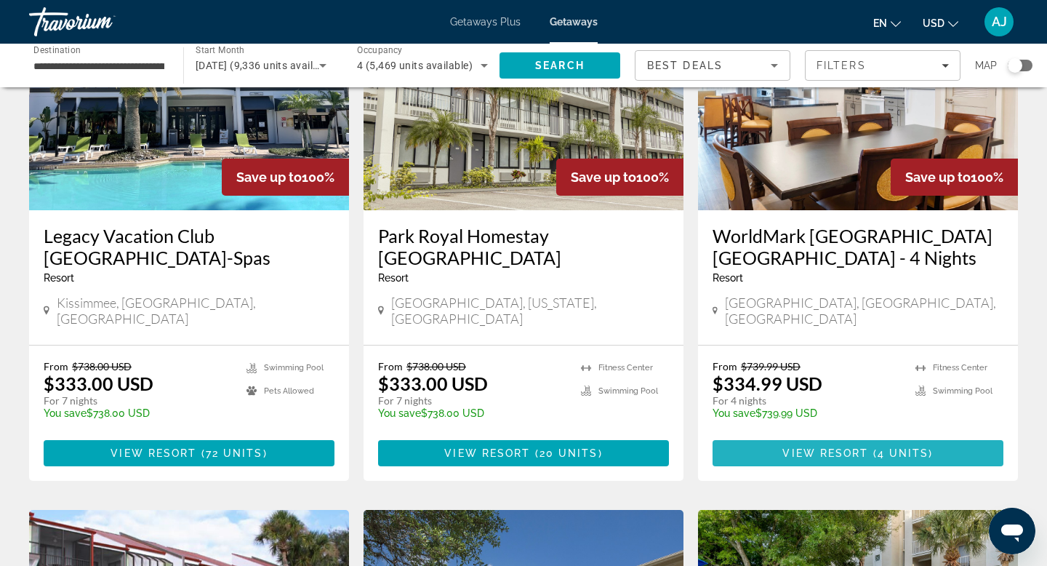
click at [842, 447] on span "View Resort" at bounding box center [825, 453] width 86 height 12
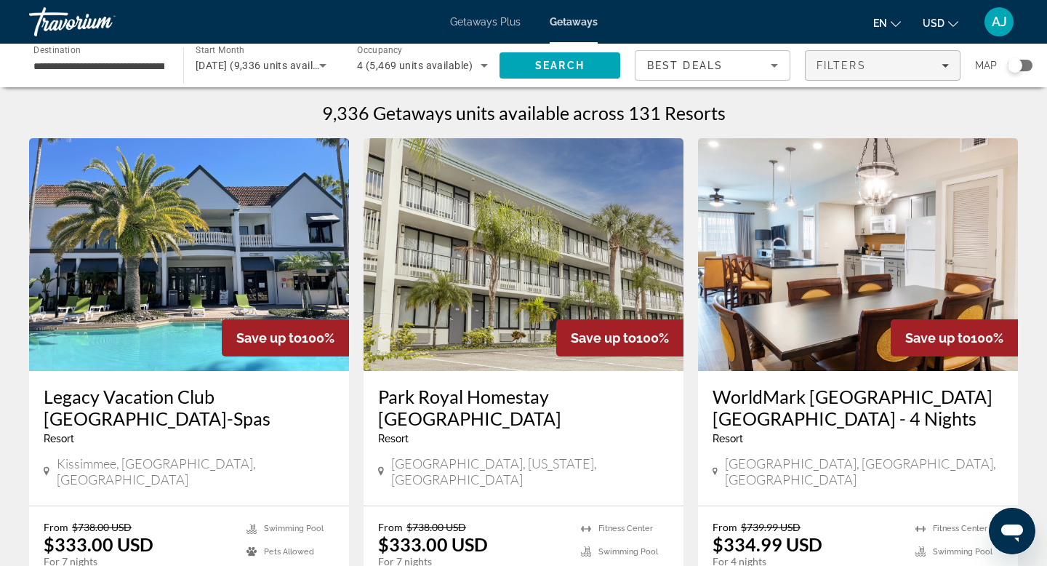
click at [947, 68] on icon "Filters" at bounding box center [944, 65] width 7 height 7
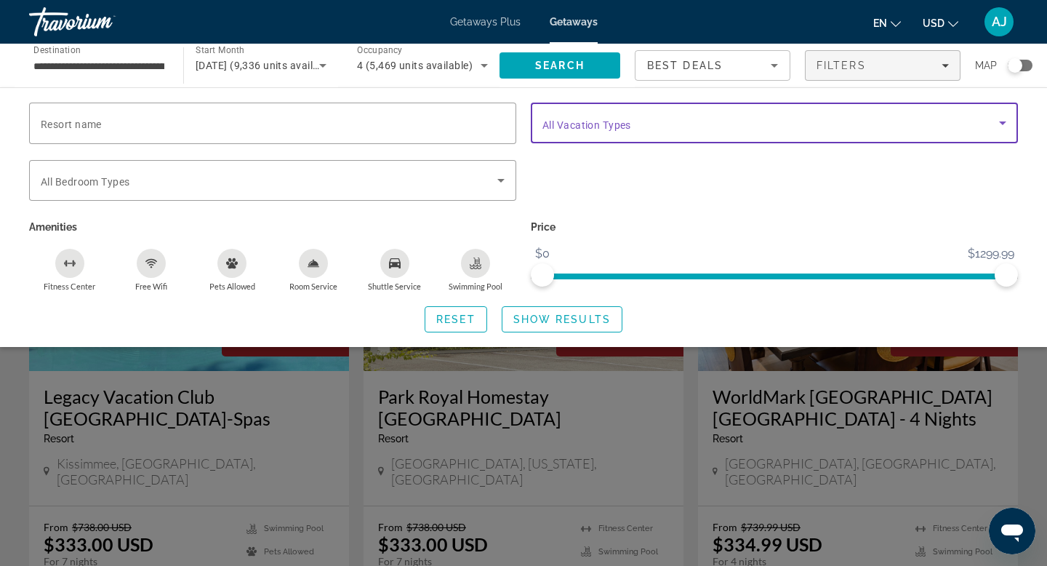
click at [1003, 119] on icon "Search widget" at bounding box center [1002, 122] width 17 height 17
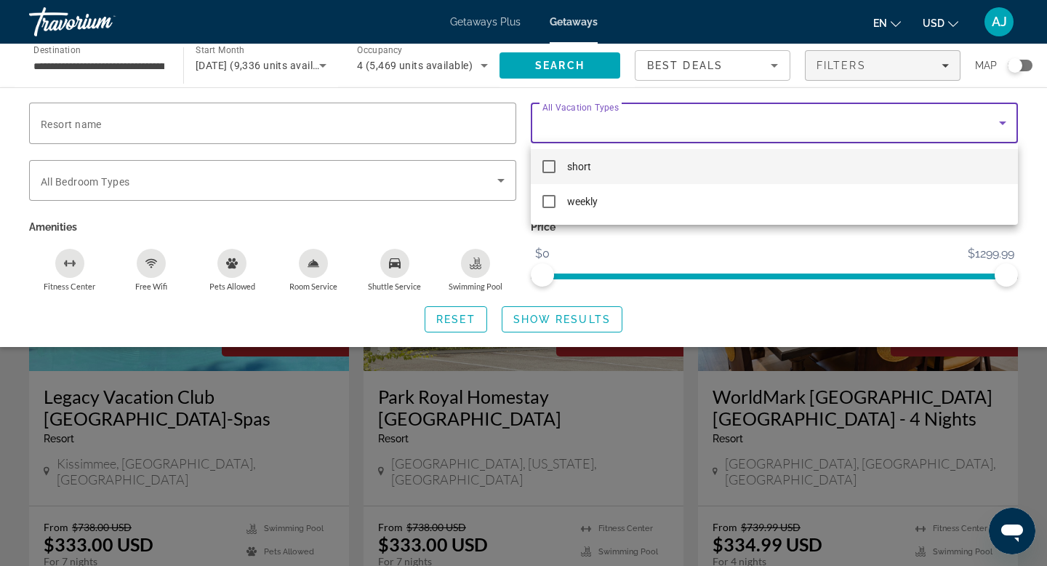
click at [1003, 119] on div at bounding box center [523, 283] width 1047 height 566
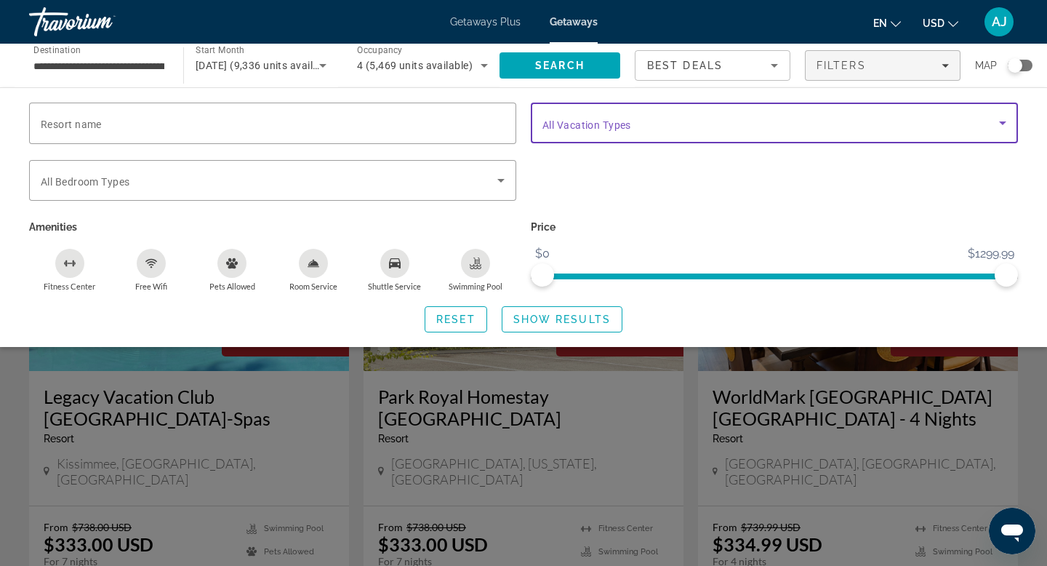
click at [1003, 119] on icon "Search widget" at bounding box center [1002, 122] width 17 height 17
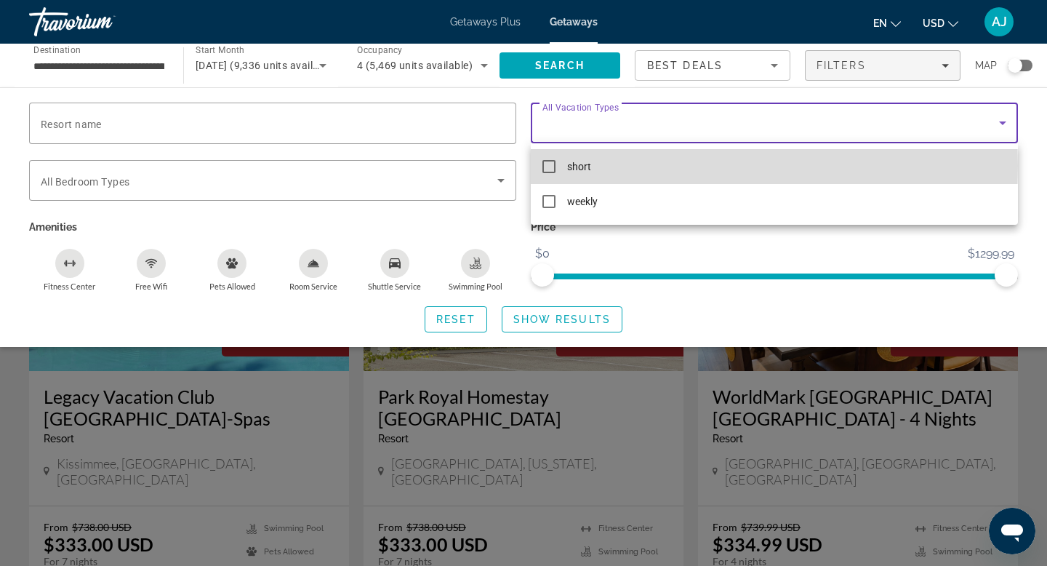
click at [550, 166] on mat-pseudo-checkbox at bounding box center [548, 166] width 13 height 13
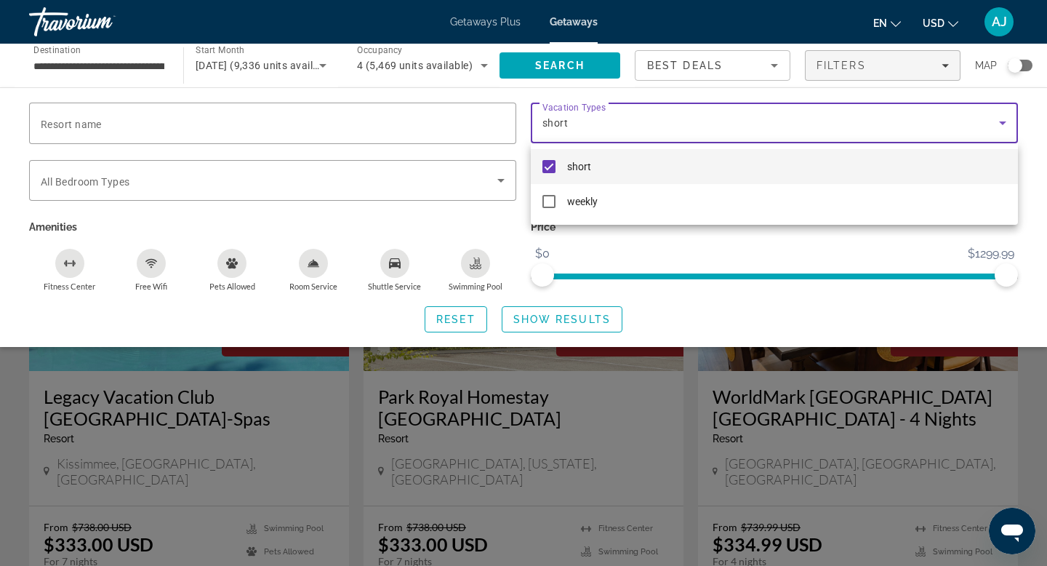
click at [574, 320] on div at bounding box center [523, 283] width 1047 height 566
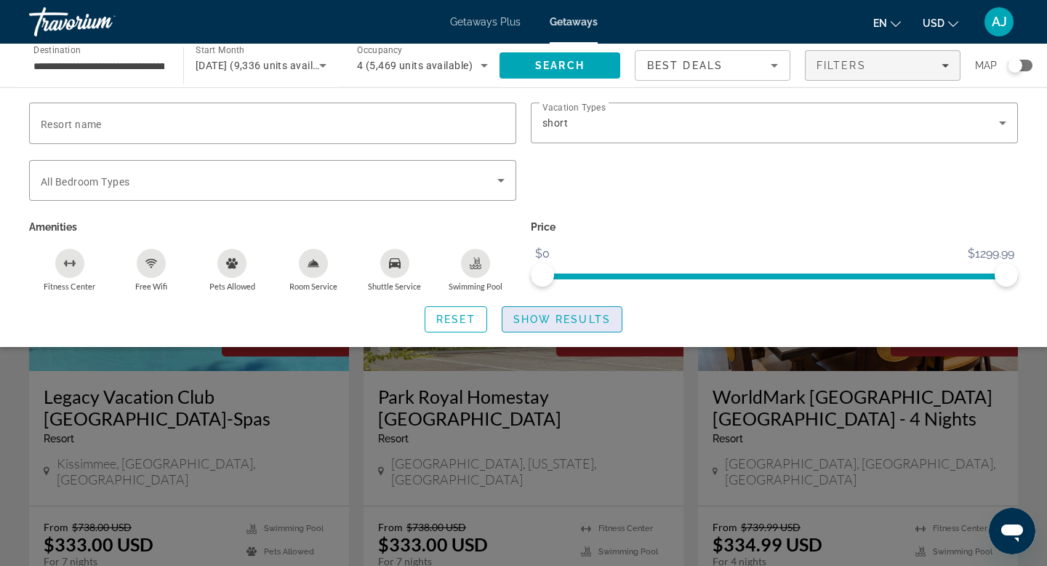
click at [553, 323] on span "Show Results" at bounding box center [561, 319] width 97 height 12
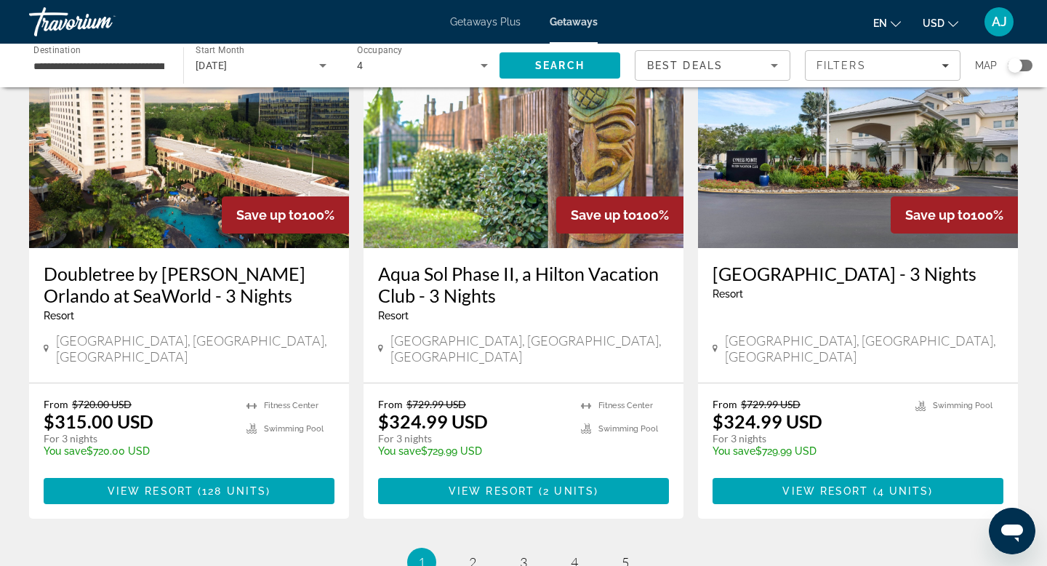
scroll to position [1812, 0]
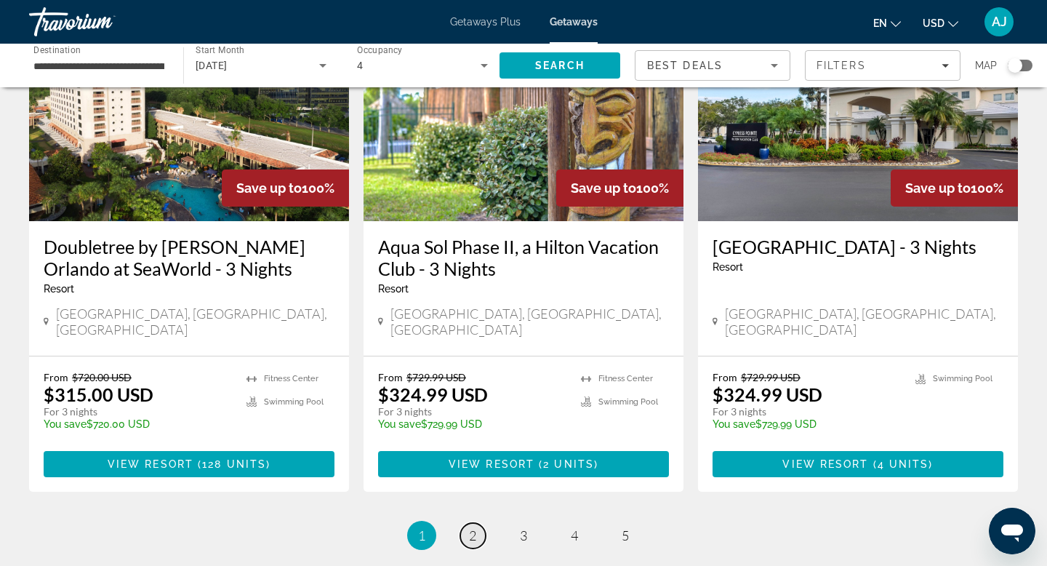
click at [476, 523] on link "page 2" at bounding box center [472, 535] width 25 height 25
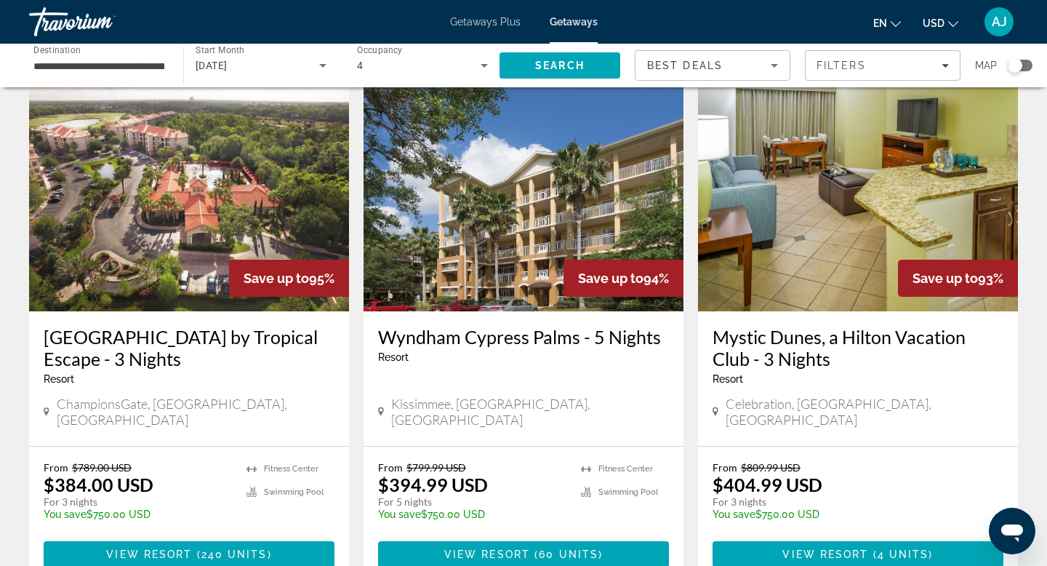
scroll to position [605, 0]
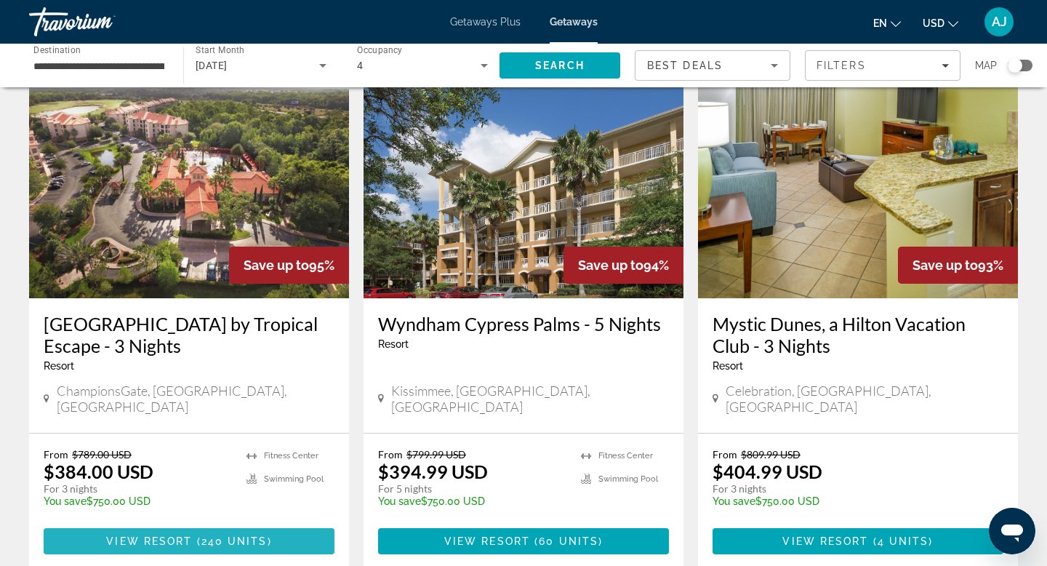
click at [202, 535] on span "240 units" at bounding box center [234, 541] width 66 height 12
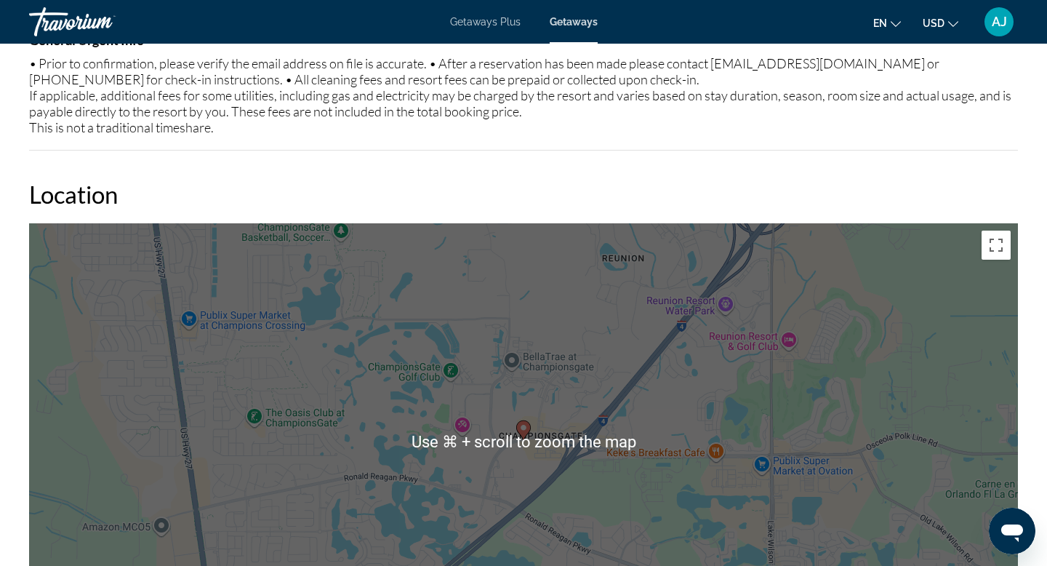
scroll to position [1529, 0]
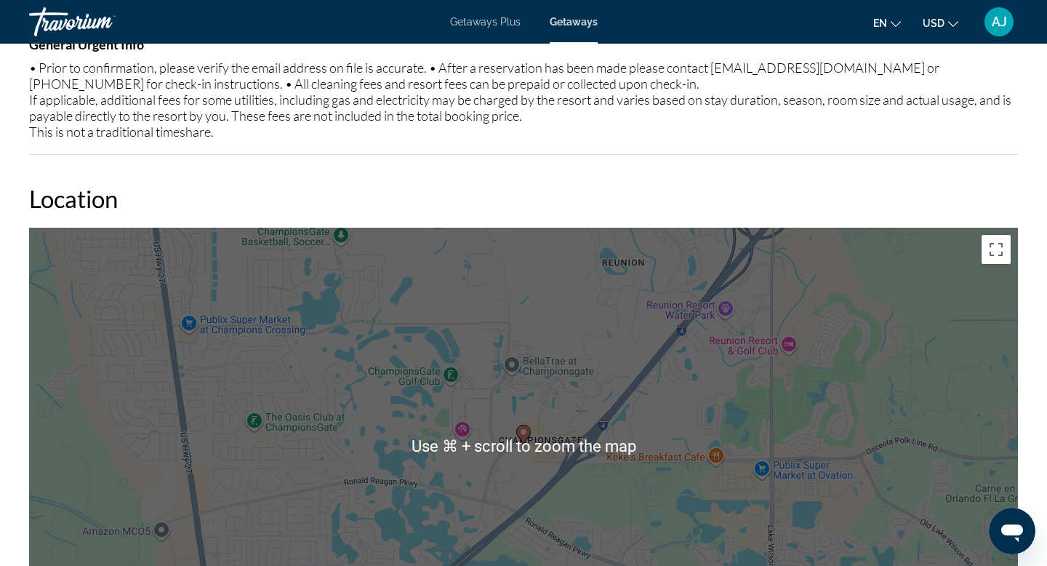
click at [320, 332] on div "To activate drag with keyboard, press Alt + Enter. Once in keyboard drag state,…" at bounding box center [523, 446] width 989 height 436
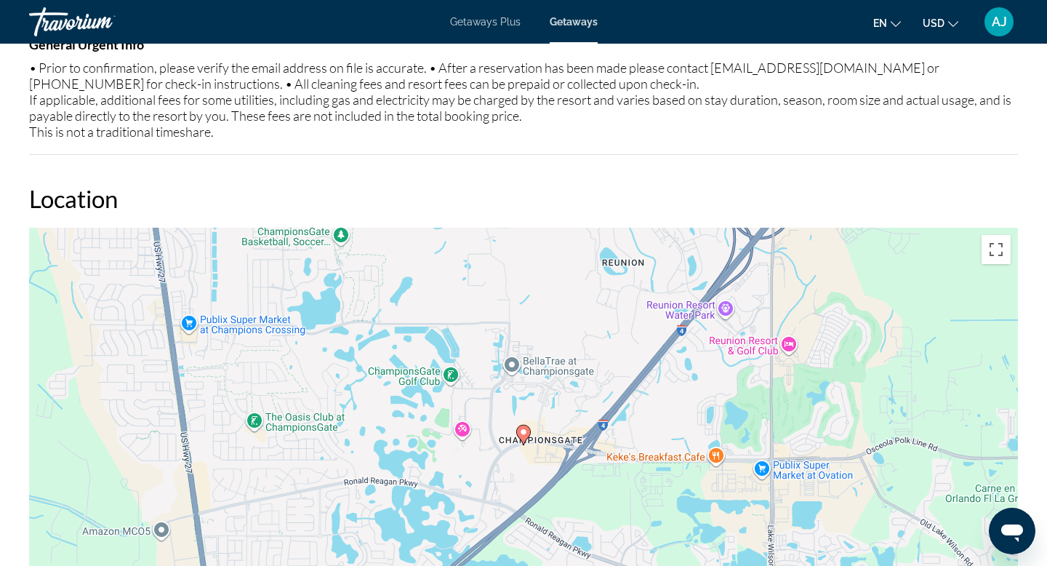
drag, startPoint x: 863, startPoint y: 355, endPoint x: 824, endPoint y: 351, distance: 38.7
click at [824, 351] on div "To activate drag with keyboard, press Alt + Enter. Once in keyboard drag state,…" at bounding box center [523, 446] width 989 height 436
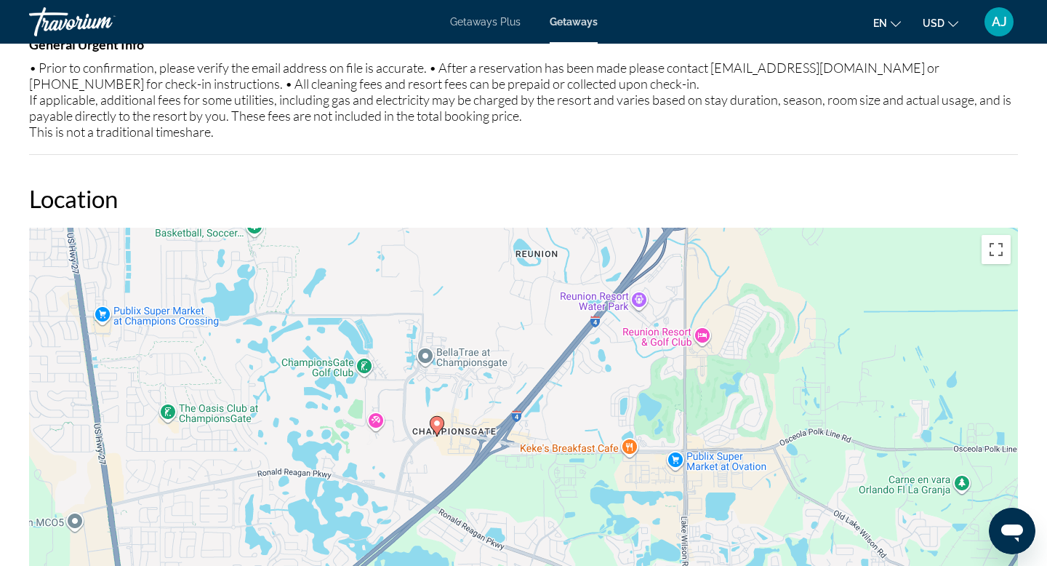
drag, startPoint x: 803, startPoint y: 348, endPoint x: 710, endPoint y: 361, distance: 94.0
click at [714, 361] on div "To activate drag with keyboard, press Alt + Enter. Once in keyboard drag state,…" at bounding box center [523, 446] width 989 height 436
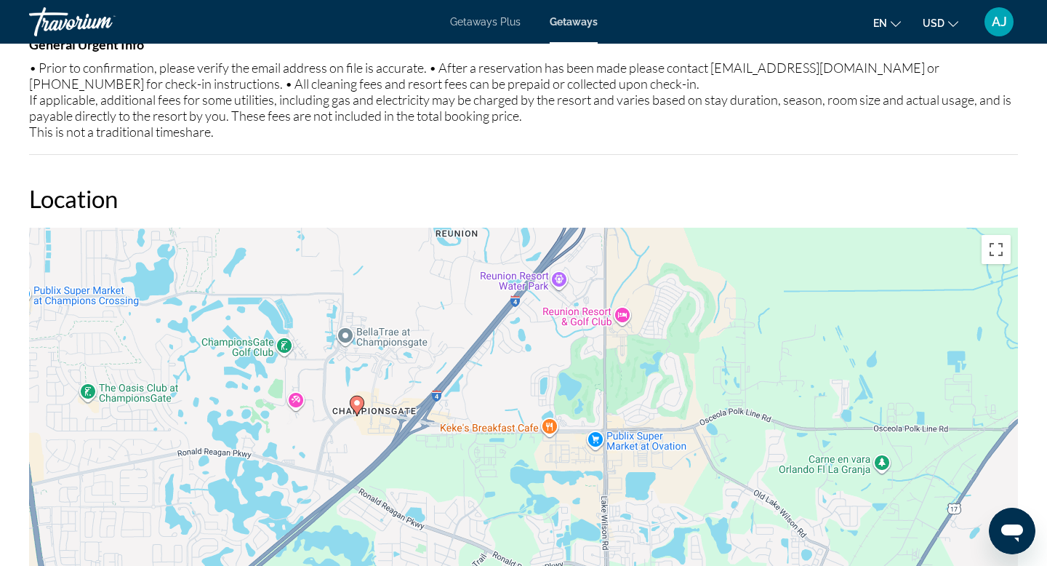
drag, startPoint x: 734, startPoint y: 420, endPoint x: 734, endPoint y: 374, distance: 45.8
click at [734, 374] on div "To activate drag with keyboard, press Alt + Enter. Once in keyboard drag state,…" at bounding box center [523, 446] width 989 height 436
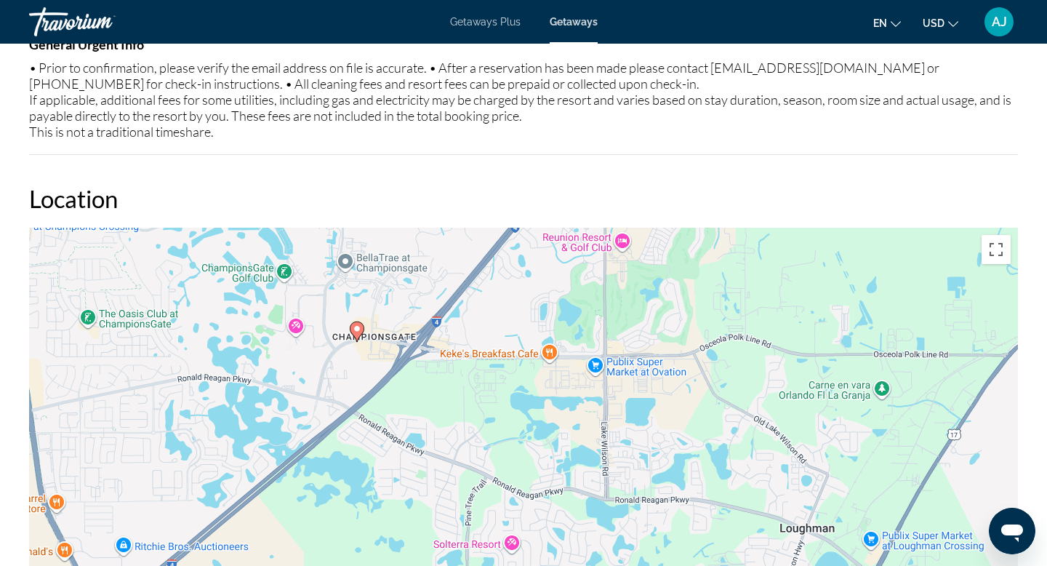
drag, startPoint x: 736, startPoint y: 350, endPoint x: 736, endPoint y: 316, distance: 34.2
click at [736, 333] on div "To activate drag with keyboard, press Alt + Enter. Once in keyboard drag state,…" at bounding box center [523, 446] width 989 height 436
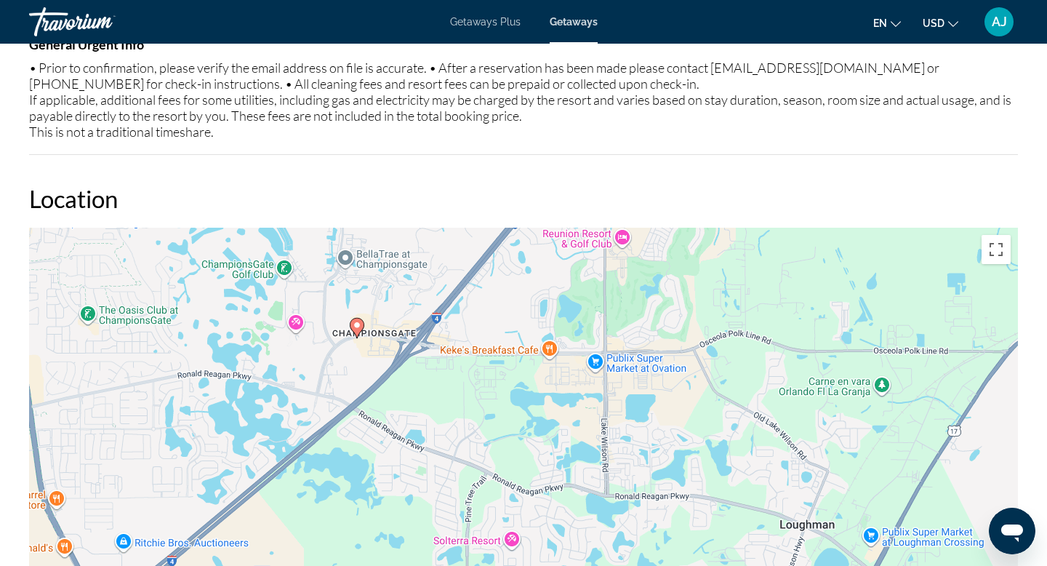
drag, startPoint x: 734, startPoint y: 342, endPoint x: 727, endPoint y: 433, distance: 91.8
click at [730, 422] on div "To activate drag with keyboard, press Alt + Enter. Once in keyboard drag state,…" at bounding box center [523, 446] width 989 height 436
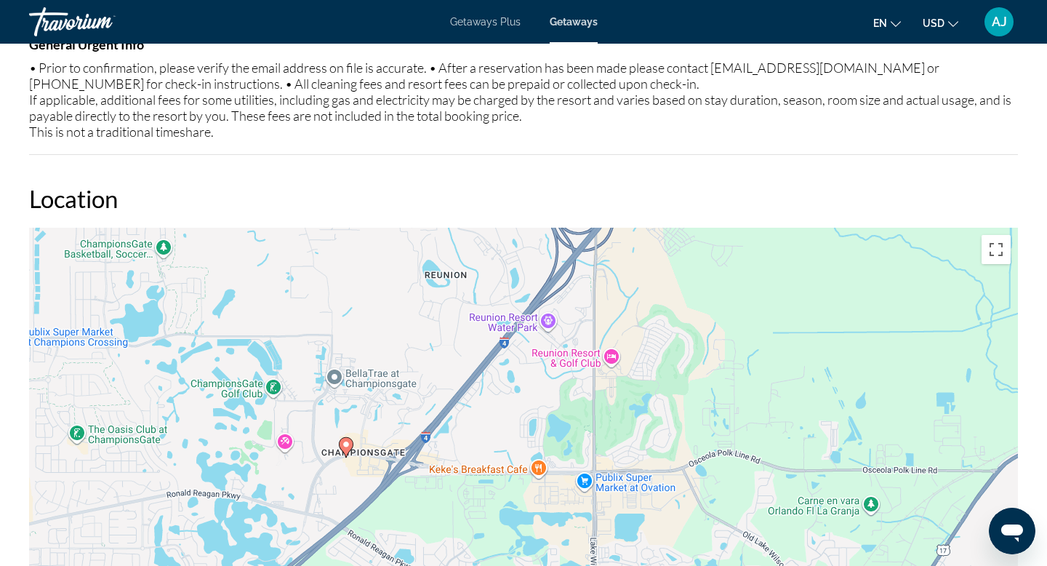
drag, startPoint x: 711, startPoint y: 361, endPoint x: 585, endPoint y: 426, distance: 141.4
click at [601, 416] on div "To activate drag with keyboard, press Alt + Enter. Once in keyboard drag state,…" at bounding box center [523, 446] width 989 height 436
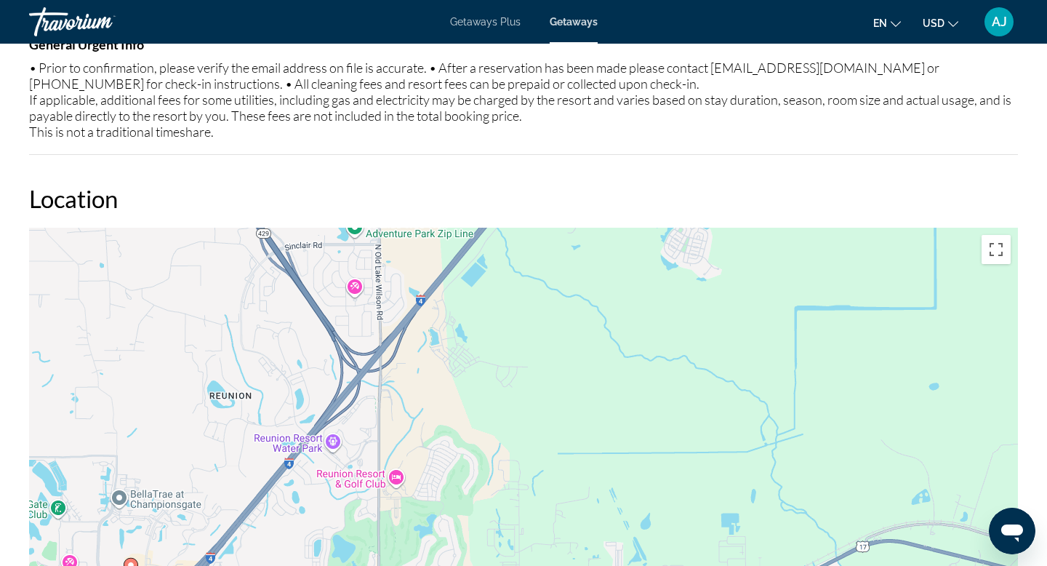
drag, startPoint x: 585, startPoint y: 426, endPoint x: 526, endPoint y: 476, distance: 77.4
click at [526, 475] on div "To activate drag with keyboard, press Alt + Enter. Once in keyboard drag state,…" at bounding box center [523, 446] width 989 height 436
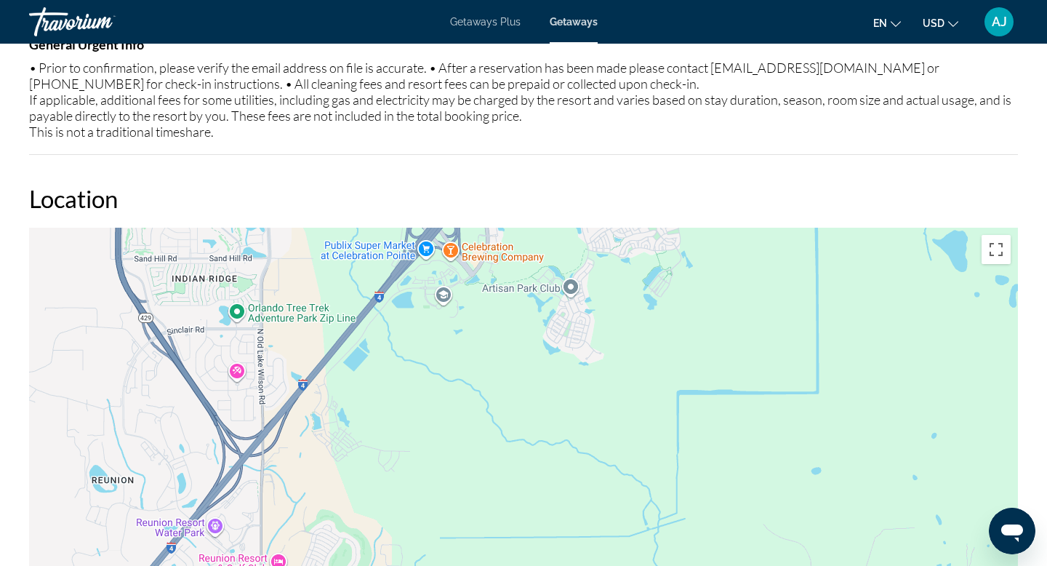
drag, startPoint x: 520, startPoint y: 477, endPoint x: 482, endPoint y: 499, distance: 44.0
click at [482, 498] on div "To activate drag with keyboard, press Alt + Enter. Once in keyboard drag state,…" at bounding box center [523, 446] width 989 height 436
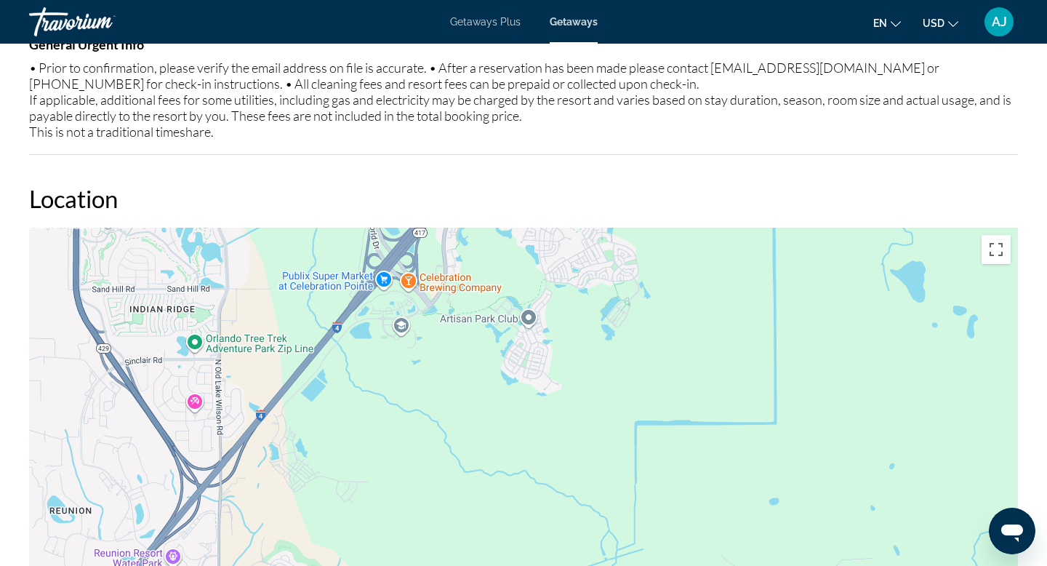
drag, startPoint x: 479, startPoint y: 487, endPoint x: 398, endPoint y: 487, distance: 80.7
click at [401, 487] on div "To activate drag with keyboard, press Alt + Enter. Once in keyboard drag state,…" at bounding box center [523, 446] width 989 height 436
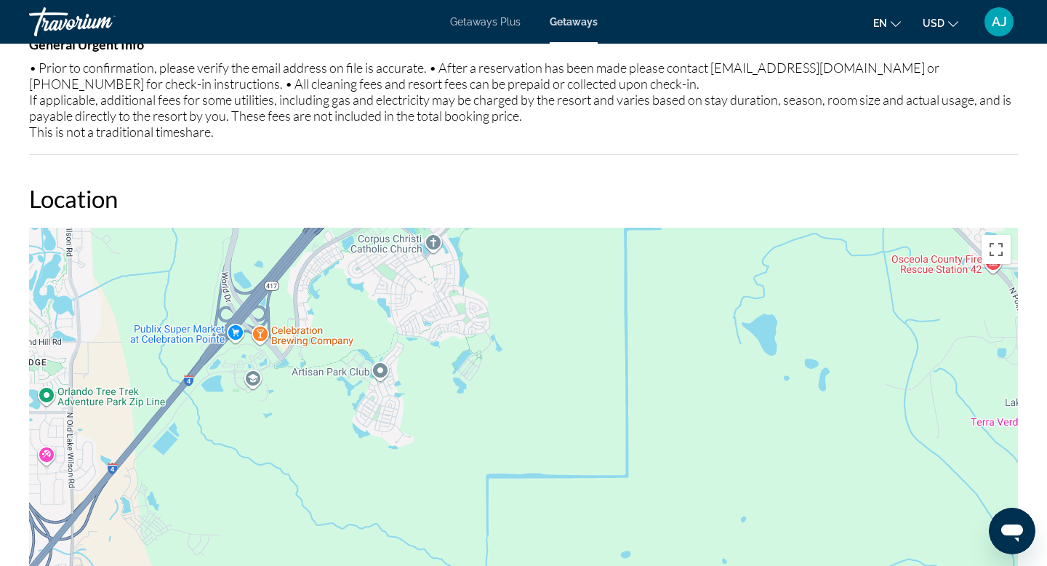
drag, startPoint x: 398, startPoint y: 487, endPoint x: 398, endPoint y: 565, distance: 77.8
click at [398, 560] on div "To activate drag with keyboard, press Alt + Enter. Once in keyboard drag state,…" at bounding box center [523, 446] width 989 height 436
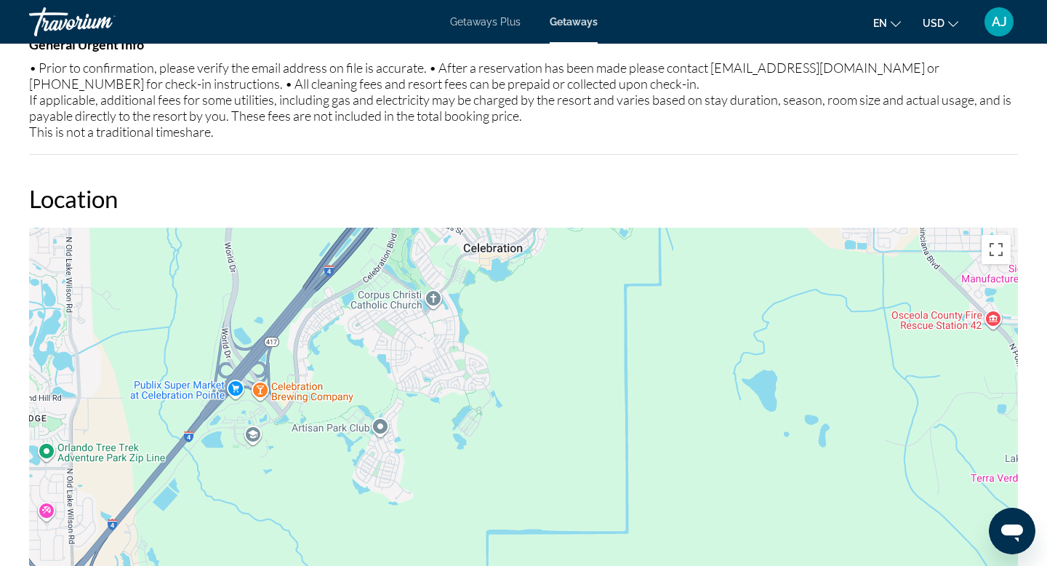
click at [396, 565] on div "Main content" at bounding box center [523, 446] width 989 height 436
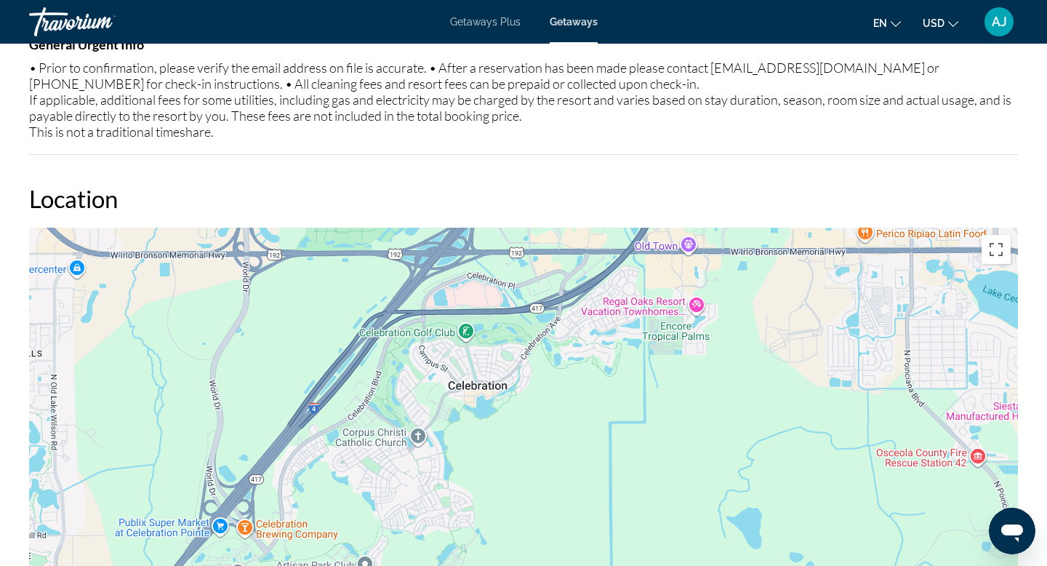
drag, startPoint x: 434, startPoint y: 329, endPoint x: 414, endPoint y: 481, distance: 153.3
click at [417, 474] on div "Main content" at bounding box center [523, 446] width 989 height 436
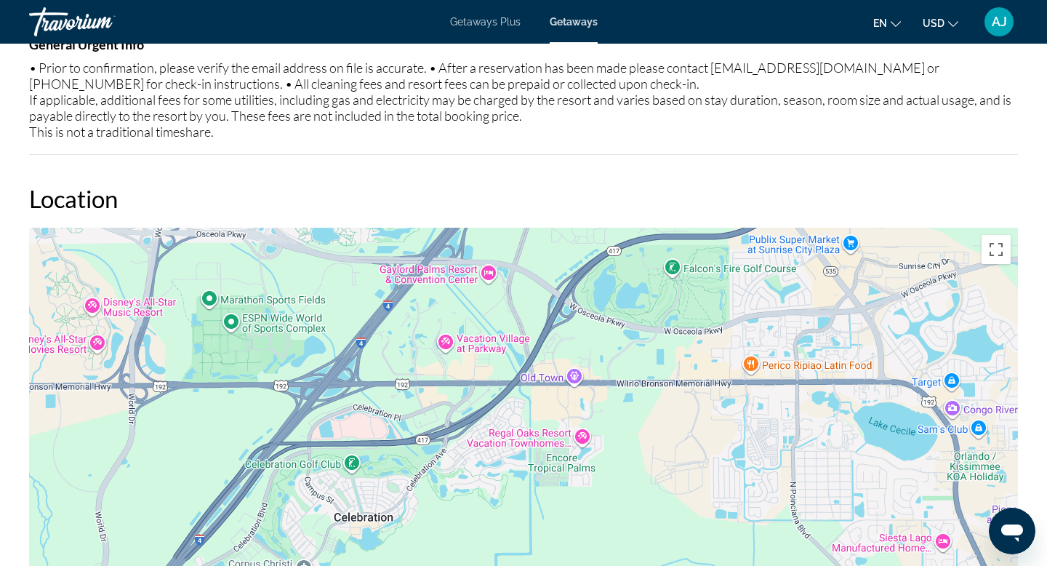
drag, startPoint x: 535, startPoint y: 426, endPoint x: 401, endPoint y: 417, distance: 134.8
click at [412, 419] on div "Main content" at bounding box center [523, 446] width 989 height 436
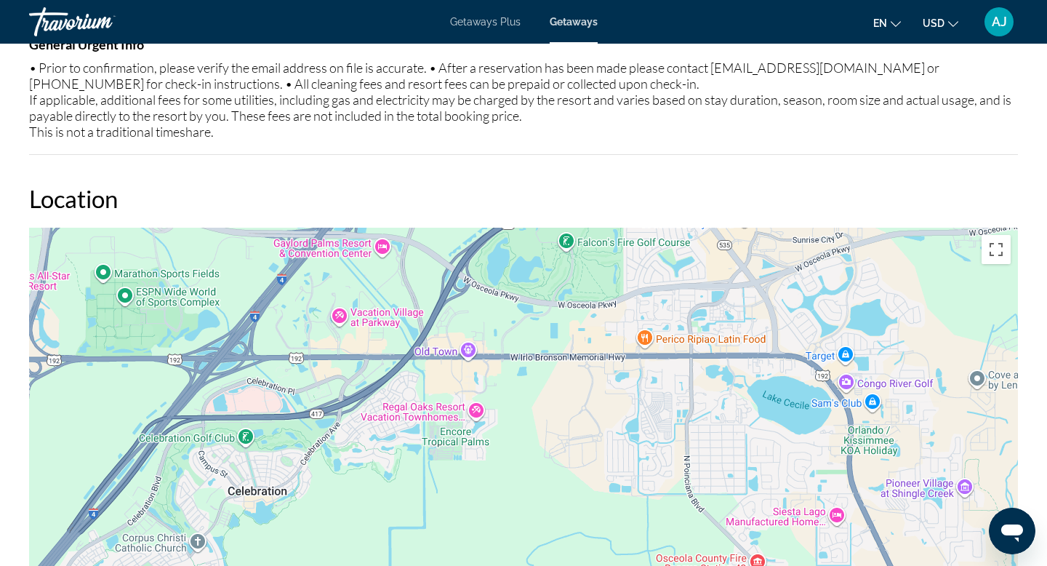
drag, startPoint x: 393, startPoint y: 527, endPoint x: 499, endPoint y: 364, distance: 194.4
click at [482, 422] on div "Main content" at bounding box center [523, 446] width 989 height 436
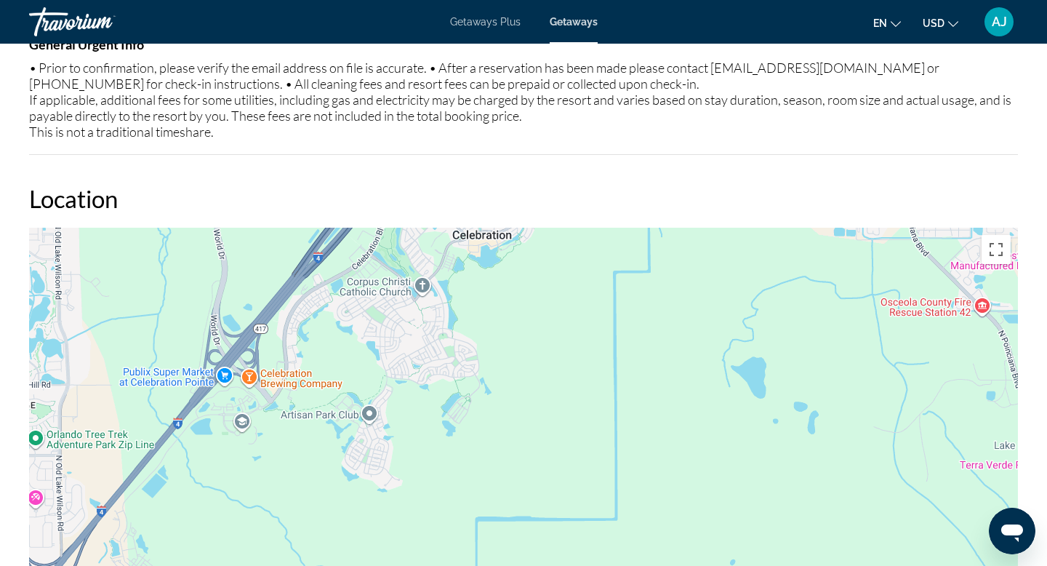
drag, startPoint x: 426, startPoint y: 423, endPoint x: 489, endPoint y: 199, distance: 232.5
click at [487, 252] on div "To activate drag with keyboard, press Alt + Enter. Once in keyboard drag state,…" at bounding box center [523, 446] width 989 height 436
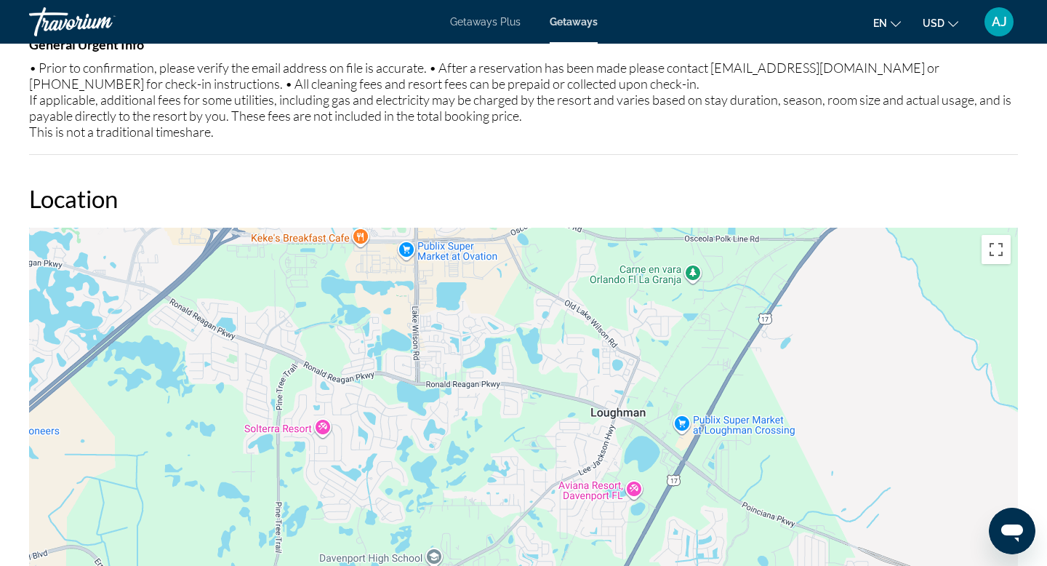
drag, startPoint x: 335, startPoint y: 294, endPoint x: 551, endPoint y: 345, distance: 221.7
click at [547, 344] on div "To activate drag with keyboard, press Alt + Enter. Once in keyboard drag state,…" at bounding box center [523, 446] width 989 height 436
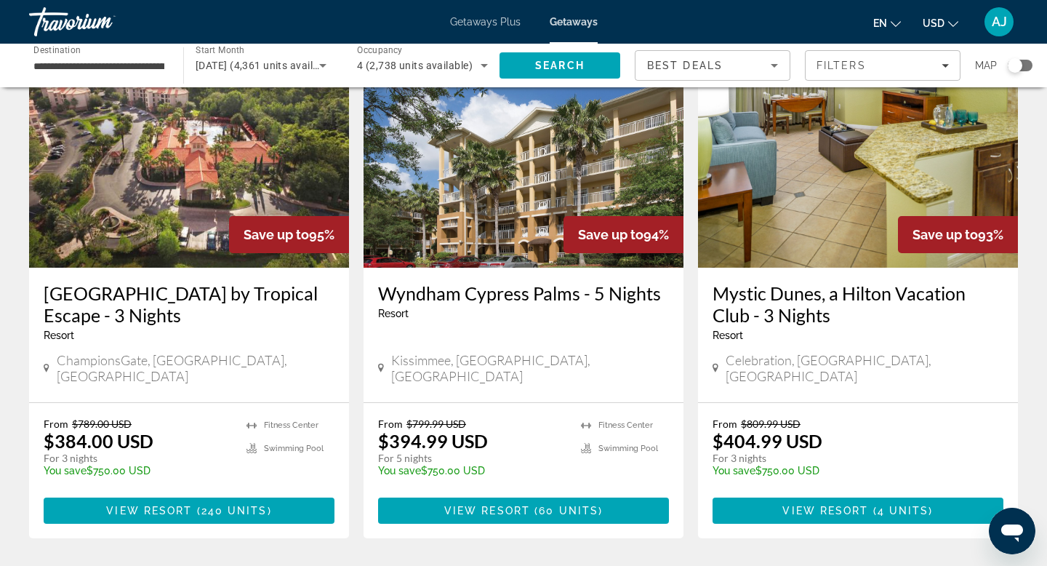
scroll to position [603, 0]
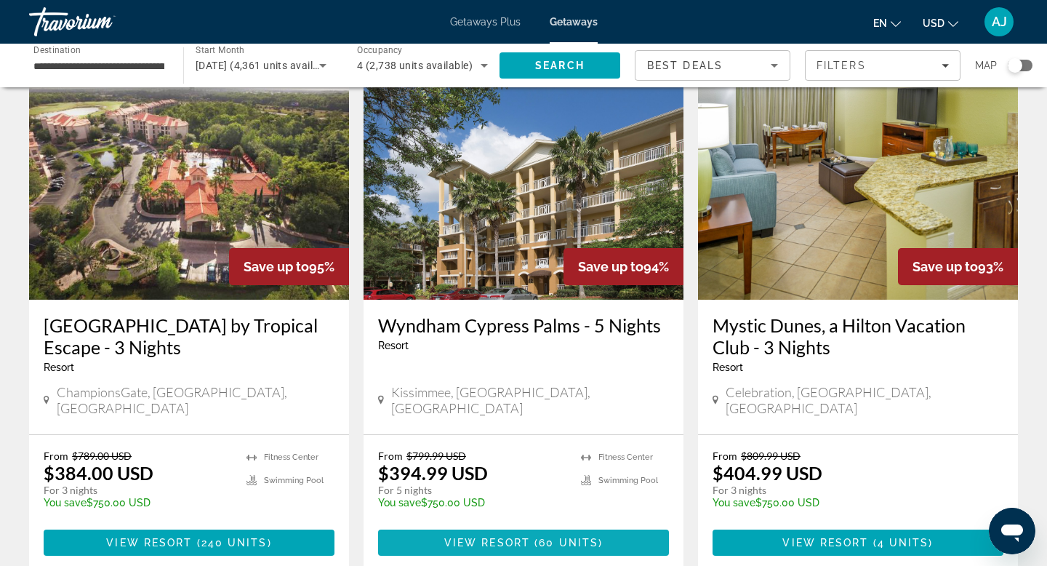
click at [554, 537] on span "60 units" at bounding box center [569, 543] width 60 height 12
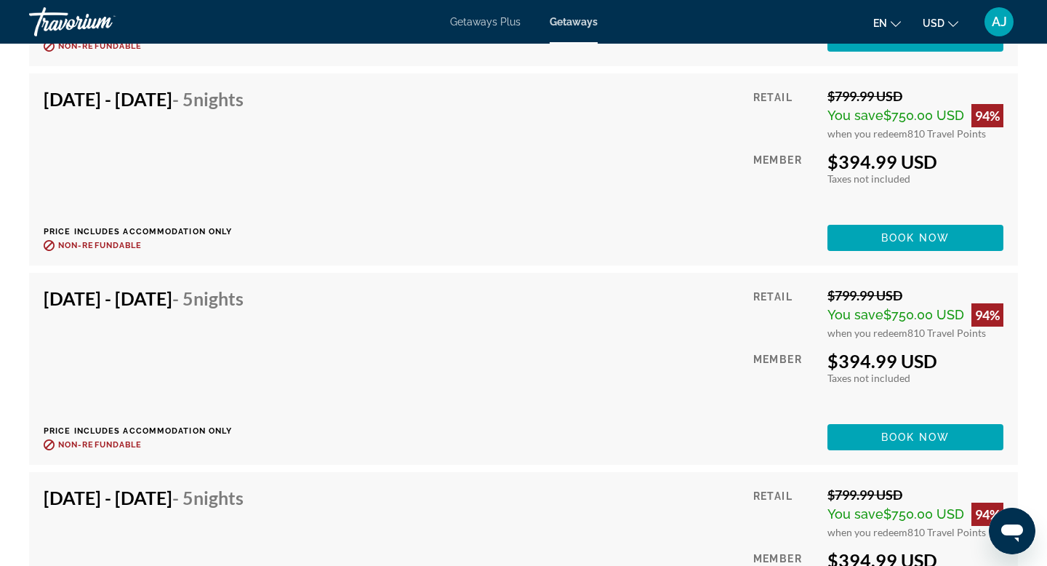
scroll to position [3459, 0]
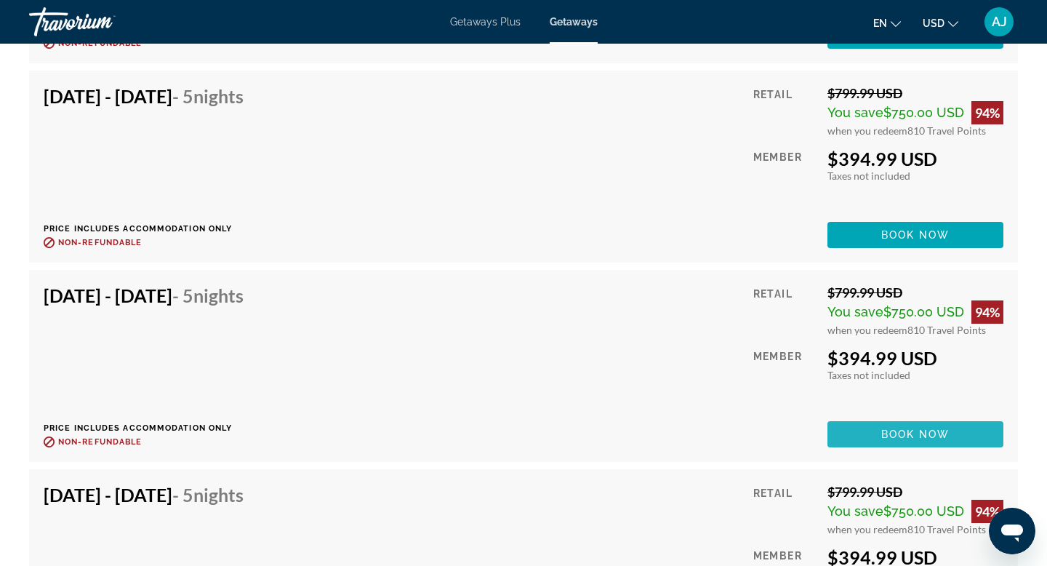
click at [877, 430] on span "Main content" at bounding box center [915, 434] width 176 height 35
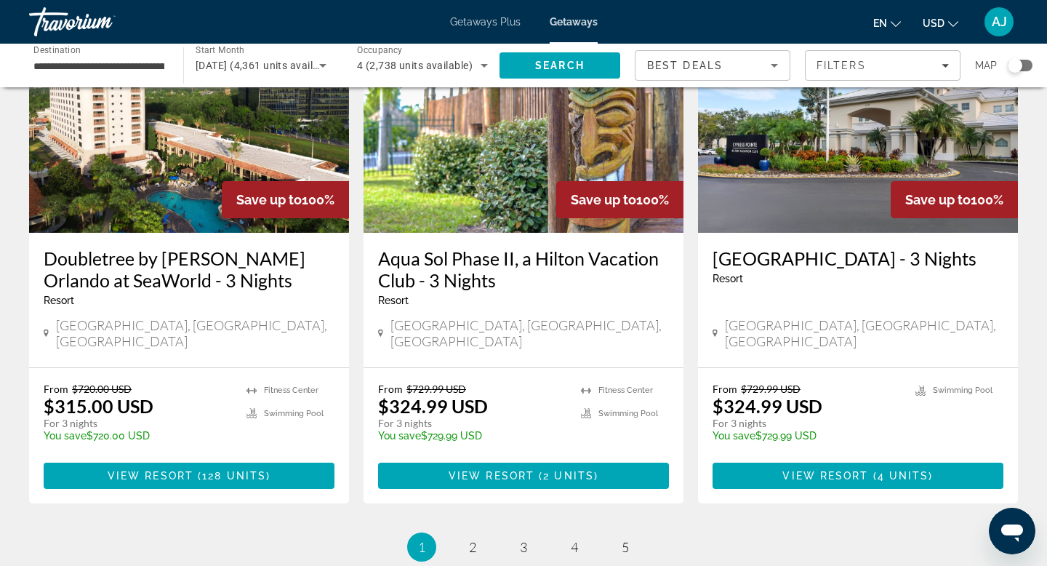
scroll to position [1895, 0]
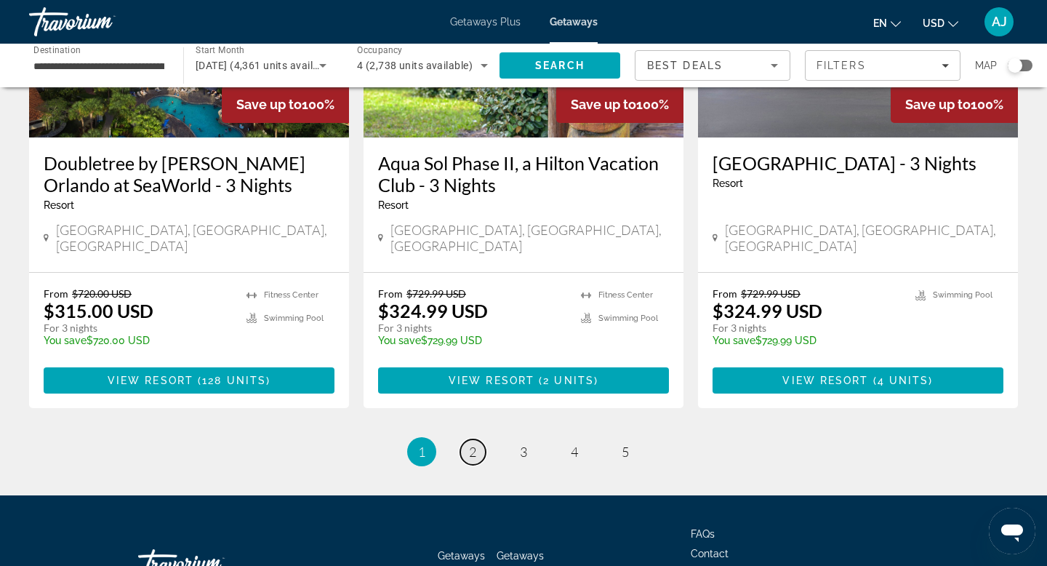
click at [472, 443] on span "2" at bounding box center [472, 451] width 7 height 16
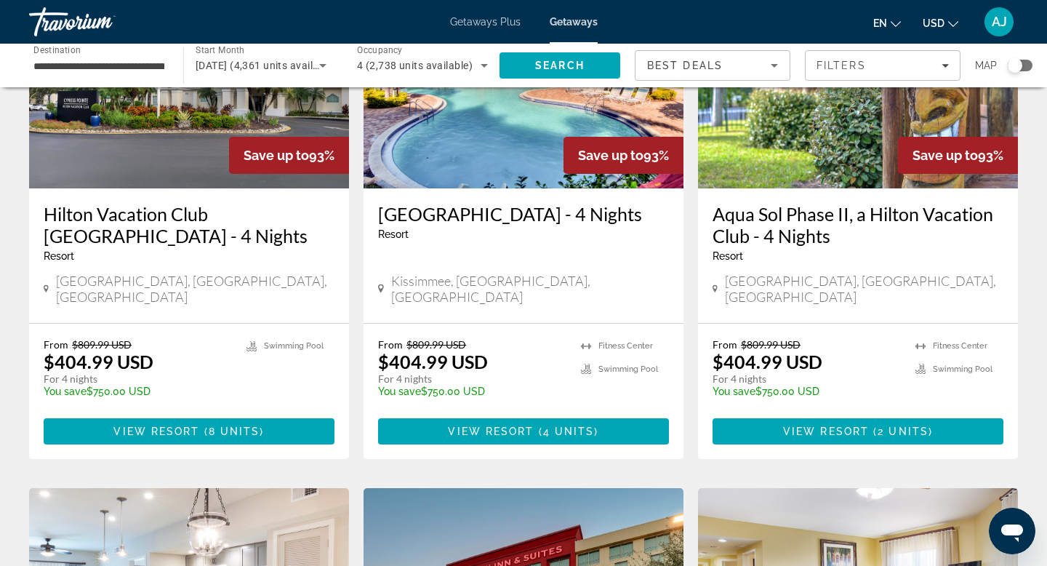
scroll to position [1251, 0]
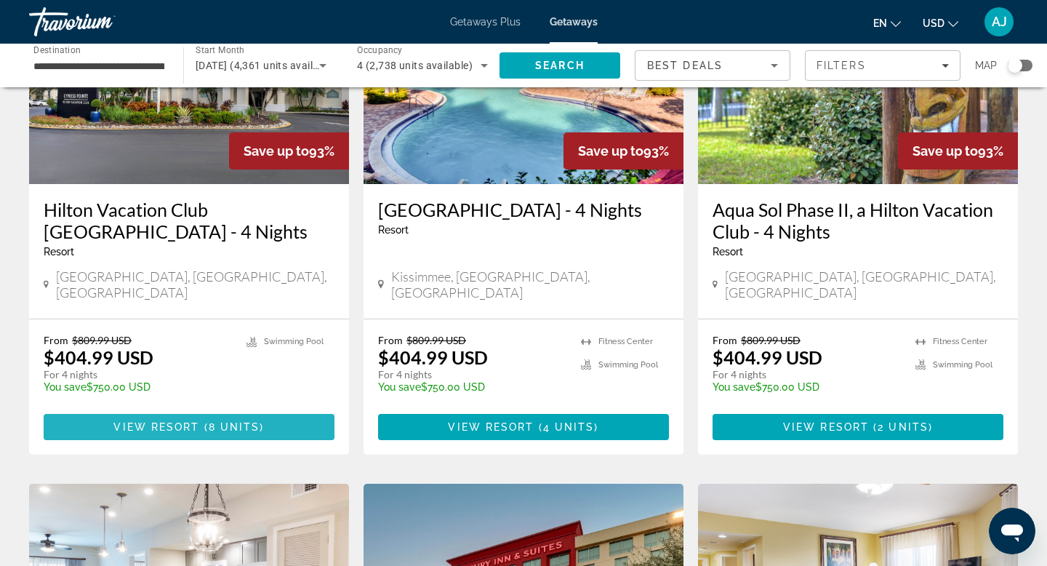
click at [226, 421] on span "8 units" at bounding box center [235, 427] width 52 height 12
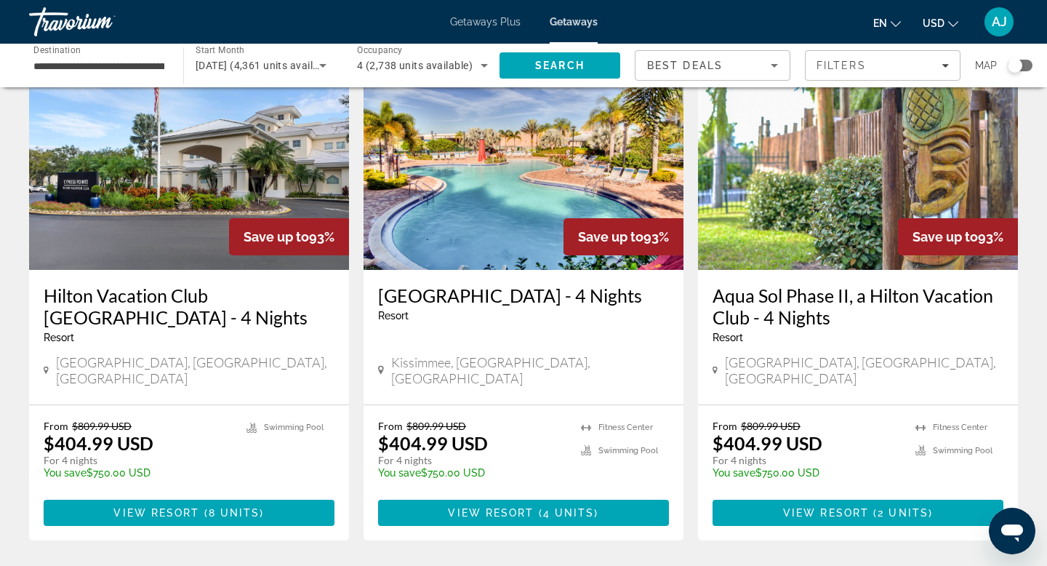
scroll to position [1198, 0]
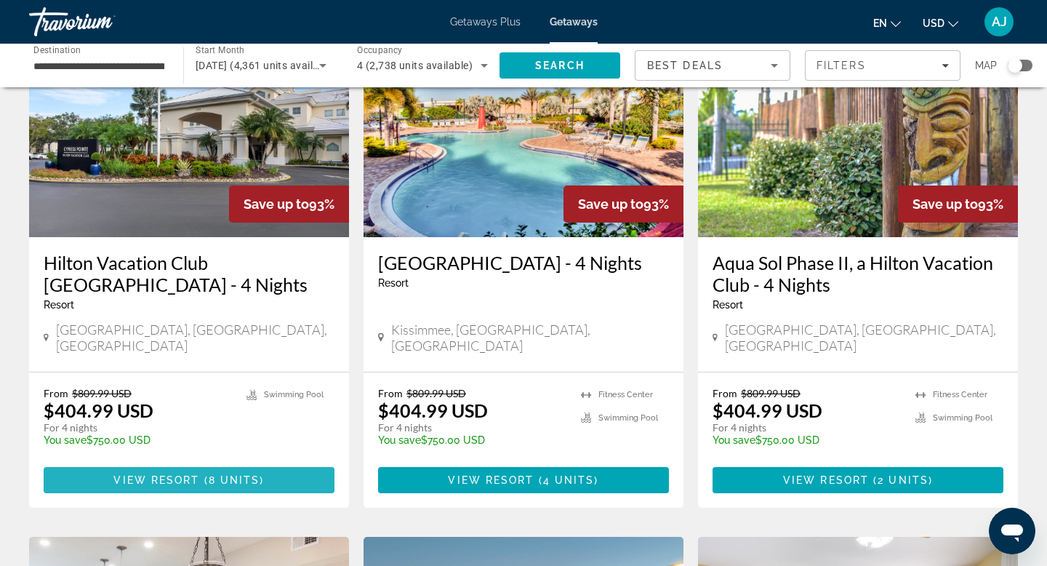
click at [200, 474] on span "Main content" at bounding box center [202, 480] width 4 height 12
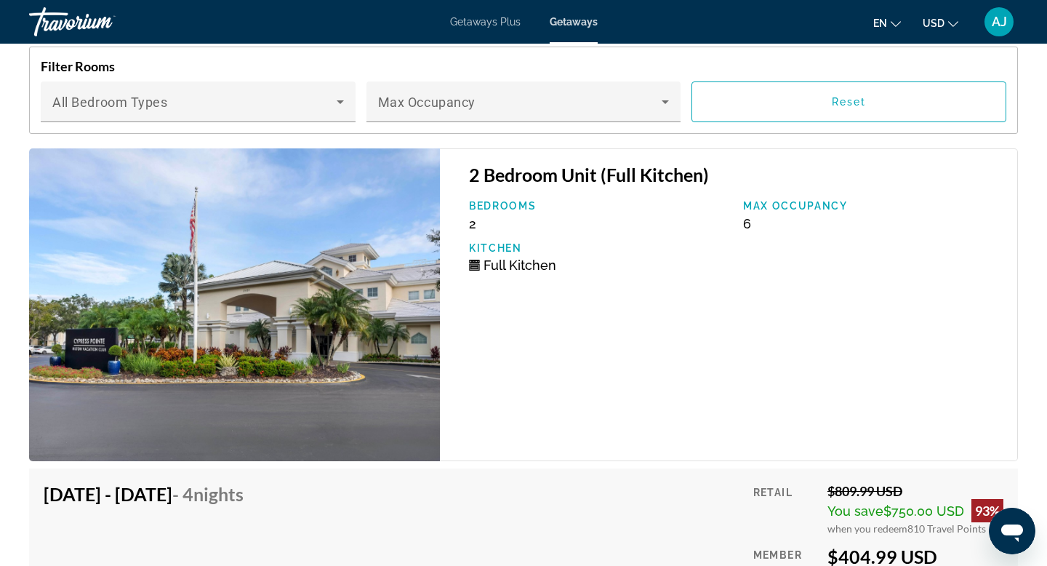
scroll to position [2539, 0]
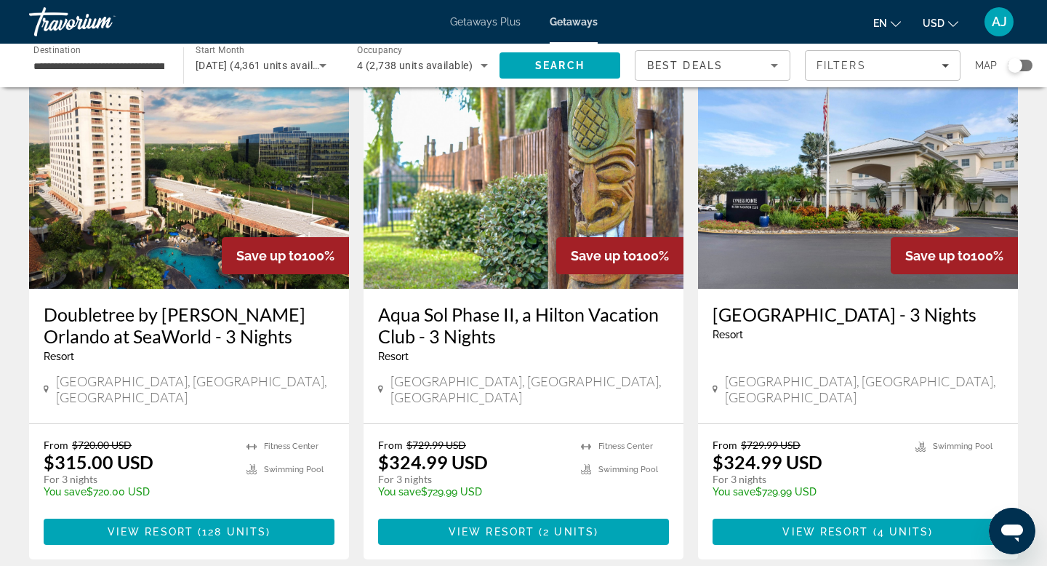
scroll to position [1746, 0]
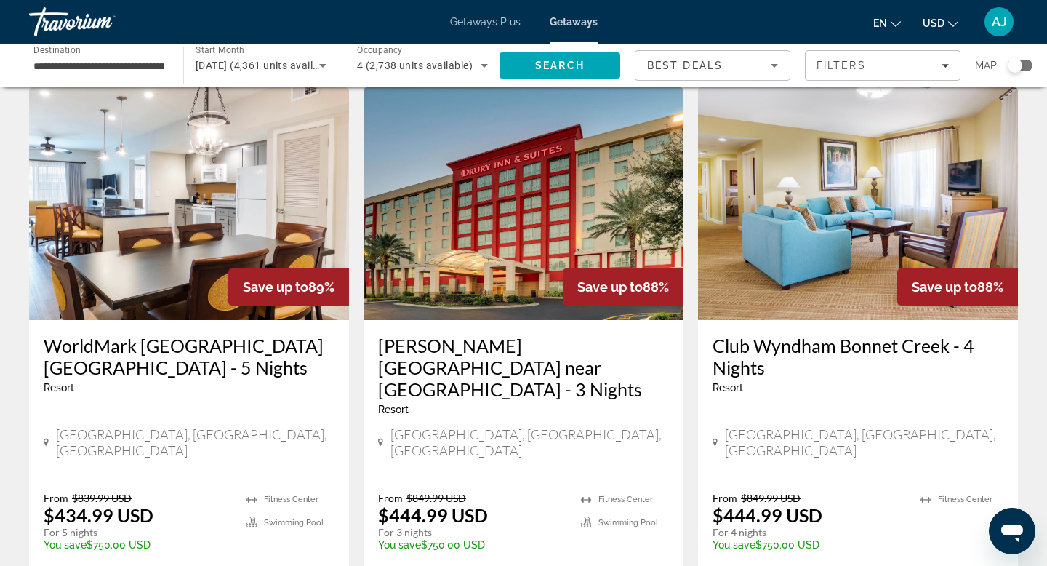
scroll to position [1690, 0]
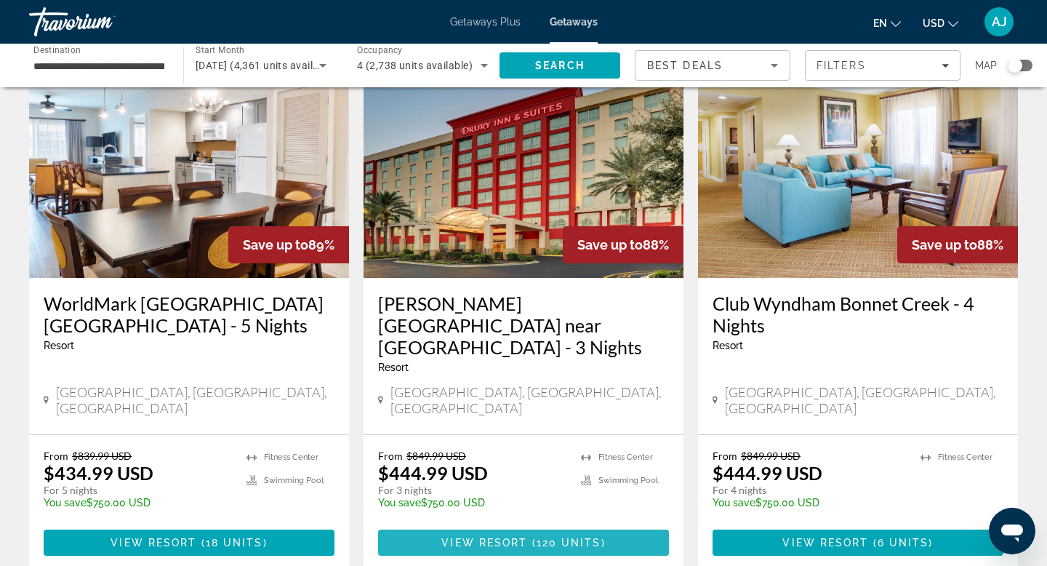
click at [482, 537] on span "View Resort" at bounding box center [484, 543] width 86 height 12
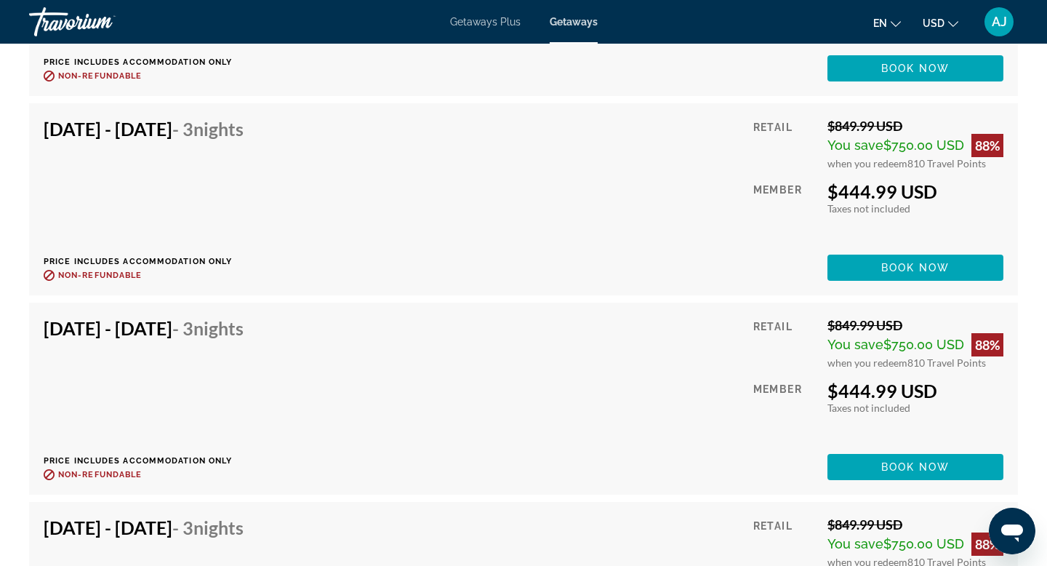
scroll to position [4396, 0]
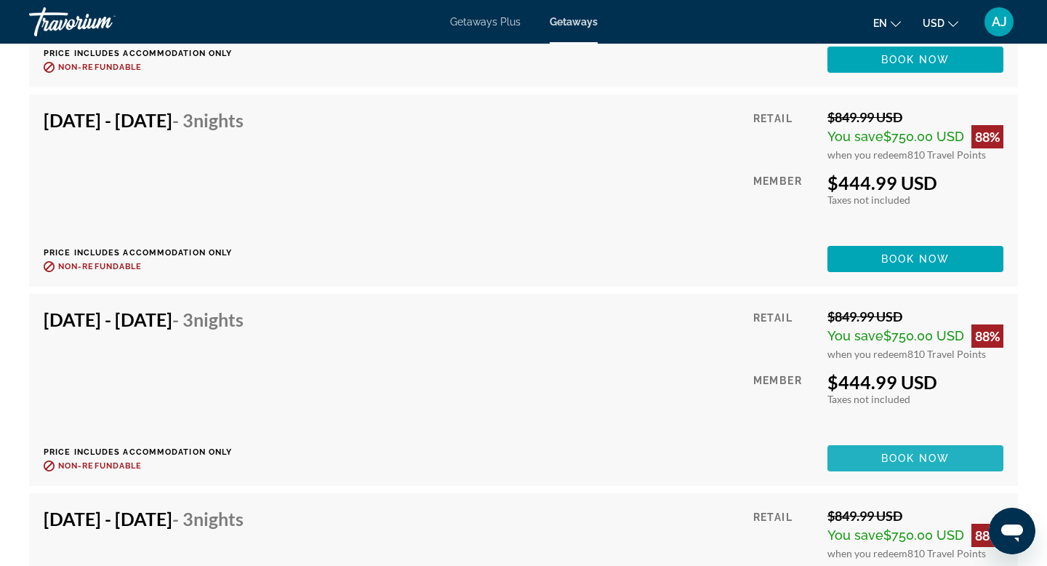
click at [887, 454] on span "Book now" at bounding box center [915, 458] width 69 height 12
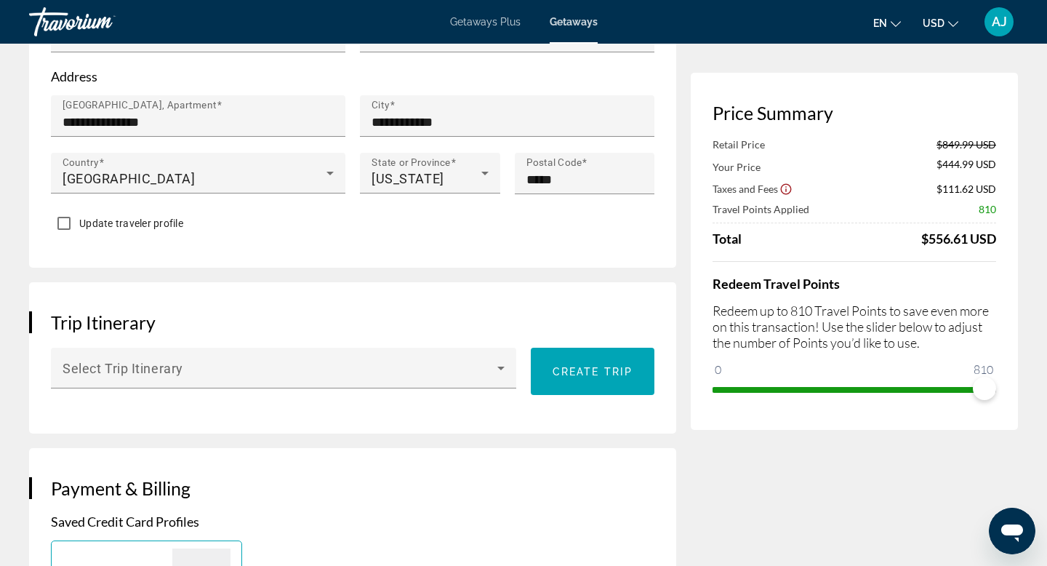
scroll to position [675, 0]
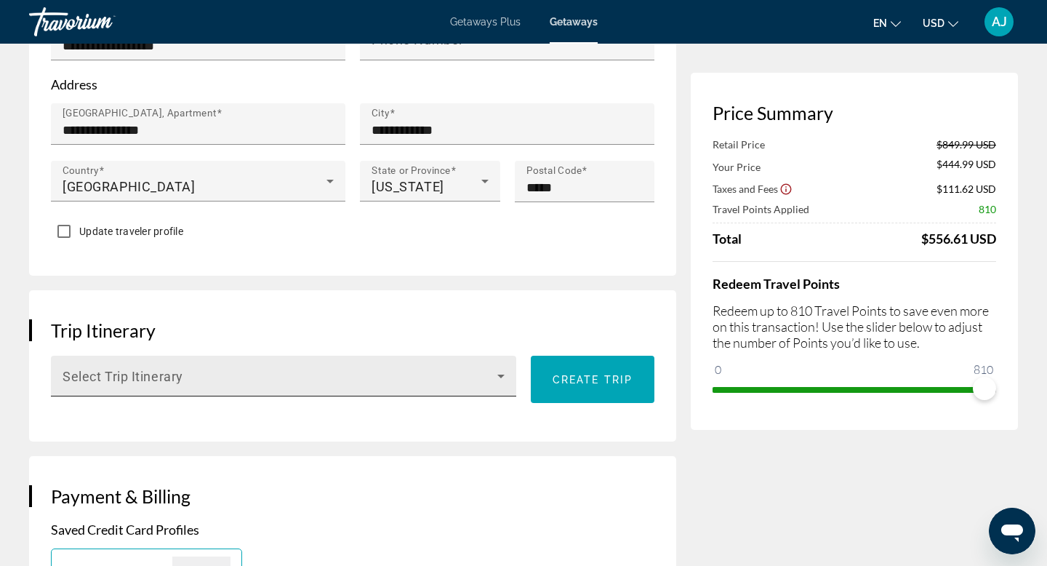
click at [502, 374] on icon "Main content" at bounding box center [500, 376] width 7 height 4
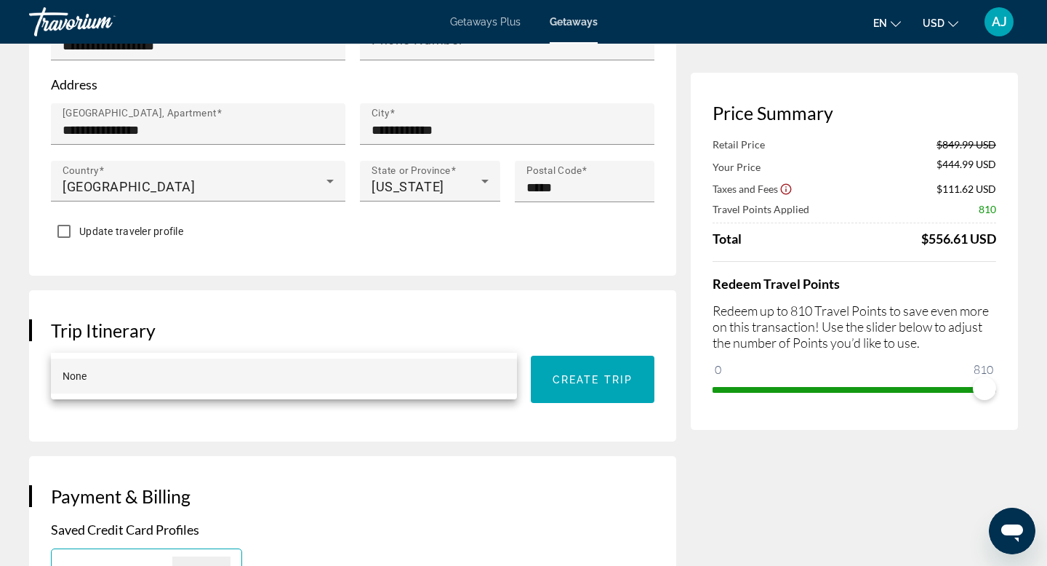
click at [500, 332] on div at bounding box center [523, 283] width 1047 height 566
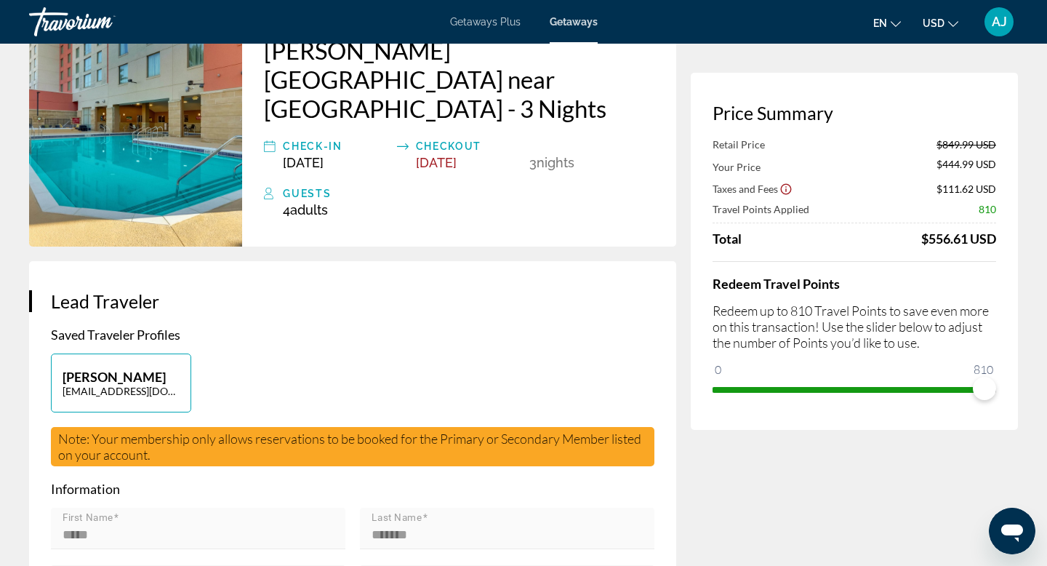
scroll to position [0, 0]
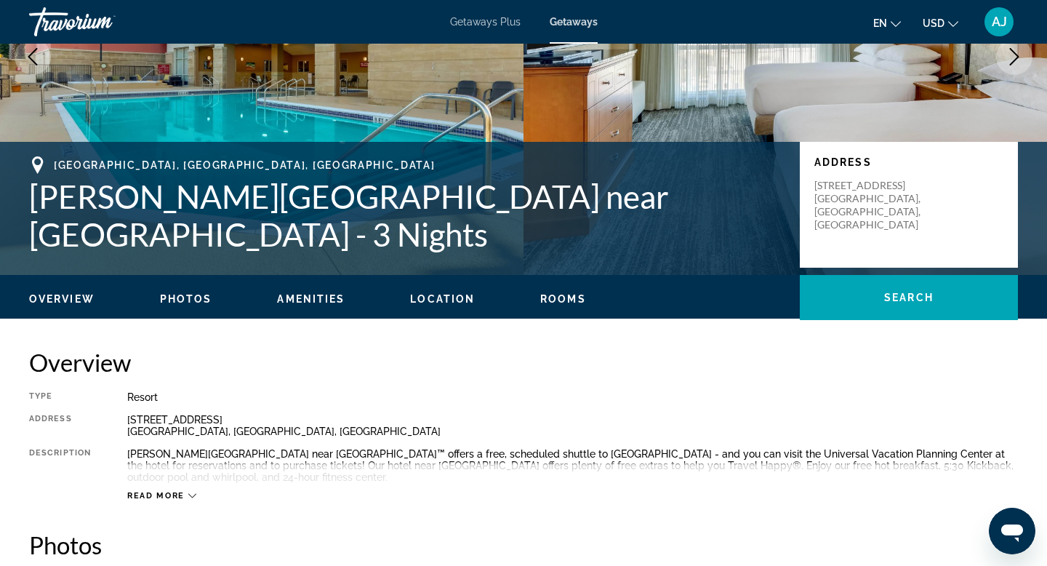
scroll to position [225, 0]
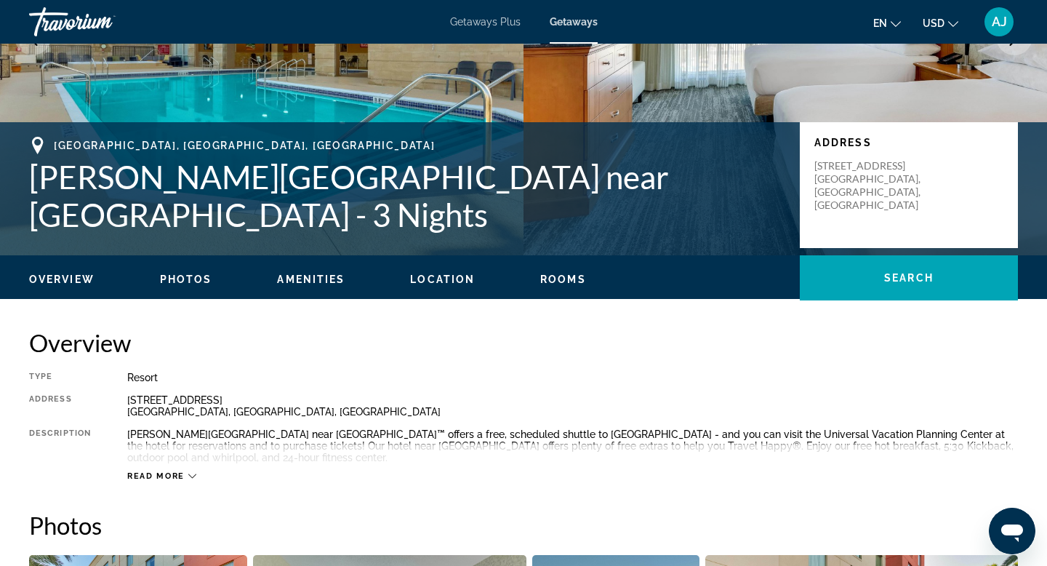
click at [556, 278] on span "Rooms" at bounding box center [563, 279] width 46 height 12
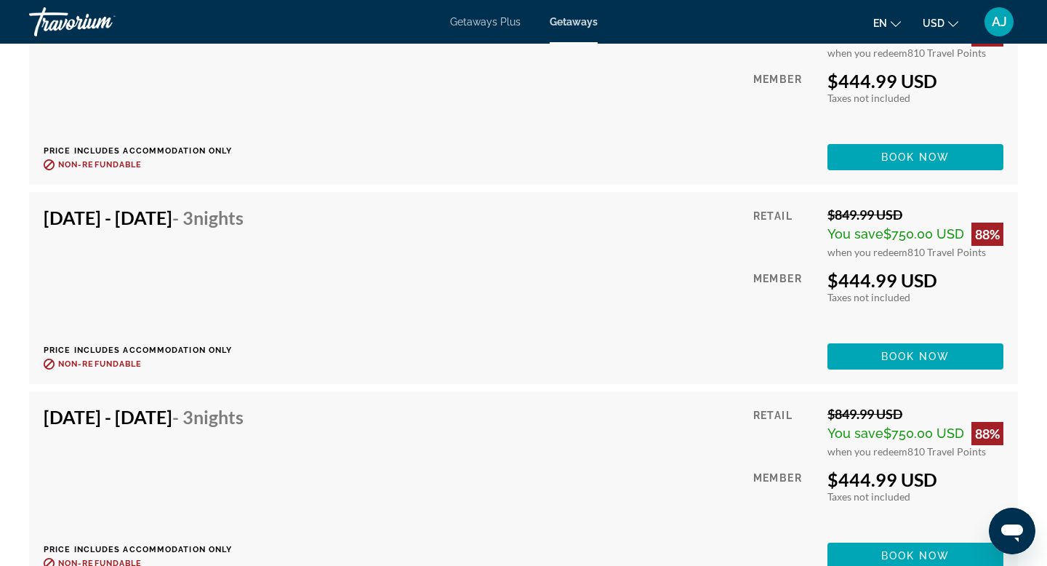
scroll to position [4102, 0]
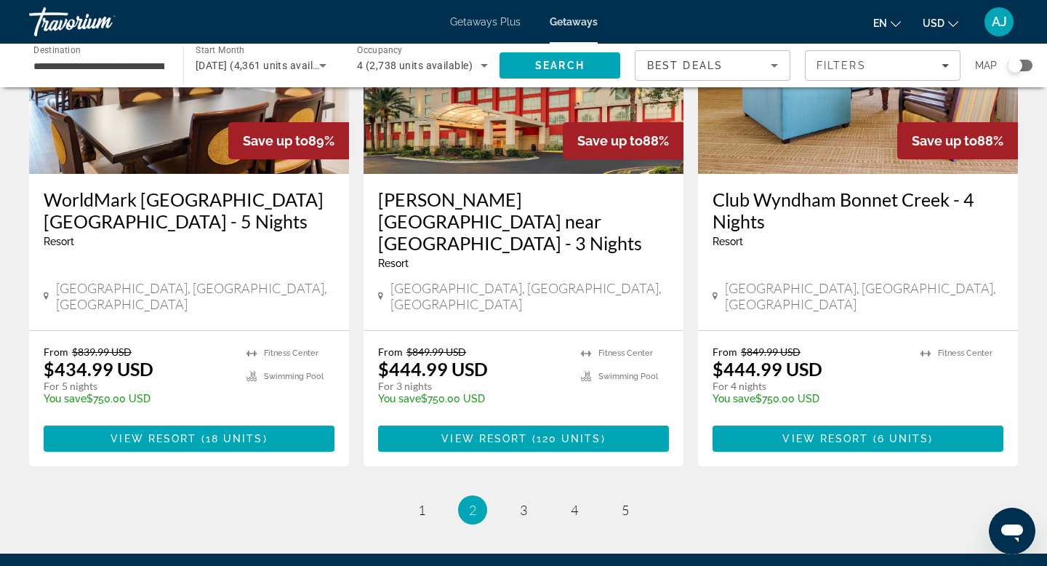
scroll to position [1795, 0]
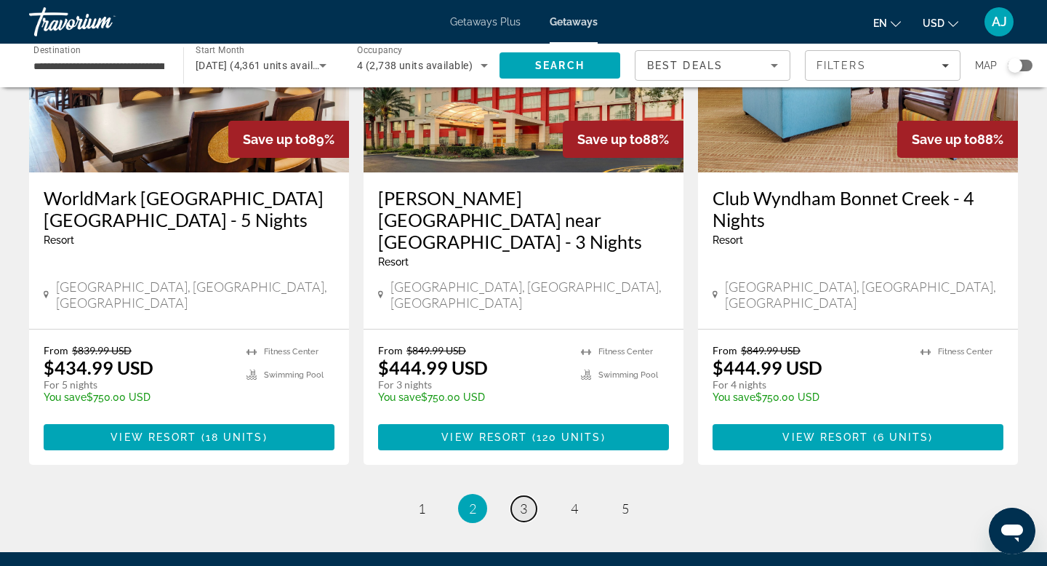
click at [526, 500] on span "3" at bounding box center [523, 508] width 7 height 16
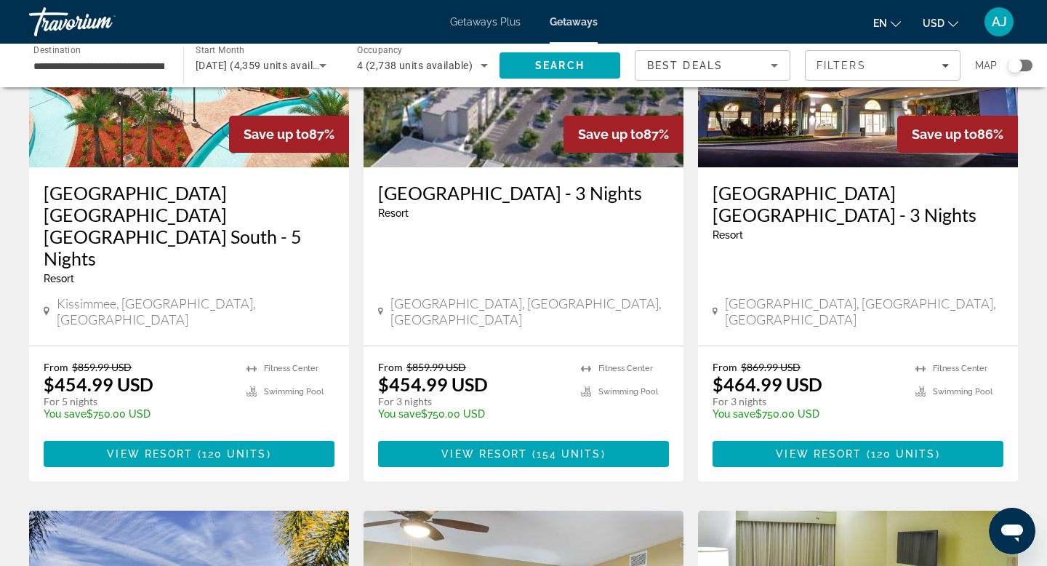
scroll to position [214, 0]
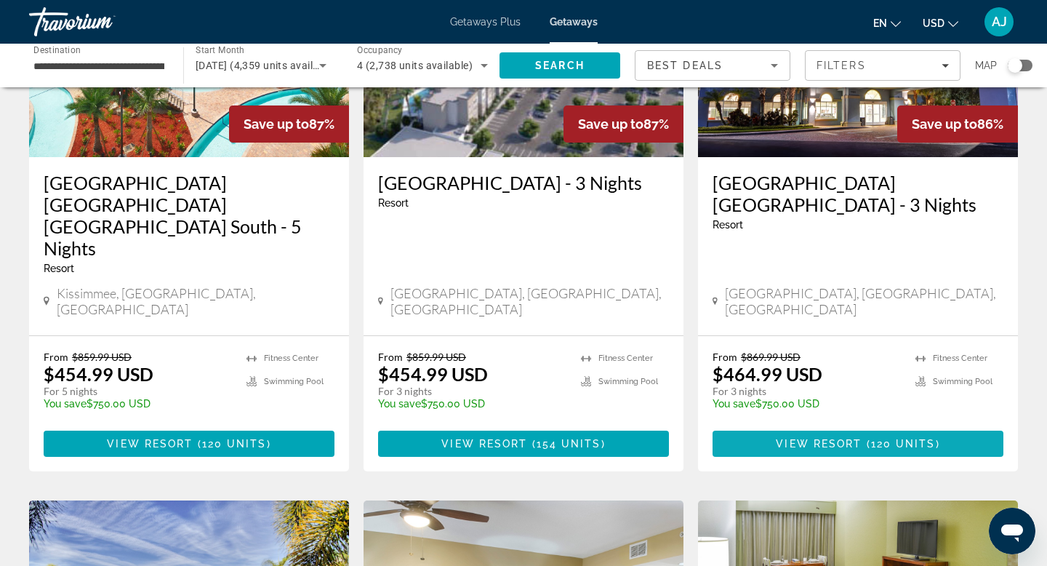
click at [840, 438] on span "View Resort" at bounding box center [819, 444] width 86 height 12
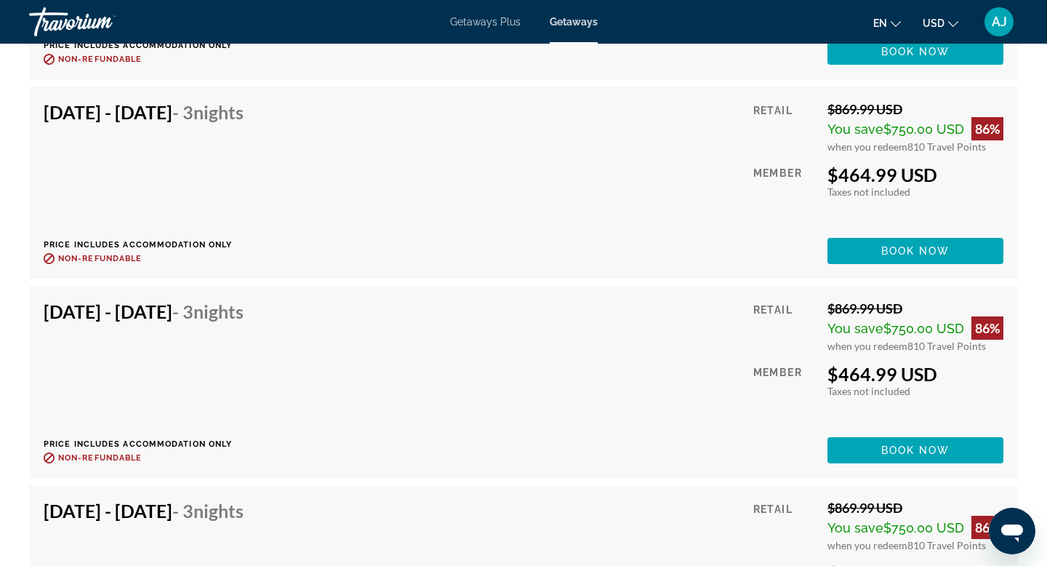
scroll to position [4321, 0]
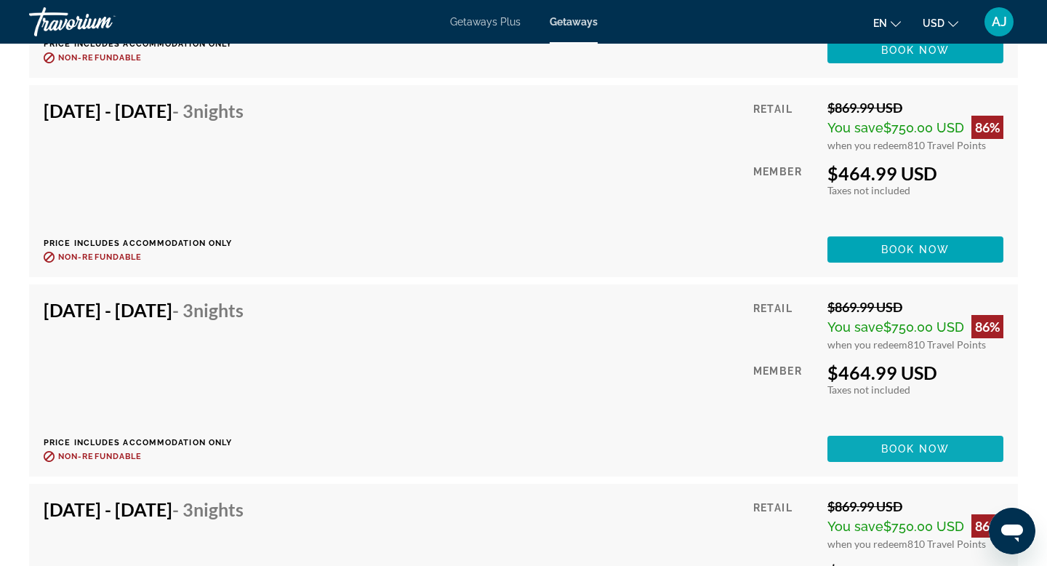
click at [907, 451] on span "Book now" at bounding box center [915, 449] width 69 height 12
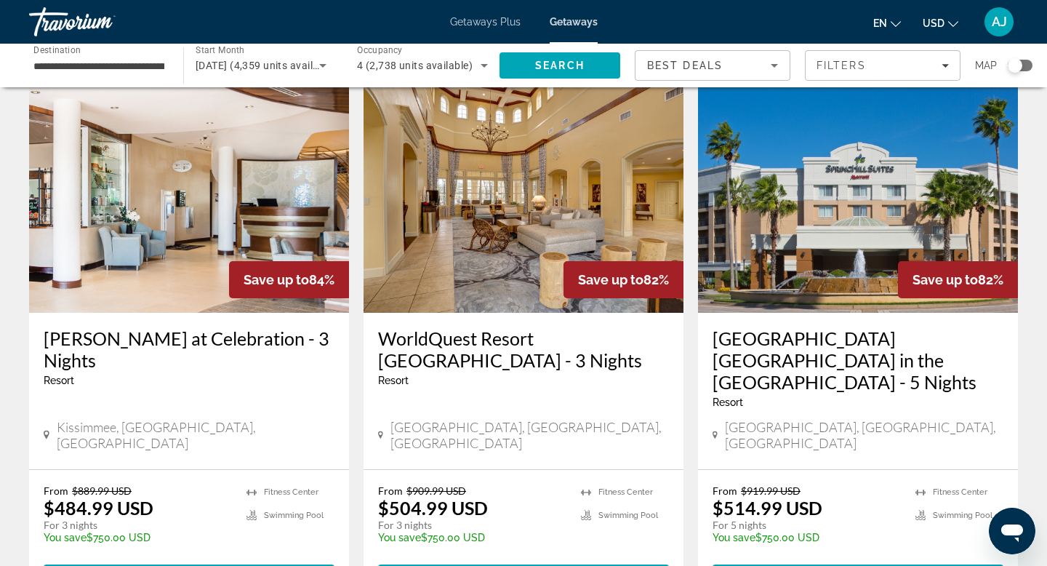
scroll to position [1702, 0]
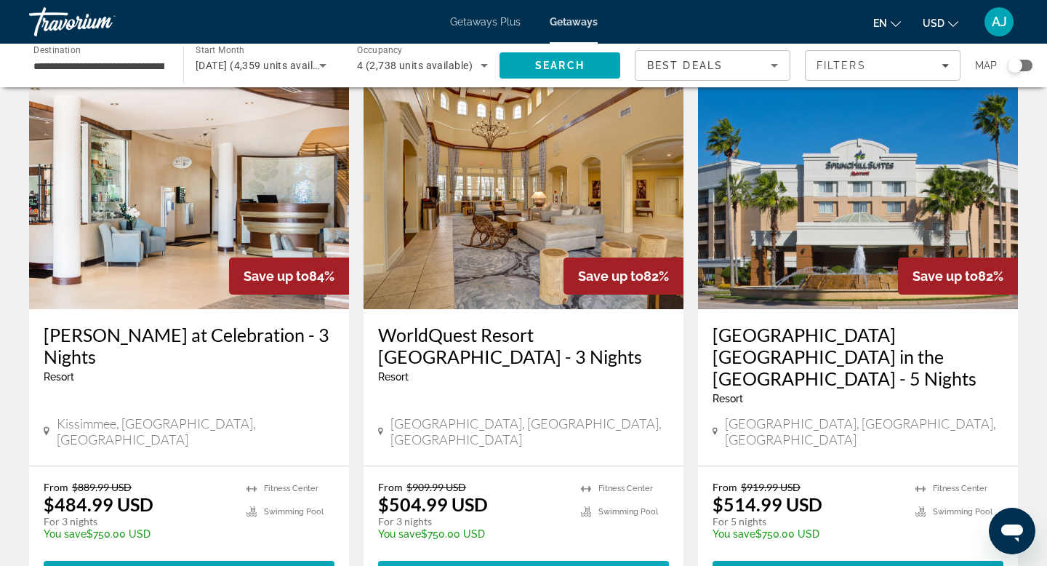
click at [518, 565] on span "View Resort" at bounding box center [484, 574] width 86 height 12
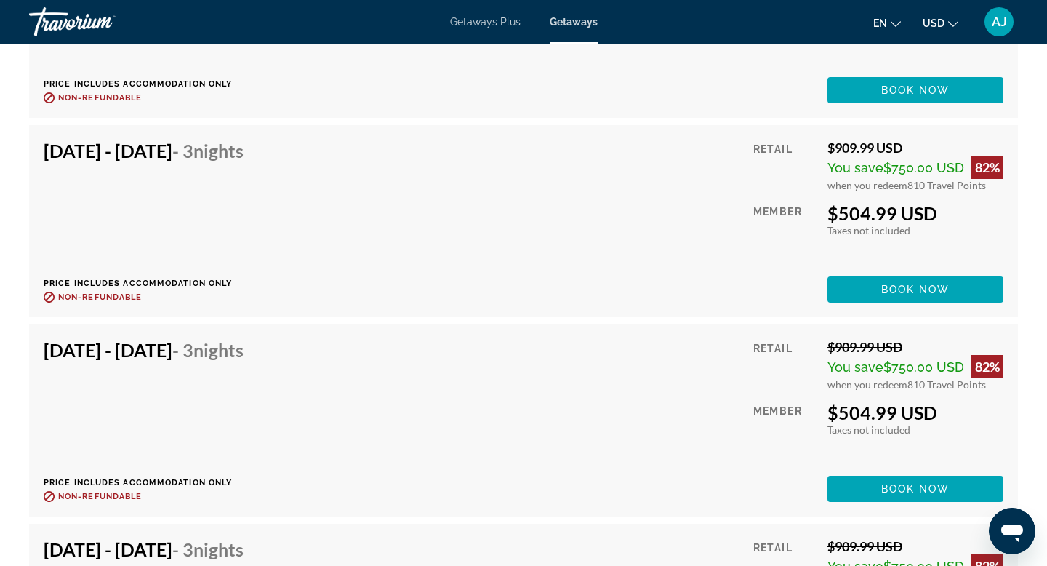
scroll to position [4524, 0]
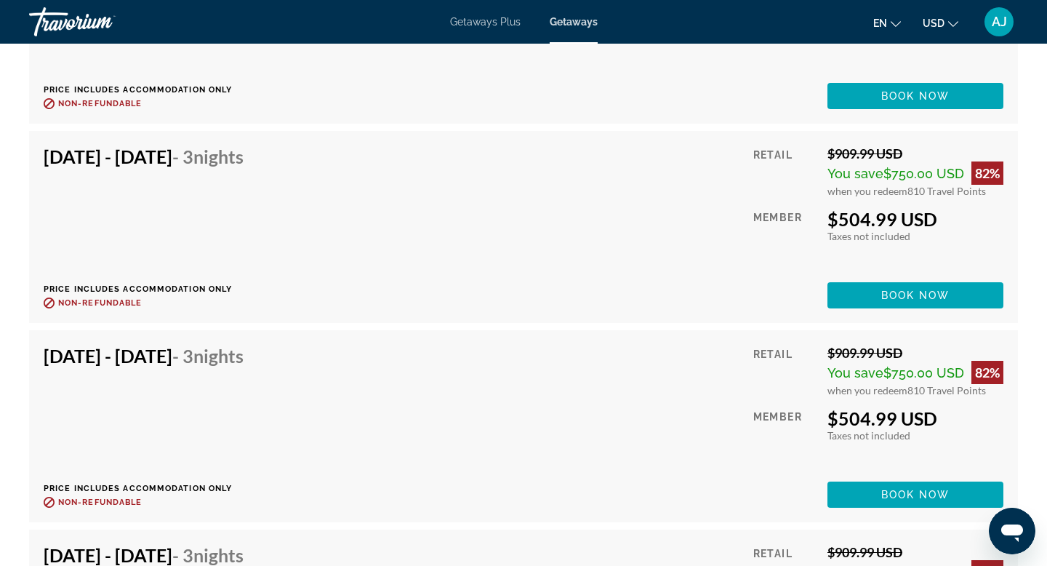
scroll to position [4554, 0]
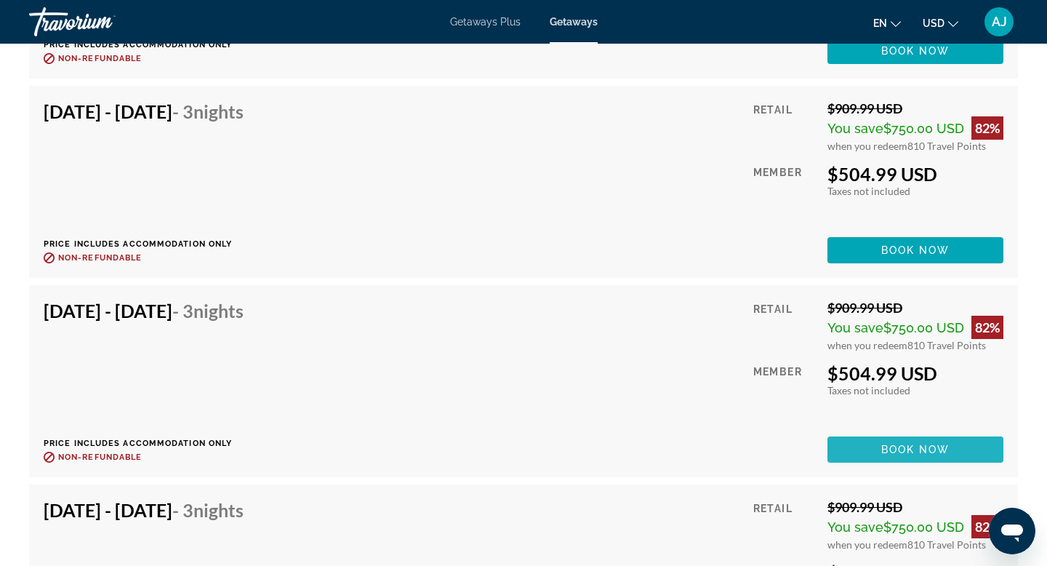
click at [886, 444] on span "Book now" at bounding box center [915, 449] width 69 height 12
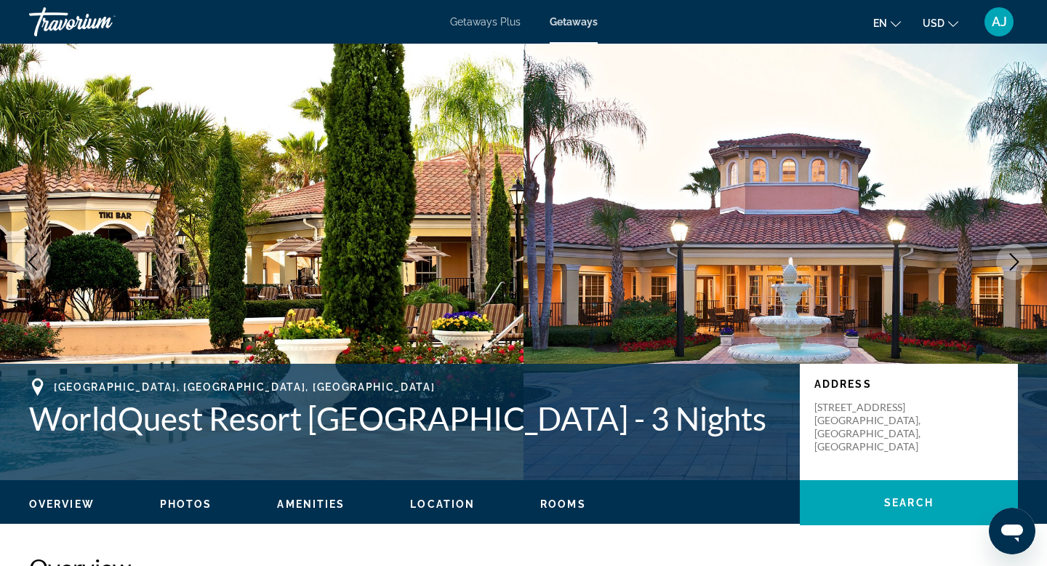
click at [306, 169] on img "Main content" at bounding box center [261, 262] width 523 height 436
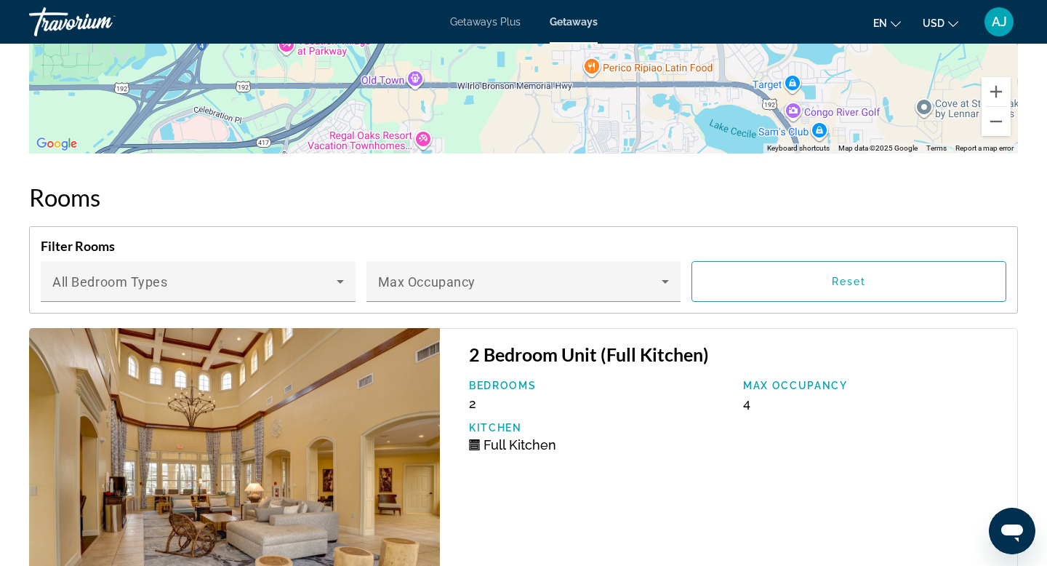
scroll to position [1997, 0]
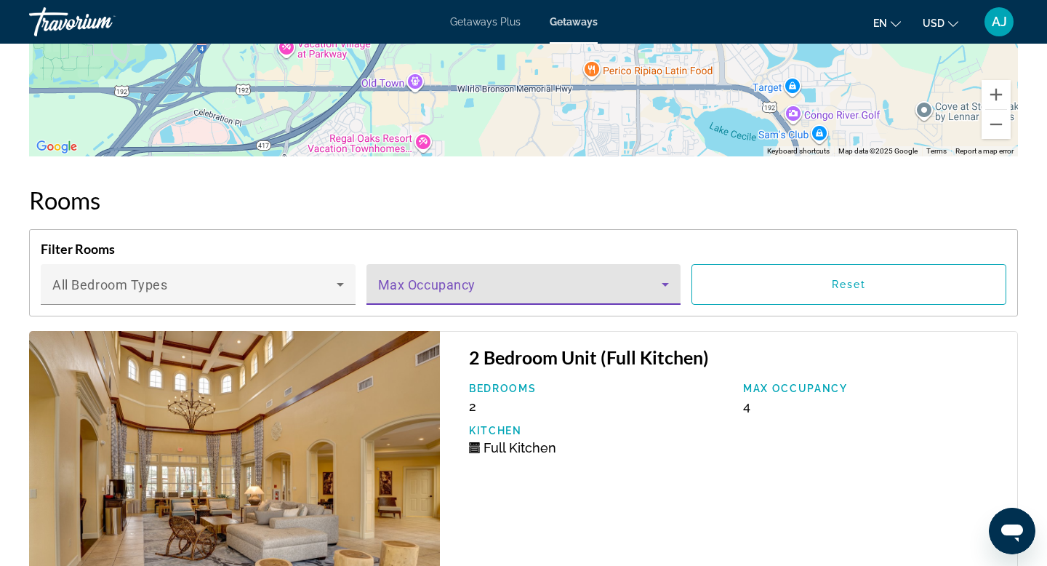
click at [664, 283] on icon "Main content" at bounding box center [665, 285] width 7 height 4
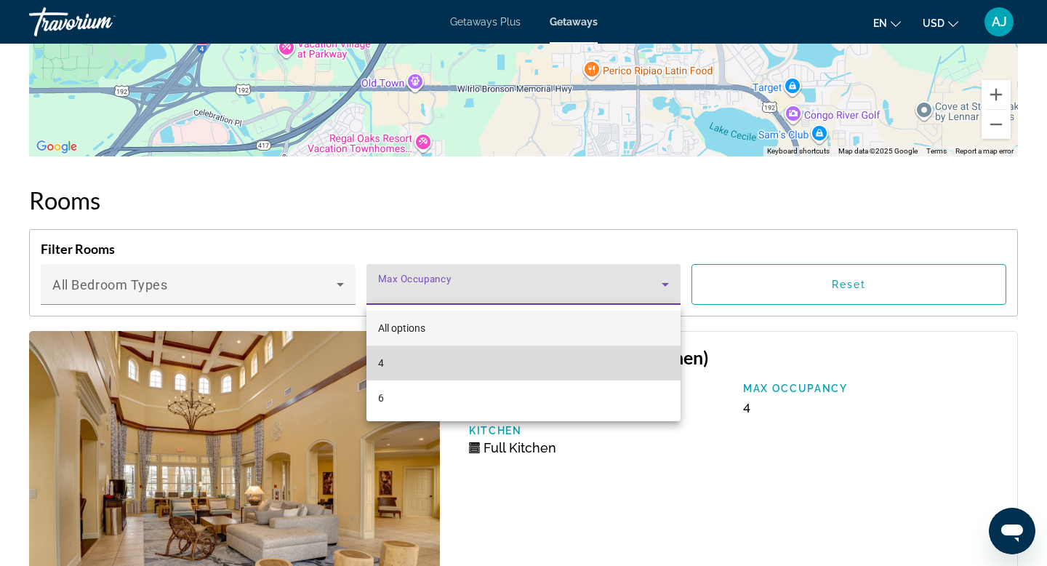
click at [431, 372] on mat-option "4" at bounding box center [523, 362] width 315 height 35
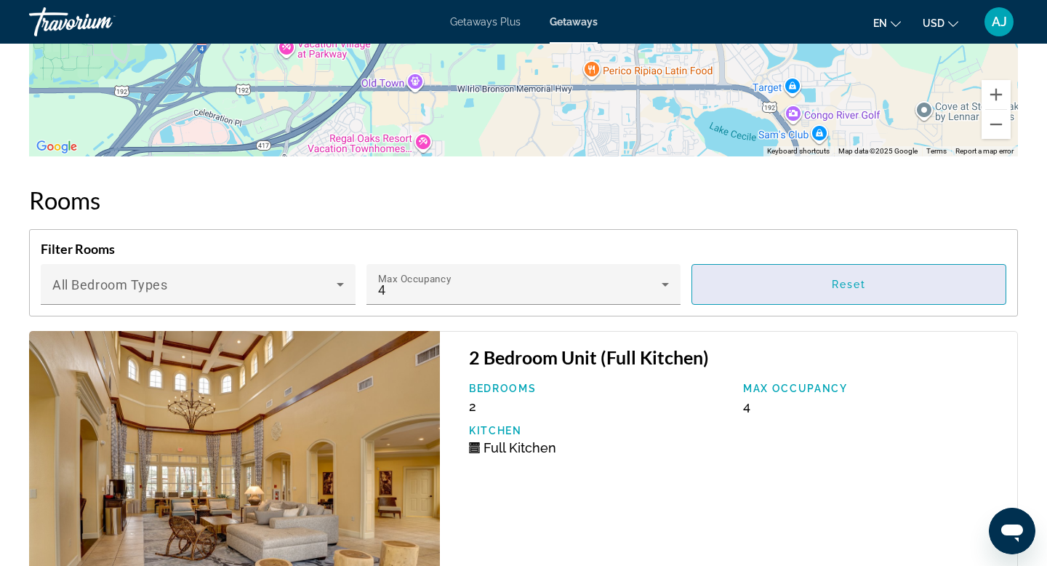
click at [830, 289] on span "Main content" at bounding box center [848, 284] width 313 height 35
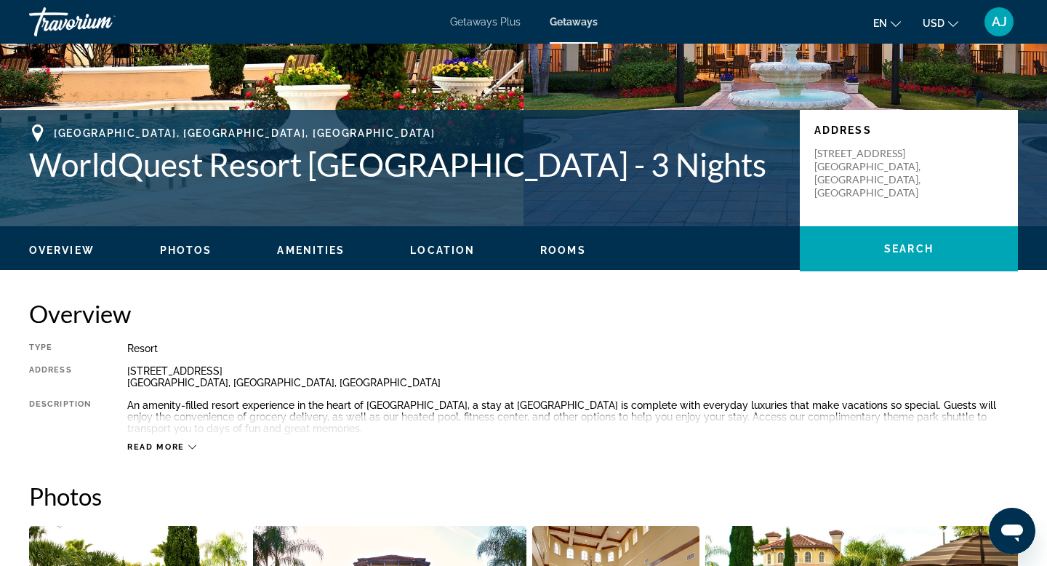
scroll to position [257, 0]
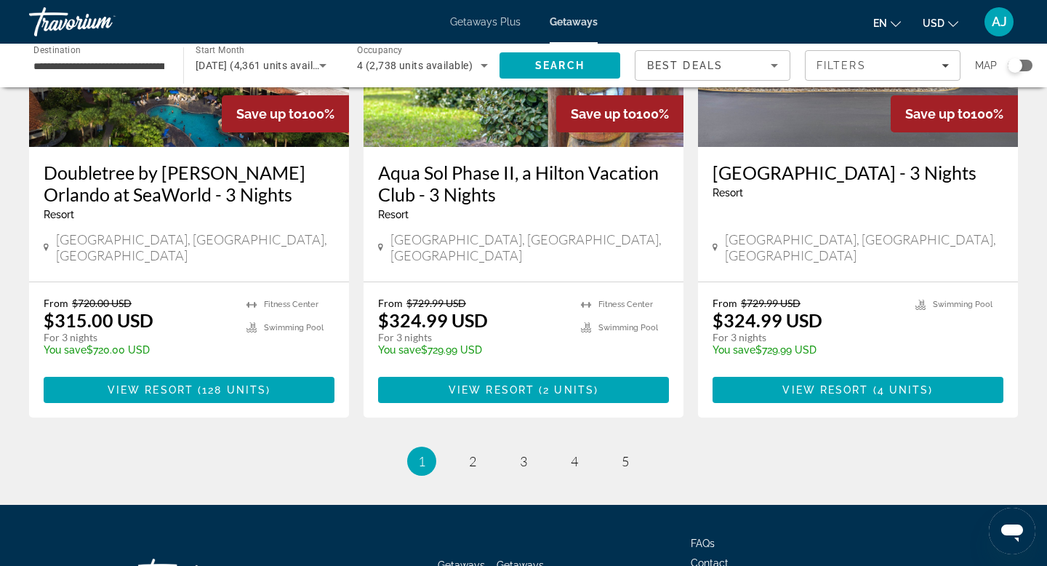
scroll to position [1890, 0]
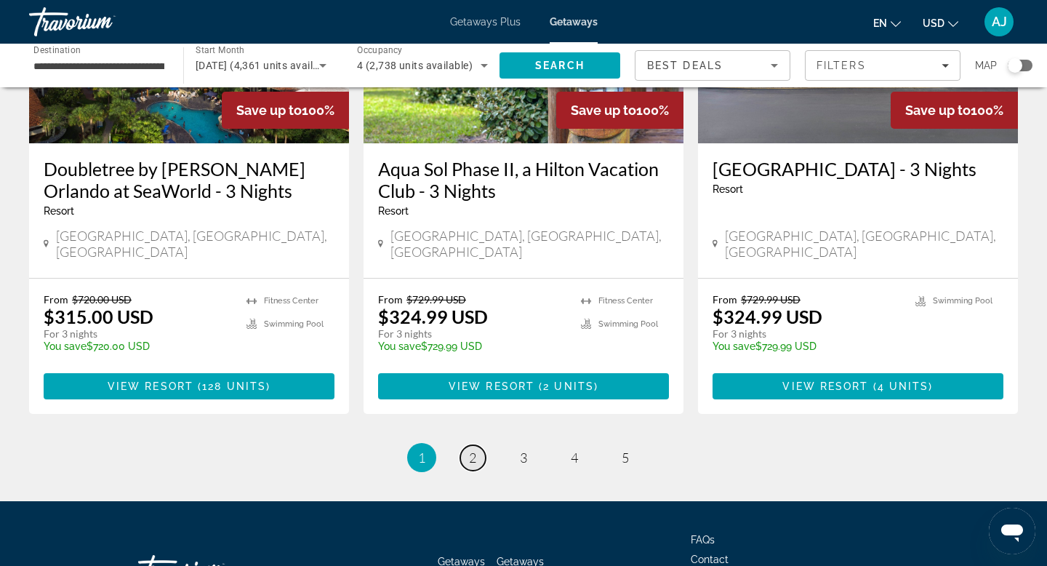
click at [474, 449] on span "2" at bounding box center [472, 457] width 7 height 16
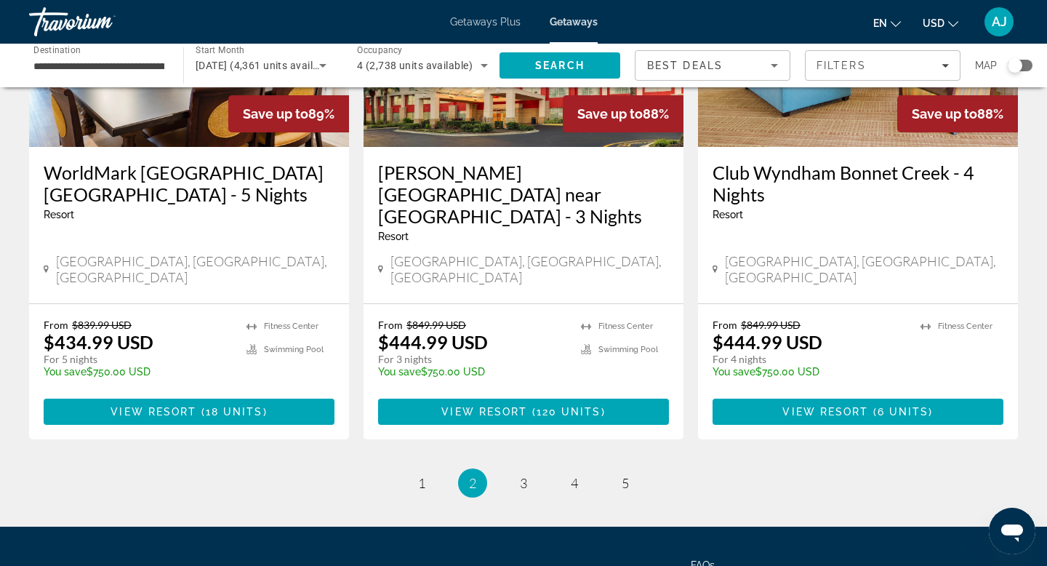
scroll to position [1826, 0]
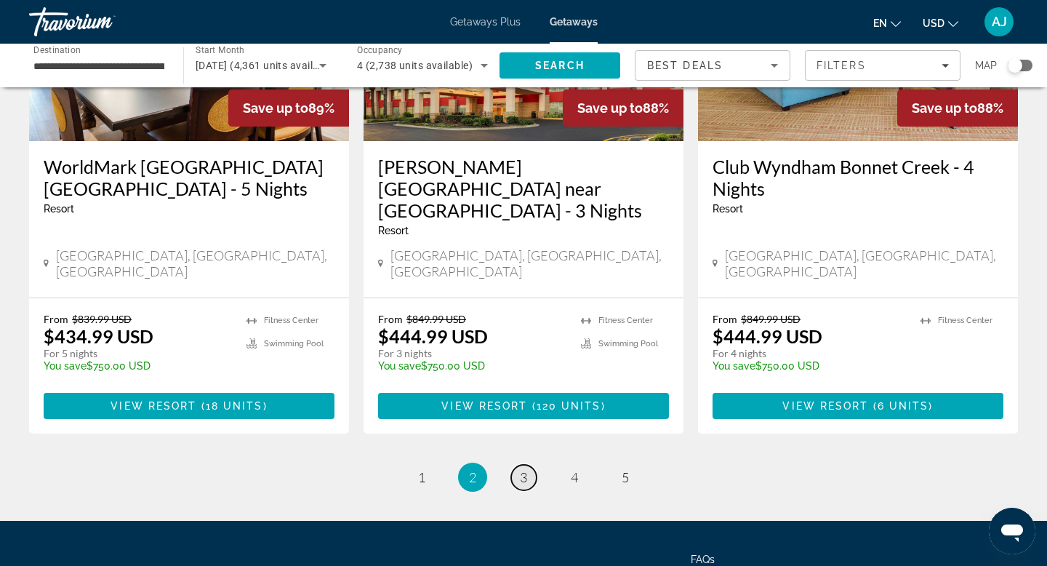
click at [523, 469] on span "3" at bounding box center [523, 477] width 7 height 16
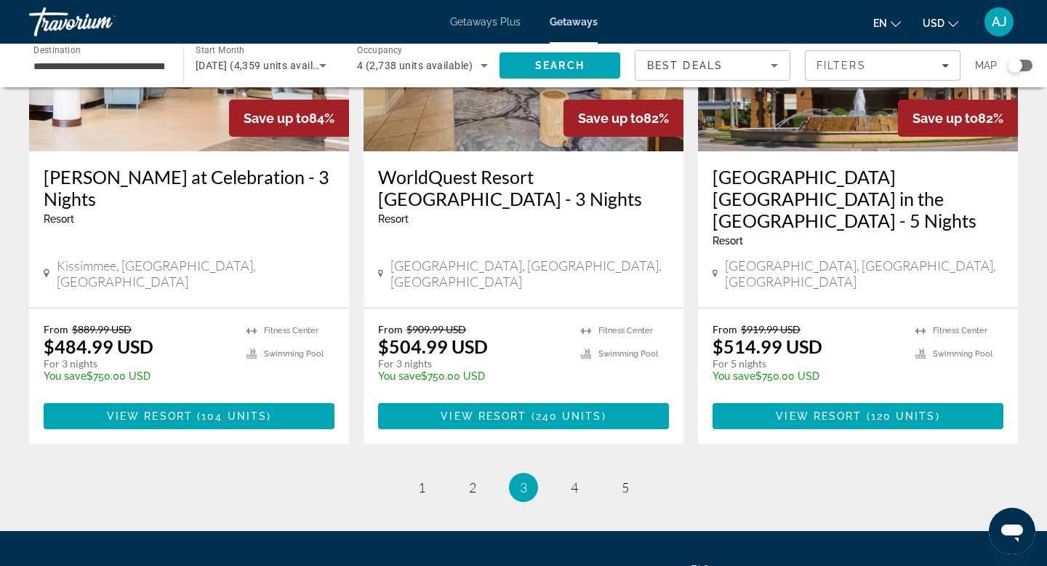
scroll to position [1874, 0]
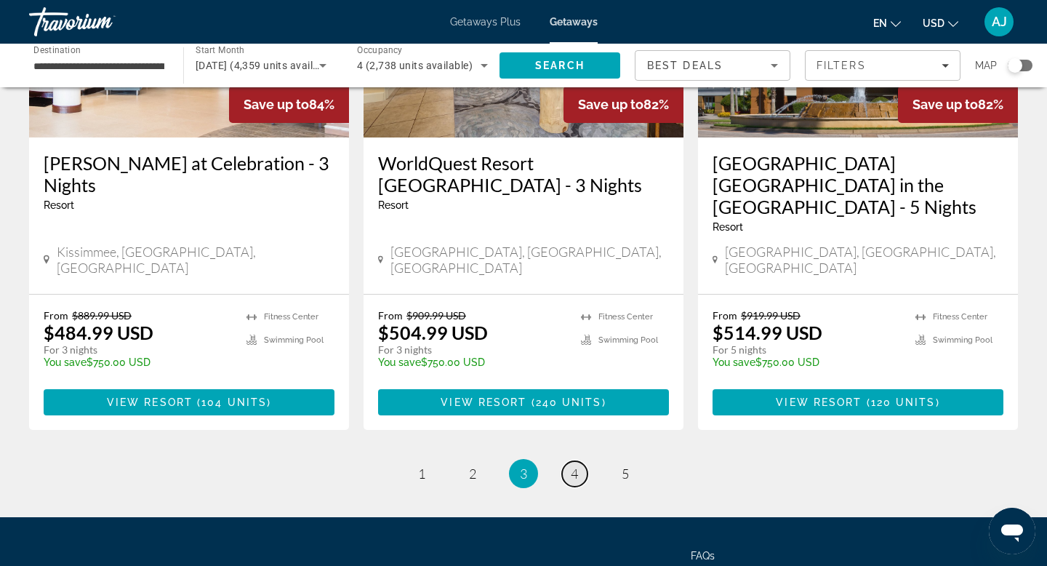
click at [574, 465] on span "4" at bounding box center [574, 473] width 7 height 16
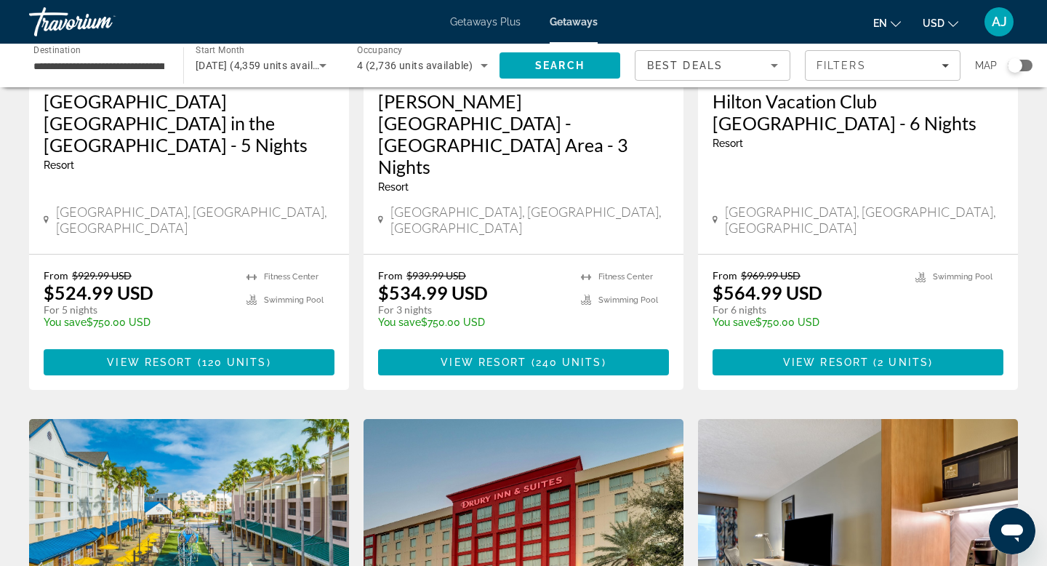
scroll to position [297, 0]
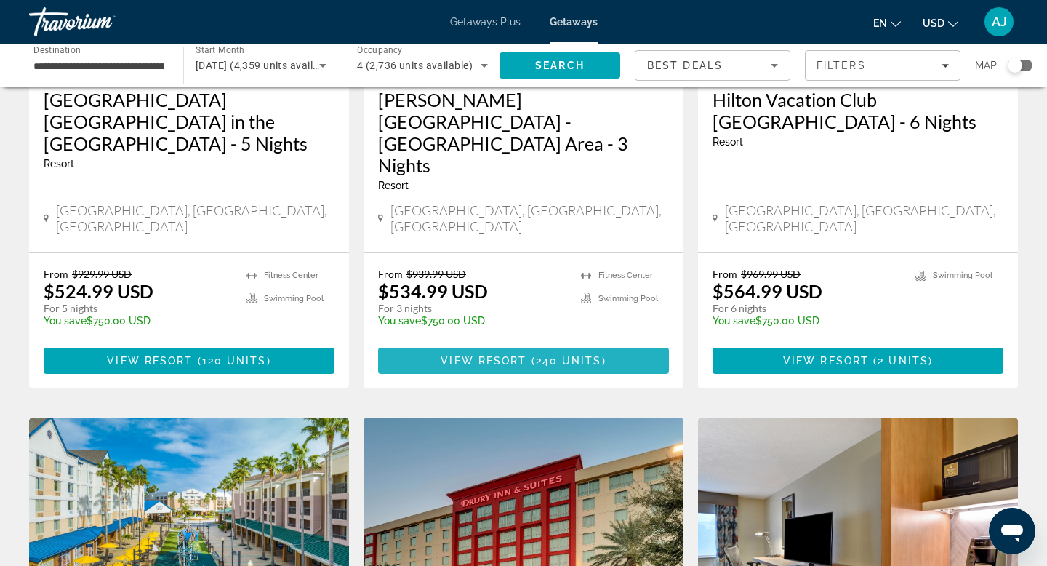
click at [542, 355] on span "240 units" at bounding box center [569, 361] width 66 height 12
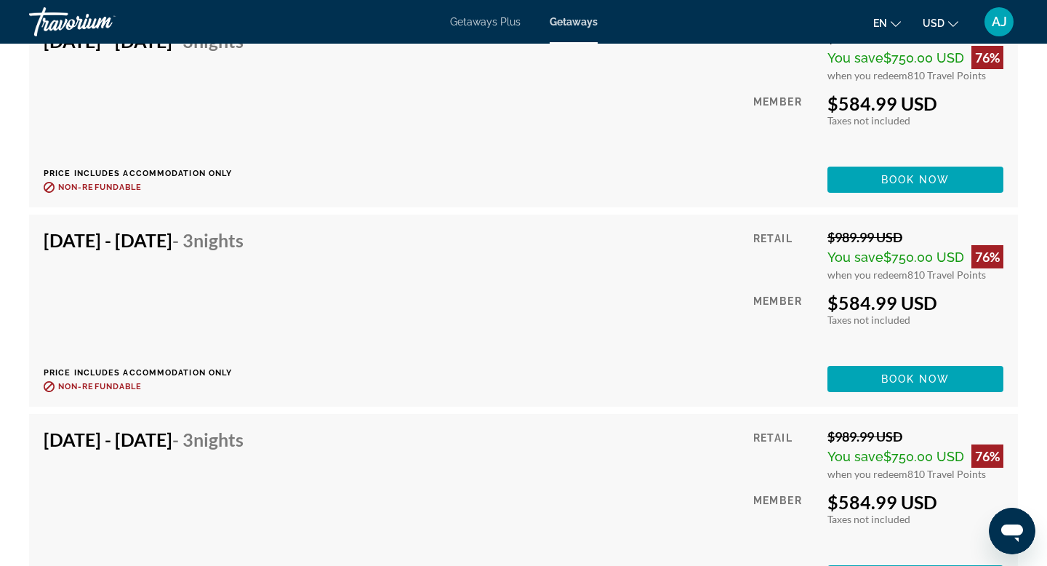
scroll to position [4664, 0]
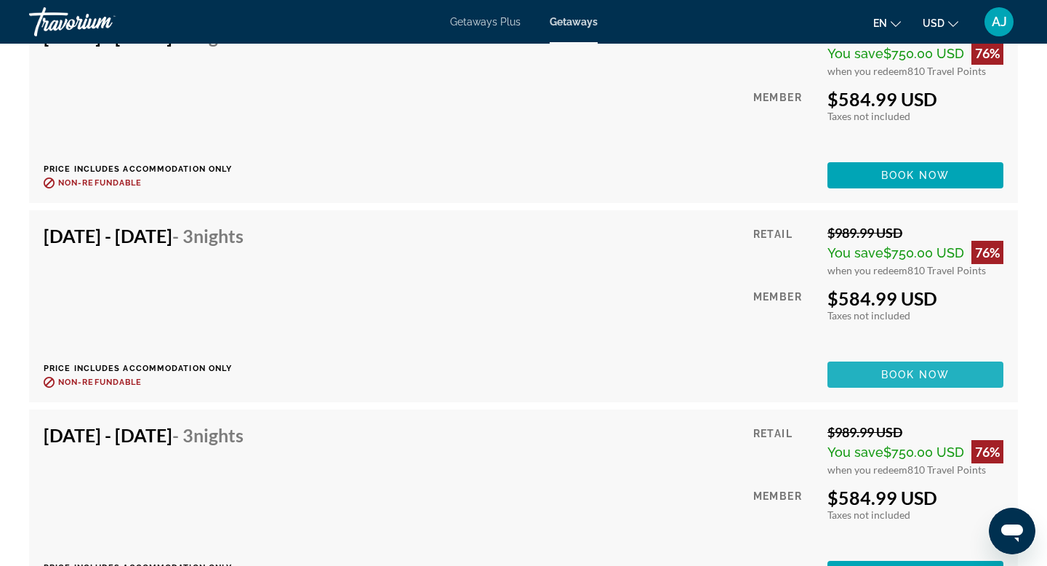
click at [894, 374] on span "Book now" at bounding box center [915, 375] width 69 height 12
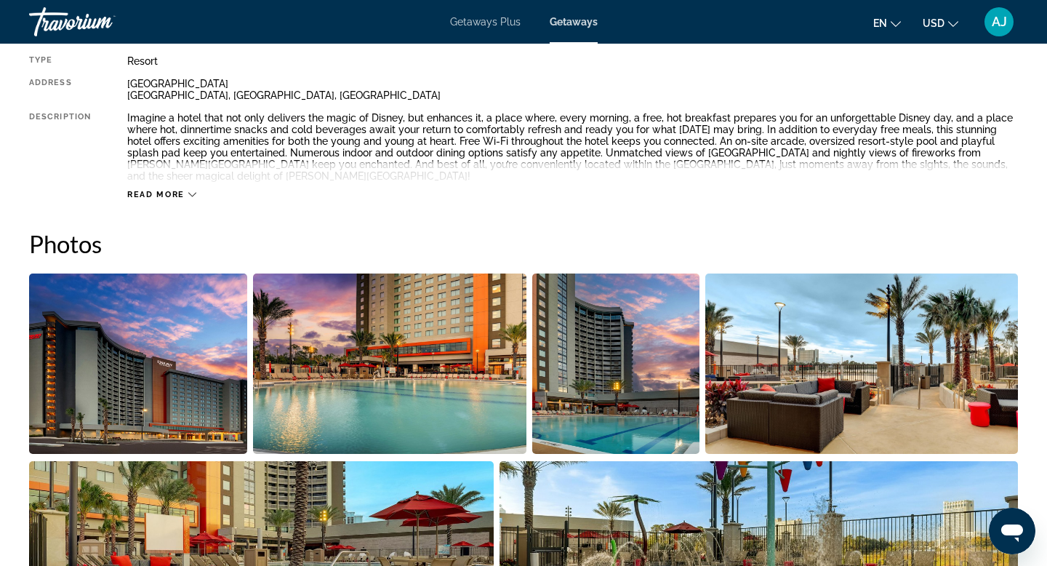
scroll to position [554, 0]
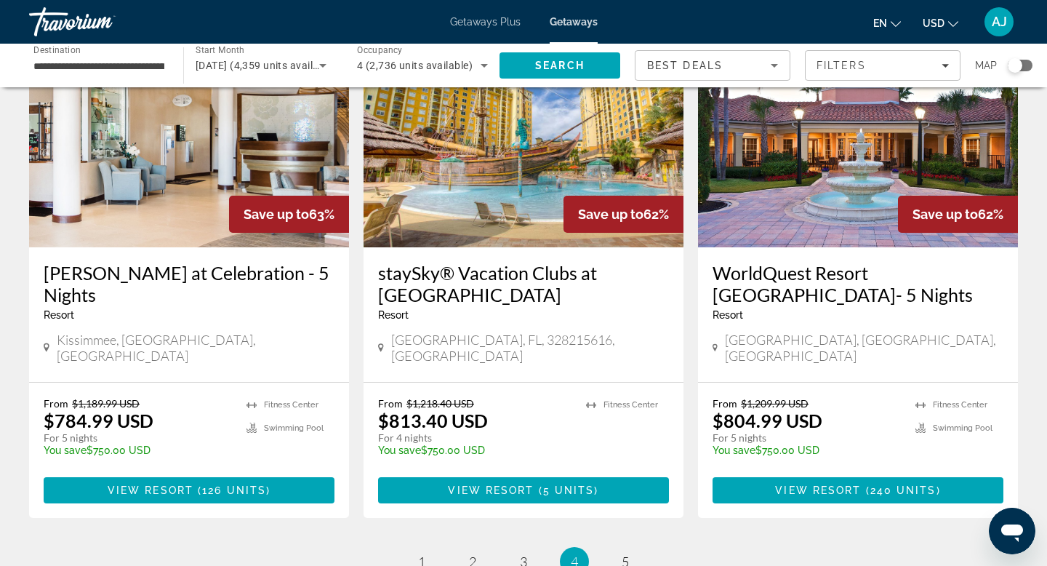
scroll to position [1794, 0]
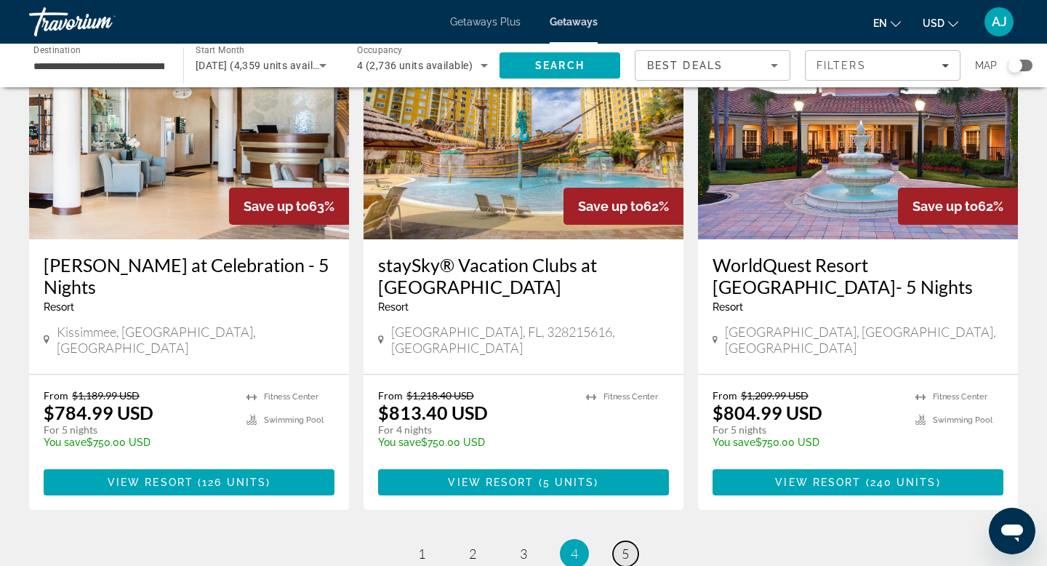
click at [625, 545] on span "5" at bounding box center [625, 553] width 7 height 16
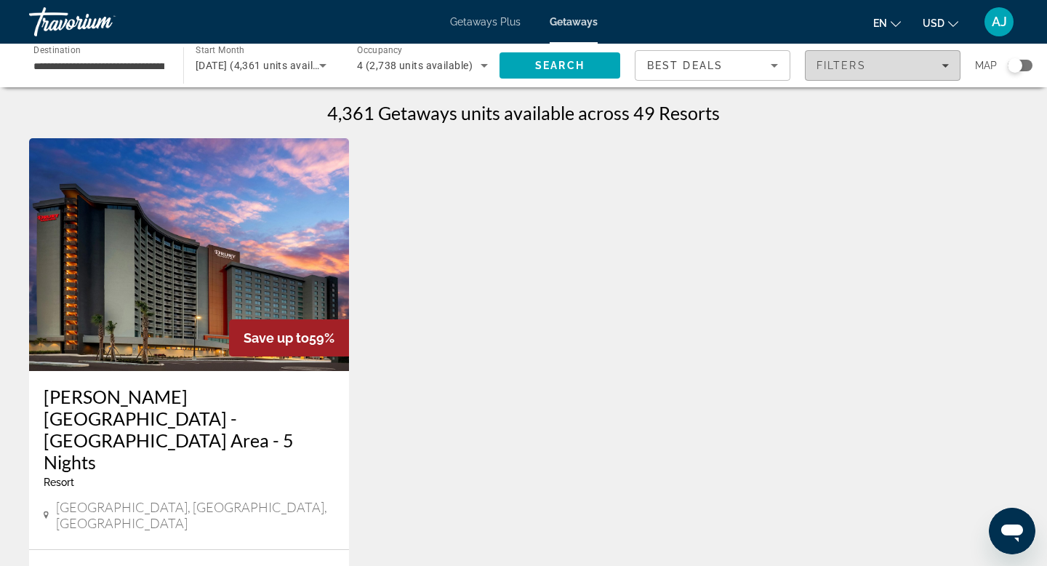
click at [942, 62] on icon "Filters" at bounding box center [944, 65] width 7 height 7
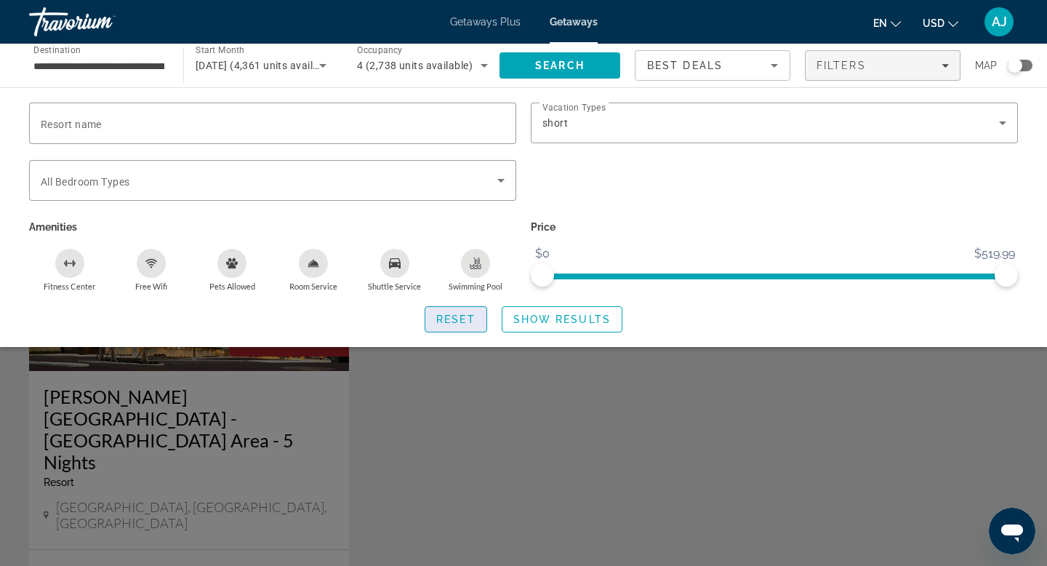
click at [454, 326] on span "Search widget" at bounding box center [455, 319] width 61 height 35
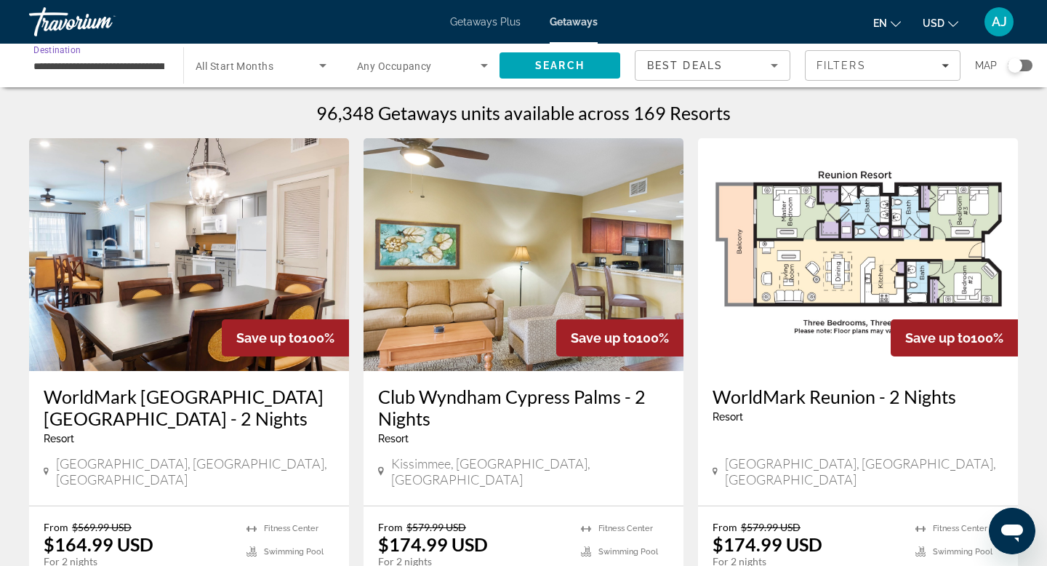
click at [148, 67] on input "**********" at bounding box center [98, 65] width 131 height 17
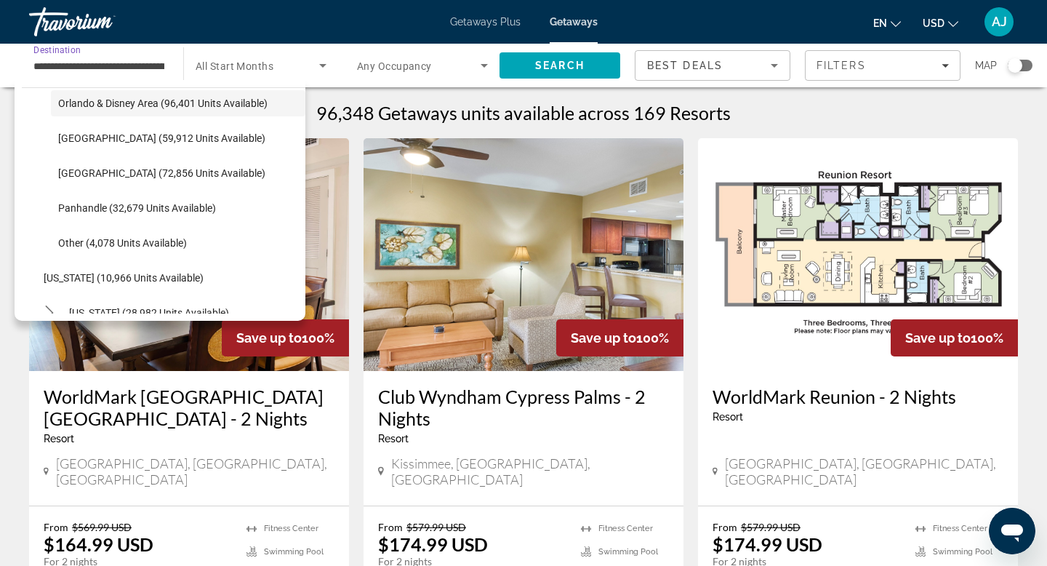
scroll to position [325, 0]
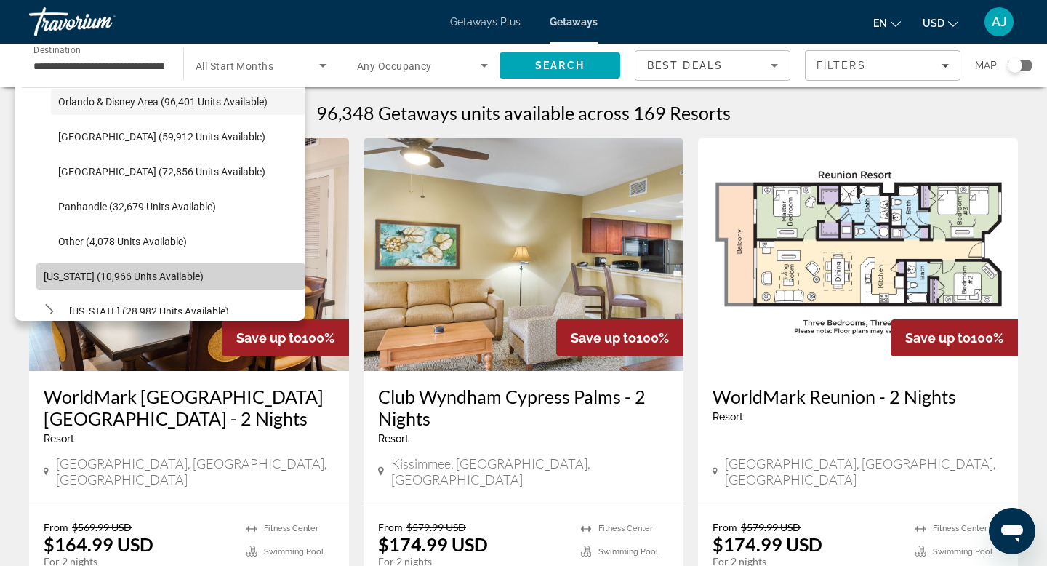
click at [140, 276] on span "Georgia (10,966 units available)" at bounding box center [124, 276] width 160 height 12
type input "**********"
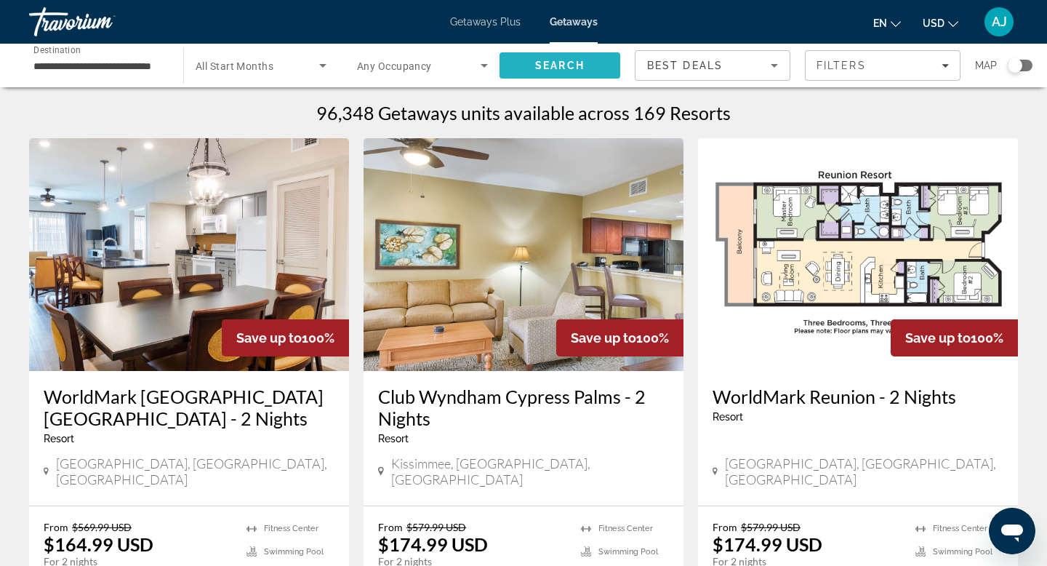
click at [558, 55] on span "Search" at bounding box center [559, 65] width 121 height 35
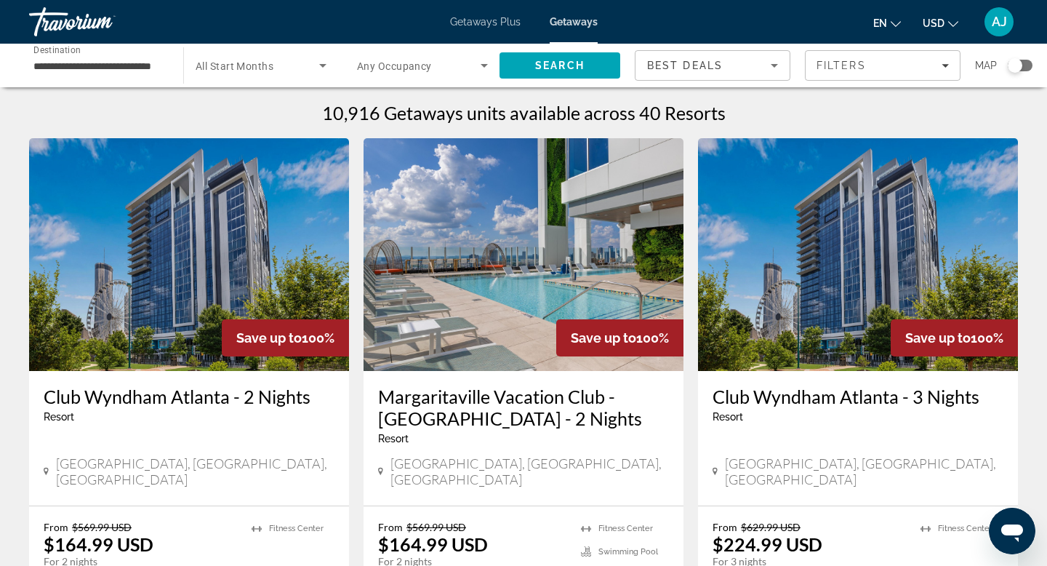
click at [319, 65] on icon "Search widget" at bounding box center [322, 65] width 17 height 17
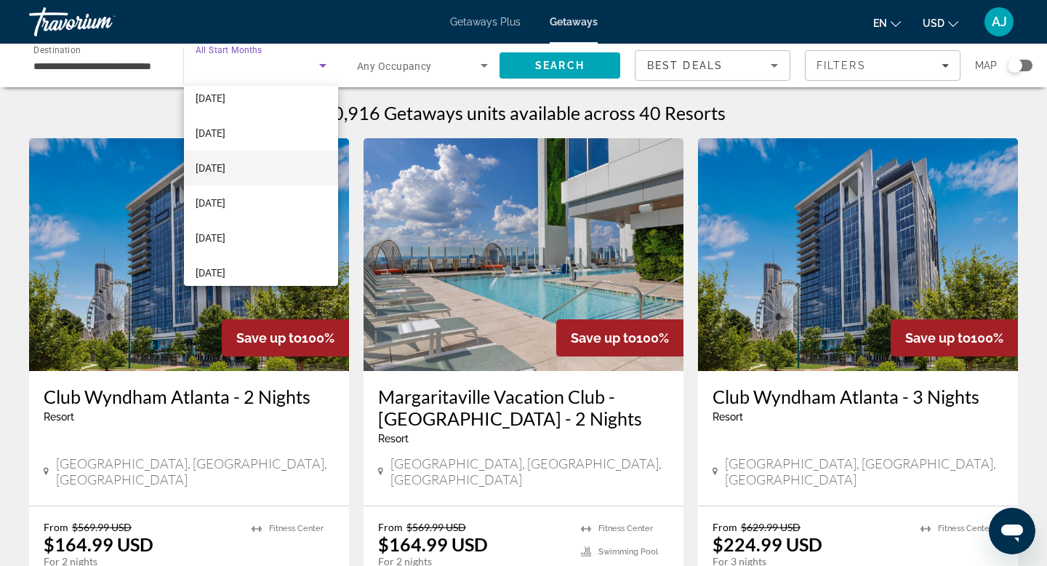
scroll to position [92, 0]
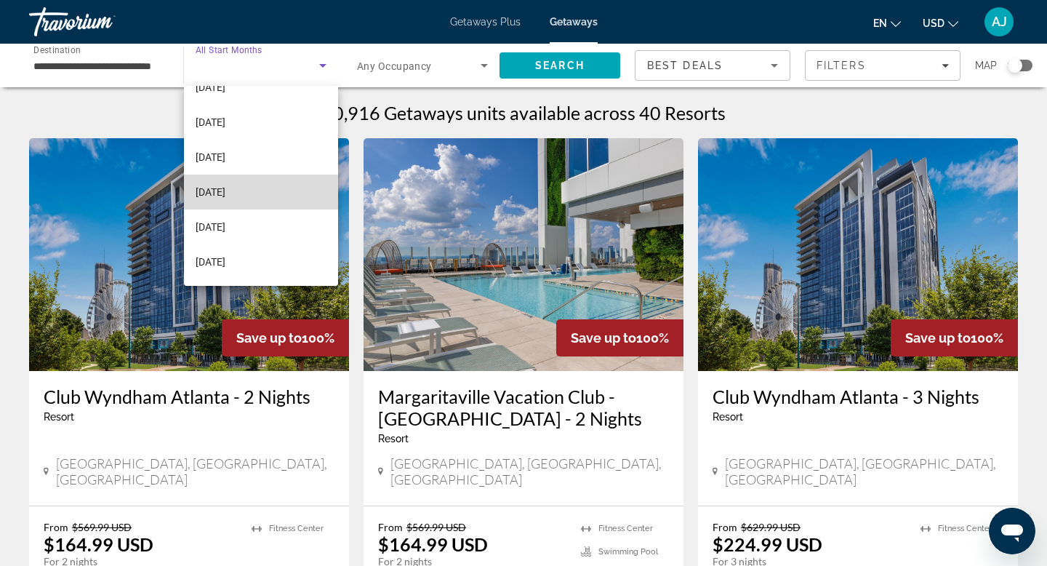
click at [225, 193] on span "[DATE]" at bounding box center [211, 191] width 30 height 17
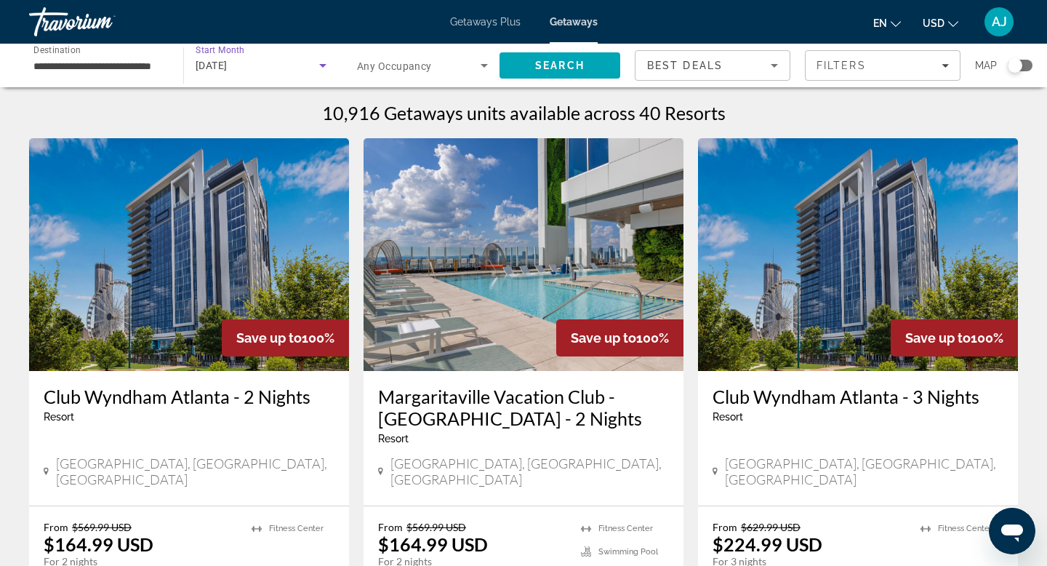
click at [483, 67] on icon "Search widget" at bounding box center [484, 66] width 7 height 4
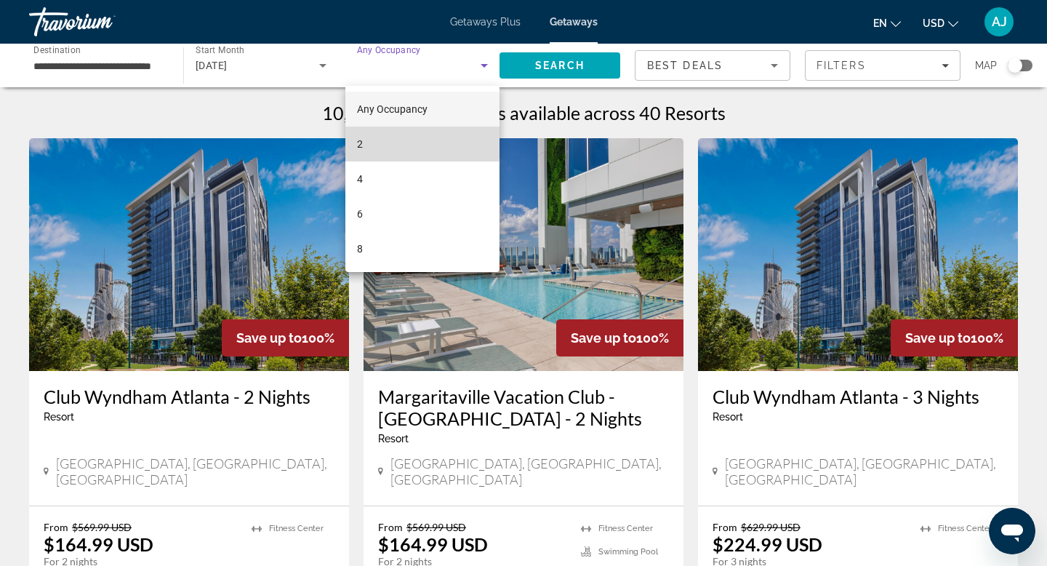
click at [414, 142] on mat-option "2" at bounding box center [422, 144] width 154 height 35
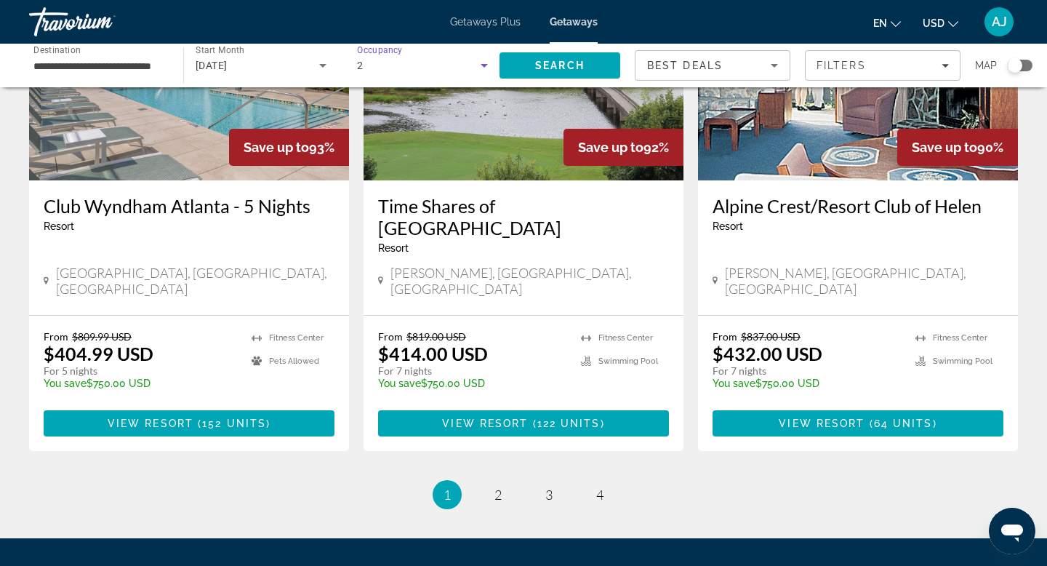
scroll to position [1789, 0]
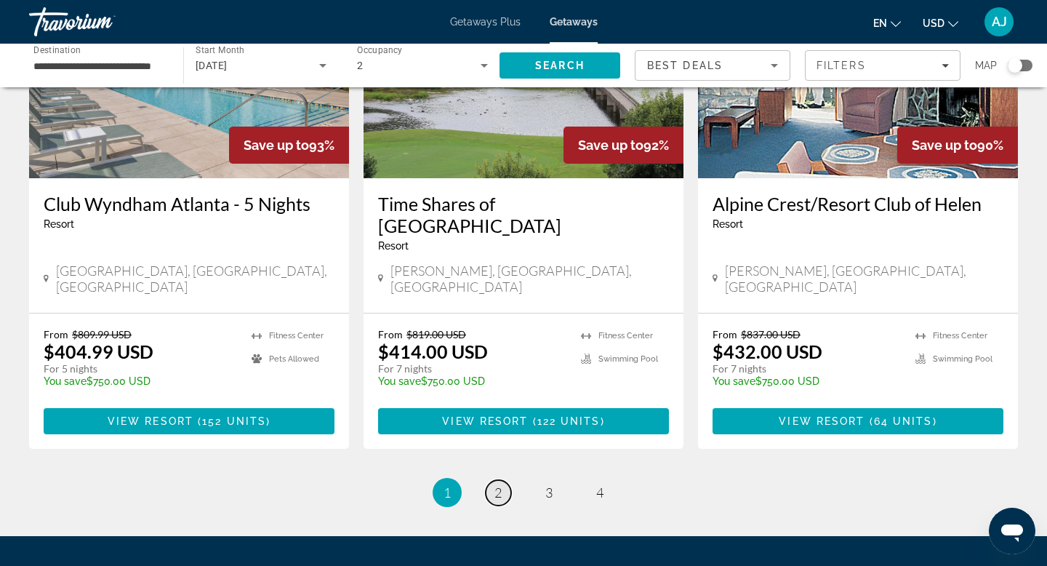
click at [494, 484] on span "2" at bounding box center [497, 492] width 7 height 16
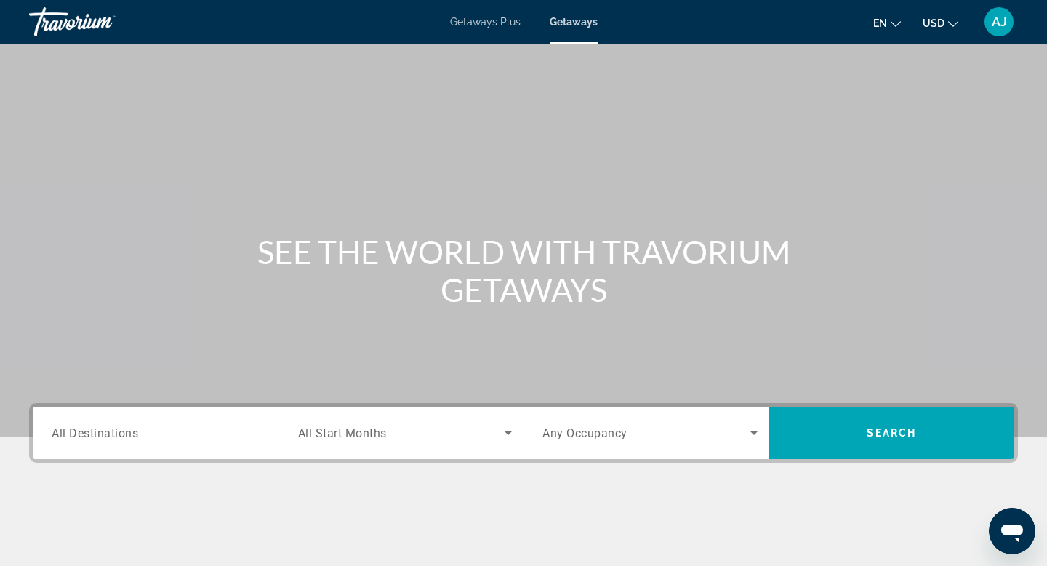
click at [116, 427] on span "All Destinations" at bounding box center [95, 432] width 87 height 14
click at [116, 427] on input "Destination All Destinations" at bounding box center [159, 433] width 215 height 17
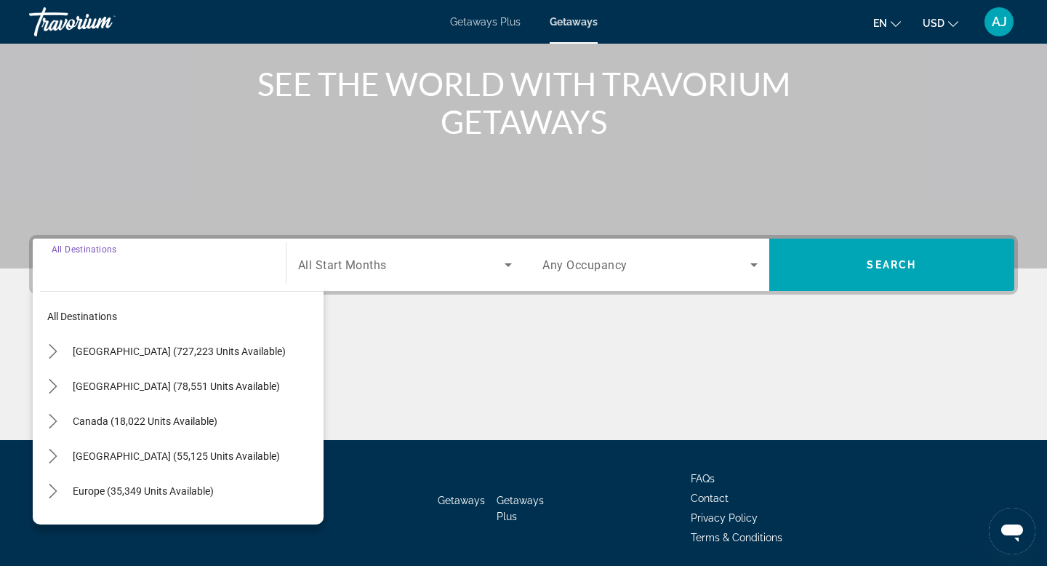
scroll to position [220, 0]
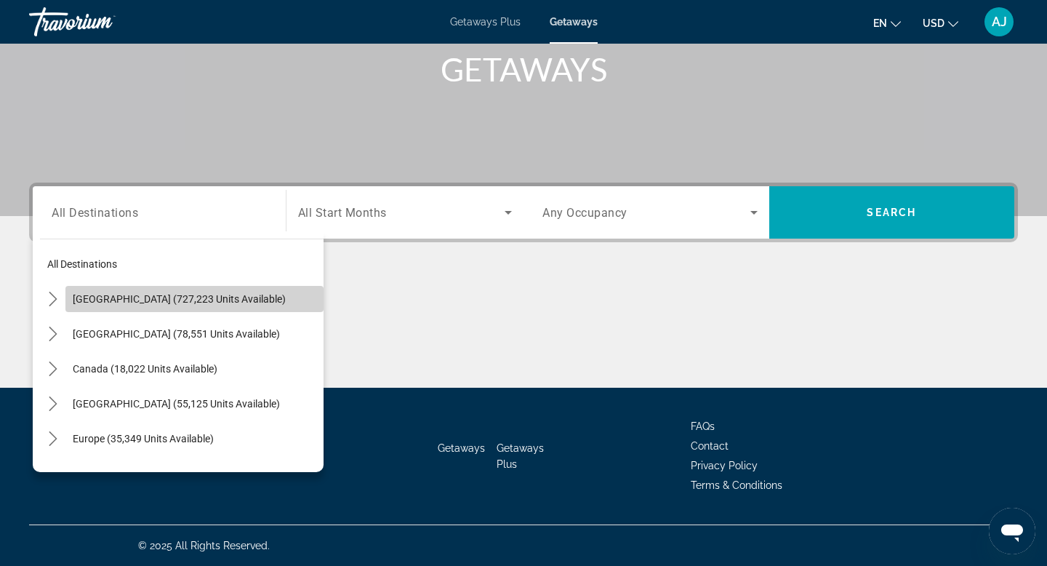
click at [151, 301] on span "[GEOGRAPHIC_DATA] (727,223 units available)" at bounding box center [179, 299] width 213 height 12
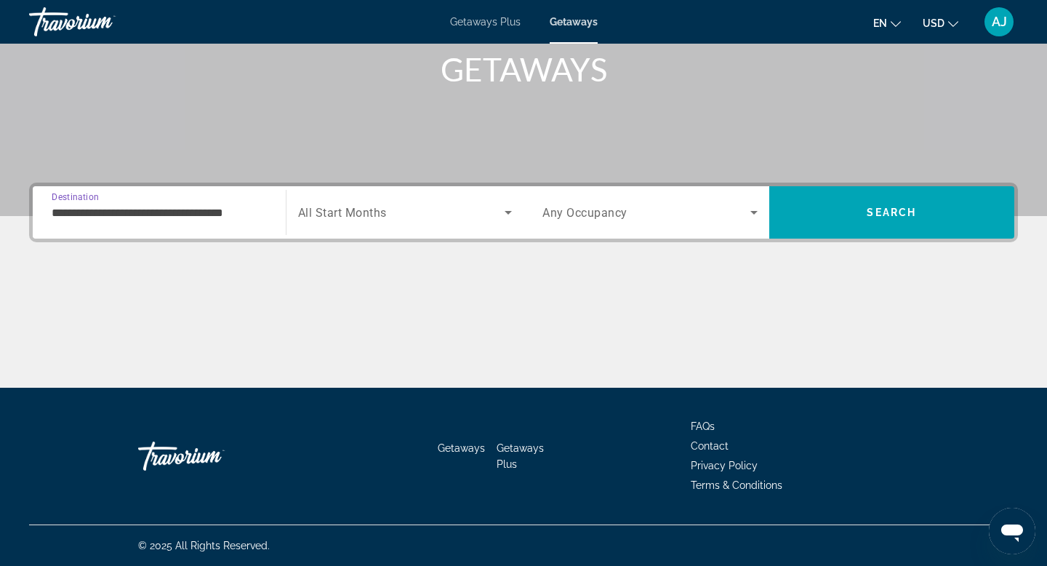
click at [71, 208] on input "**********" at bounding box center [159, 212] width 215 height 17
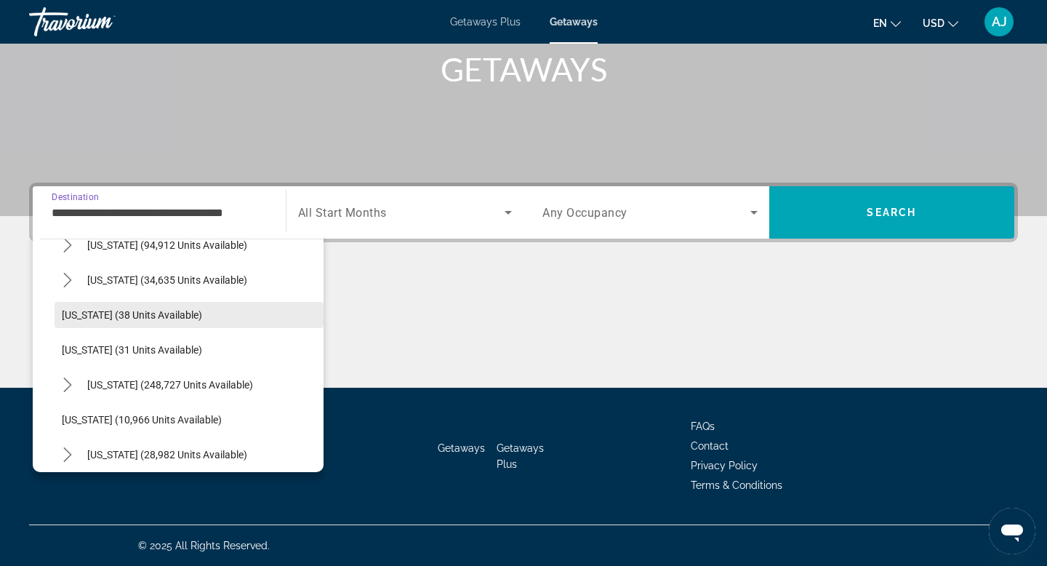
scroll to position [161, 0]
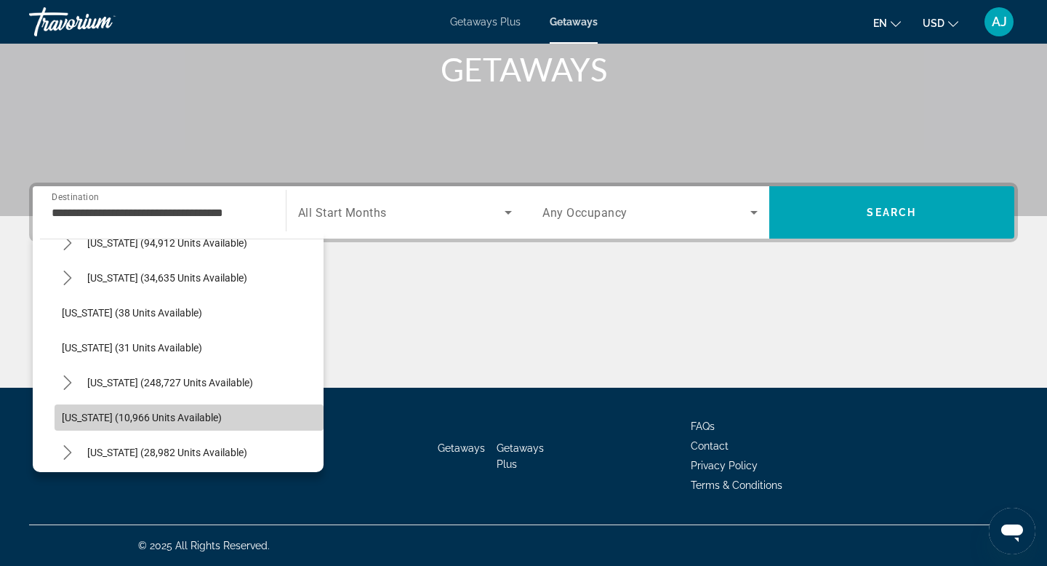
click at [113, 415] on span "Georgia (10,966 units available)" at bounding box center [142, 417] width 160 height 12
type input "**********"
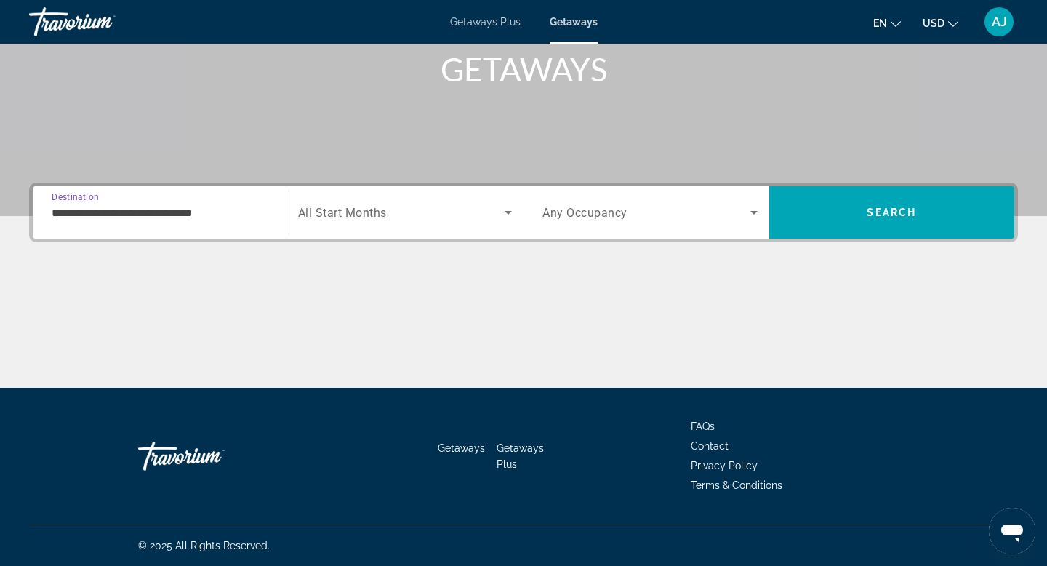
click at [508, 214] on icon "Search widget" at bounding box center [507, 212] width 17 height 17
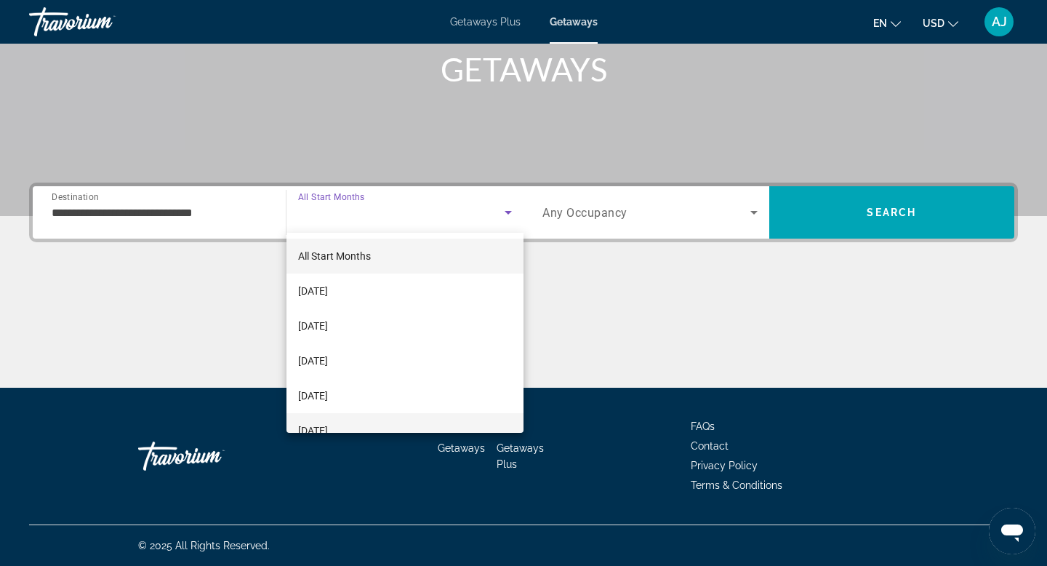
click at [400, 425] on mat-option "[DATE]" at bounding box center [405, 430] width 238 height 35
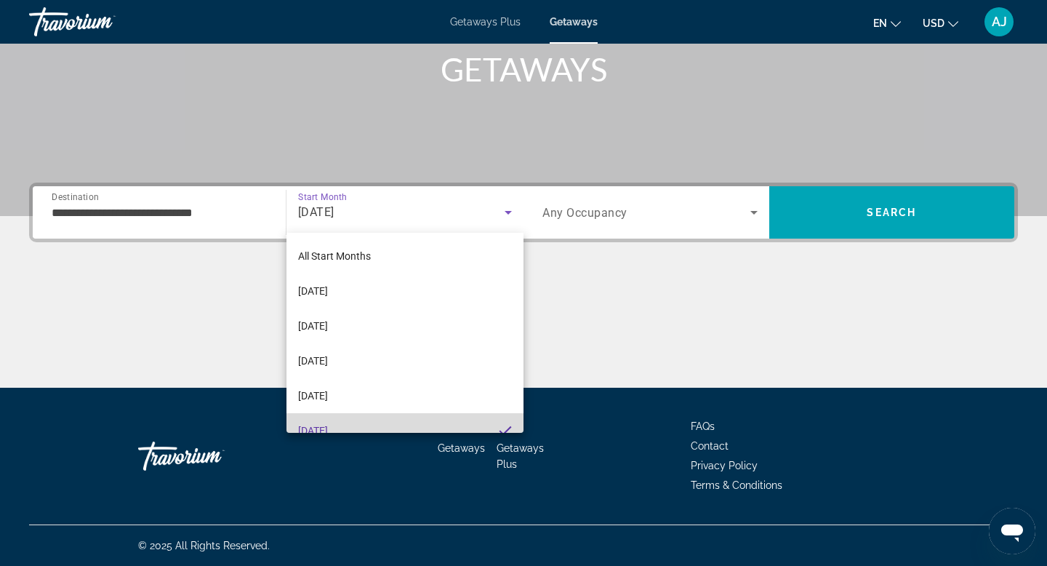
scroll to position [0, 0]
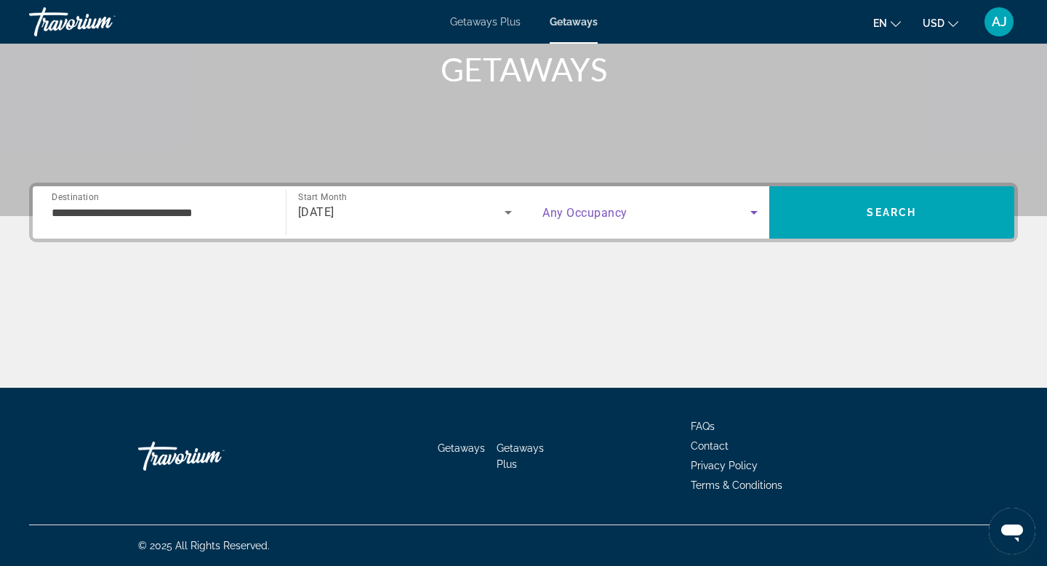
click at [749, 209] on icon "Search widget" at bounding box center [753, 212] width 17 height 17
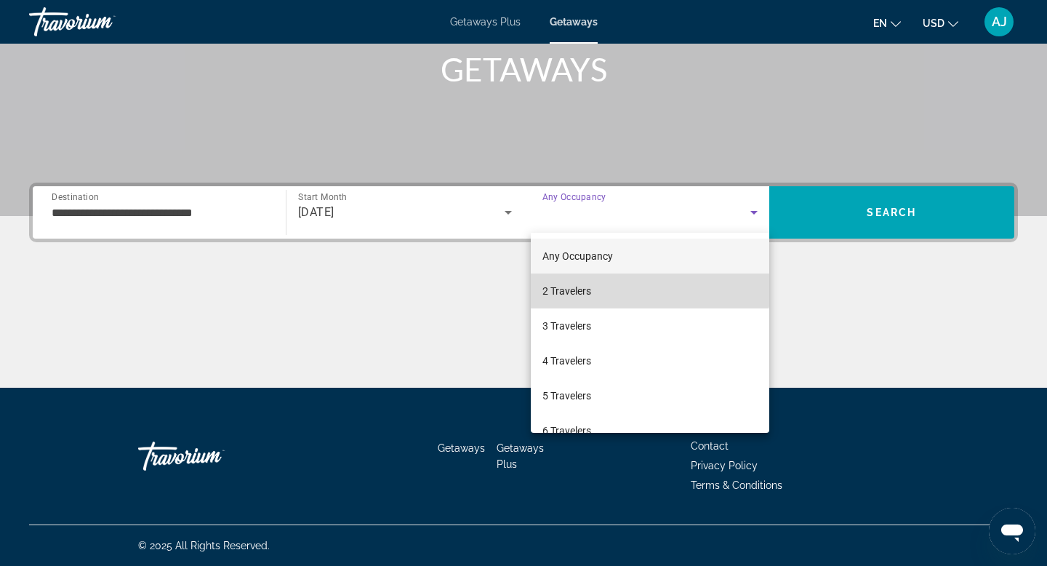
click at [632, 286] on mat-option "2 Travelers" at bounding box center [650, 290] width 238 height 35
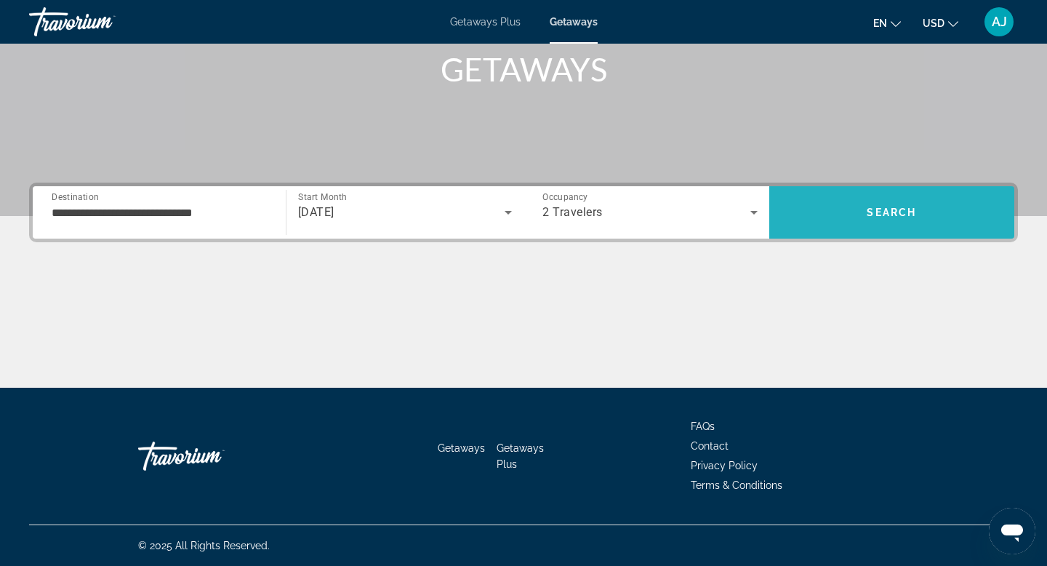
click at [875, 209] on span "Search" at bounding box center [891, 212] width 49 height 12
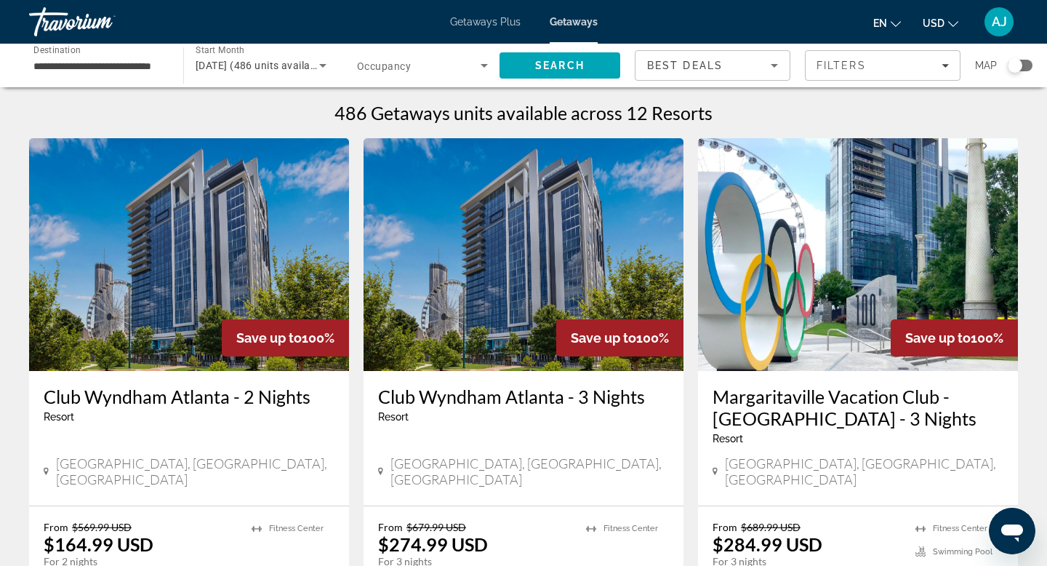
click at [100, 66] on input "**********" at bounding box center [98, 65] width 131 height 17
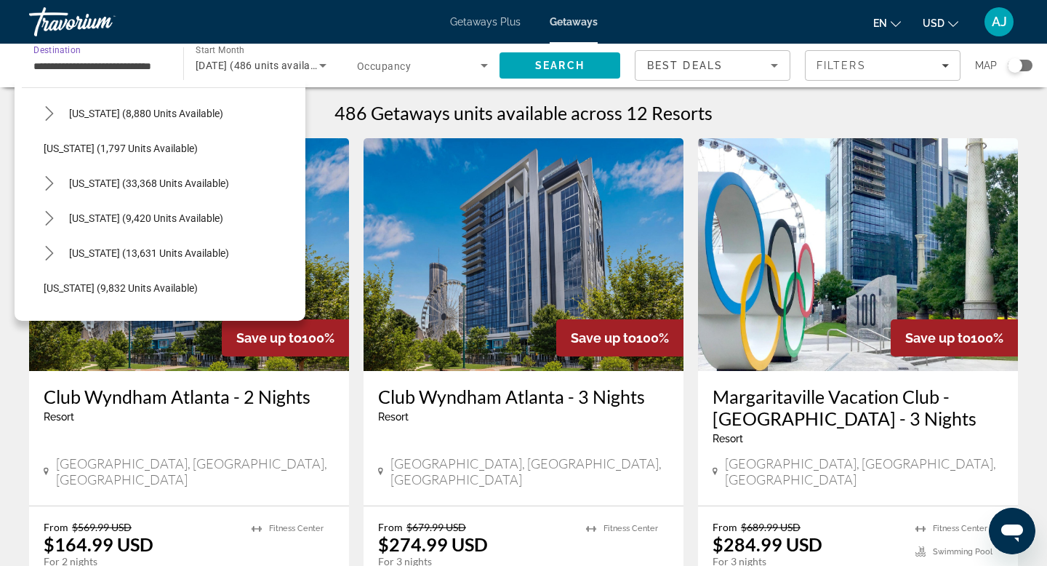
scroll to position [1189, 0]
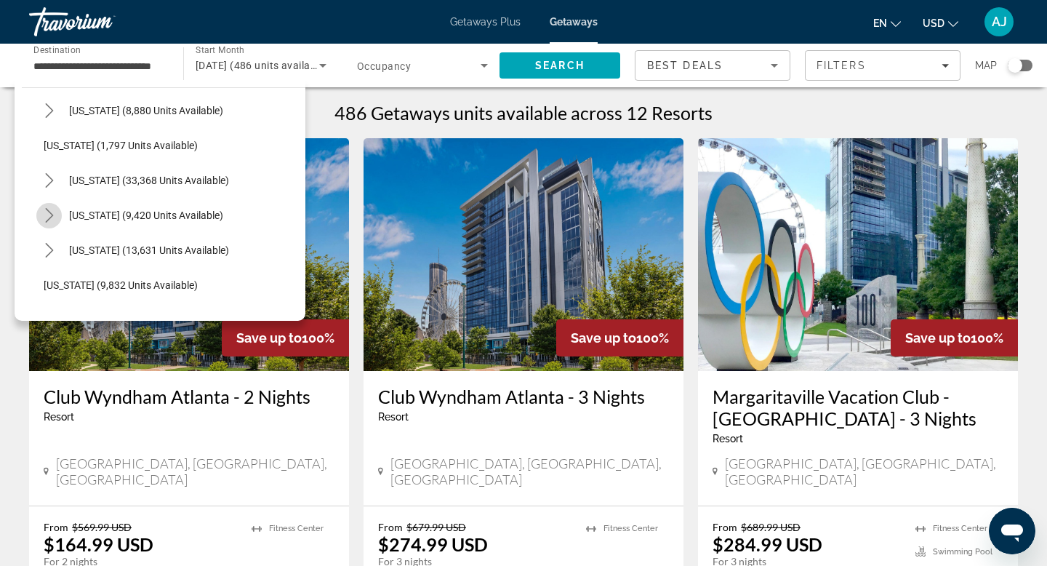
click at [49, 210] on icon "Toggle Tennessee (9,420 units available) submenu" at bounding box center [49, 215] width 15 height 15
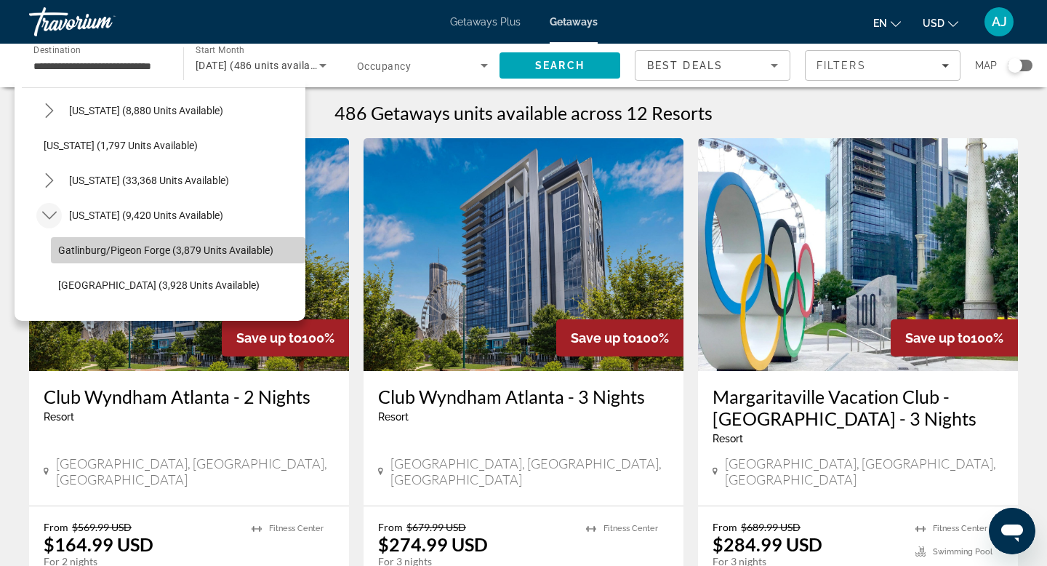
click at [93, 244] on span "Gatlinburg/Pigeon Forge (3,879 units available)" at bounding box center [165, 250] width 215 height 12
type input "**********"
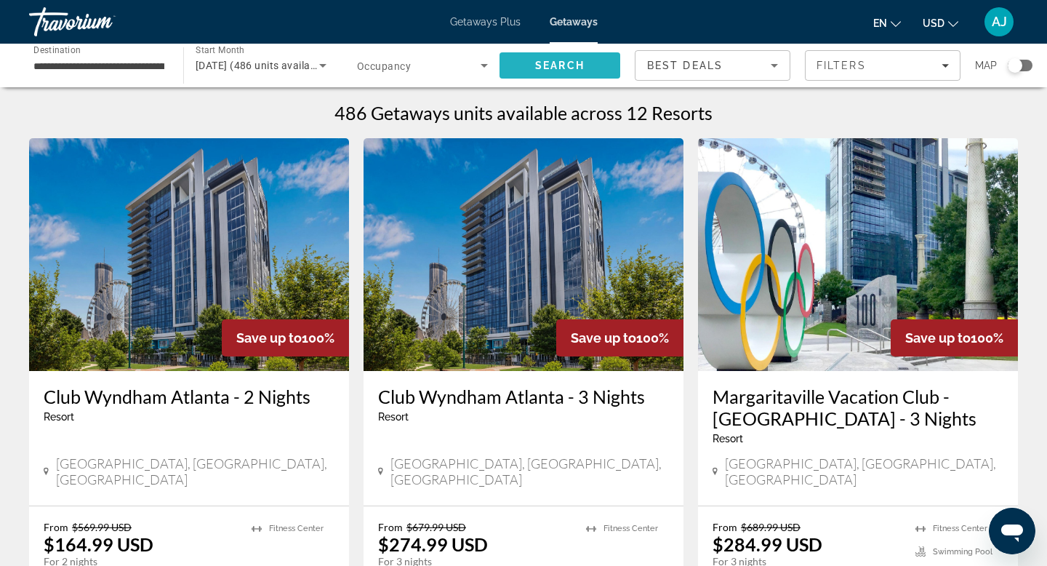
click at [530, 61] on span "Search" at bounding box center [559, 65] width 121 height 35
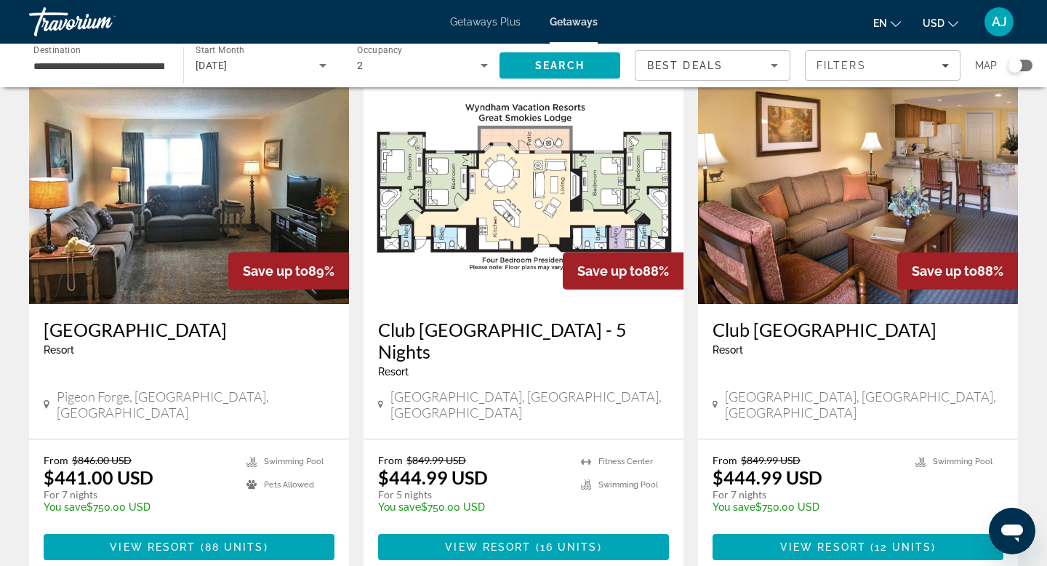
scroll to position [1135, 0]
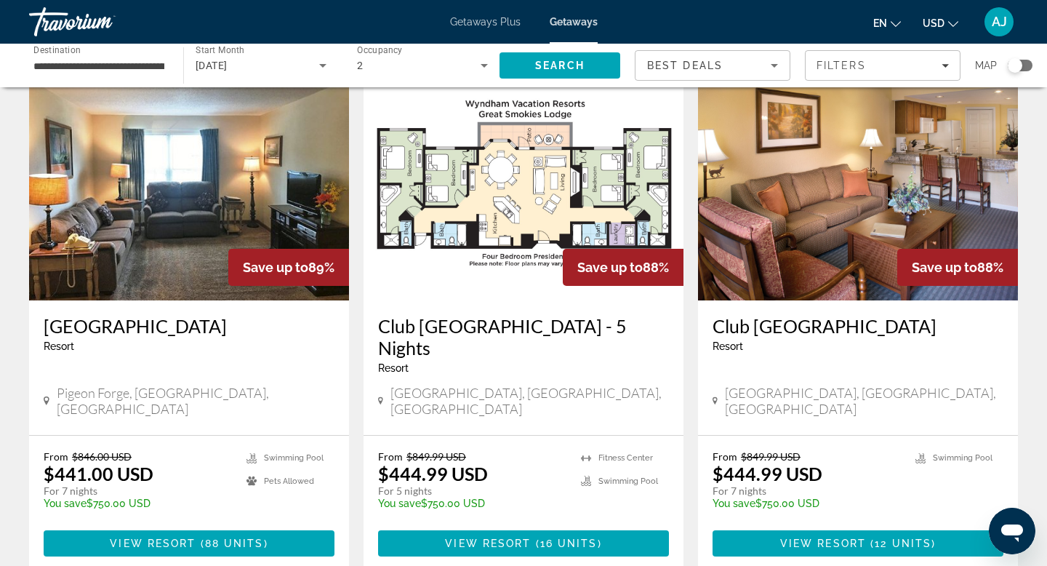
click at [481, 164] on img "Main content" at bounding box center [524, 184] width 320 height 233
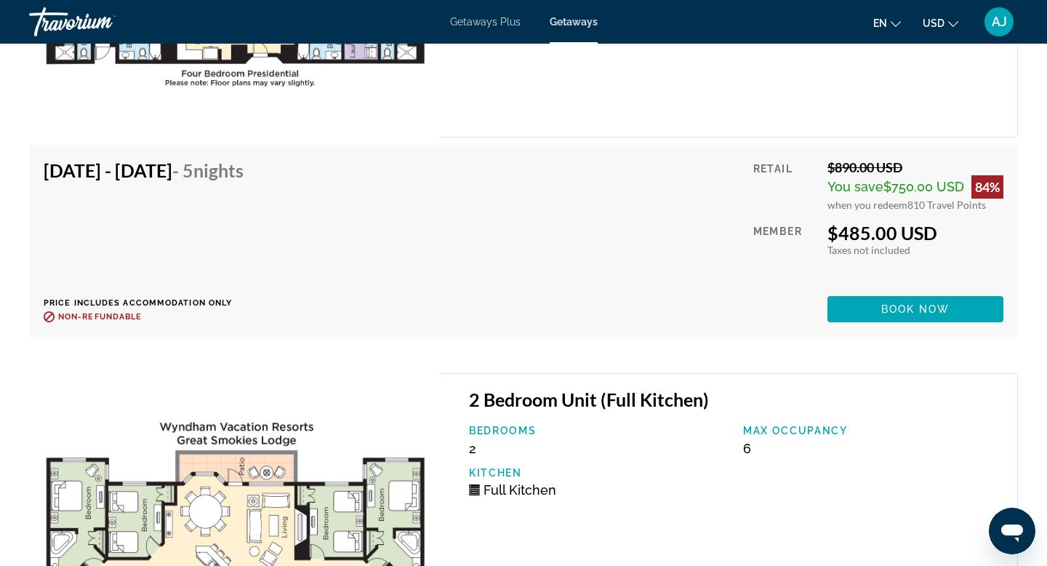
scroll to position [3497, 0]
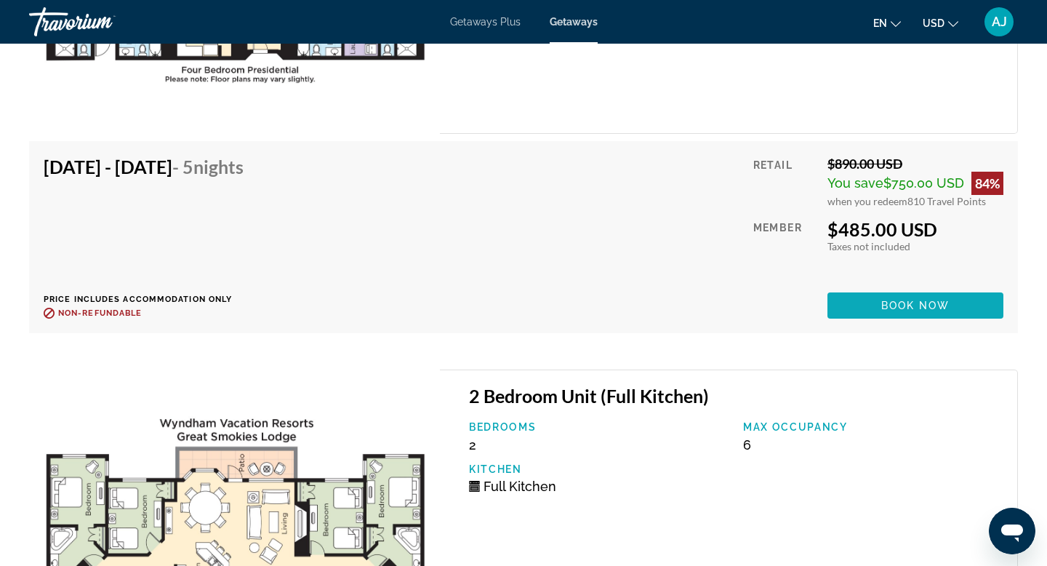
click at [914, 305] on span "Book now" at bounding box center [915, 306] width 69 height 12
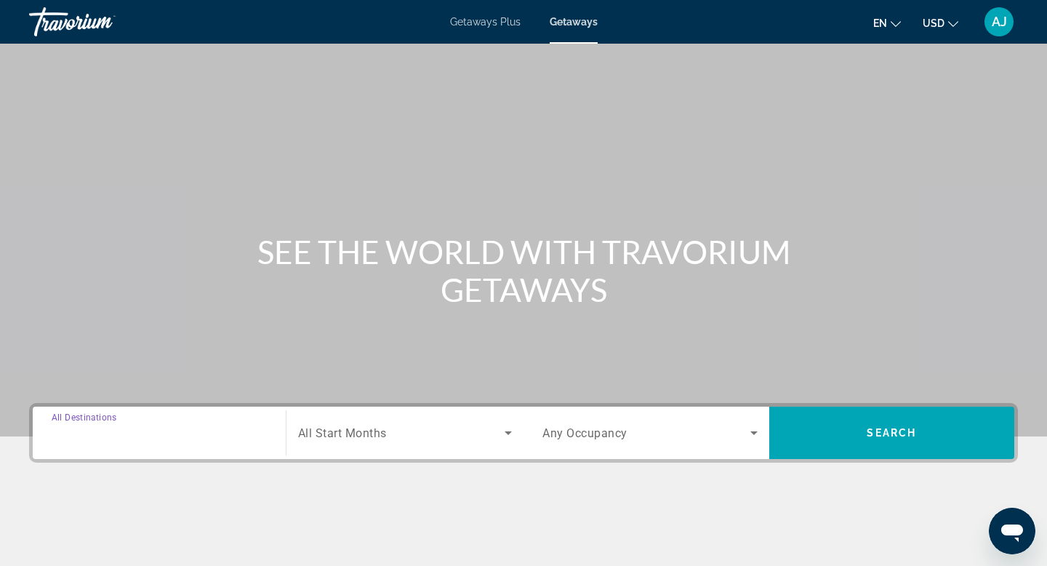
click at [154, 429] on input "Destination All Destinations" at bounding box center [159, 433] width 215 height 17
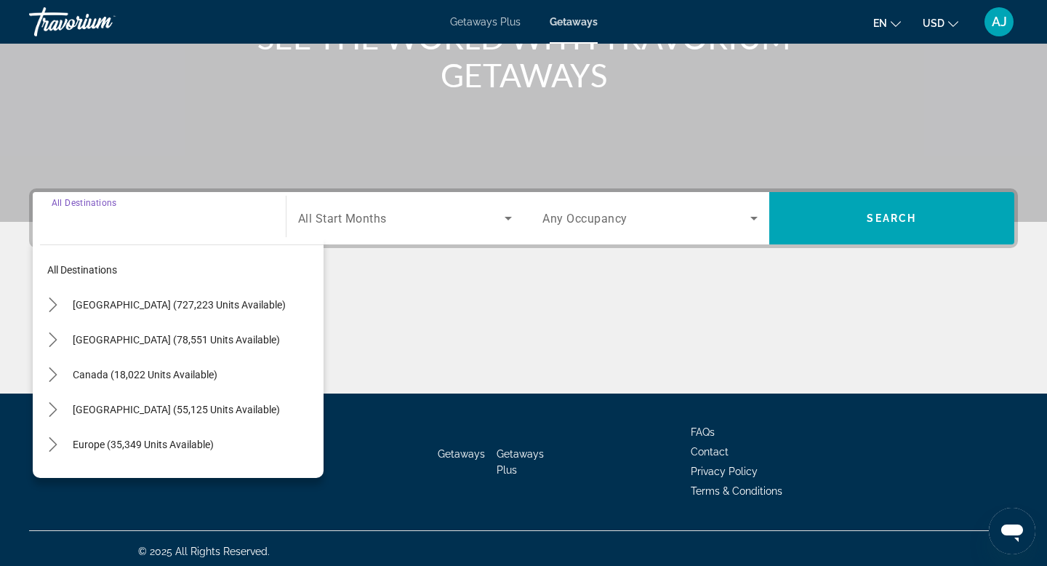
scroll to position [220, 0]
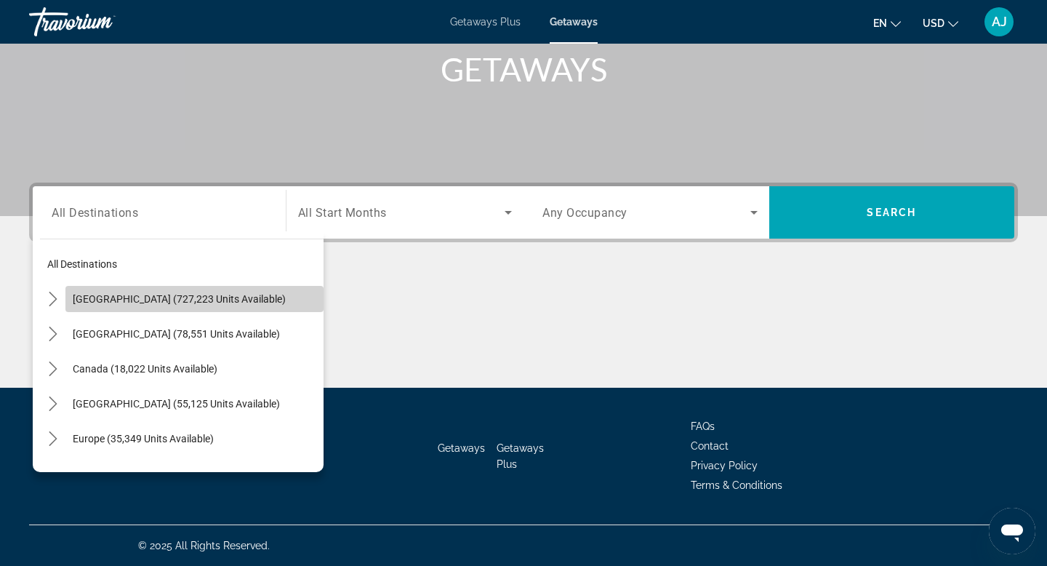
click at [134, 297] on span "[GEOGRAPHIC_DATA] (727,223 units available)" at bounding box center [179, 299] width 213 height 12
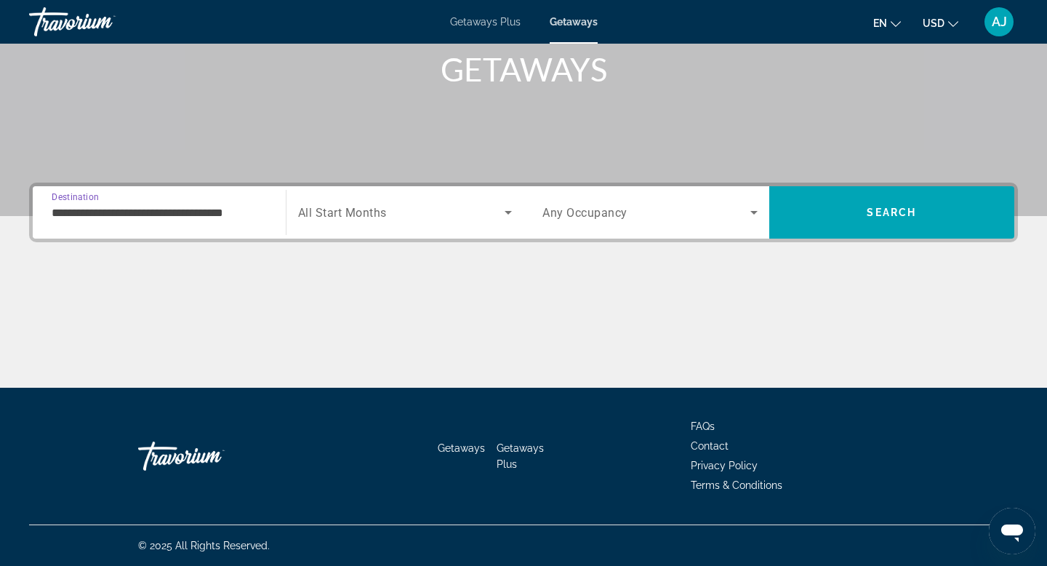
click at [115, 204] on input "**********" at bounding box center [159, 212] width 215 height 17
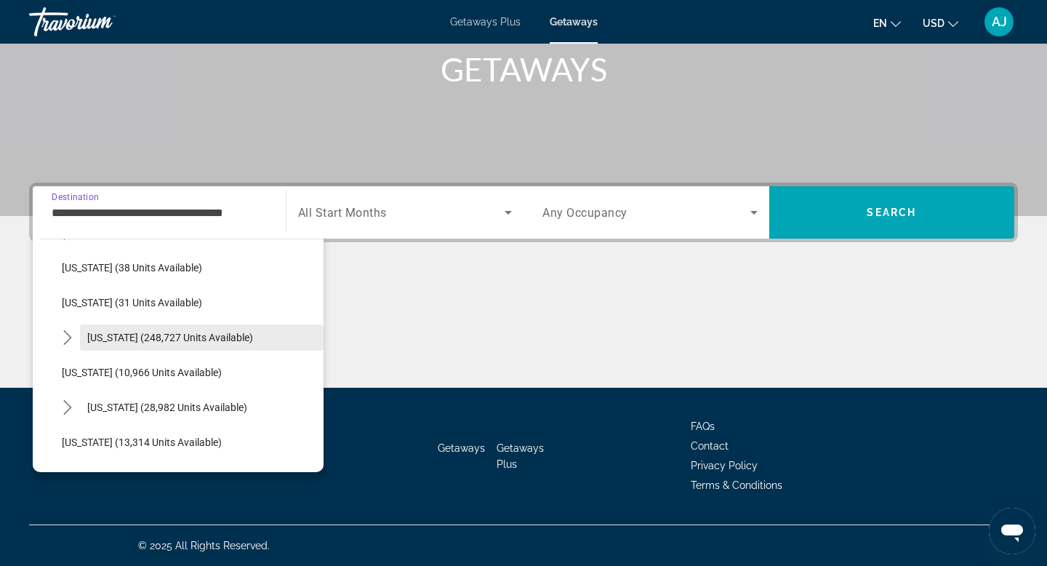
scroll to position [210, 0]
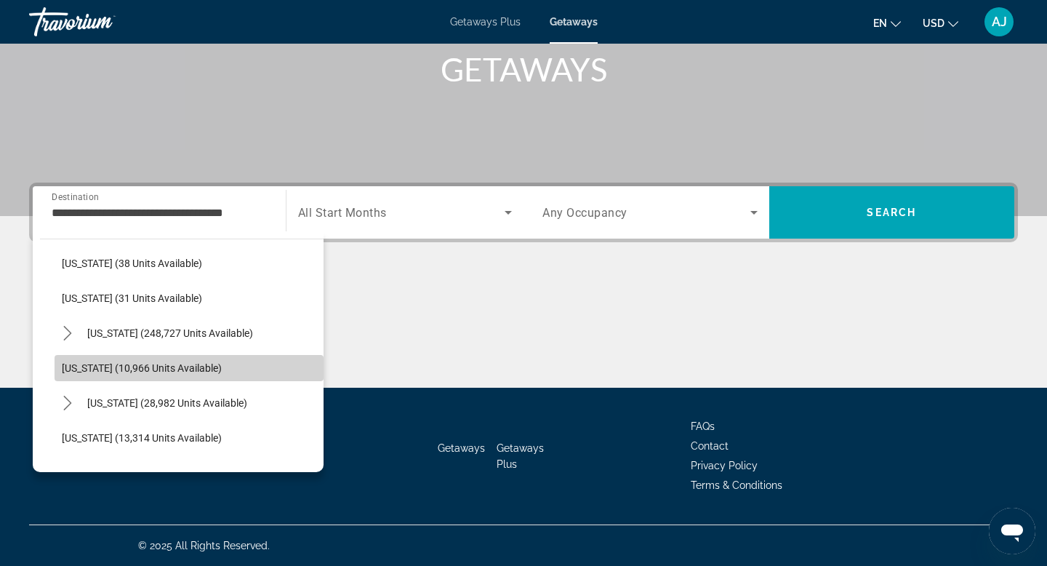
click at [84, 366] on span "Georgia (10,966 units available)" at bounding box center [142, 368] width 160 height 12
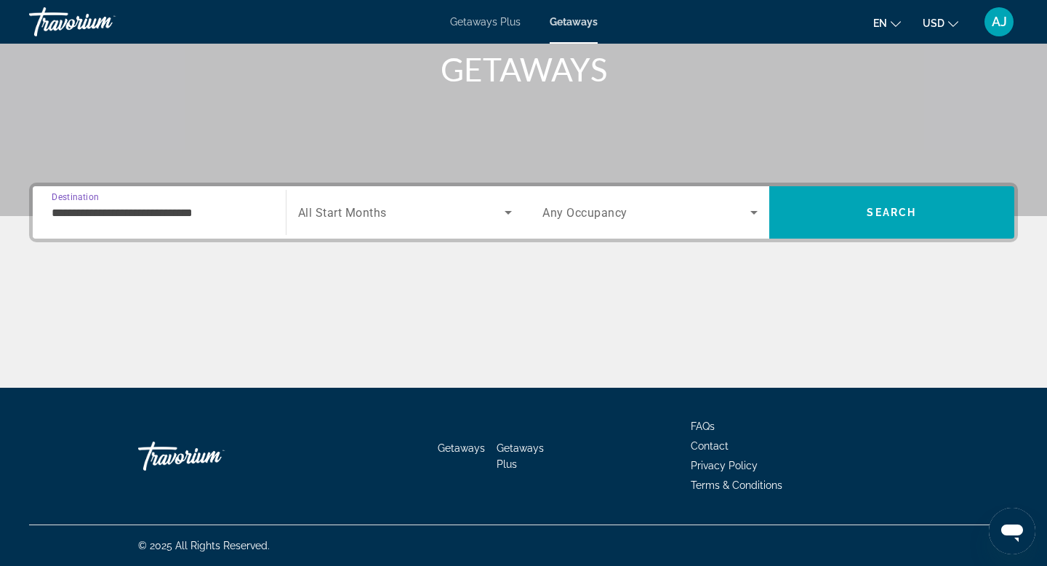
click at [75, 212] on input "**********" at bounding box center [159, 212] width 215 height 17
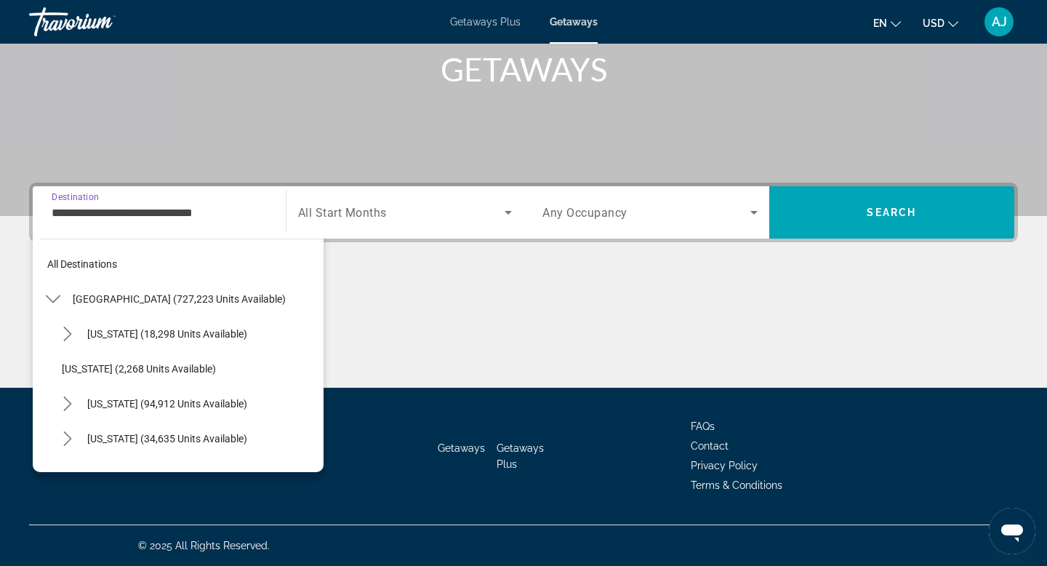
scroll to position [226, 0]
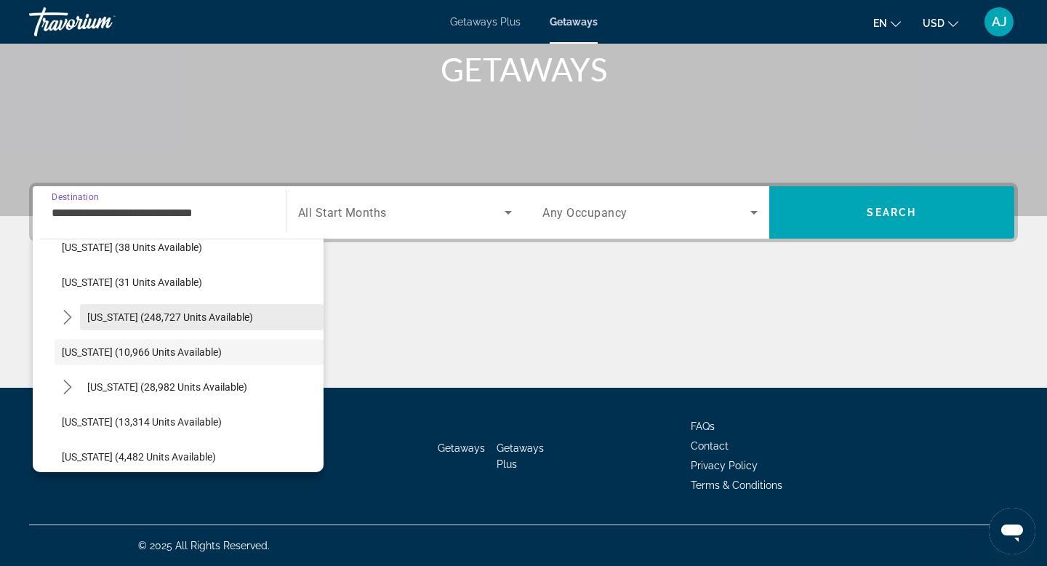
click at [98, 317] on span "Florida (248,727 units available)" at bounding box center [170, 317] width 166 height 12
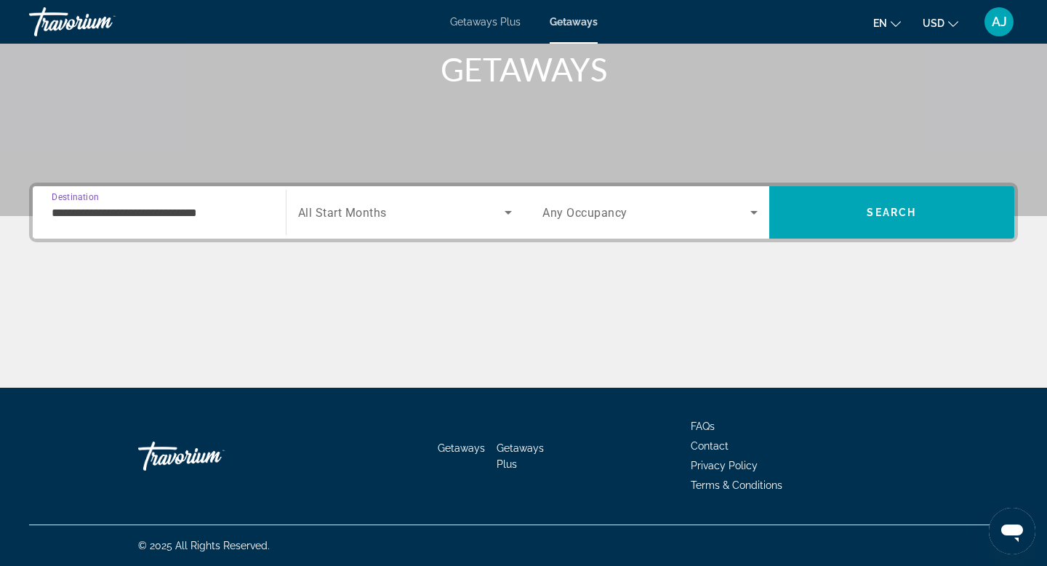
click at [70, 215] on input "**********" at bounding box center [159, 212] width 215 height 17
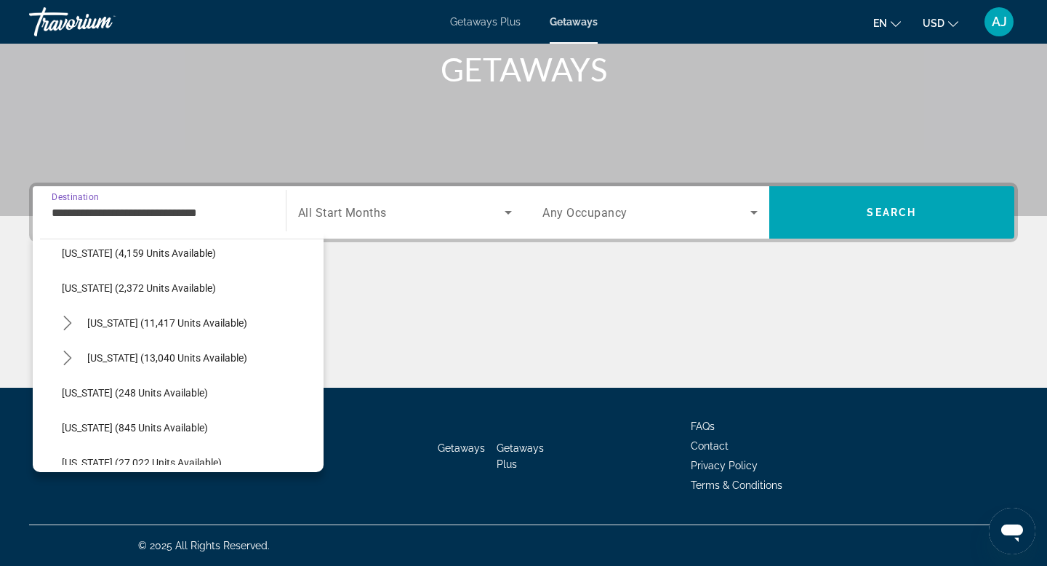
scroll to position [1135, 0]
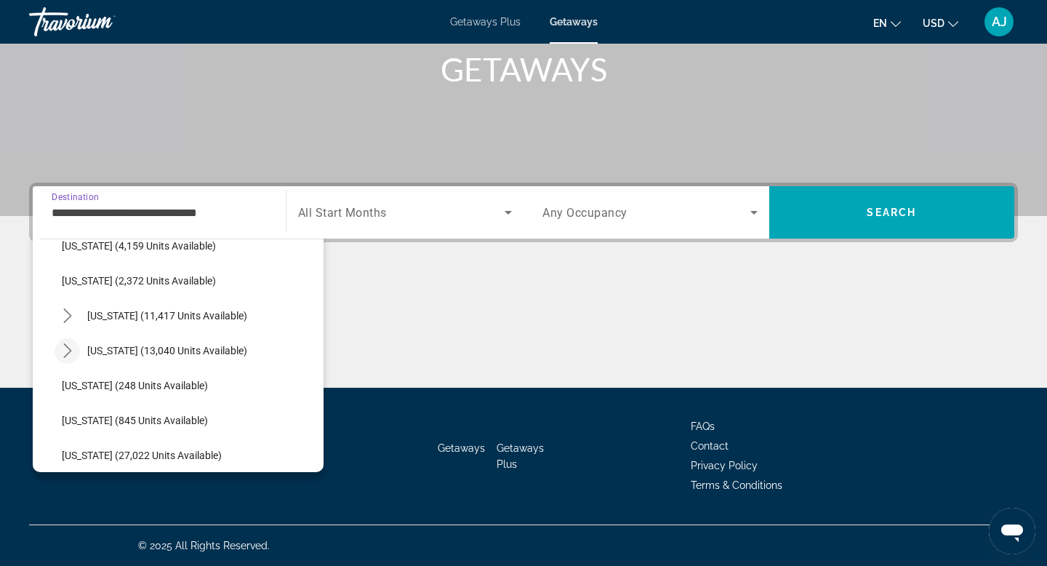
click at [71, 349] on icon "Toggle North Carolina (13,040 units available) submenu" at bounding box center [67, 350] width 15 height 15
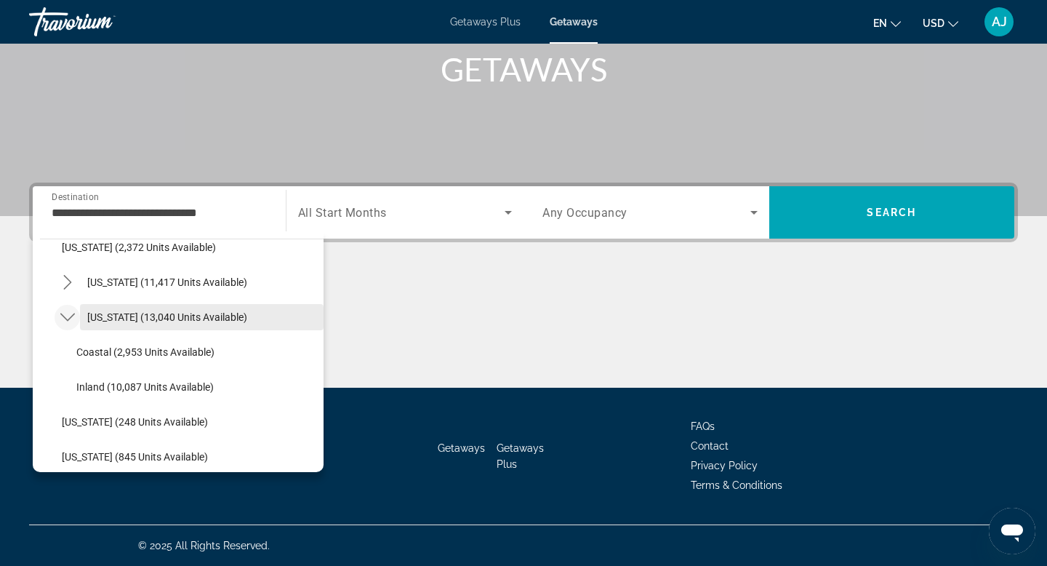
scroll to position [1171, 0]
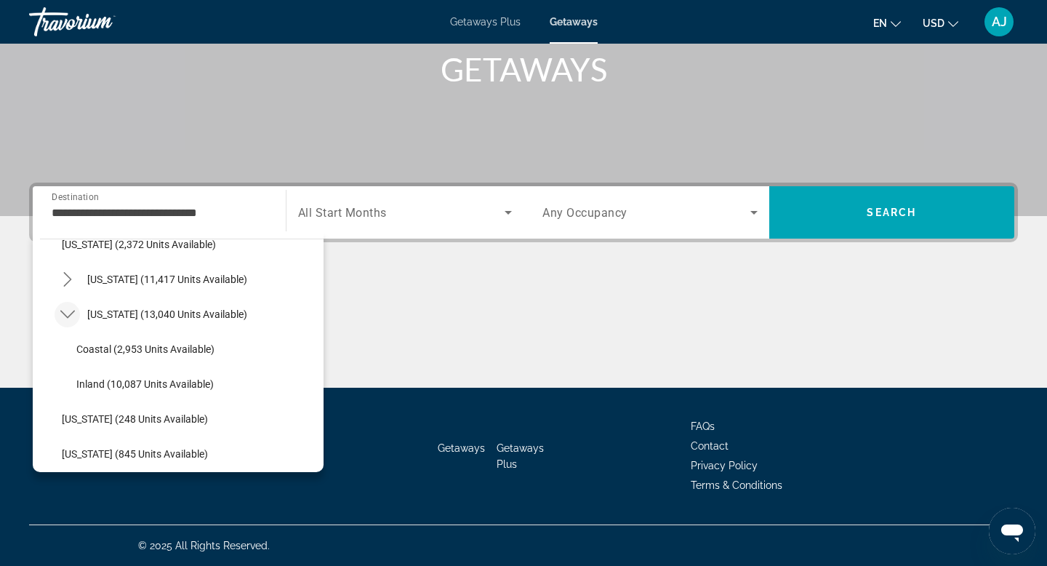
click at [69, 315] on icon "Toggle North Carolina (13,040 units available) submenu" at bounding box center [67, 314] width 15 height 8
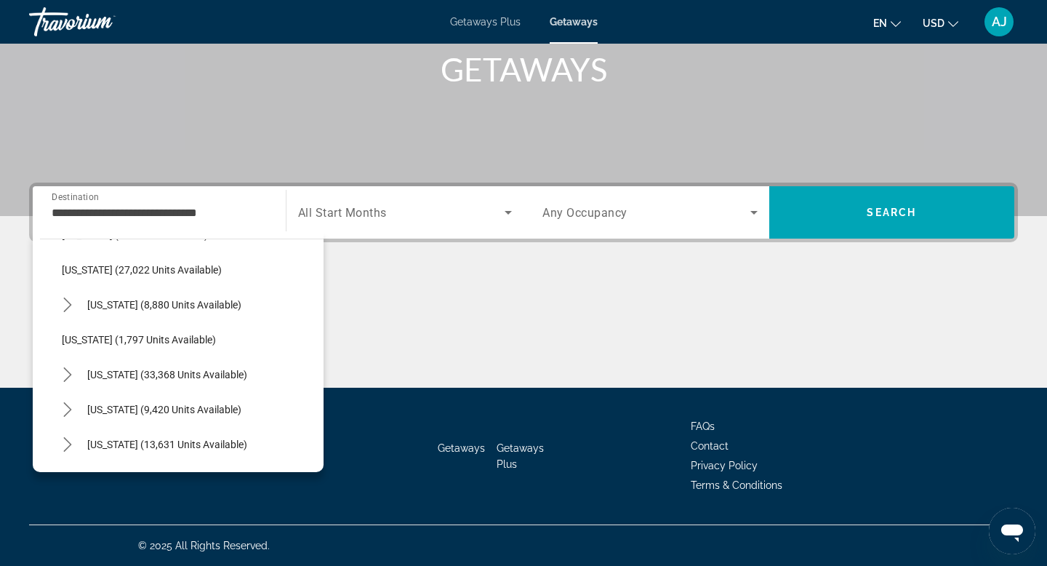
scroll to position [1327, 0]
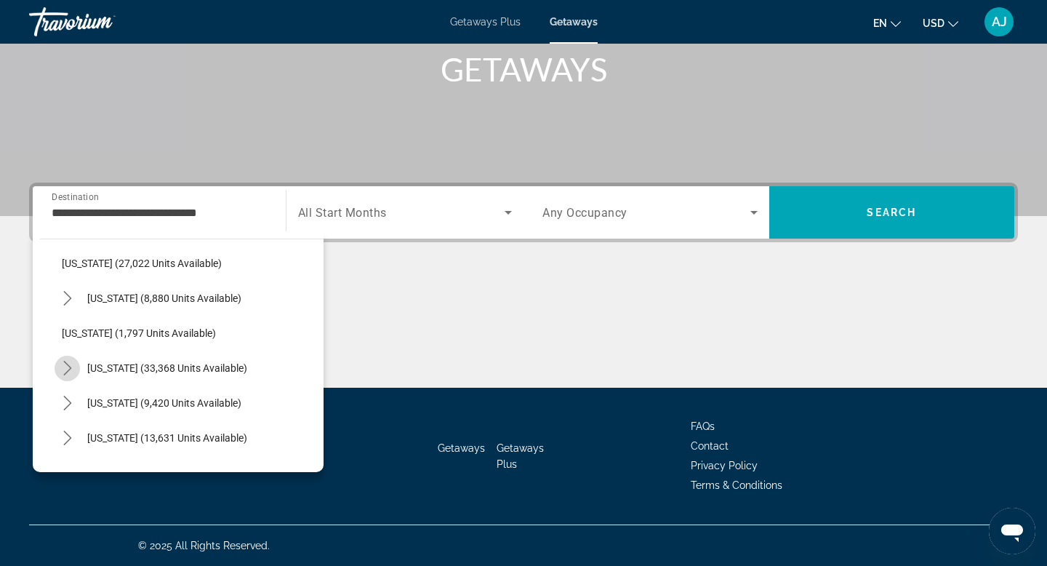
click at [64, 366] on icon "Toggle South Carolina (33,368 units available) submenu" at bounding box center [67, 368] width 15 height 15
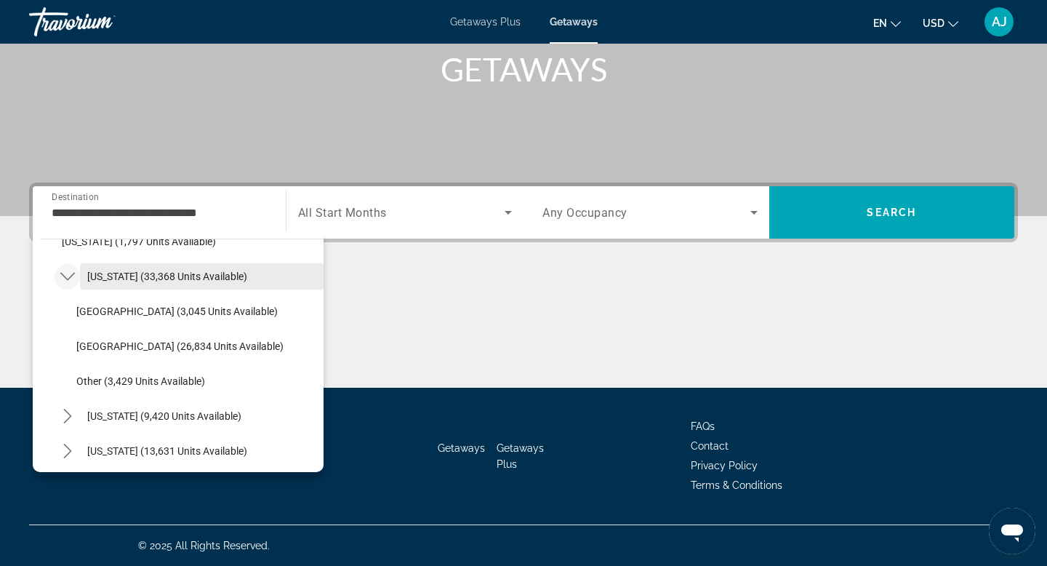
scroll to position [1430, 0]
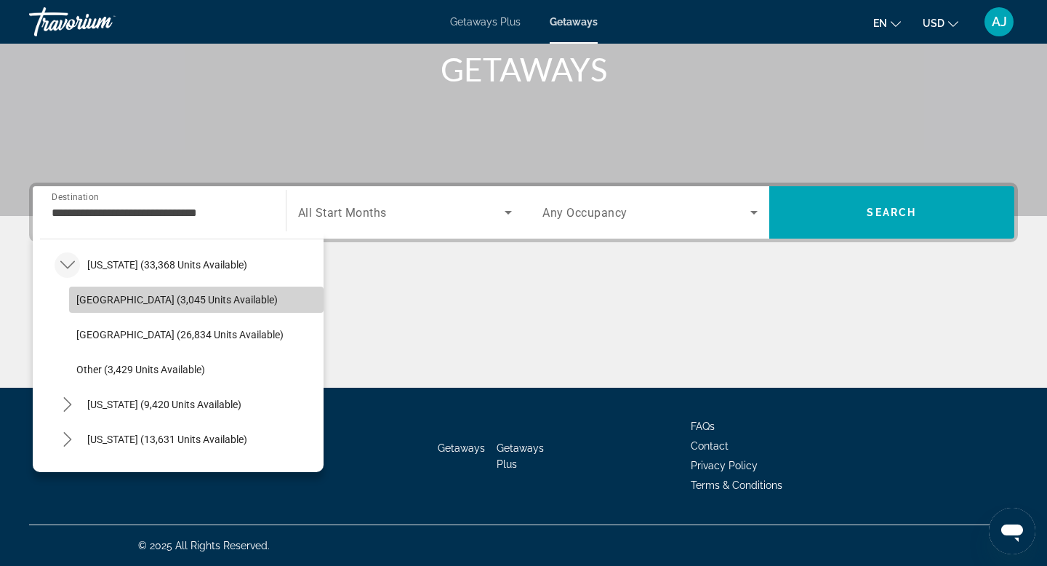
click at [105, 296] on span "Hilton Head Areaa (3,045 units available)" at bounding box center [176, 300] width 201 height 12
type input "**********"
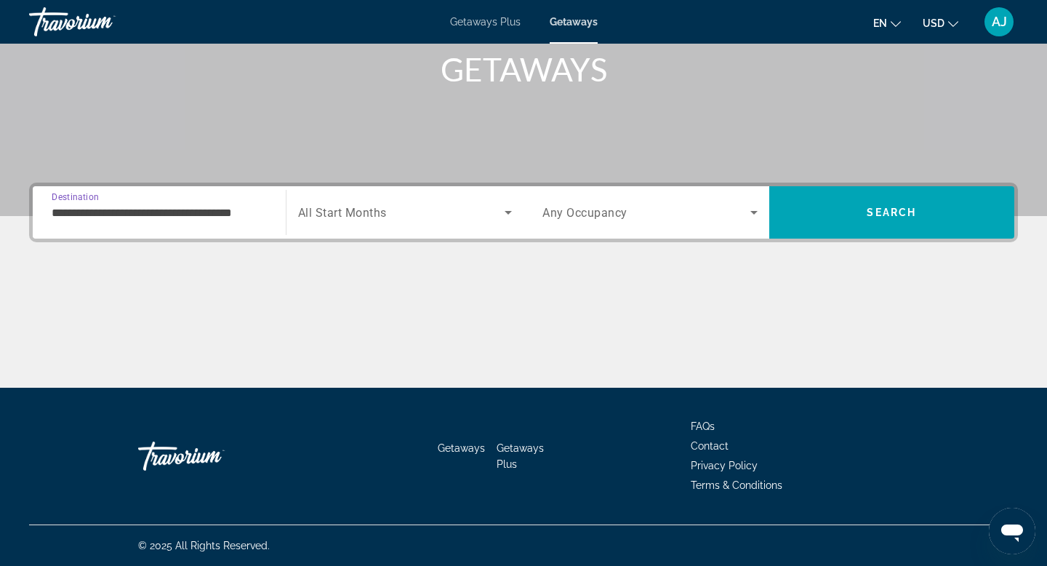
click at [504, 211] on icon "Search widget" at bounding box center [507, 212] width 17 height 17
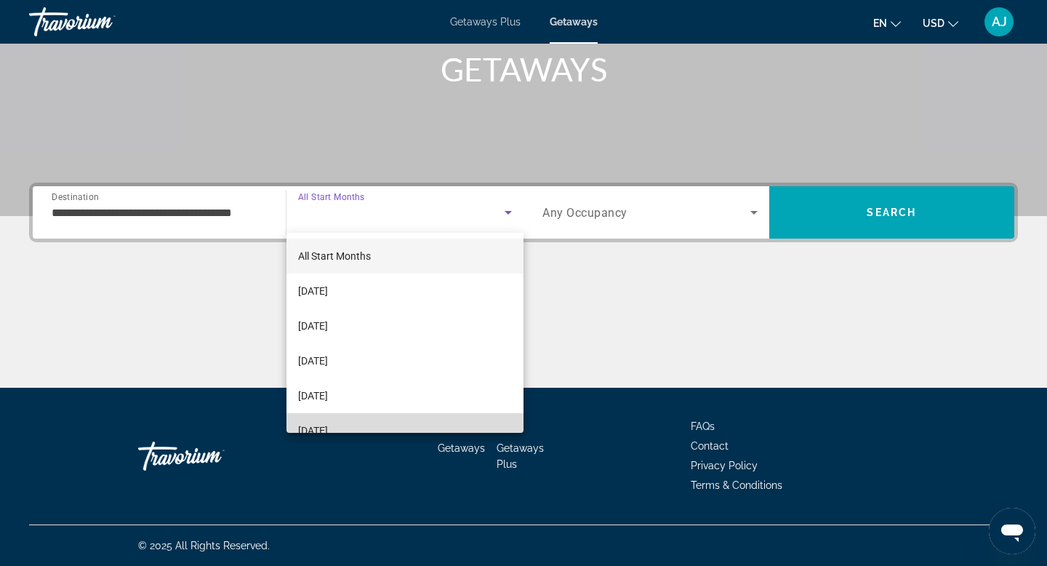
click at [328, 430] on span "[DATE]" at bounding box center [313, 430] width 30 height 17
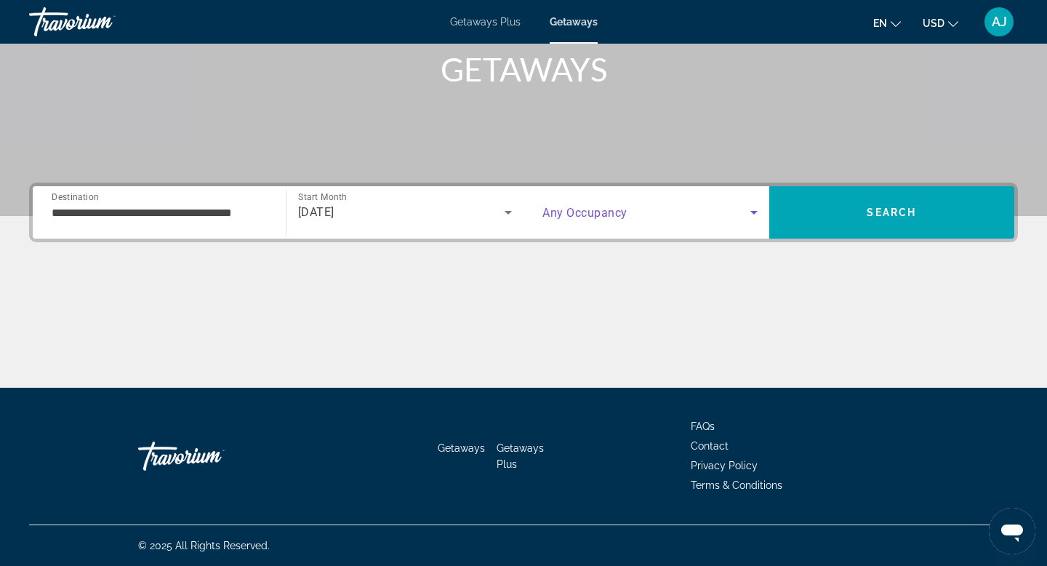
click at [754, 214] on icon "Search widget" at bounding box center [753, 212] width 17 height 17
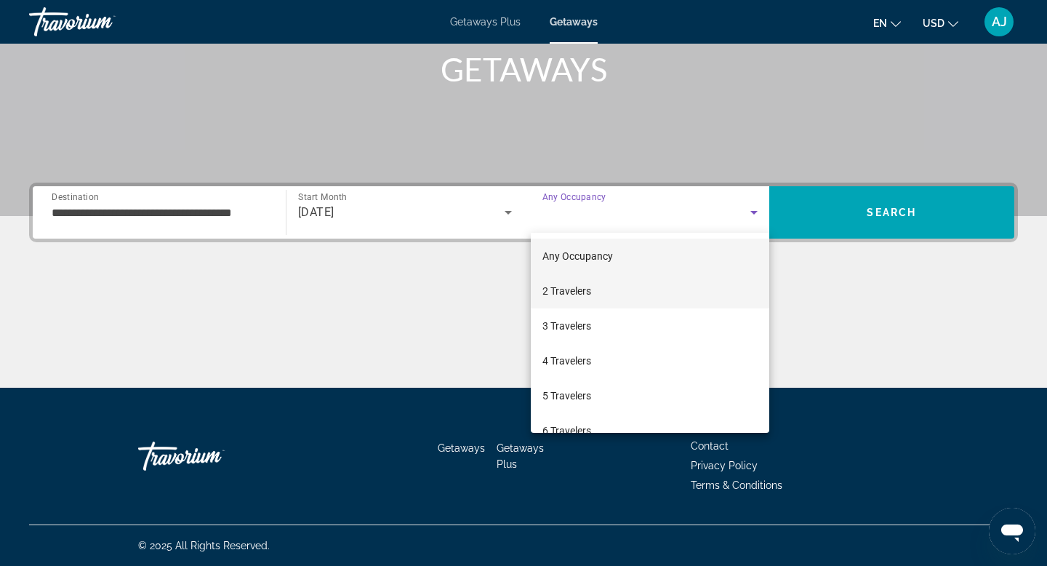
click at [607, 291] on mat-option "2 Travelers" at bounding box center [650, 290] width 238 height 35
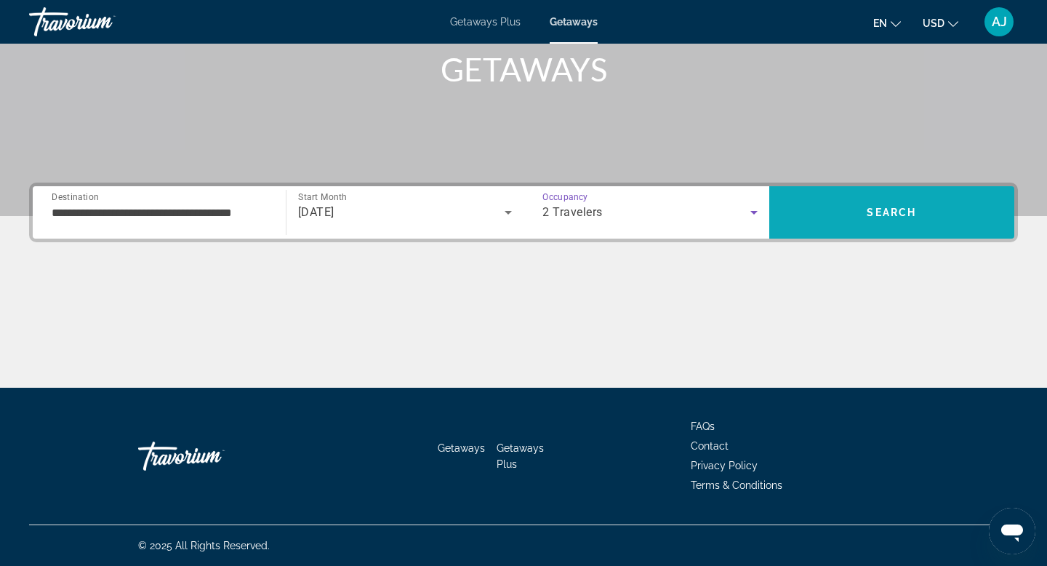
click at [895, 209] on span "Search" at bounding box center [891, 212] width 49 height 12
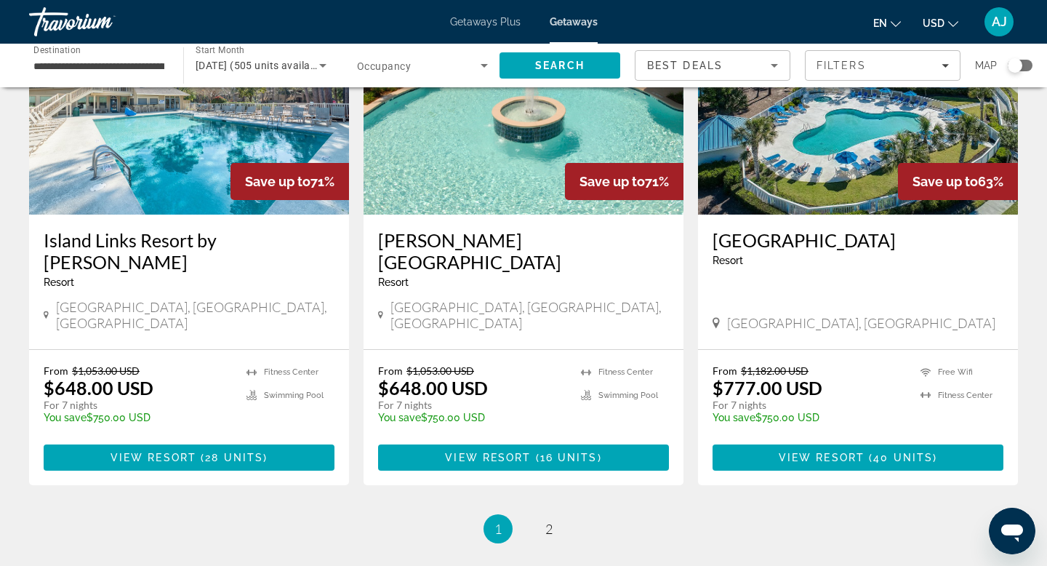
scroll to position [1780, 0]
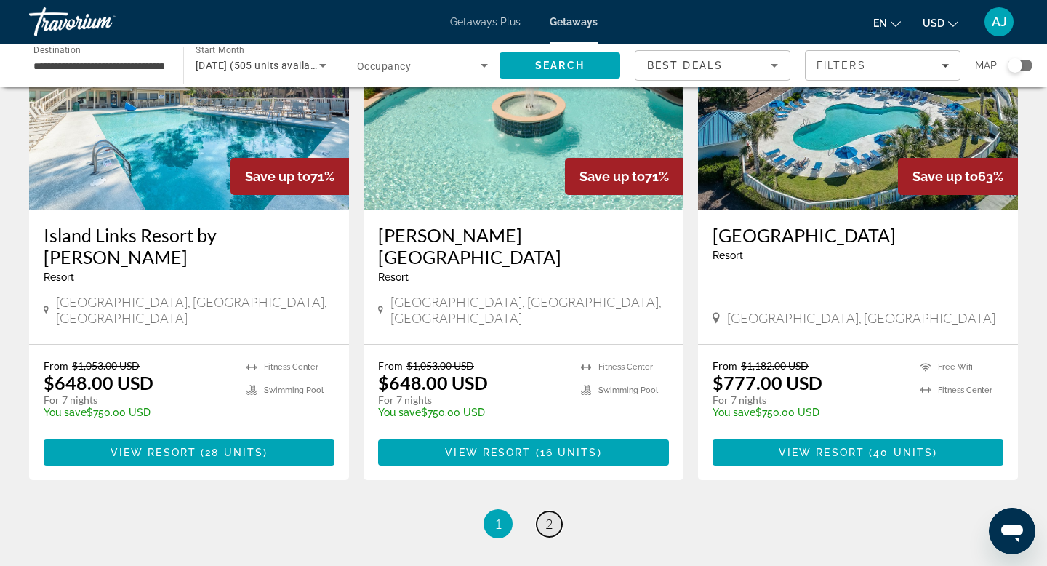
click at [551, 515] on span "2" at bounding box center [548, 523] width 7 height 16
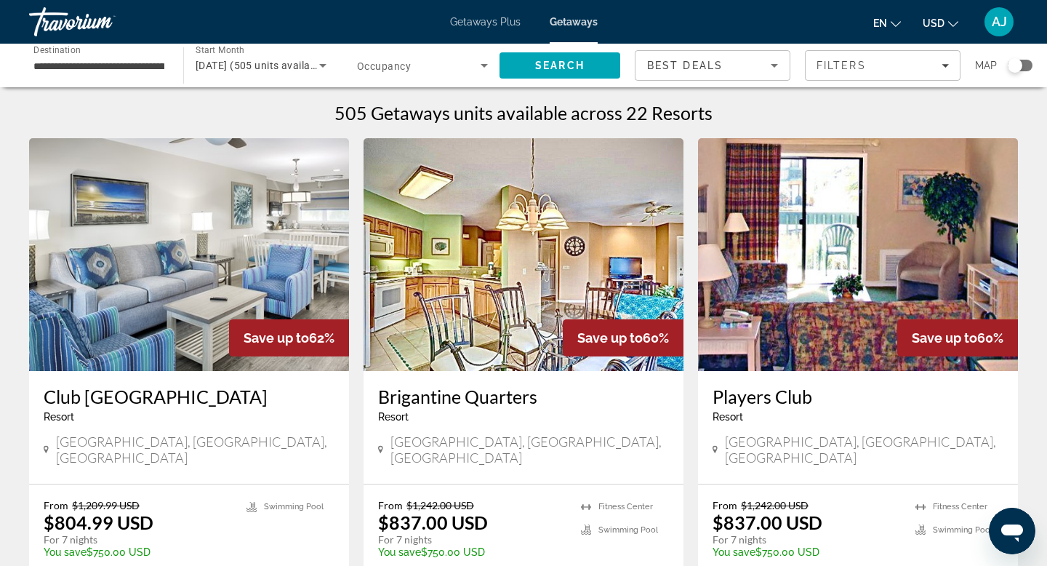
click at [482, 20] on span "Getaways Plus" at bounding box center [485, 22] width 71 height 12
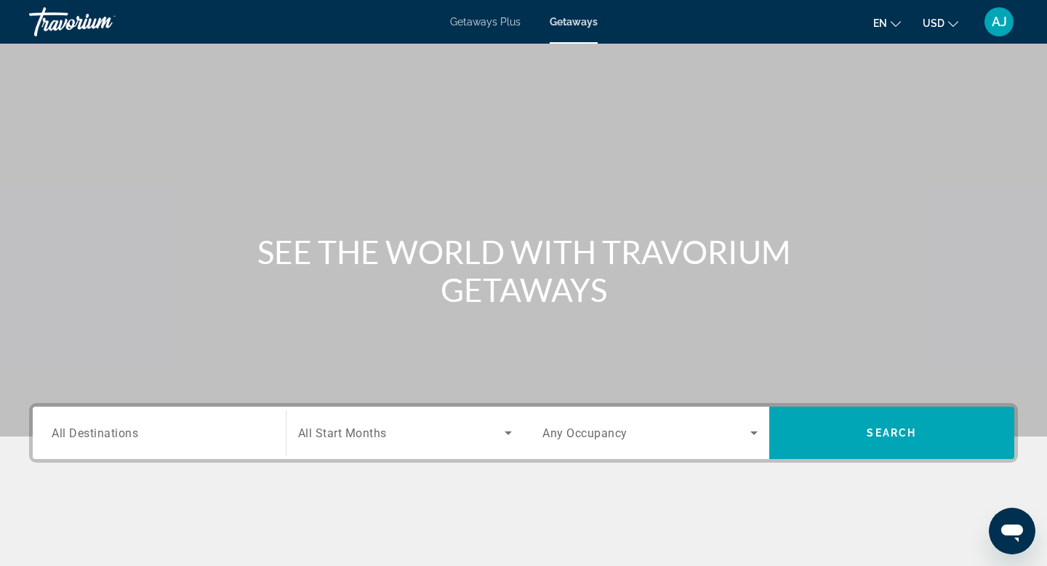
click at [1000, 19] on span "AJ" at bounding box center [999, 22] width 15 height 15
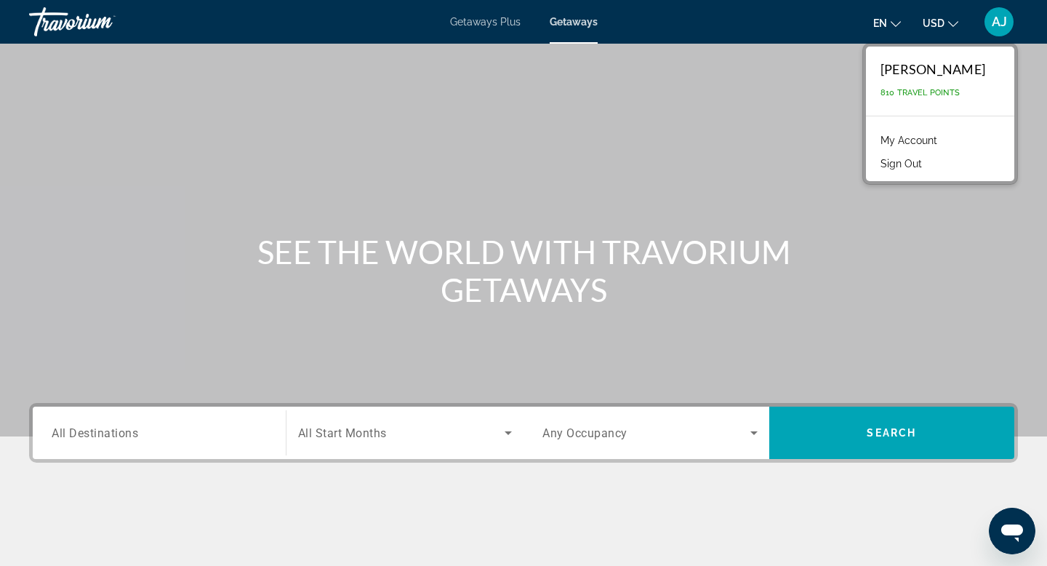
click at [907, 139] on link "My Account" at bounding box center [908, 140] width 71 height 19
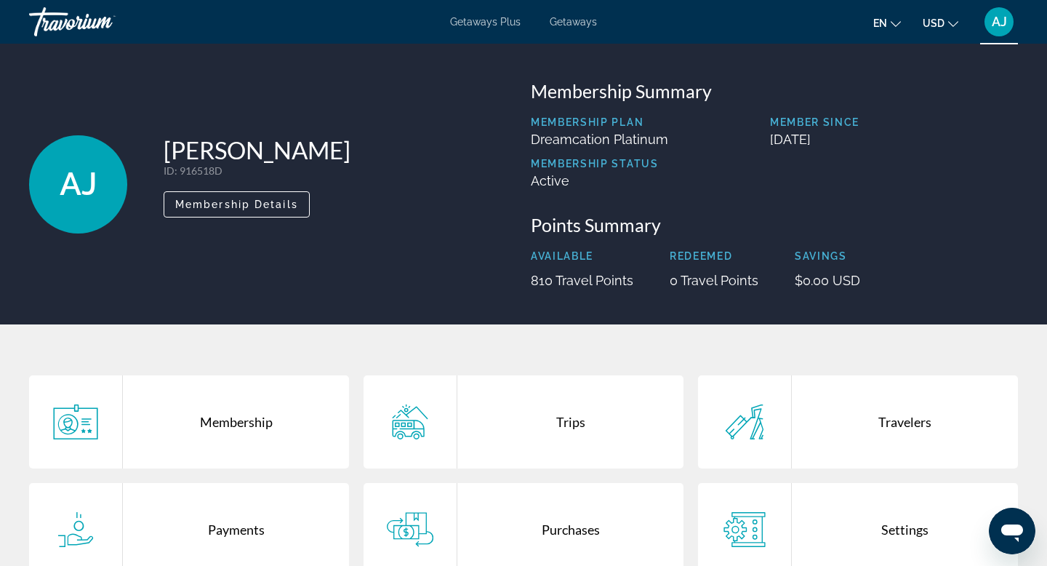
click at [66, 182] on span "AJ" at bounding box center [78, 184] width 37 height 38
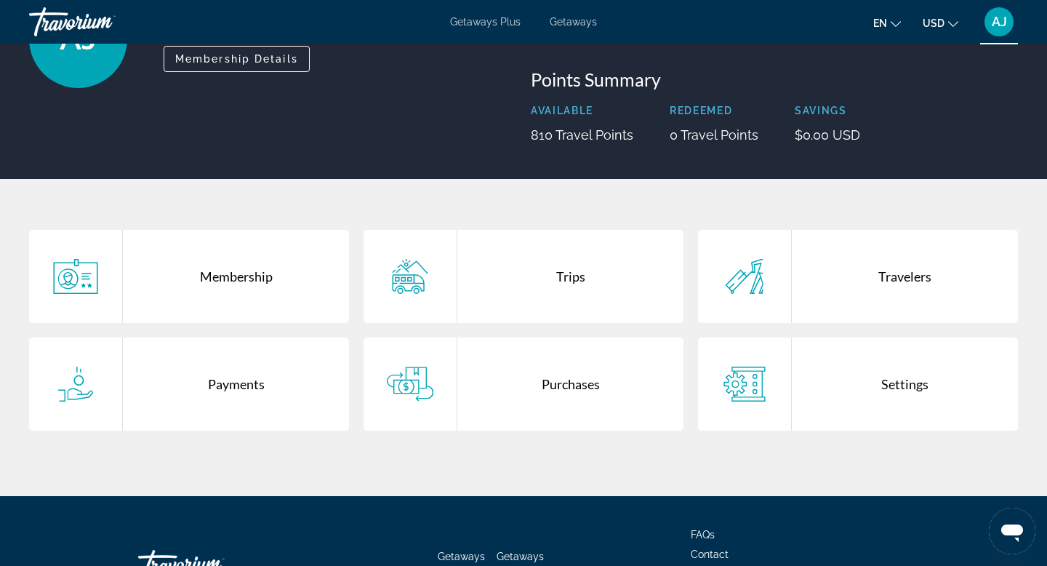
scroll to position [147, 0]
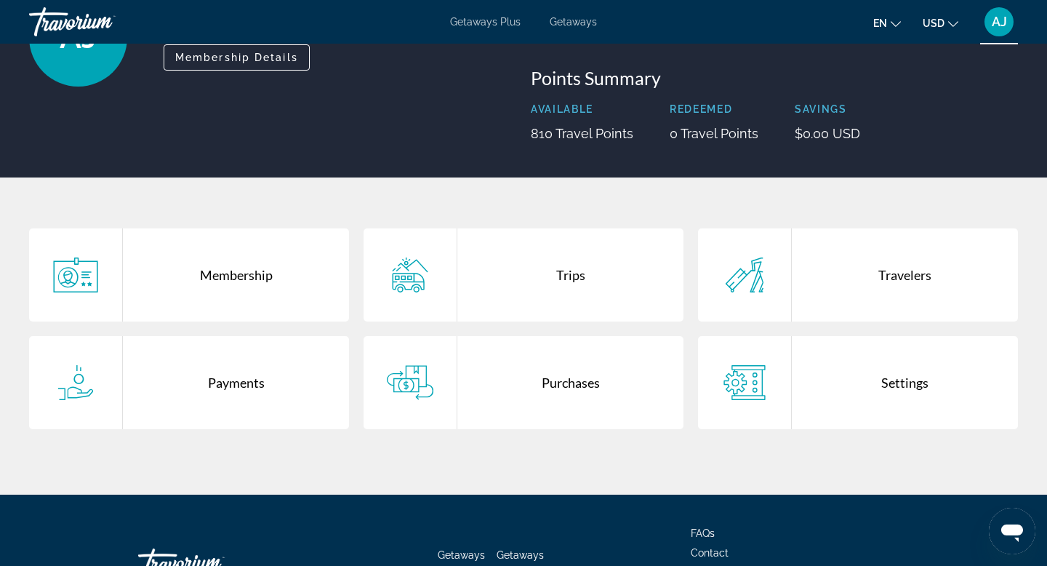
click at [555, 278] on div "Trips" at bounding box center [570, 274] width 226 height 93
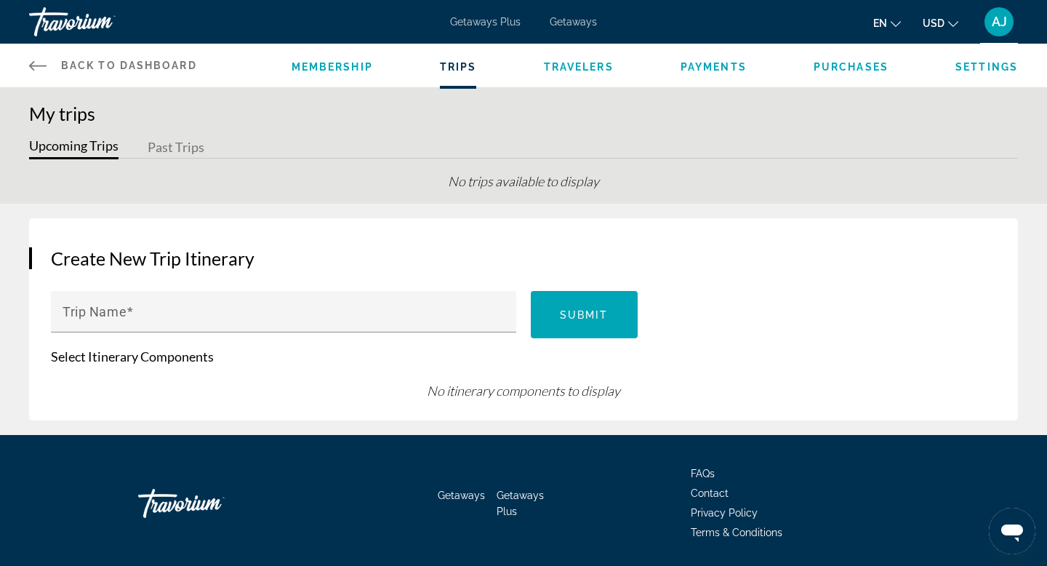
click at [111, 65] on span "Back to Dashboard" at bounding box center [129, 66] width 136 height 12
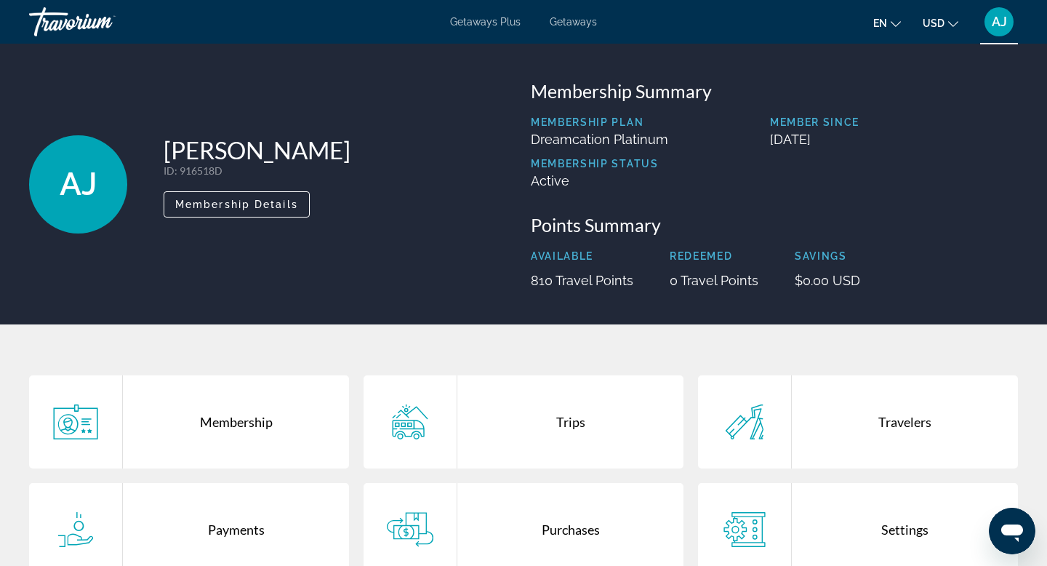
click at [81, 20] on div "Travorium" at bounding box center [101, 22] width 145 height 38
